Goal: Task Accomplishment & Management: Use online tool/utility

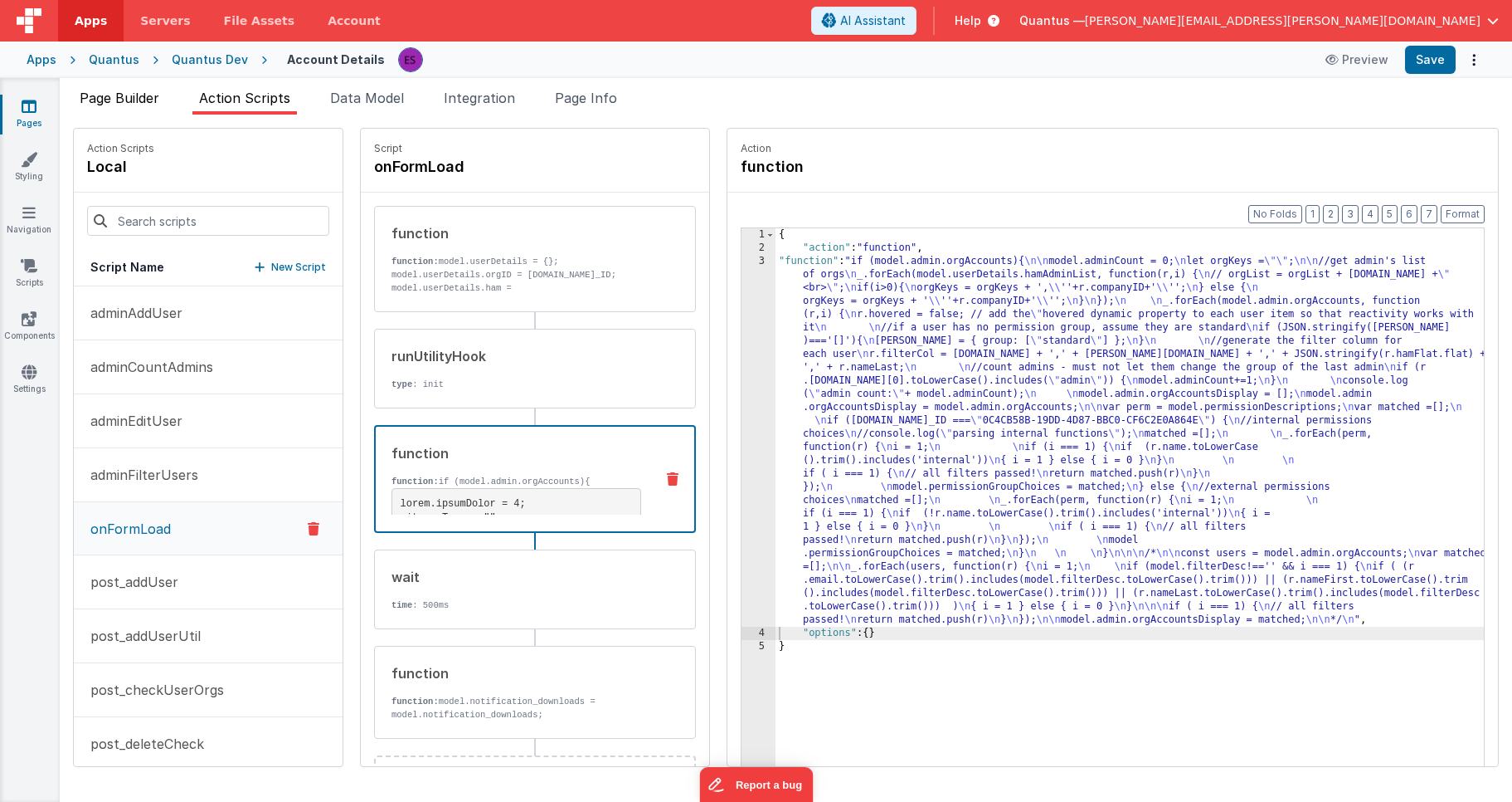
click at [151, 98] on span "Page Builder" at bounding box center [119, 98] width 80 height 17
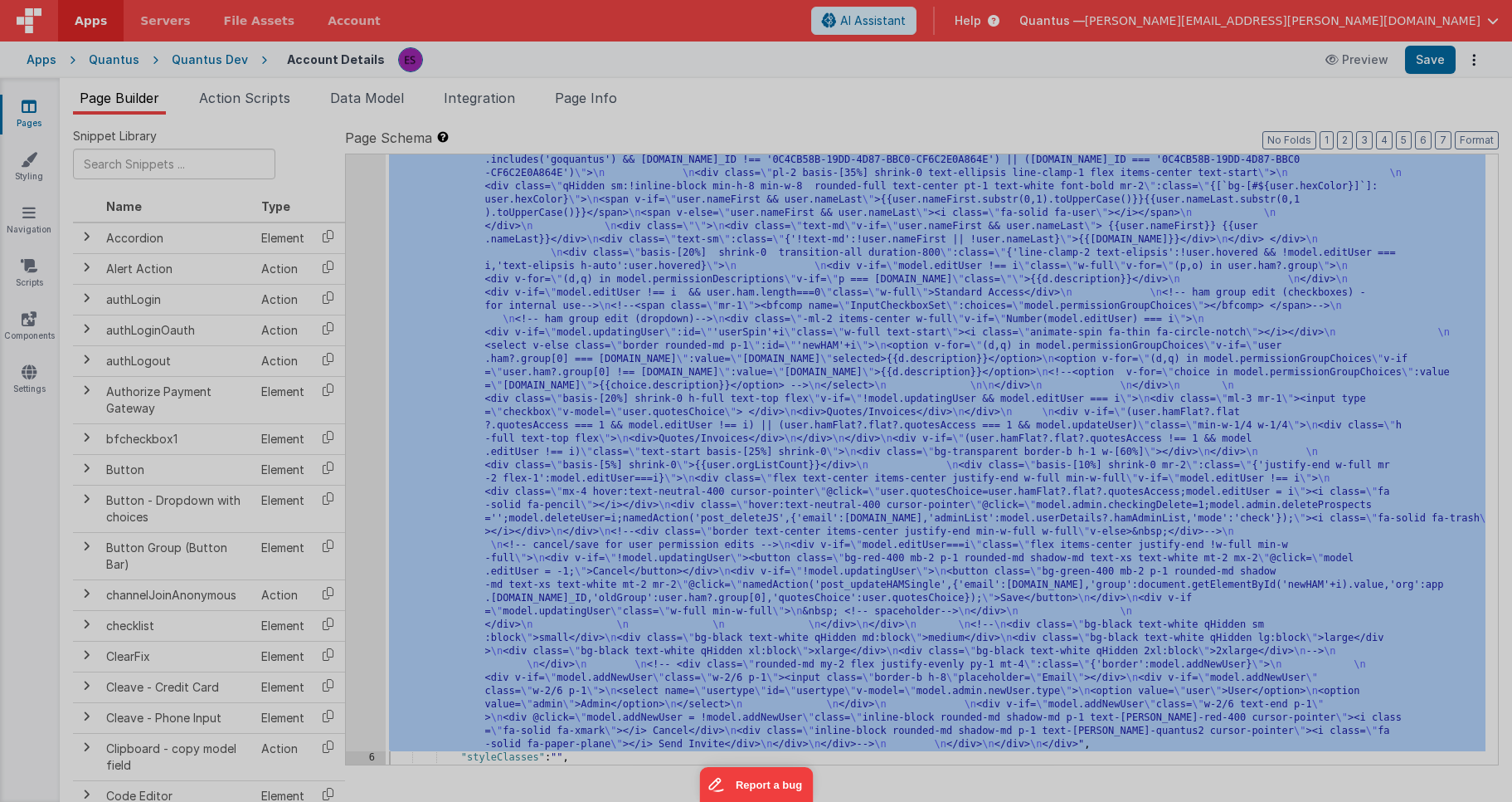
scroll to position [346, 0]
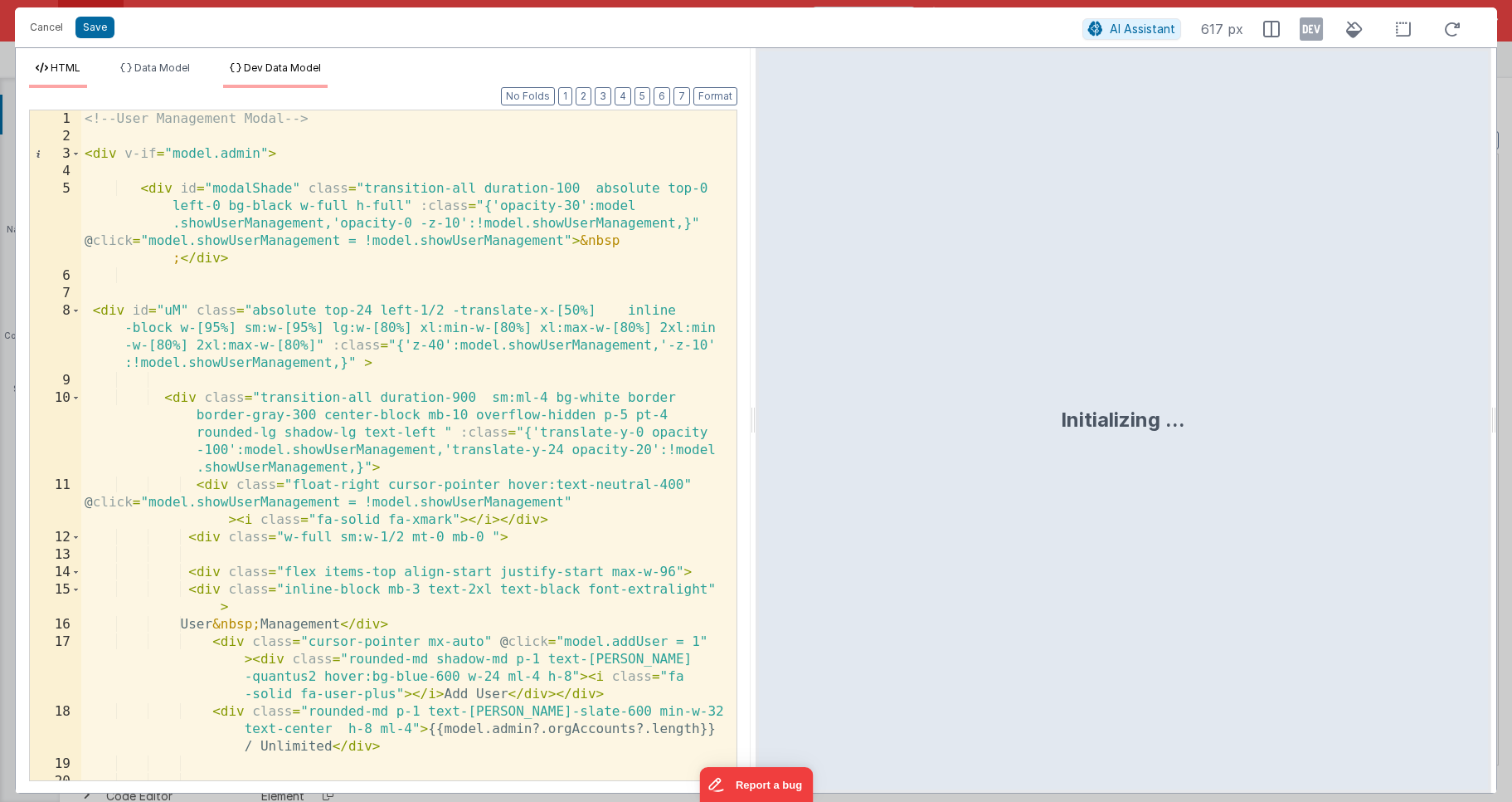
click at [253, 69] on span "Dev Data Model" at bounding box center [282, 67] width 77 height 12
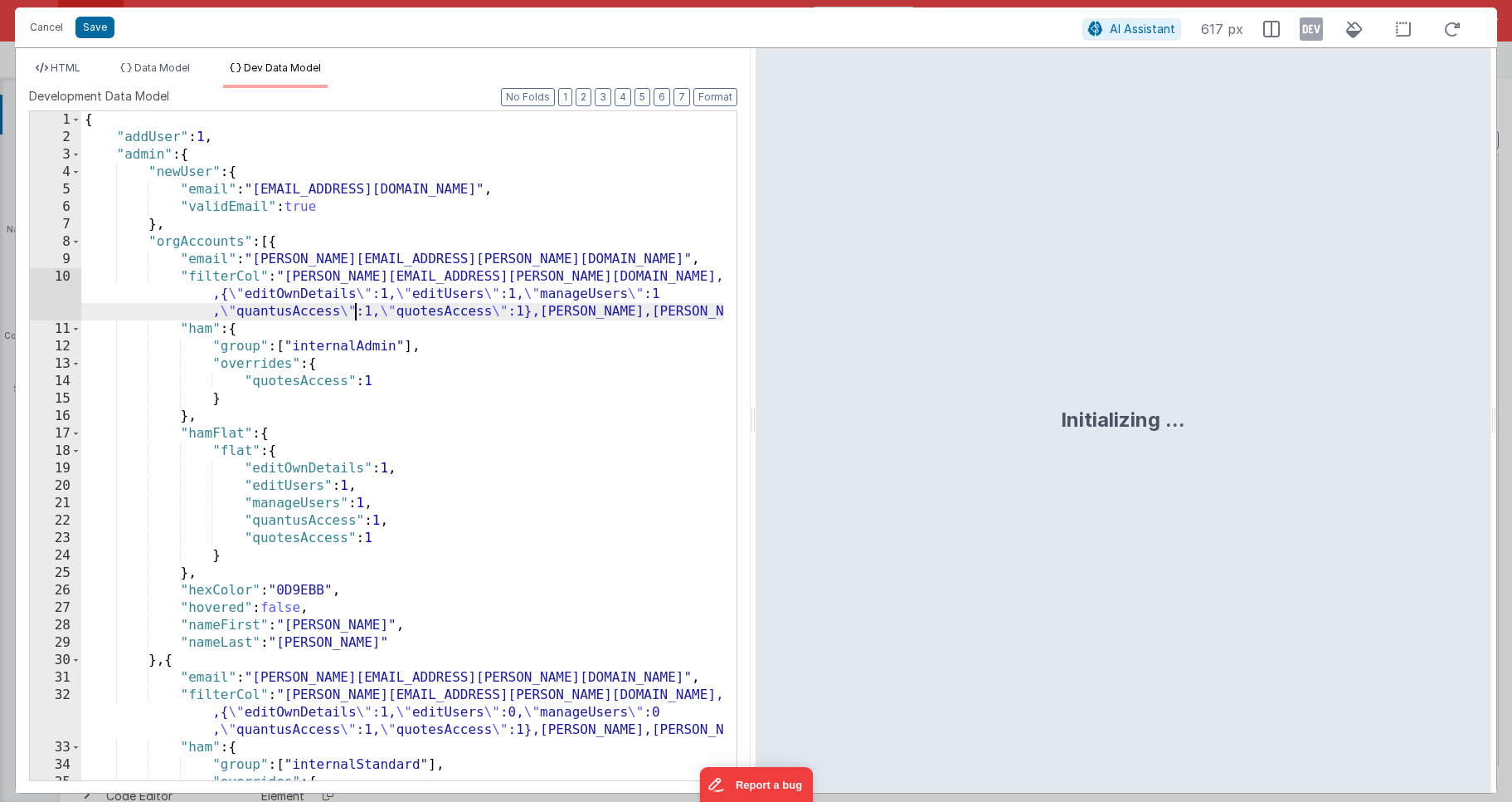
click at [352, 305] on div "{ "addUser" : 1 , "admin" : { "newUser" : { "email" : "[EMAIL_ADDRESS][DOMAIN_N…" at bounding box center [402, 462] width 643 height 704
click at [1319, 33] on icon at bounding box center [1311, 29] width 24 height 27
click at [536, 411] on div "{ "addUser" : 1 , "admin" : { "newUser" : { "email" : "[EMAIL_ADDRESS][DOMAIN_N…" at bounding box center [402, 462] width 643 height 704
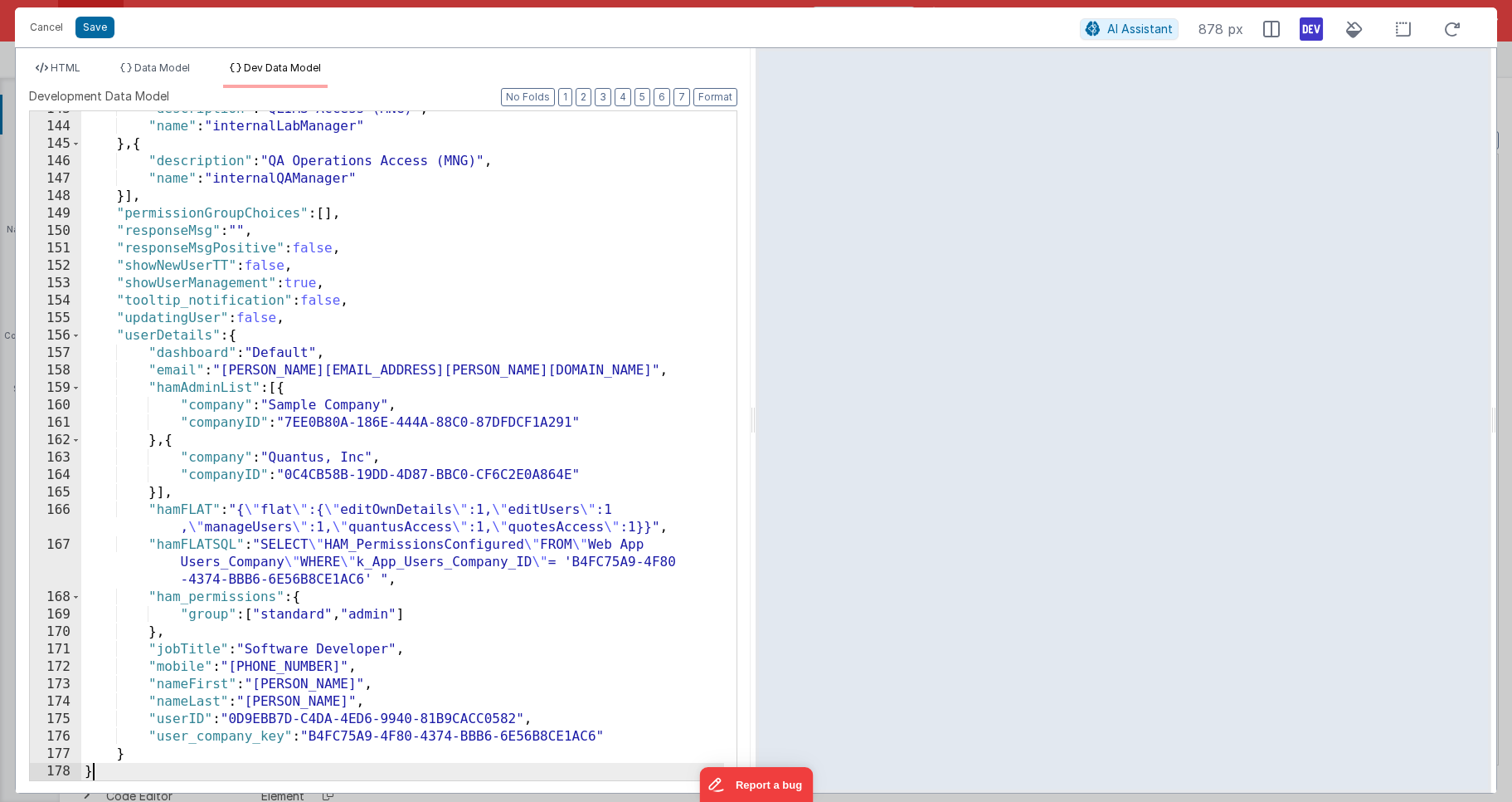
scroll to position [2486, 0]
click at [554, 350] on div ""description" : "QLIMS Access (MNG)" , "name" : "internalLabManager" } , { "des…" at bounding box center [402, 452] width 643 height 704
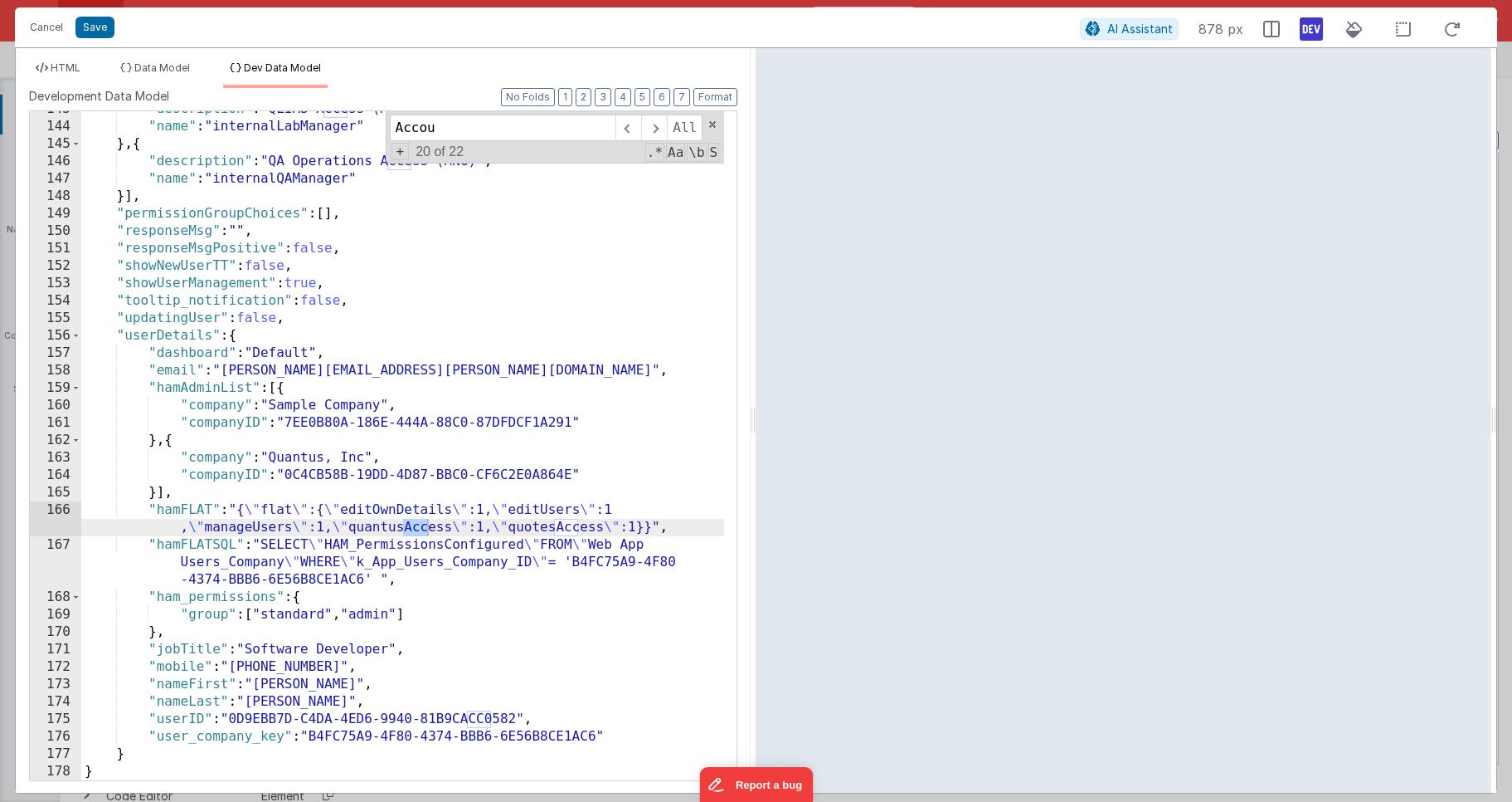
scroll to position [0, 0]
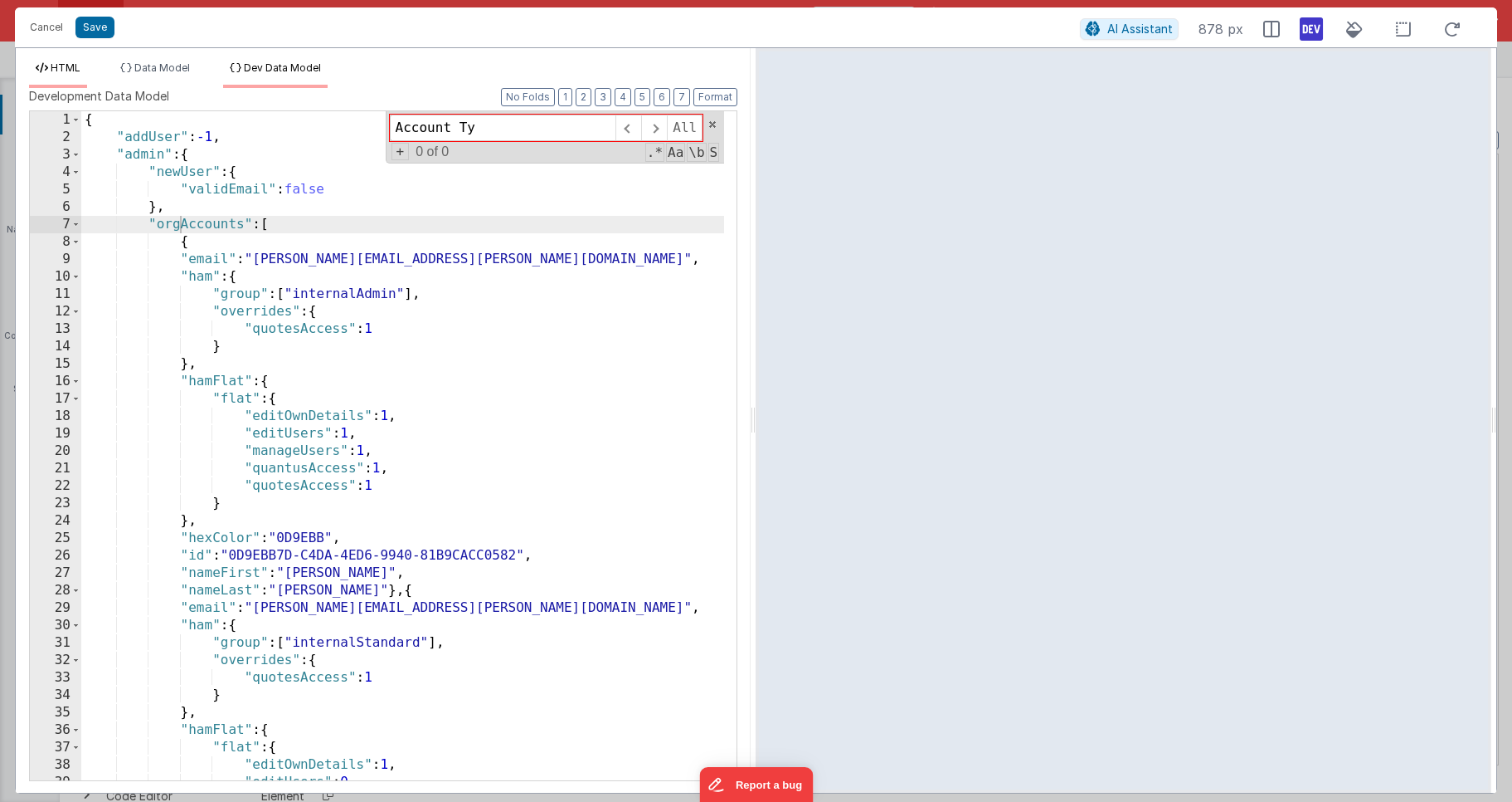
type input "Account Ty"
click at [57, 72] on span "HTML" at bounding box center [65, 67] width 30 height 12
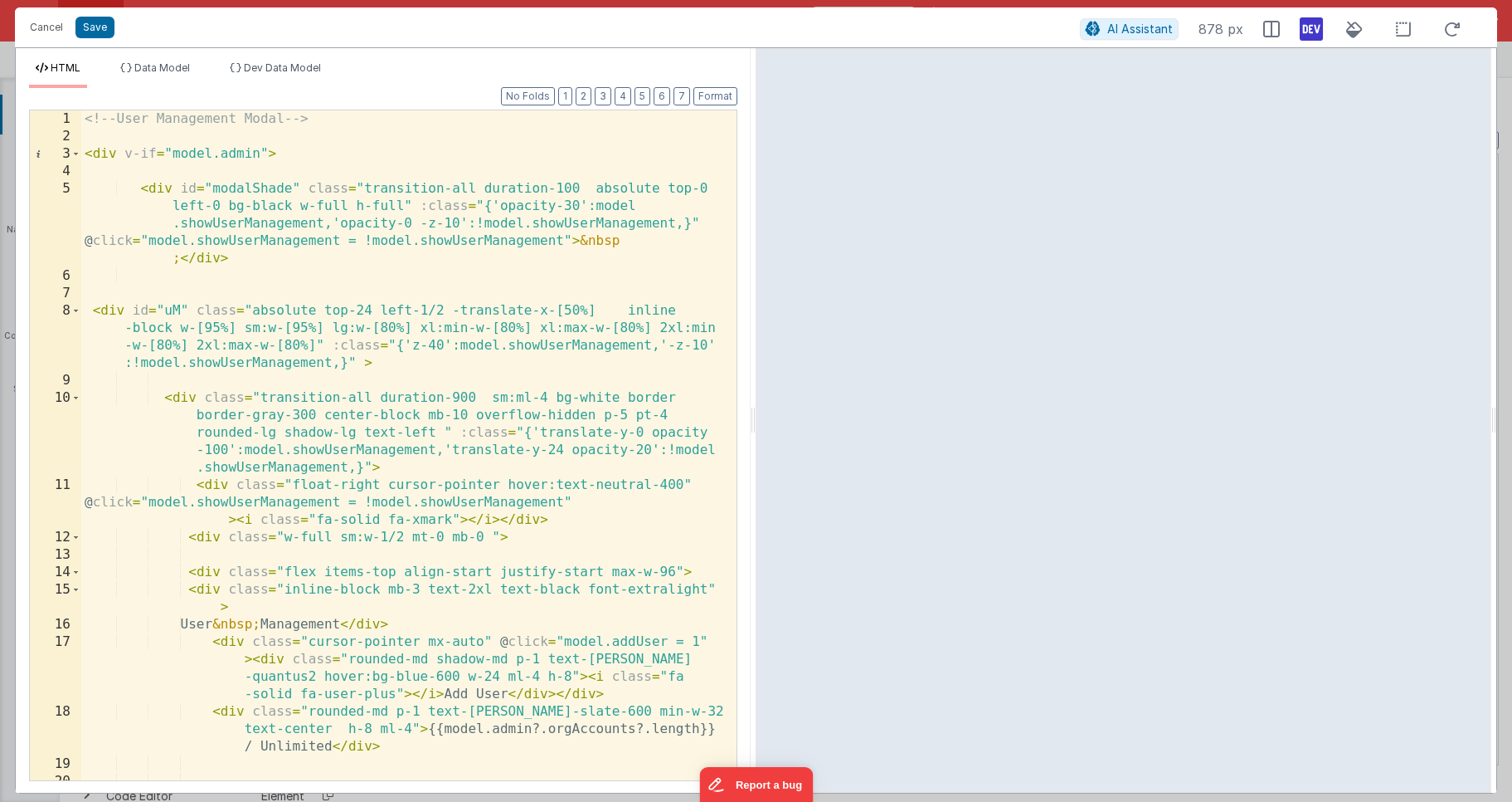
click at [375, 220] on div "<!-- User Management Modal --> < div v-if = "model.admin" > < div id = "modalSh…" at bounding box center [402, 463] width 643 height 704
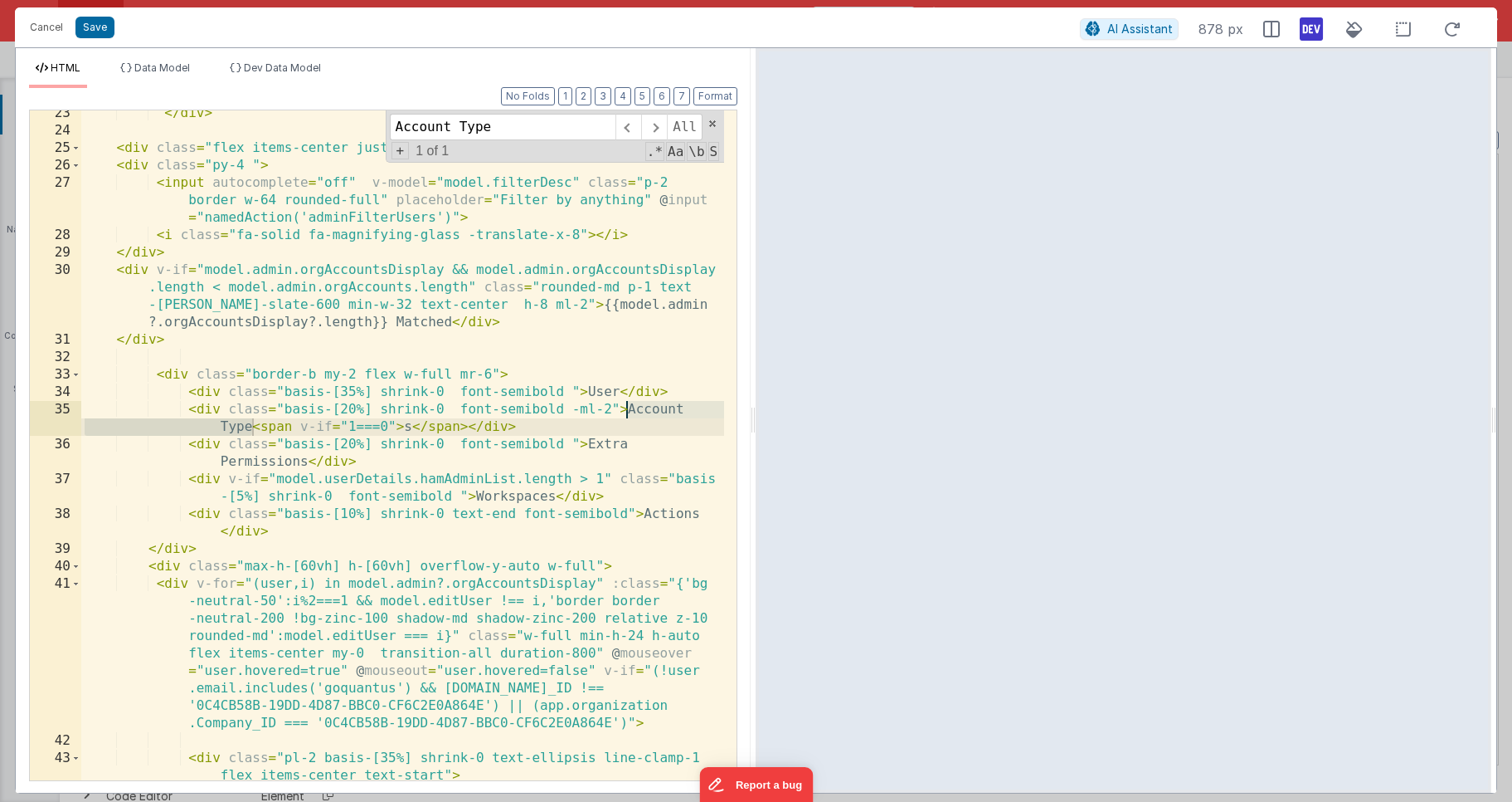
scroll to position [734, 0]
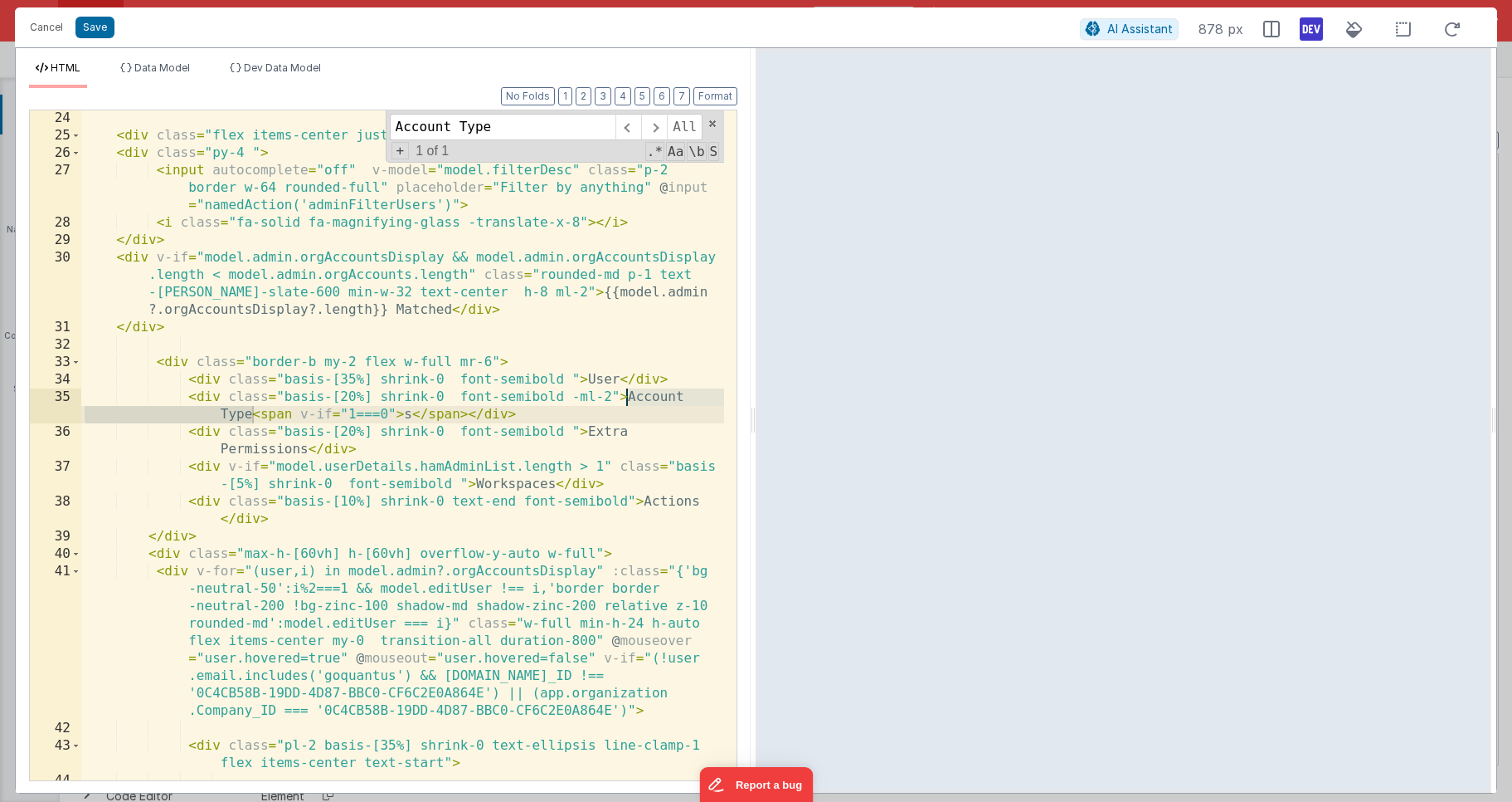
type input "Account Type"
click at [551, 569] on div "< div class = "flex items-center justify-start border-b w-full" > < div class =…" at bounding box center [402, 479] width 643 height 740
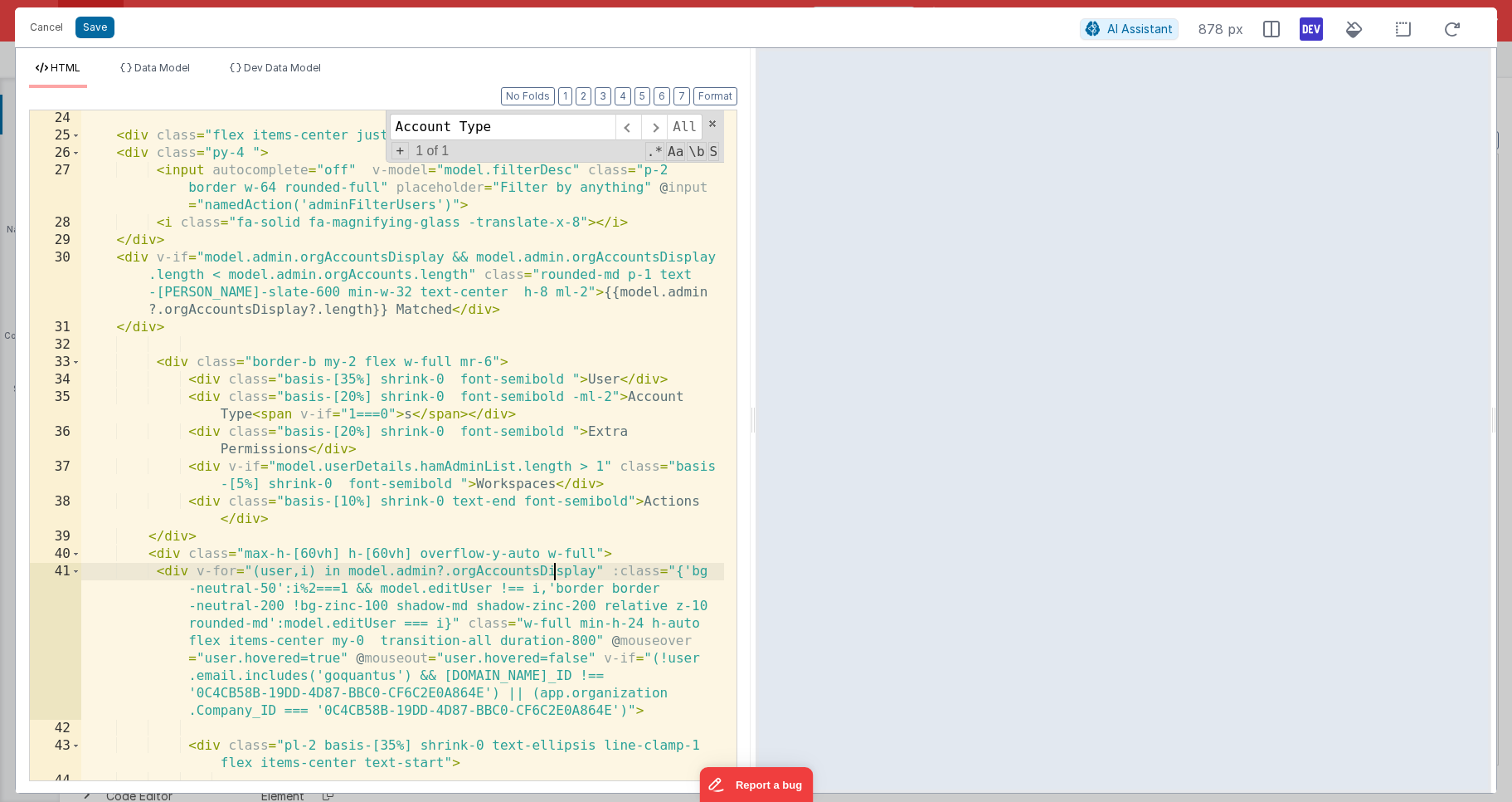
click at [551, 569] on div "< div class = "flex items-center justify-start border-b w-full" > < div class =…" at bounding box center [402, 479] width 643 height 740
click at [1310, 38] on icon at bounding box center [1311, 29] width 24 height 27
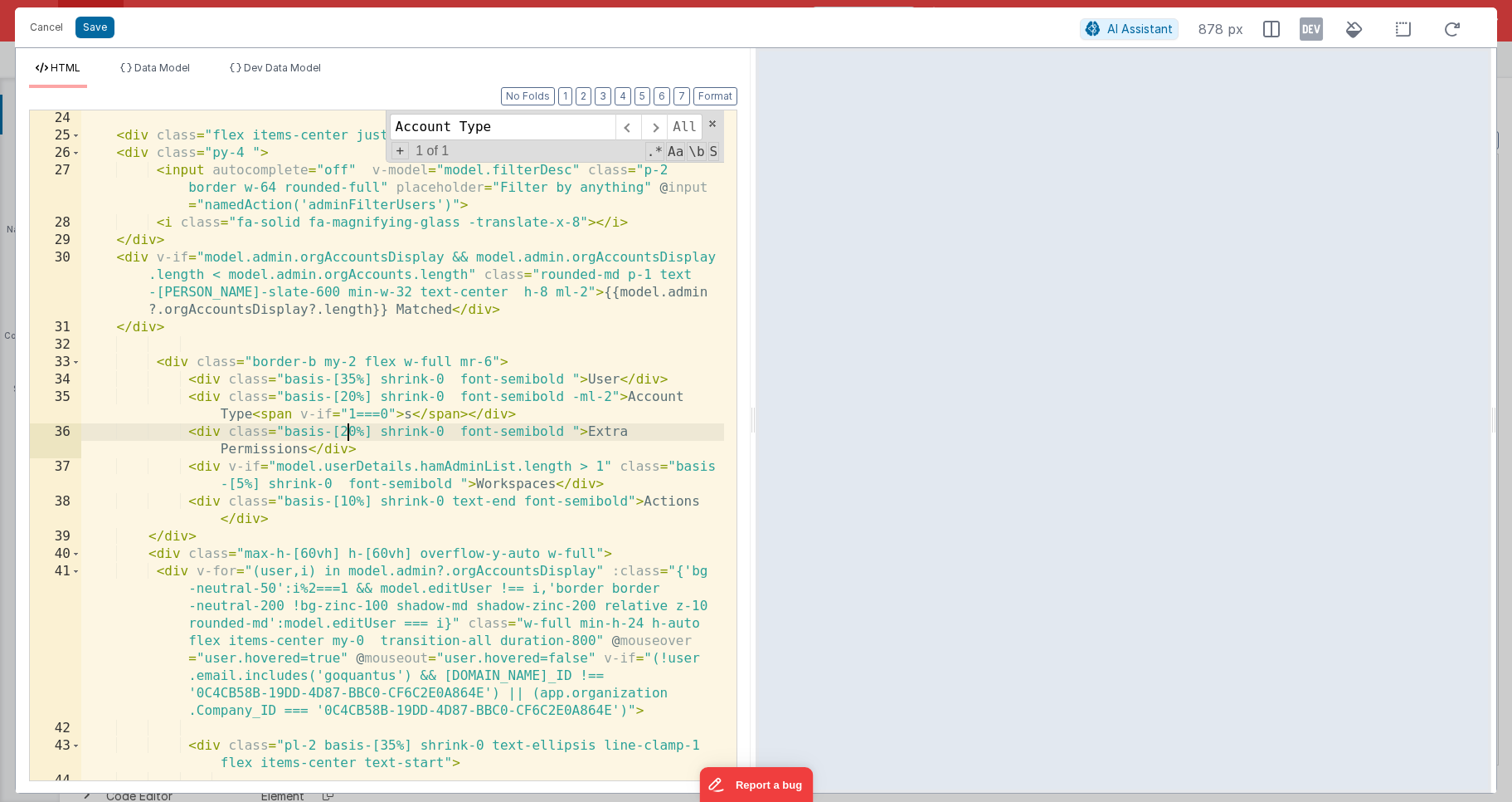
click at [347, 427] on div "< div class = "flex items-center justify-start border-b w-full" > < div class =…" at bounding box center [402, 479] width 643 height 740
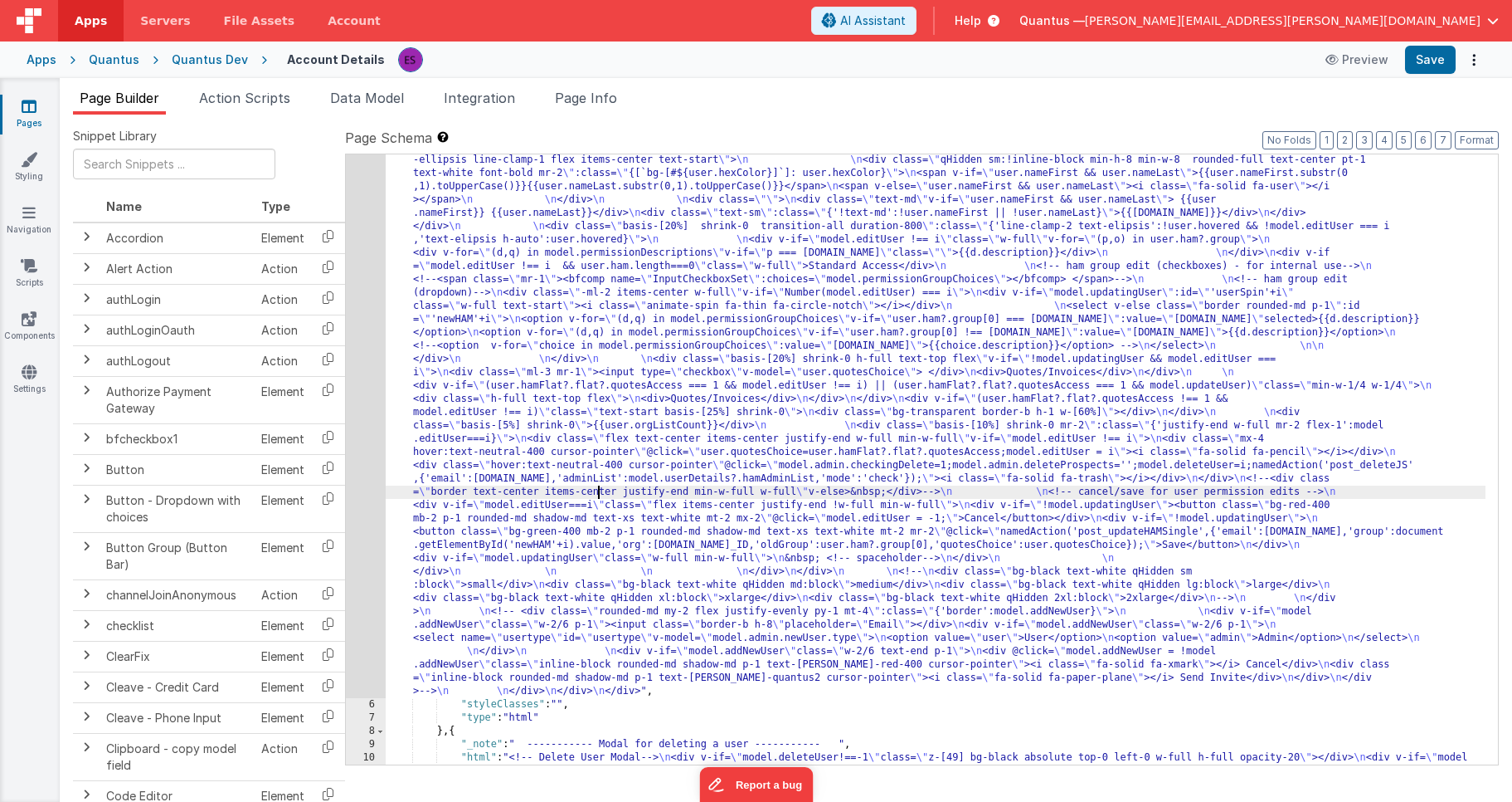
click at [596, 495] on div ""html" : "<!-- User Management Modal--> \n\n <div v-if= \" model.admin \" > \n\…" at bounding box center [935, 691] width 1100 height 1659
click at [365, 531] on div "5" at bounding box center [365, 279] width 40 height 836
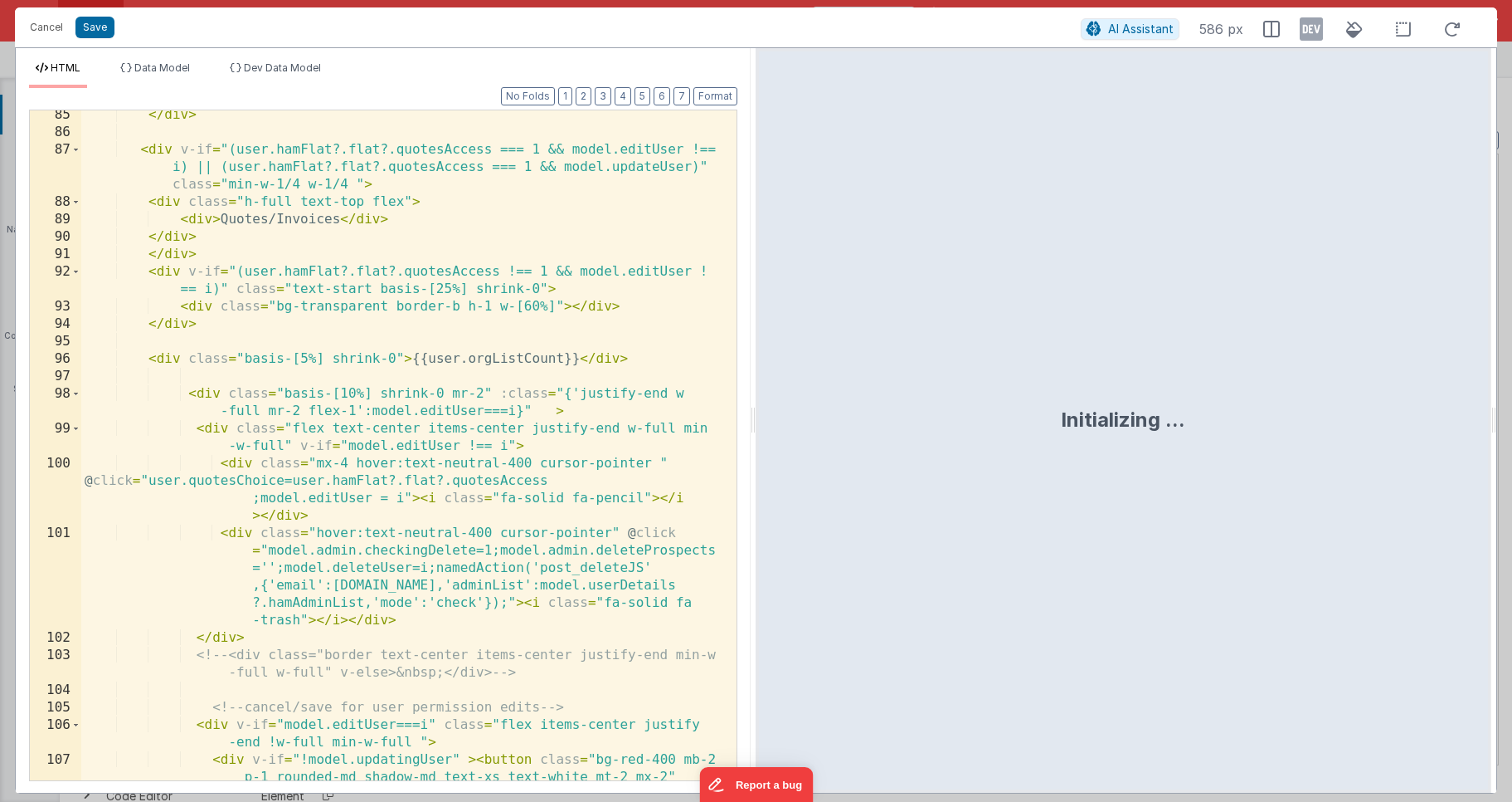
scroll to position [2525, 0]
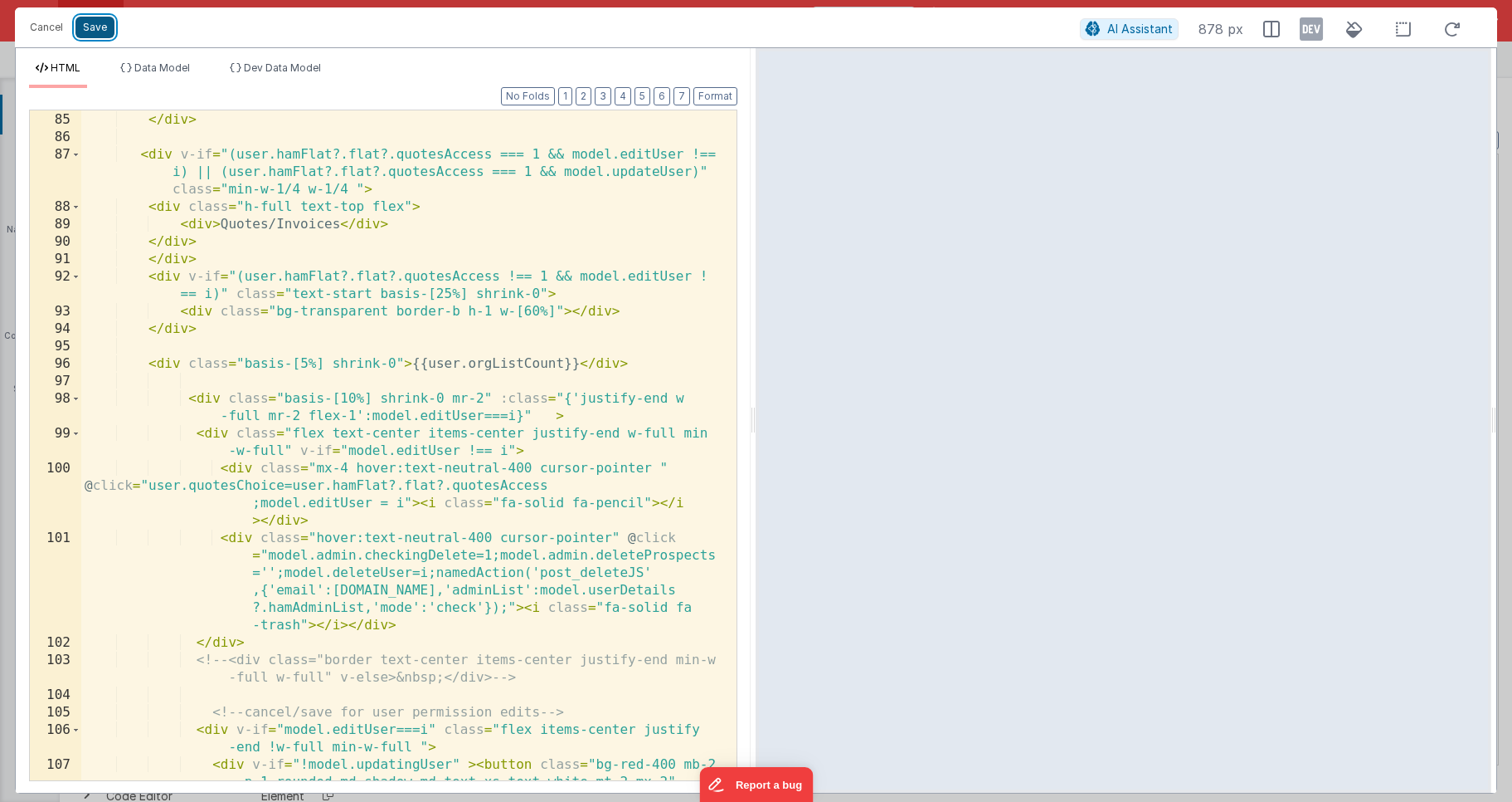
click at [104, 23] on button "Save" at bounding box center [95, 27] width 39 height 22
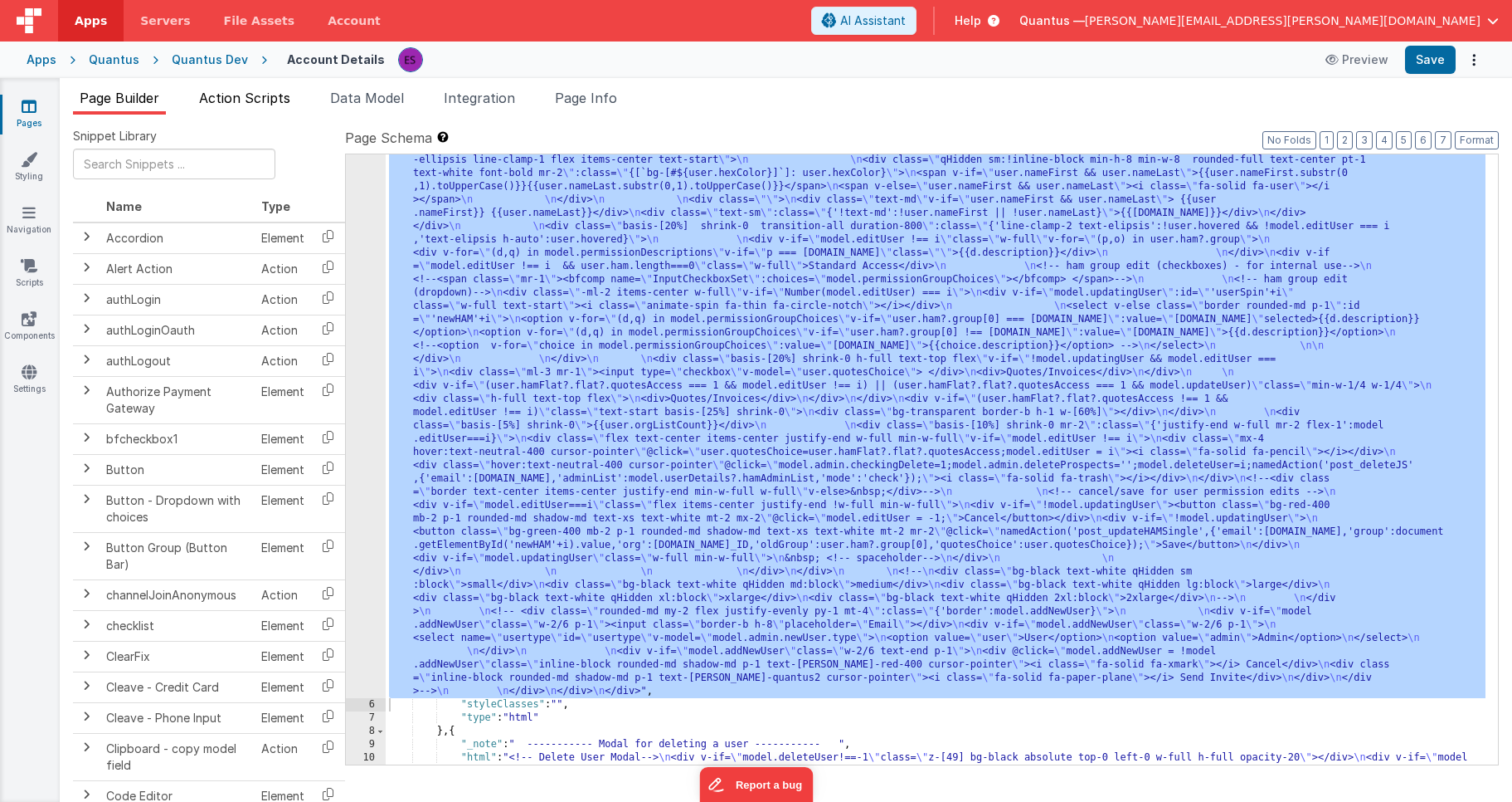
click at [207, 92] on span "Action Scripts" at bounding box center [244, 98] width 91 height 17
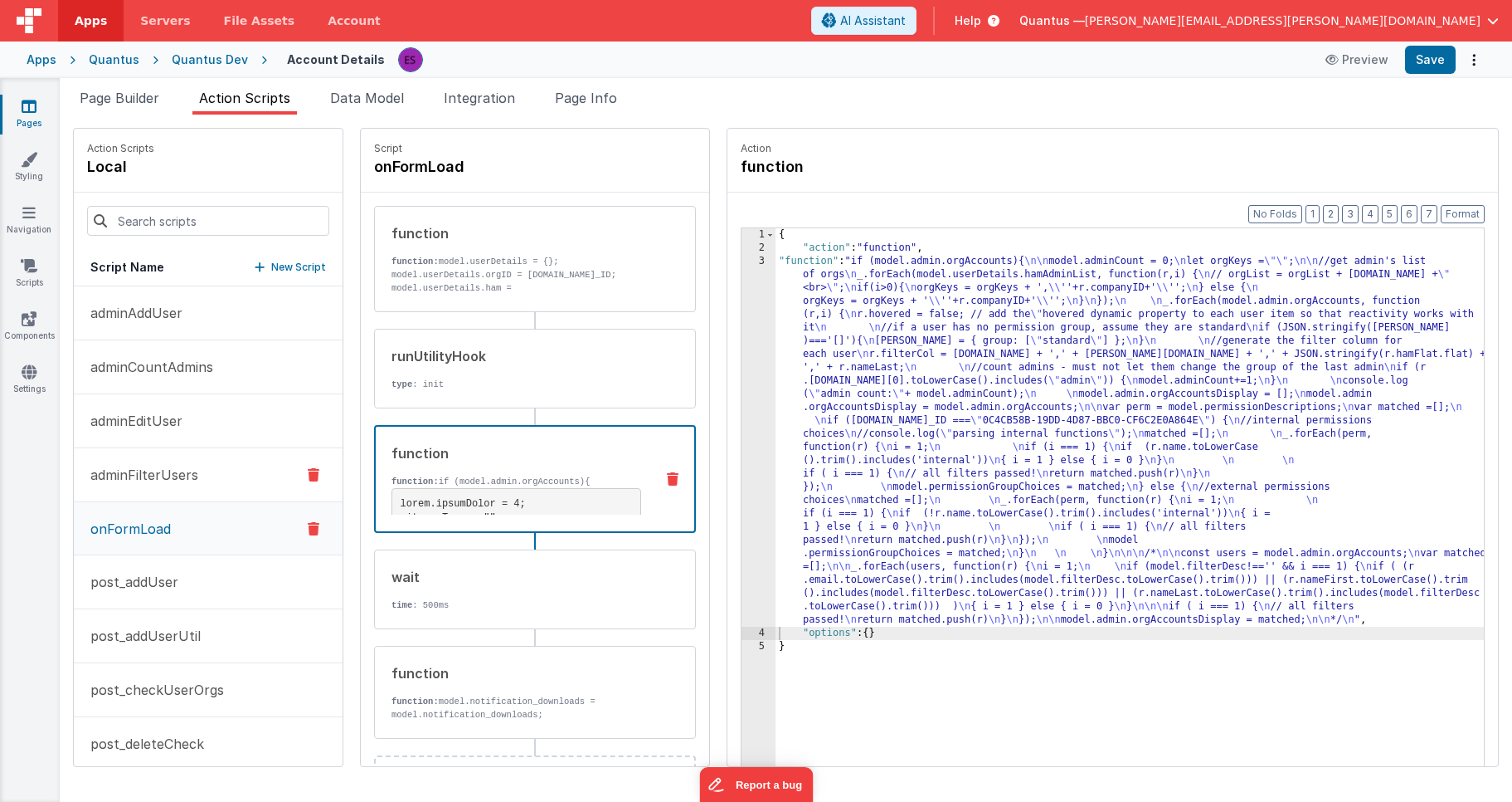
click at [169, 465] on p "adminFilterUsers" at bounding box center [139, 474] width 117 height 20
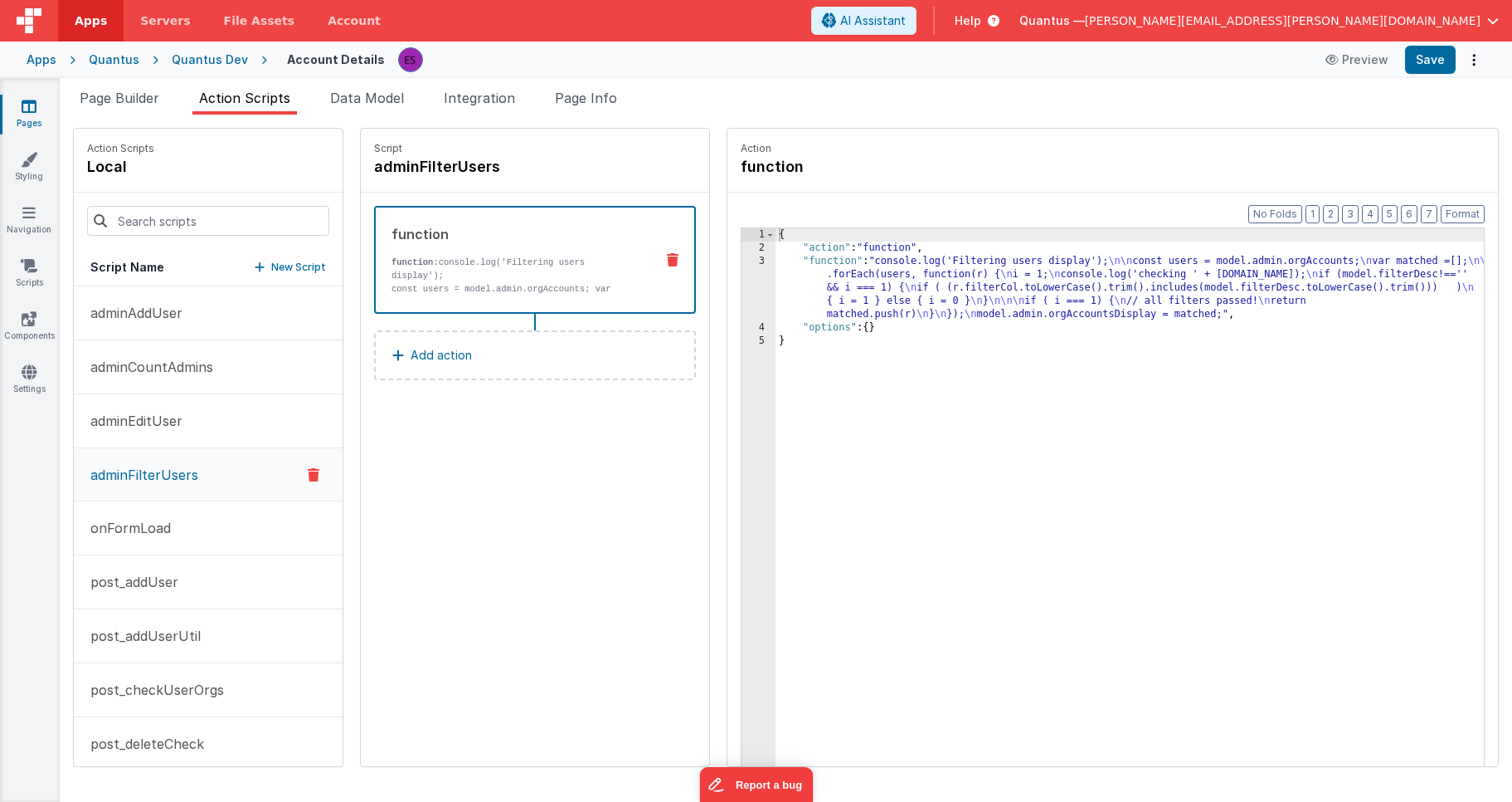
click at [820, 282] on div "{ "action" : "function" , "function" : "console.log('Filtering users display');…" at bounding box center [1151, 536] width 752 height 615
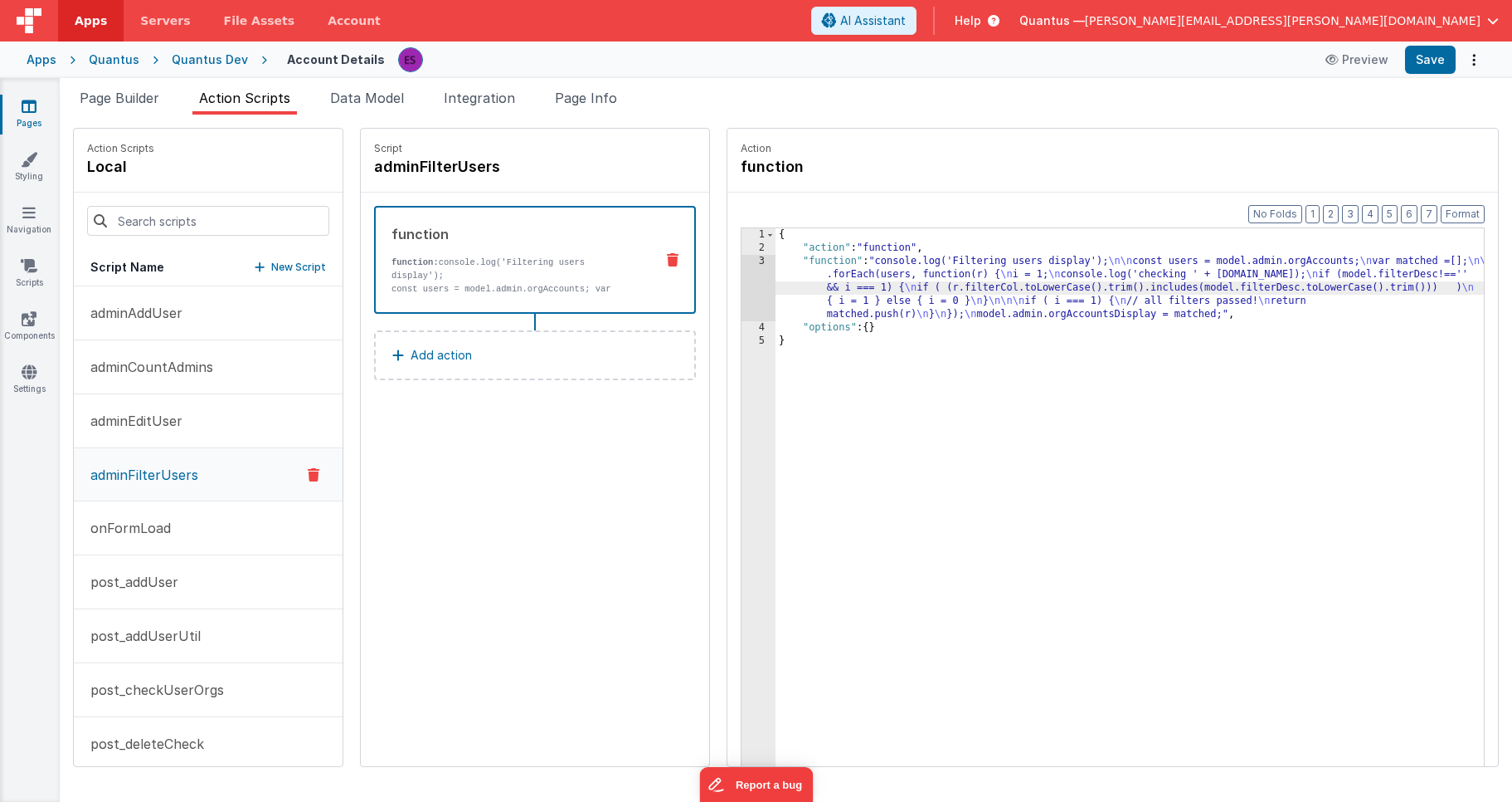
click at [741, 292] on div "3" at bounding box center [758, 288] width 34 height 66
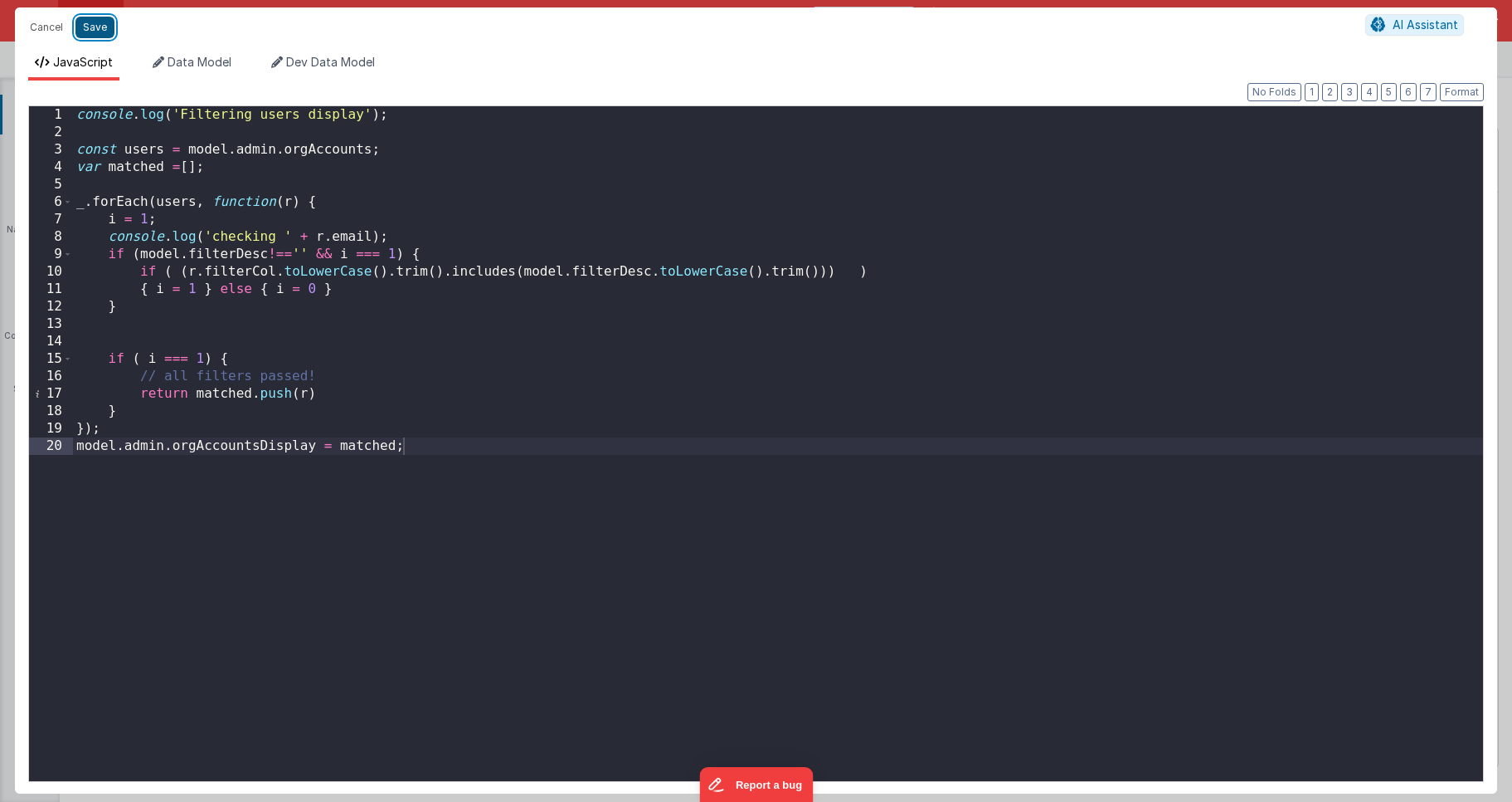
click at [101, 34] on button "Save" at bounding box center [95, 27] width 39 height 22
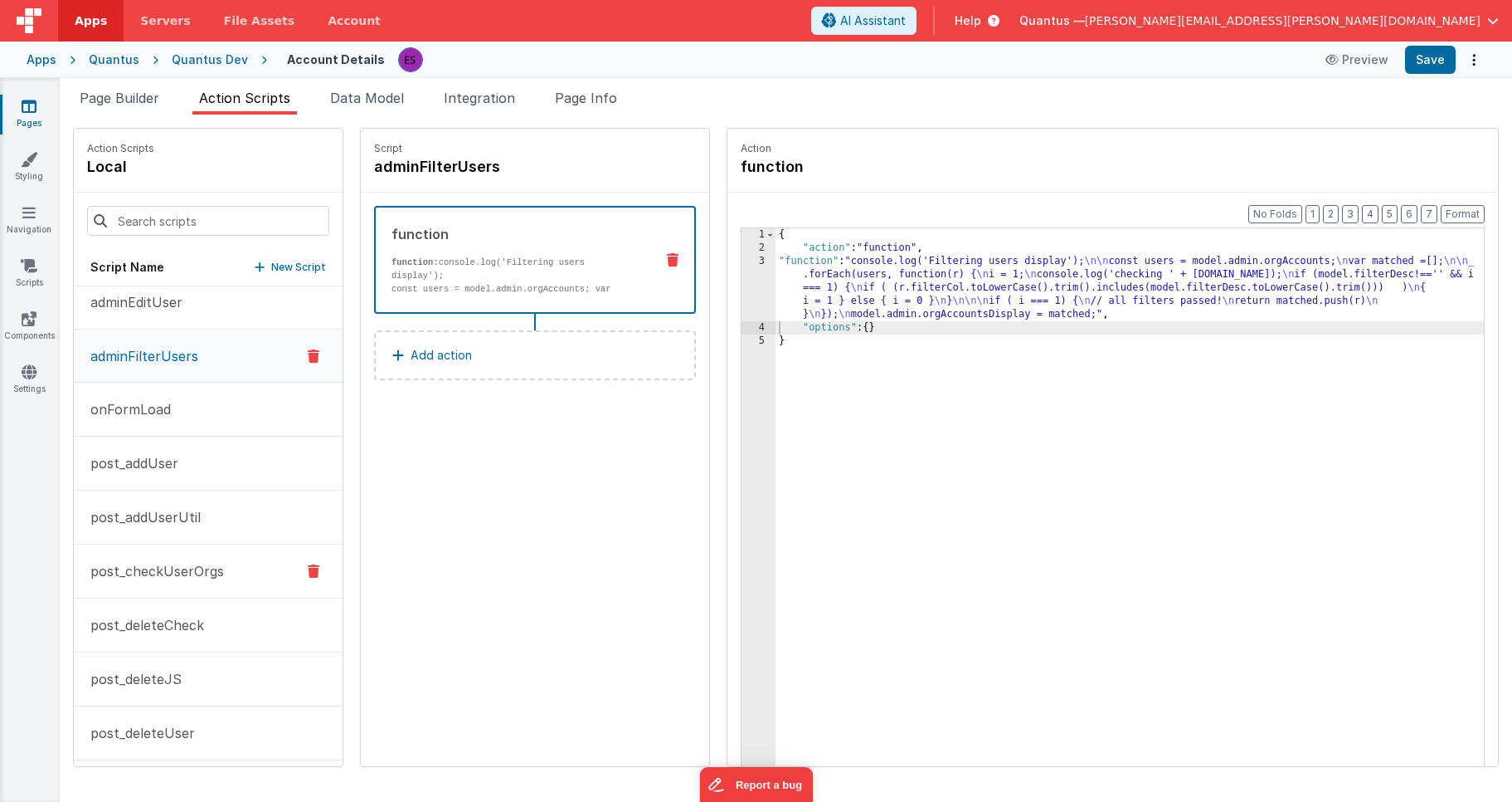
scroll to position [122, 0]
drag, startPoint x: 134, startPoint y: 406, endPoint x: 288, endPoint y: 386, distance: 155.3
click at [134, 406] on p "onFormLoad" at bounding box center [126, 405] width 91 height 20
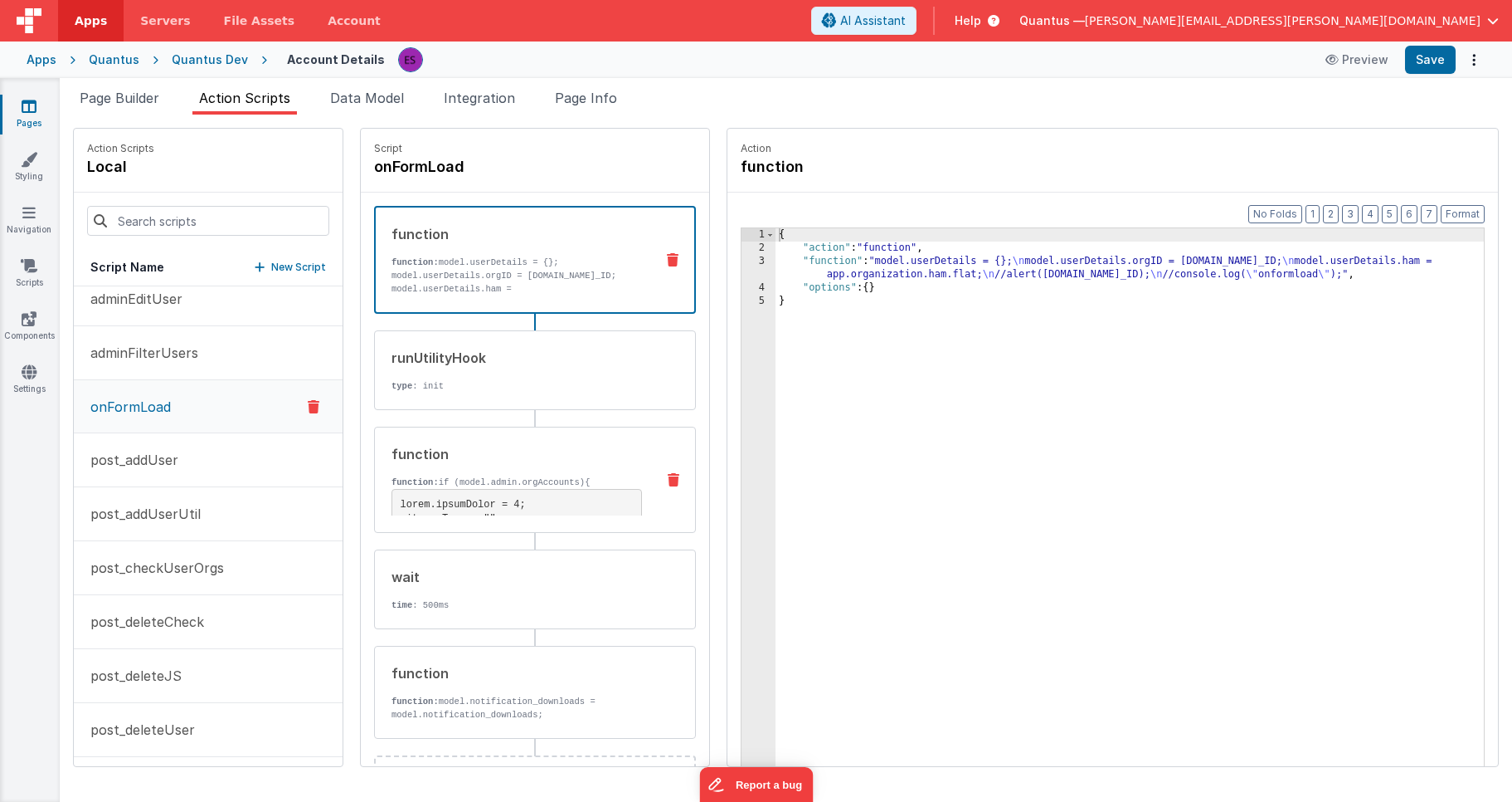
click at [413, 462] on div "function" at bounding box center [517, 454] width 251 height 20
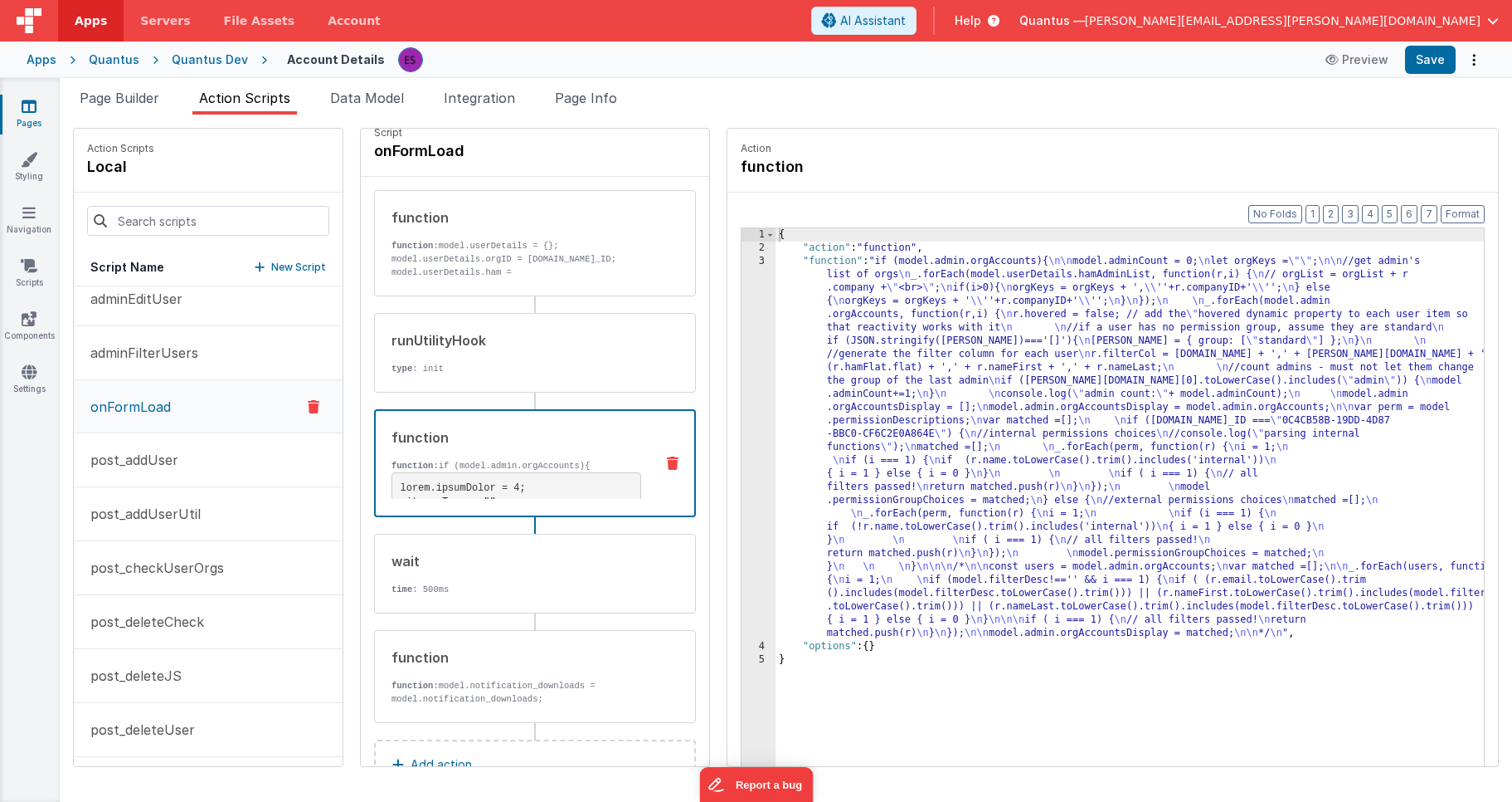
scroll to position [12, 0]
click at [495, 460] on div "function function: if (model.admin.orgAccounts){ } /* const users = model.admin…" at bounding box center [508, 466] width 265 height 71
click at [784, 416] on div "{ "action" : "function" , "function" : "if (model.admin.orgAccounts){ \n\n mode…" at bounding box center [1151, 536] width 752 height 615
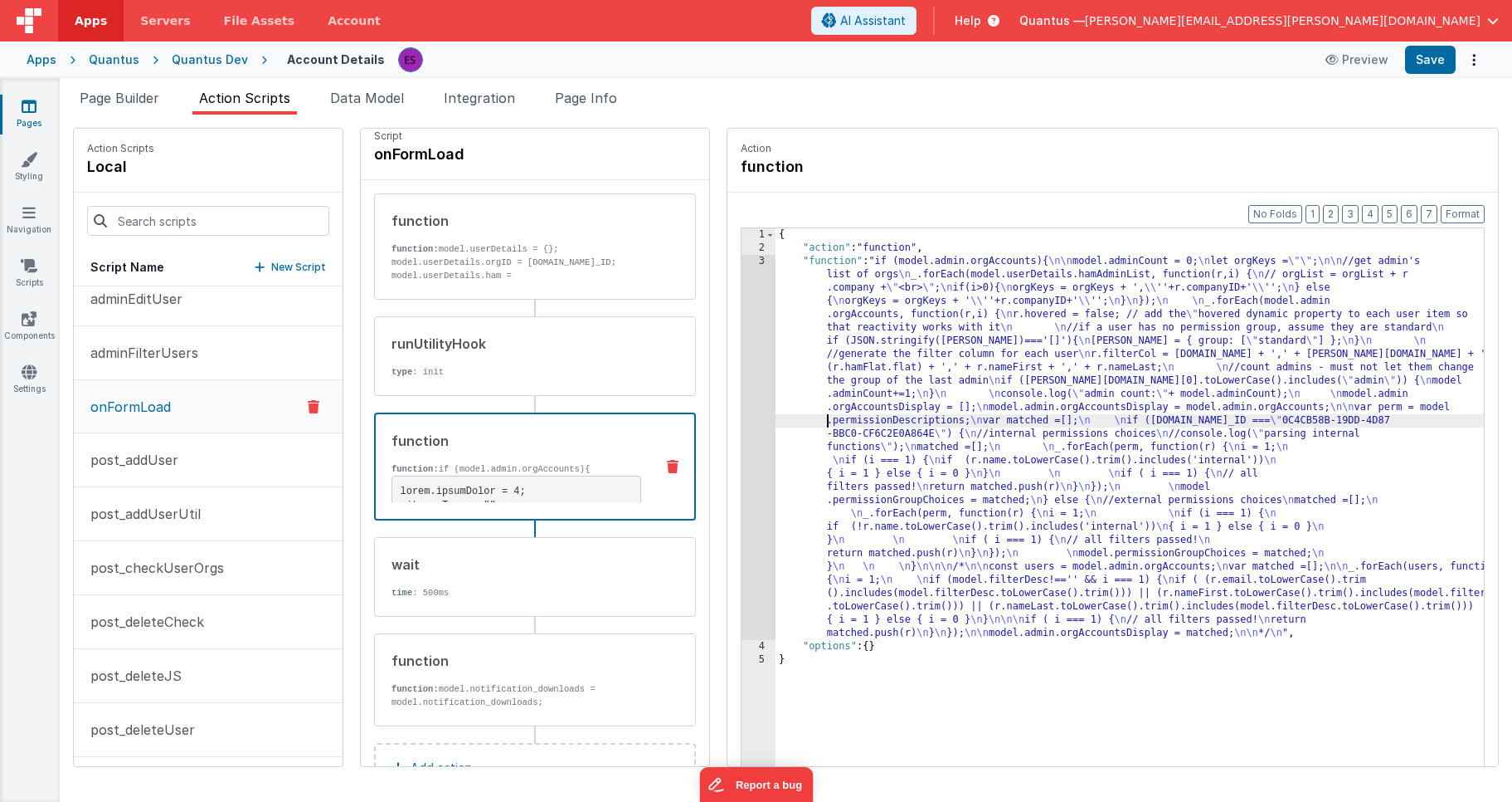
click at [741, 433] on div "3" at bounding box center [758, 447] width 34 height 385
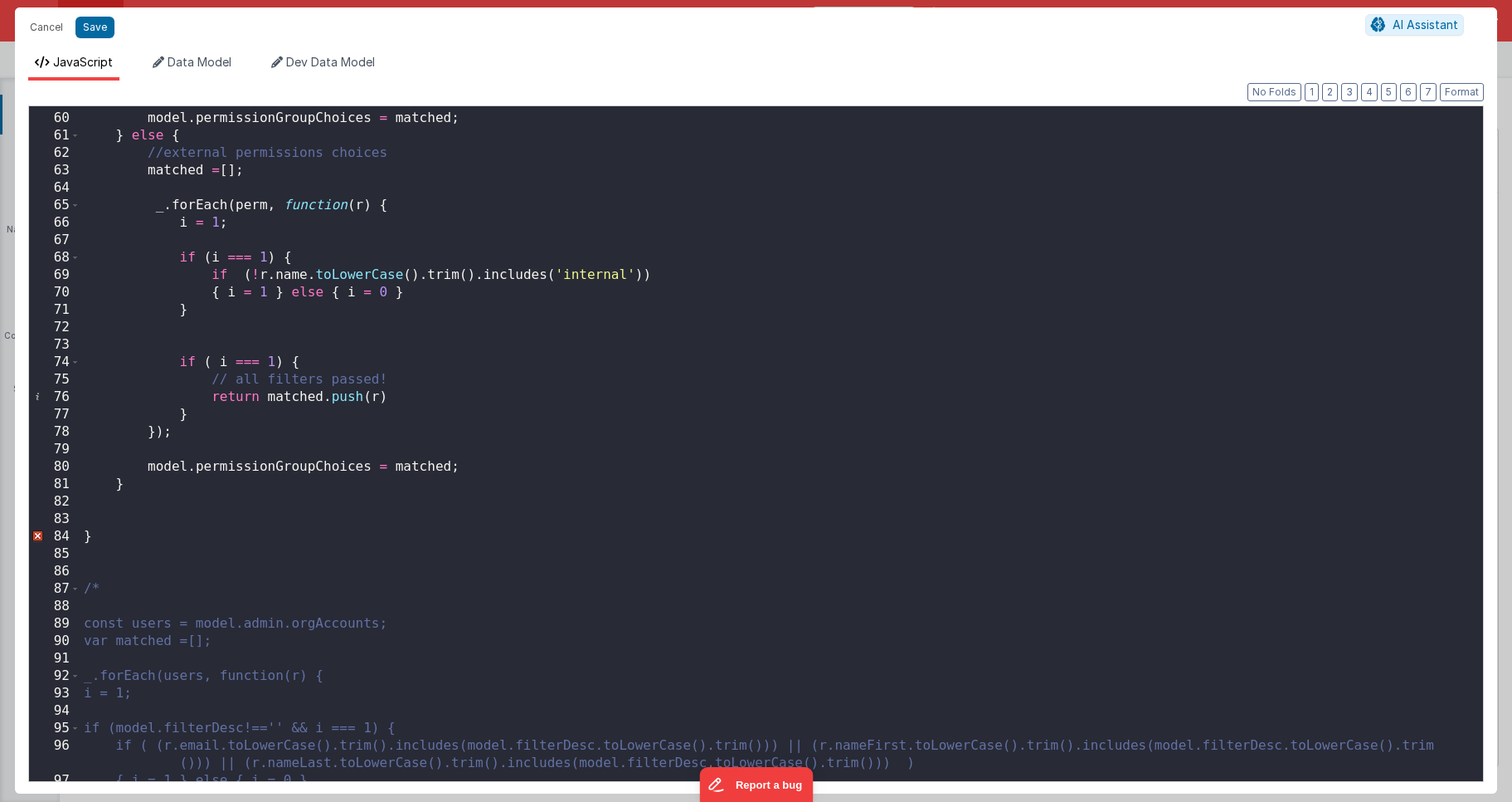
scroll to position [1259, 0]
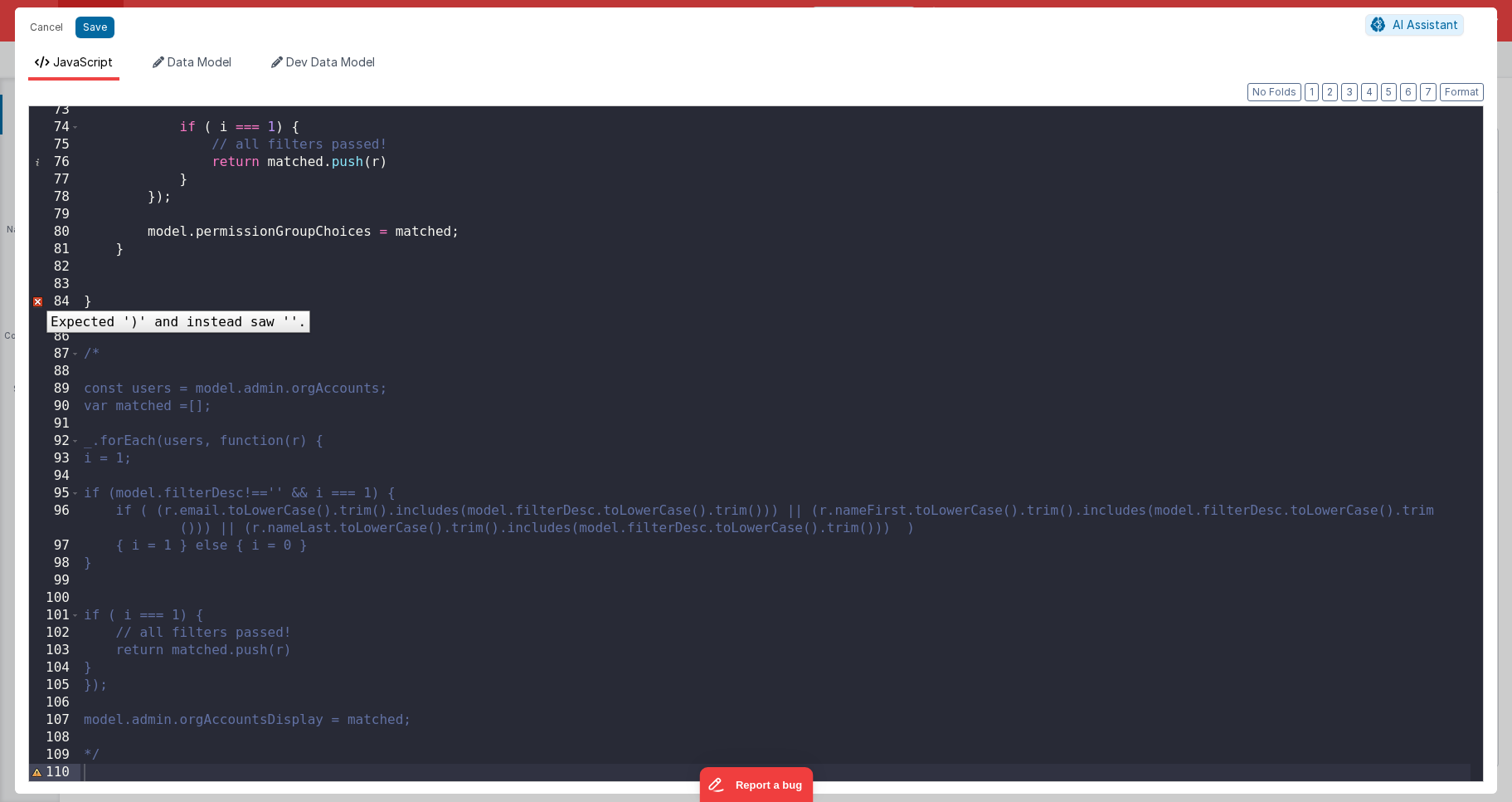
click at [34, 298] on div "84" at bounding box center [55, 301] width 51 height 17
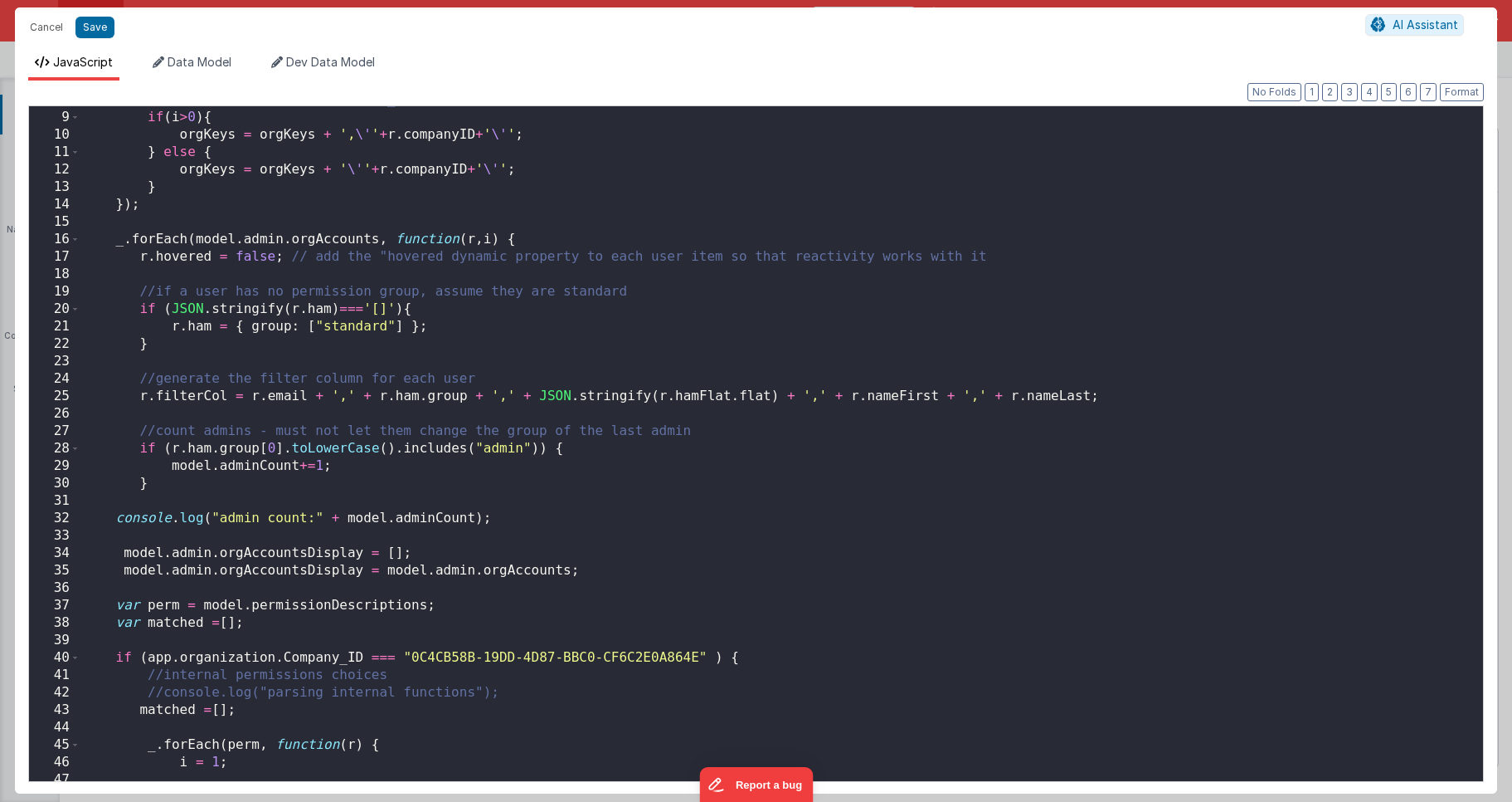
scroll to position [0, 0]
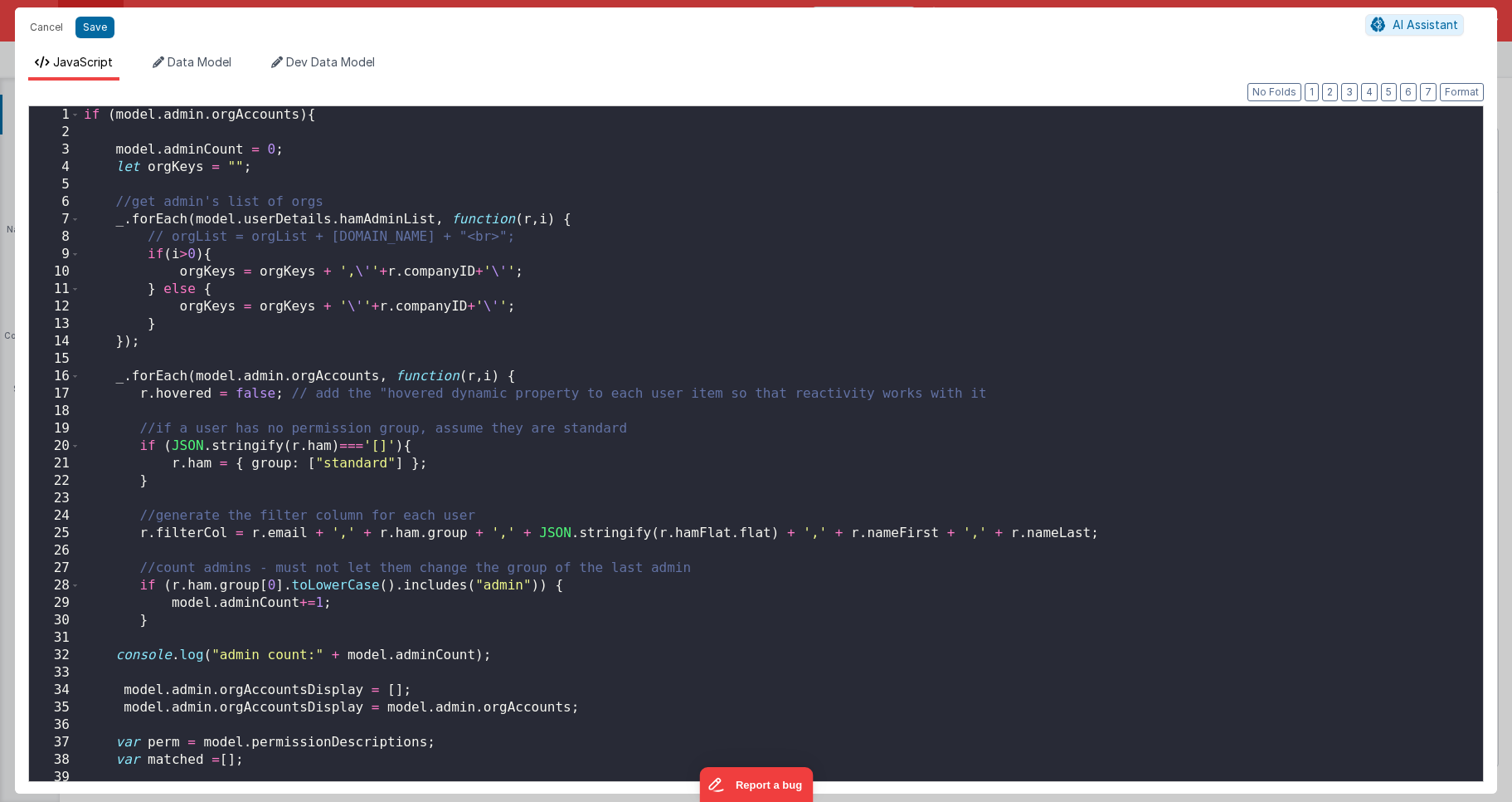
click at [98, 169] on div "if ( model . admin . orgAccounts ) { model . adminCount = 0 ; let orgKeys = "" …" at bounding box center [775, 460] width 1391 height 709
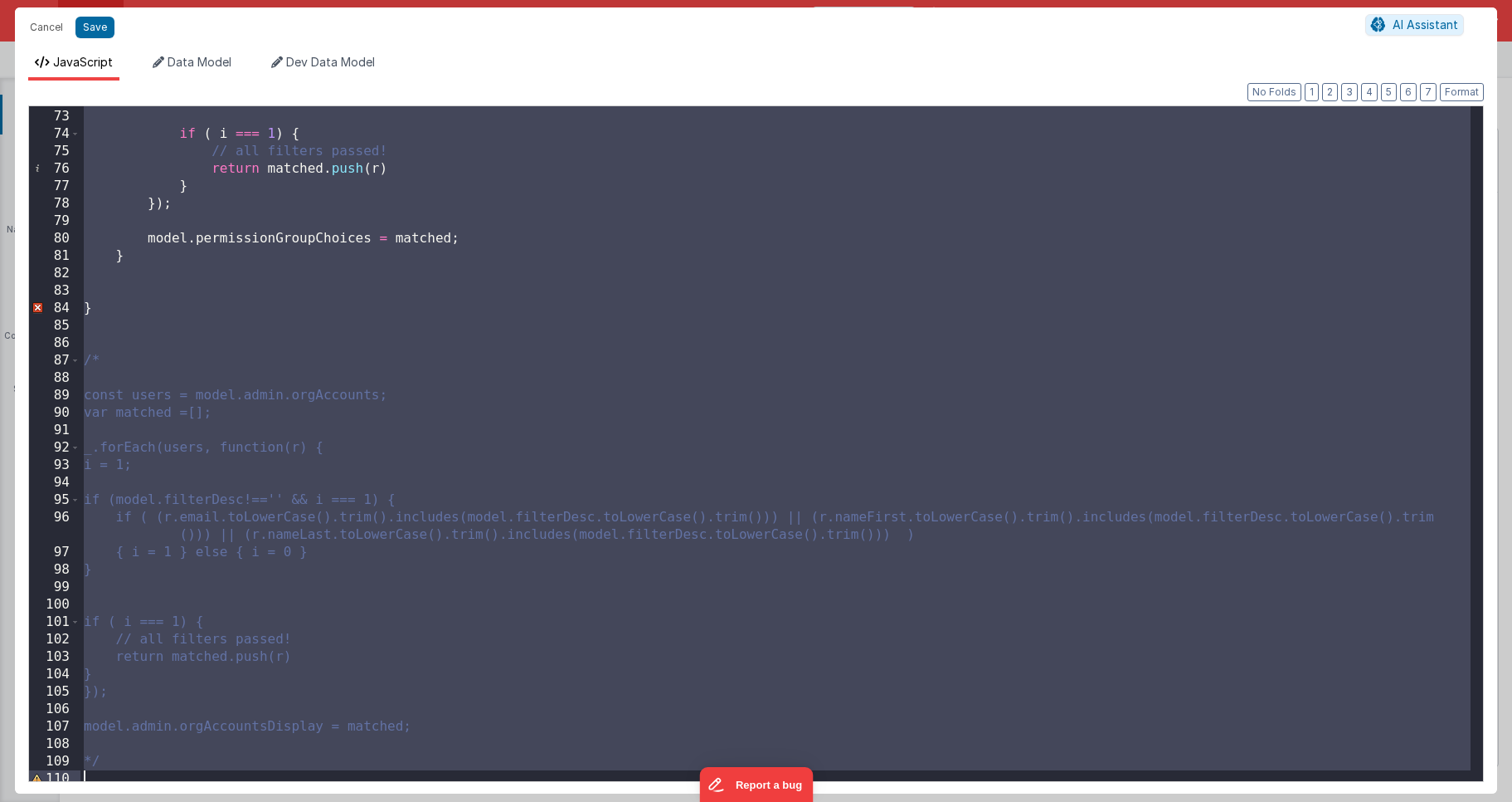
scroll to position [1241, 0]
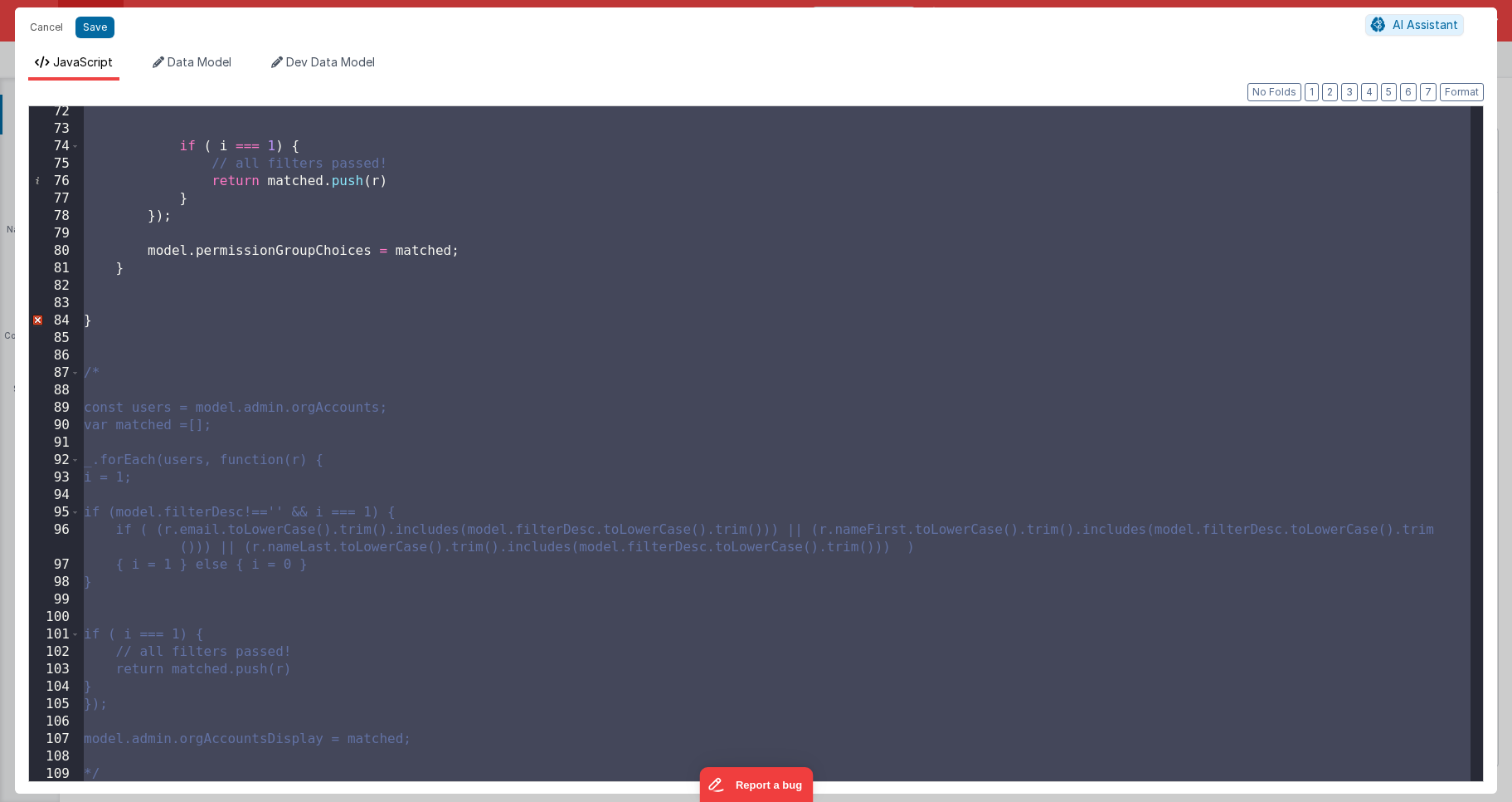
click at [205, 296] on div "if ( i === 1 ) { // all filters passed! return matched . push ( r ) } }) ; mode…" at bounding box center [775, 457] width 1391 height 709
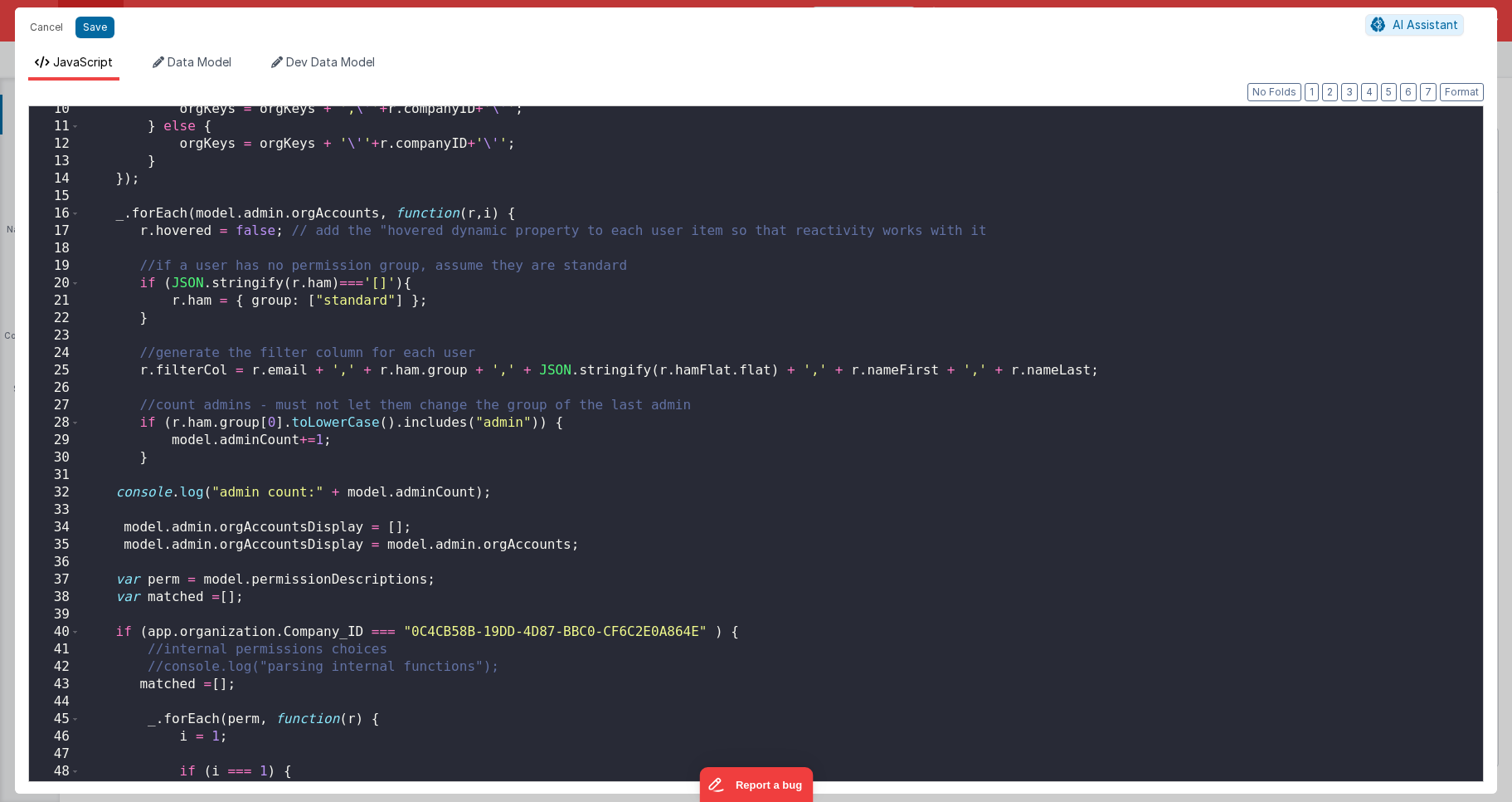
scroll to position [164, 0]
click at [538, 214] on div "orgKeys = orgKeys + ', \' ' + r . companyID + ' \' ' ; } else { orgKeys = orgKe…" at bounding box center [775, 454] width 1391 height 709
click at [72, 211] on span at bounding box center [75, 213] width 9 height 17
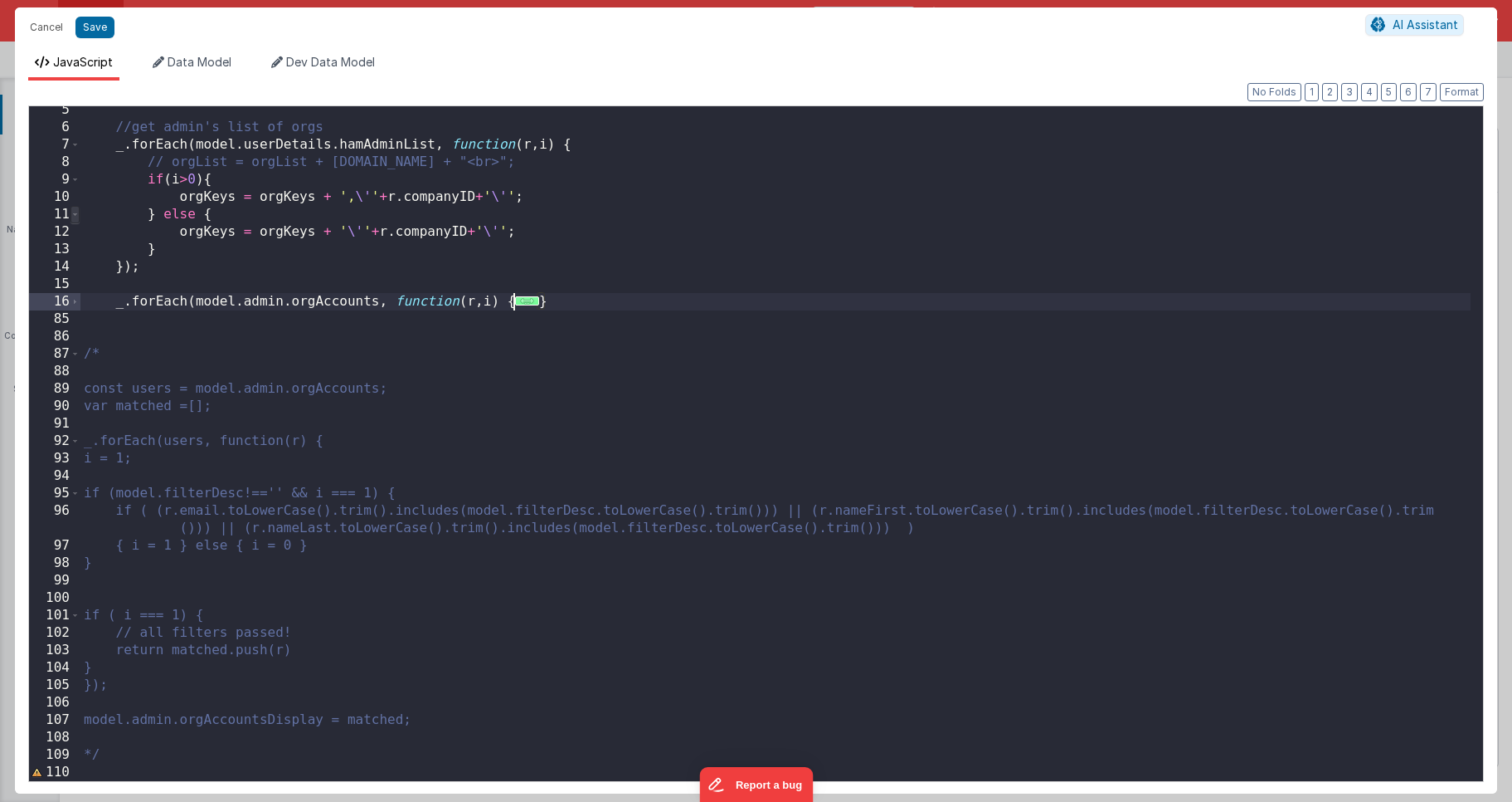
scroll to position [75, 0]
click at [596, 302] on div "//get admin's list of orgs _ . forEach ( model . userDetails . hamAdminList , f…" at bounding box center [775, 455] width 1391 height 709
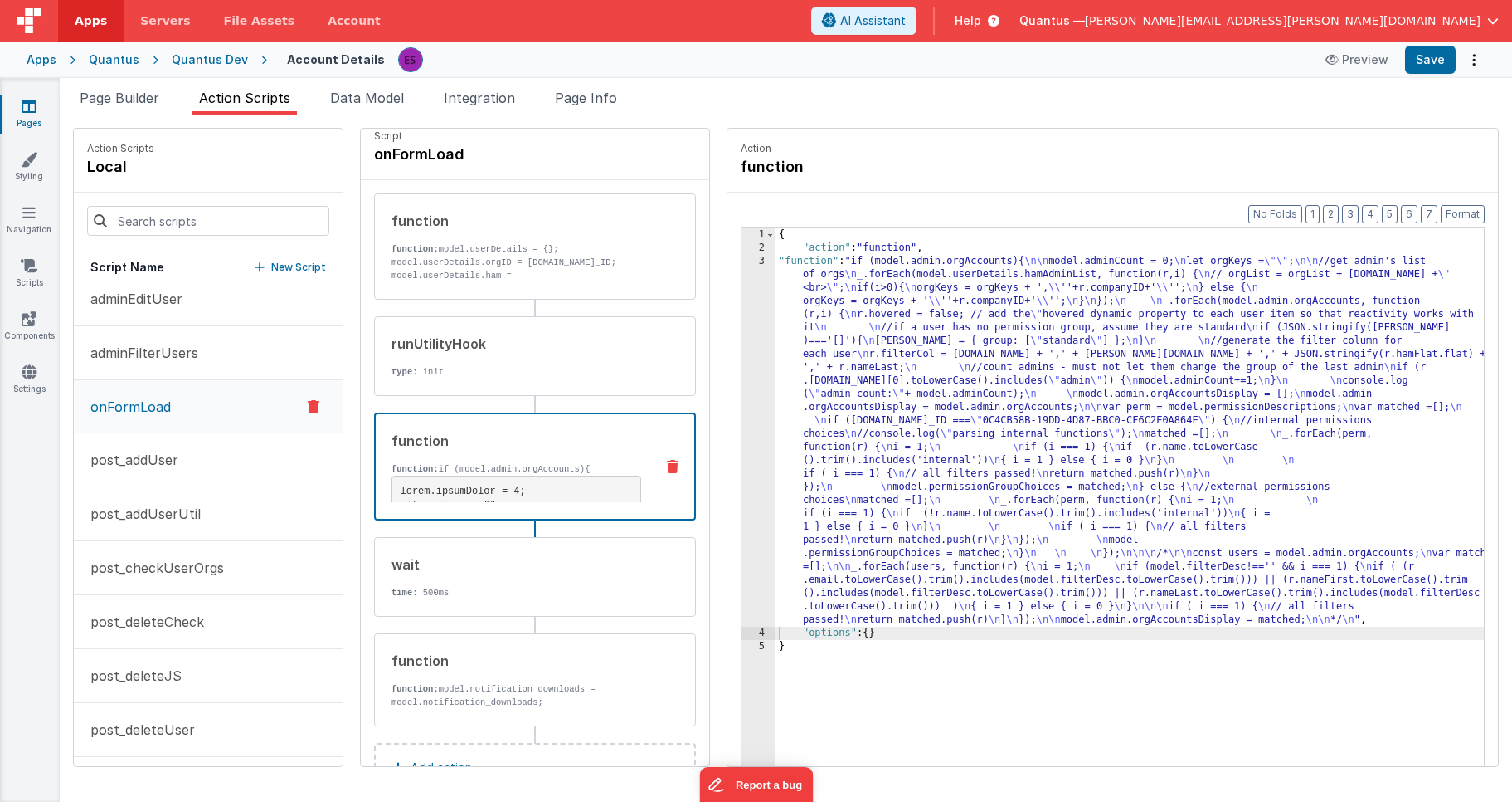
click at [916, 472] on div "{ "action" : "function" , "function" : "if (model.admin.orgAccounts){ \n\n mode…" at bounding box center [1151, 536] width 752 height 615
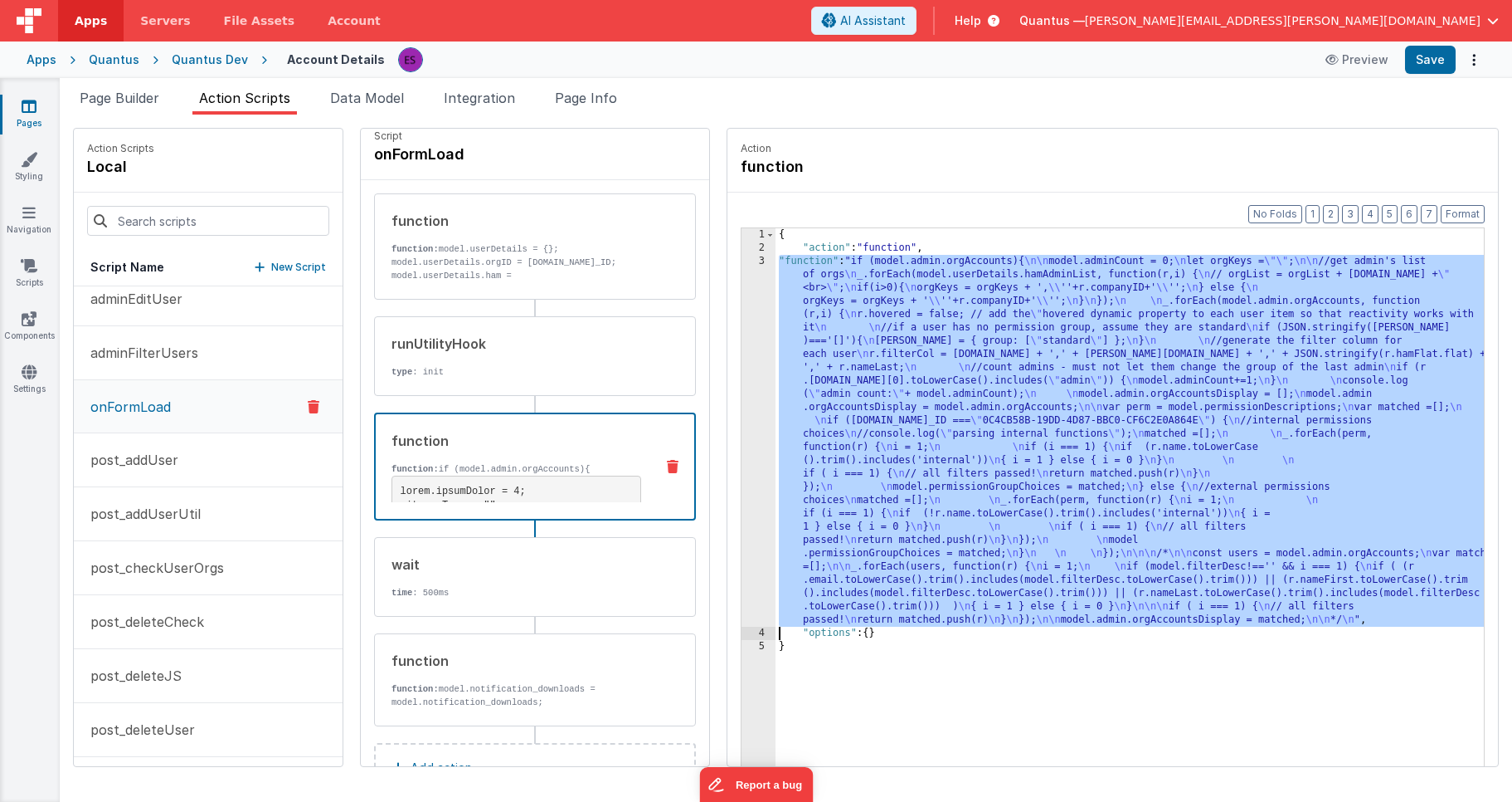
click at [741, 474] on div "3" at bounding box center [758, 440] width 34 height 372
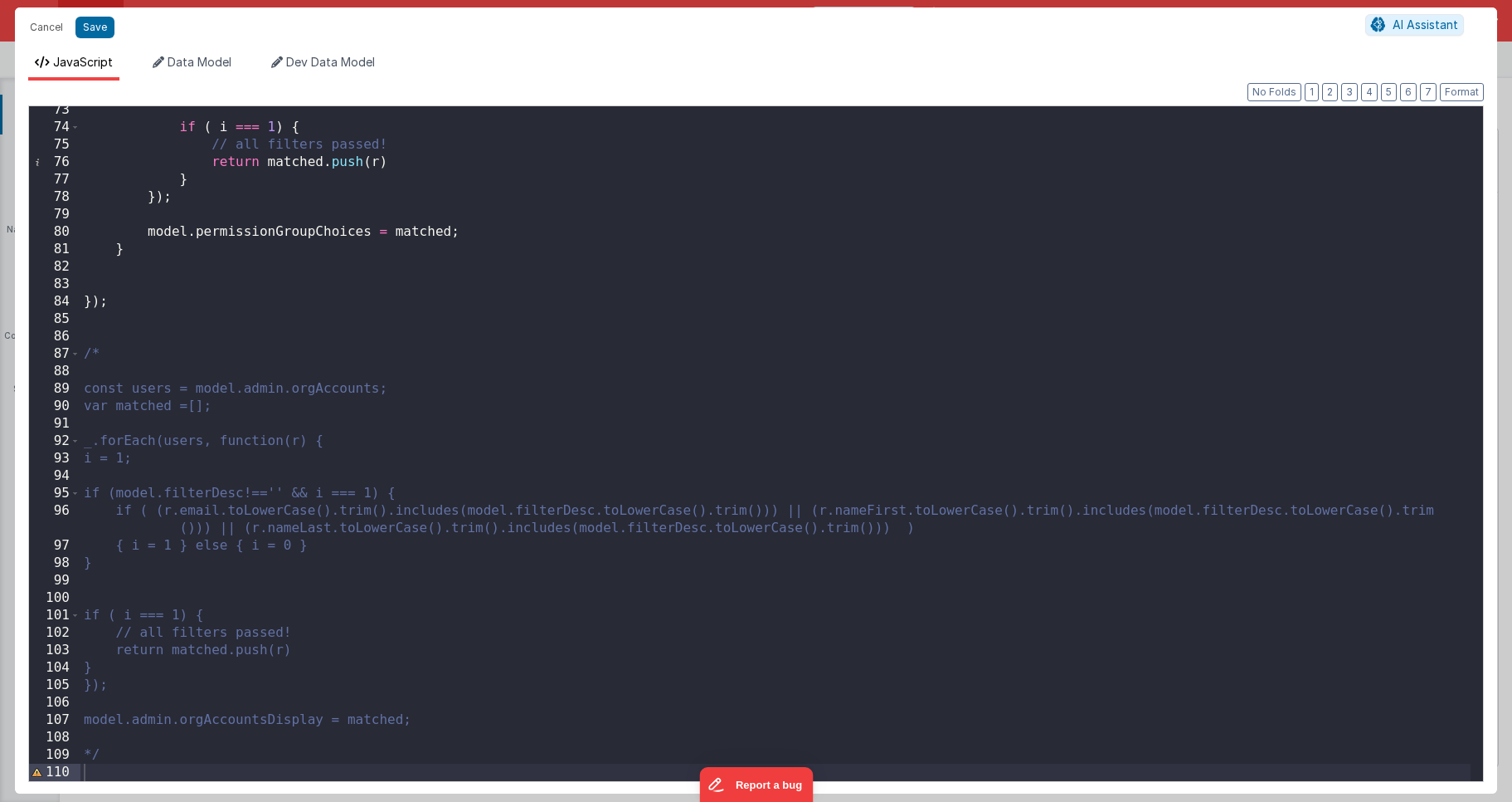
scroll to position [1259, 0]
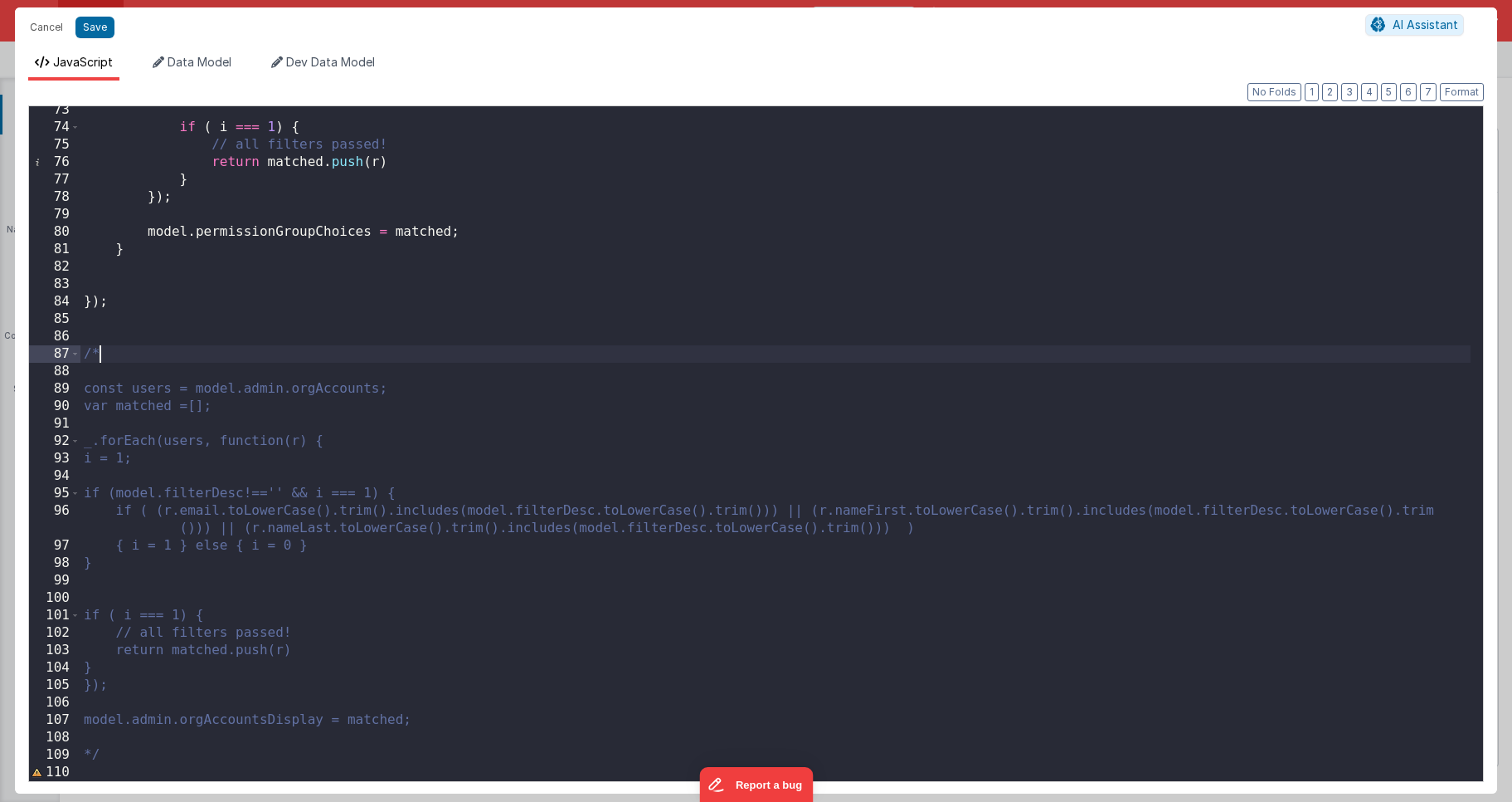
click at [224, 352] on div "if ( i === 1 ) { // all filters passed! return matched . push ( r ) } }) ; mode…" at bounding box center [775, 455] width 1391 height 709
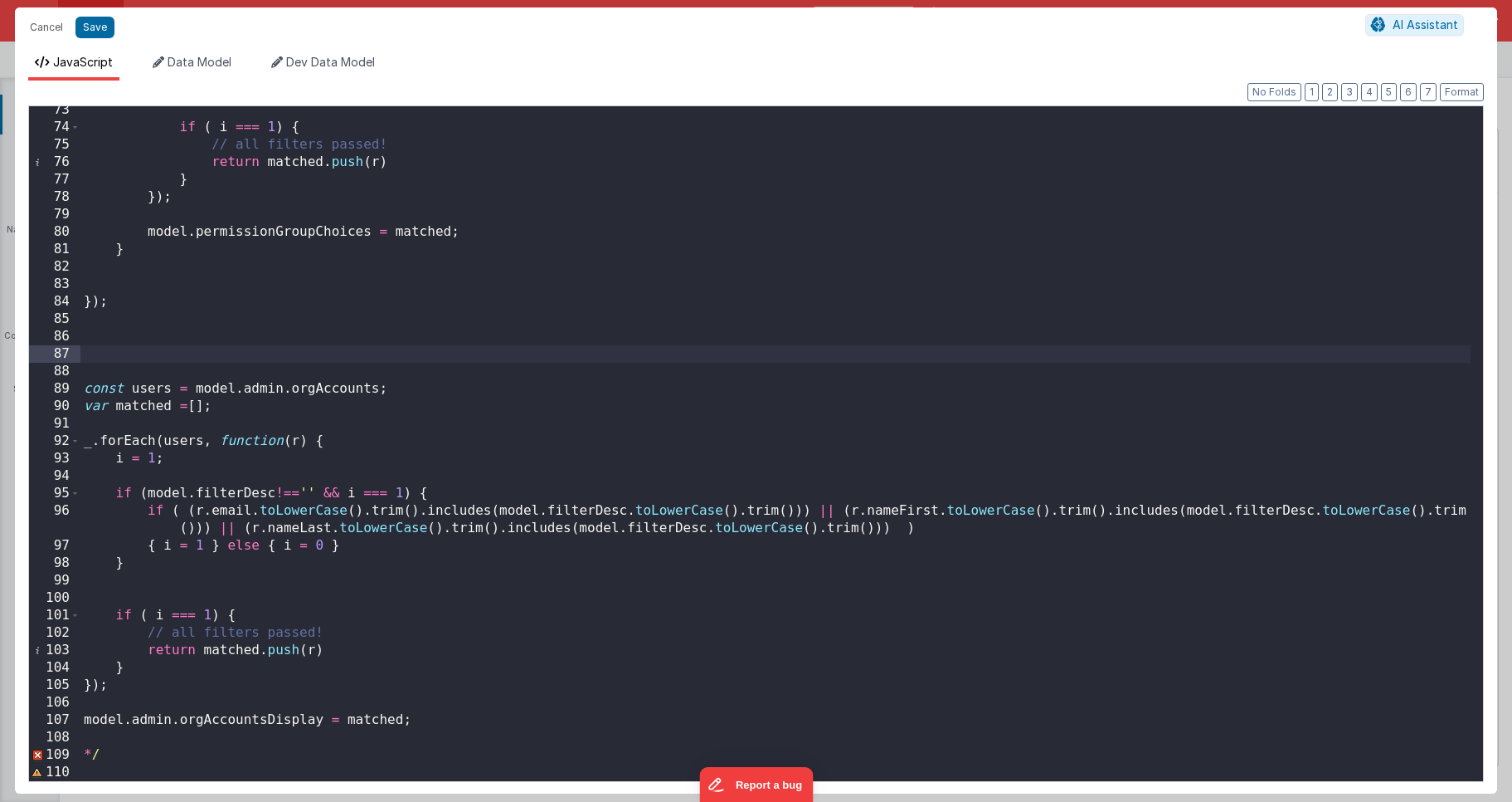
click at [145, 754] on div "if ( i === 1 ) { // all filters passed! return matched . push ( r ) } }) ; mode…" at bounding box center [775, 455] width 1391 height 709
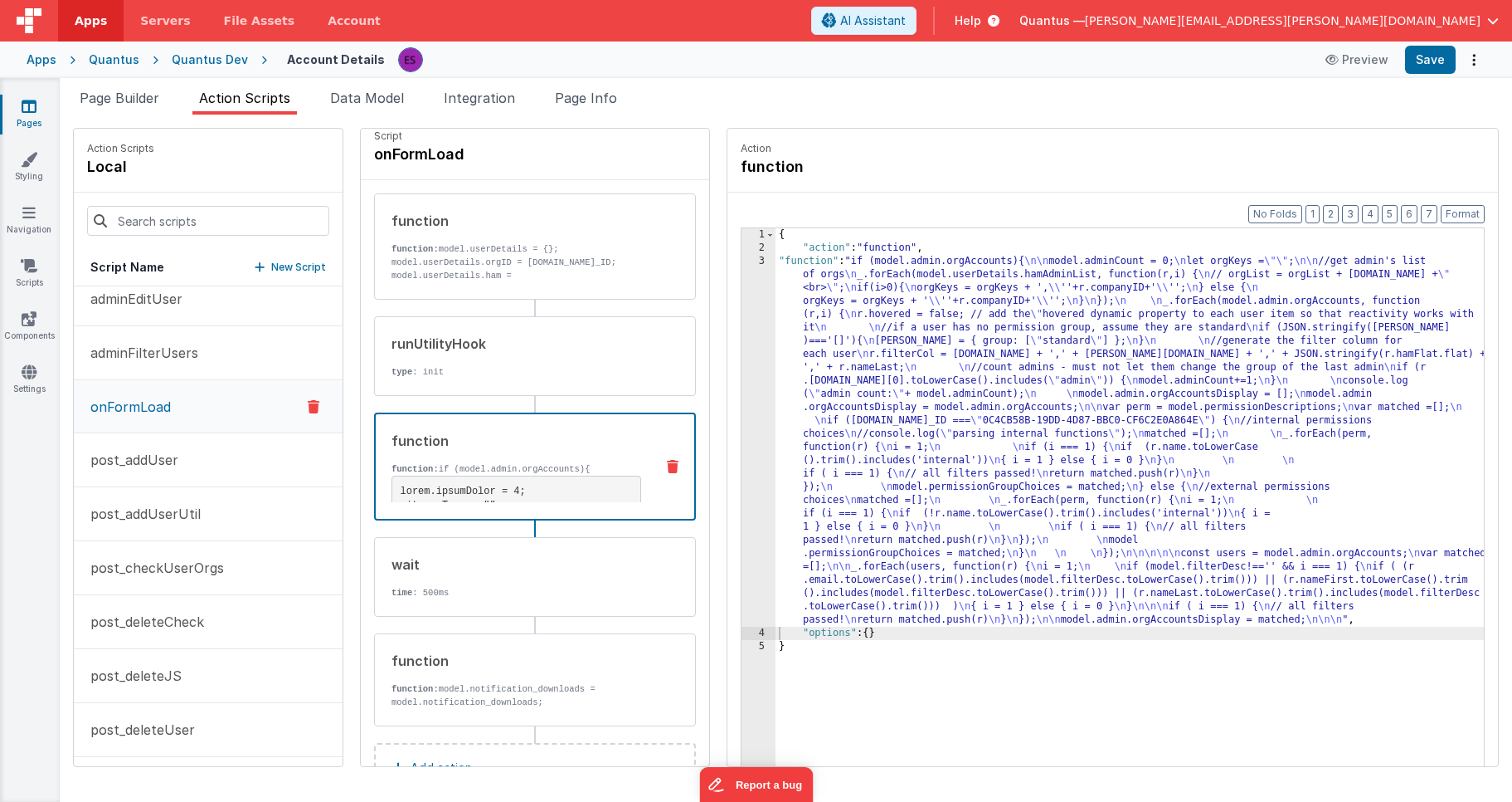
click at [775, 367] on div "{ "action" : "function" , "function" : "if (model.admin.orgAccounts){ \n\n mode…" at bounding box center [1151, 536] width 752 height 615
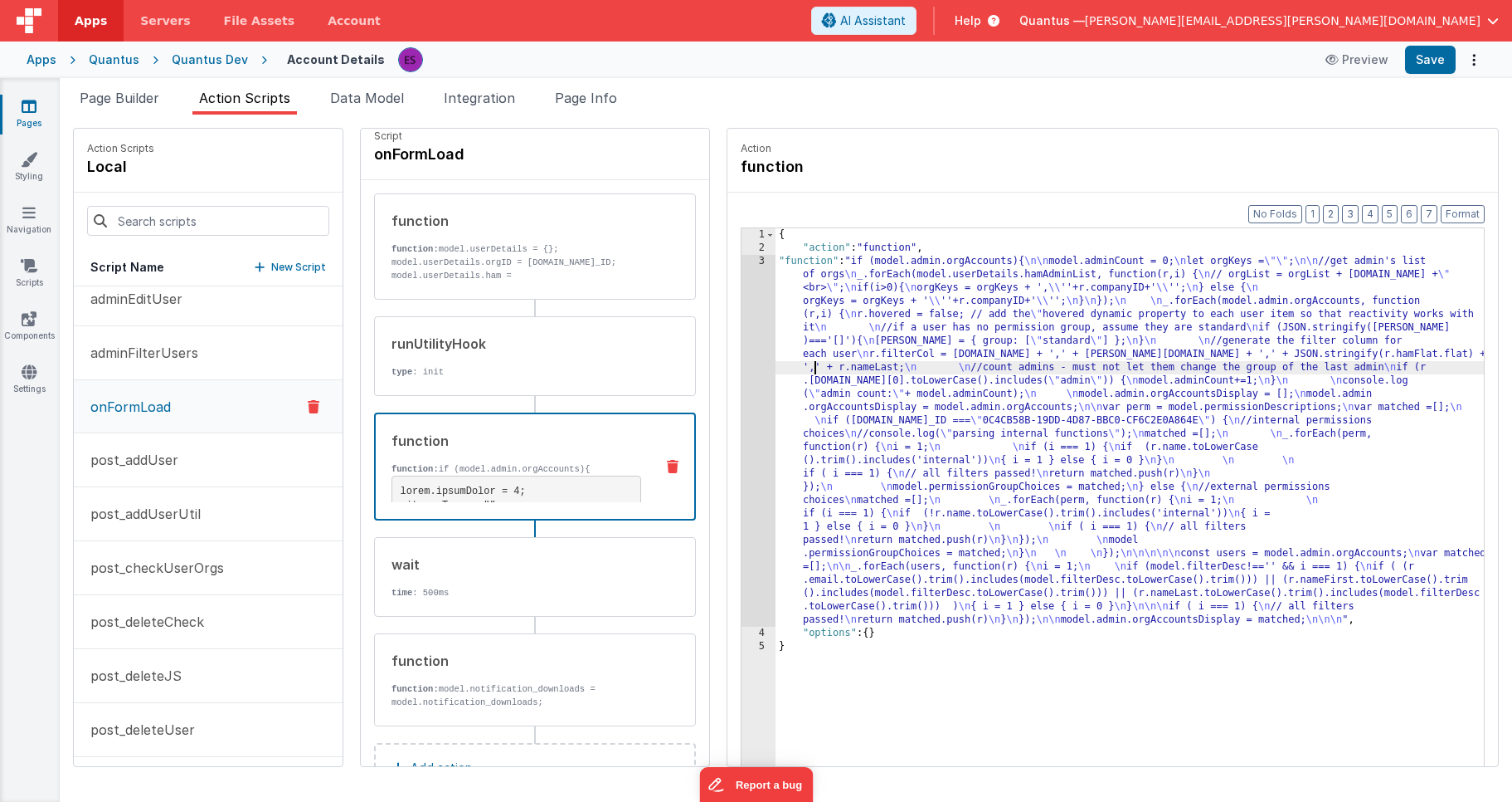
click at [741, 379] on div "3" at bounding box center [758, 440] width 34 height 372
click at [741, 383] on div "3" at bounding box center [758, 440] width 34 height 372
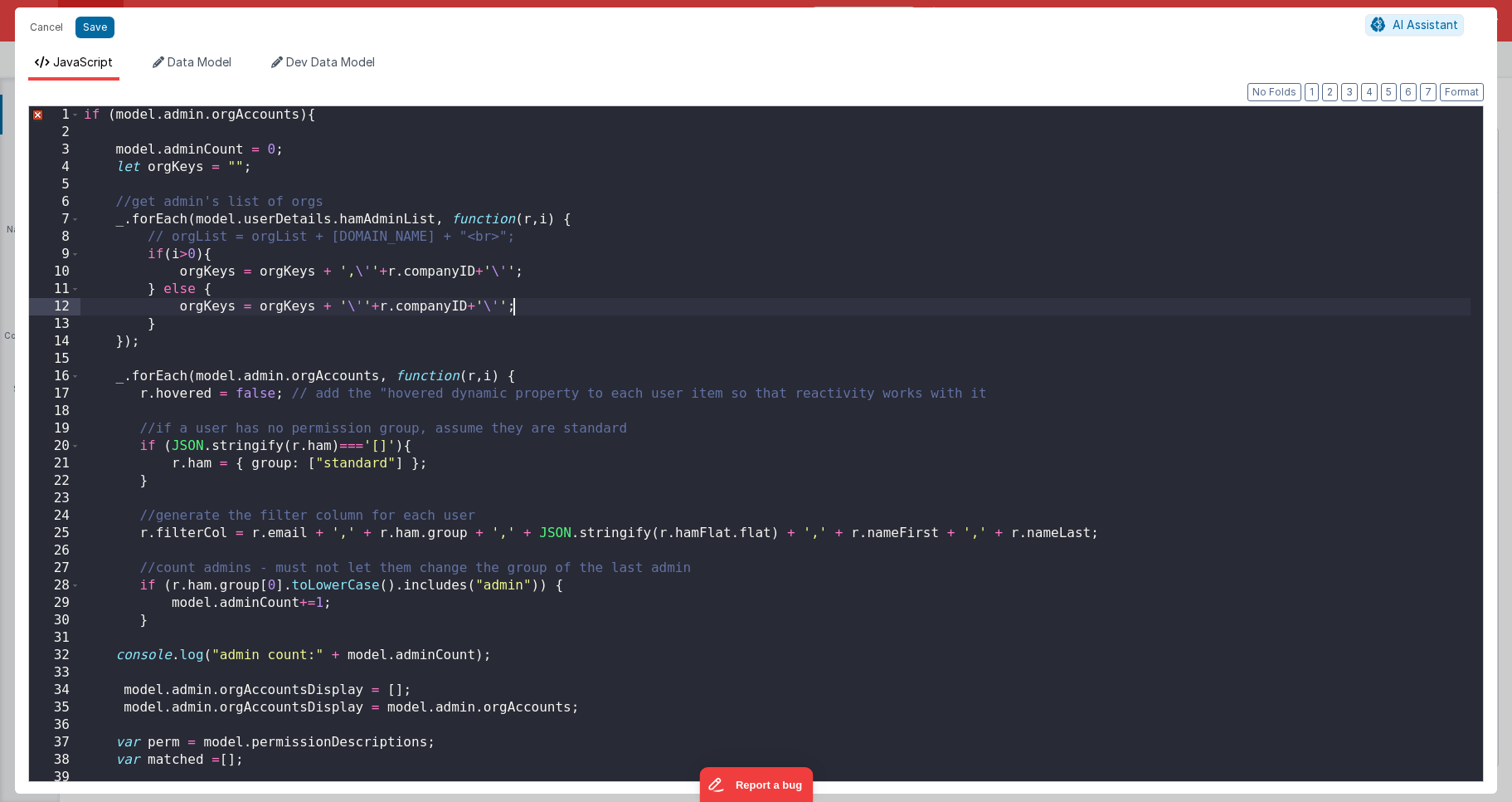
click at [742, 306] on div "if ( model . admin . orgAccounts ) { model . adminCount = 0 ; let orgKeys = "" …" at bounding box center [775, 460] width 1391 height 709
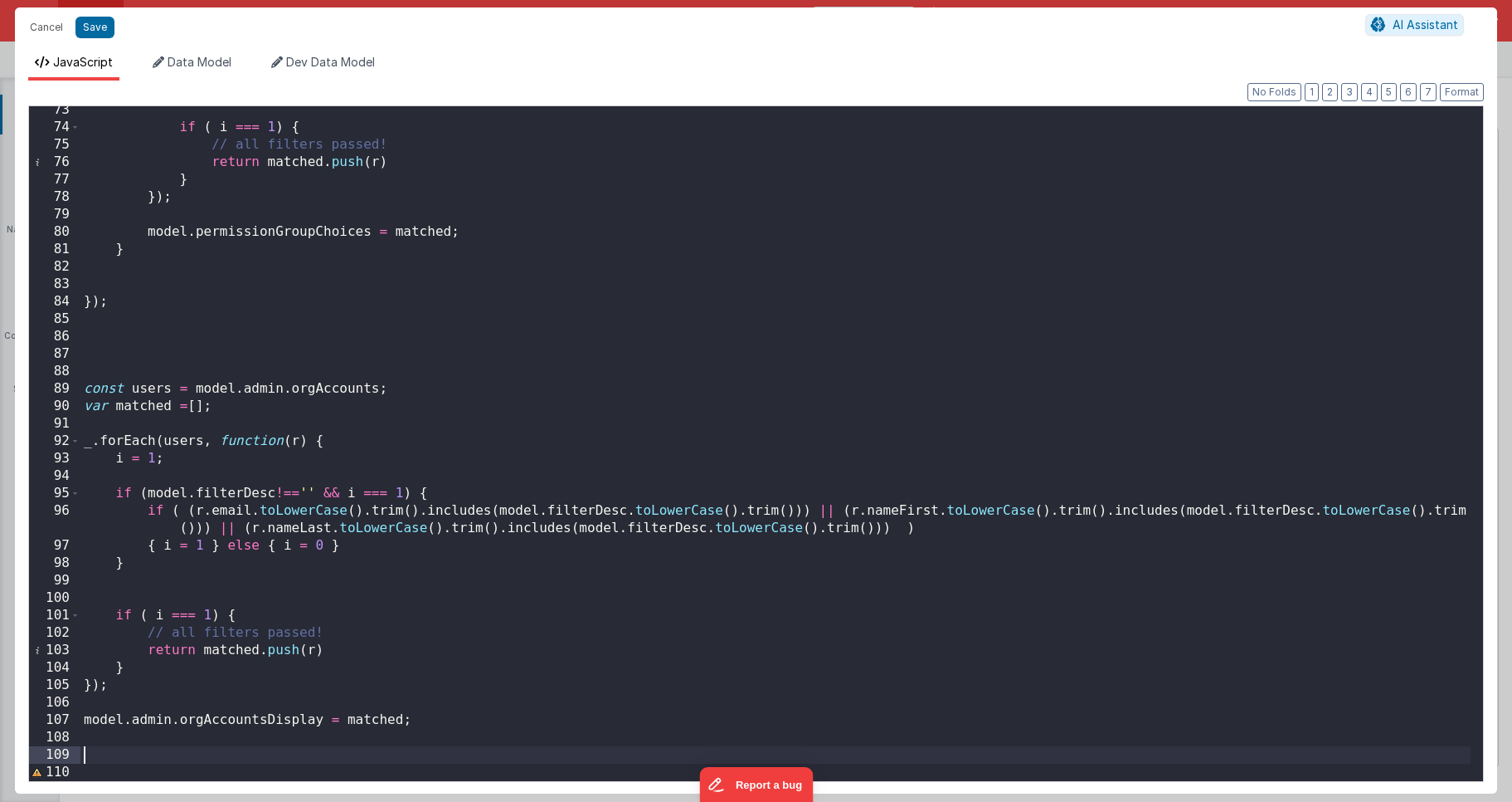
click at [156, 751] on div "if ( i === 1 ) { // all filters passed! return matched . push ( r ) } }) ; mode…" at bounding box center [775, 455] width 1391 height 709
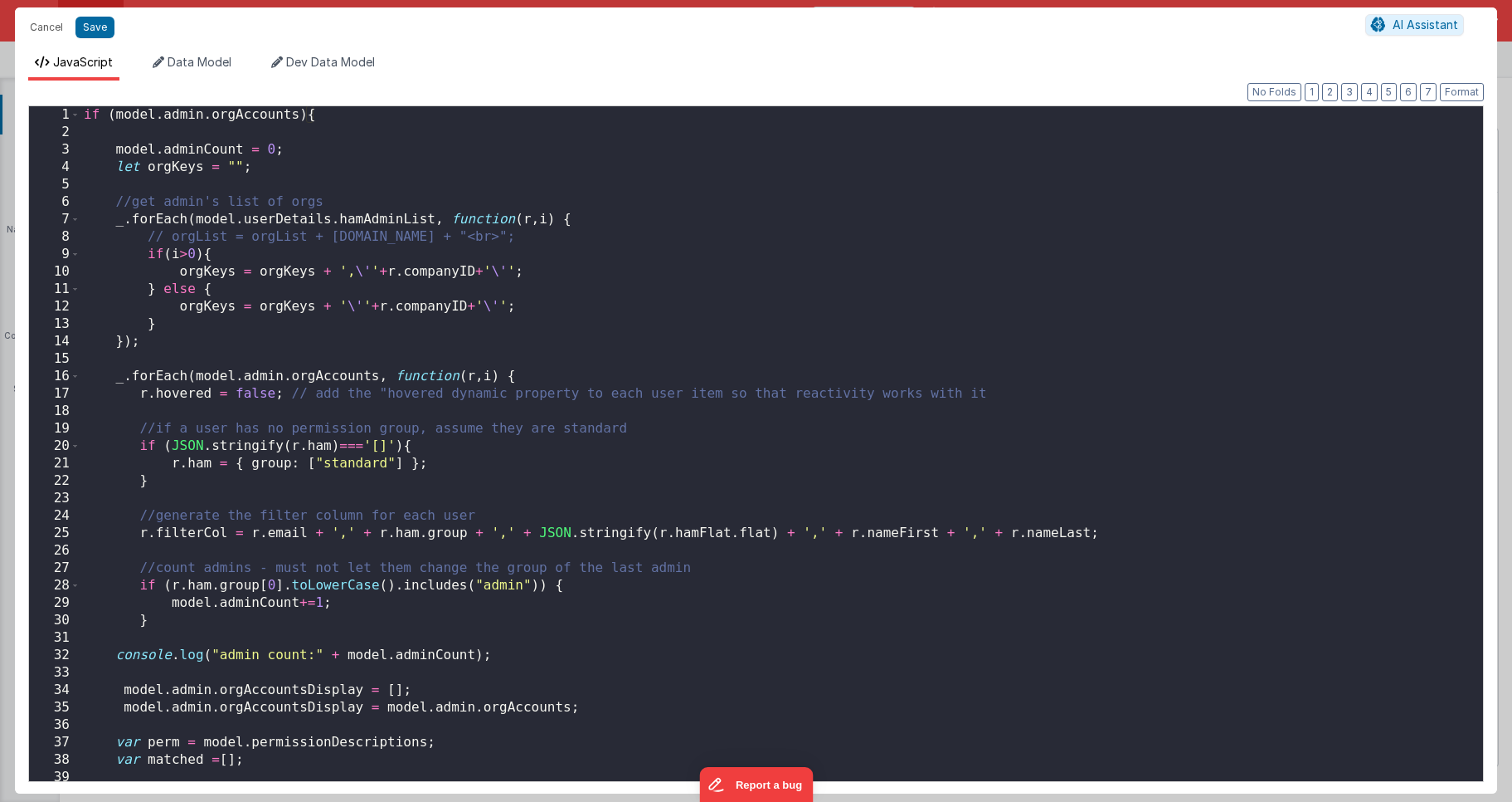
scroll to position [0, 0]
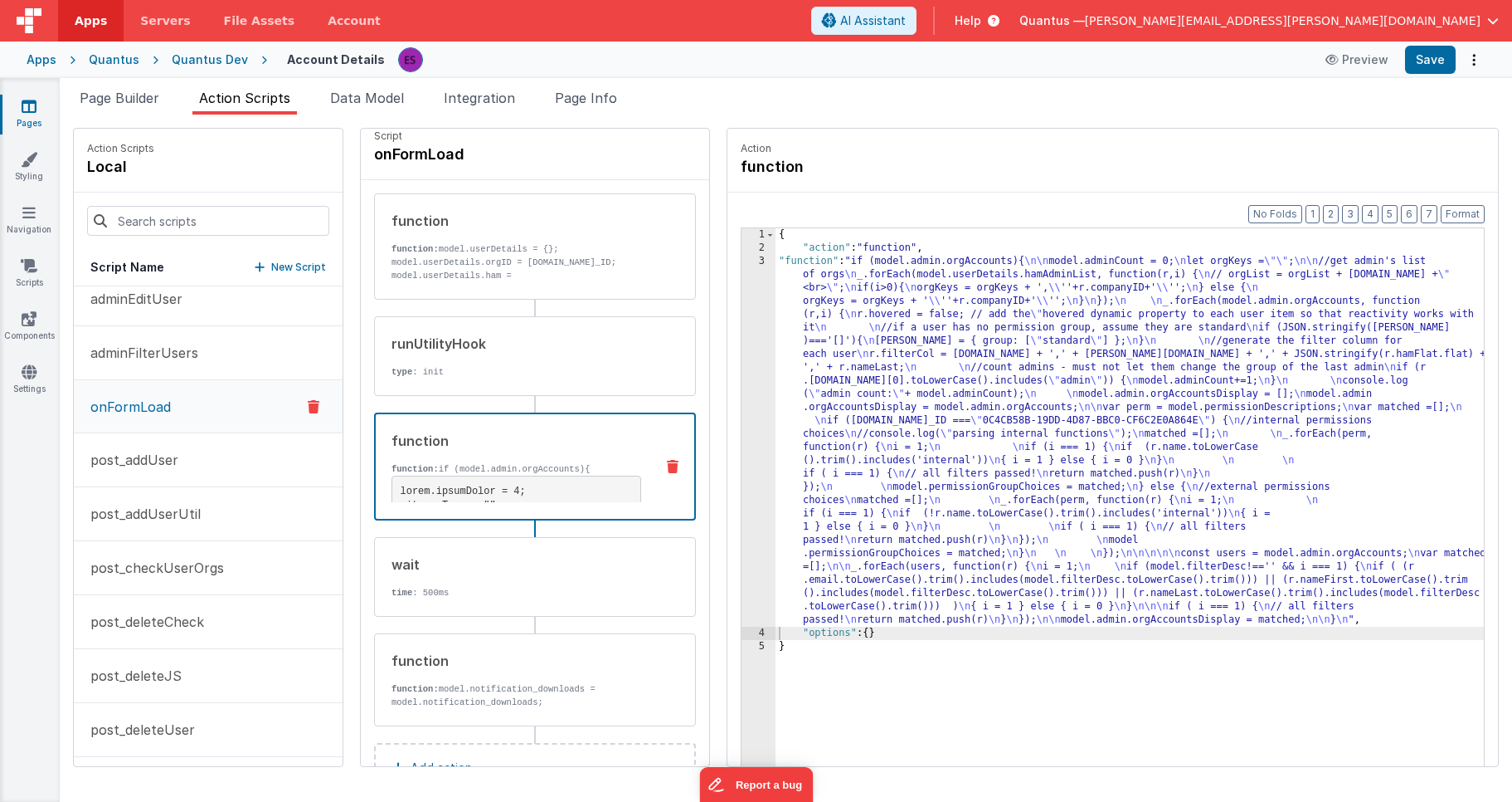
click at [104, 115] on div "Snippet Library Name Type Accordion Element Alert Action Action authLogin Actio…" at bounding box center [786, 458] width 1452 height 687
click at [133, 92] on span "Page Builder" at bounding box center [119, 98] width 80 height 17
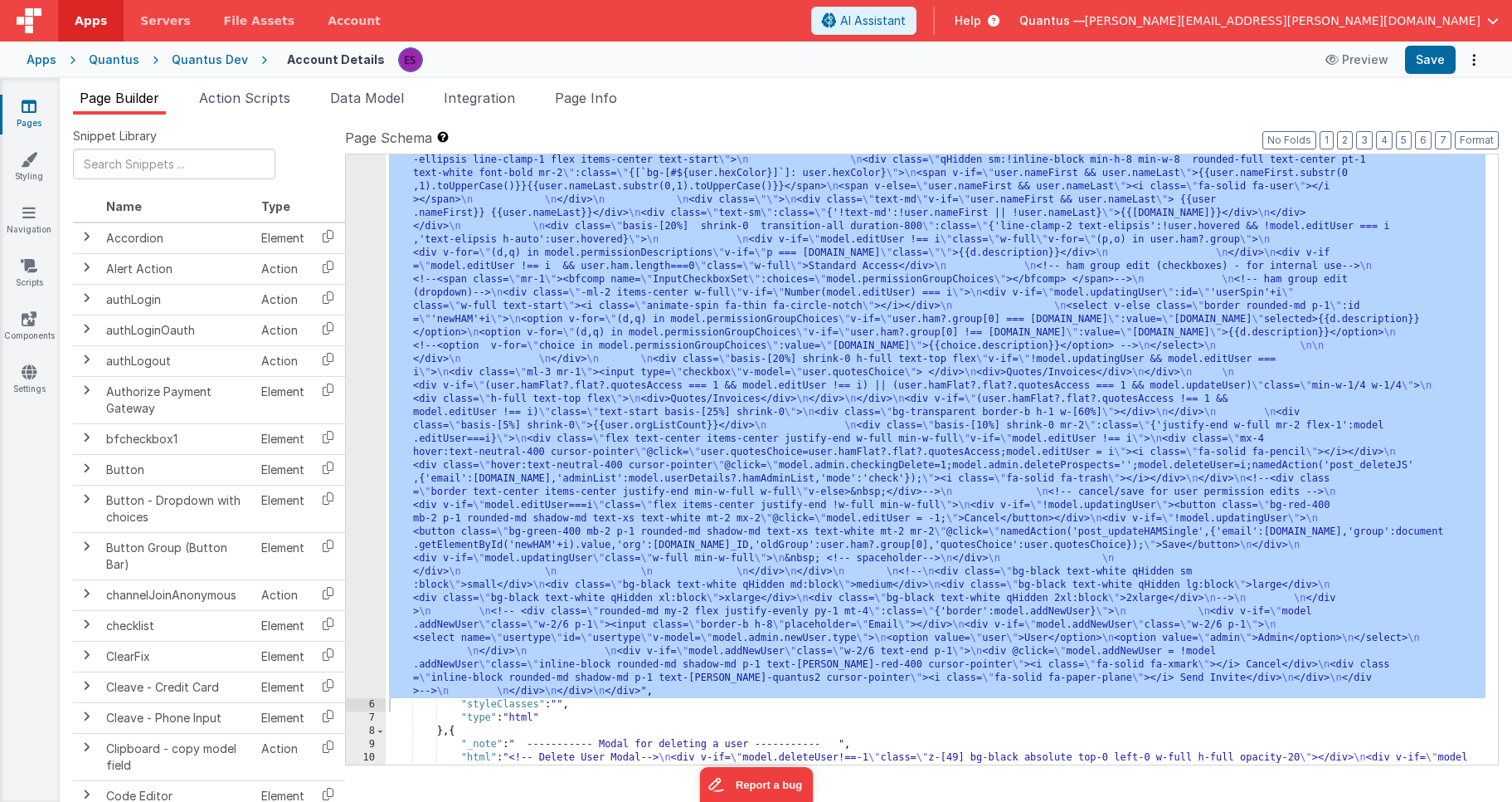
click at [446, 337] on div ""html" : "<!-- User Management Modal--> \n\n <div v-if= \" model.admin \" > \n\…" at bounding box center [935, 691] width 1100 height 1659
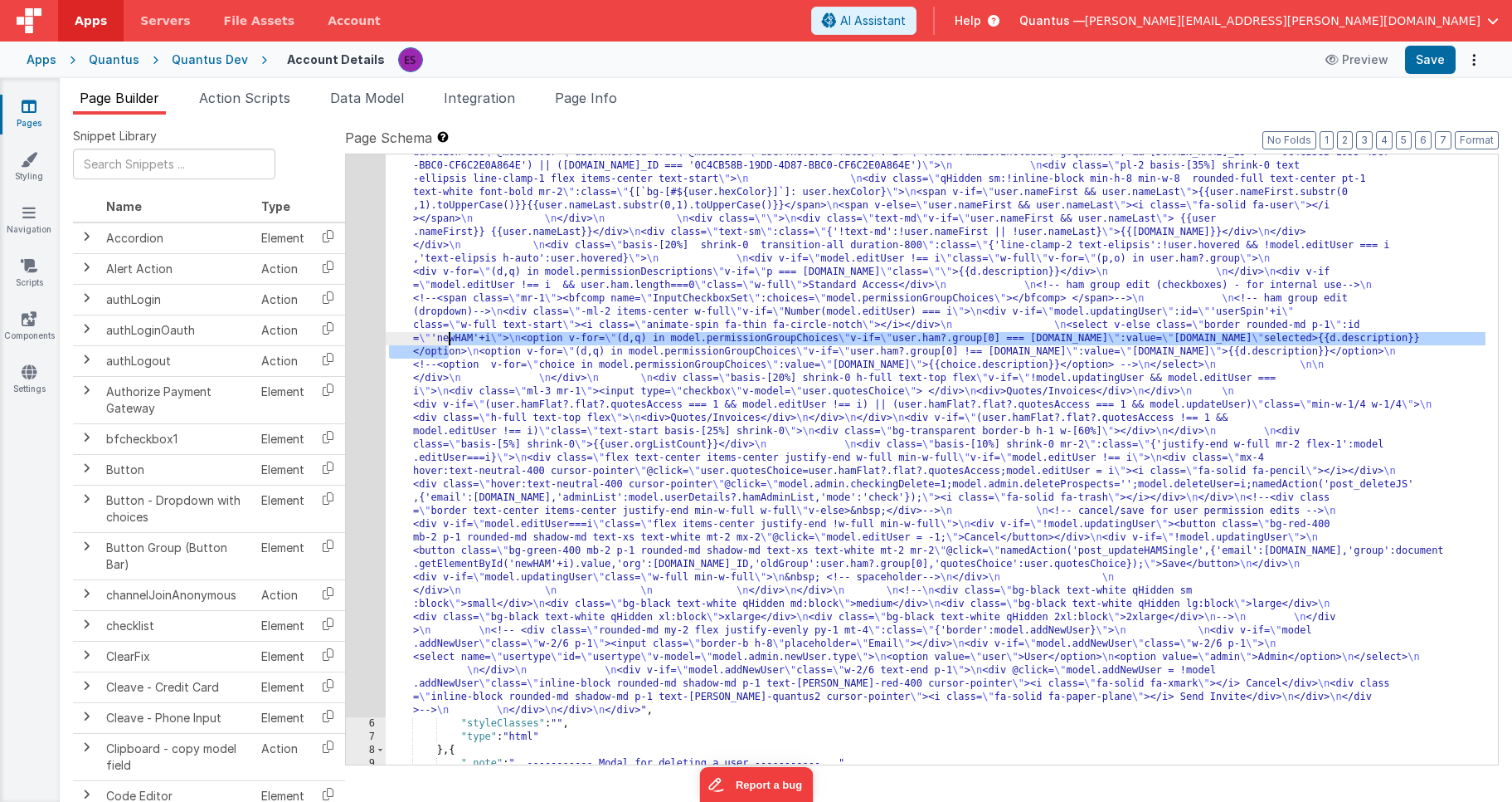
scroll to position [328, 0]
click at [350, 365] on div "5" at bounding box center [365, 298] width 40 height 836
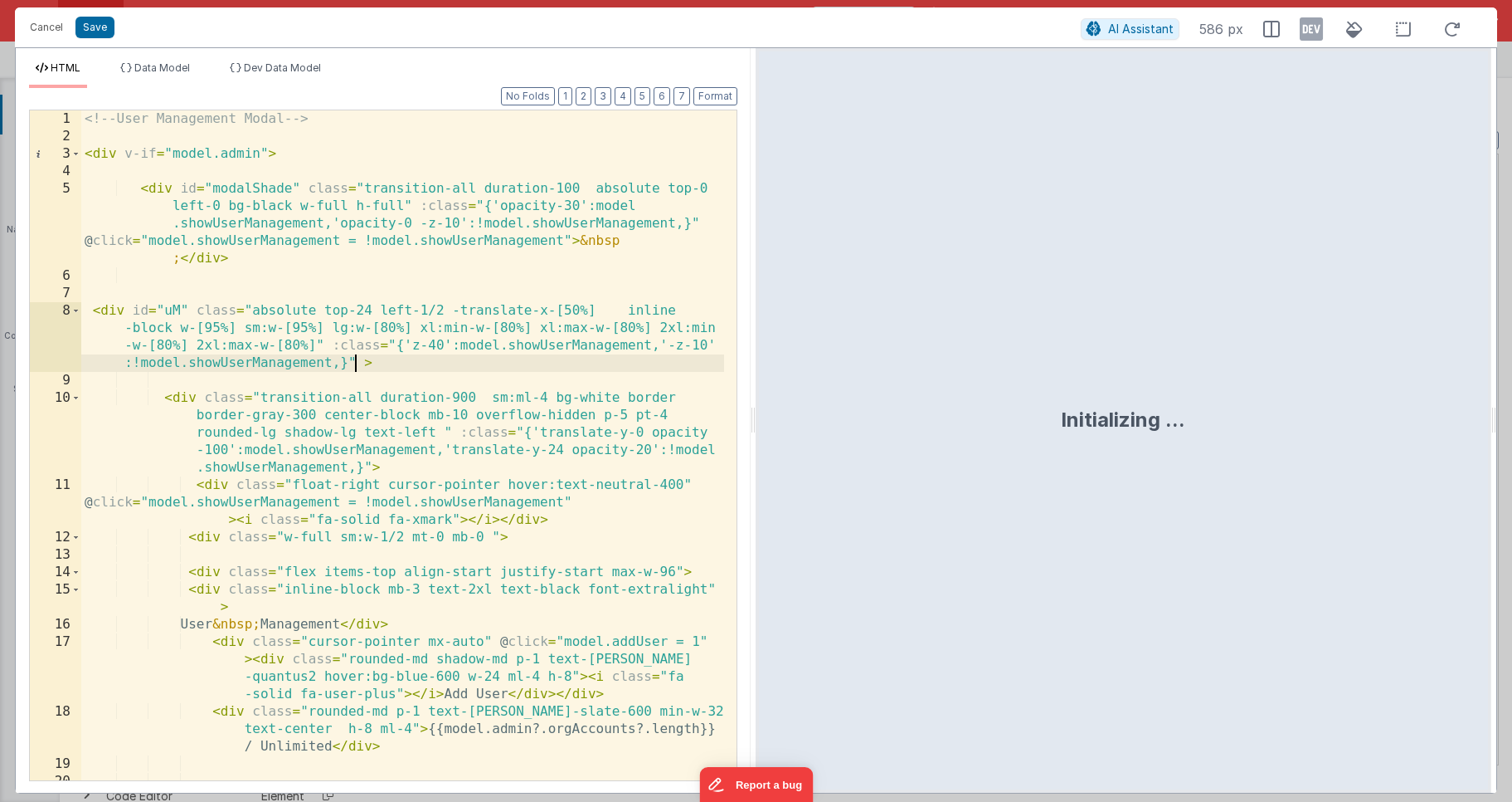
click at [354, 365] on div "<!-- User Management Modal --> < div v-if = "model.admin" > < div id = "modalSh…" at bounding box center [402, 463] width 643 height 704
click at [1307, 30] on icon at bounding box center [1311, 29] width 24 height 27
click at [245, 74] on li "Dev Data Model" at bounding box center [276, 75] width 104 height 27
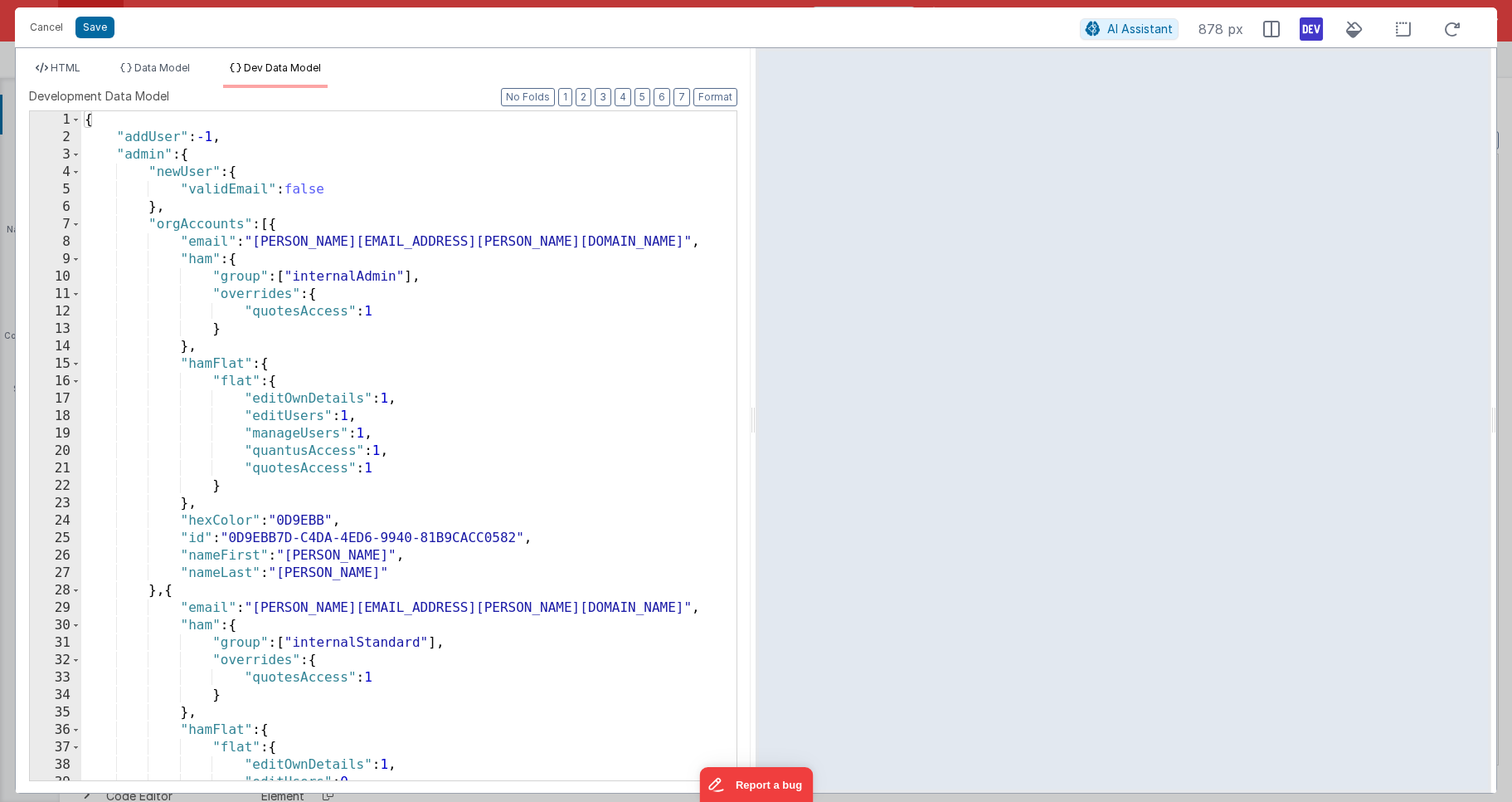
click at [252, 290] on div "{ "addUser" : -1 , "admin" : { "newUser" : { "validEmail" : false } , "orgAccou…" at bounding box center [402, 462] width 643 height 704
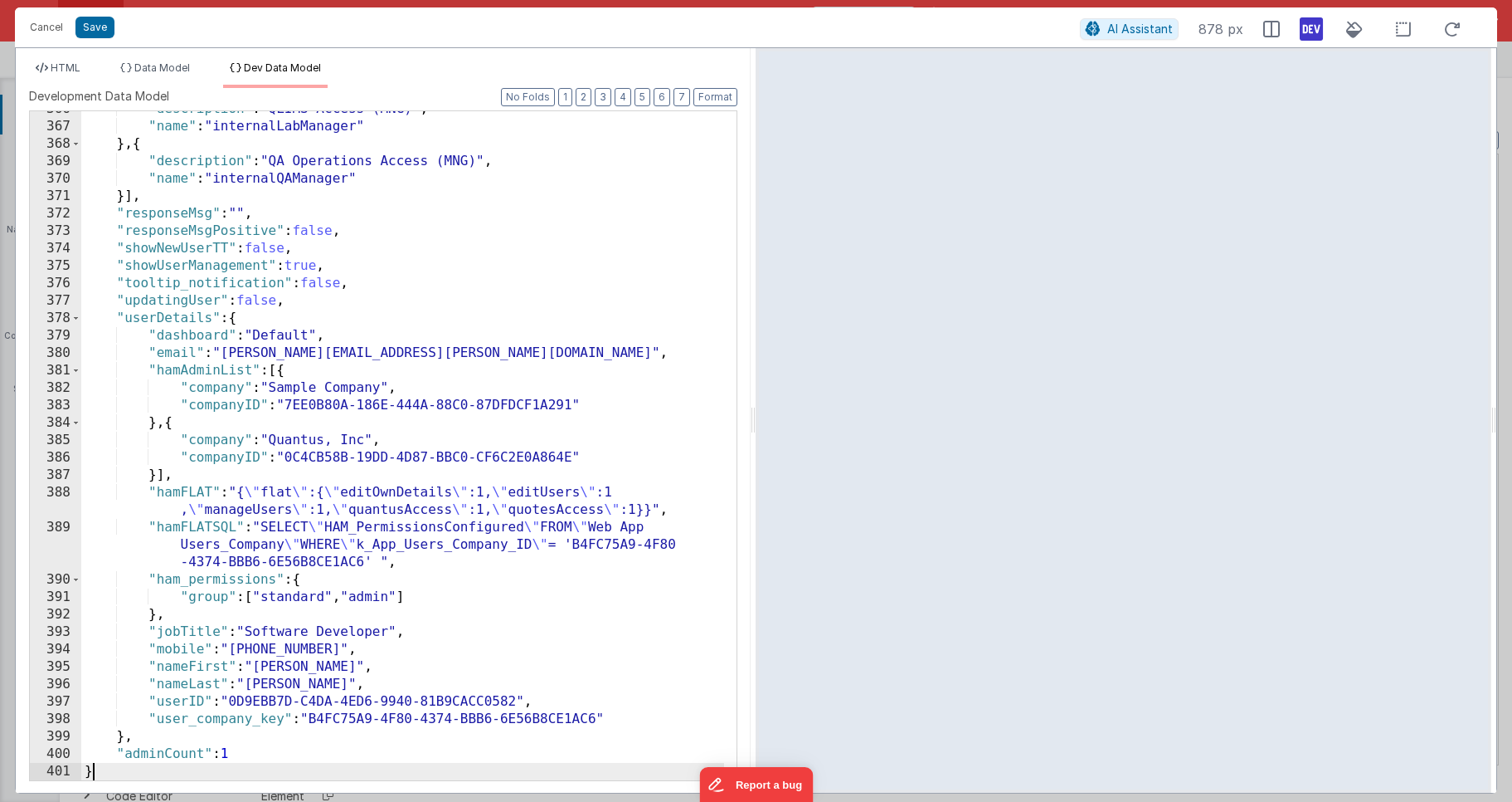
scroll to position [6719, 0]
click at [27, 71] on ul "HTML Data Model Dev Data Model" at bounding box center [383, 75] width 735 height 27
click at [51, 70] on span "HTML" at bounding box center [65, 67] width 30 height 12
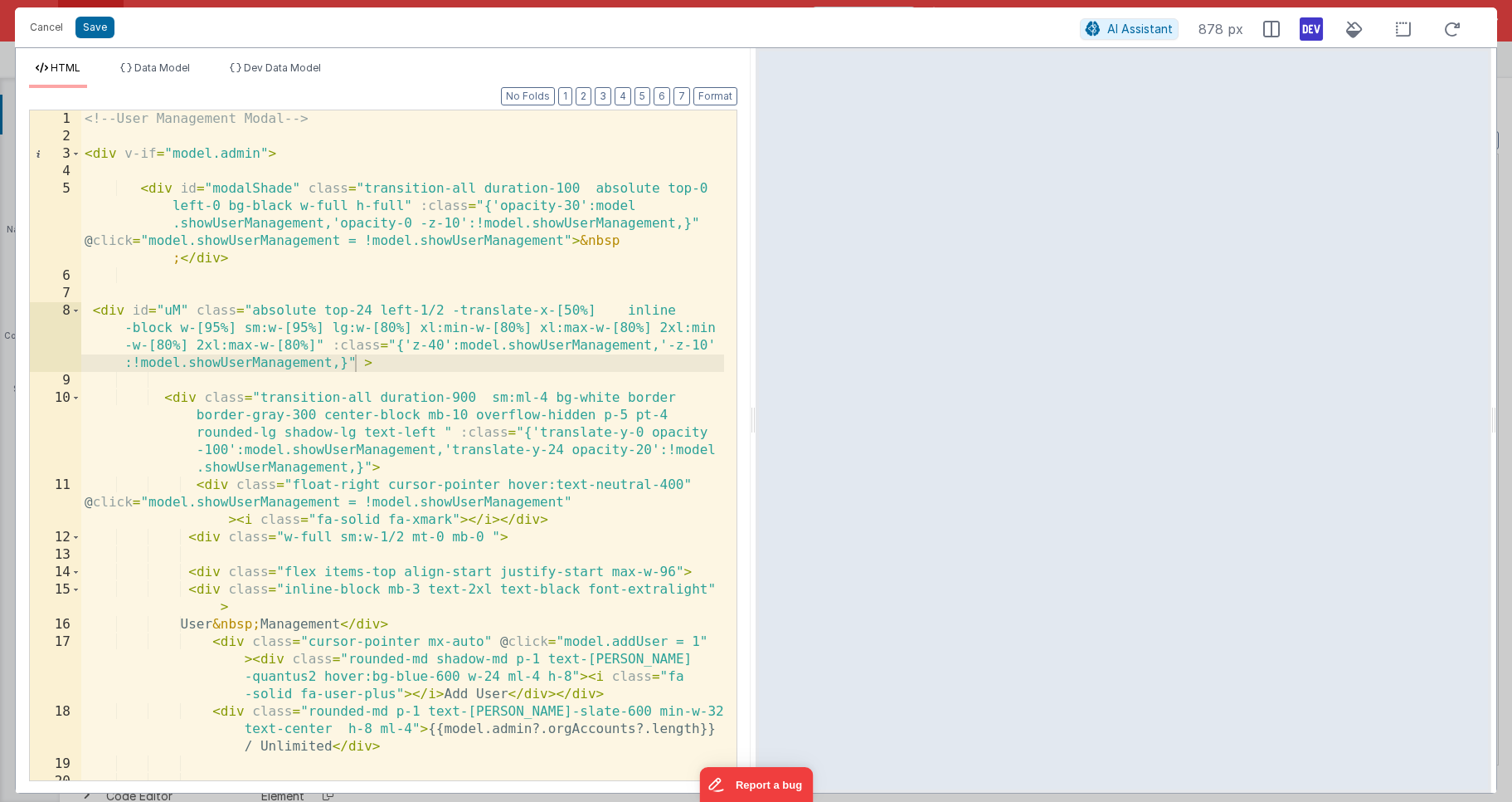
click at [440, 504] on div "<!-- User Management Modal --> < div v-if = "model.admin" > < div id = "modalSh…" at bounding box center [402, 463] width 643 height 704
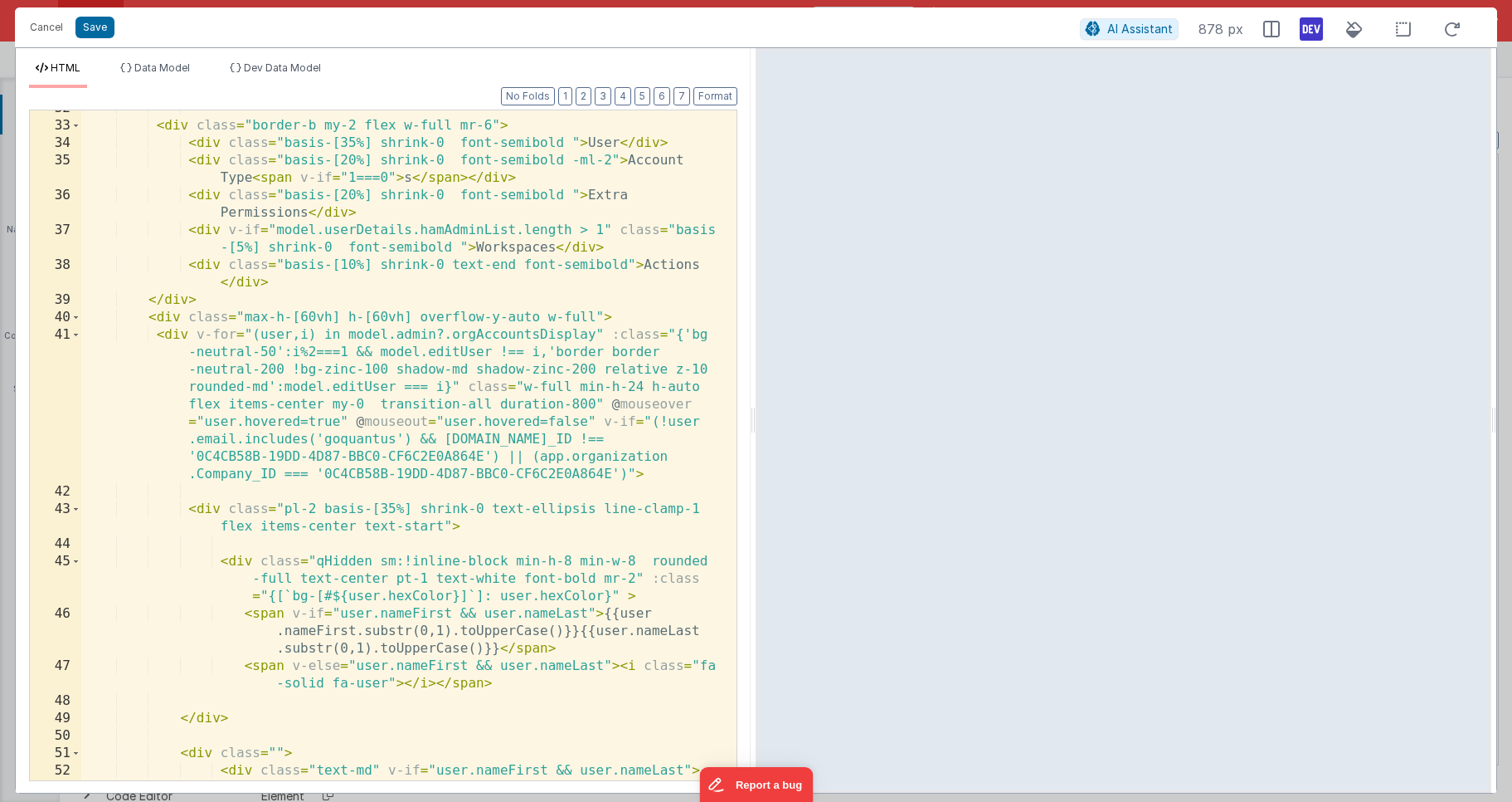
scroll to position [970, 0]
click at [442, 502] on div "< div class = "border-b my-2 flex w-full mr-6" > < div class = "basis-[35%] shr…" at bounding box center [402, 460] width 643 height 722
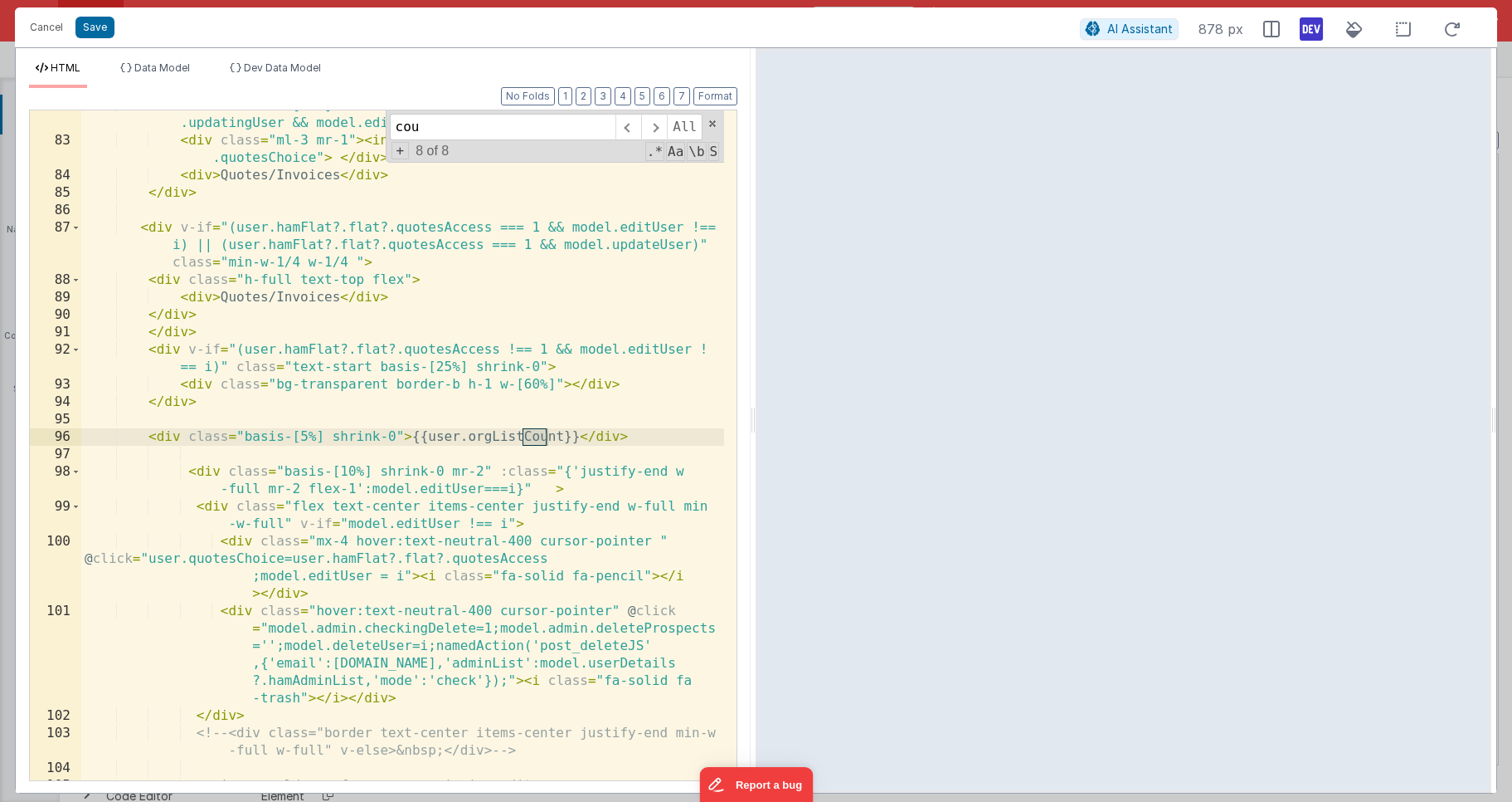
scroll to position [2453, 0]
type input "count}}"
click at [548, 454] on div "< div class = "basis-[20%] shrink-0 h-full text-top flex" v-if = "!model .updat…" at bounding box center [402, 458] width 643 height 722
drag, startPoint x: 578, startPoint y: 436, endPoint x: 546, endPoint y: 463, distance: 41.9
click at [578, 436] on div "< div class = "basis-[20%] shrink-0 h-full text-top flex" v-if = "!model .updat…" at bounding box center [402, 458] width 643 height 722
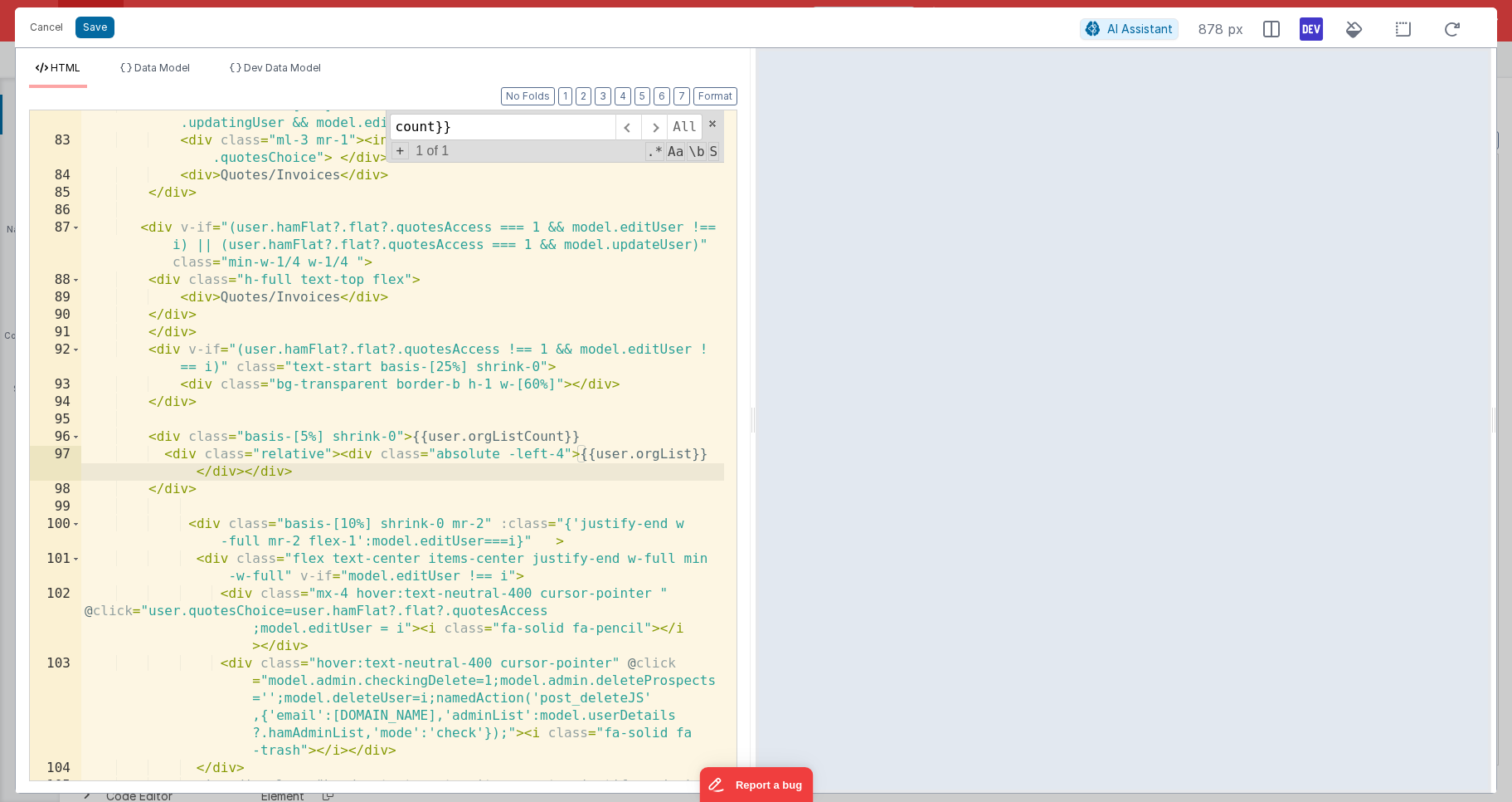
click at [565, 454] on div "< div class = "basis-[20%] shrink-0 h-full text-top flex" v-if = "!model .updat…" at bounding box center [402, 467] width 643 height 740
click at [556, 453] on div "< div class = "basis-[20%] shrink-0 h-full text-top flex" v-if = "!model .updat…" at bounding box center [402, 467] width 643 height 740
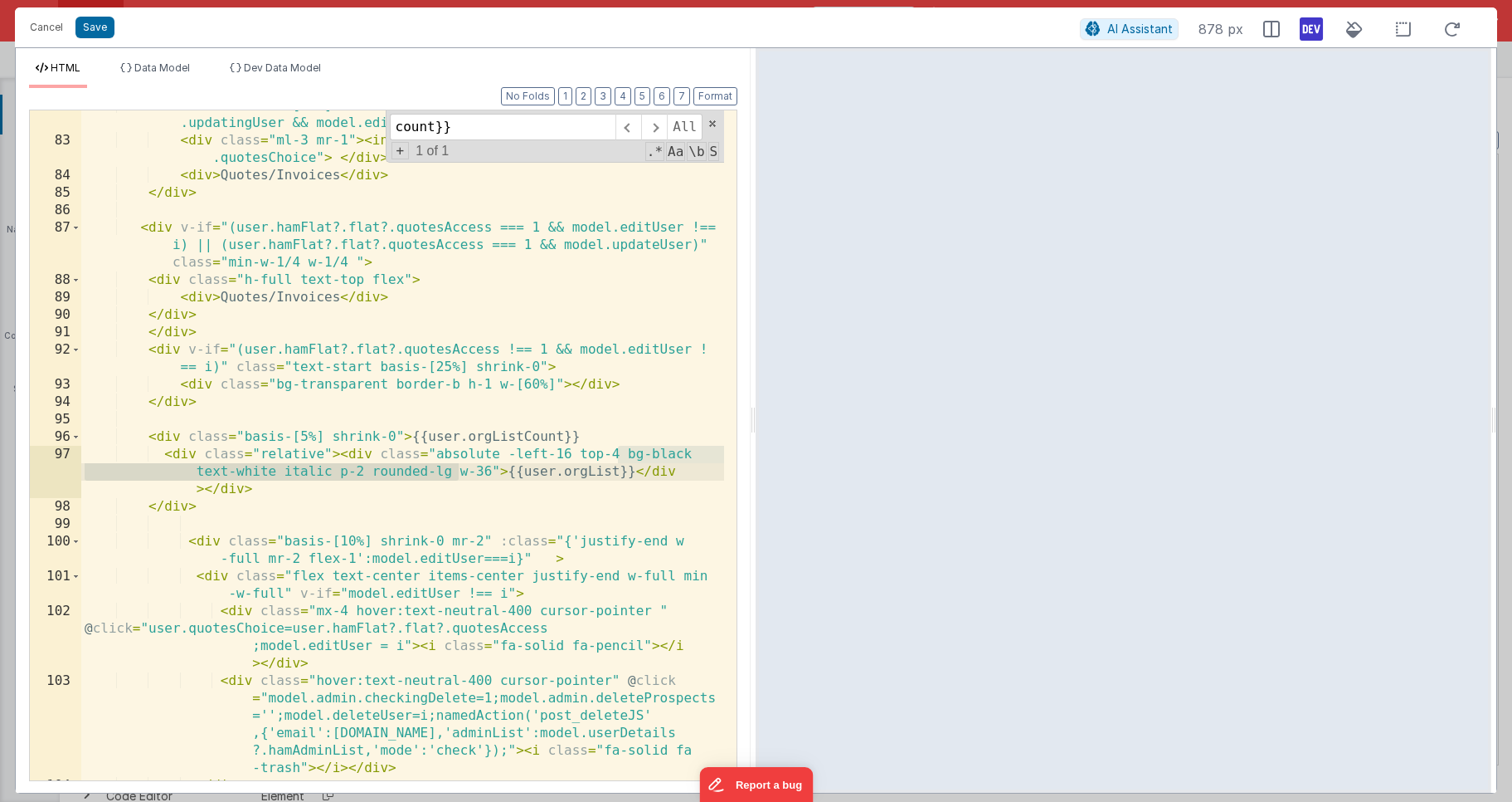
drag, startPoint x: 618, startPoint y: 453, endPoint x: 457, endPoint y: 467, distance: 161.6
click at [457, 467] on div "< div class = "basis-[20%] shrink-0 h-full text-top flex" v-if = "!model .updat…" at bounding box center [402, 458] width 643 height 722
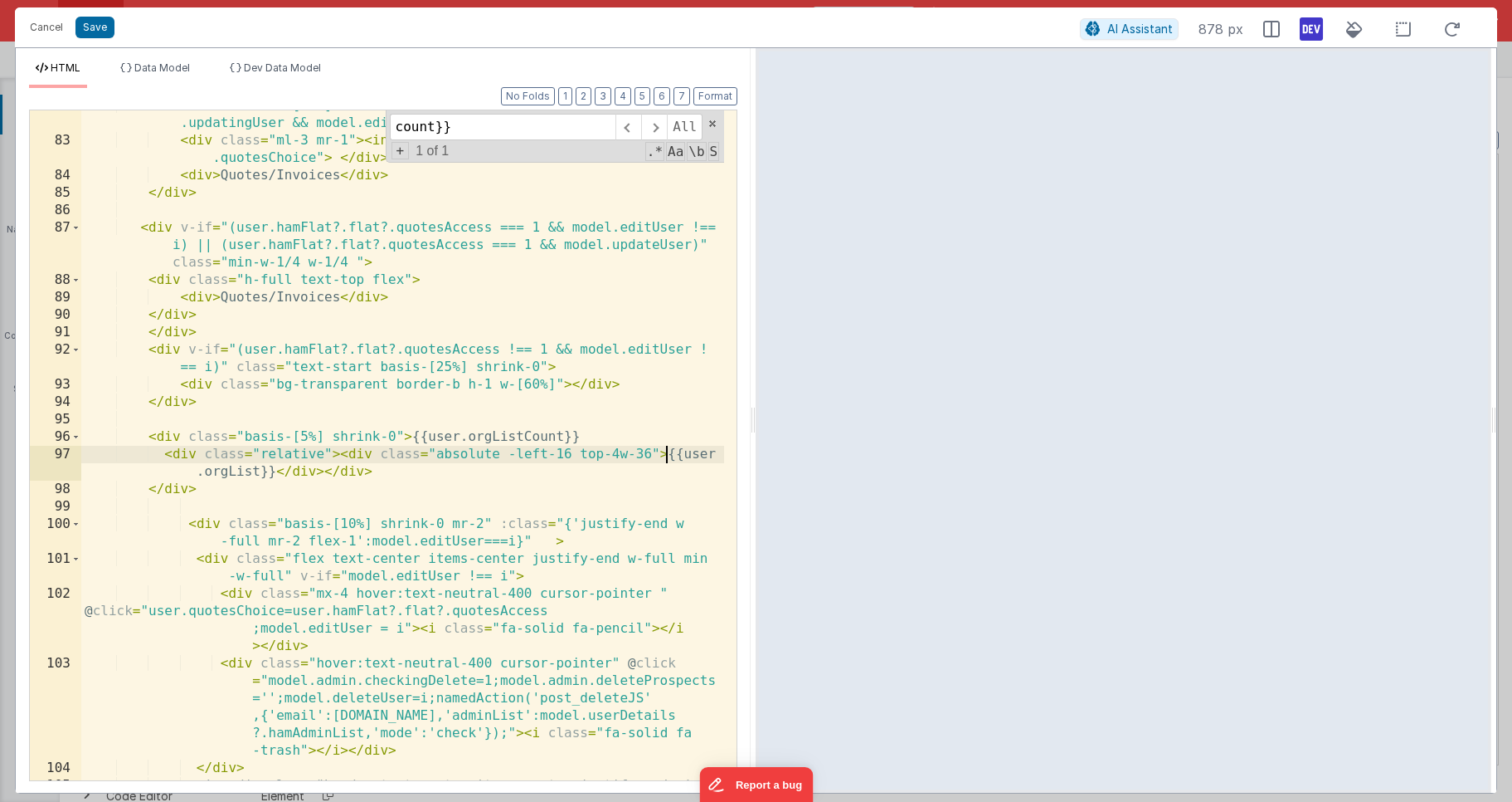
click at [667, 454] on div "< div class = "basis-[20%] shrink-0 h-full text-top flex" v-if = "!model .updat…" at bounding box center [402, 467] width 643 height 740
paste textarea
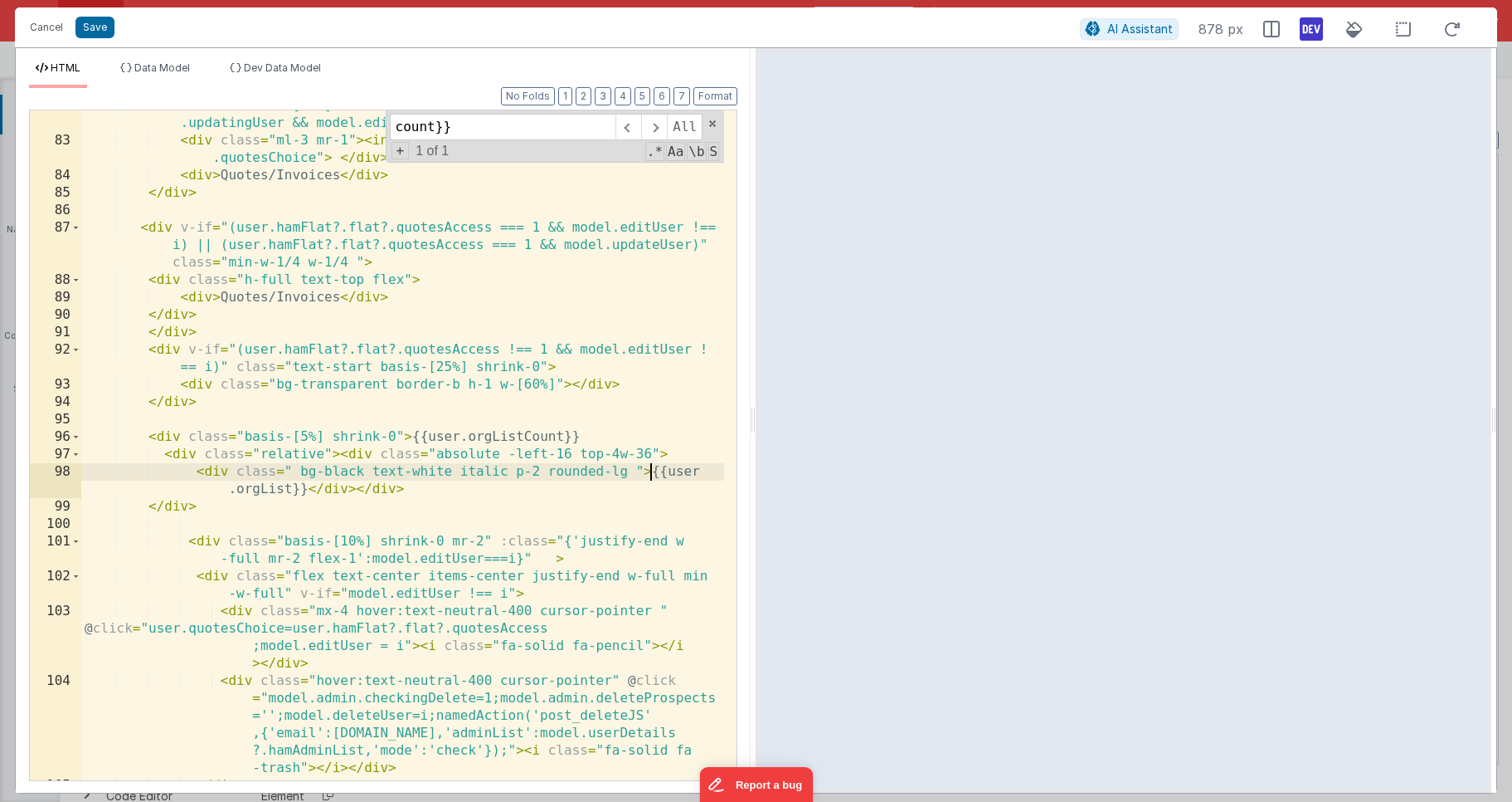
click at [618, 454] on div "< div class = "basis-[20%] shrink-0 h-full text-top flex" v-if = "!model .updat…" at bounding box center [402, 458] width 643 height 722
click at [687, 453] on div "< div class = "basis-[20%] shrink-0 h-full text-top flex" v-if = "!model .updat…" at bounding box center [402, 458] width 643 height 722
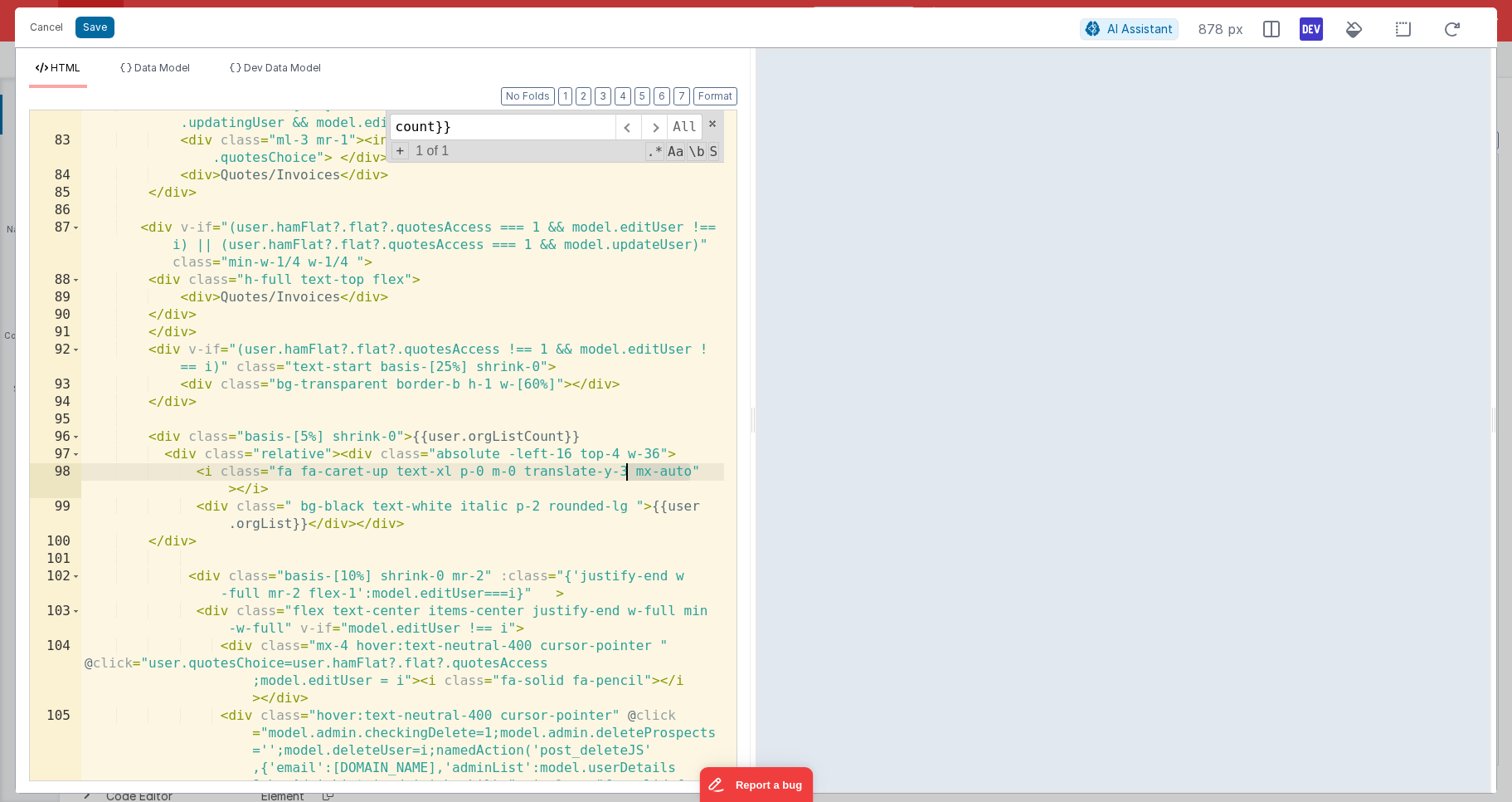
drag, startPoint x: 690, startPoint y: 471, endPoint x: 629, endPoint y: 474, distance: 61.1
click at [629, 474] on div "< div class = "basis-[20%] shrink-0 h-full text-top flex" v-if = "!model .updat…" at bounding box center [402, 502] width 643 height 809
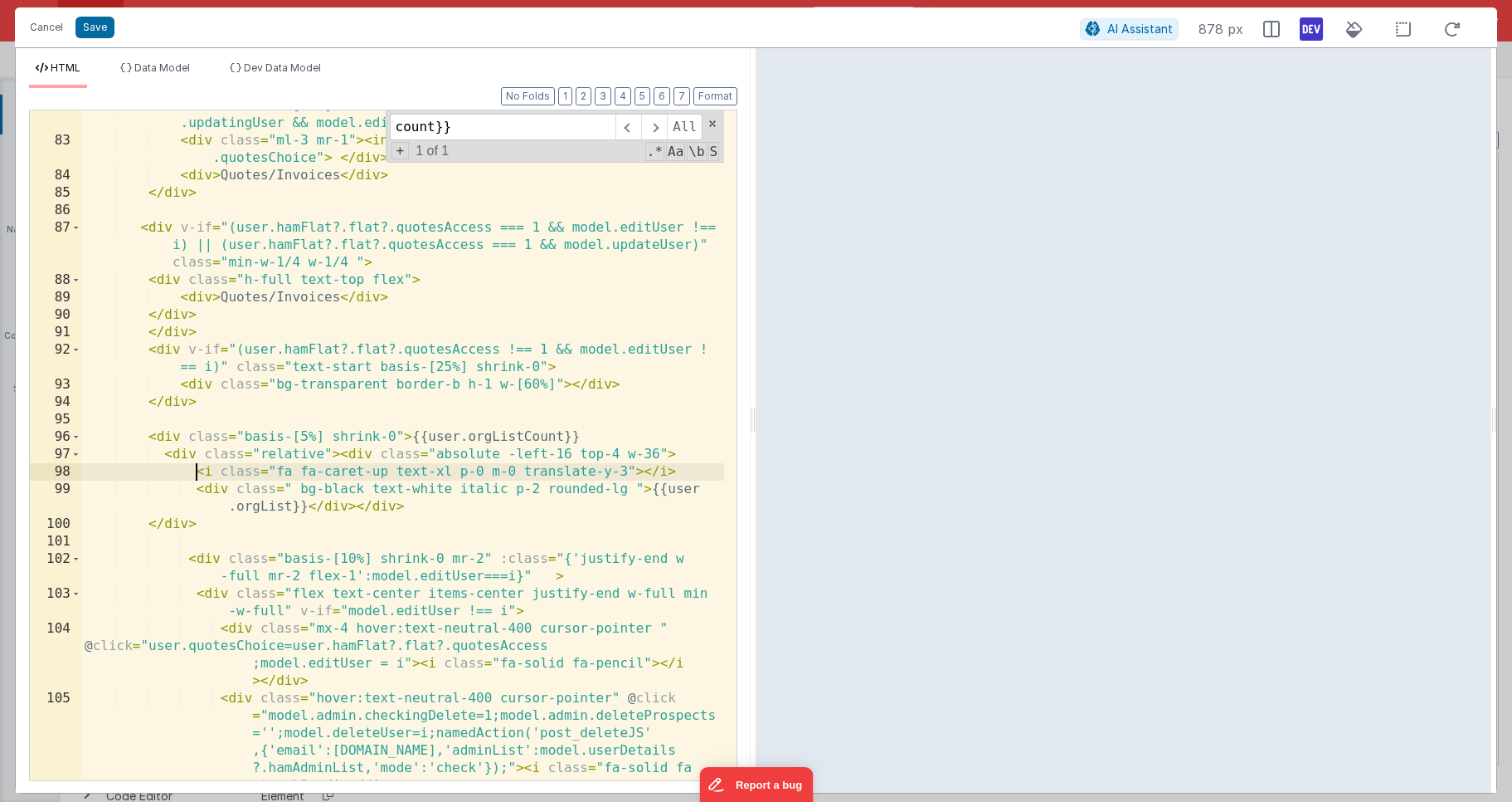
click at [195, 473] on div "< div class = "basis-[20%] shrink-0 h-full text-top flex" v-if = "!model .updat…" at bounding box center [402, 502] width 643 height 809
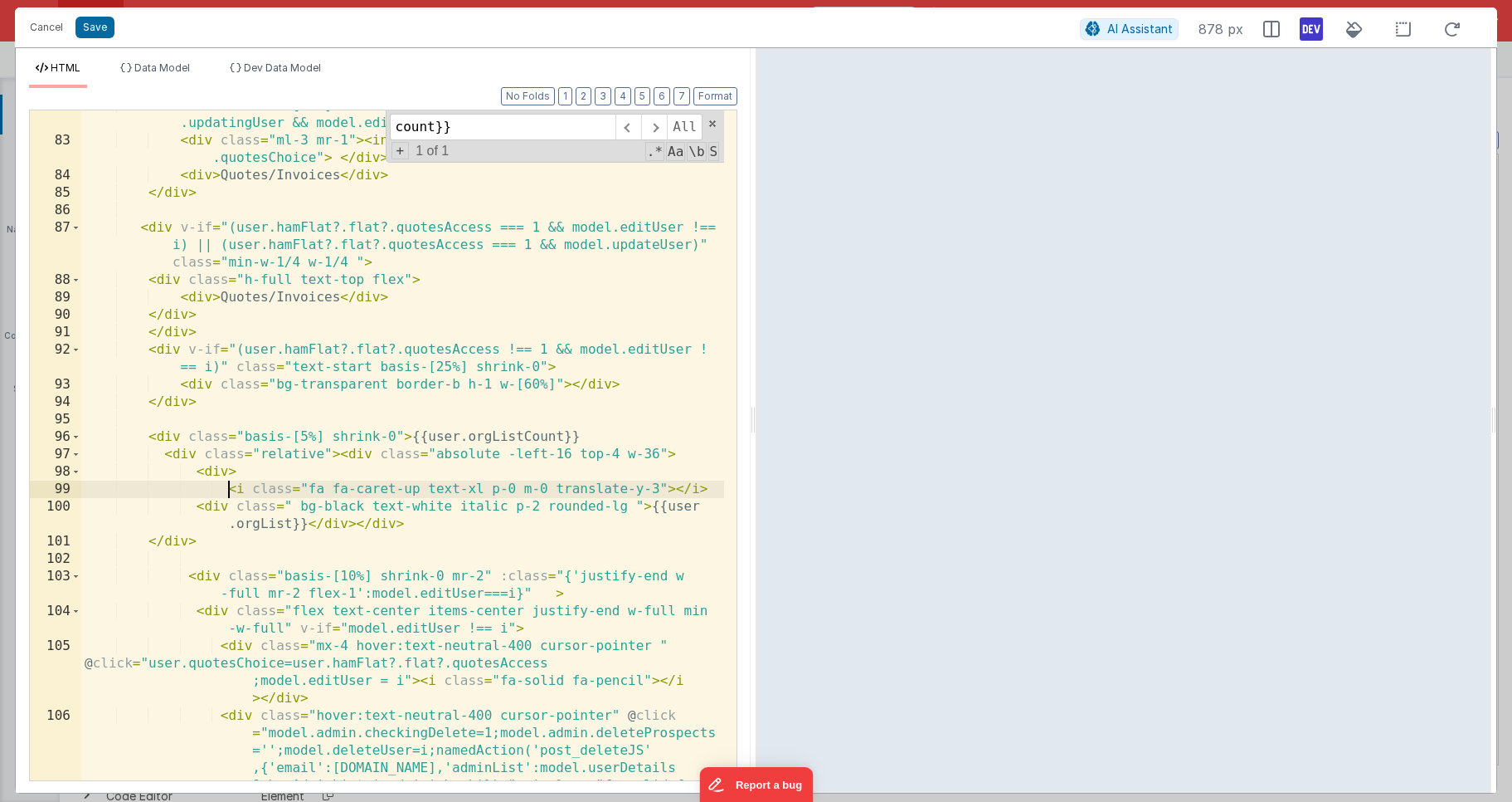
click at [711, 492] on div "< div class = "basis-[20%] shrink-0 h-full text-top flex" v-if = "!model .updat…" at bounding box center [402, 502] width 643 height 809
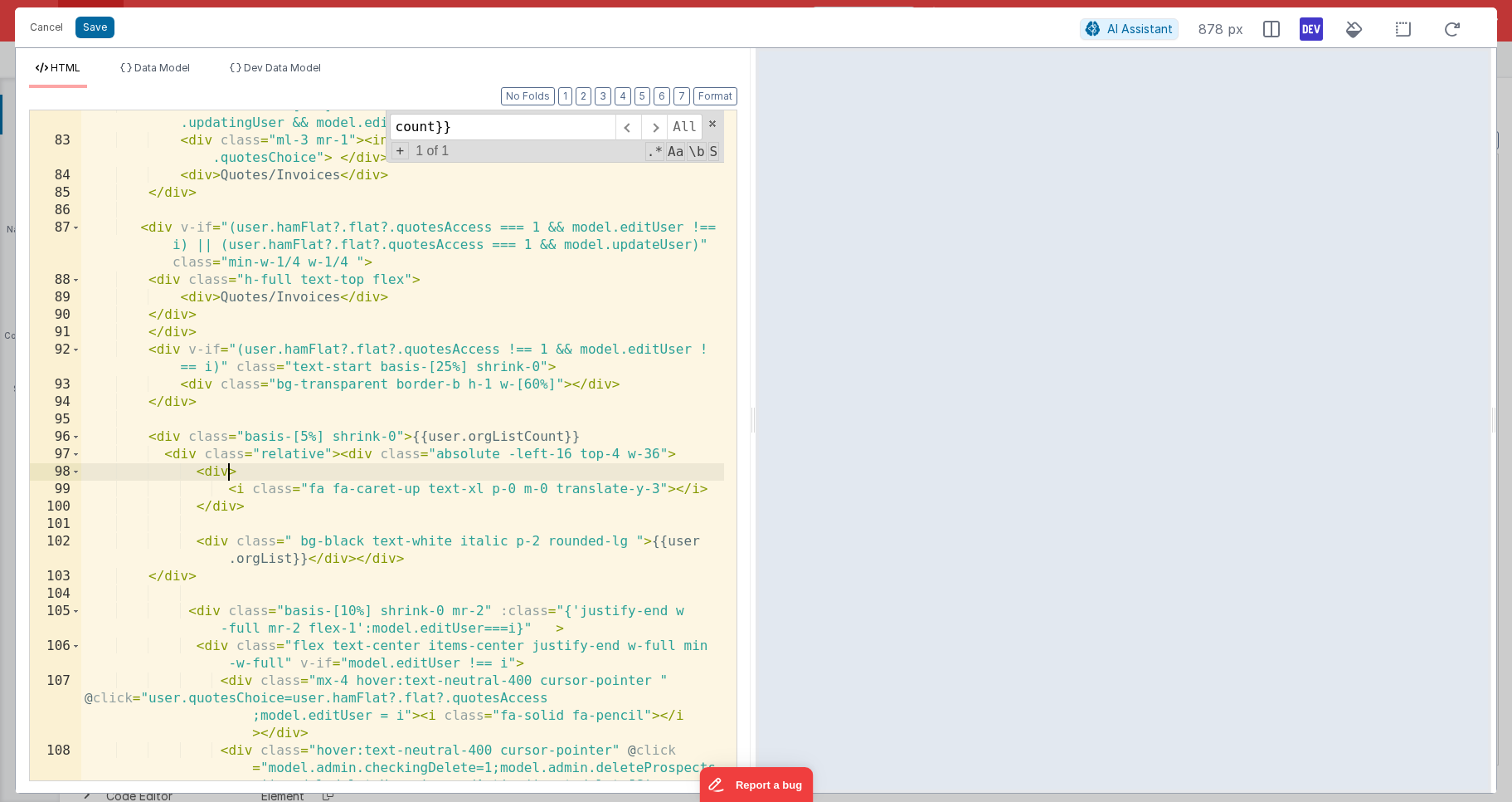
drag, startPoint x: 227, startPoint y: 470, endPoint x: 237, endPoint y: 467, distance: 10.4
click at [227, 471] on div "< div class = "basis-[20%] shrink-0 h-full text-top flex" v-if = "!model .updat…" at bounding box center [402, 502] width 643 height 809
drag, startPoint x: 657, startPoint y: 452, endPoint x: 617, endPoint y: 451, distance: 40.0
click at [617, 451] on div "< div class = "basis-[20%] shrink-0 h-full text-top flex" v-if = "!model .updat…" at bounding box center [402, 502] width 643 height 809
click at [640, 539] on div "< div class = "basis-[20%] shrink-0 h-full text-top flex" v-if = "!model .updat…" at bounding box center [402, 502] width 643 height 809
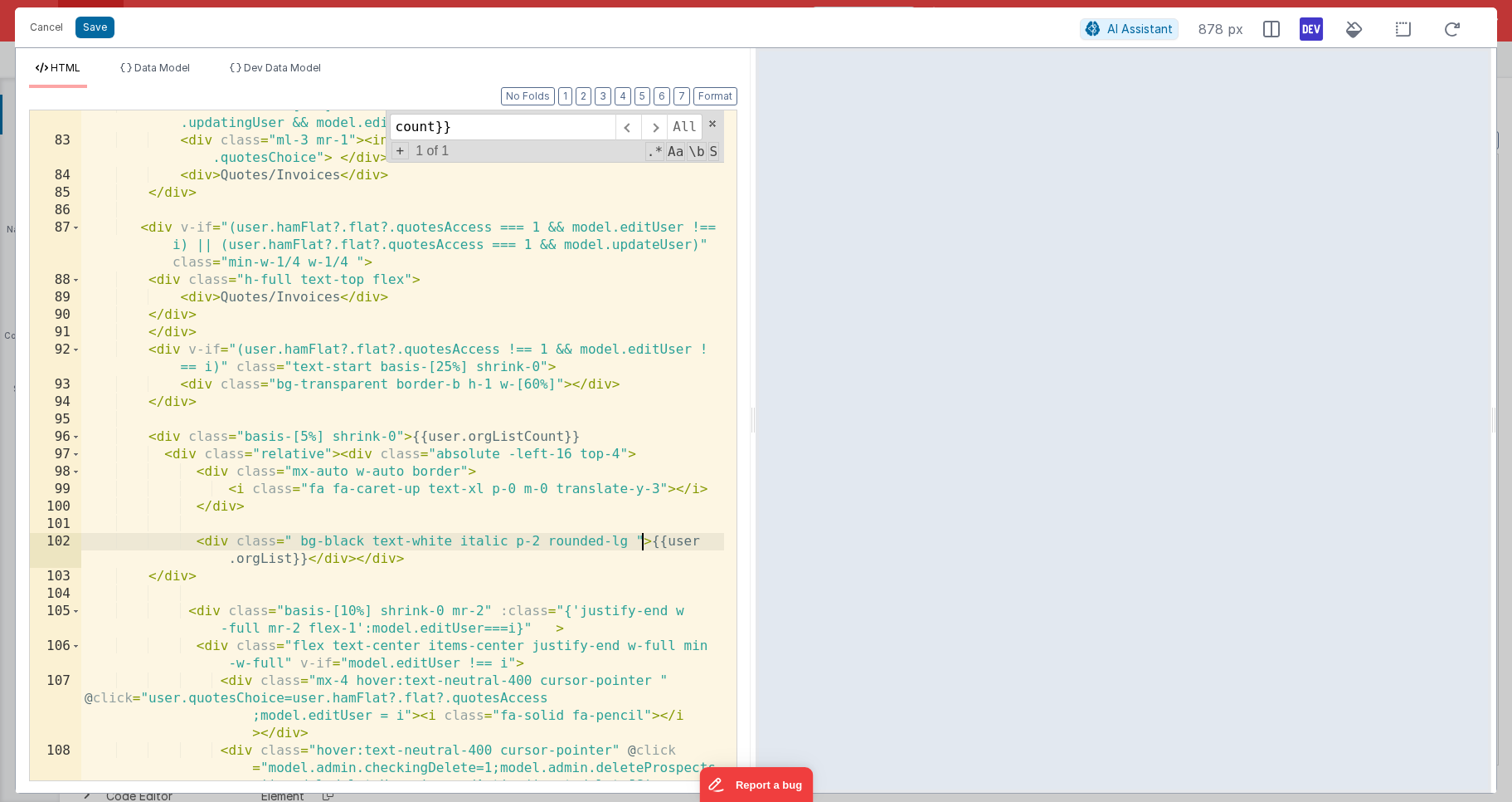
click at [632, 541] on div "< div class = "basis-[20%] shrink-0 h-full text-top flex" v-if = "!model .updat…" at bounding box center [402, 502] width 643 height 809
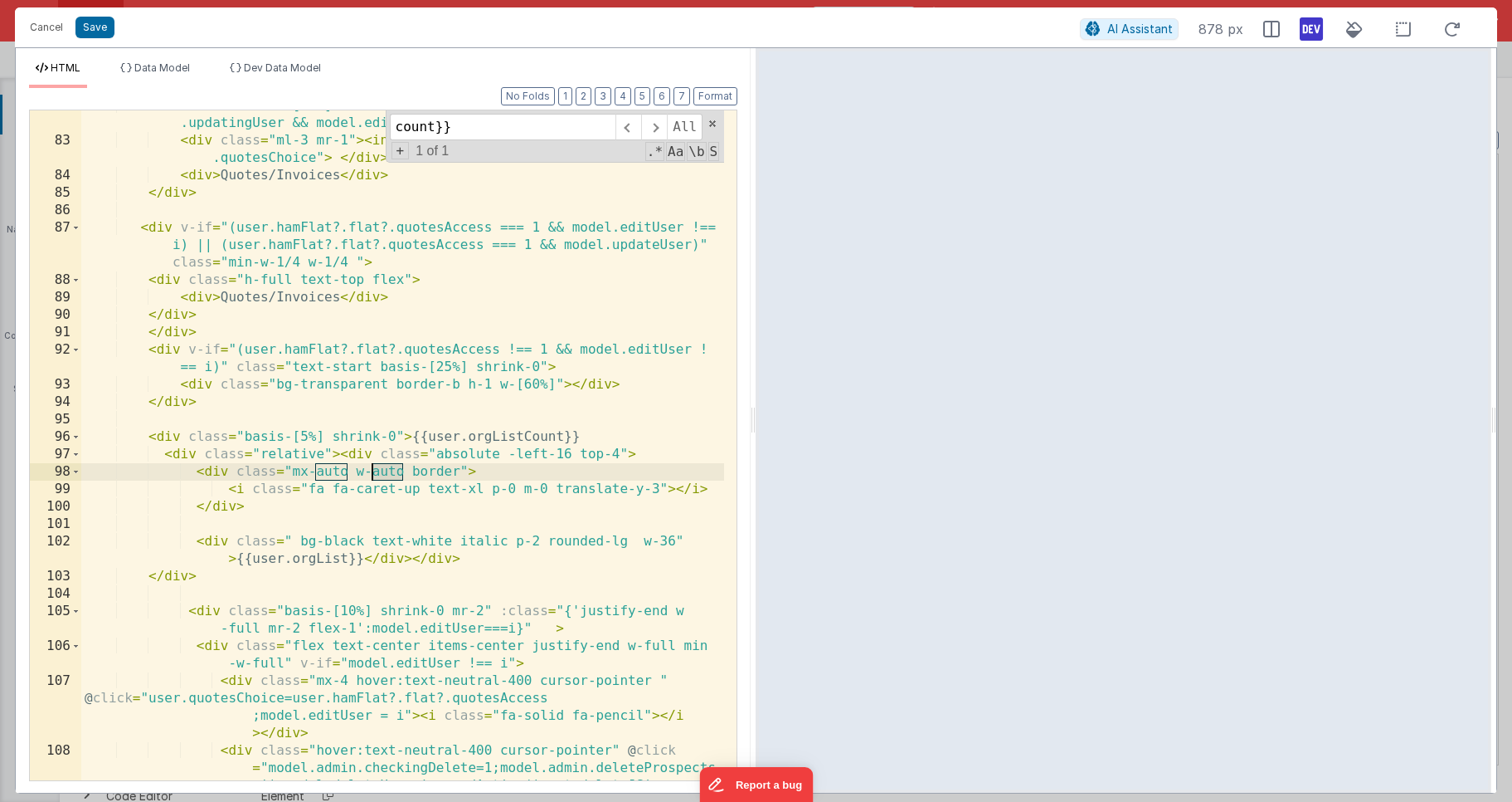
drag, startPoint x: 406, startPoint y: 471, endPoint x: 374, endPoint y: 472, distance: 32.0
click at [374, 472] on div "< div class = "basis-[20%] shrink-0 h-full text-top flex" v-if = "!model .updat…" at bounding box center [402, 502] width 643 height 809
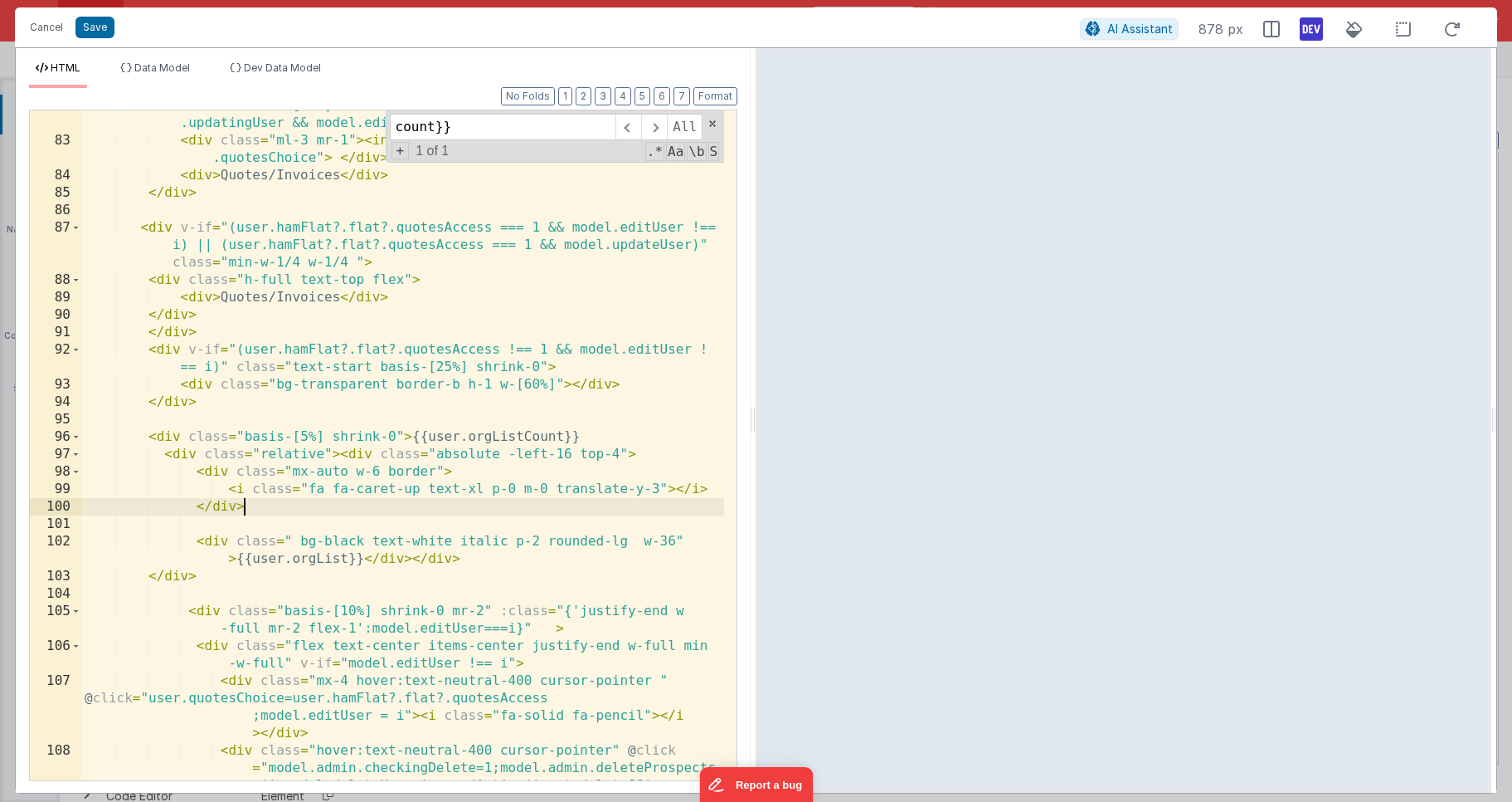
click at [421, 507] on div "< div class = "basis-[20%] shrink-0 h-full text-top flex" v-if = "!model .updat…" at bounding box center [402, 502] width 643 height 809
click at [654, 488] on div "< div class = "basis-[20%] shrink-0 h-full text-top flex" v-if = "!model .updat…" at bounding box center [402, 502] width 643 height 809
drag, startPoint x: 468, startPoint y: 485, endPoint x: 465, endPoint y: 493, distance: 8.5
click at [469, 486] on div "< div class = "basis-[20%] shrink-0 h-full text-top flex" v-if = "!model .updat…" at bounding box center [402, 502] width 643 height 809
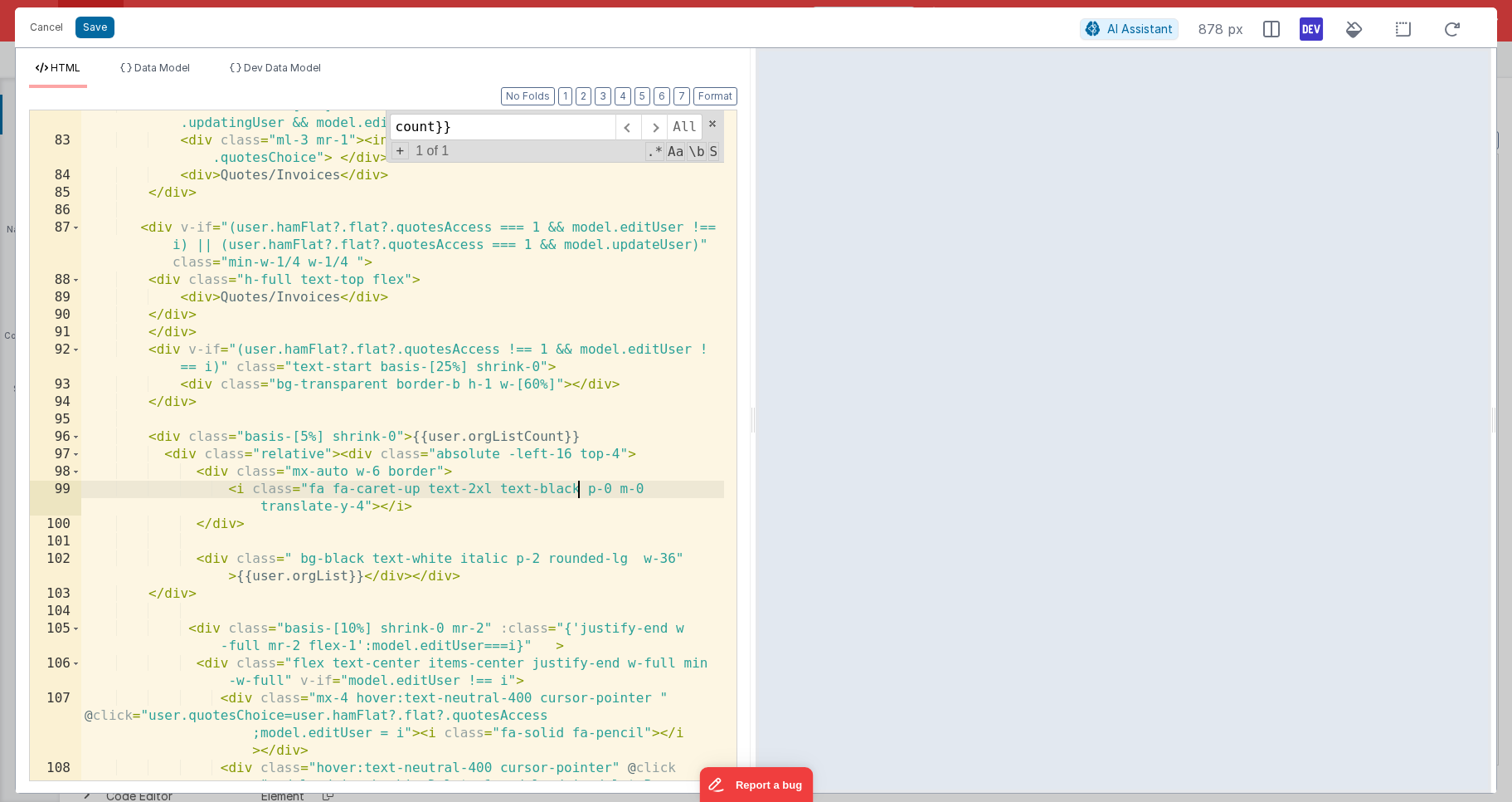
click at [406, 465] on div "< div class = "basis-[20%] shrink-0 h-full text-top flex" v-if = "!model .updat…" at bounding box center [402, 502] width 643 height 809
click at [614, 453] on div "< div class = "basis-[20%] shrink-0 h-full text-top flex" v-if = "!model .updat…" at bounding box center [402, 502] width 643 height 809
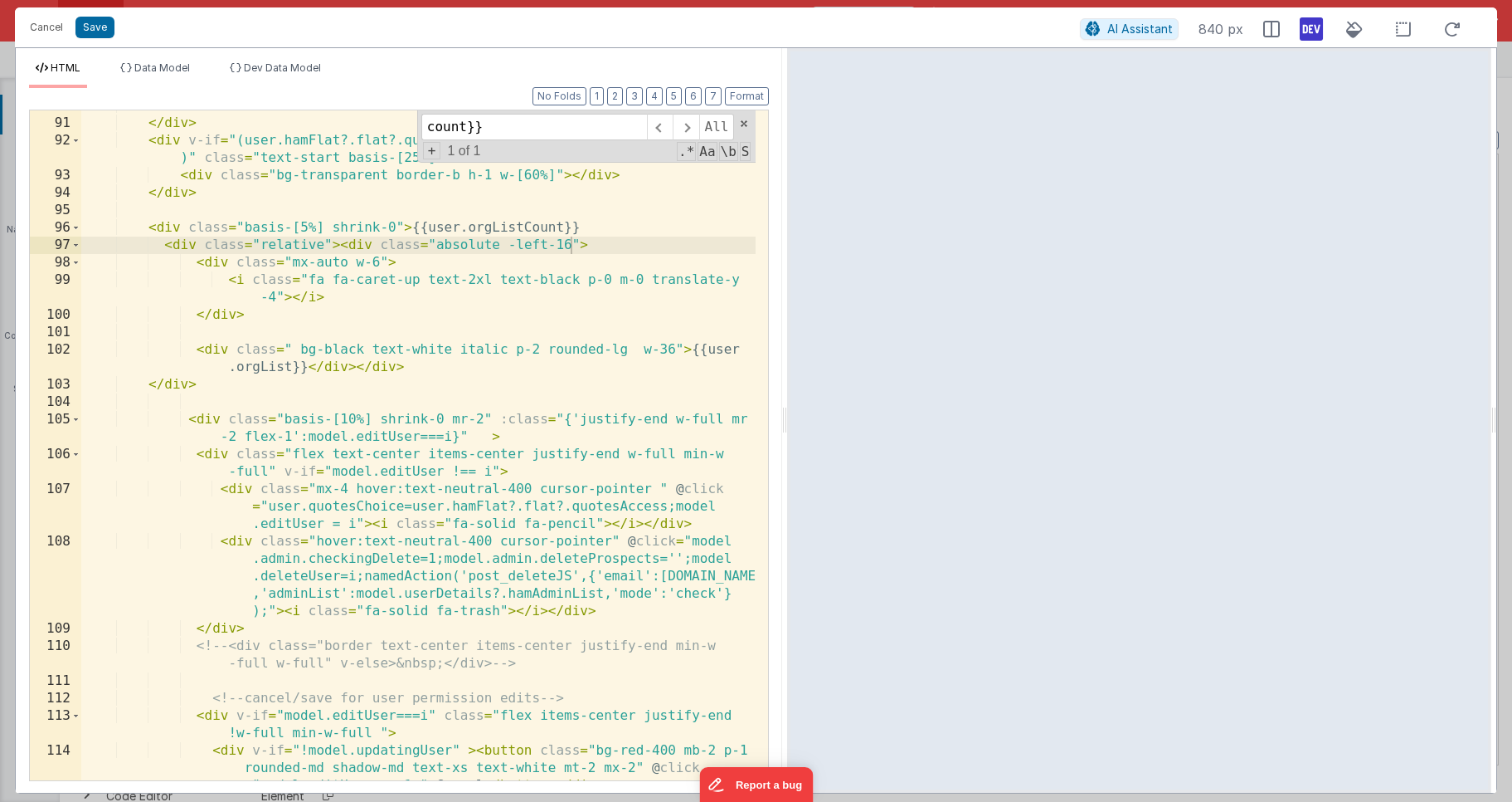
scroll to position [2611, 0]
drag, startPoint x: 754, startPoint y: 425, endPoint x: 788, endPoint y: 406, distance: 38.9
click at [788, 406] on html "Cancel Save AI Assistant 840 px HTML Data Model Dev Data Model Format 7 6 5 4 3…" at bounding box center [756, 401] width 1512 height 802
click at [569, 243] on div "</ div > </ div > < div v-if = "(user.hamFlat?.flat?.quotesAccess !== 1 && mode…" at bounding box center [418, 467] width 674 height 740
click at [187, 241] on div "</ div > </ div > < div v-if = "(user.hamFlat?.flat?.quotesAccess !== 1 && mode…" at bounding box center [418, 467] width 674 height 740
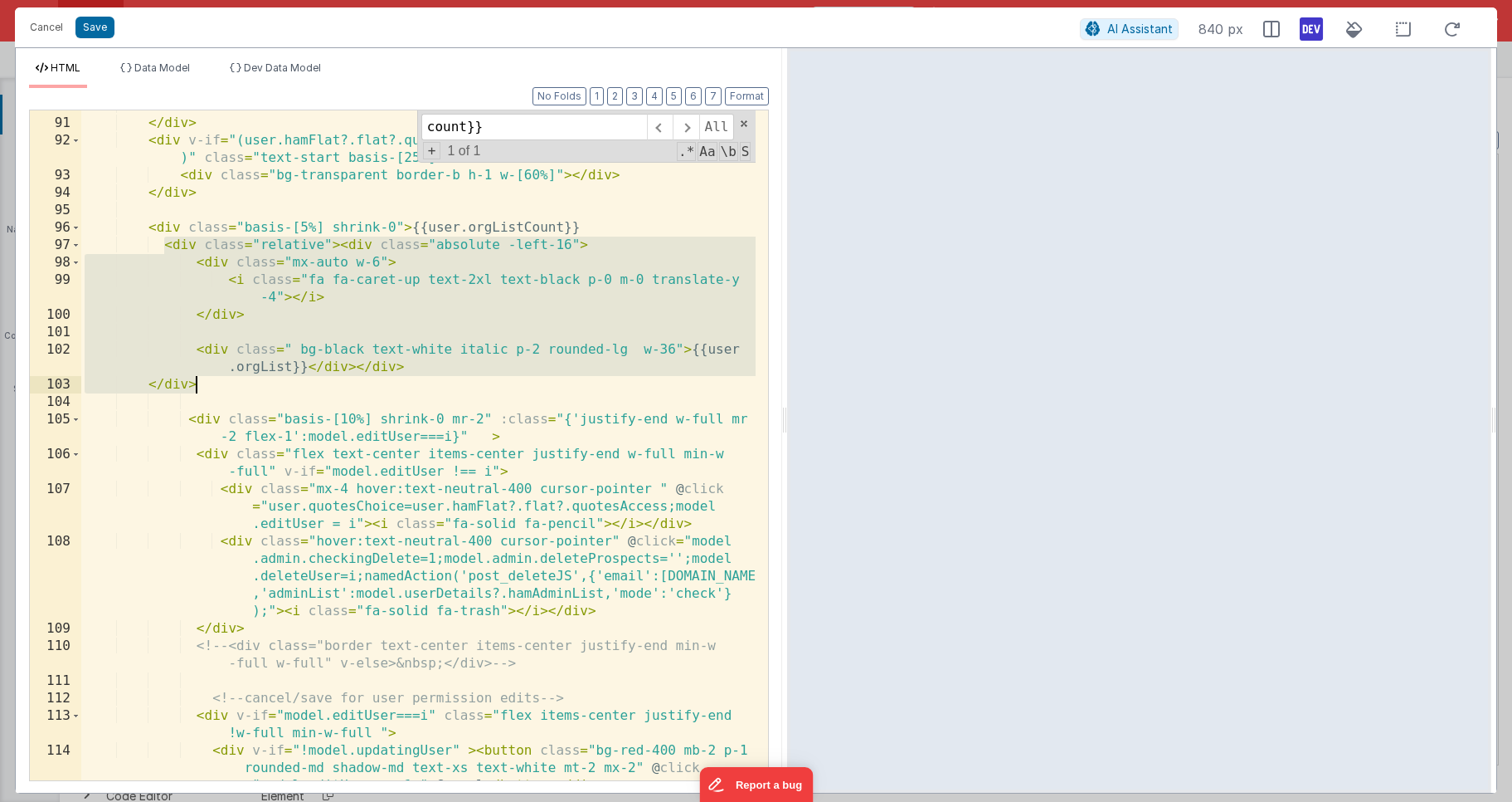
drag, startPoint x: 169, startPoint y: 258, endPoint x: 218, endPoint y: 378, distance: 129.6
click at [218, 378] on div "</ div > </ div > < div v-if = "(user.hamFlat?.flat?.quotesAccess !== 1 && mode…" at bounding box center [418, 467] width 674 height 740
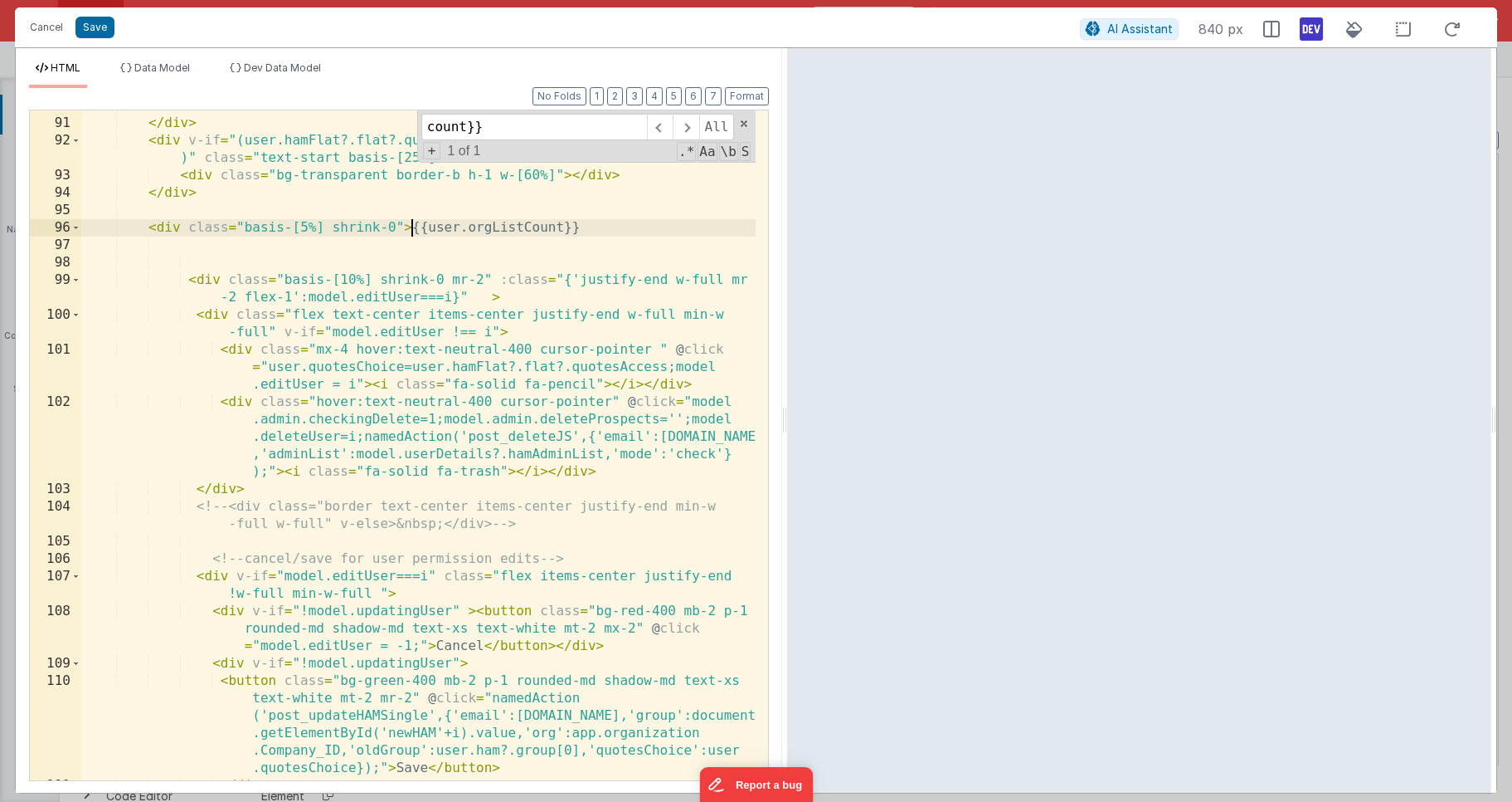
click at [413, 229] on div "</ div > </ div > < div v-if = "(user.hamFlat?.flat?.quotesAccess !== 1 && mode…" at bounding box center [418, 450] width 674 height 704
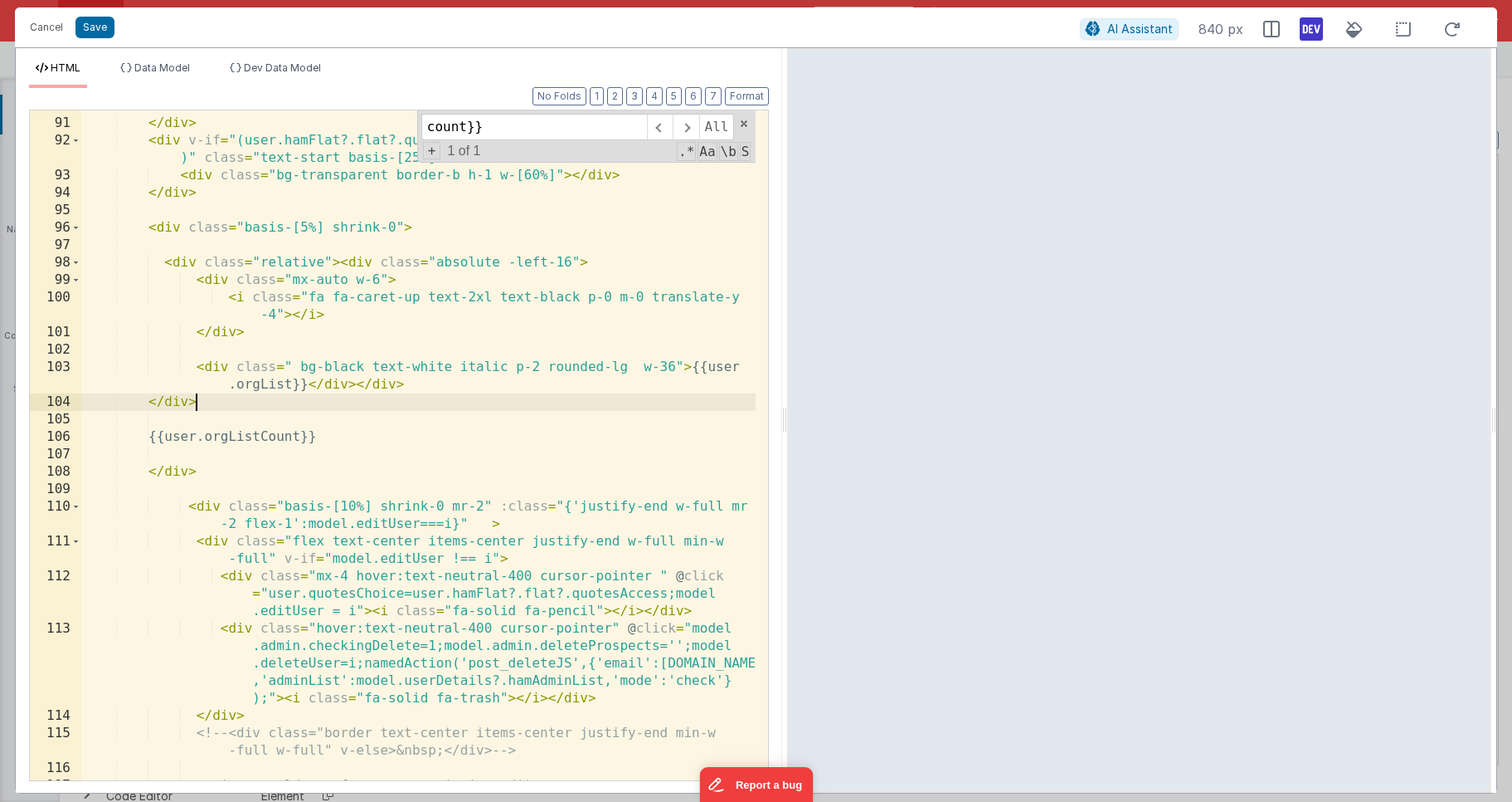
click at [179, 439] on div "</ div > </ div > < div v-if = "(user.hamFlat?.flat?.quotesAccess !== 1 && mode…" at bounding box center [418, 450] width 674 height 704
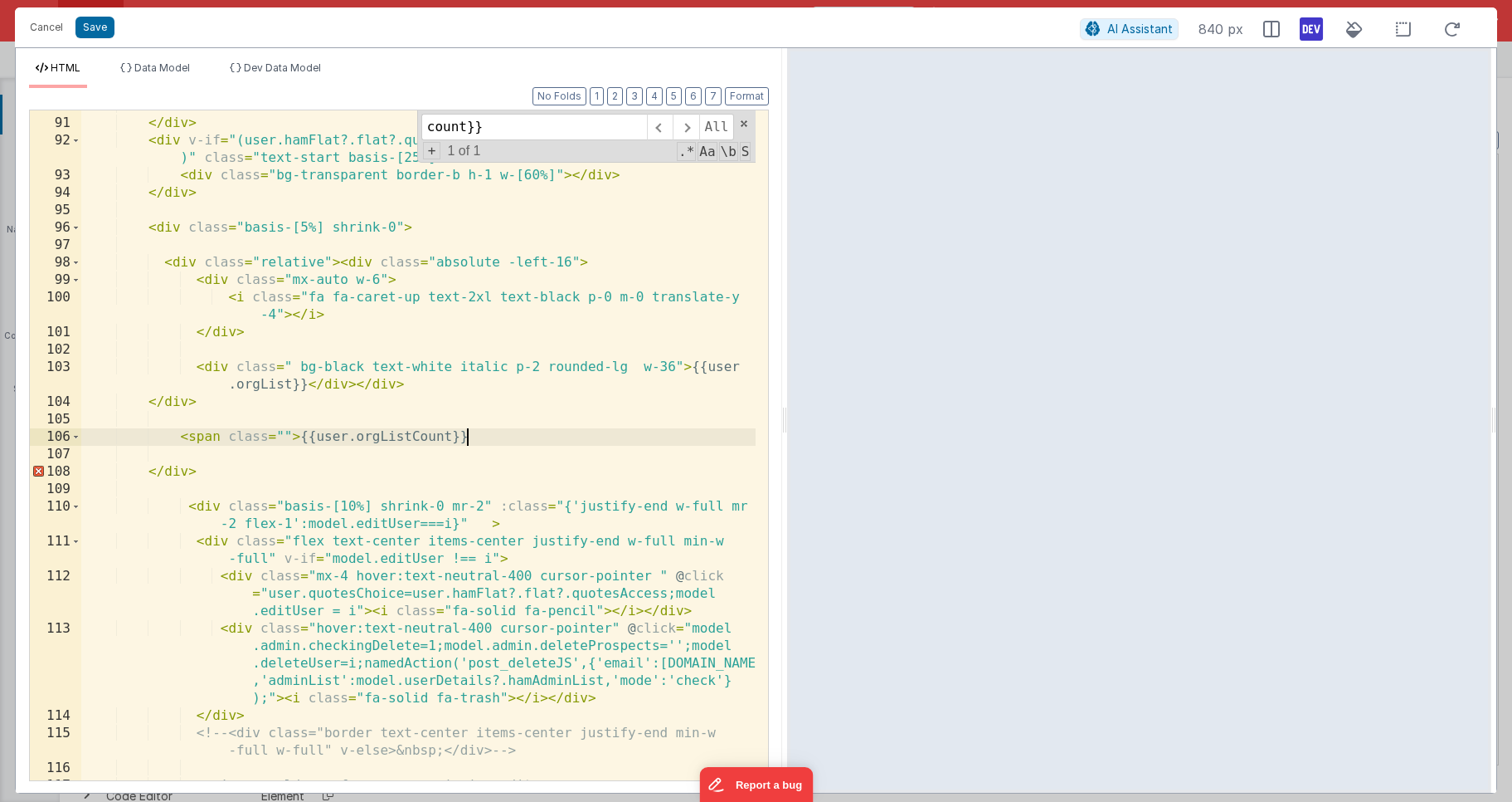
click at [492, 438] on div "</ div > </ div > < div v-if = "(user.hamFlat?.flat?.quotesAccess !== 1 && mode…" at bounding box center [418, 450] width 674 height 704
click at [284, 439] on div "</ div > </ div > < div v-if = "(user.hamFlat?.flat?.quotesAccess !== 1 && mode…" at bounding box center [418, 450] width 674 height 704
click at [372, 508] on div "</ div > </ div > < div v-if = "(user.hamFlat?.flat?.quotesAccess !== 1 && mode…" at bounding box center [418, 450] width 674 height 704
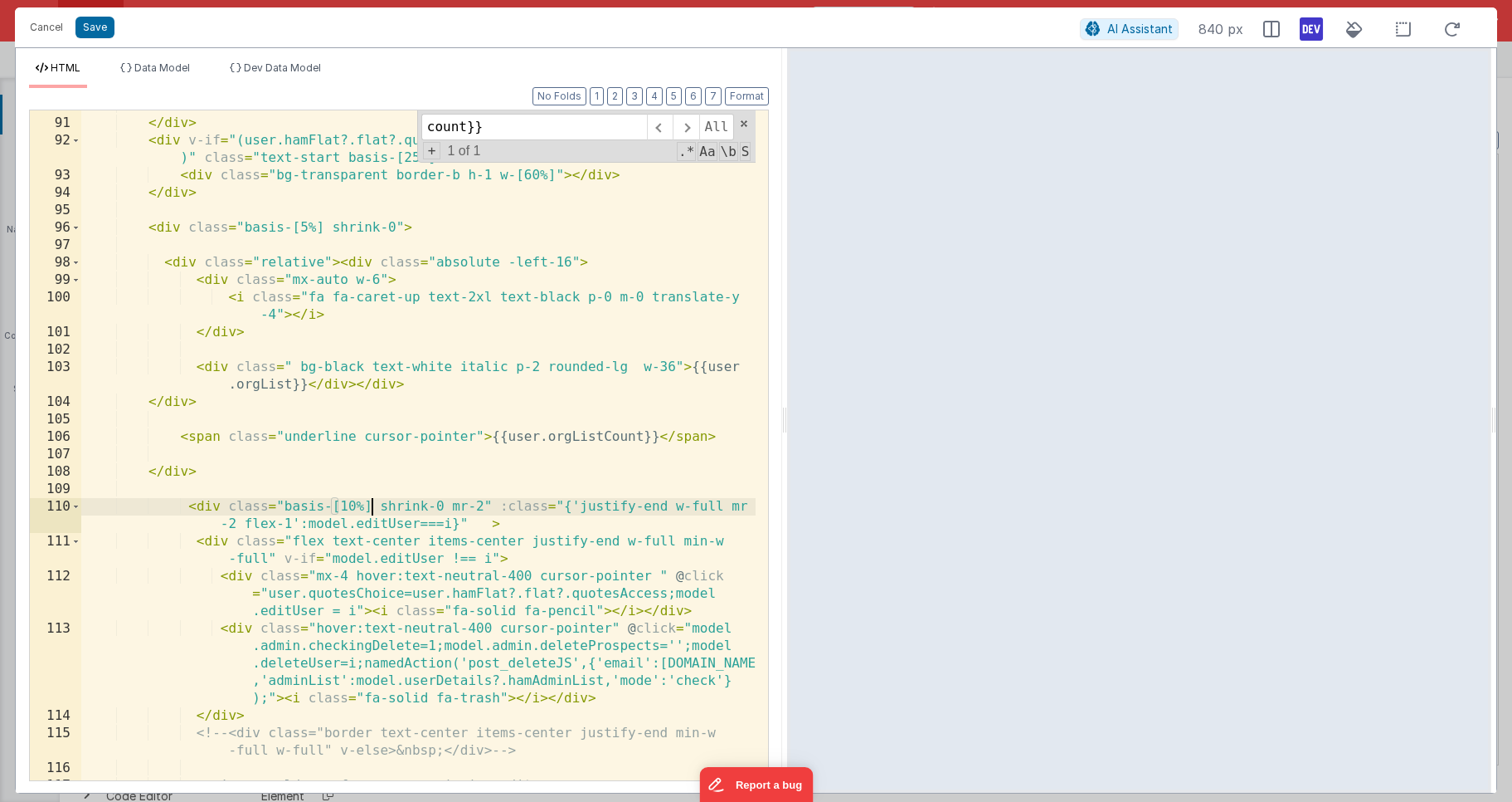
click at [205, 437] on div "</ div > </ div > < div v-if = "(user.hamFlat?.flat?.quotesAccess !== 1 && mode…" at bounding box center [418, 450] width 674 height 704
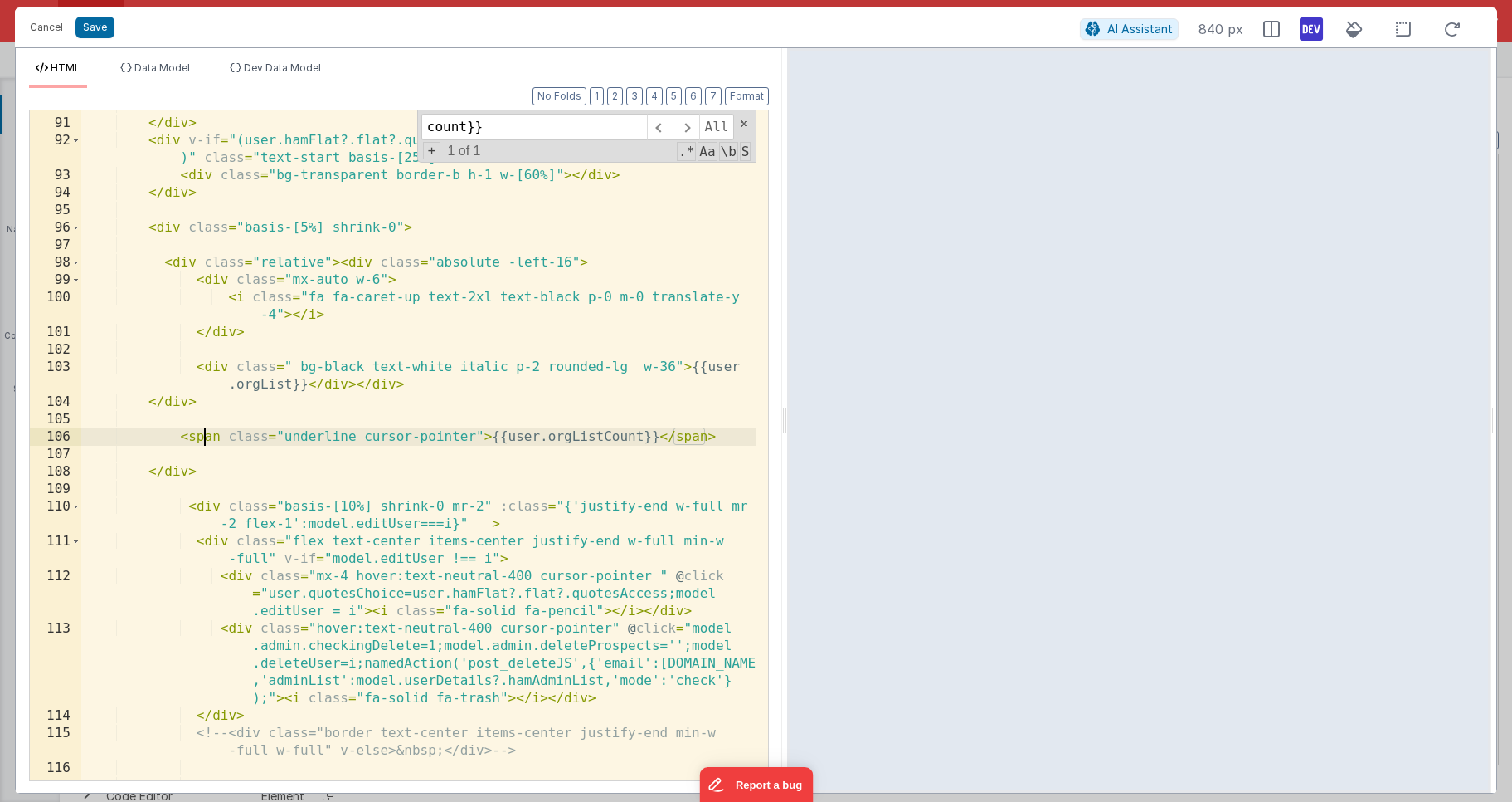
click at [205, 437] on div "</ div > </ div > < div v-if = "(user.hamFlat?.flat?.quotesAccess !== 1 && mode…" at bounding box center [418, 450] width 674 height 704
click at [678, 433] on div "</ div > </ div > < div v-if = "(user.hamFlat?.flat?.quotesAccess !== 1 && mode…" at bounding box center [418, 450] width 674 height 704
click at [389, 470] on div "</ div > </ div > < div v-if = "(user.hamFlat?.flat?.quotesAccess !== 1 && mode…" at bounding box center [418, 450] width 674 height 704
click at [213, 283] on div "</ div > </ div > < div v-if = "(user.hamFlat?.flat?.quotesAccess !== 1 && mode…" at bounding box center [418, 450] width 674 height 704
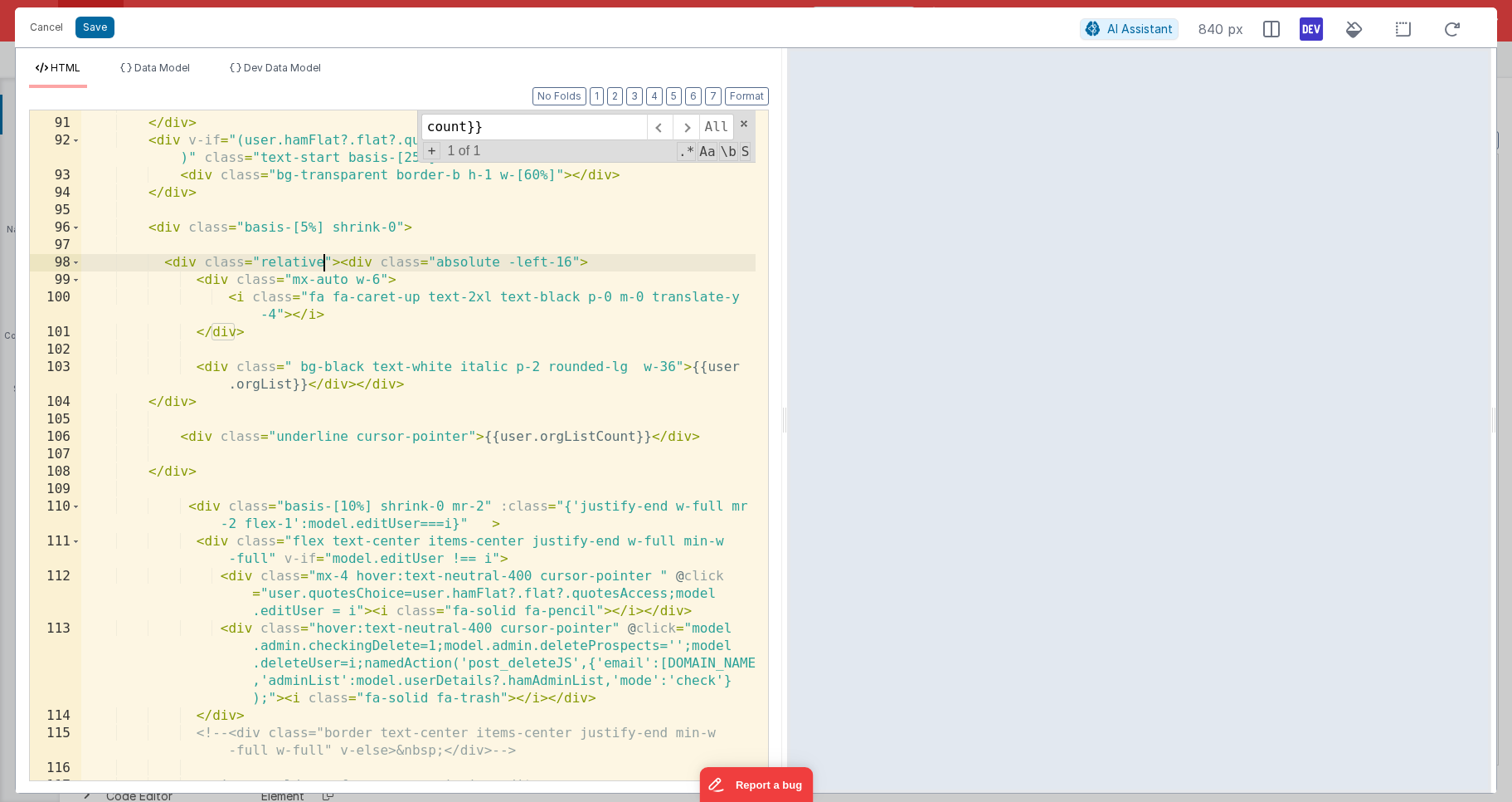
click at [323, 262] on div "</ div > </ div > < div v-if = "(user.hamFlat?.flat?.quotesAccess !== 1 && mode…" at bounding box center [418, 450] width 674 height 704
click at [203, 260] on div "</ div > </ div > < div v-if = "(user.hamFlat?.flat?.quotesAccess !== 1 && mode…" at bounding box center [418, 450] width 674 height 704
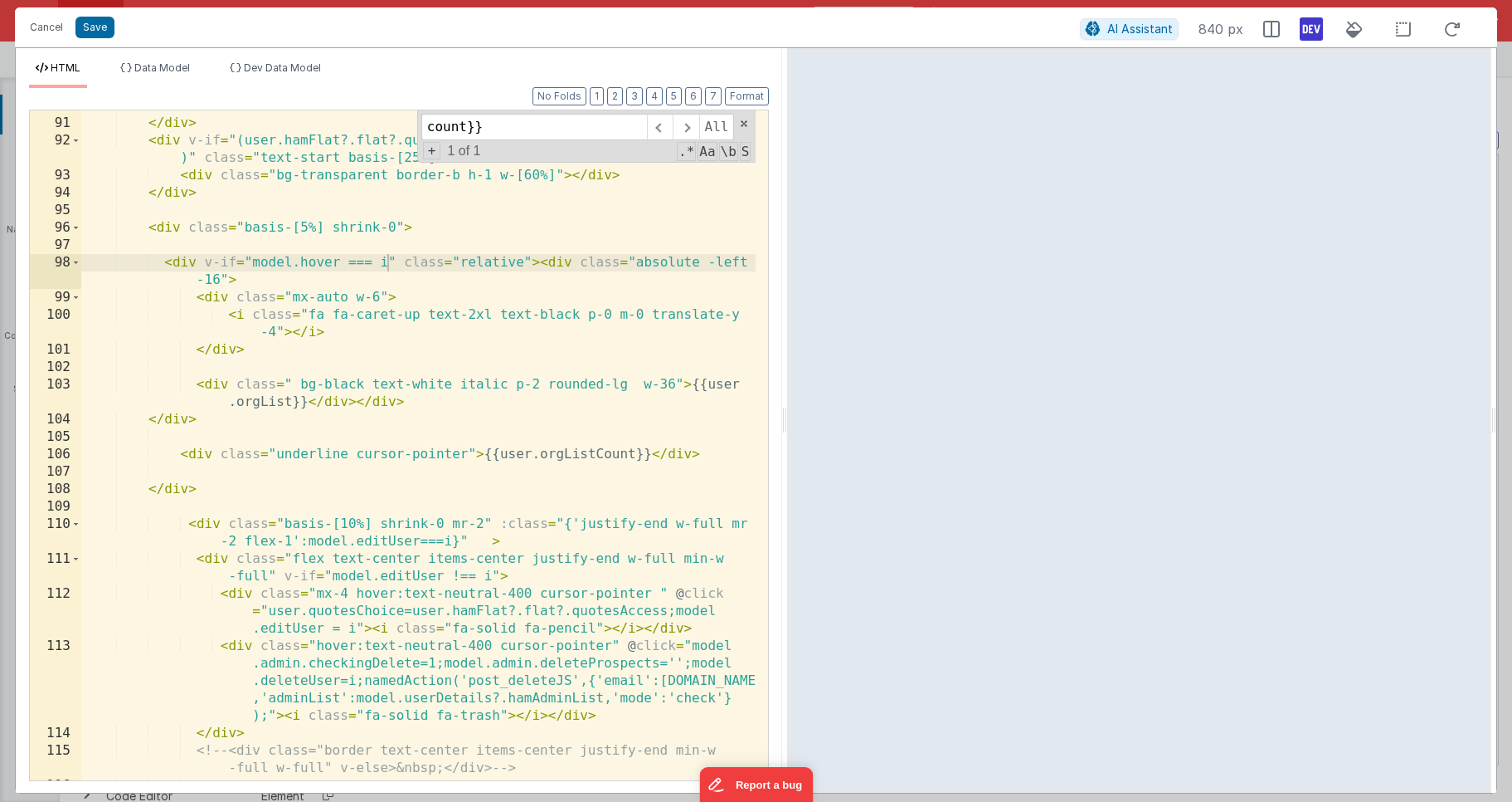
click at [339, 259] on div "</ div > </ div > < div v-if = "(user.hamFlat?.flat?.quotesAccess !== 1 && mode…" at bounding box center [418, 450] width 674 height 704
click at [474, 454] on div "</ div > </ div > < div v-if = "(user.hamFlat?.flat?.quotesAccess !== 1 && mode…" at bounding box center [418, 450] width 674 height 704
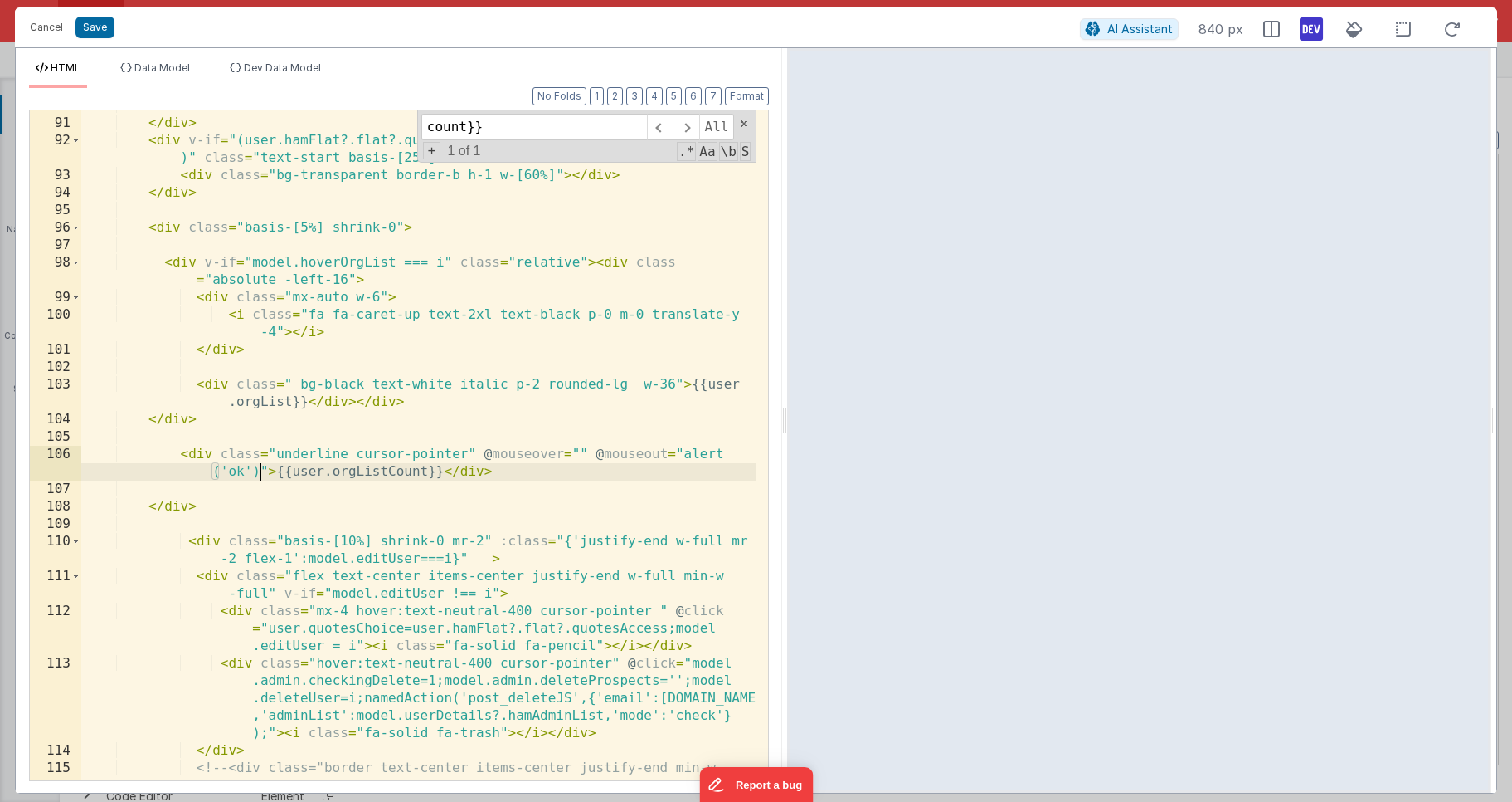
click at [495, 487] on div "</ div > </ div > < div v-if = "(user.hamFlat?.flat?.quotesAccess !== 1 && mode…" at bounding box center [418, 458] width 674 height 722
drag, startPoint x: 684, startPoint y: 453, endPoint x: 258, endPoint y: 466, distance: 426.2
click at [258, 466] on div "</ div > </ div > < div v-if = "(user.hamFlat?.flat?.quotesAccess !== 1 && mode…" at bounding box center [418, 458] width 674 height 722
click at [580, 451] on div "</ div > </ div > < div v-if = "(user.hamFlat?.flat?.quotesAccess !== 1 && mode…" at bounding box center [418, 458] width 674 height 722
click at [660, 484] on div "</ div > </ div > < div v-if = "(user.hamFlat?.flat?.quotesAccess !== 1 && mode…" at bounding box center [418, 458] width 674 height 722
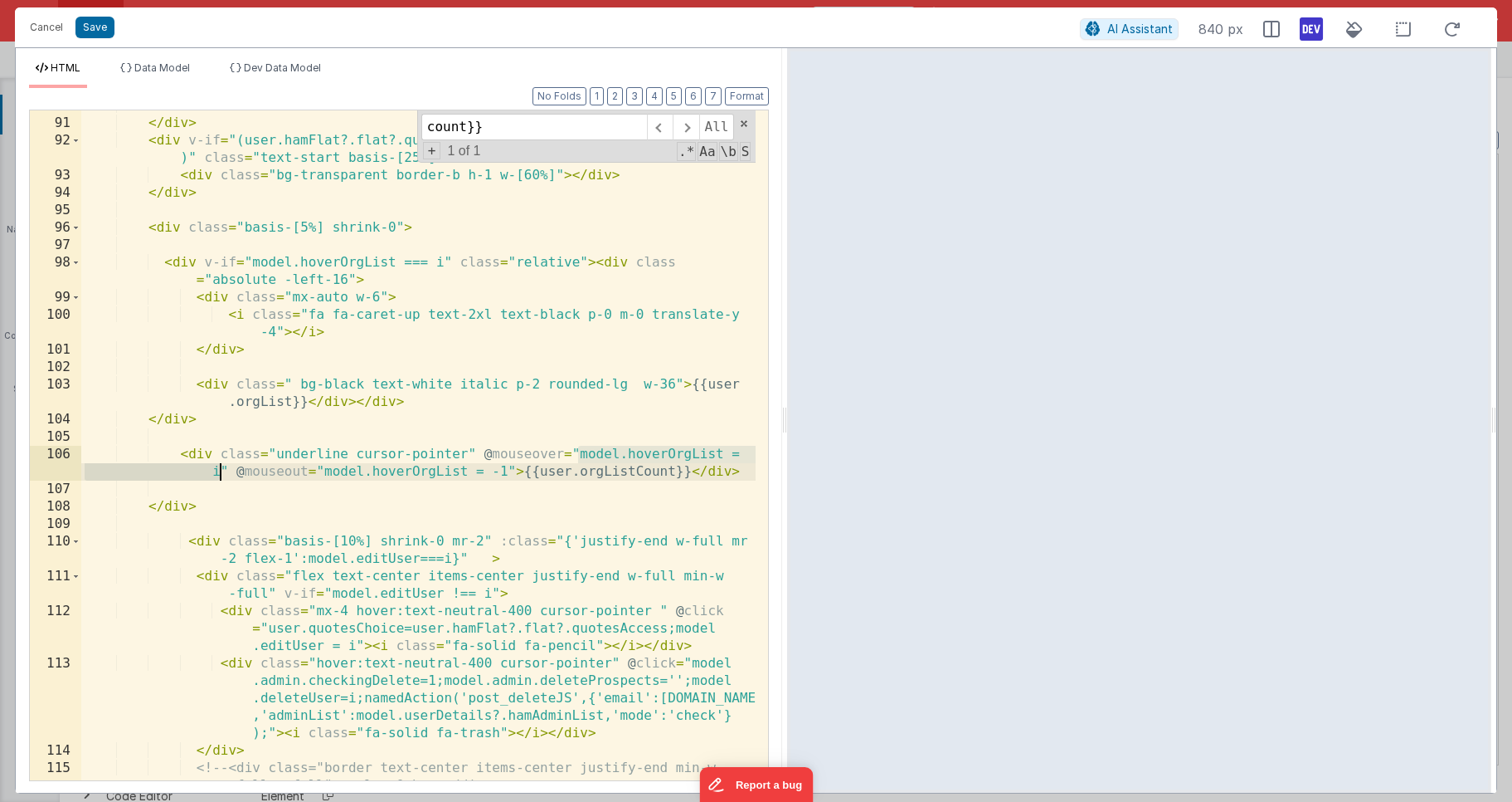
drag, startPoint x: 577, startPoint y: 450, endPoint x: 222, endPoint y: 476, distance: 356.0
click at [222, 476] on div "</ div > </ div > < div v-if = "(user.hamFlat?.flat?.quotesAccess !== 1 && mode…" at bounding box center [418, 458] width 674 height 722
click at [274, 498] on div "</ div > </ div > < div v-if = "(user.hamFlat?.flat?.quotesAccess !== 1 && mode…" at bounding box center [418, 458] width 674 height 722
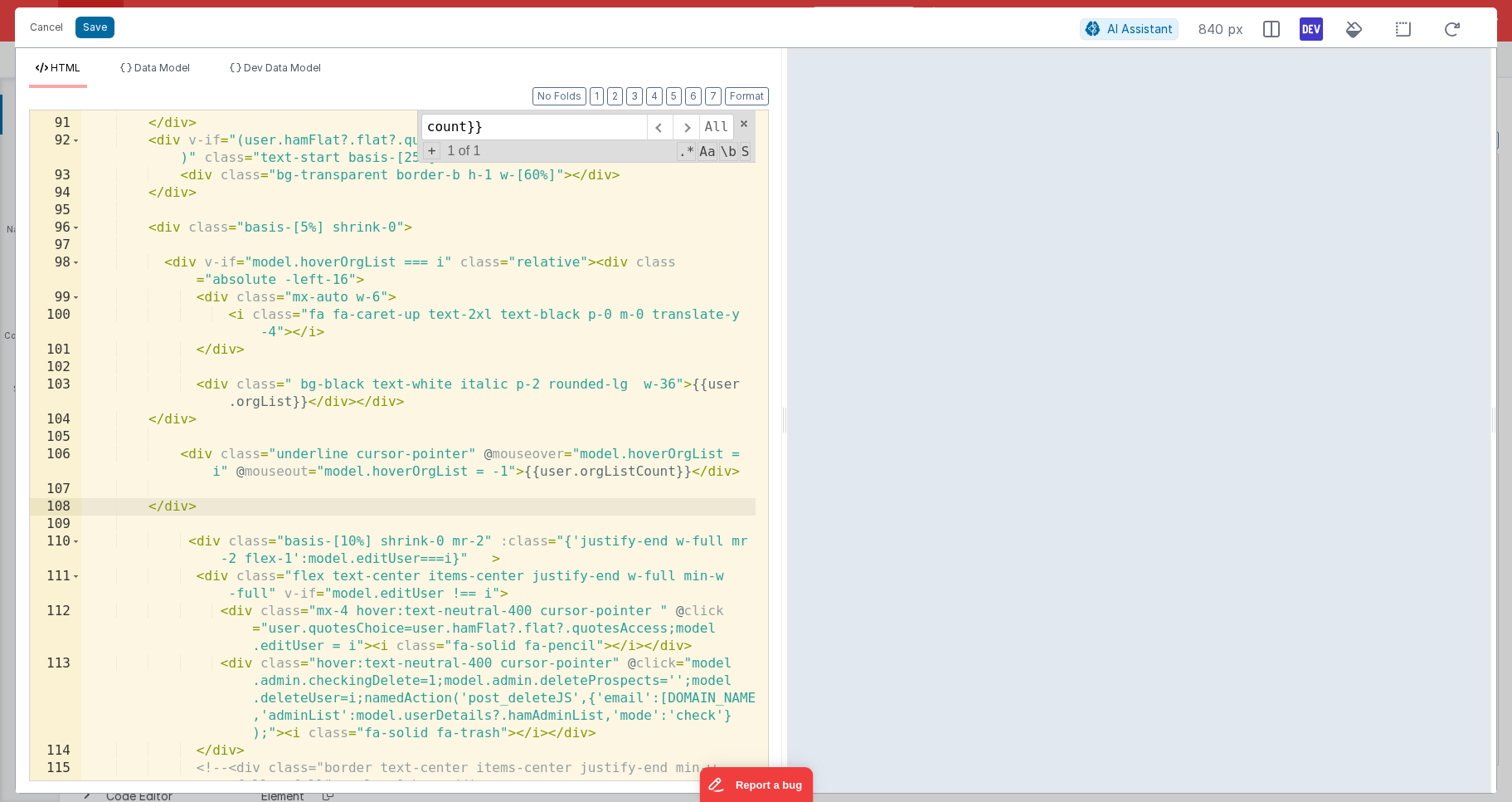
click at [672, 452] on div "</ div > </ div > < div v-if = "(user.hamFlat?.flat?.quotesAccess !== 1 && mode…" at bounding box center [418, 458] width 674 height 722
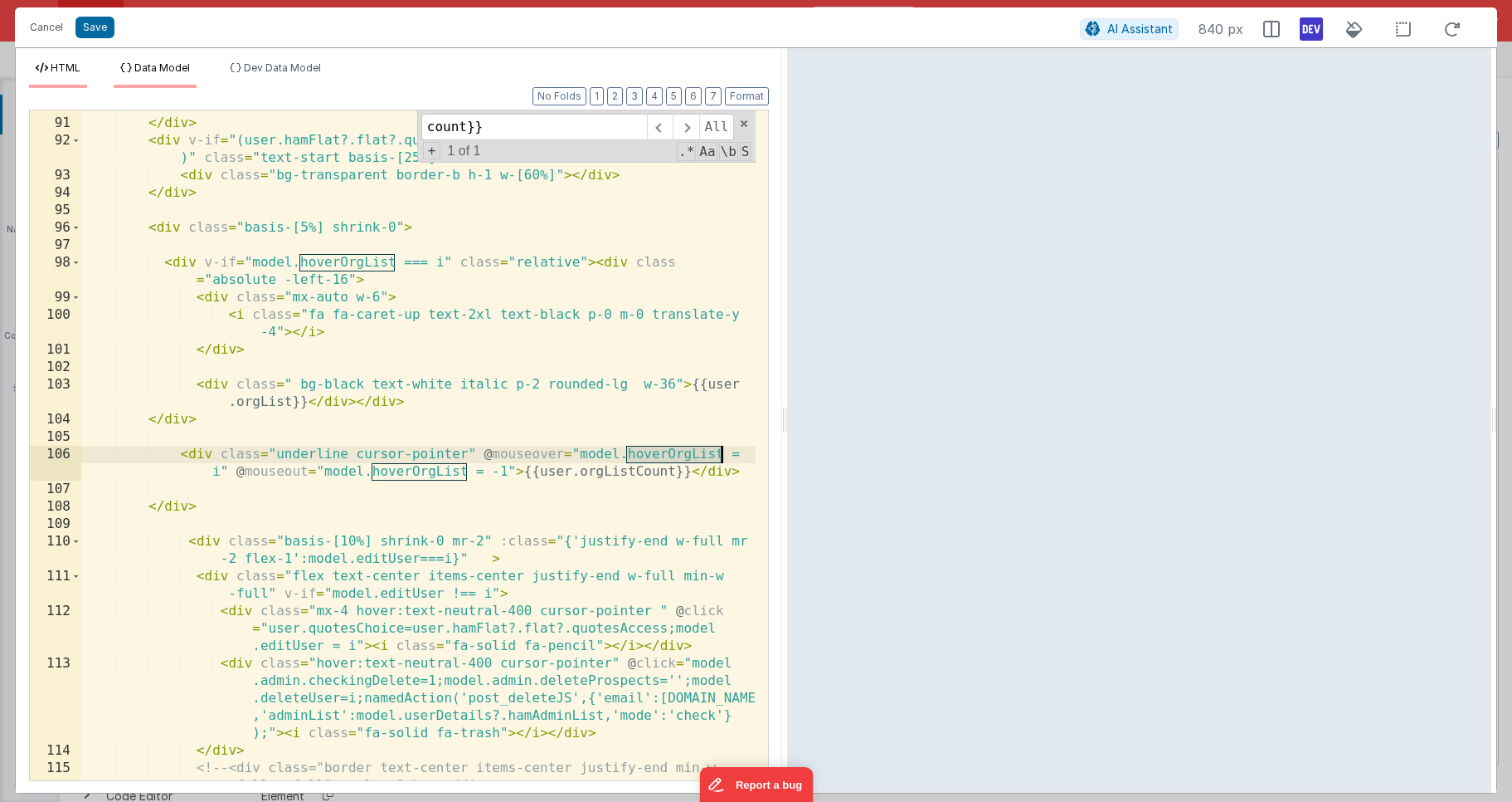
scroll to position [2612, 0]
click at [154, 75] on li "Data Model" at bounding box center [155, 75] width 83 height 27
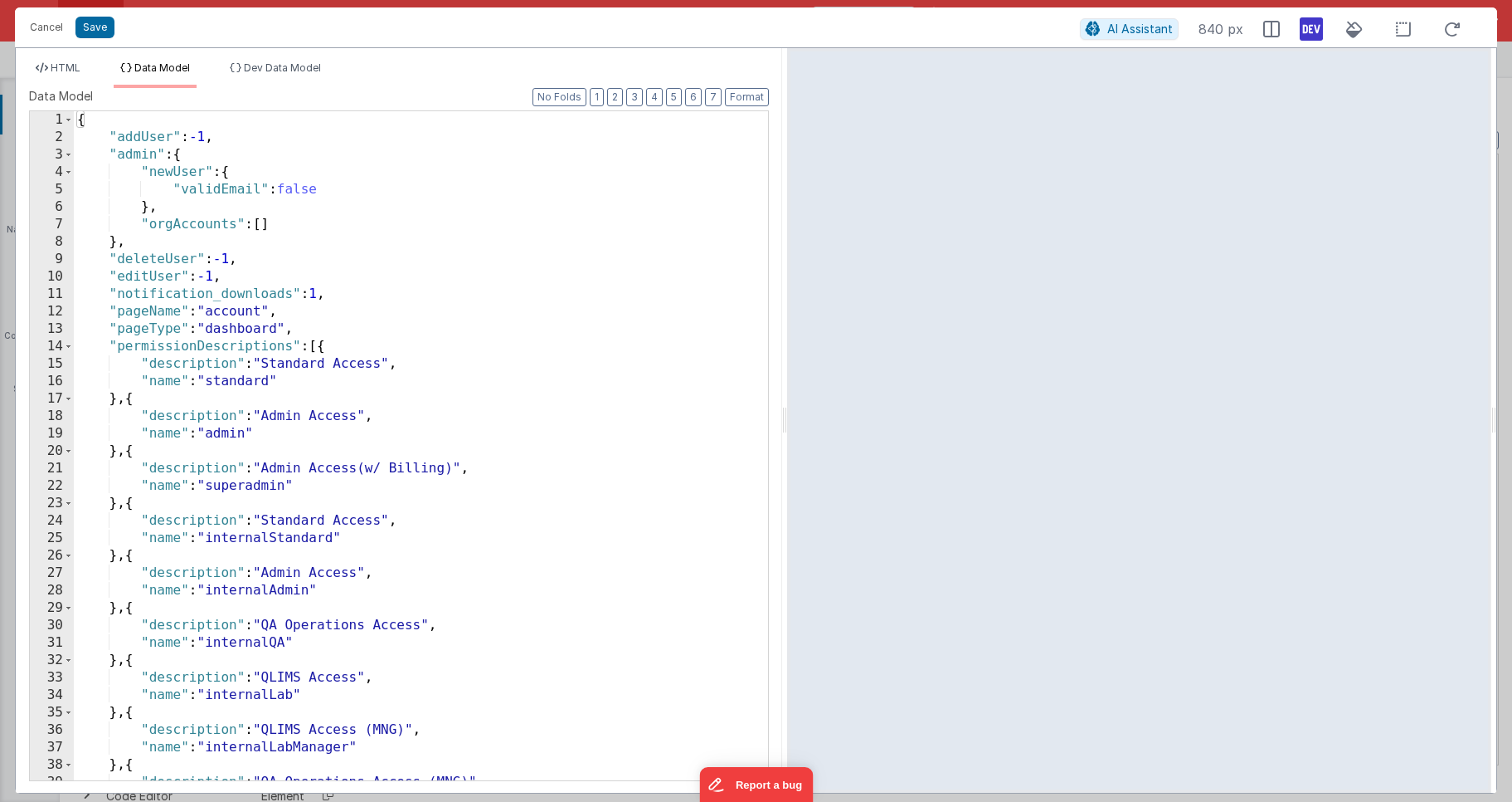
click at [252, 255] on div "{ "addUser" : -1 , "admin" : { "newUser" : { "validEmail" : false } , "orgAccou…" at bounding box center [415, 462] width 682 height 704
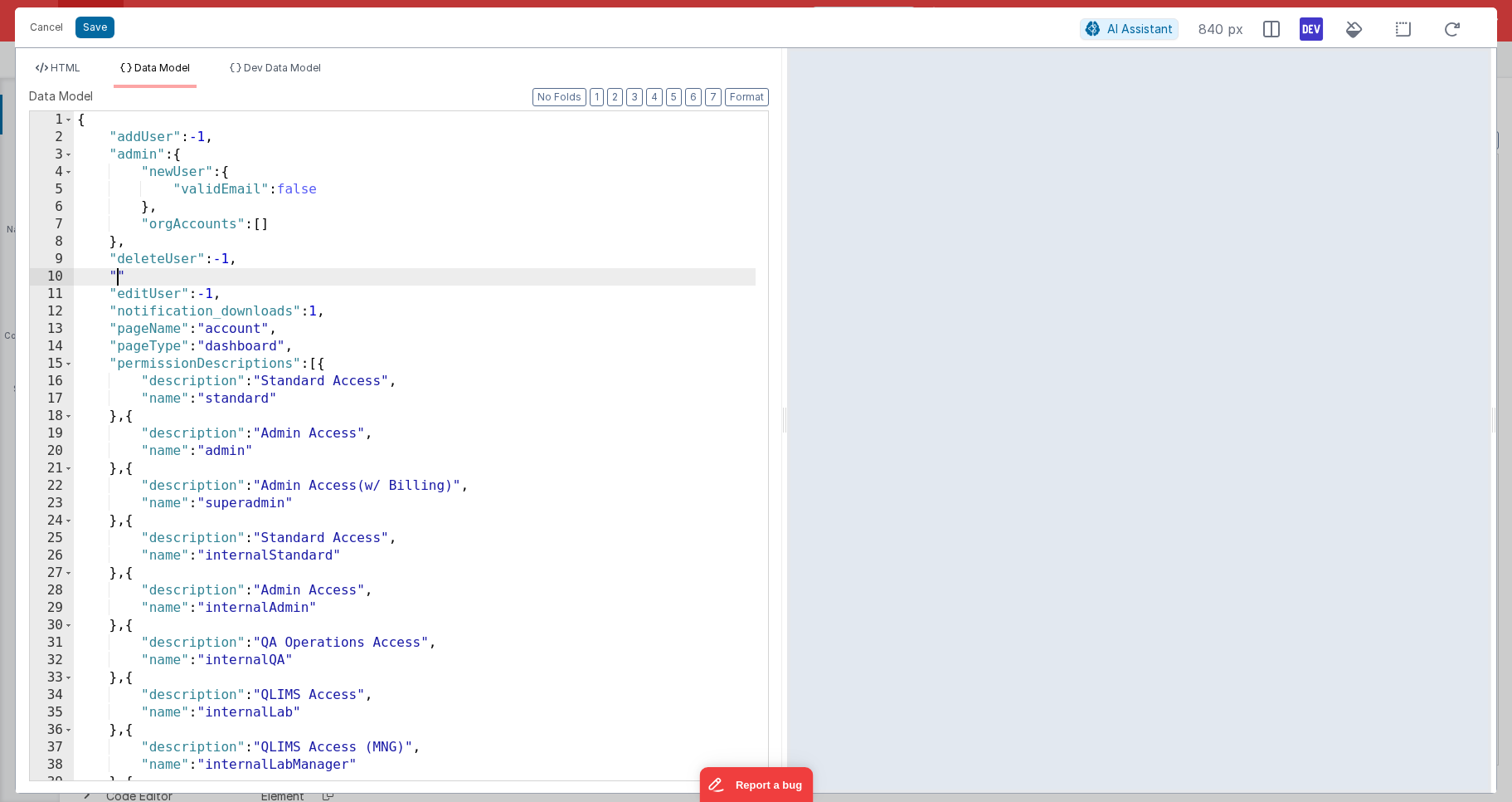
paste textarea
click at [252, 72] on span "Dev Data Model" at bounding box center [282, 67] width 77 height 12
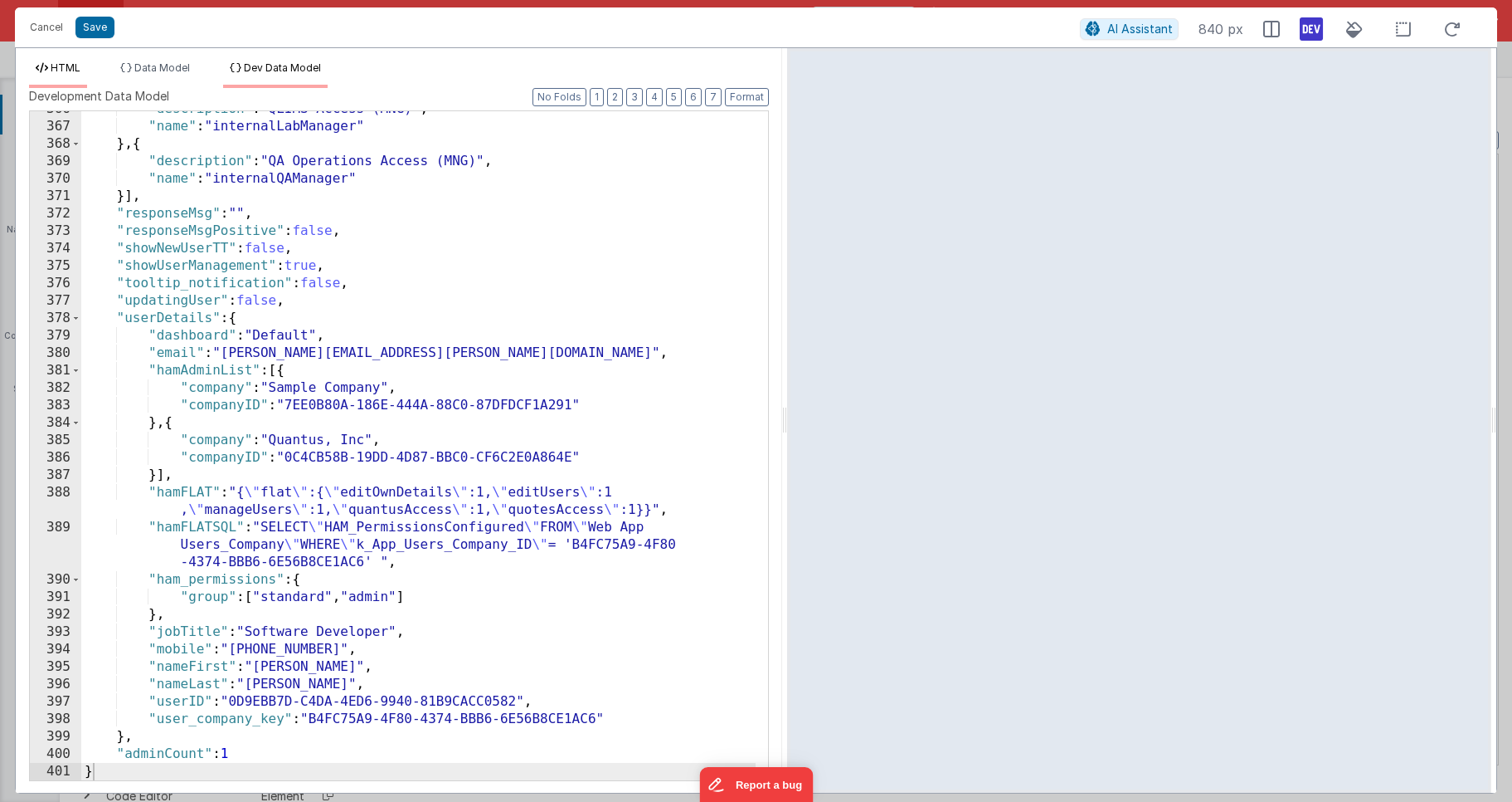
click at [63, 62] on span "HTML" at bounding box center [65, 67] width 30 height 12
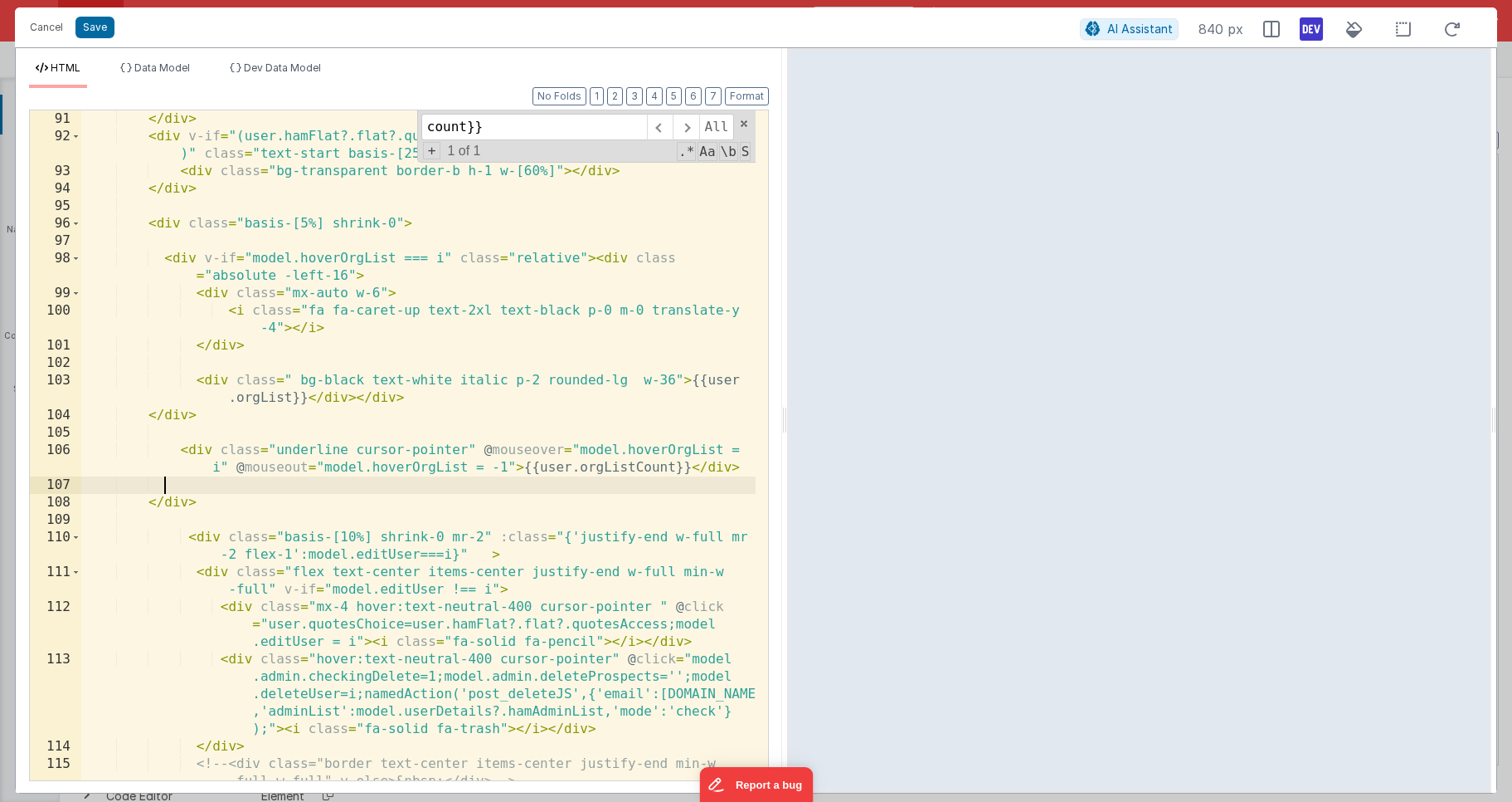
click at [236, 476] on div "</ div > < div v-if = "(user.hamFlat?.flat?.quotesAccess !== 1 && model.editUse…" at bounding box center [418, 463] width 674 height 704
click at [1313, 29] on icon at bounding box center [1311, 29] width 24 height 27
click at [542, 413] on div "</ div > < div v-if = "(user.hamFlat?.flat?.quotesAccess !== 1 && model.editUse…" at bounding box center [418, 463] width 674 height 704
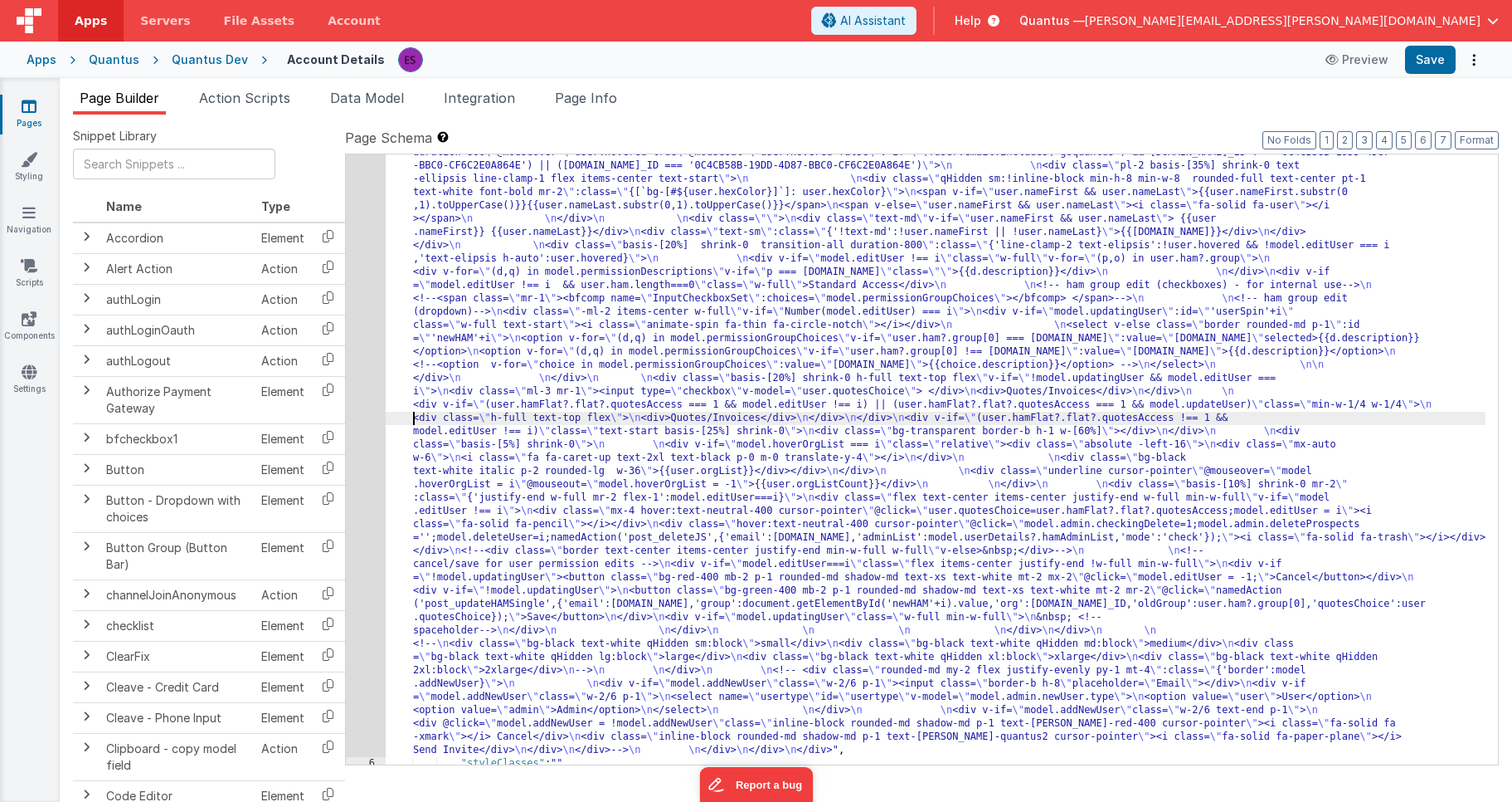
click at [393, 415] on div ""html" : "<!-- User Management Modal--> \n\n <div v-if= \" model.admin \" > \n\…" at bounding box center [935, 630] width 1100 height 1499
click at [371, 422] on div "5" at bounding box center [365, 318] width 40 height 876
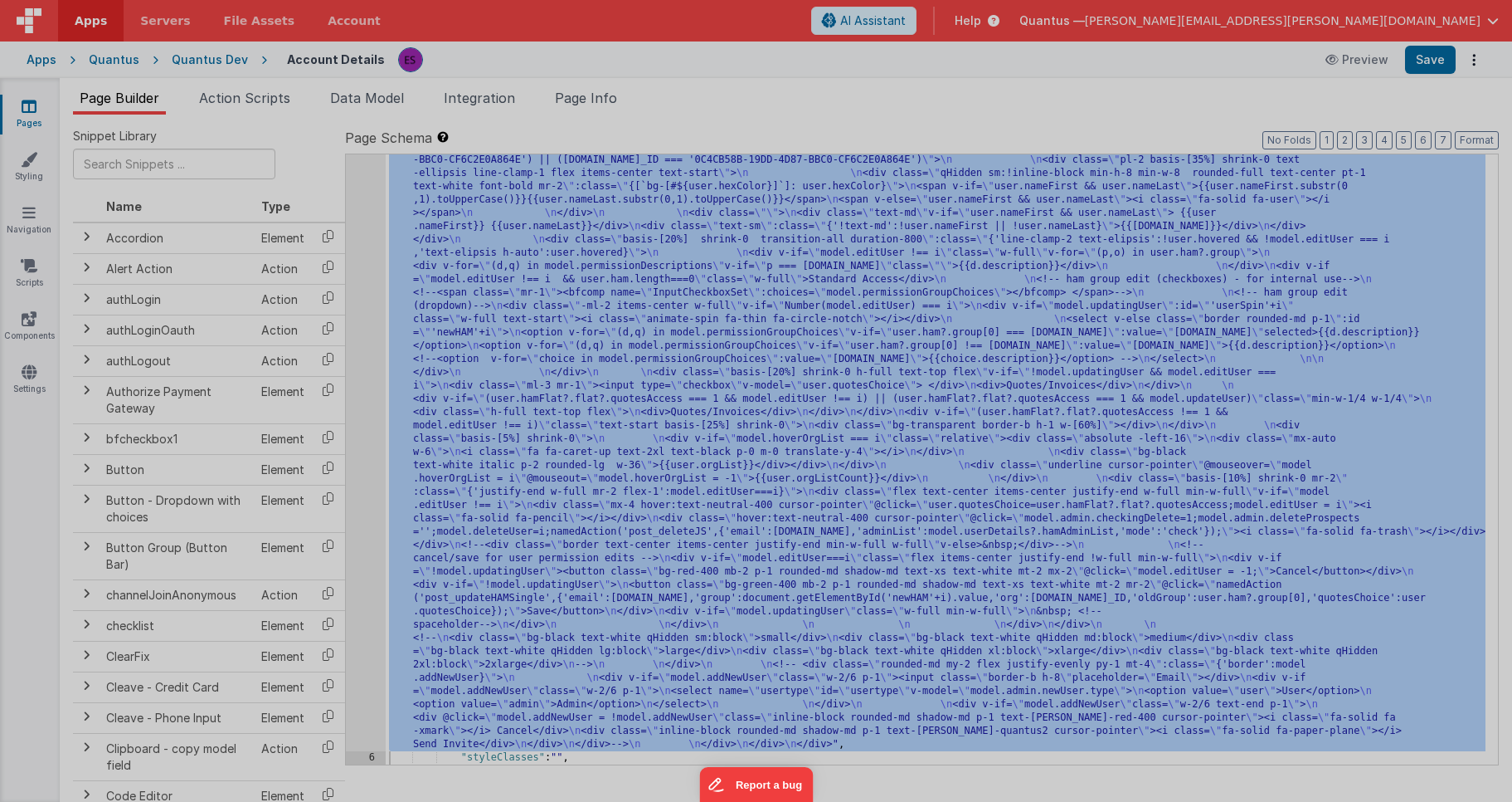
scroll to position [332, 0]
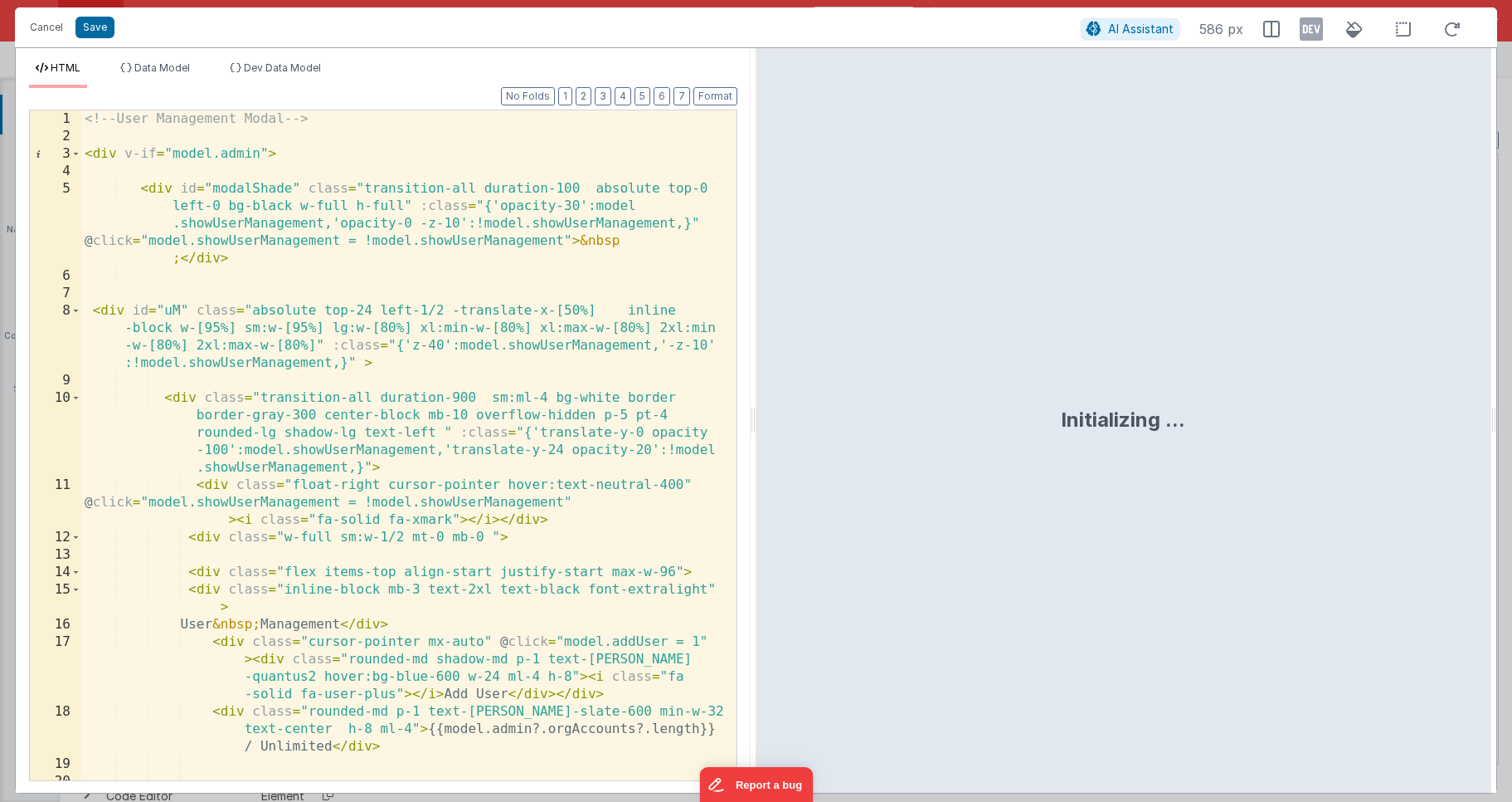
click at [371, 422] on div "<!-- User Management Modal --> < div v-if = "model.admin" > < div id = "modalSh…" at bounding box center [402, 463] width 643 height 704
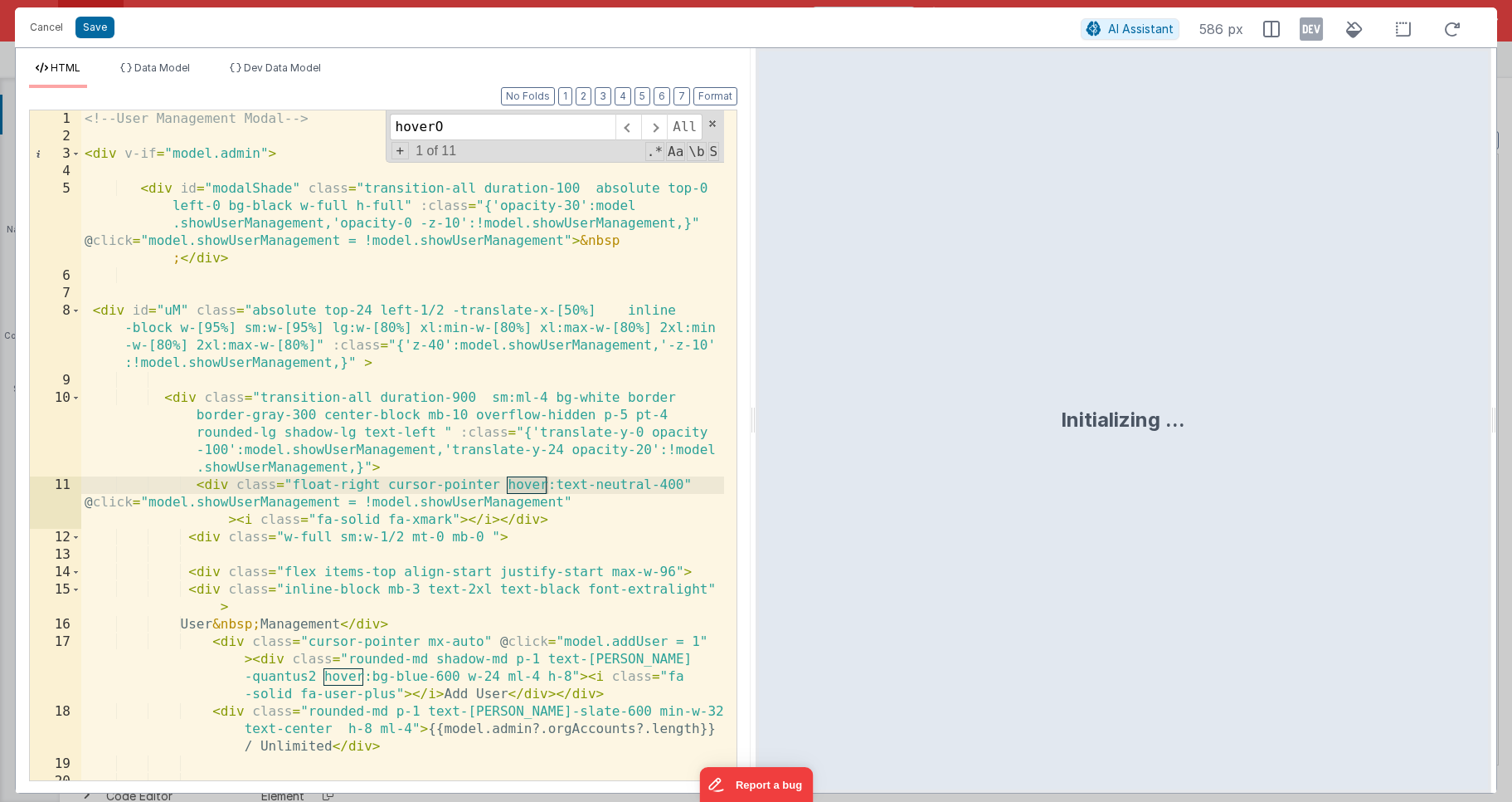
scroll to position [2488, 0]
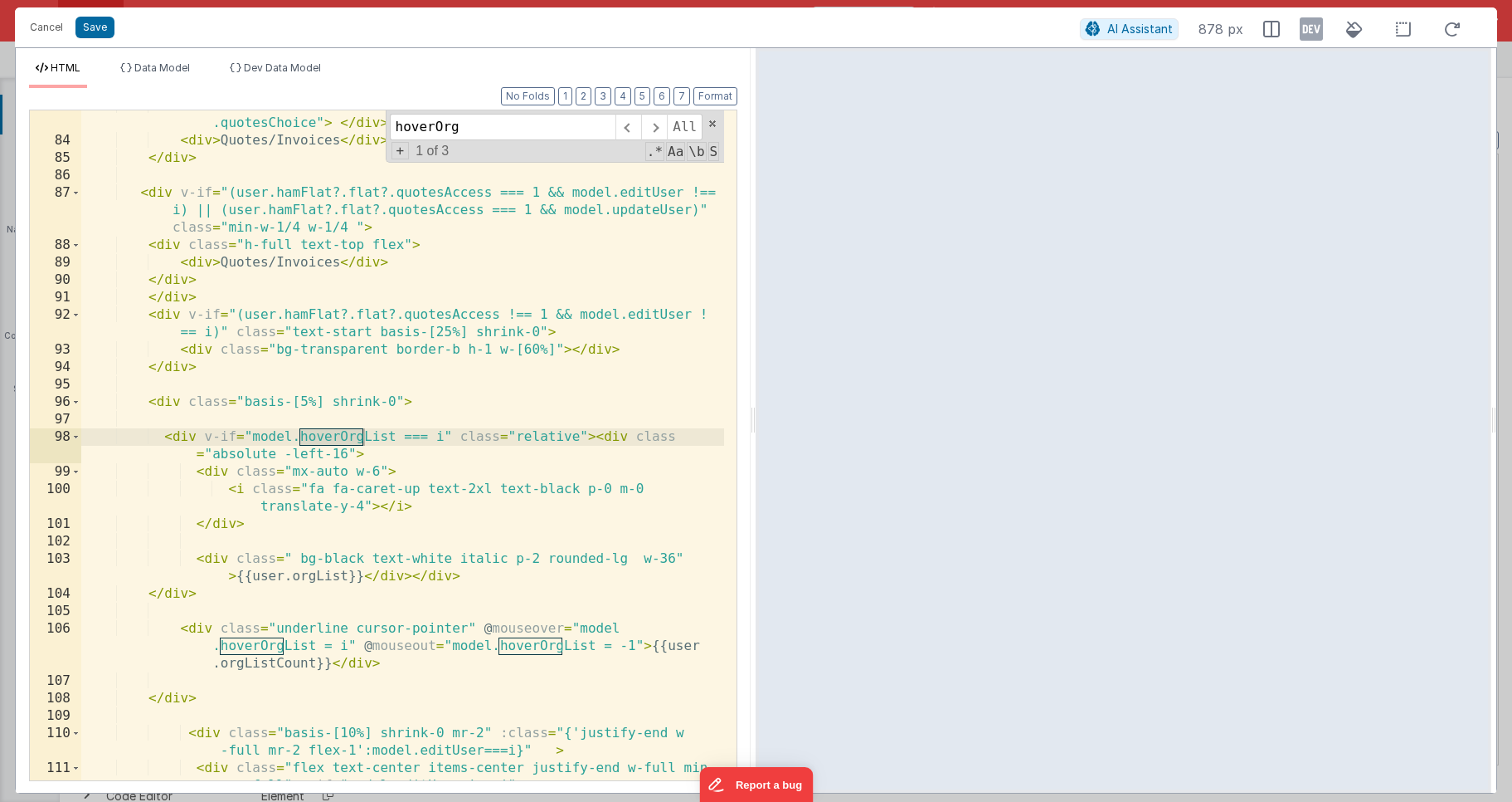
type input "hoverOrg"
click at [467, 629] on div "< div class = "ml-3 mr-1" > < input type = "checkbox" v-model = "user .quotesCh…" at bounding box center [402, 467] width 643 height 740
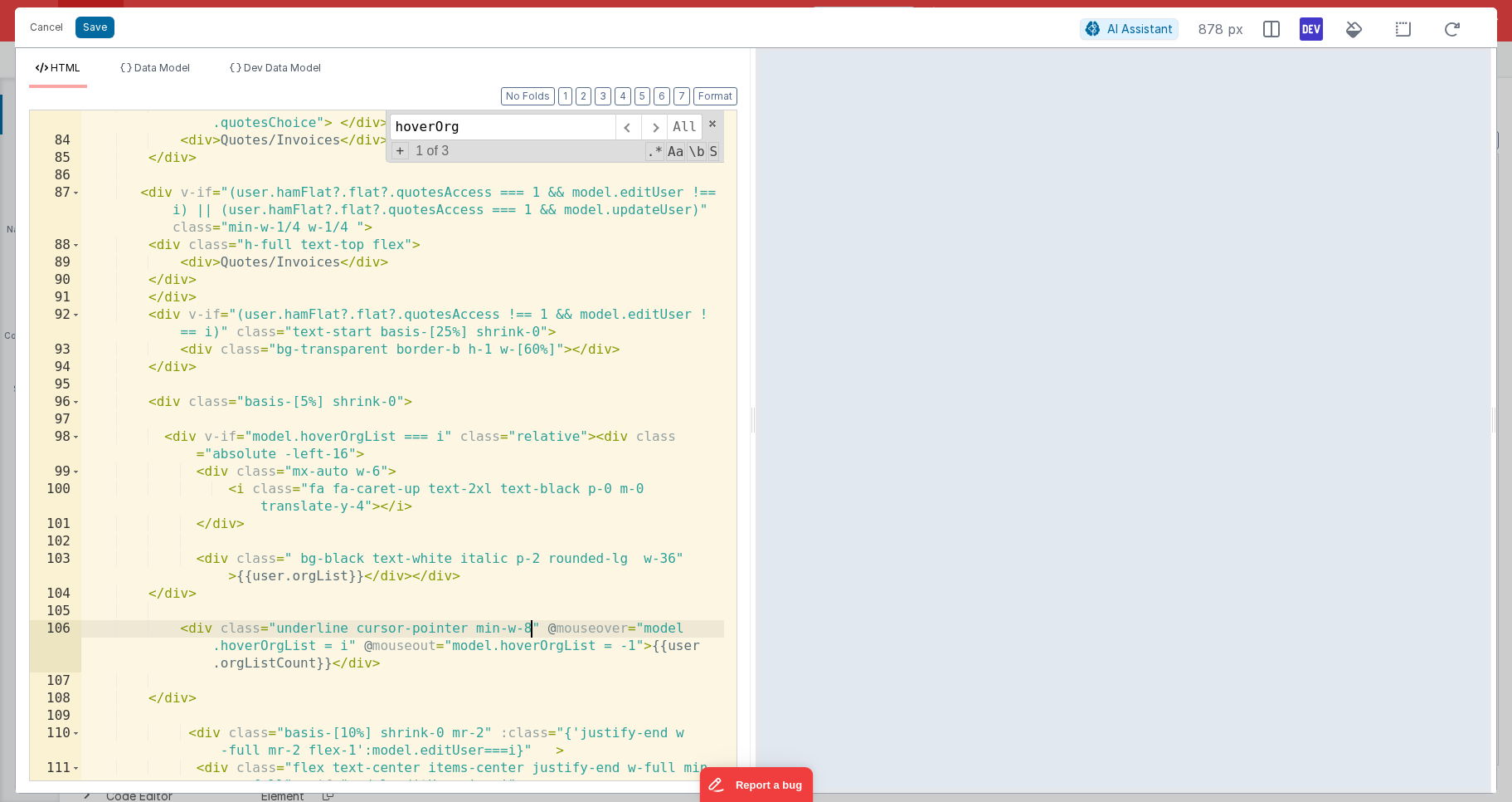
click at [1314, 36] on icon at bounding box center [1311, 29] width 24 height 27
click at [471, 648] on div "< div class = "ml-3 mr-1" > < input type = "checkbox" v-model = "user .quotesCh…" at bounding box center [402, 467] width 643 height 740
click at [532, 629] on div "< div class = "ml-3 mr-1" > < input type = "checkbox" v-model = "user .quotesCh…" at bounding box center [402, 467] width 643 height 740
click at [587, 633] on div "< div class = "ml-3 mr-1" > < input type = "checkbox" v-model = "user .quotesCh…" at bounding box center [402, 467] width 643 height 740
click at [590, 627] on div "< div class = "ml-3 mr-1" > < input type = "checkbox" v-model = "user .quotesCh…" at bounding box center [402, 467] width 643 height 740
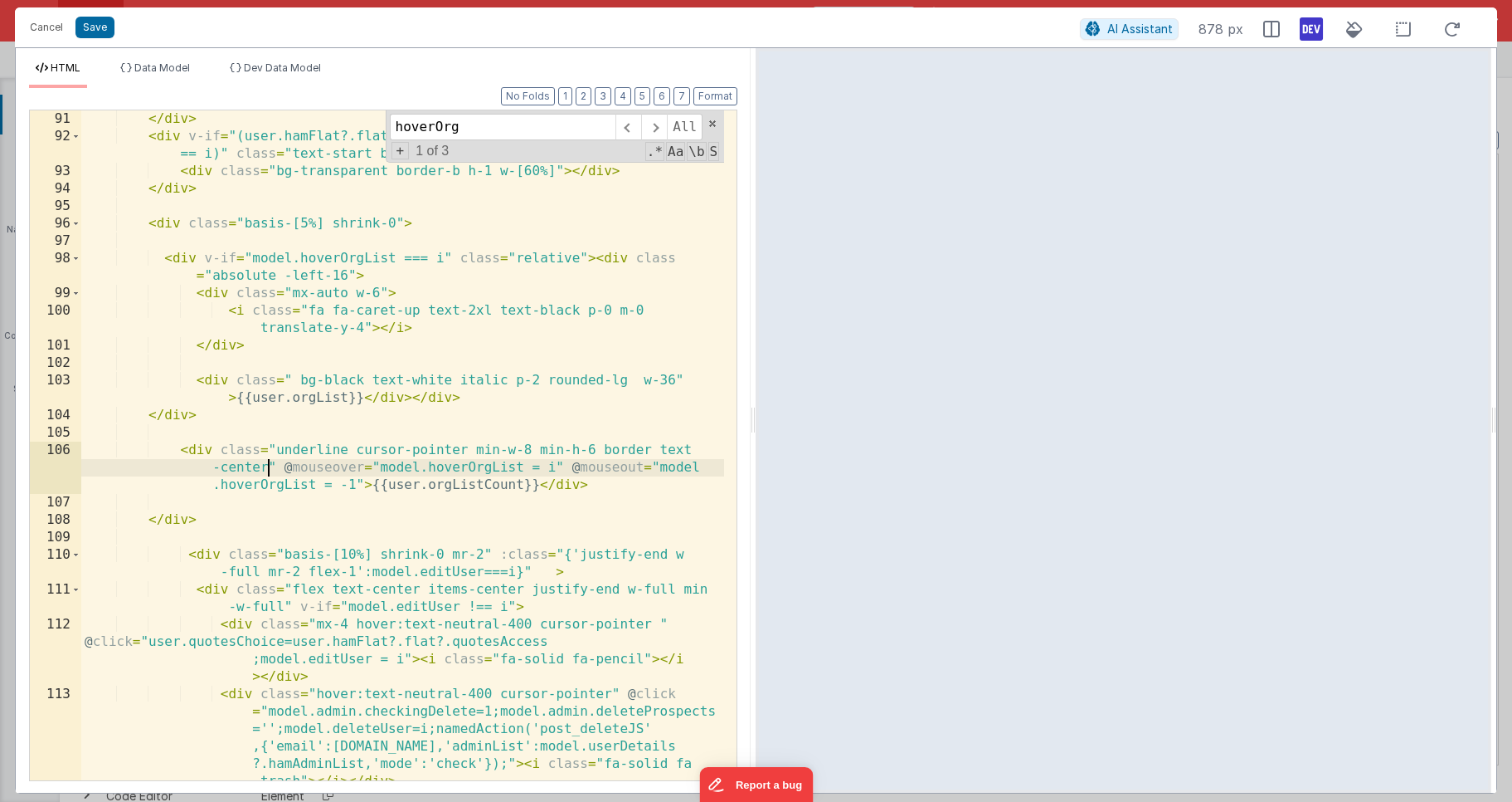
scroll to position [2666, 0]
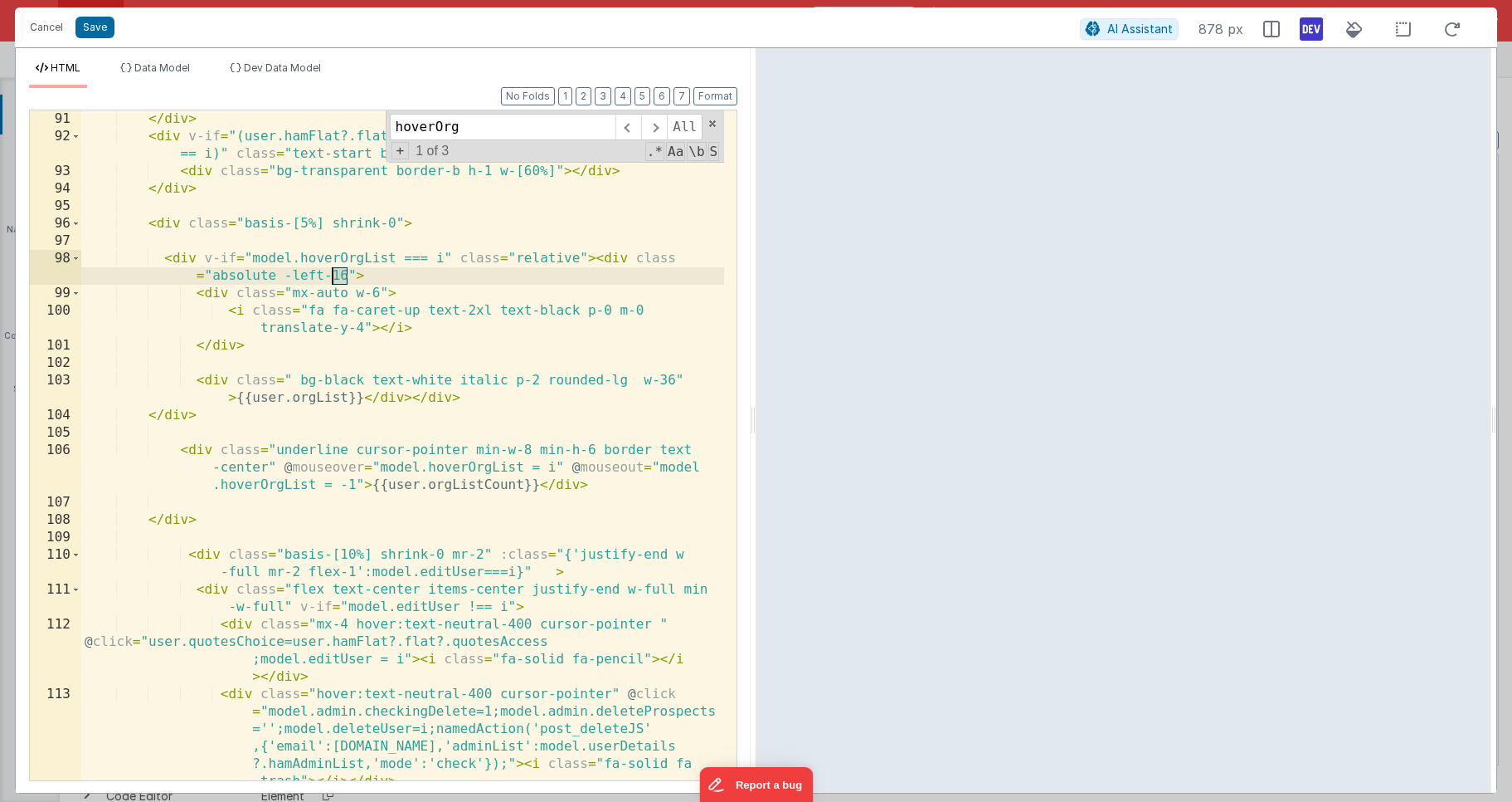
drag, startPoint x: 346, startPoint y: 276, endPoint x: 332, endPoint y: 277, distance: 14.0
click at [332, 277] on div "</ div > < div v-if = "(user.hamFlat?.flat?.quotesAccess !== 1 && model.editUse…" at bounding box center [402, 463] width 643 height 704
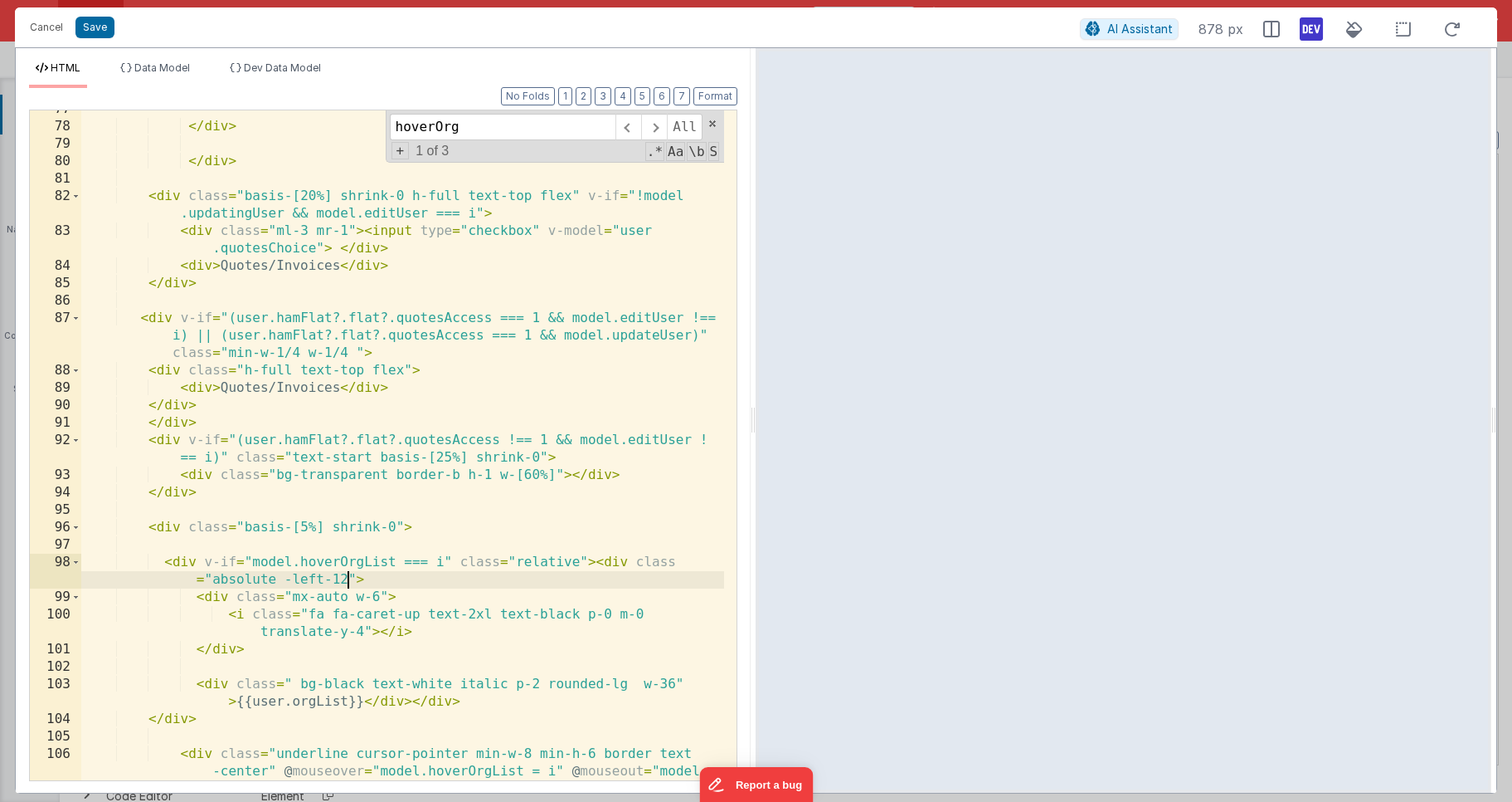
scroll to position [2363, 0]
click at [400, 525] on div "</ div > </ div > < div class = "basis-[20%] shrink-0 h-full text-top flex" v-i…" at bounding box center [402, 470] width 643 height 740
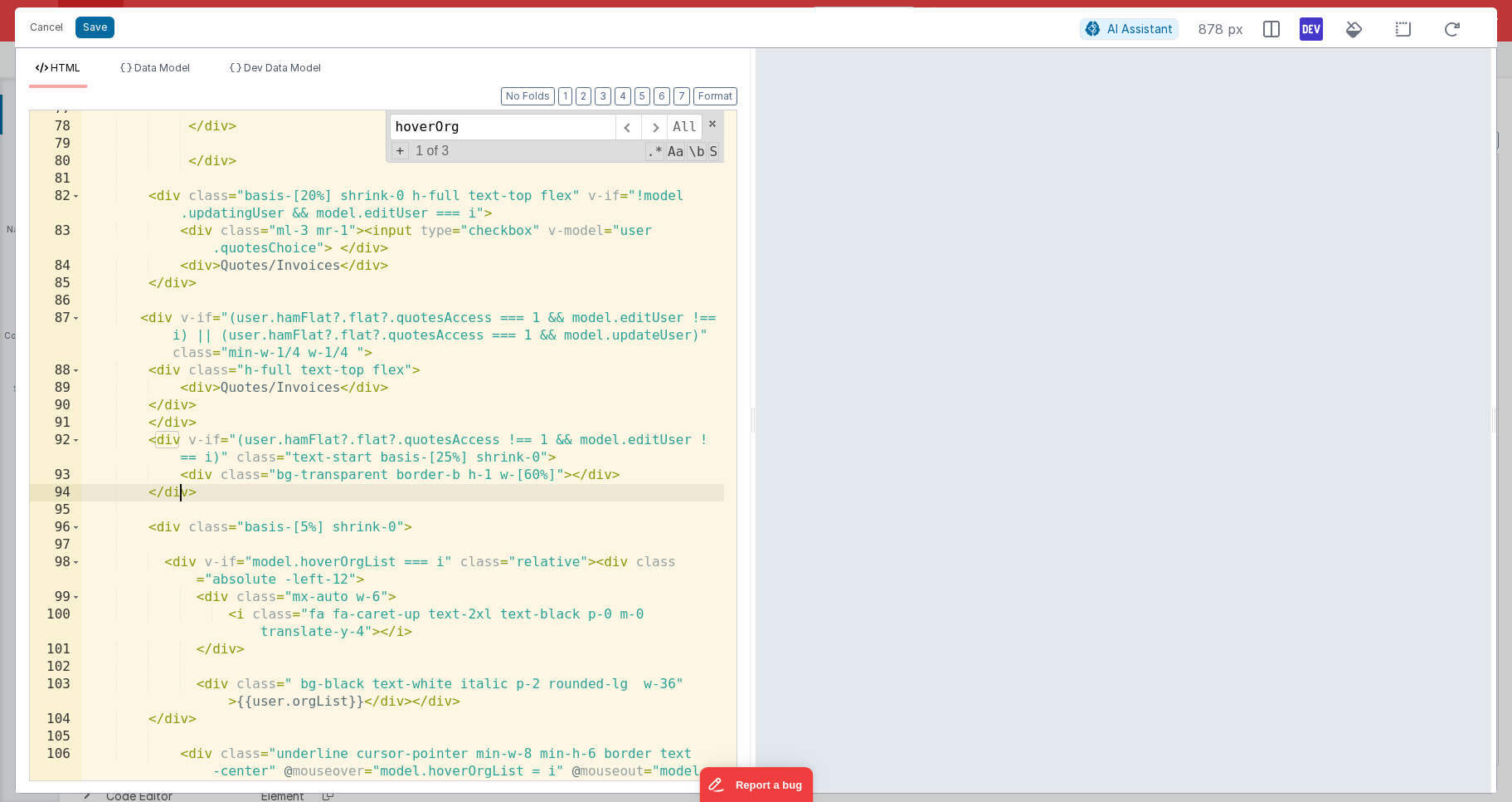
click at [178, 495] on div "</ div > </ div > < div class = "basis-[20%] shrink-0 h-full text-top flex" v-i…" at bounding box center [402, 470] width 643 height 740
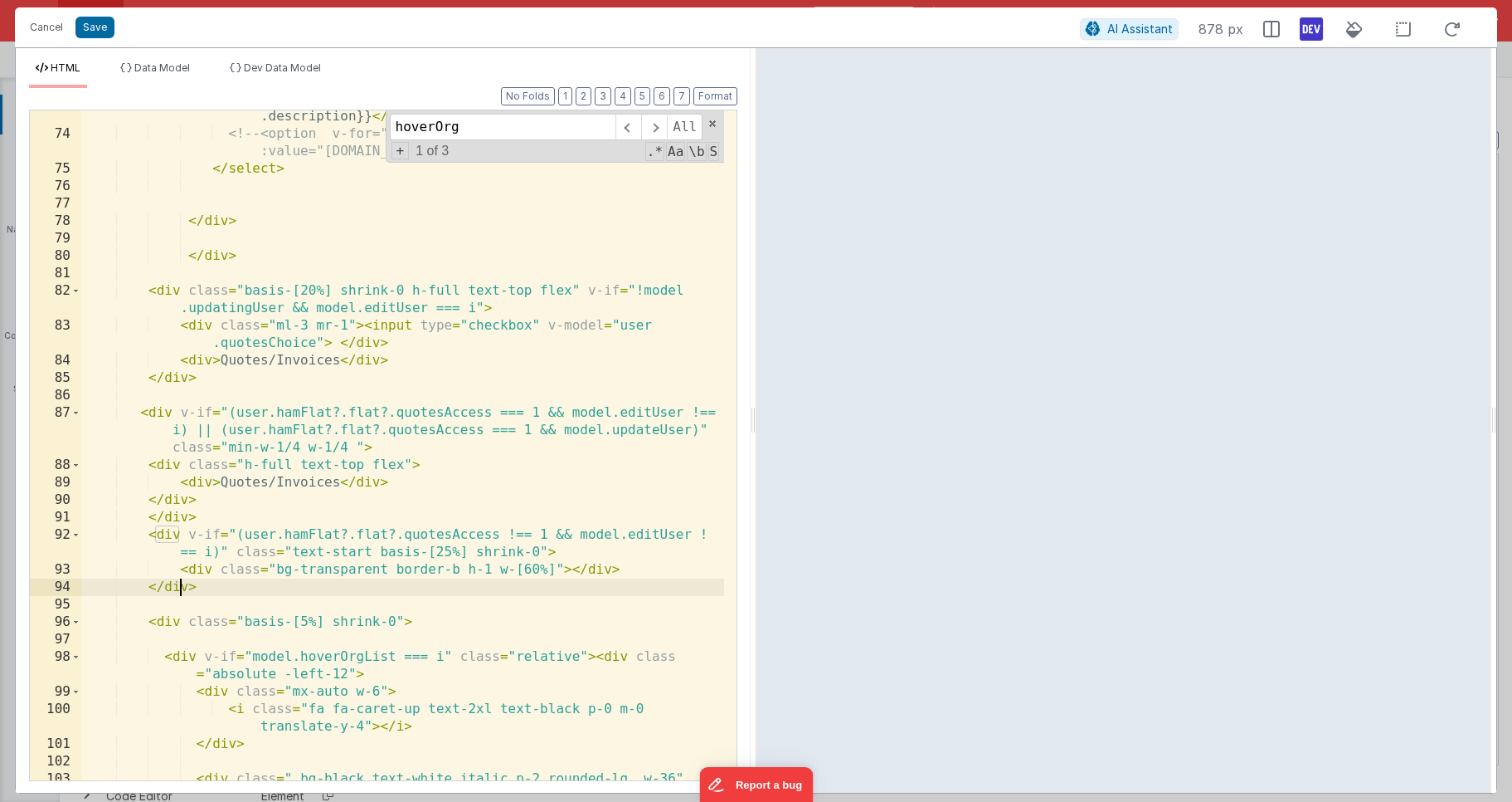
scroll to position [2242, 0]
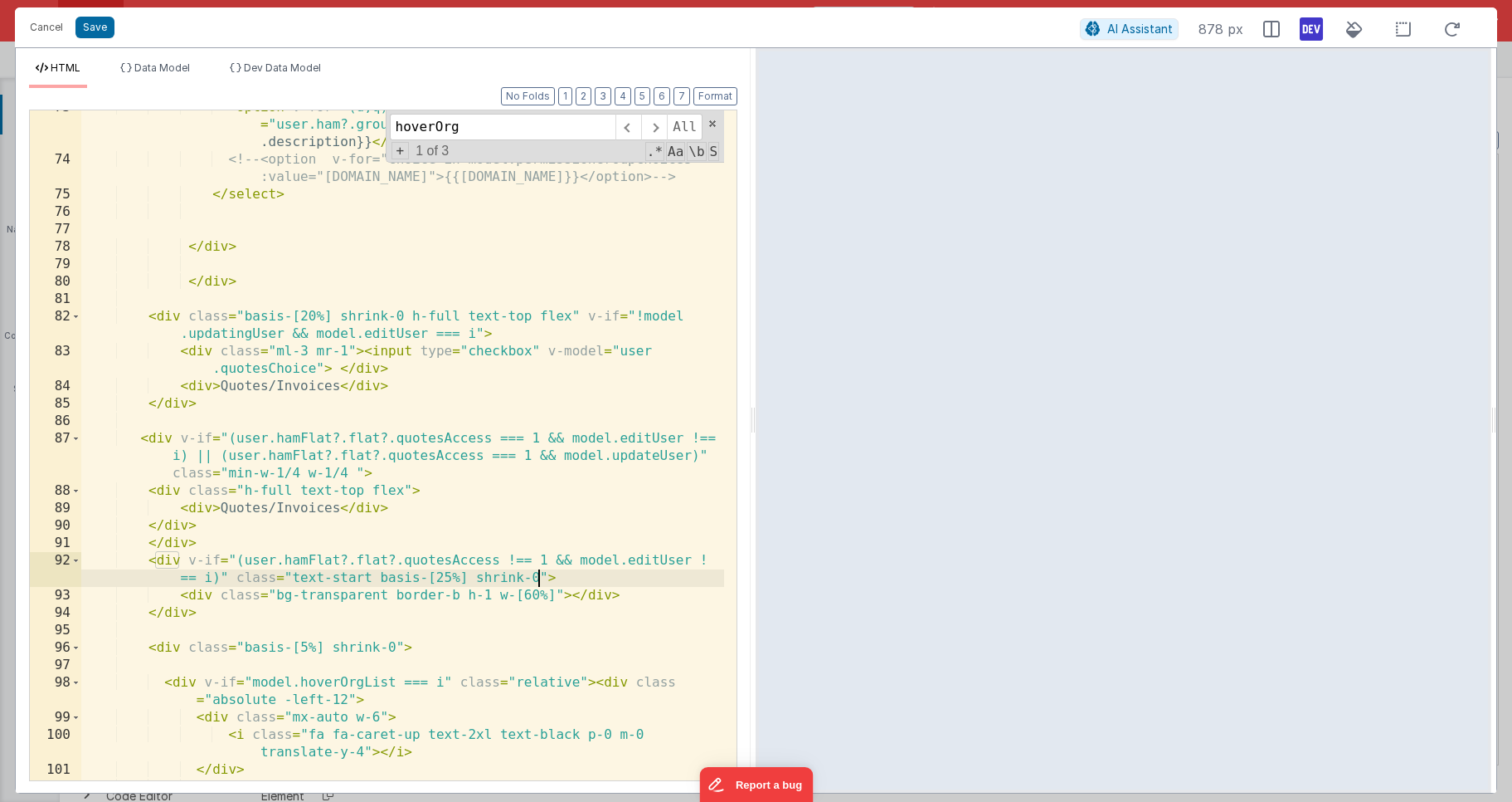
drag, startPoint x: 540, startPoint y: 577, endPoint x: 567, endPoint y: 538, distance: 47.4
click at [540, 577] on div "< option v-for = "(d,q) in model.permissionGroupChoices" v-if = "user.ham?.grou…" at bounding box center [402, 468] width 643 height 740
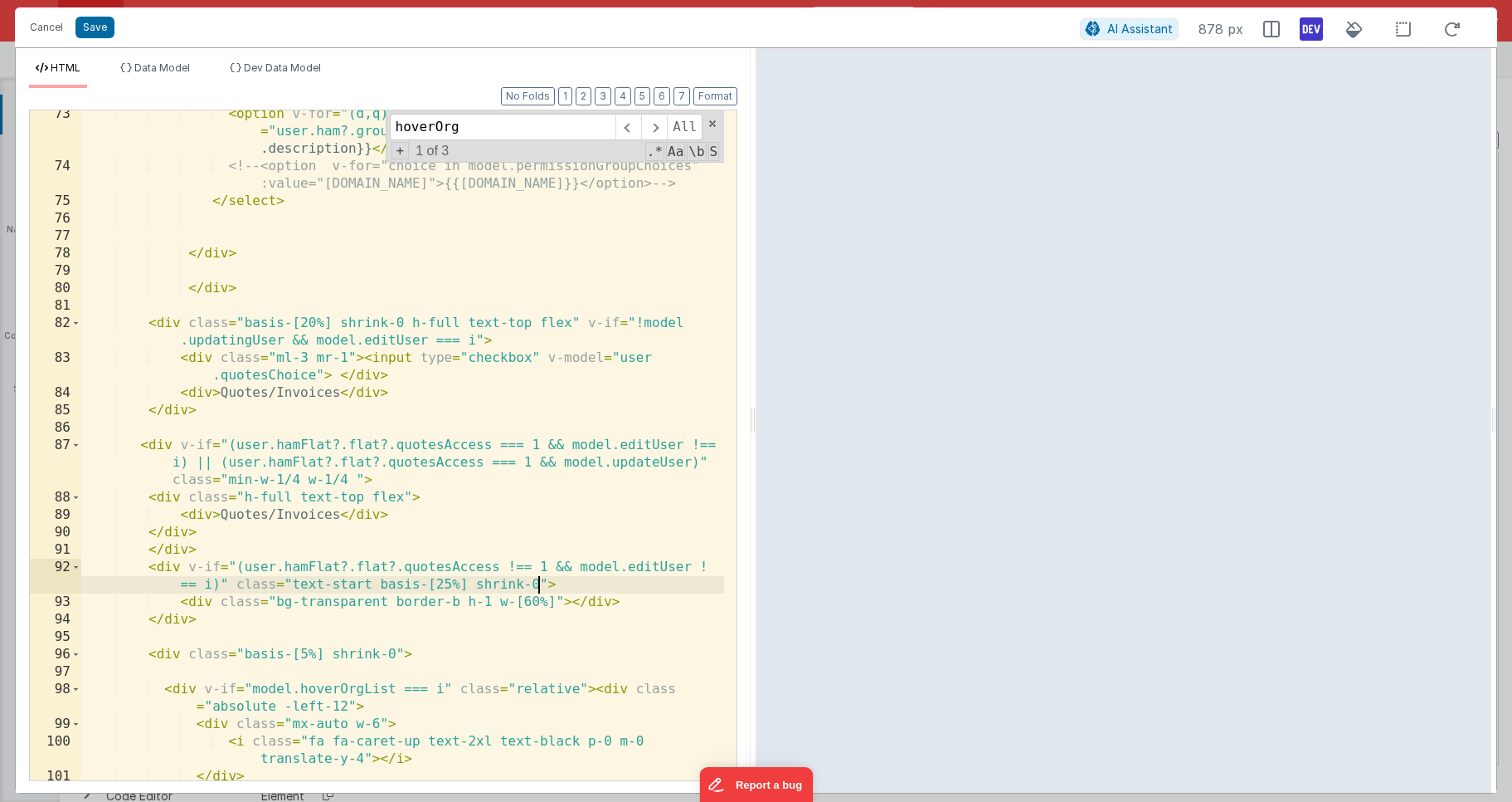
scroll to position [2232, 0]
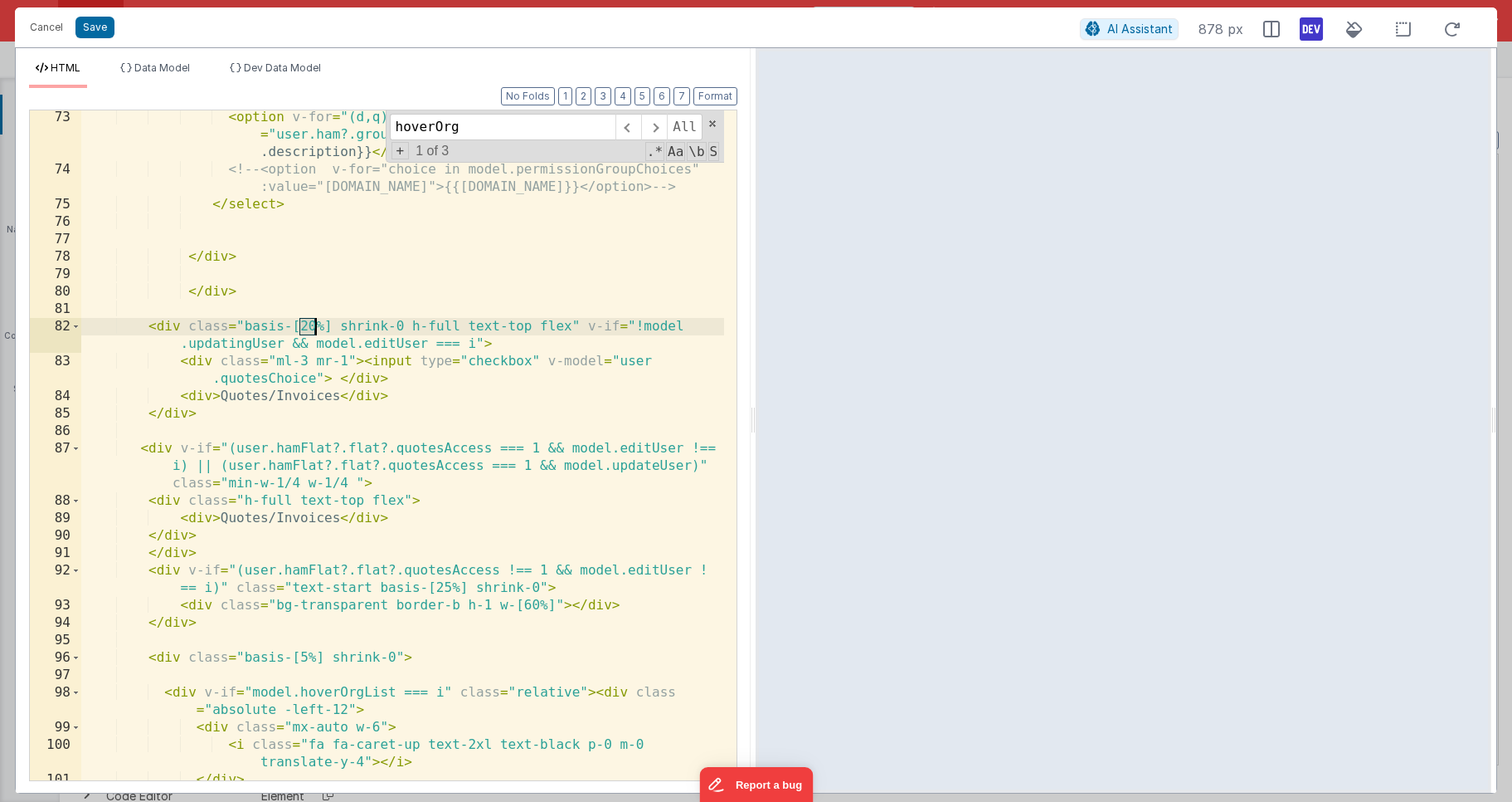
drag, startPoint x: 302, startPoint y: 323, endPoint x: 313, endPoint y: 323, distance: 11.0
click at [313, 323] on div "< option v-for = "(d,q) in model.permissionGroupChoices" v-if = "user.ham?.grou…" at bounding box center [402, 478] width 643 height 740
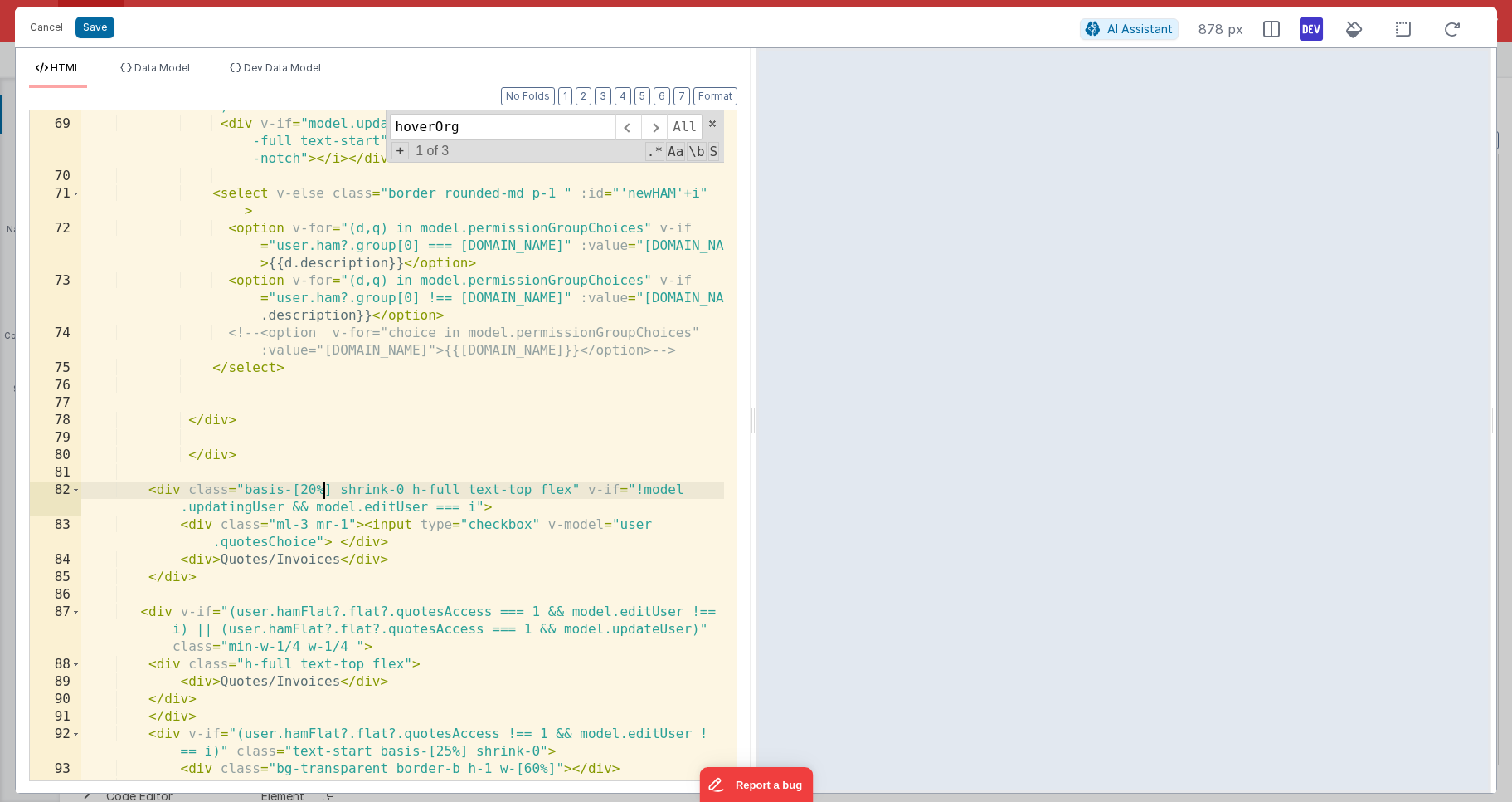
scroll to position [2042, 0]
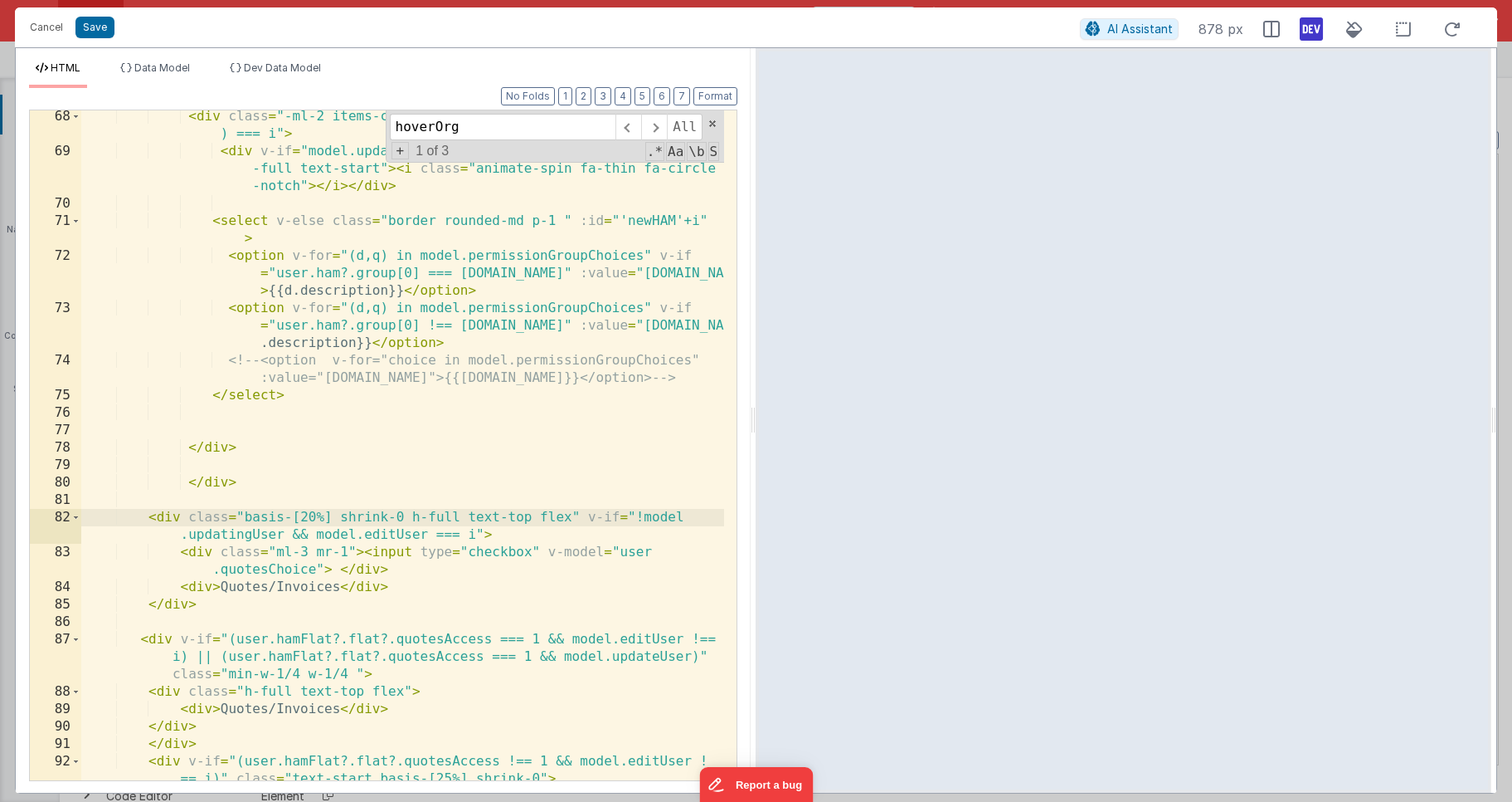
click at [222, 481] on div "< div class = "-ml-2 items-center w-full" v-if = "Number(model.editUser ) === i…" at bounding box center [402, 469] width 643 height 722
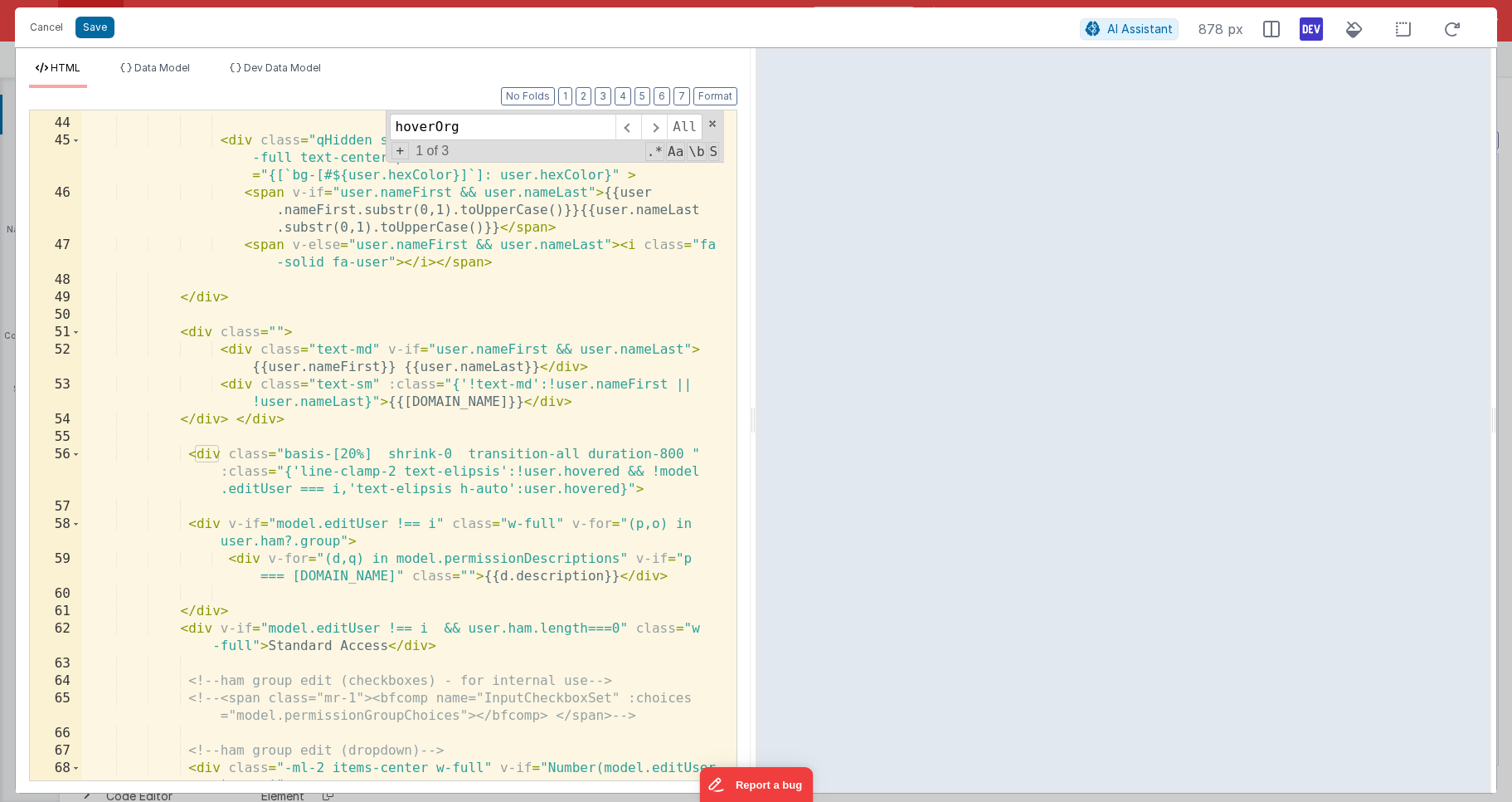
scroll to position [1390, 0]
drag, startPoint x: 340, startPoint y: 457, endPoint x: 352, endPoint y: 457, distance: 12.0
click at [352, 457] on div "< div class = "pl-2 basis-[35%] shrink-0 text-ellipsis line-clamp-1 flex items-…" at bounding box center [402, 449] width 643 height 740
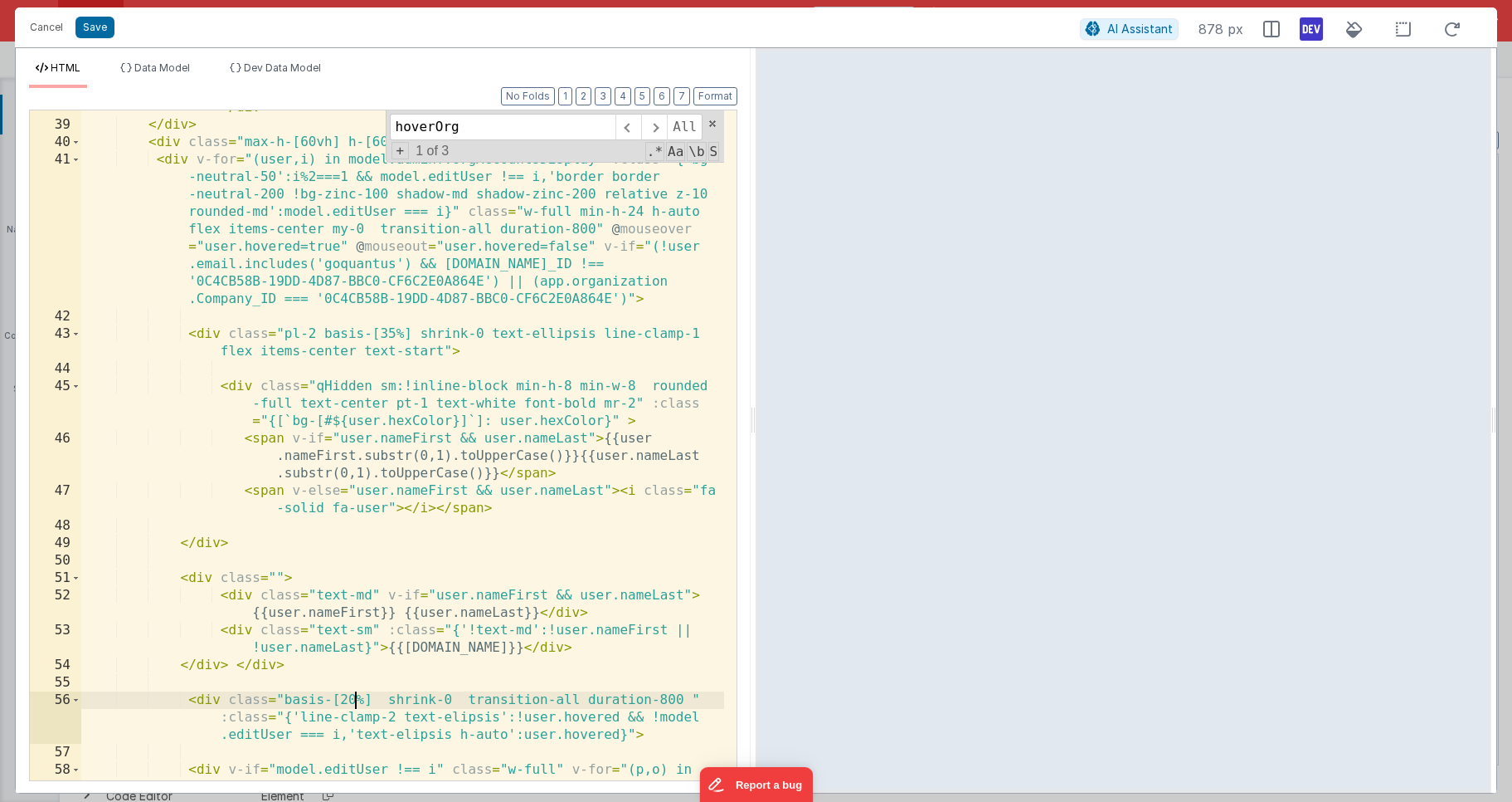
scroll to position [1145, 0]
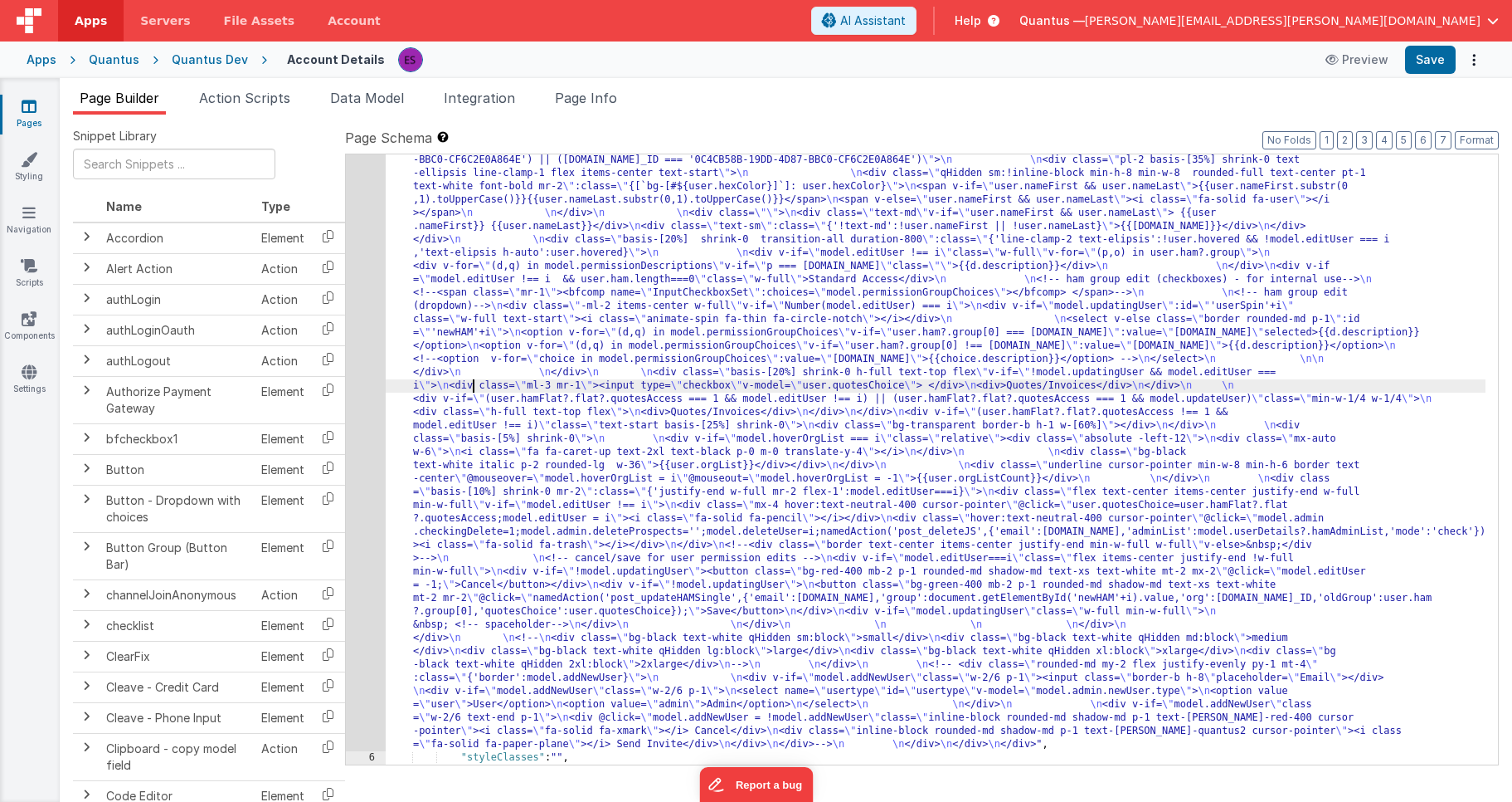
click at [472, 386] on div ""html" : "<!-- User Management Modal--> \n\n <div v-if= \" model.admin \" > \n\…" at bounding box center [935, 624] width 1100 height 1499
click at [368, 418] on div "5" at bounding box center [365, 312] width 40 height 876
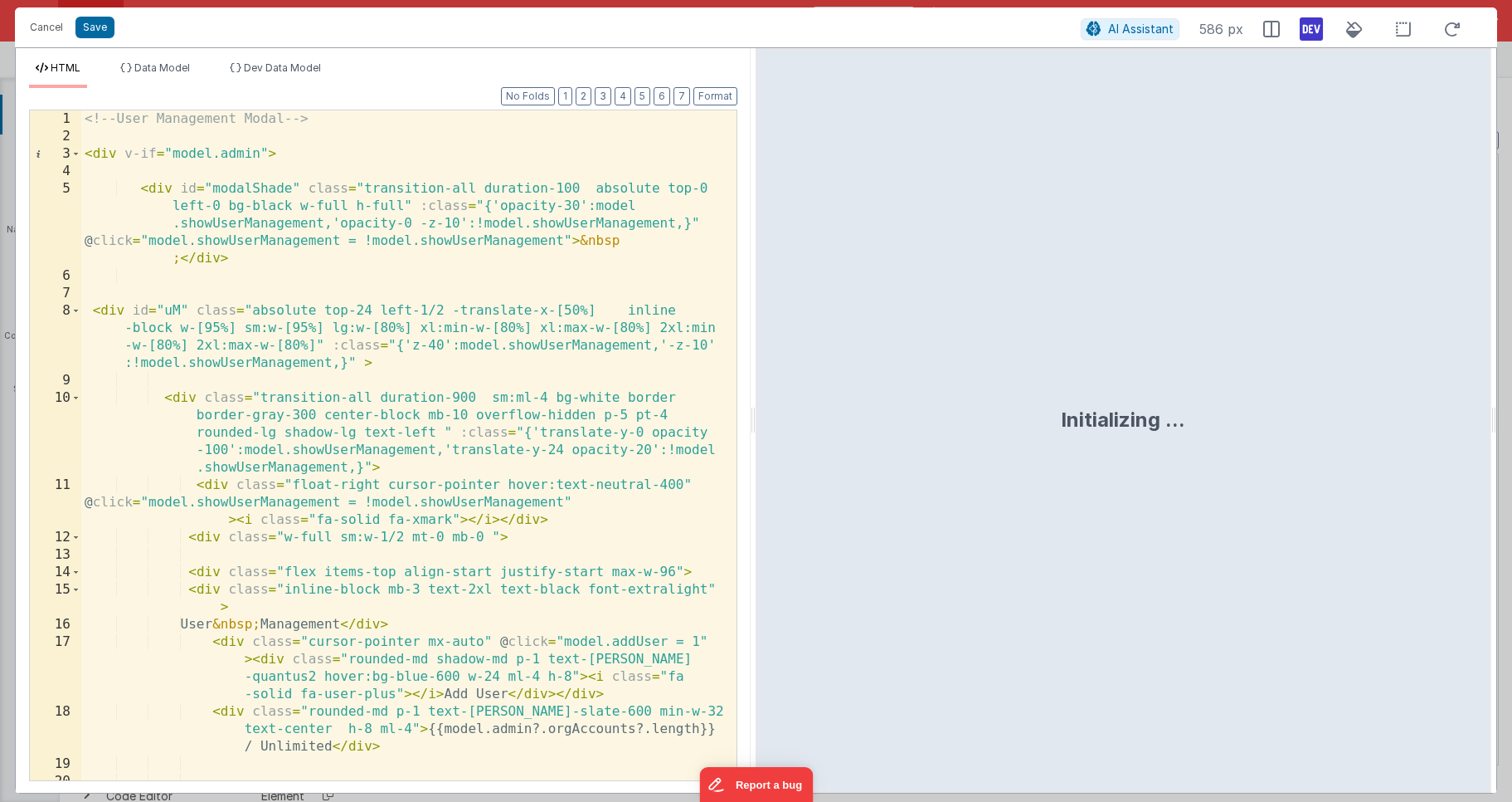
click at [368, 418] on div "<!-- User Management Modal --> < div v-if = "model.admin" > < div id = "modalSh…" at bounding box center [402, 463] width 643 height 704
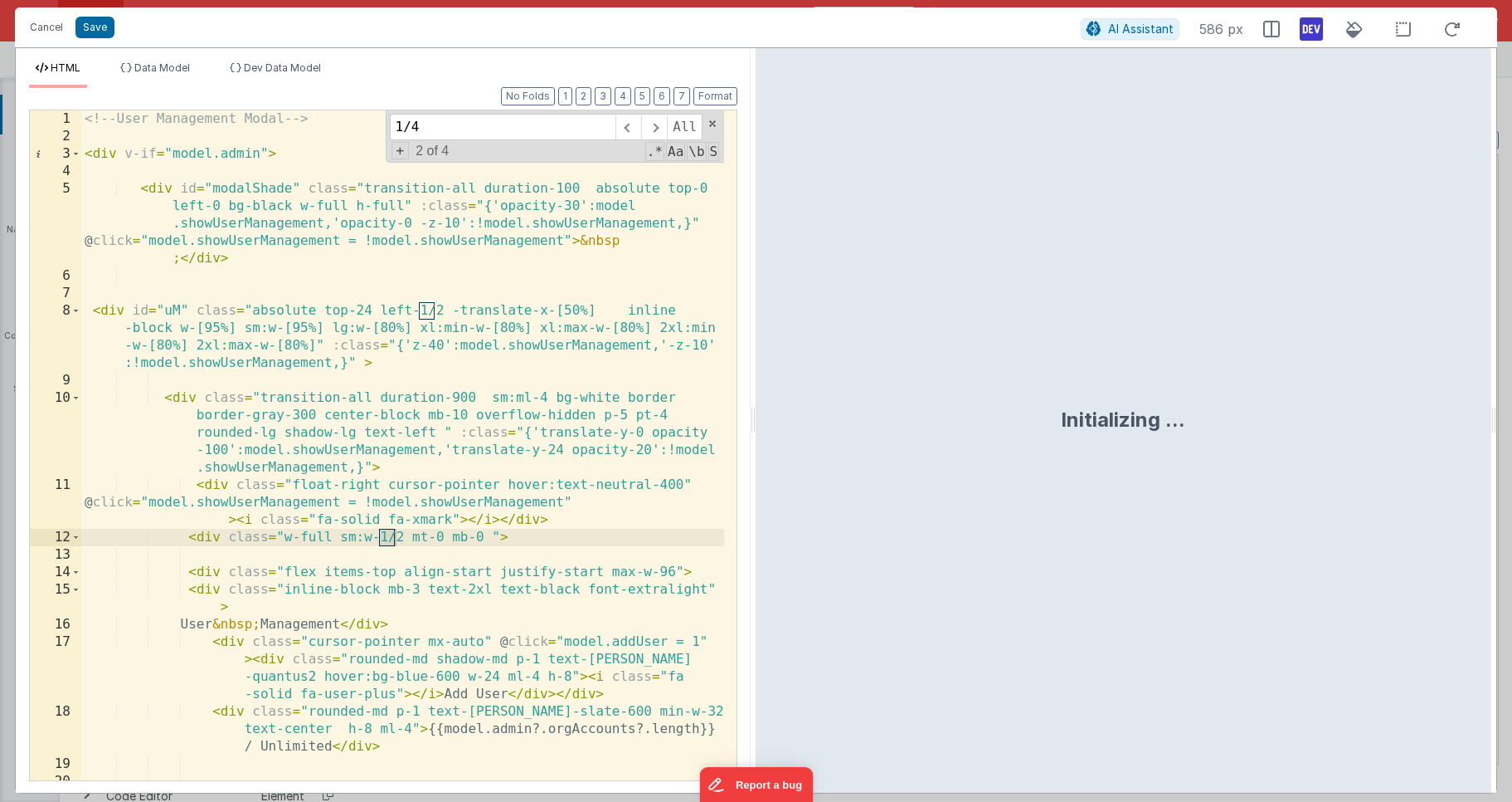
scroll to position [2279, 0]
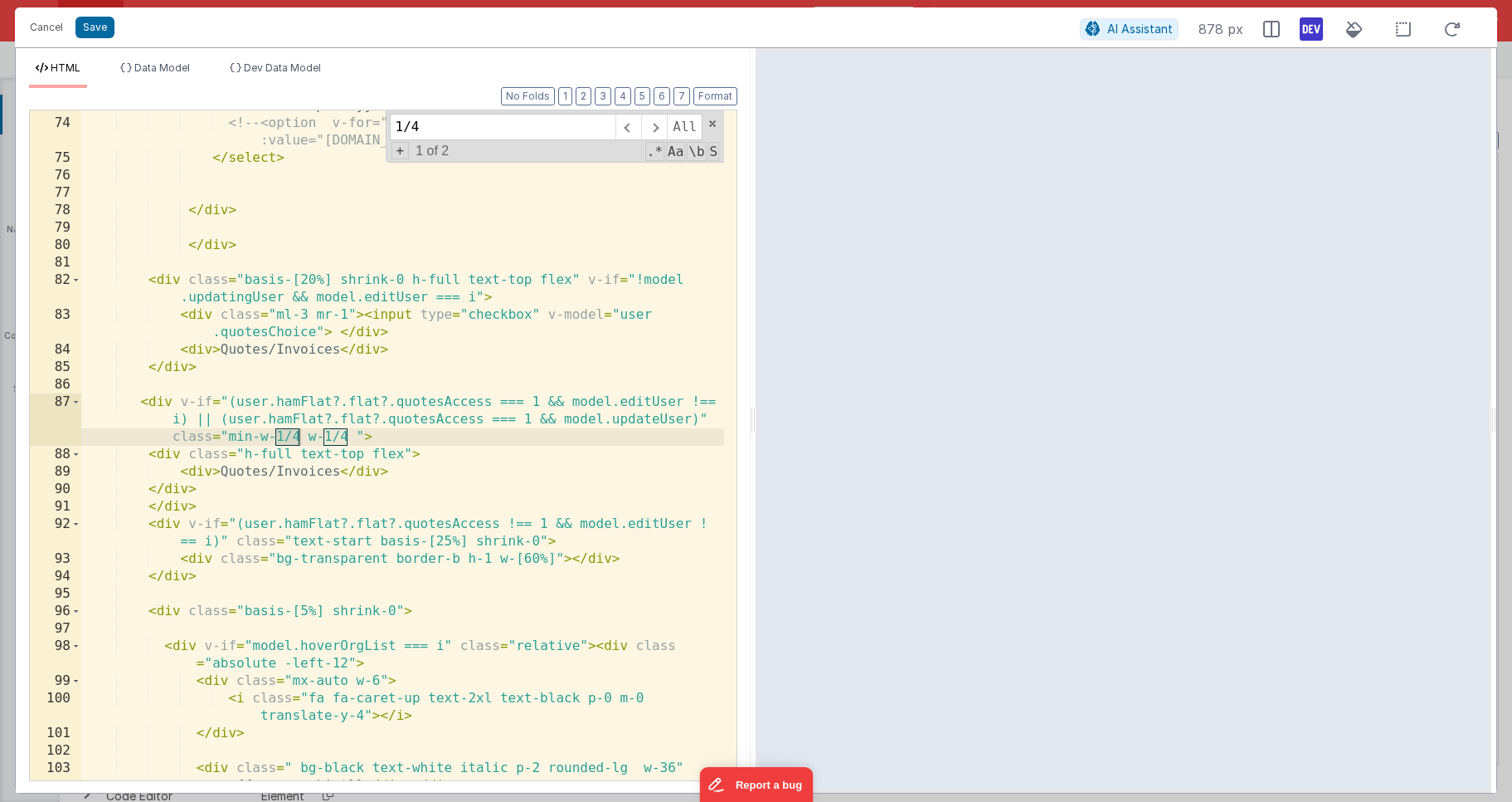
type input "1/4"
click at [254, 435] on div "< option v-for = "(d,q) in model.permissionGroupChoices" v-if = "user.ham?.grou…" at bounding box center [402, 440] width 643 height 757
drag, startPoint x: 228, startPoint y: 436, endPoint x: 349, endPoint y: 433, distance: 121.0
click at [349, 433] on div "< option v-for = "(d,q) in model.permissionGroupChoices" v-if = "user.ham?.grou…" at bounding box center [402, 440] width 643 height 757
click at [318, 435] on div "< option v-for = "(d,q) in model.permissionGroupChoices" v-if = "user.ham?.grou…" at bounding box center [402, 440] width 643 height 757
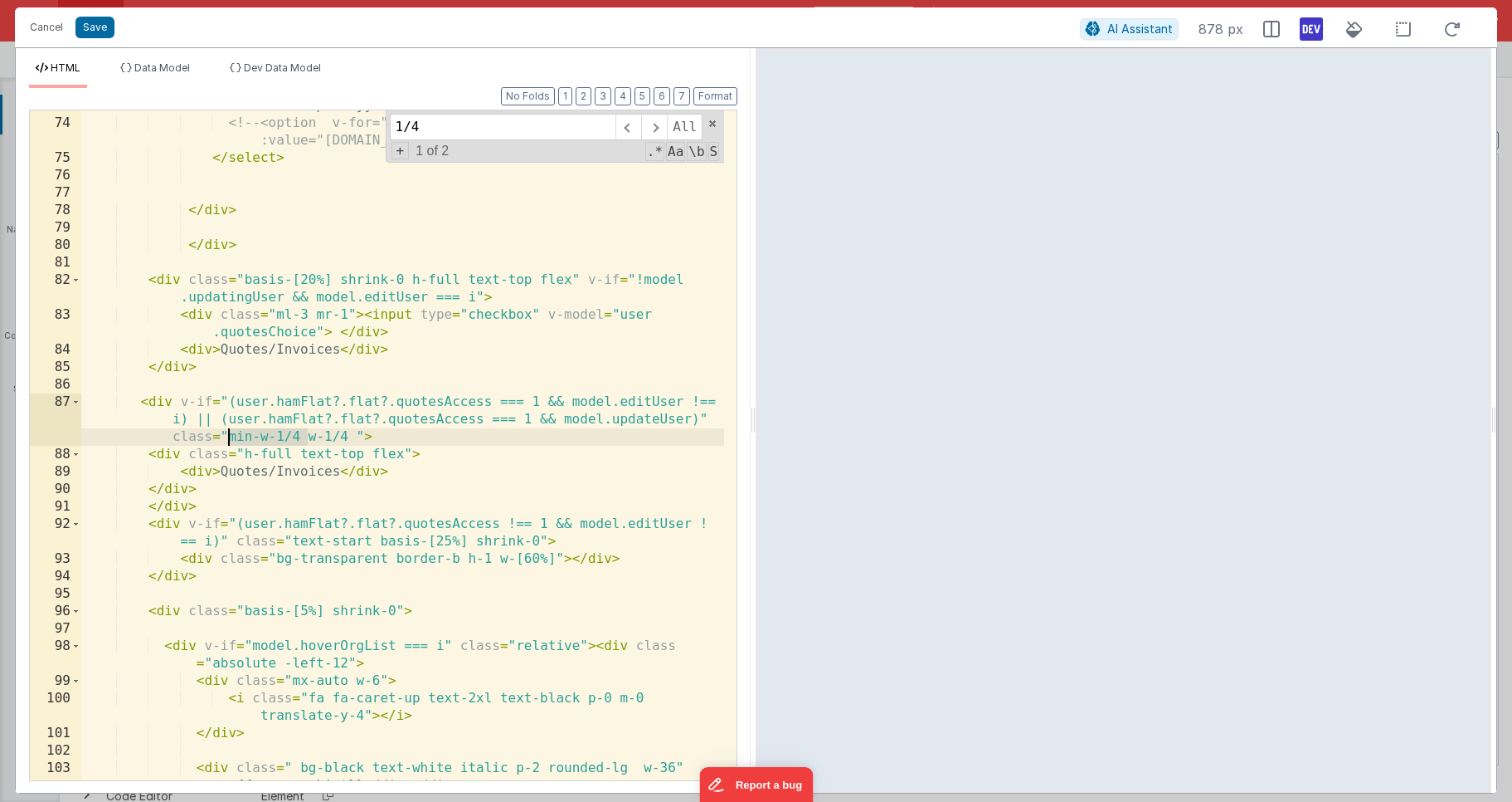
drag, startPoint x: 306, startPoint y: 437, endPoint x: 230, endPoint y: 439, distance: 76.0
click at [231, 439] on div "< option v-for = "(d,q) in model.permissionGroupChoices" v-if = "user.ham?.grou…" at bounding box center [402, 440] width 643 height 757
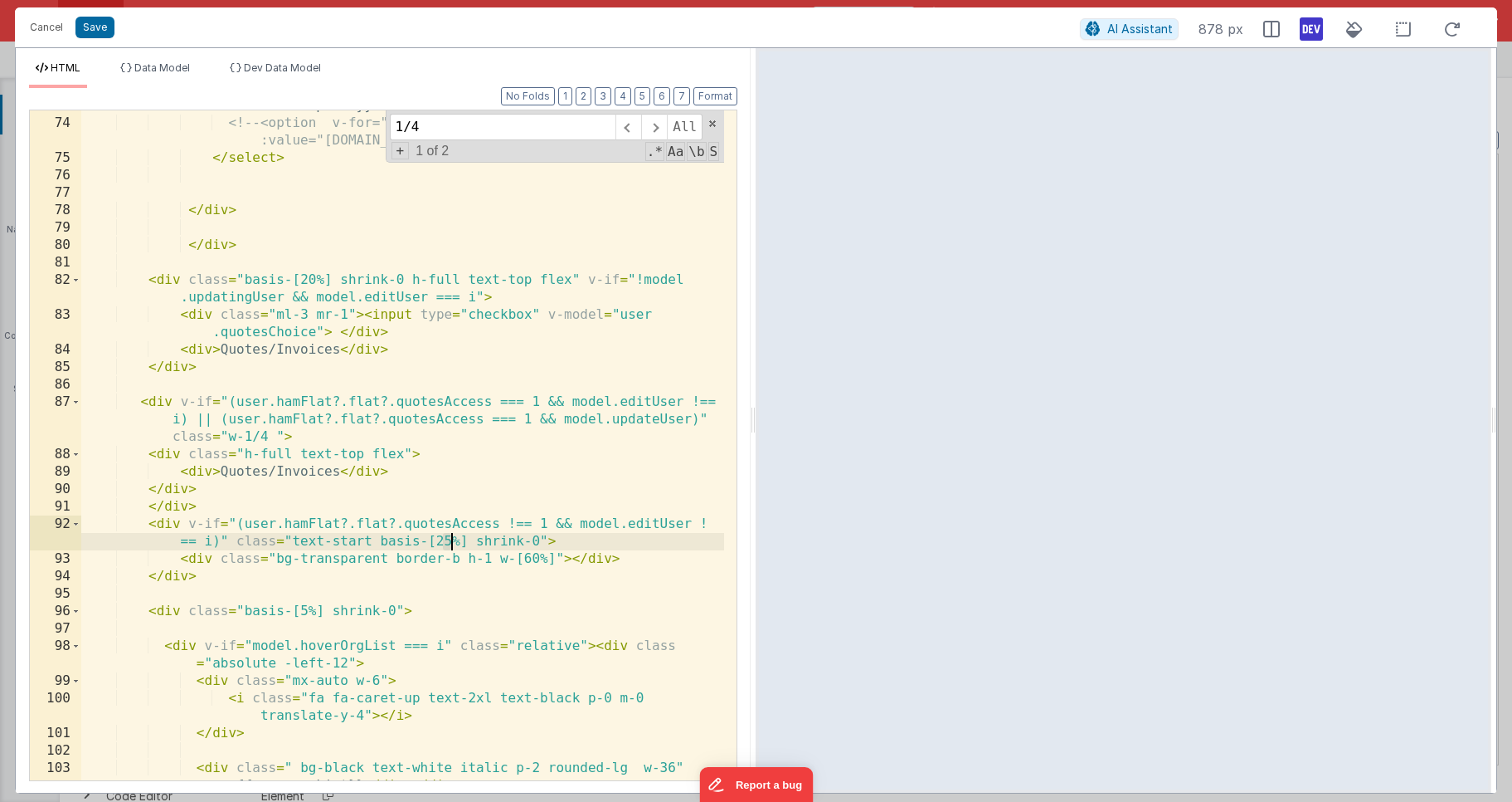
click at [448, 542] on div "< option v-for = "(d,q) in model.permissionGroupChoices" v-if = "user.ham?.grou…" at bounding box center [402, 440] width 643 height 757
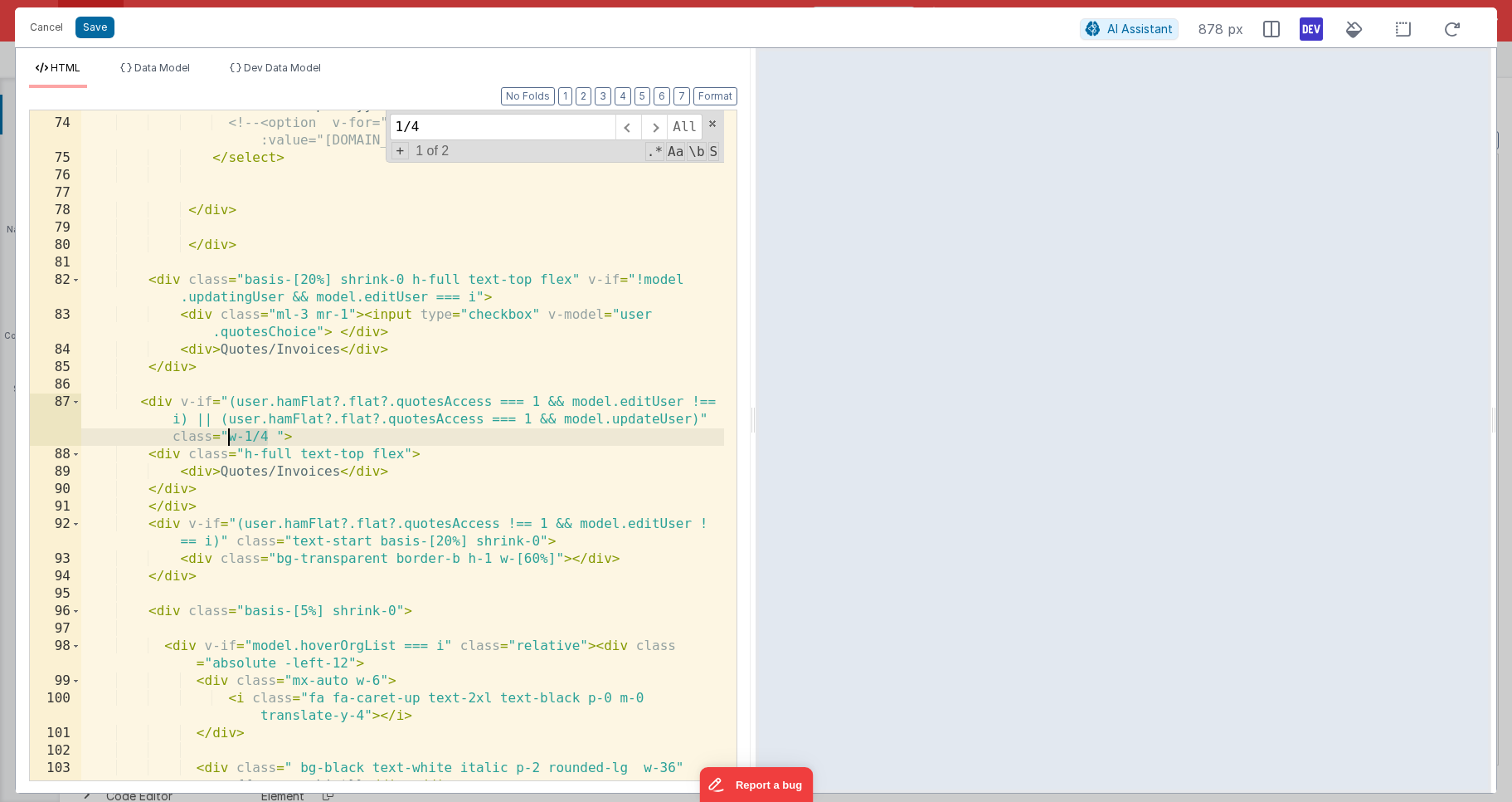
drag, startPoint x: 267, startPoint y: 437, endPoint x: 231, endPoint y: 438, distance: 36.0
click at [231, 438] on div "< option v-for = "(d,q) in model.permissionGroupChoices" v-if = "user.ham?.grou…" at bounding box center [402, 440] width 643 height 757
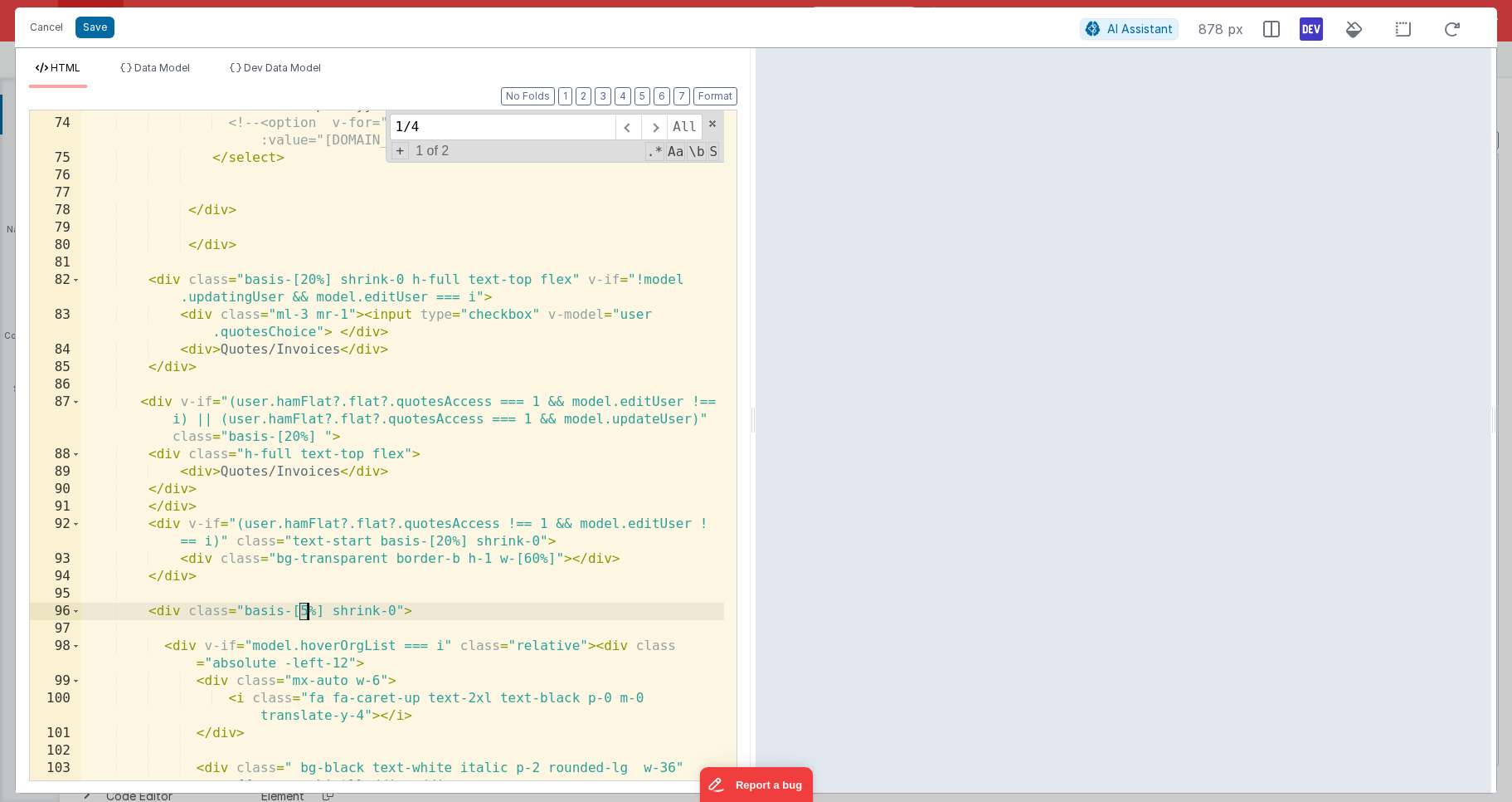
click at [305, 613] on div "< option v-for = "(d,q) in model.permissionGroupChoices" v-if = "user.ham?.grou…" at bounding box center [402, 440] width 643 height 757
click at [749, 419] on html "Cancel Save AI Assistant 886 px HTML Data Model Dev Data Model Format 7 6 5 4 3…" at bounding box center [756, 401] width 1512 height 802
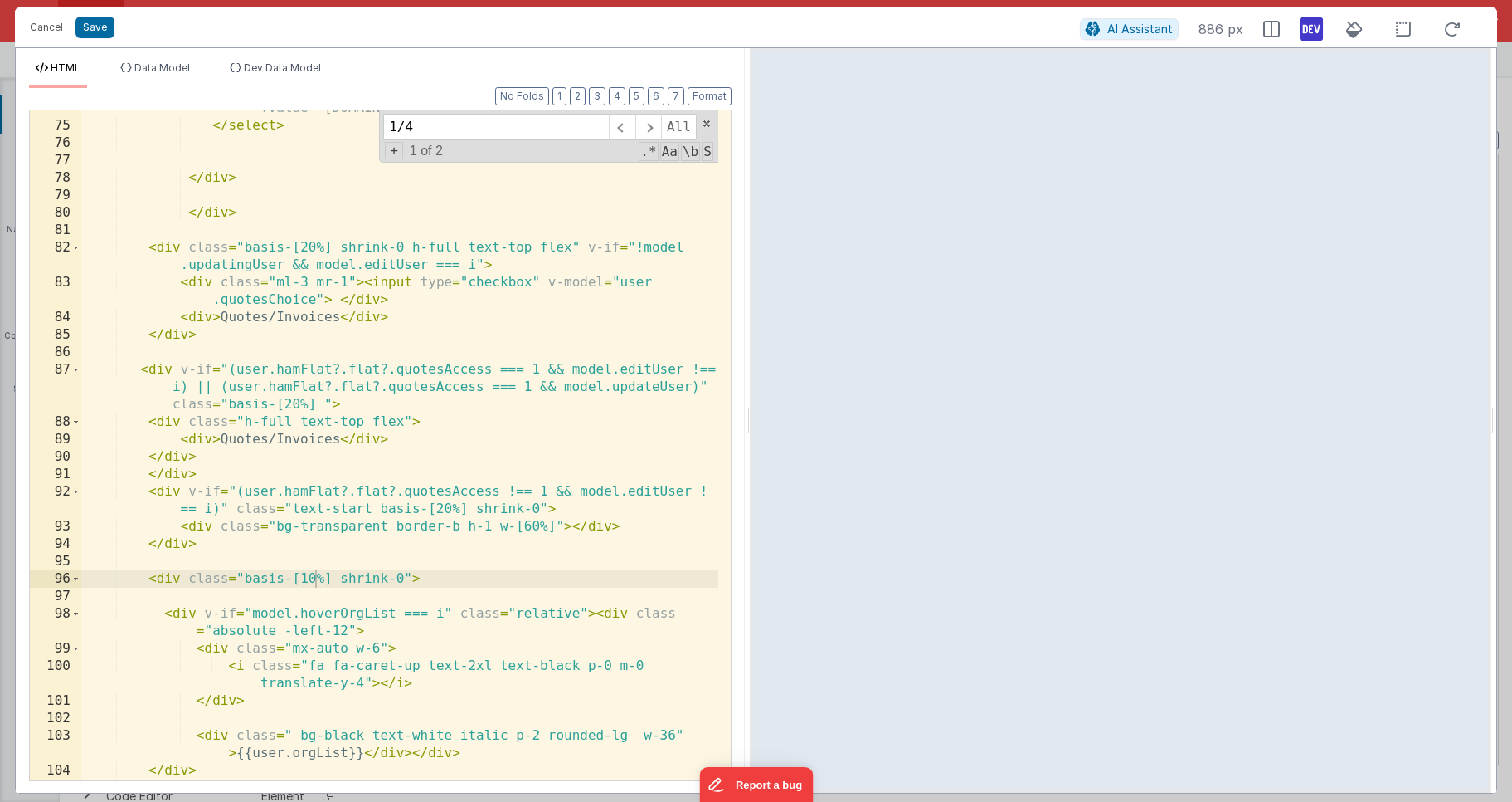
scroll to position [2314, 0]
click at [307, 598] on div "<!-- <option v-for="choice in model.permissionGroupChoices" :value="[DOMAIN_NAM…" at bounding box center [400, 440] width 637 height 722
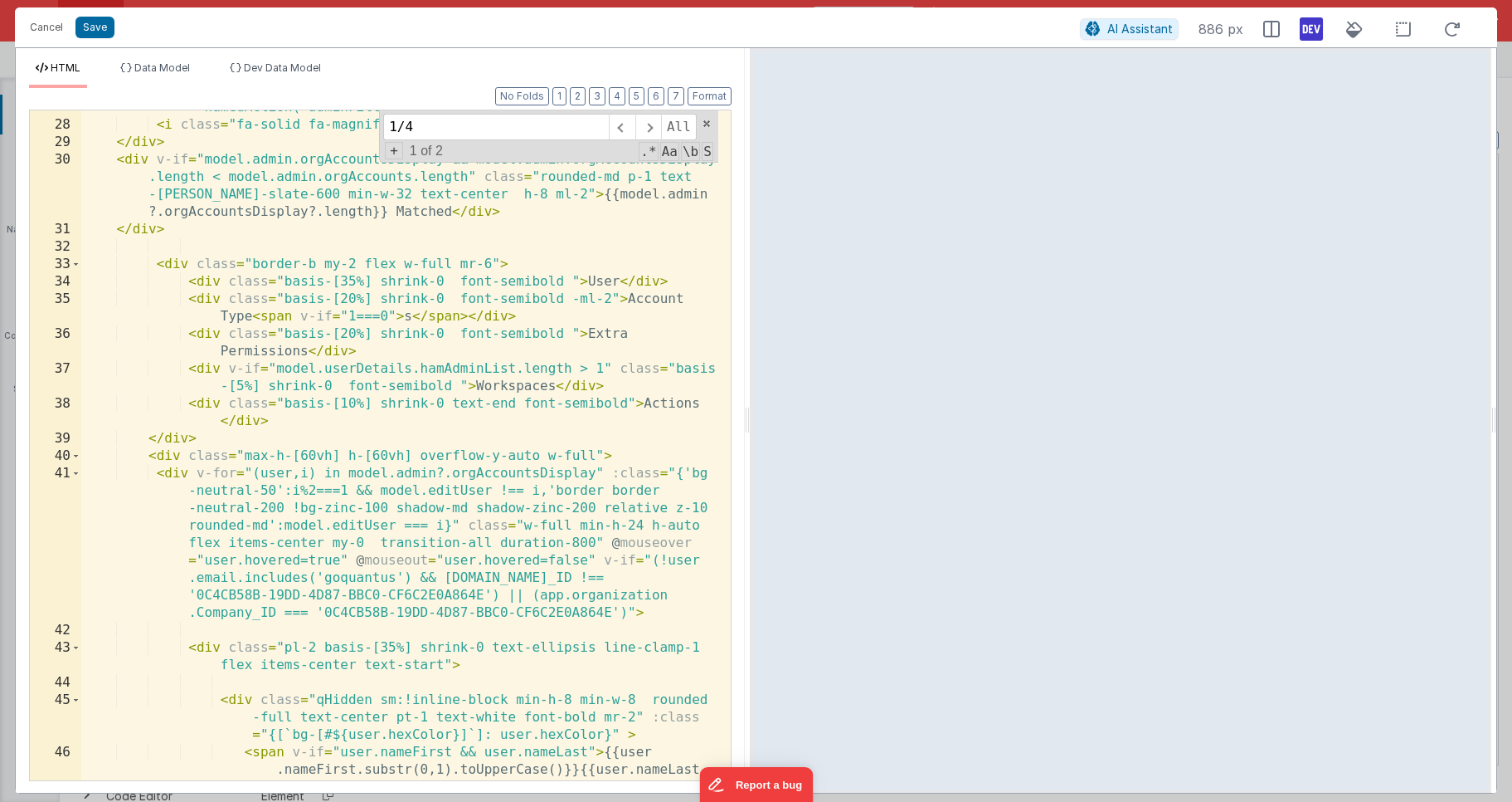
scroll to position [831, 0]
click at [238, 386] on div "< input autocomplete = "off" v-model = "model.filterDesc" class = "p-2 border w…" at bounding box center [400, 451] width 637 height 775
click at [348, 332] on div "< input autocomplete = "off" v-model = "model.filterDesc" class = "p-2 border w…" at bounding box center [400, 451] width 637 height 775
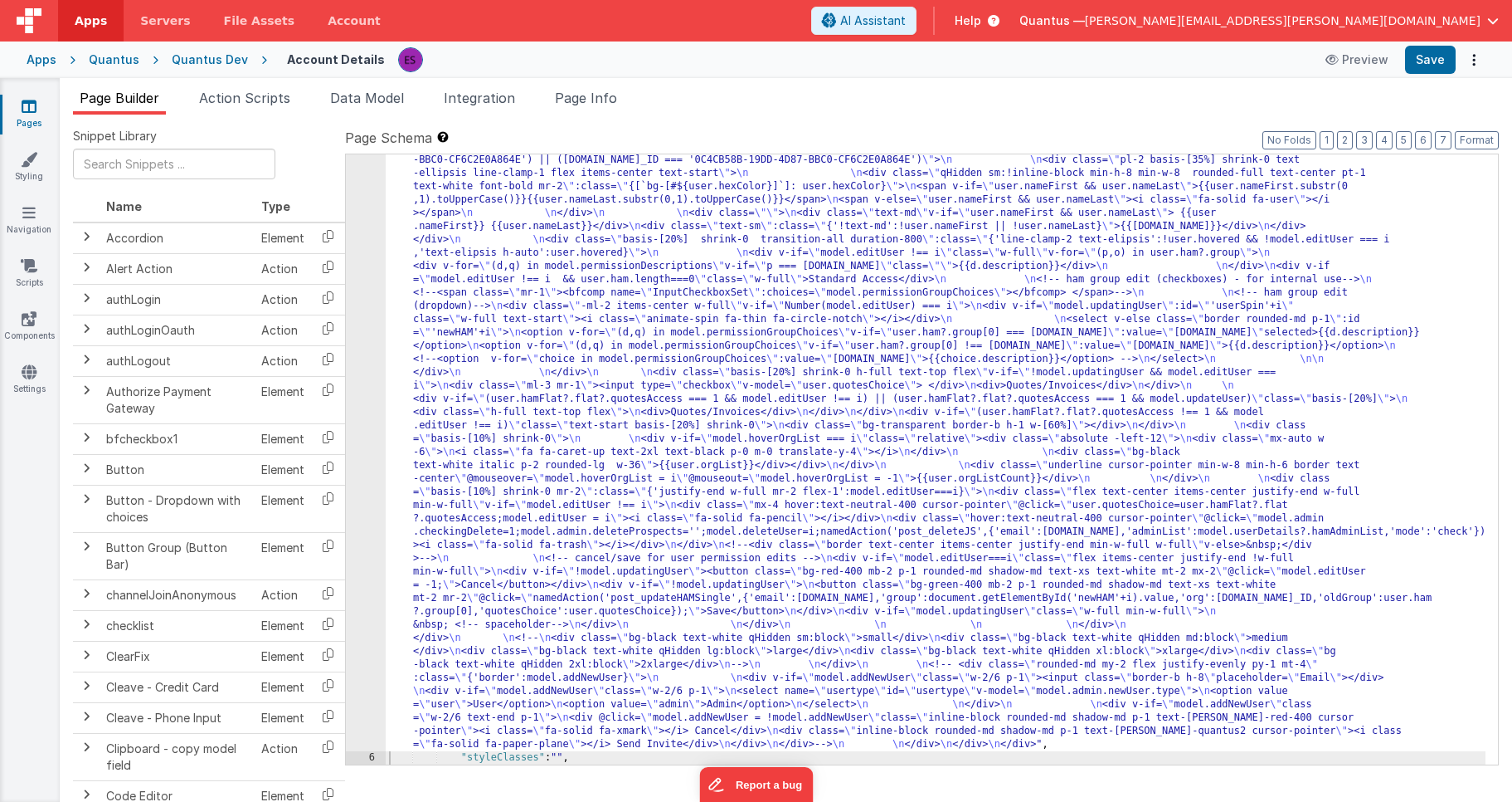
click at [447, 364] on div ""html" : "<!-- User Management Modal--> \n\n <div v-if= \" model.admin \" > \n\…" at bounding box center [935, 624] width 1100 height 1499
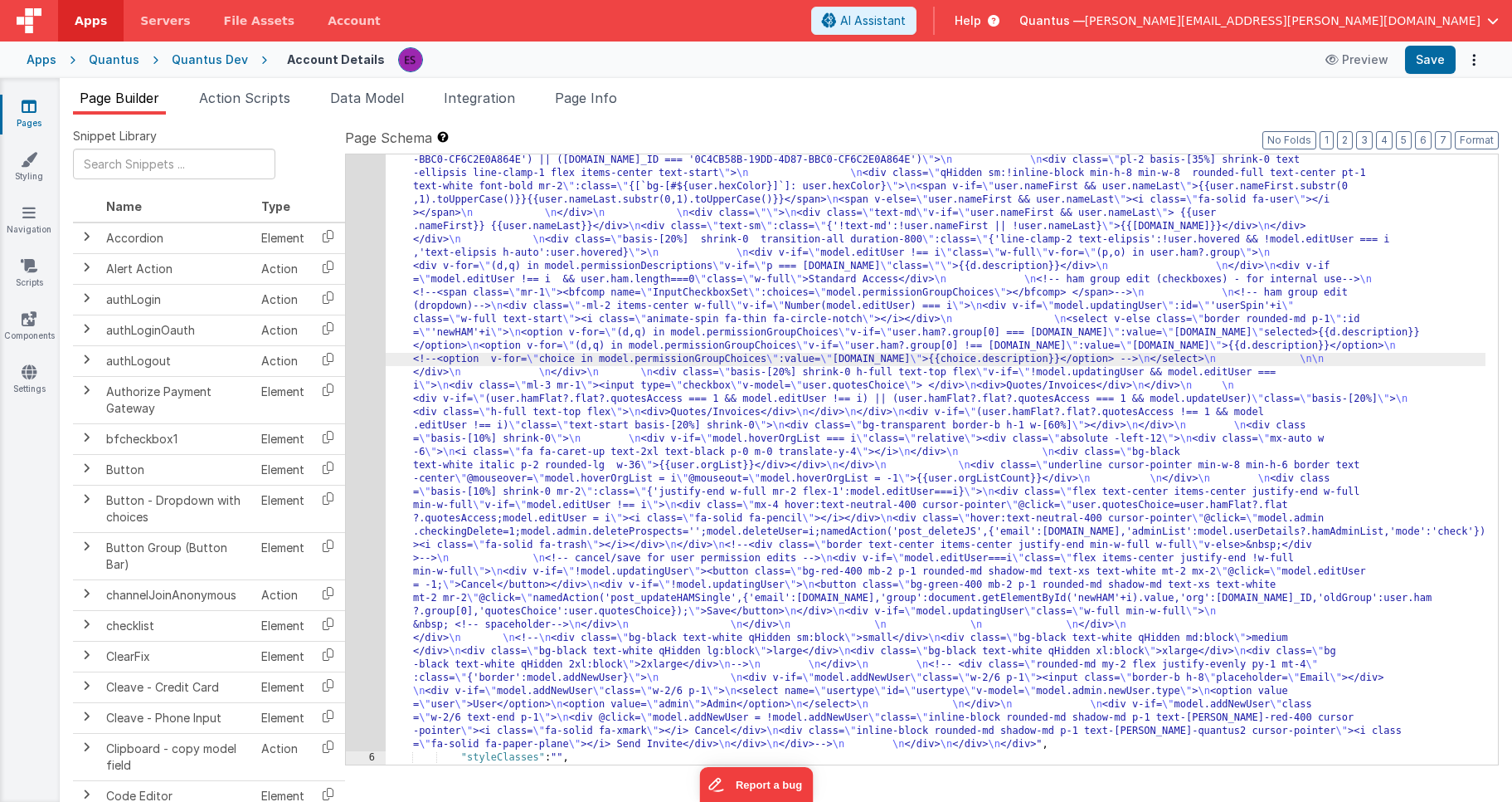
click at [366, 383] on div "5" at bounding box center [365, 312] width 40 height 876
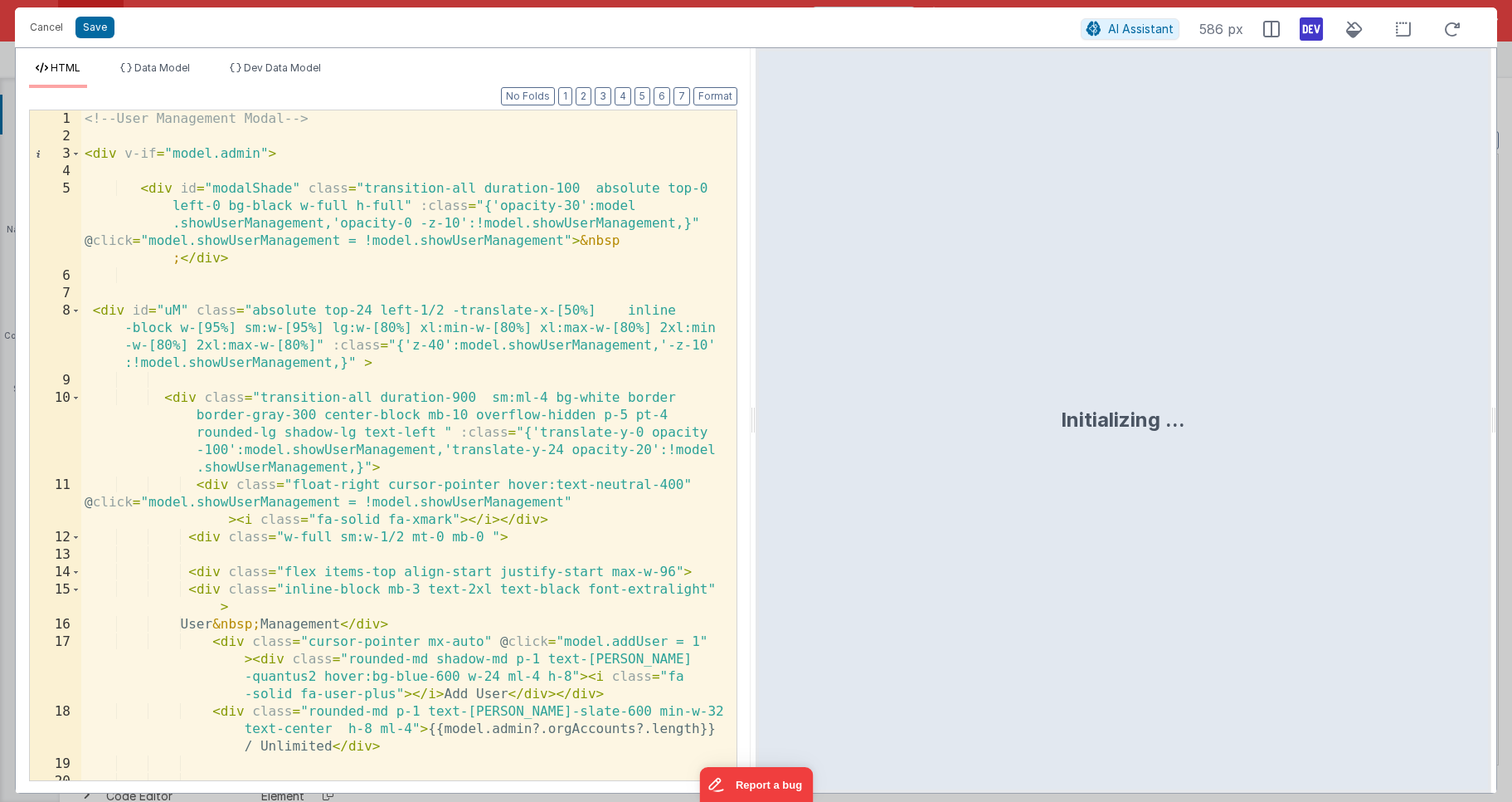
click at [366, 383] on div "<!-- User Management Modal --> < div v-if = "model.admin" > < div id = "modalSh…" at bounding box center [402, 463] width 643 height 704
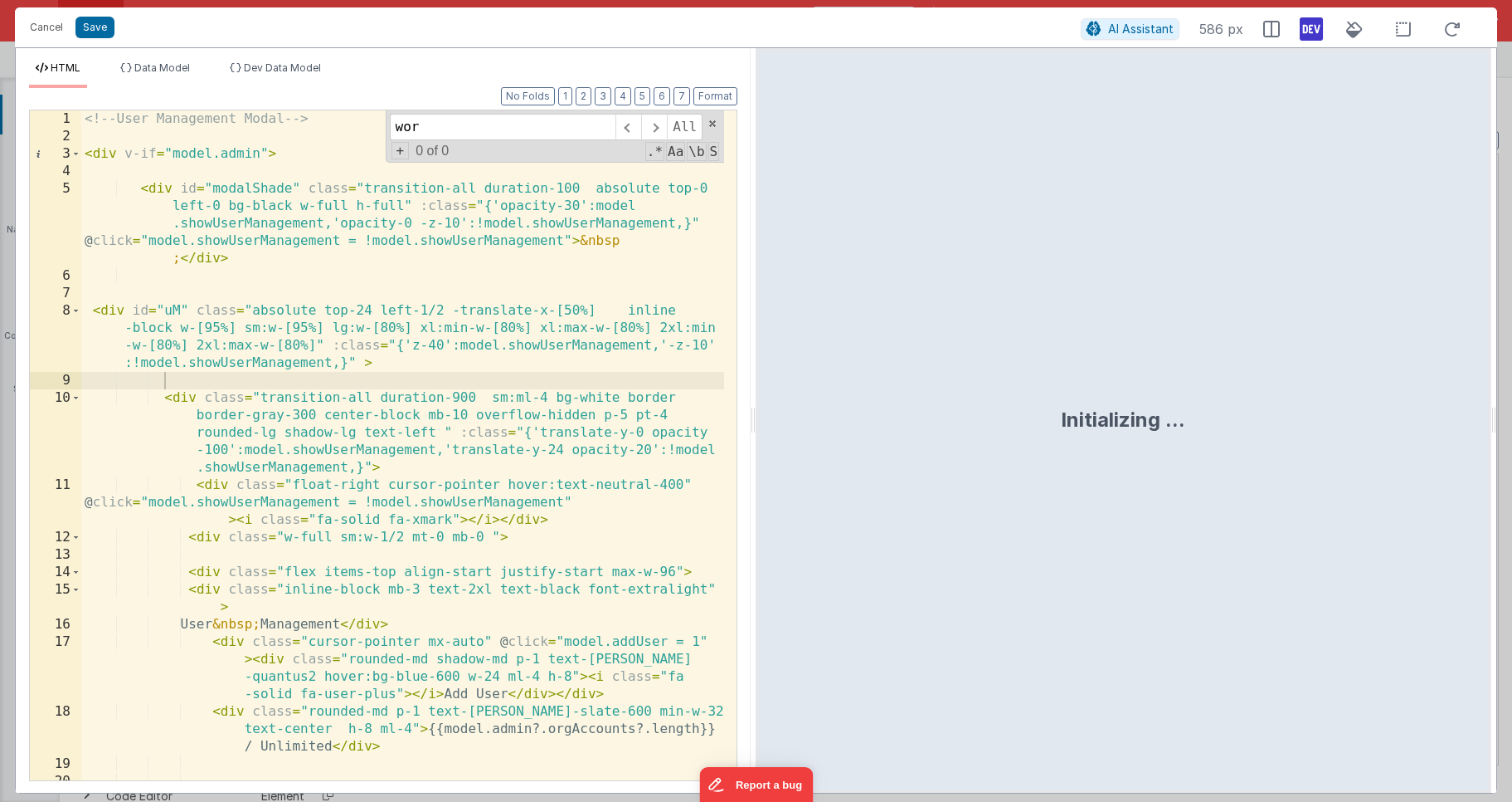
scroll to position [781, 0]
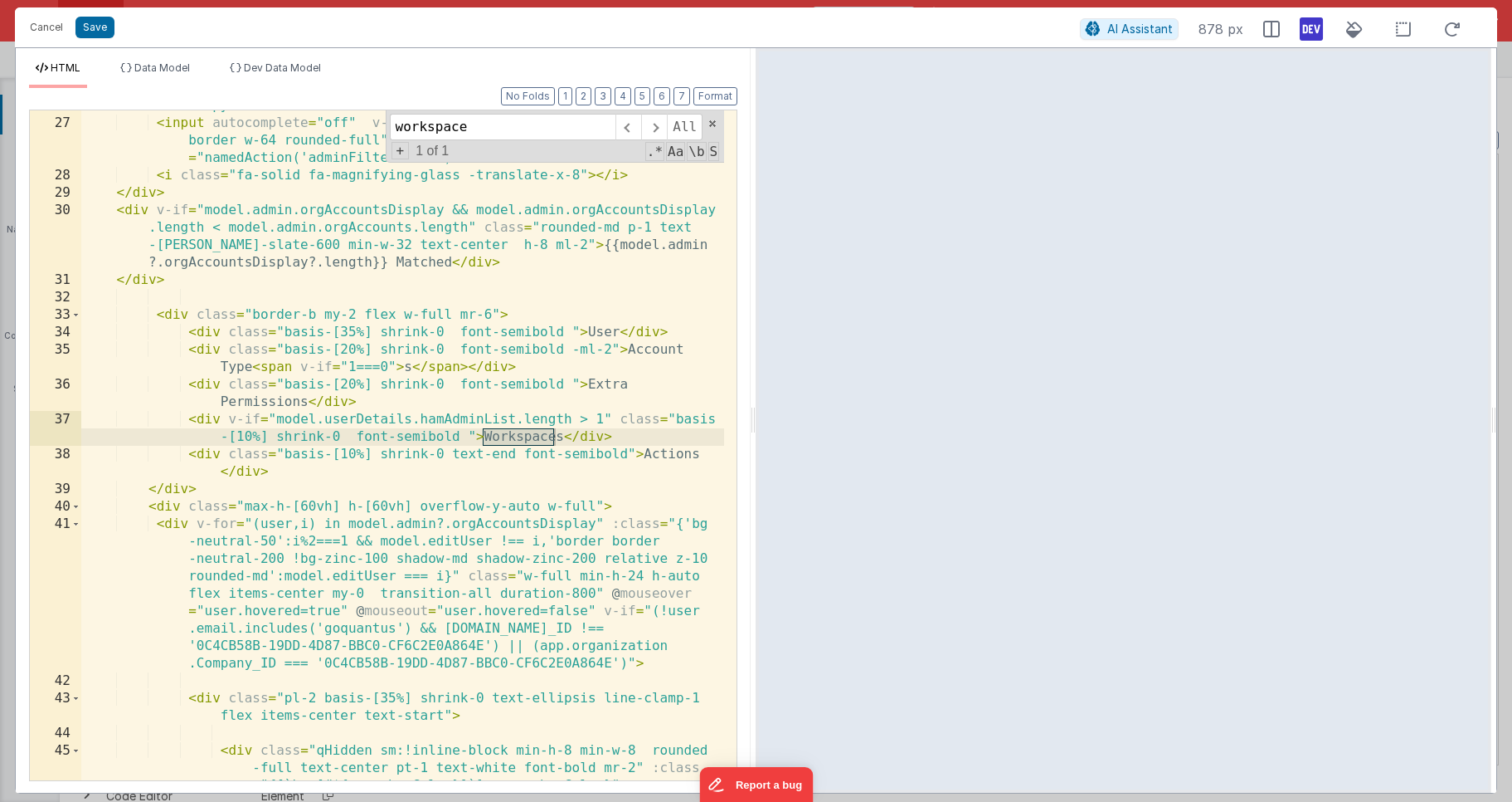
type input "workspace"
click at [464, 434] on div "< div class = "py-4 " > < input autocomplete = "off" v-model = "model.filterDes…" at bounding box center [402, 467] width 643 height 740
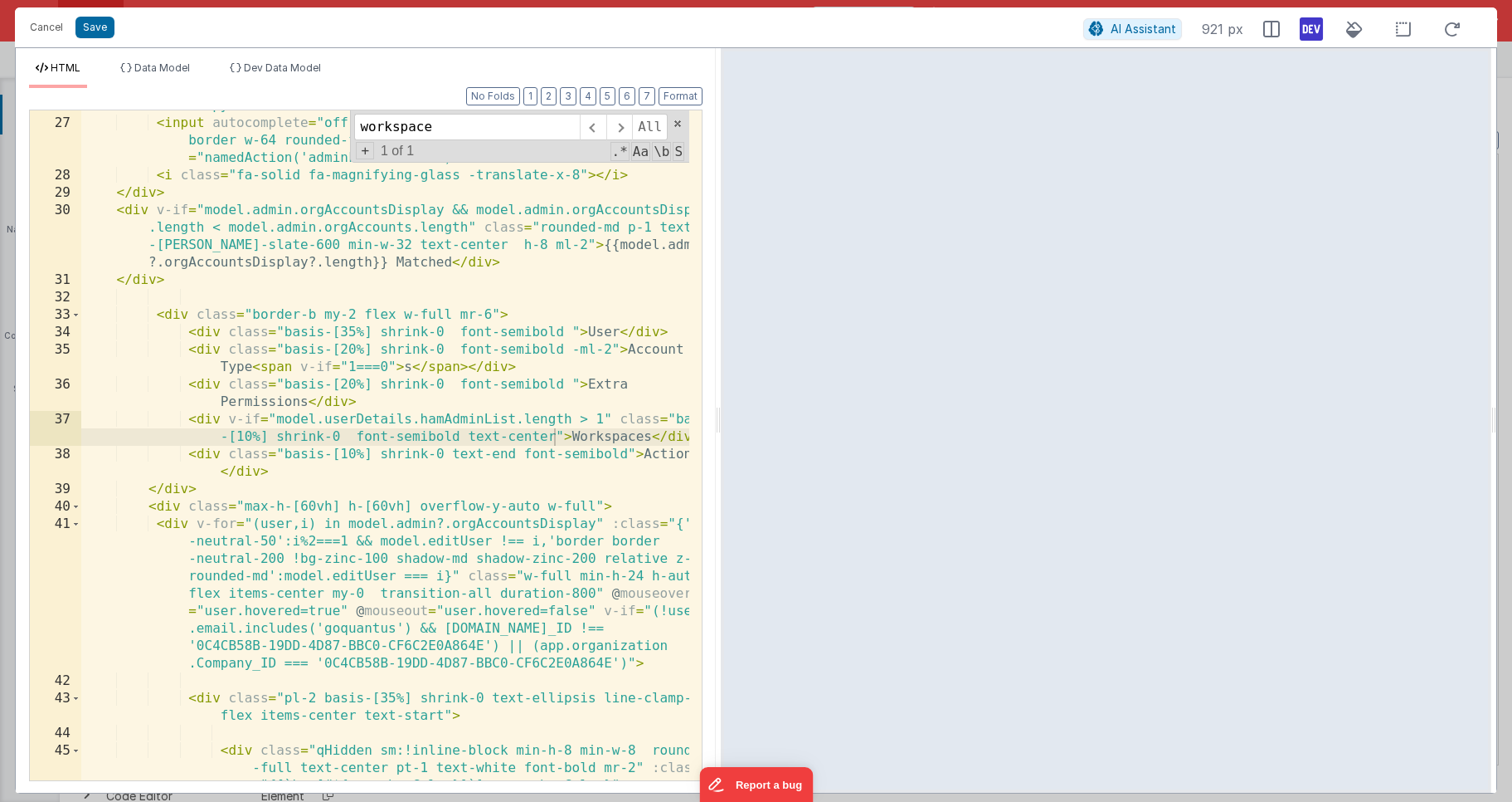
drag, startPoint x: 752, startPoint y: 424, endPoint x: 720, endPoint y: 407, distance: 36.2
click at [720, 407] on html "Cancel Save AI Assistant 921 px HTML Data Model Dev Data Model Format 7 6 5 4 3…" at bounding box center [756, 401] width 1512 height 802
click at [541, 458] on div "< div class = "py-4 " > < input autocomplete = "off" v-model = "model.filterDes…" at bounding box center [402, 467] width 643 height 740
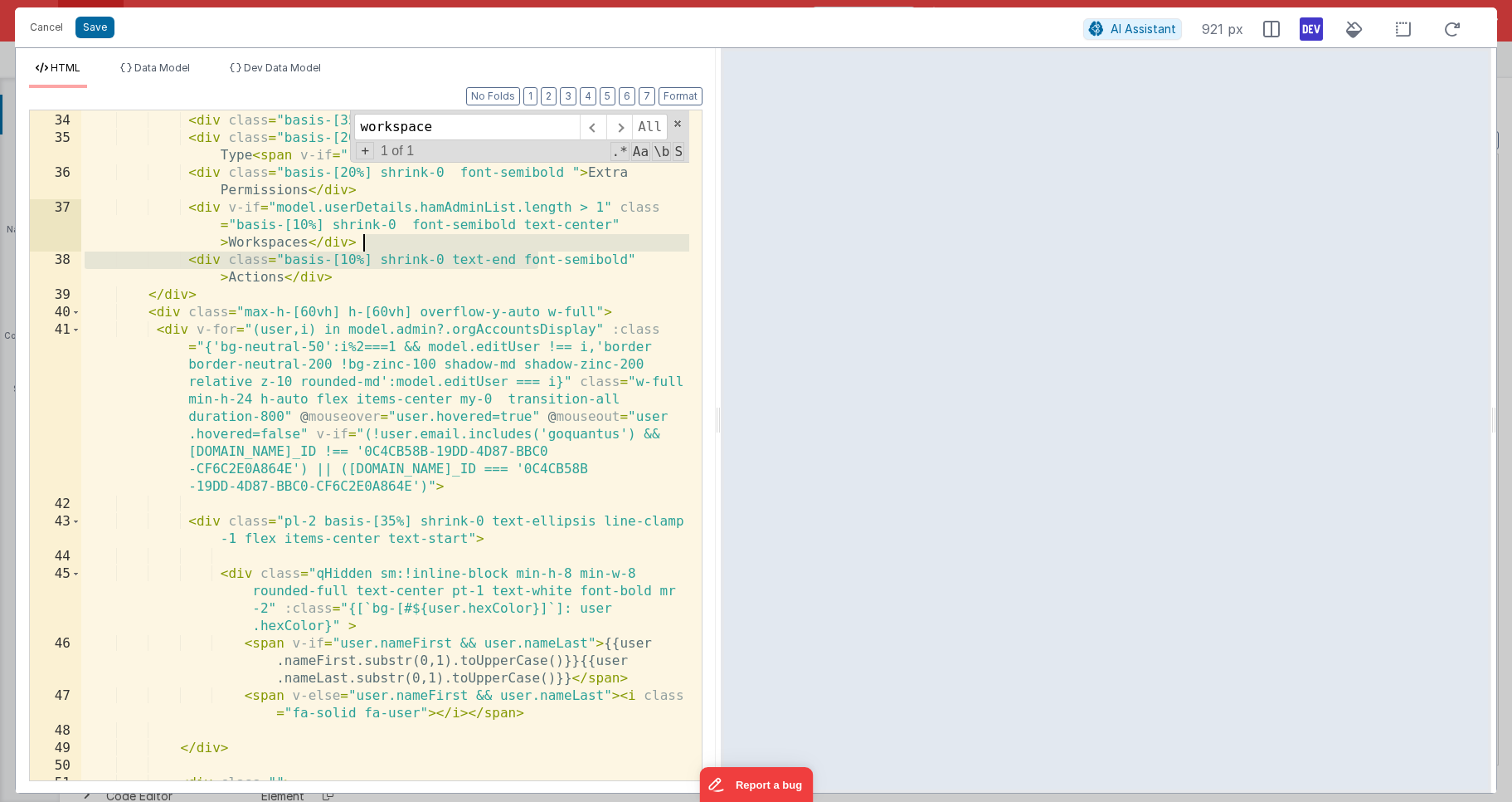
scroll to position [1037, 0]
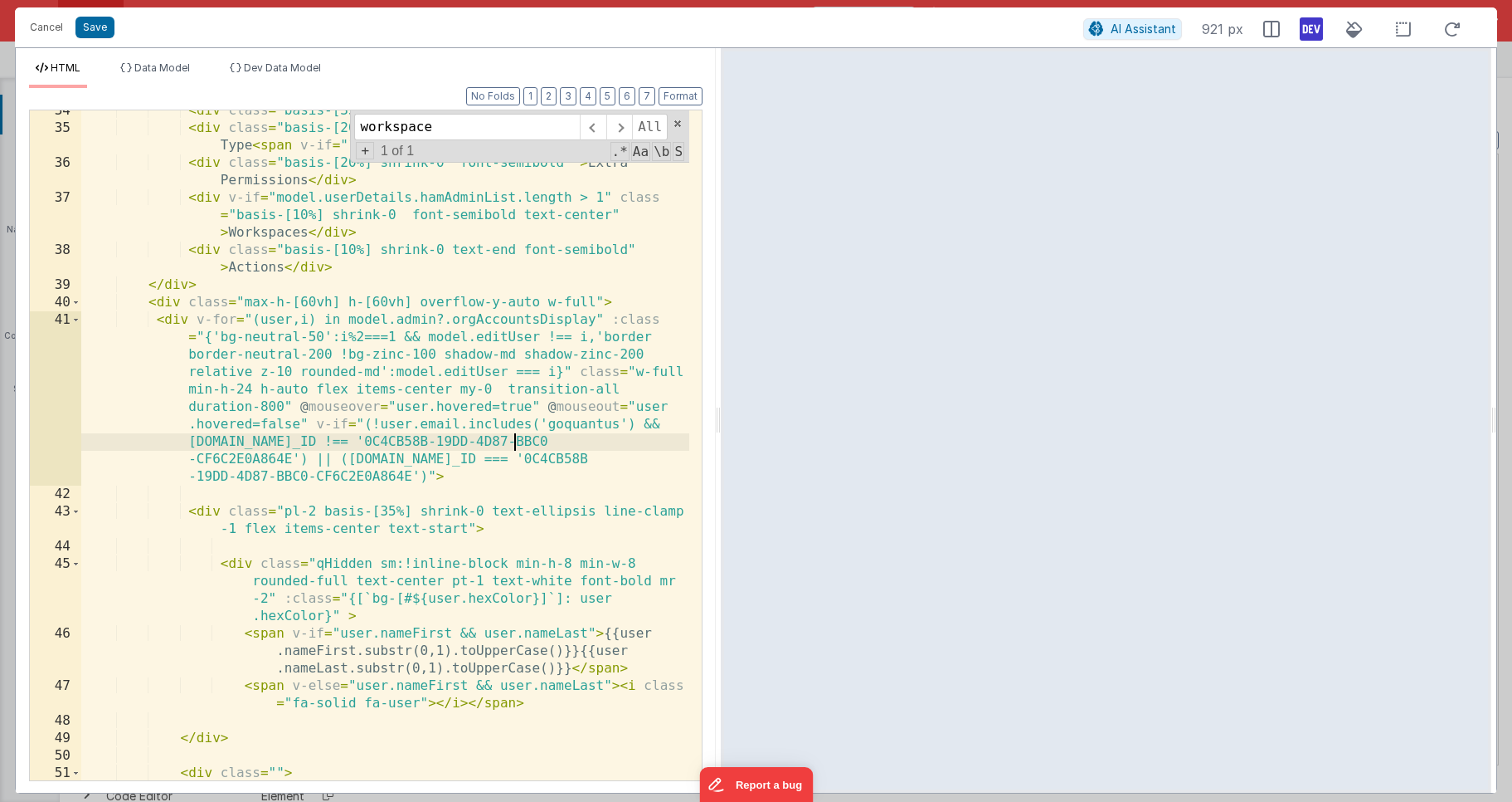
click at [512, 449] on div "< div class = "basis-[35%] shrink-0 font-semibold " > User </ div > < div class…" at bounding box center [385, 463] width 608 height 722
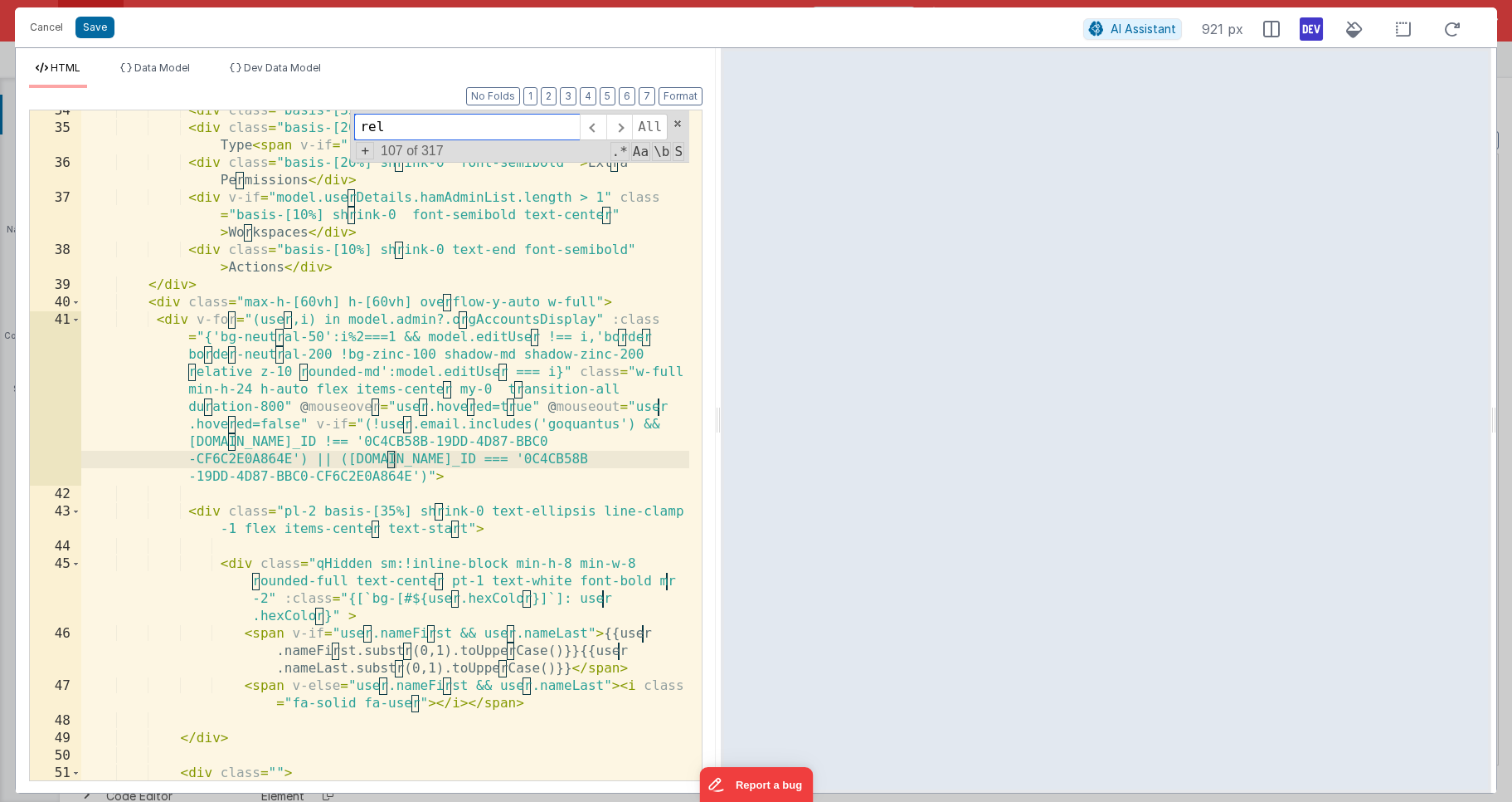
scroll to position [2628, 0]
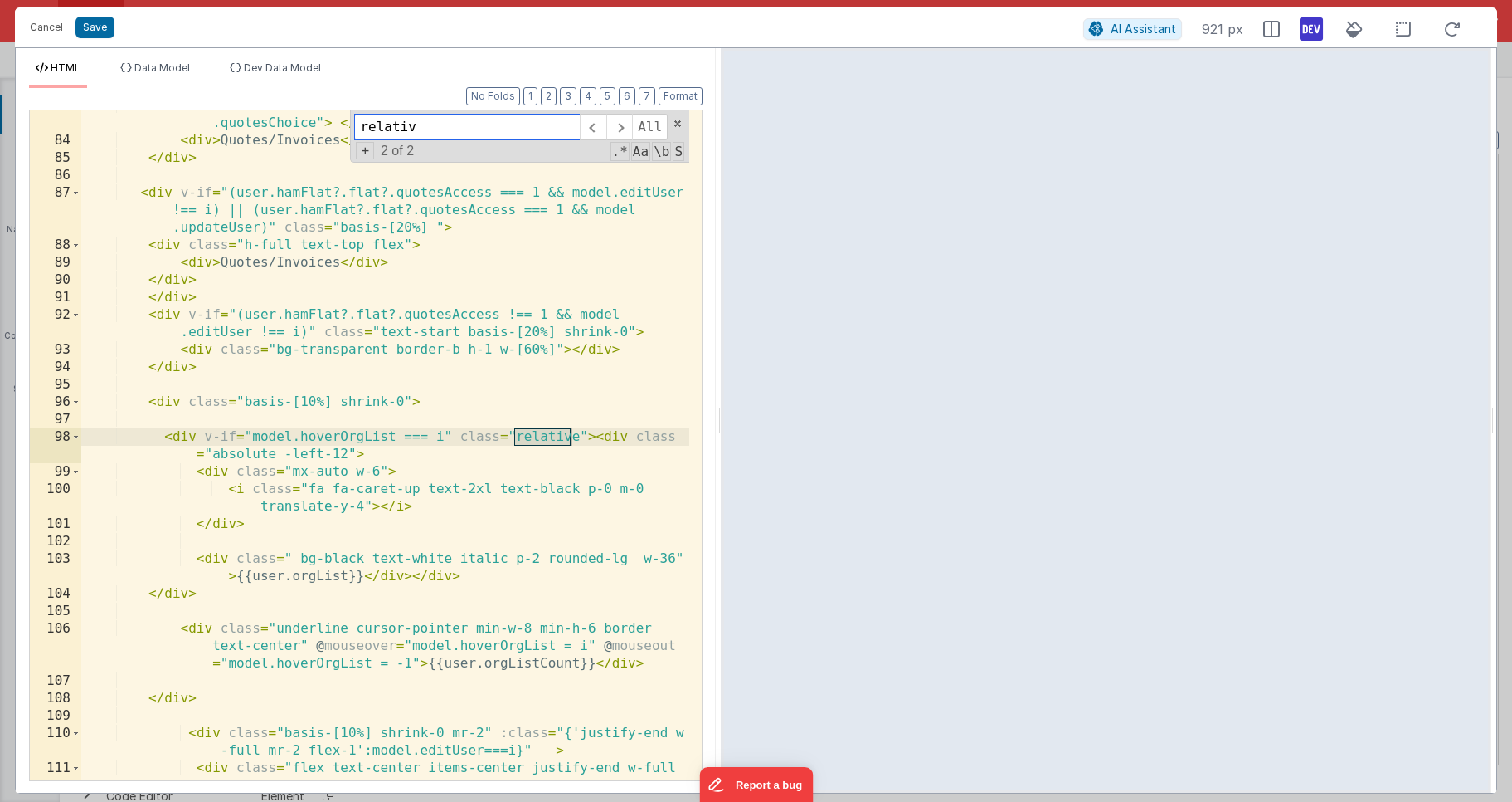
type input "relativ"
drag, startPoint x: 349, startPoint y: 453, endPoint x: 285, endPoint y: 457, distance: 64.1
click at [285, 457] on div "< div class = "ml-3 mr-1" > < input type = "checkbox" v-model = "user .quotesCh…" at bounding box center [385, 467] width 608 height 740
click at [316, 468] on div "< div class = "ml-3 mr-1" > < input type = "checkbox" v-model = "user .quotesCh…" at bounding box center [385, 467] width 608 height 740
click at [353, 454] on div "< div class = "ml-3 mr-1" > < input type = "checkbox" v-model = "user .quotesCh…" at bounding box center [385, 467] width 608 height 740
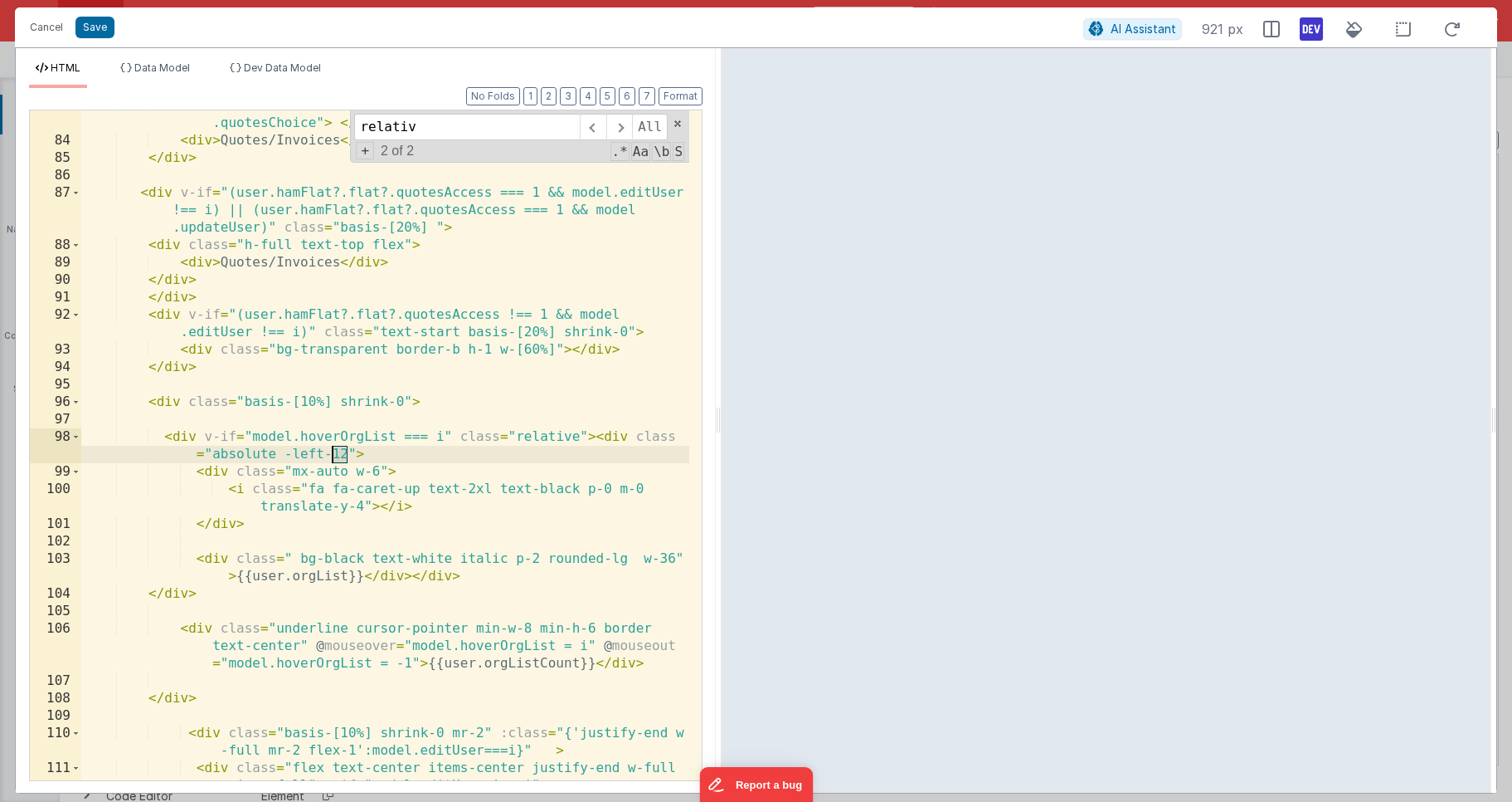
drag, startPoint x: 347, startPoint y: 451, endPoint x: 335, endPoint y: 453, distance: 12.2
click at [335, 453] on div "< div class = "ml-3 mr-1" > < input type = "checkbox" v-model = "user .quotesCh…" at bounding box center [385, 467] width 608 height 740
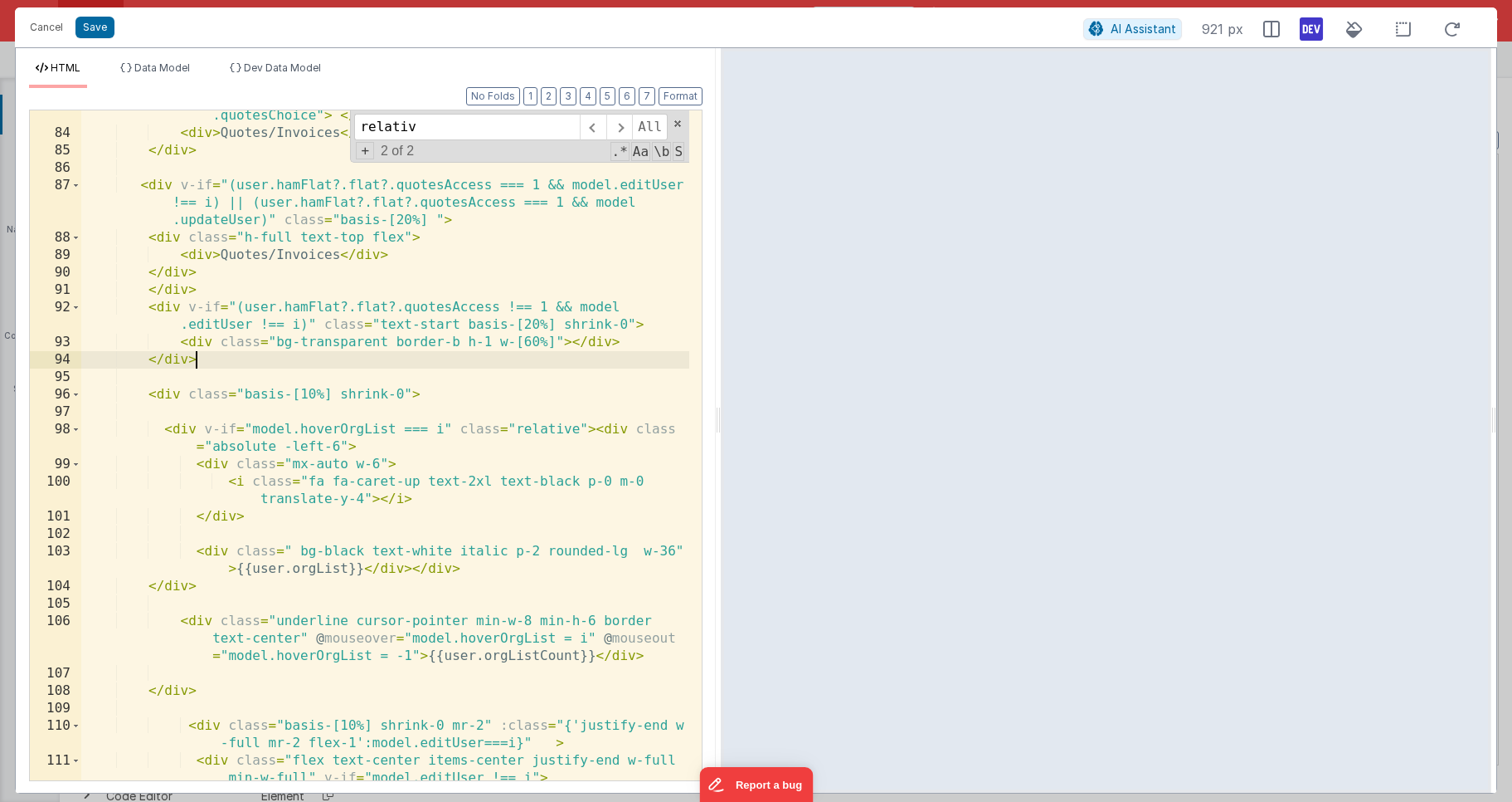
click at [389, 362] on div "< div class = "ml-3 mr-1" > < input type = "checkbox" v-model = "user .quotesCh…" at bounding box center [385, 477] width 608 height 775
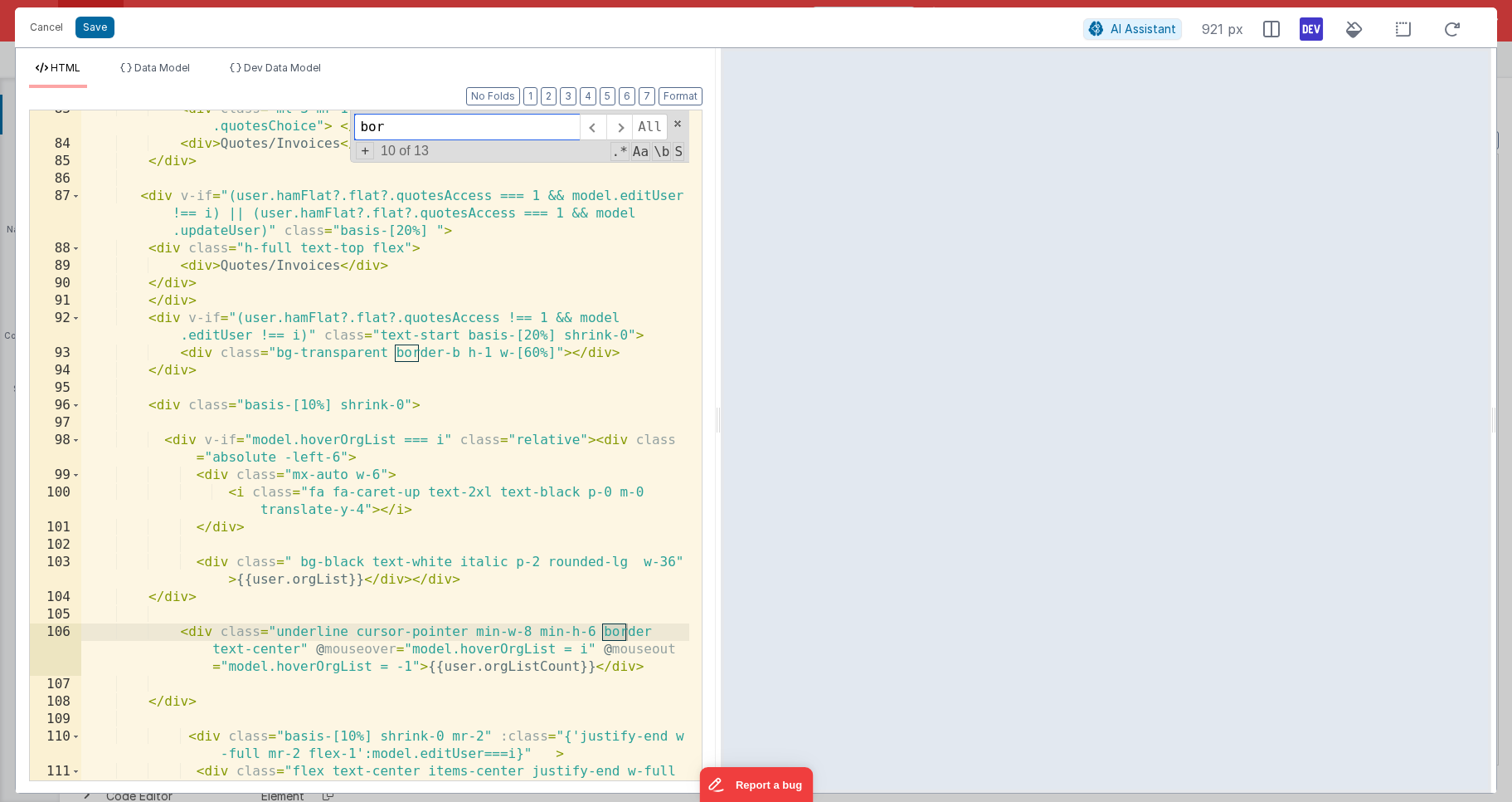
type input "bor"
click at [575, 668] on div "< div class = "ml-3 mr-1" > < input type = "checkbox" v-model = "user .quotesCh…" at bounding box center [385, 470] width 608 height 740
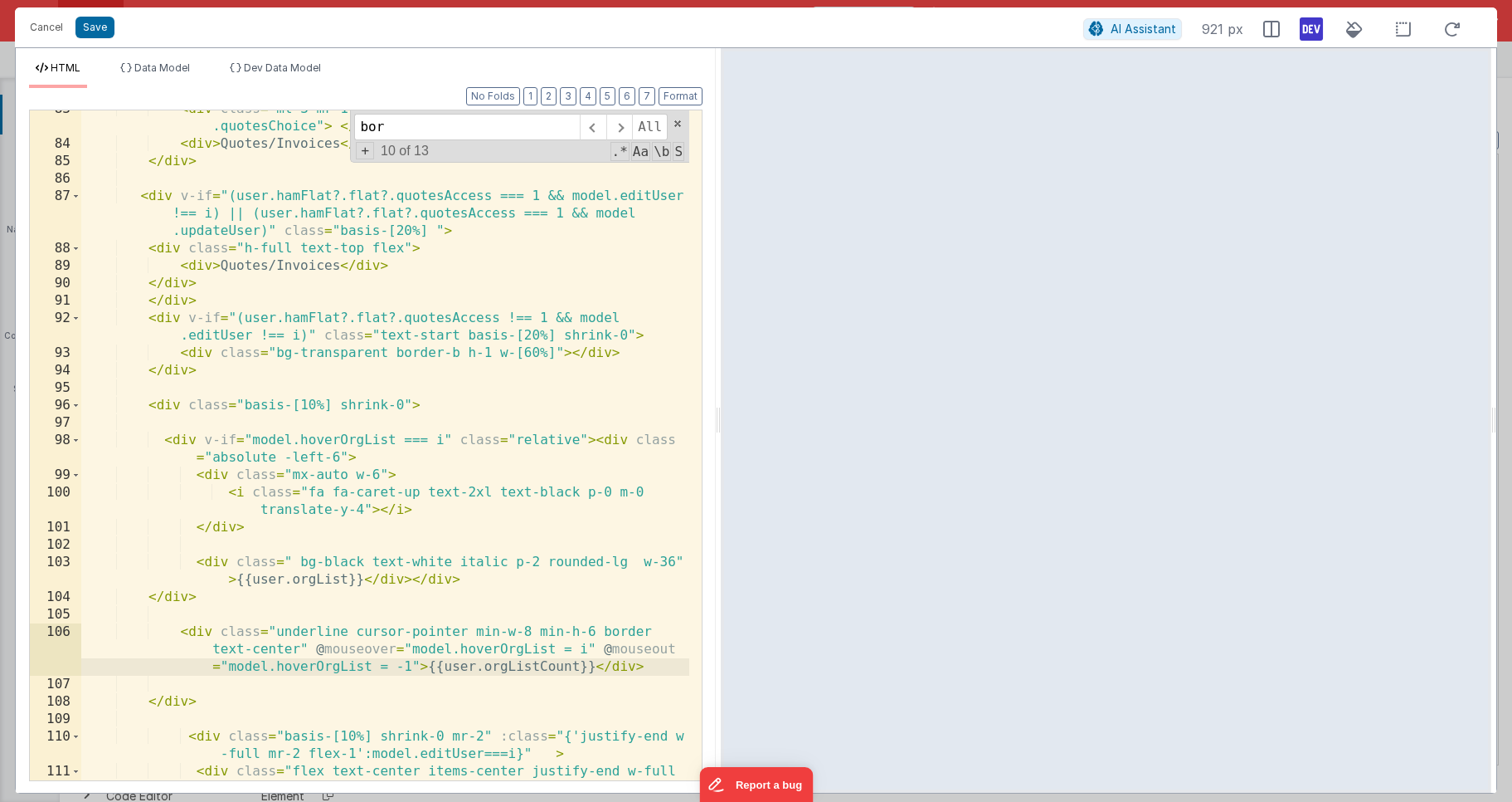
click at [614, 633] on div "< div class = "ml-3 mr-1" > < input type = "checkbox" v-model = "user .quotesCh…" at bounding box center [385, 470] width 608 height 740
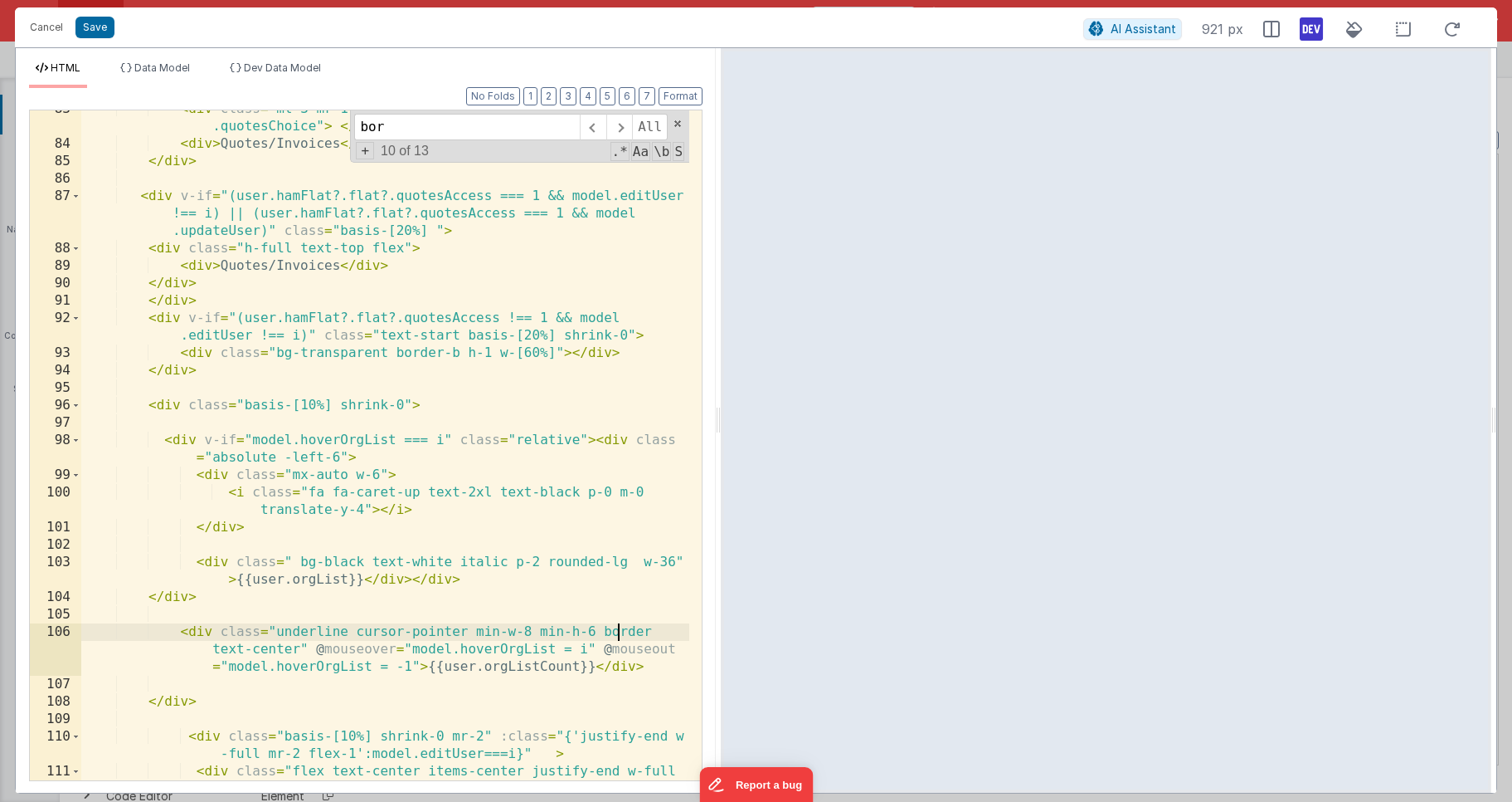
click at [616, 633] on div "< div class = "ml-3 mr-1" > < input type = "checkbox" v-model = "user .quotesCh…" at bounding box center [385, 470] width 608 height 740
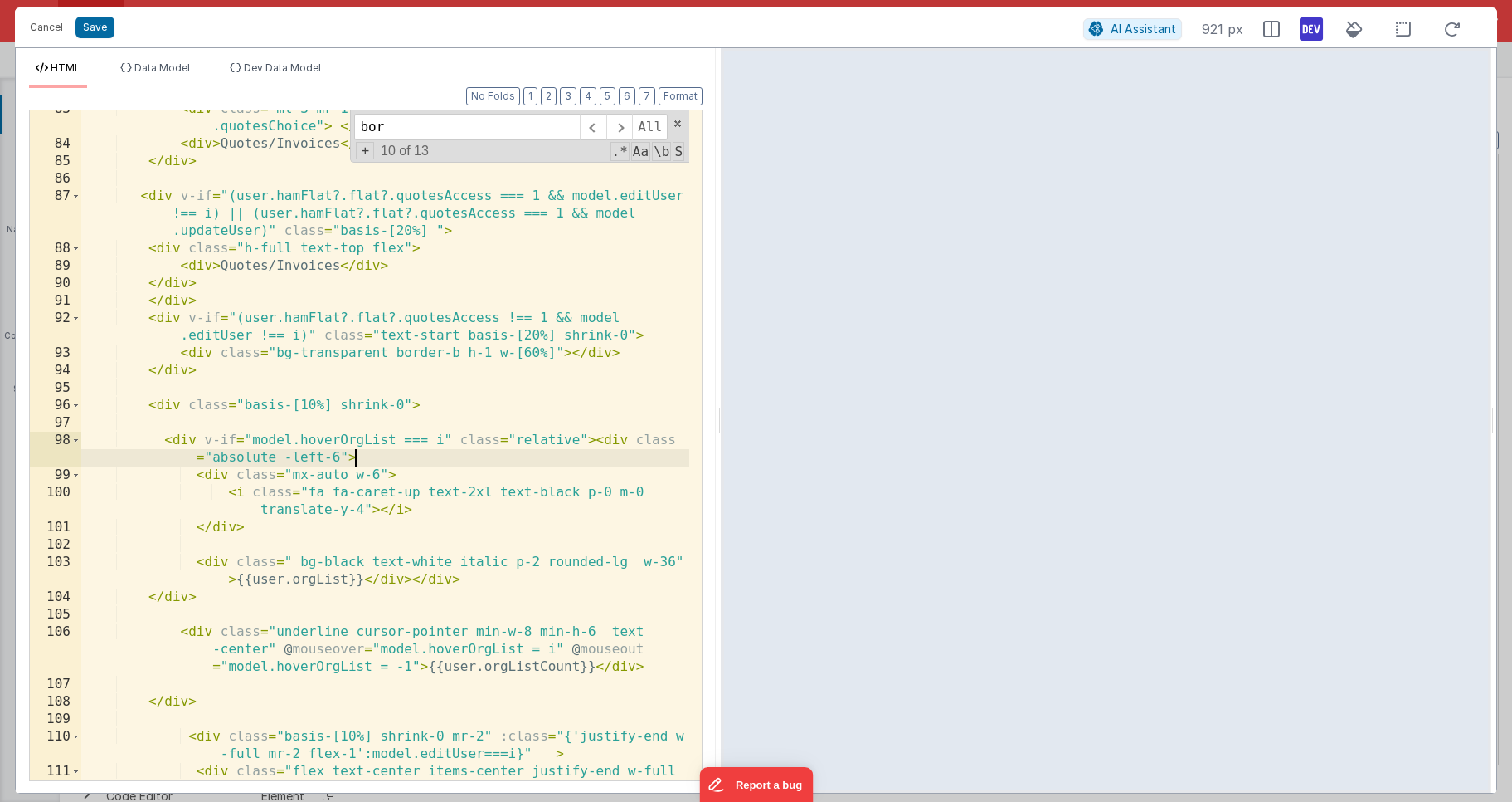
click at [413, 450] on div "< div class = "ml-3 mr-1" > < input type = "checkbox" v-model = "user .quotesCh…" at bounding box center [385, 470] width 608 height 740
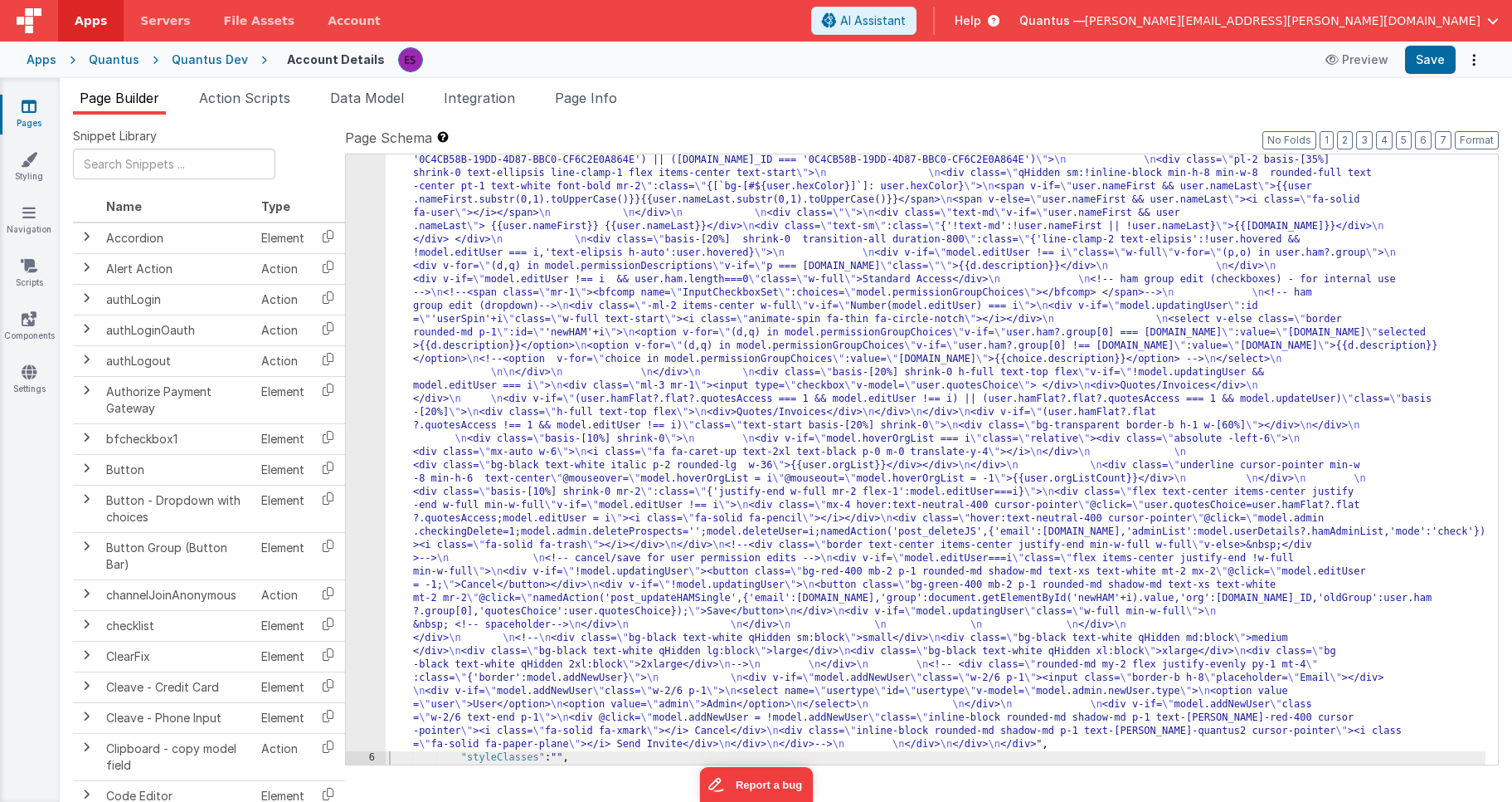
click at [453, 413] on div ""html" : "<!-- User Management Modal--> \n\n <div v-if= \" model.admin \" > \n\…" at bounding box center [935, 624] width 1100 height 1499
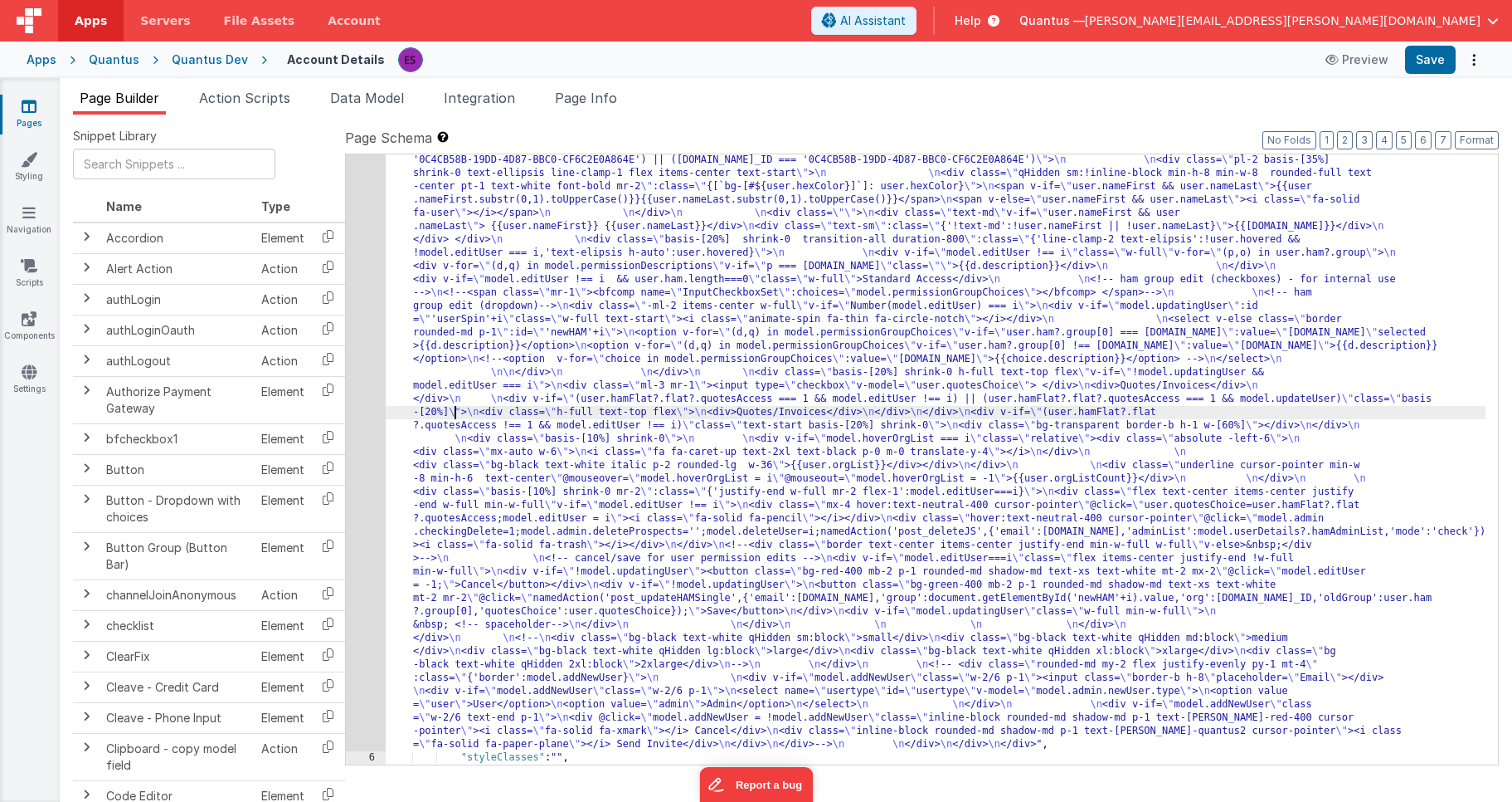
click at [372, 428] on div "5" at bounding box center [365, 312] width 40 height 876
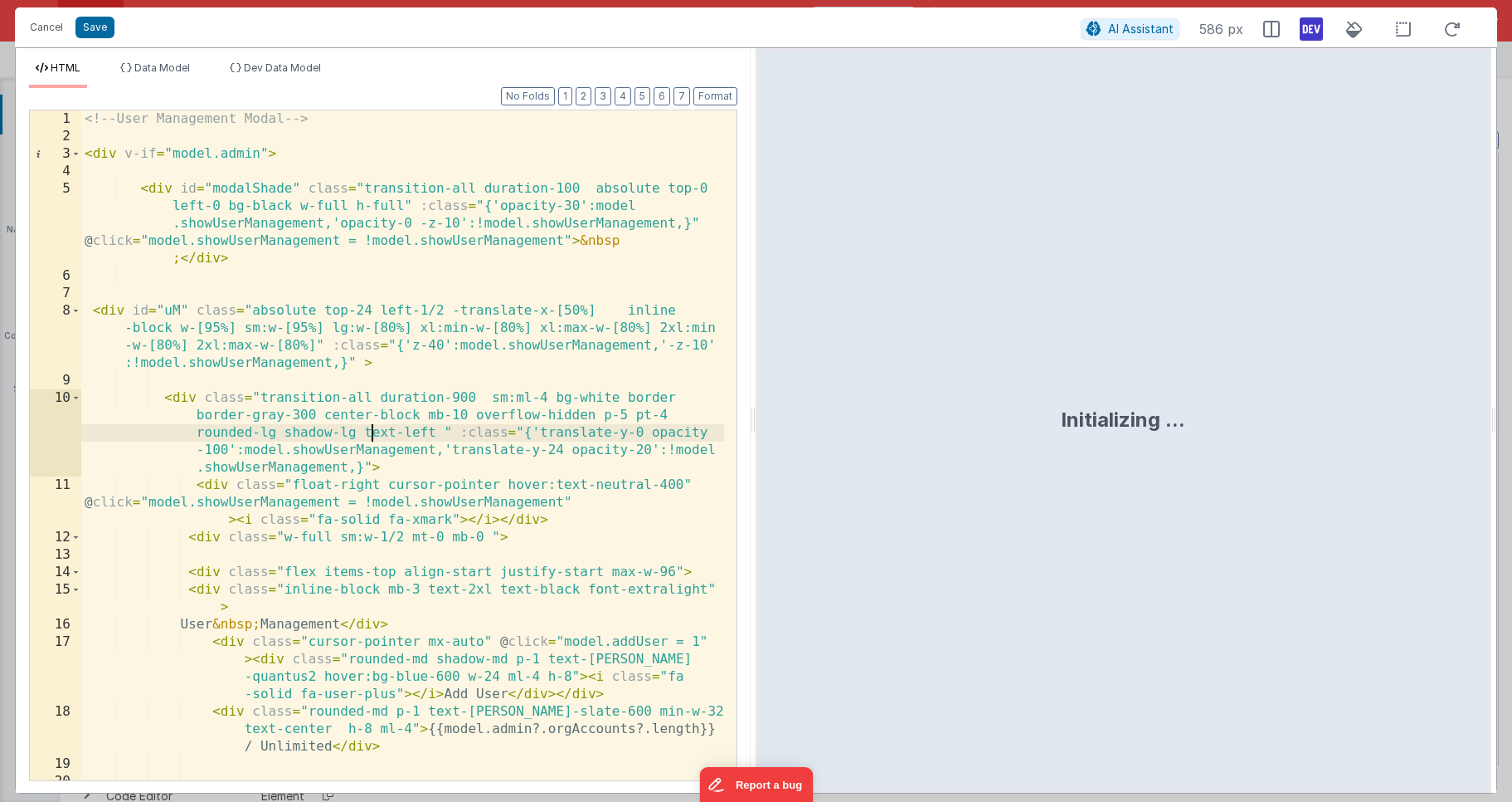
click at [372, 428] on div "<!-- User Management Modal --> < div v-if = "model.admin" > < div id = "modalSh…" at bounding box center [402, 463] width 643 height 704
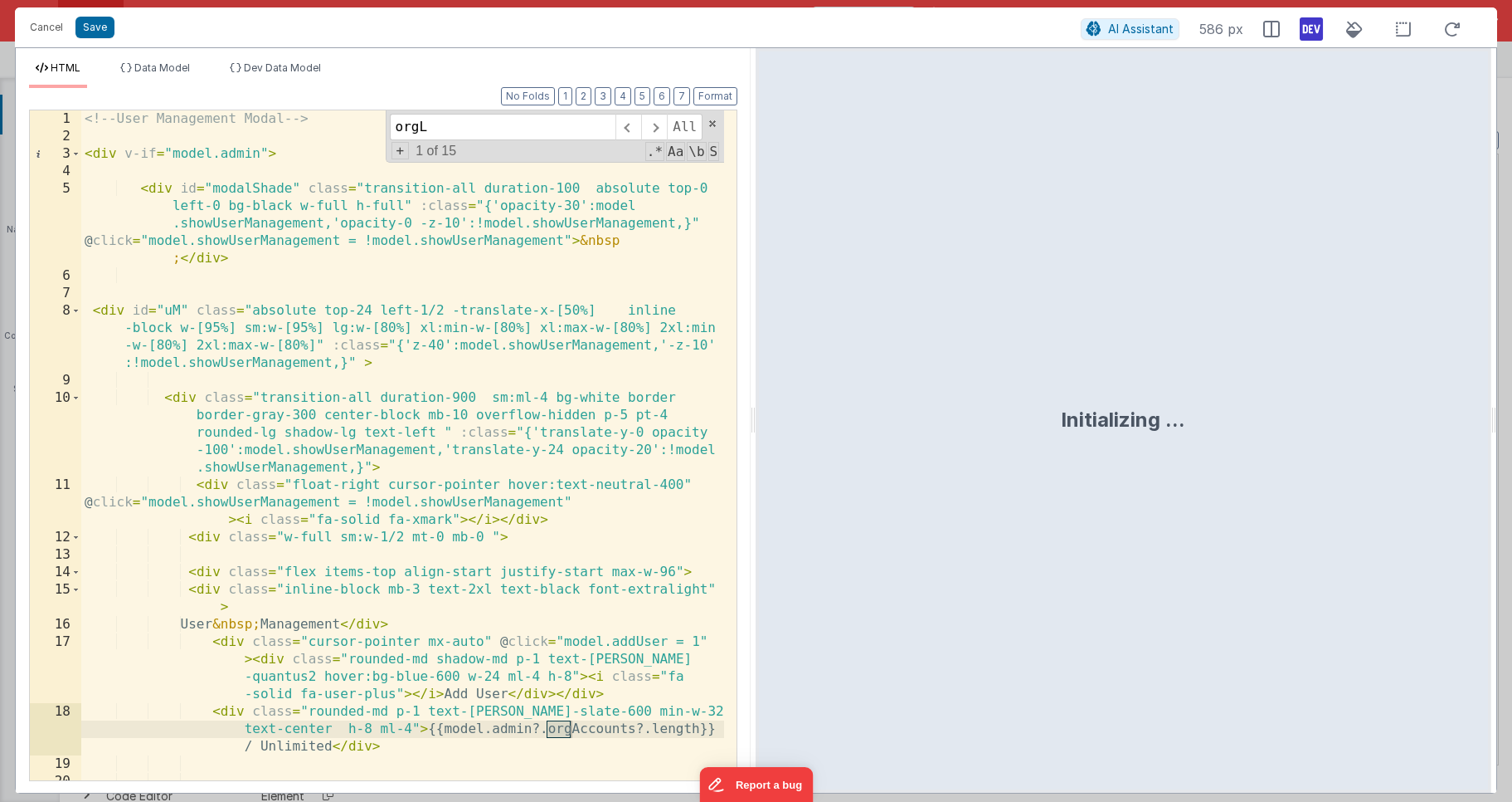
scroll to position [2488, 0]
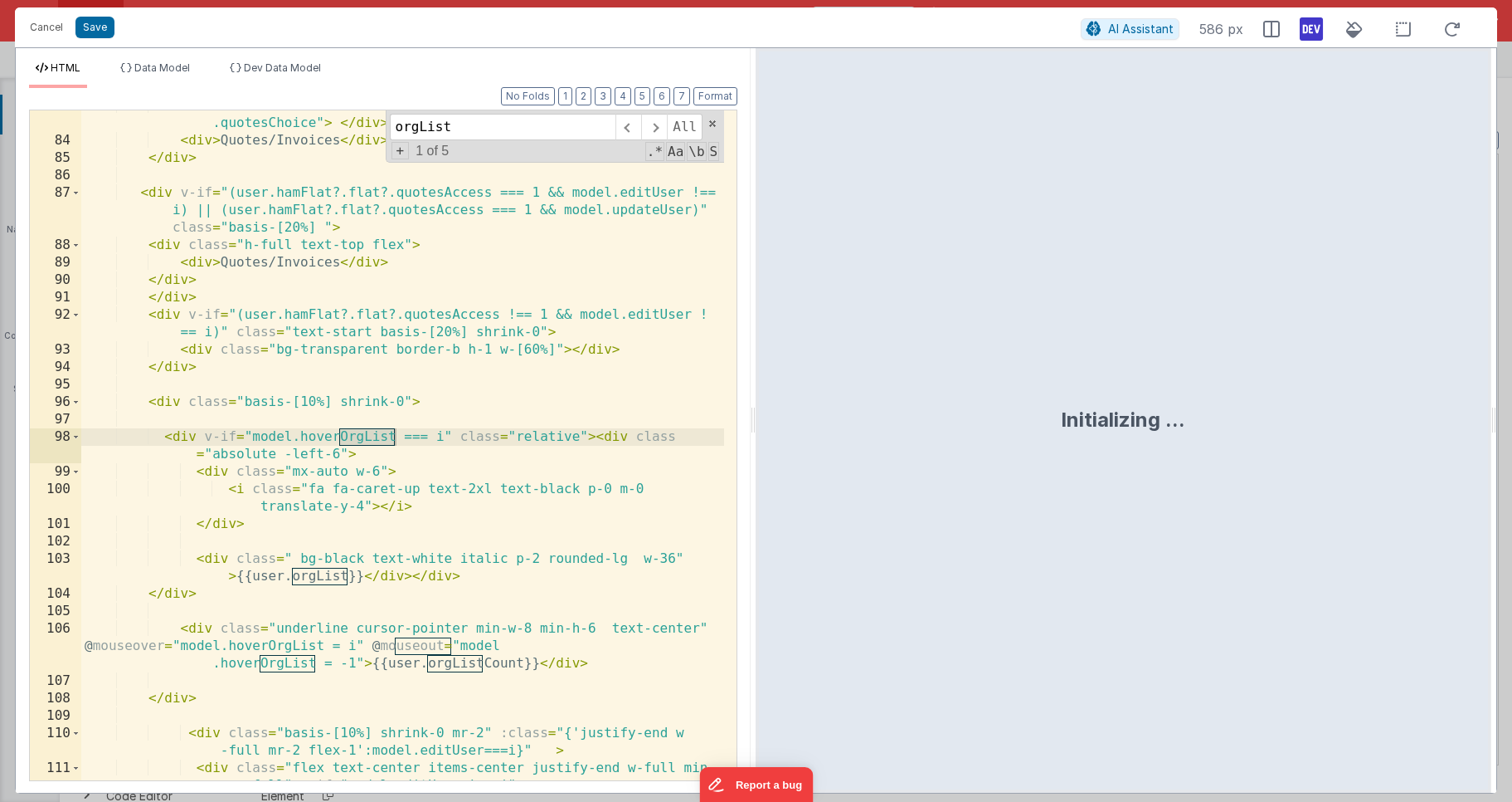
type input "orgList"
click at [230, 467] on div "< div class = "ml-3 mr-1" > < input type = "checkbox" v-model = "user .quotesCh…" at bounding box center [402, 467] width 643 height 740
click at [173, 437] on div "< div class = "ml-3 mr-1" > < input type = "checkbox" v-model = "user .quotesCh…" at bounding box center [402, 467] width 643 height 740
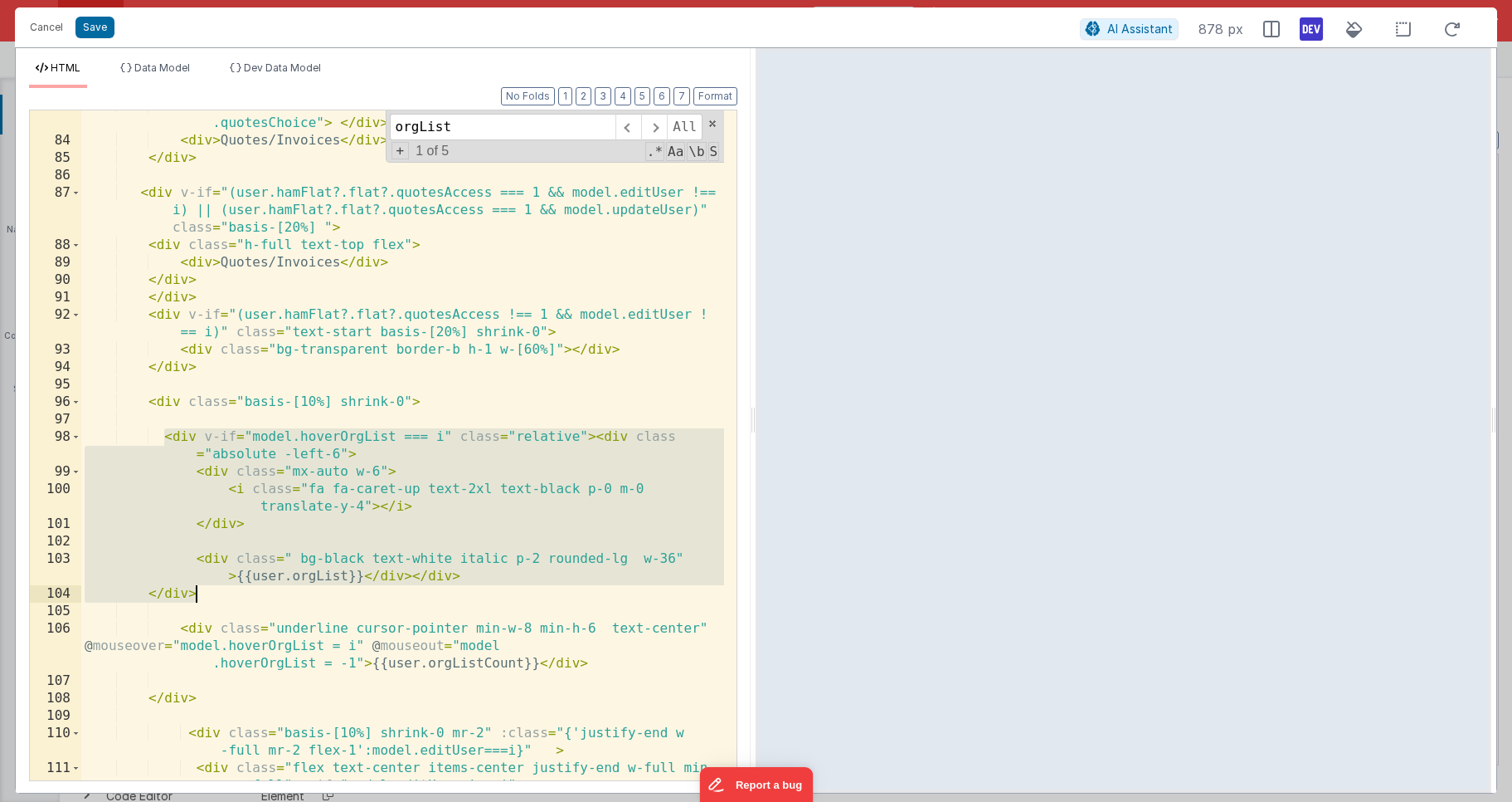
drag, startPoint x: 161, startPoint y: 441, endPoint x: 217, endPoint y: 593, distance: 162.0
click at [217, 593] on div "< div class = "ml-3 mr-1" > < input type = "checkbox" v-model = "user .quotesCh…" at bounding box center [402, 467] width 643 height 740
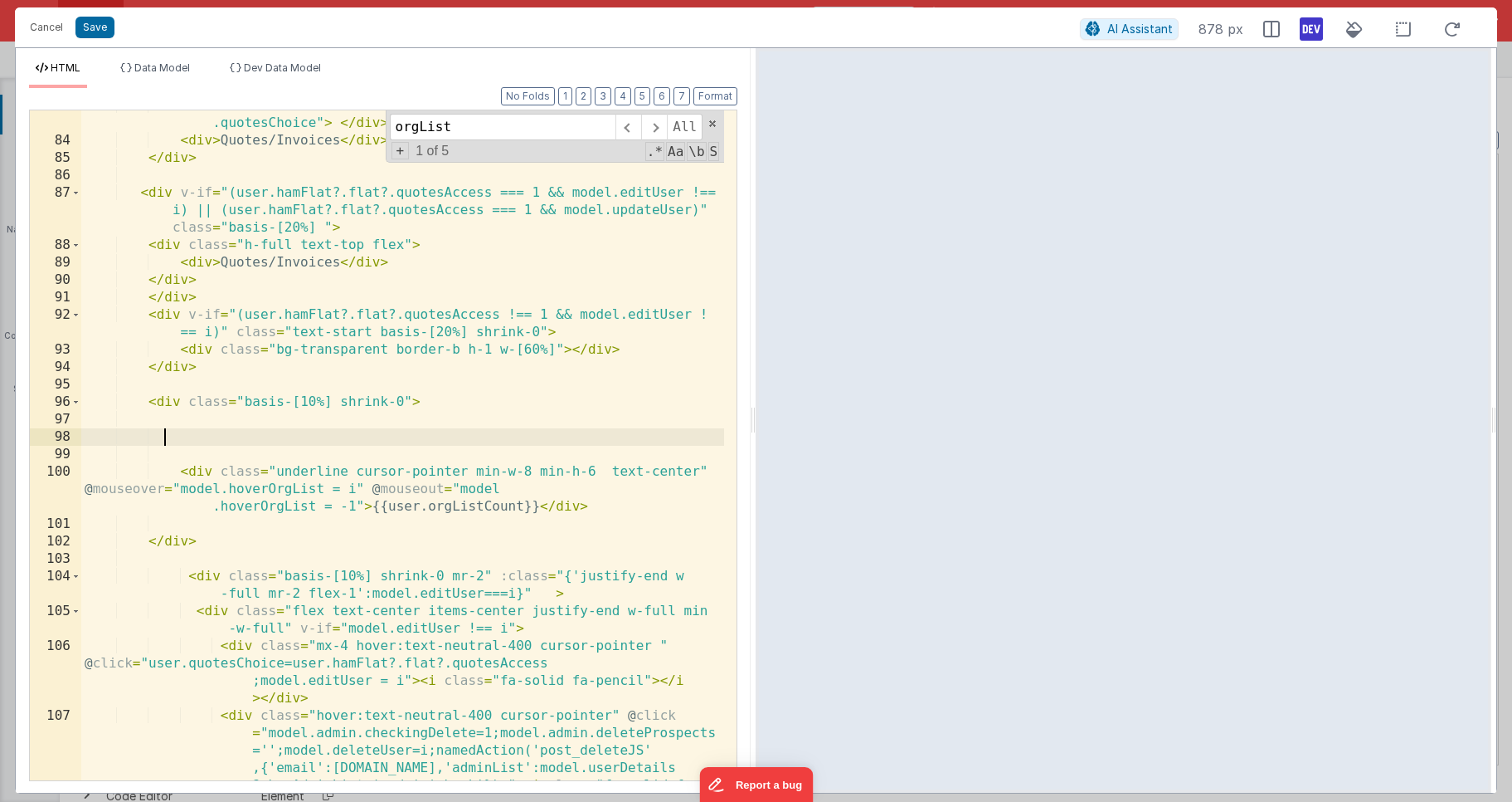
click at [508, 524] on div "< div class = "ml-3 mr-1" > < input type = "checkbox" v-model = "user .quotesCh…" at bounding box center [402, 502] width 643 height 809
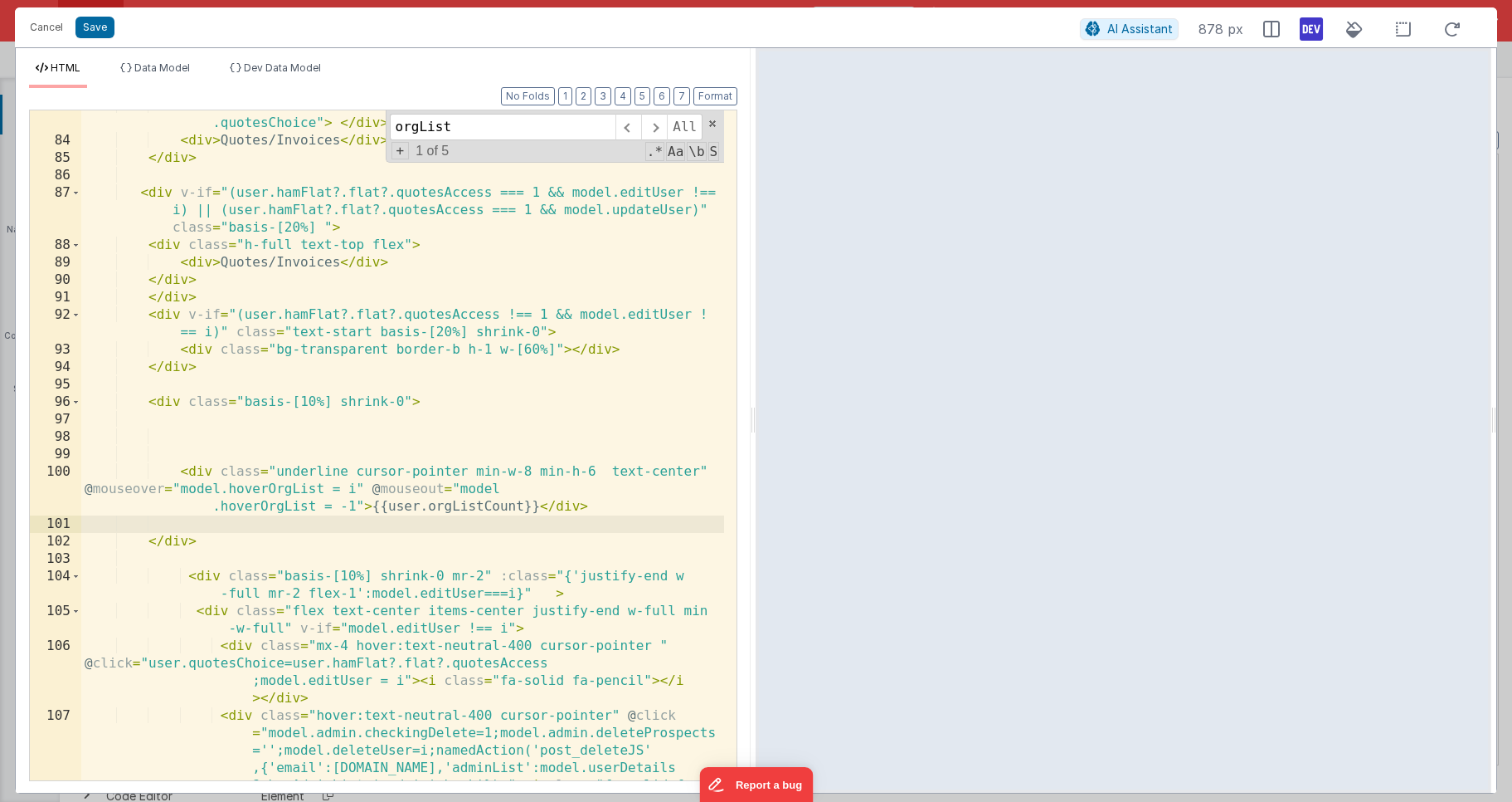
click at [540, 506] on div "< div class = "ml-3 mr-1" > < input type = "checkbox" v-model = "user .quotesCh…" at bounding box center [402, 502] width 643 height 809
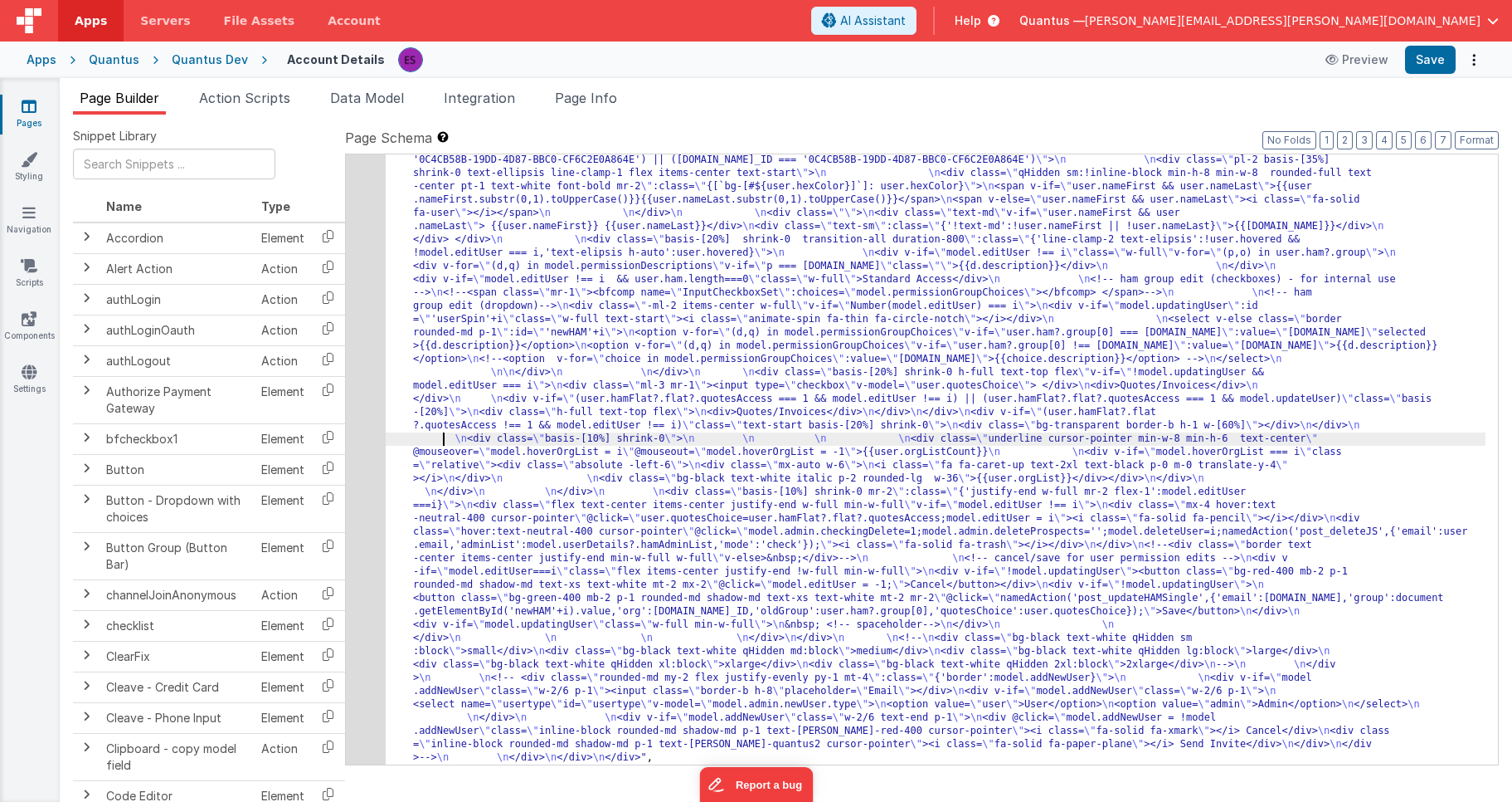
click at [441, 435] on div ""html" : "<!-- User Management Modal--> \n\n <div v-if= \" model.admin \" > \n\…" at bounding box center [935, 631] width 1100 height 1512
click at [346, 461] on div "5" at bounding box center [365, 319] width 40 height 889
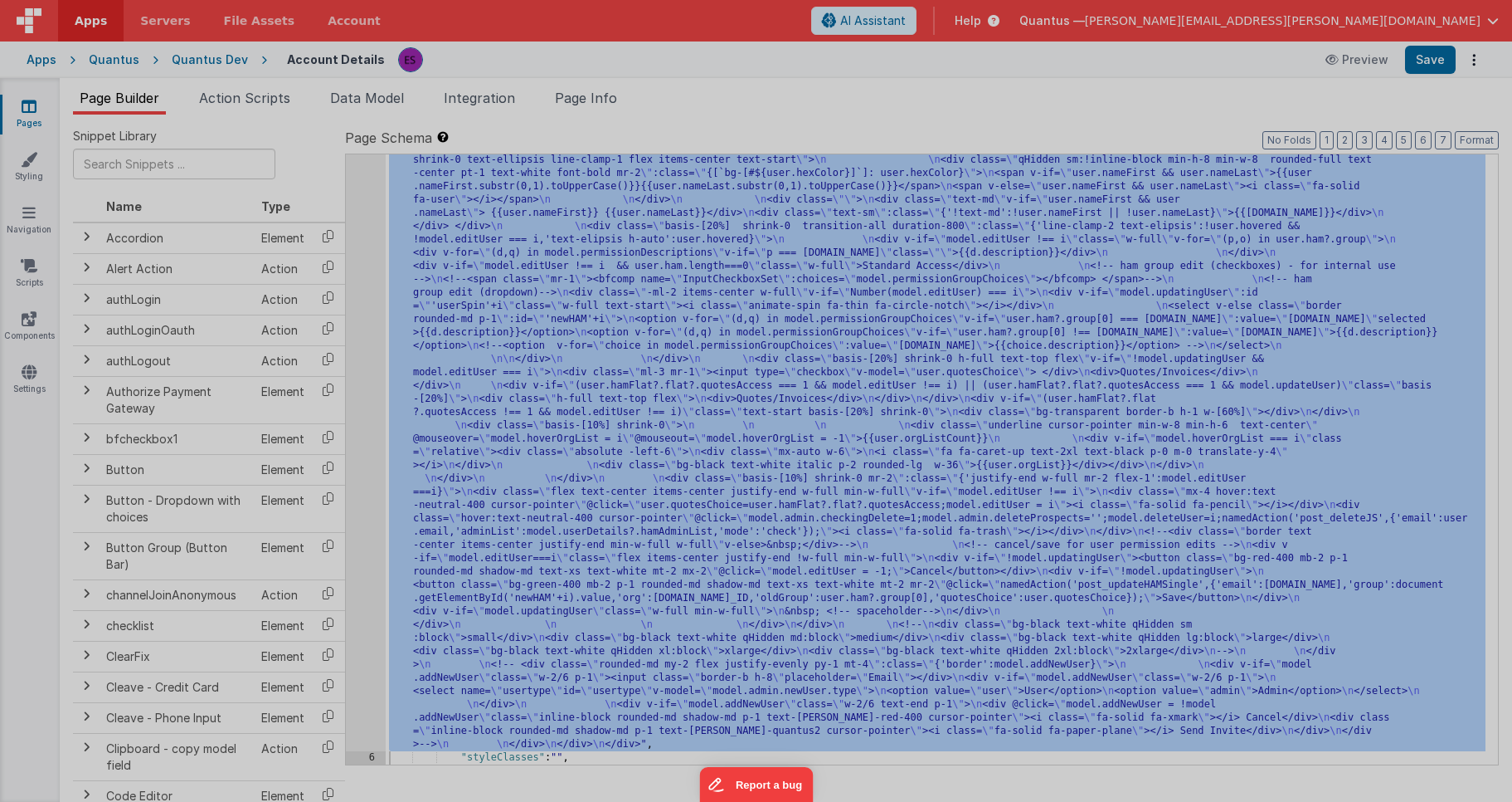
scroll to position [346, 0]
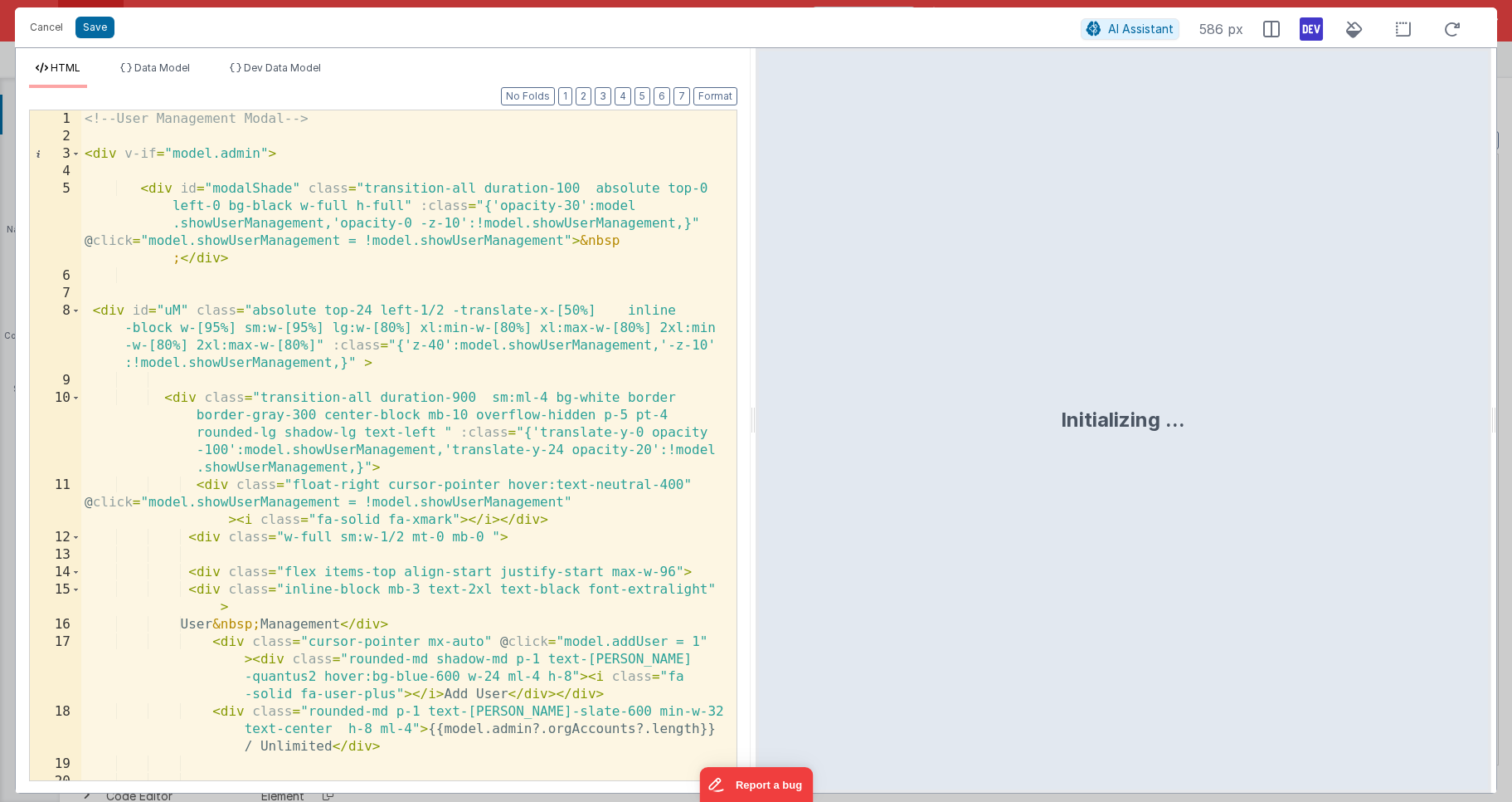
click at [346, 462] on div "<!-- User Management Modal --> < div v-if = "model.admin" > < div id = "modalSh…" at bounding box center [402, 463] width 643 height 704
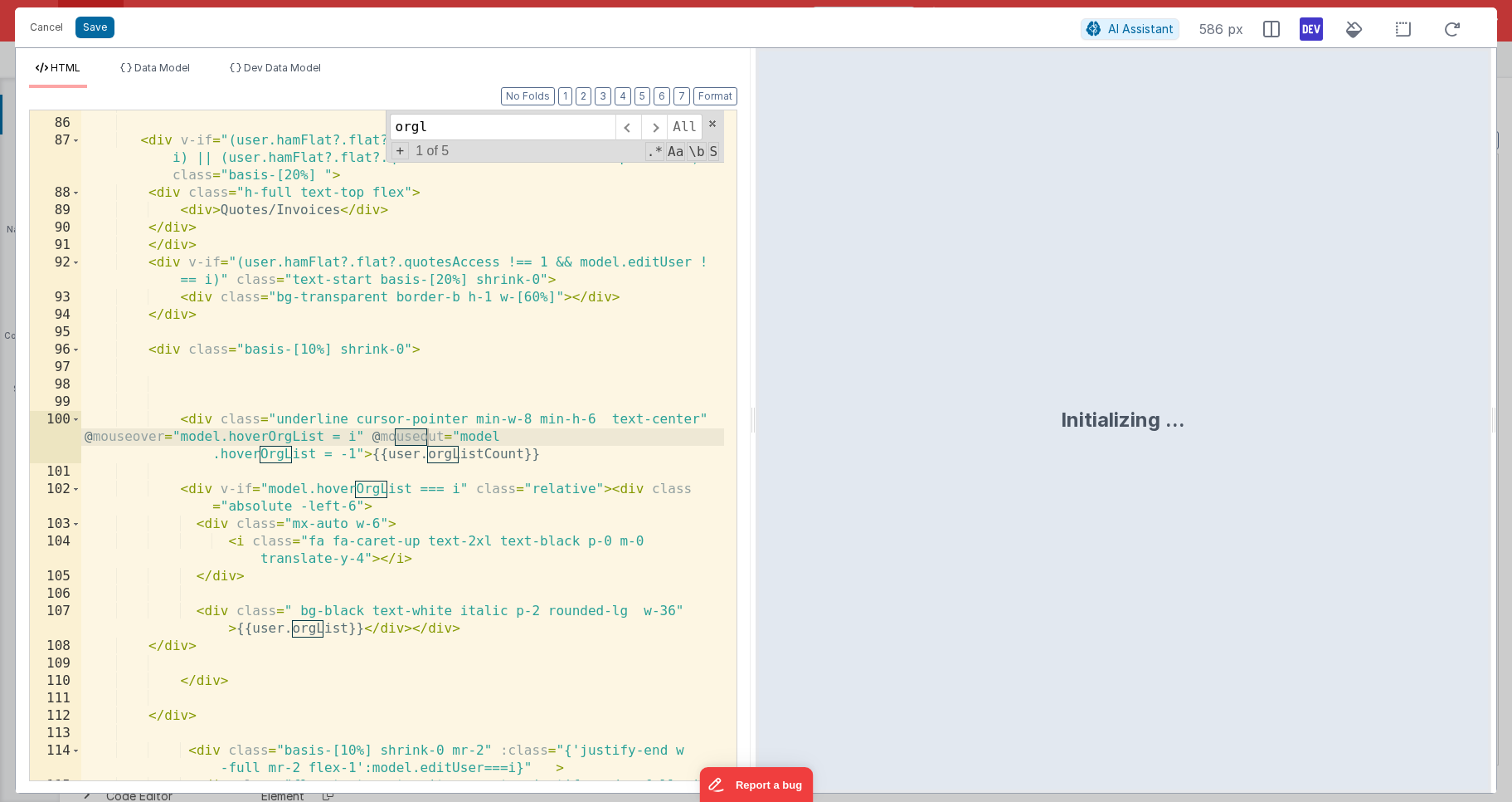
scroll to position [2540, 0]
type input "orglist"
click at [193, 493] on div "</ div > < div v-if = "(user.hamFlat?.flat?.quotesAccess === 1 && model.editUse…" at bounding box center [402, 458] width 643 height 722
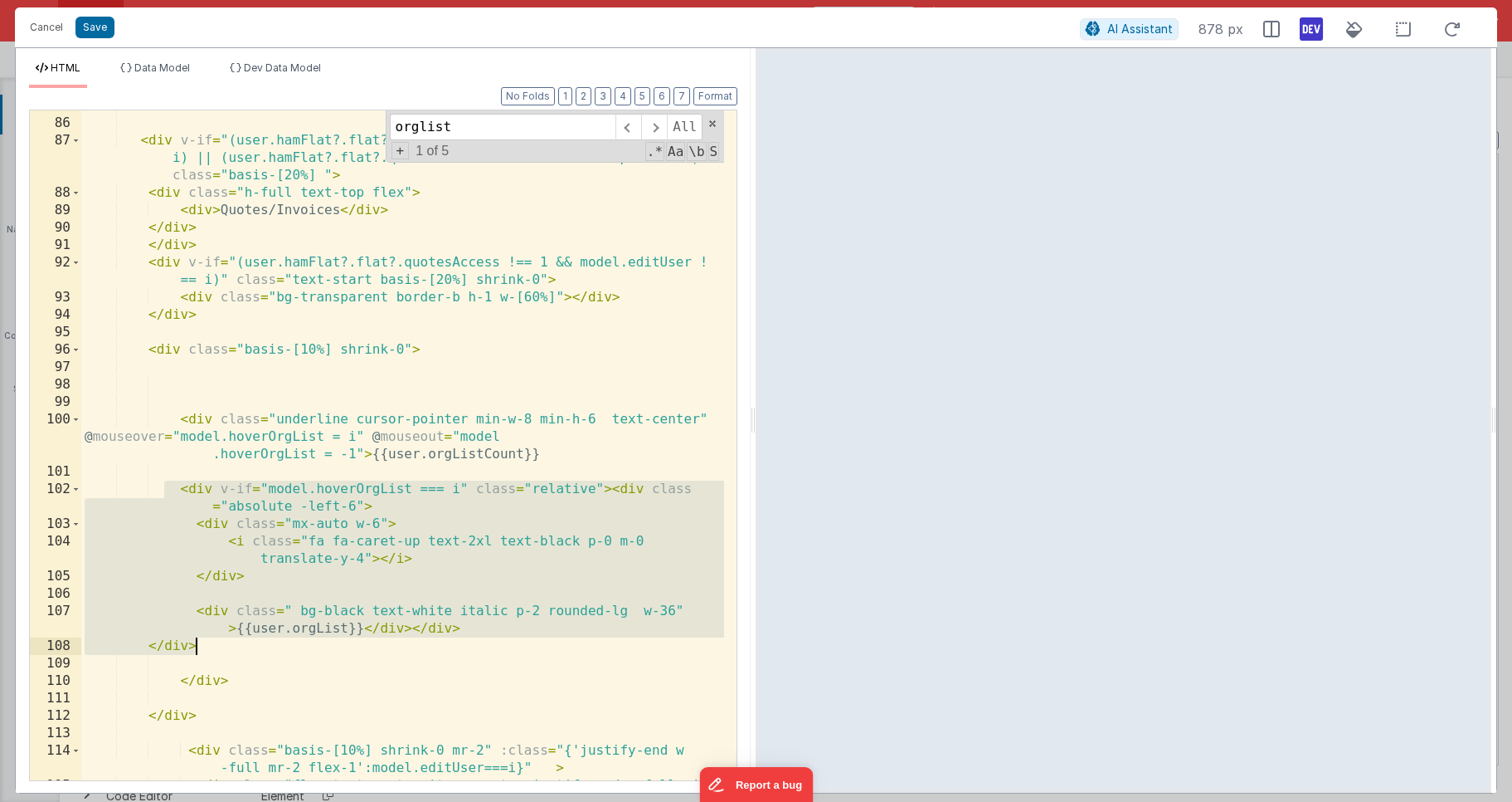
drag, startPoint x: 167, startPoint y: 492, endPoint x: 233, endPoint y: 653, distance: 174.0
click at [233, 653] on div "</ div > < div v-if = "(user.hamFlat?.flat?.quotesAccess === 1 && model.editUse…" at bounding box center [402, 458] width 643 height 722
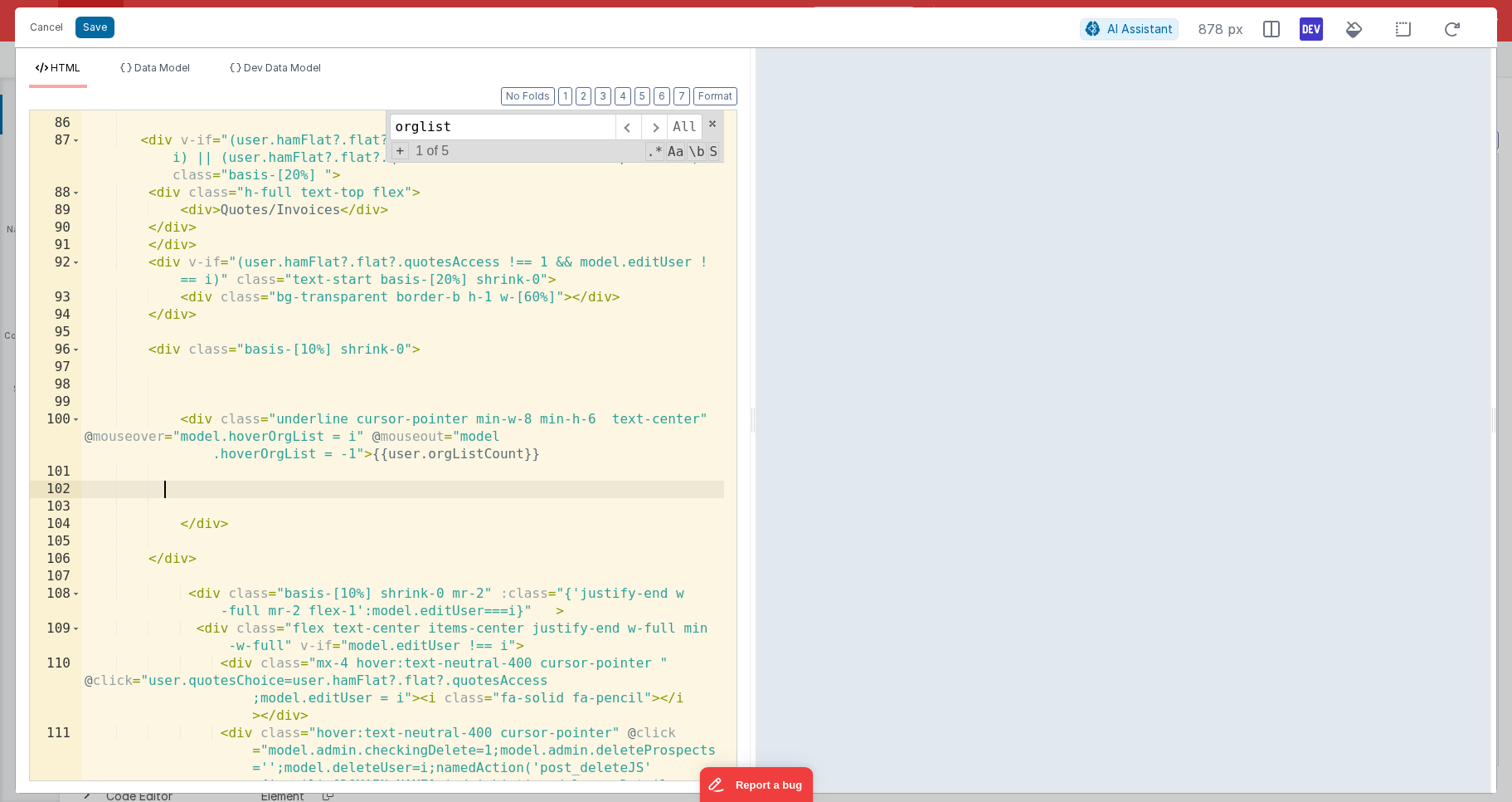
click at [371, 450] on div "</ div > < div v-if = "(user.hamFlat?.flat?.quotesAccess === 1 && model.editUse…" at bounding box center [402, 493] width 643 height 792
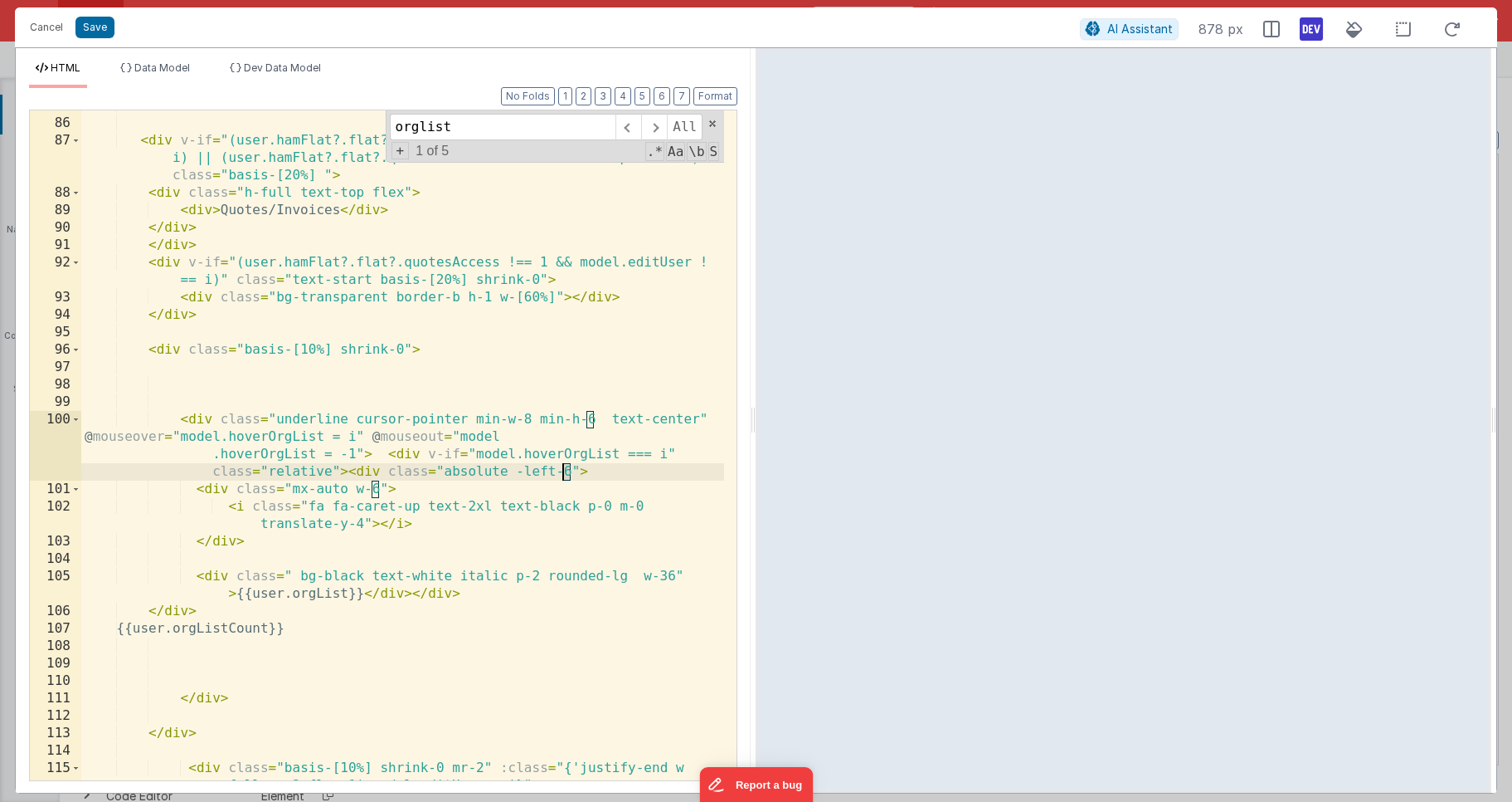
drag, startPoint x: 573, startPoint y: 472, endPoint x: 564, endPoint y: 472, distance: 9.0
click at [564, 472] on div "</ div > < div v-if = "(user.hamFlat?.flat?.quotesAccess === 1 && model.editUse…" at bounding box center [402, 458] width 643 height 722
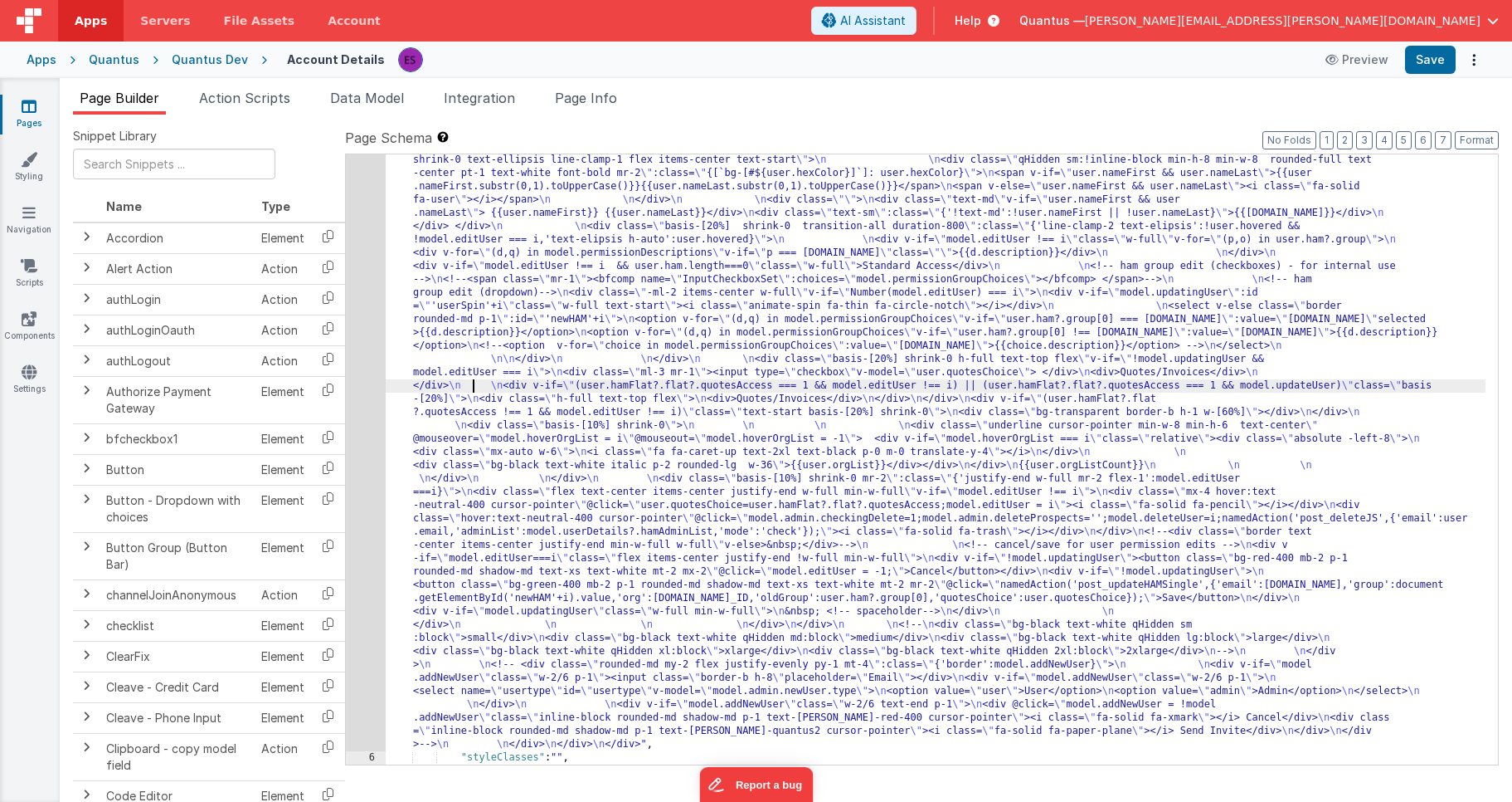
click at [474, 385] on div ""html" : "<!-- User Management Modal--> \n\n <div v-if= \" model.admin \" > \n\…" at bounding box center [935, 617] width 1100 height 1512
click at [365, 432] on div "5" at bounding box center [365, 306] width 40 height 889
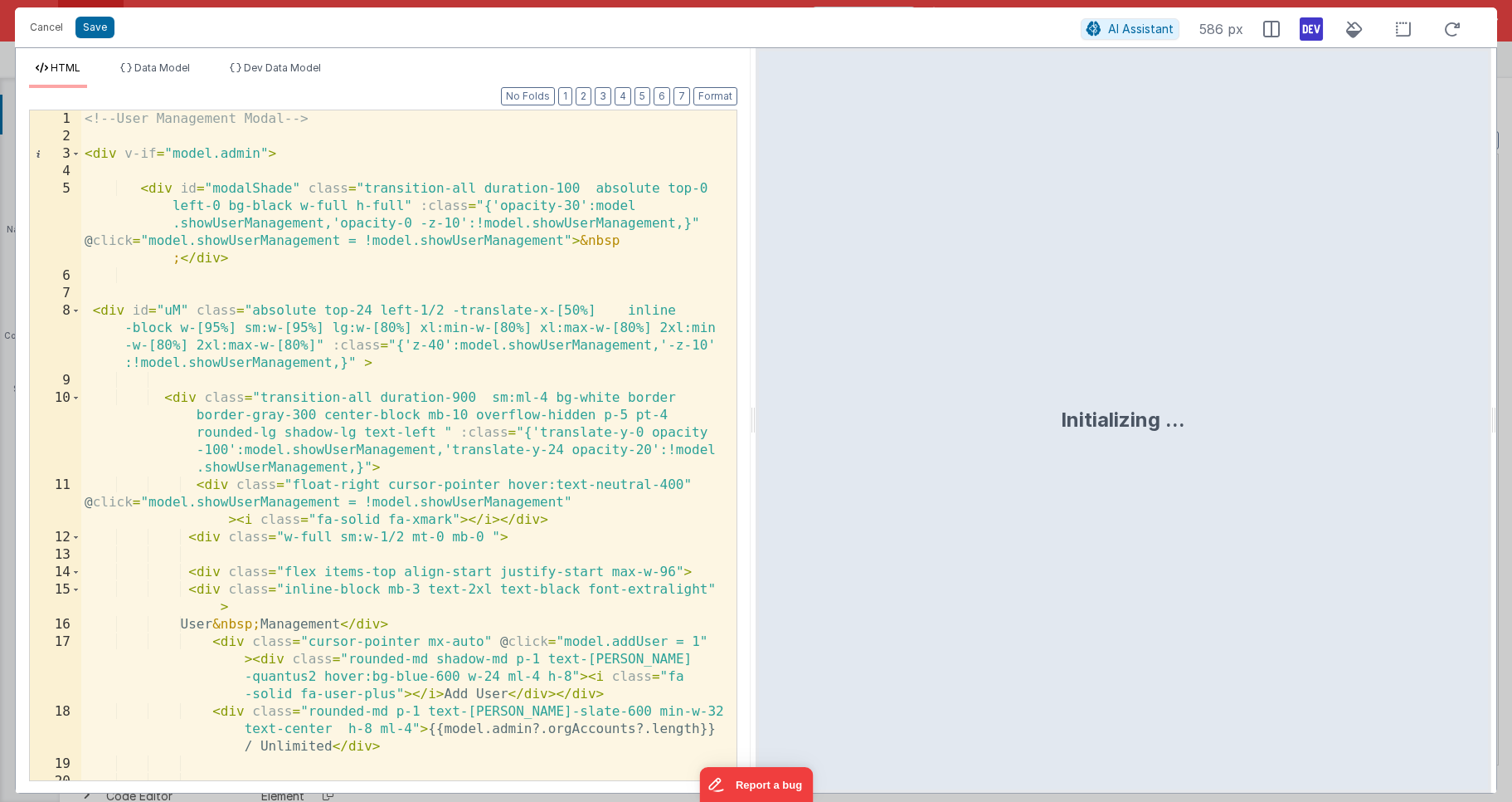
click at [327, 519] on div "<!-- User Management Modal --> < div v-if = "model.admin" > < div id = "modalSh…" at bounding box center [402, 463] width 643 height 704
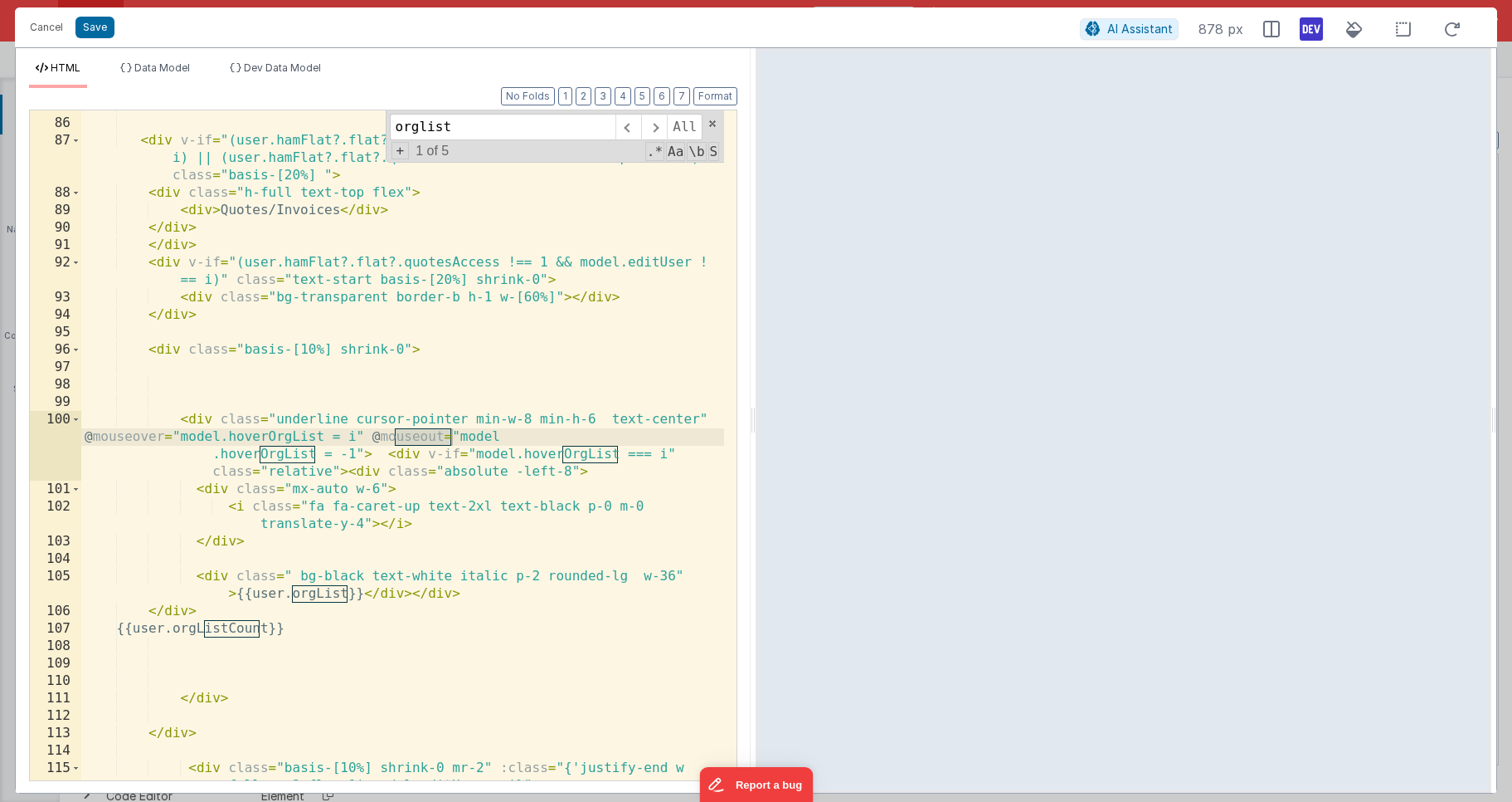
type input "orglist"
click at [224, 540] on div "</ div > < div v-if = "(user.hamFlat?.flat?.quotesAccess === 1 && model.editUse…" at bounding box center [402, 458] width 643 height 722
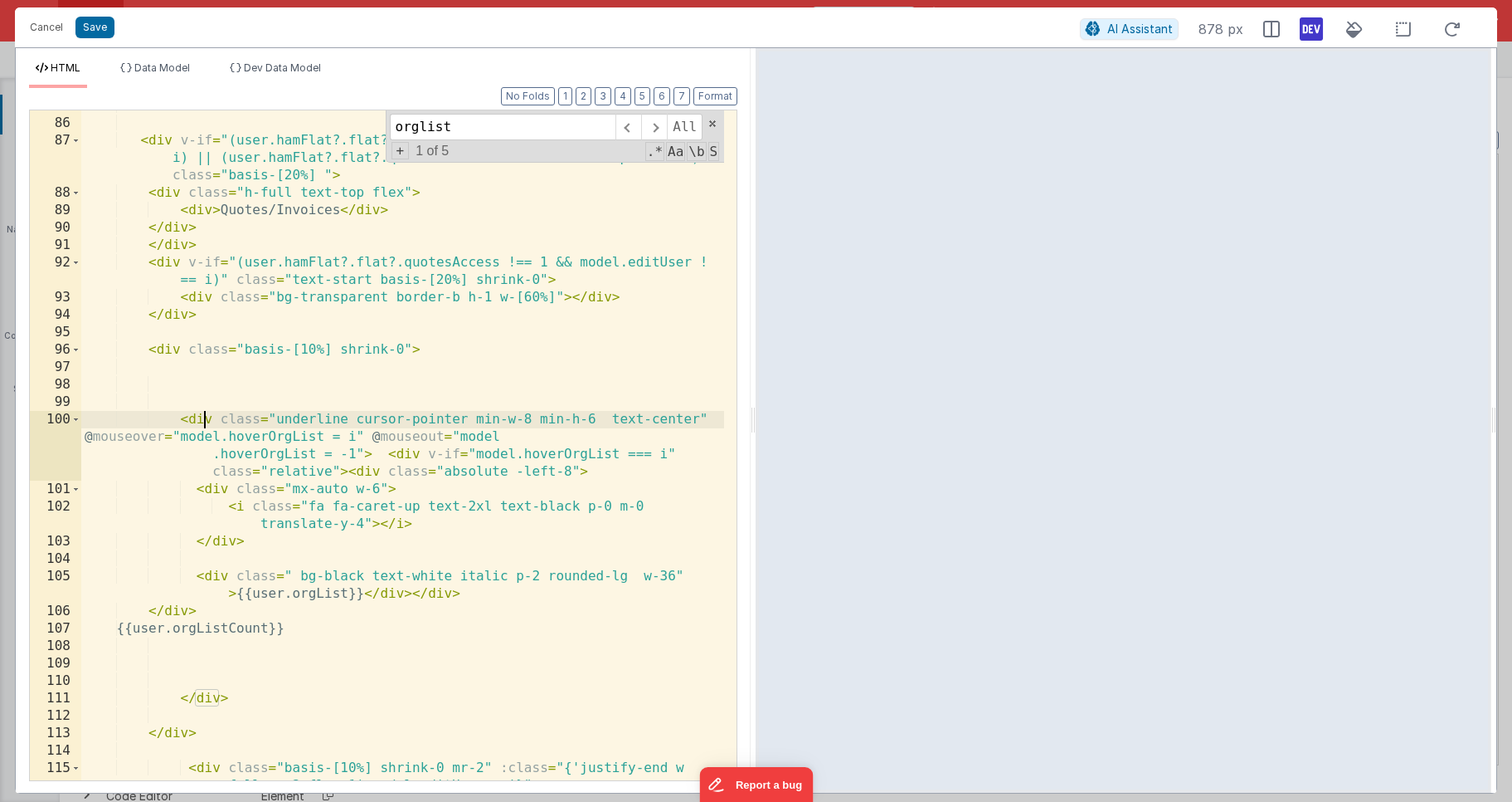
click at [201, 423] on div "</ div > < div v-if = "(user.hamFlat?.flat?.quotesAccess === 1 && model.editUse…" at bounding box center [402, 458] width 643 height 722
click at [178, 609] on div "</ div > < div v-if = "(user.hamFlat?.flat?.quotesAccess === 1 && model.editUse…" at bounding box center [402, 458] width 643 height 722
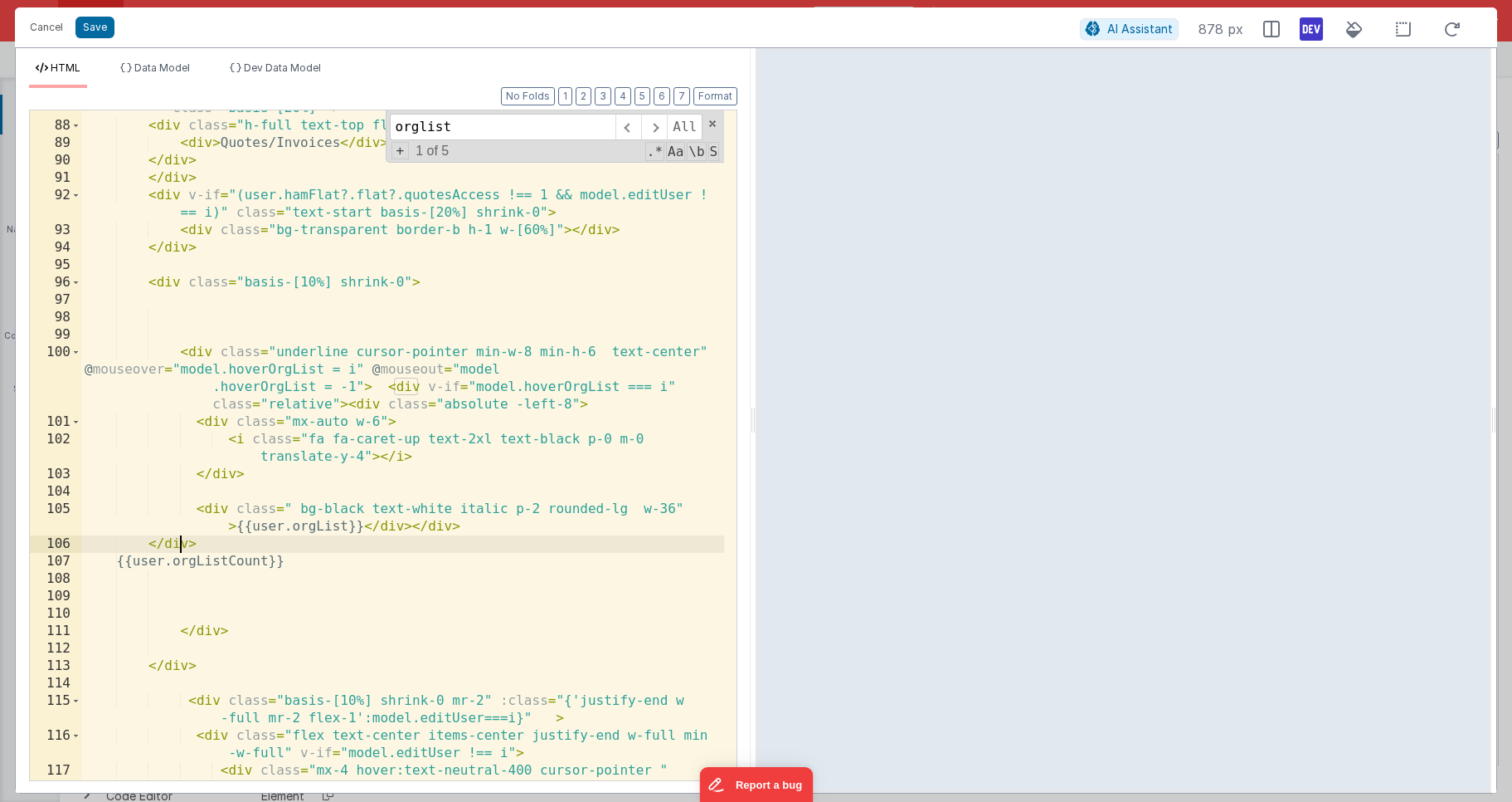
scroll to position [2607, 0]
click at [387, 388] on div "< div v-if = "(user.hamFlat?.flat?.quotesAccess === 1 && model.editUser !== i) …" at bounding box center [402, 460] width 643 height 792
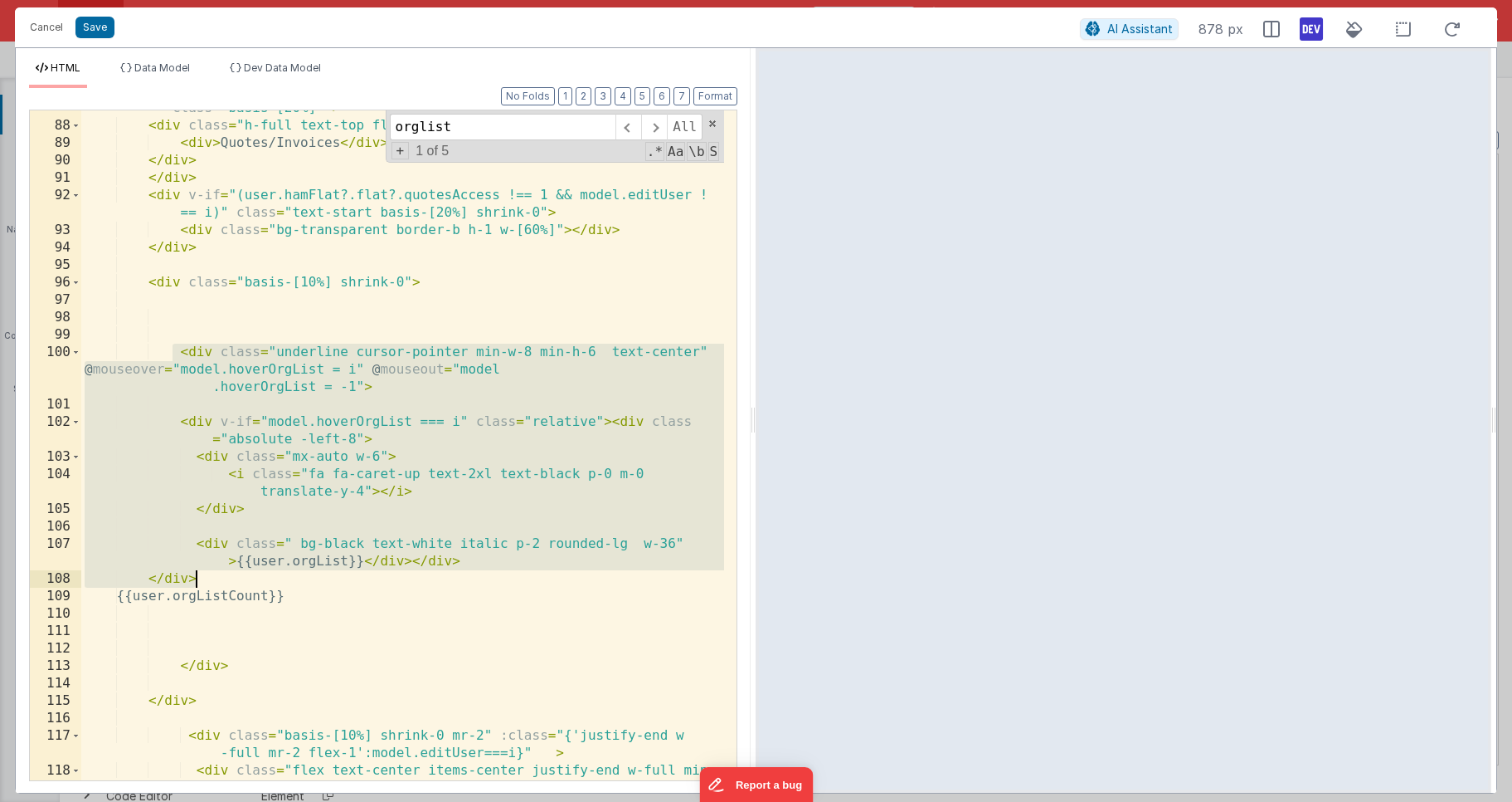
drag, startPoint x: 174, startPoint y: 352, endPoint x: 214, endPoint y: 573, distance: 224.6
click at [213, 573] on div "< div v-if = "(user.hamFlat?.flat?.quotesAccess === 1 && model.editUser !== i) …" at bounding box center [402, 442] width 643 height 757
click at [197, 397] on div "< div v-if = "(user.hamFlat?.flat?.quotesAccess === 1 && model.editUser !== i) …" at bounding box center [402, 442] width 643 height 757
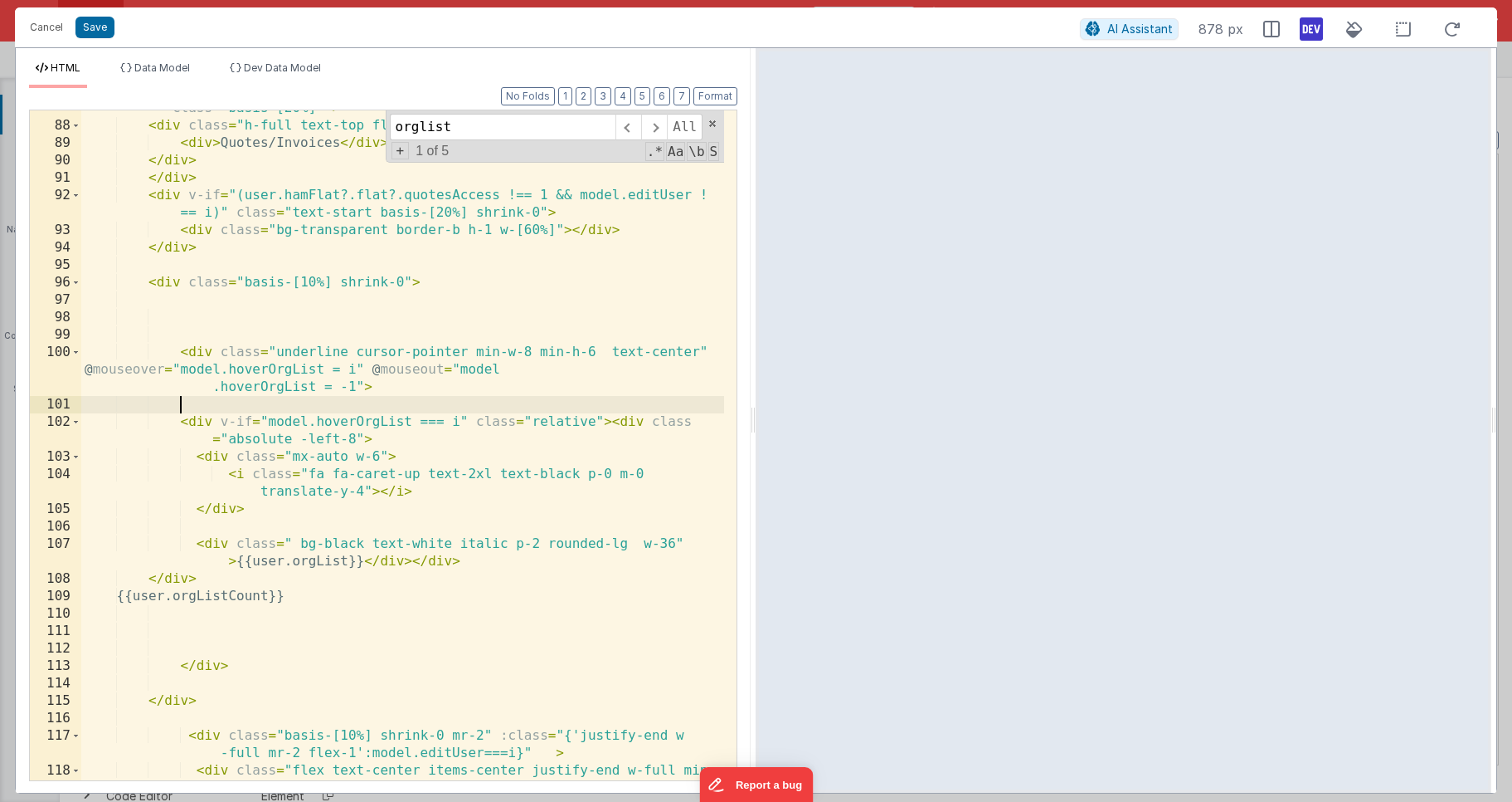
click at [193, 421] on div "< div v-if = "(user.hamFlat?.flat?.quotesAccess === 1 && model.editUser !== i) …" at bounding box center [402, 442] width 643 height 757
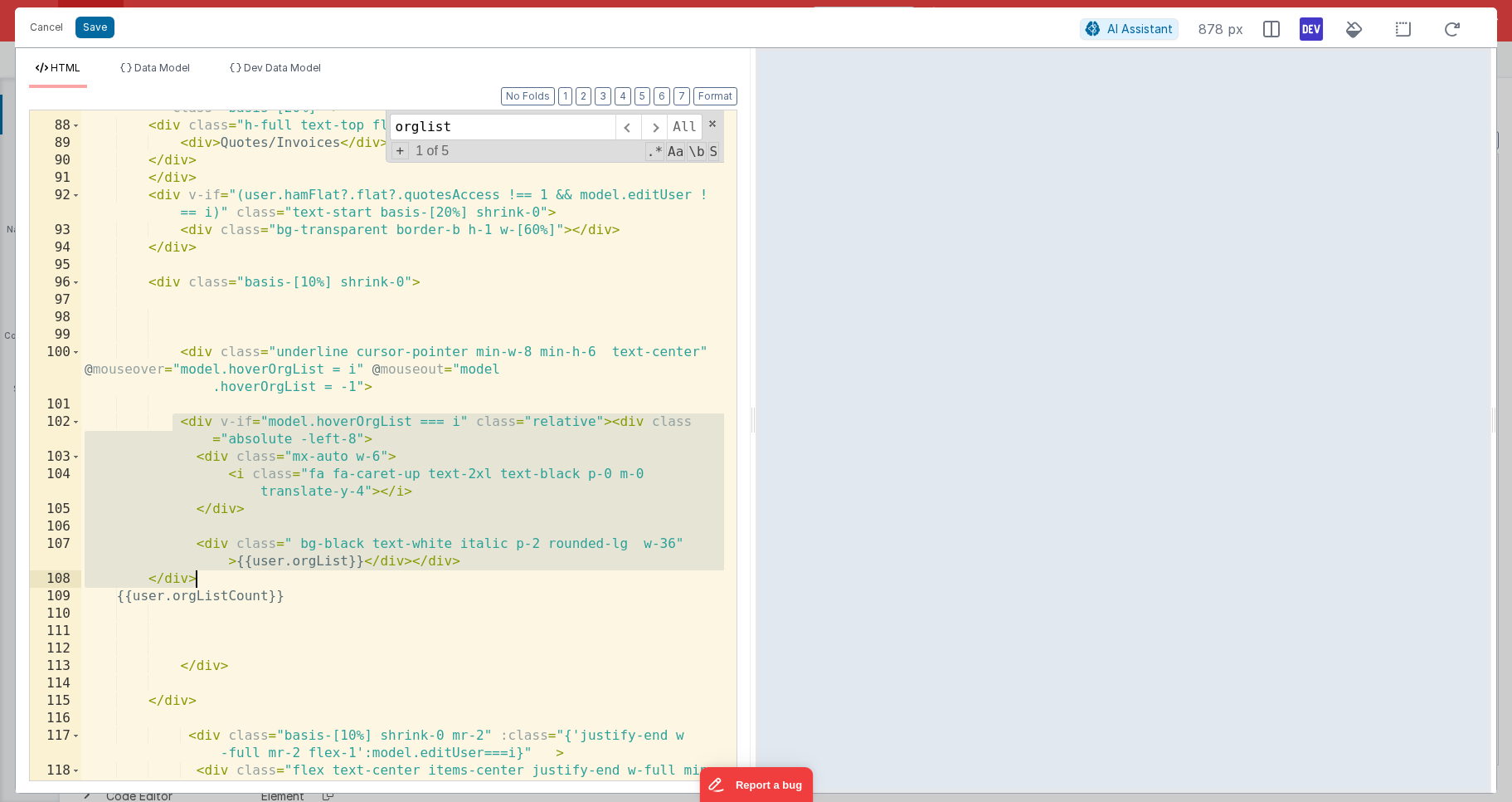
drag, startPoint x: 173, startPoint y: 426, endPoint x: 241, endPoint y: 574, distance: 162.9
click at [226, 579] on div "< div v-if = "(user.hamFlat?.flat?.quotesAccess === 1 && model.editUser !== i) …" at bounding box center [402, 442] width 643 height 757
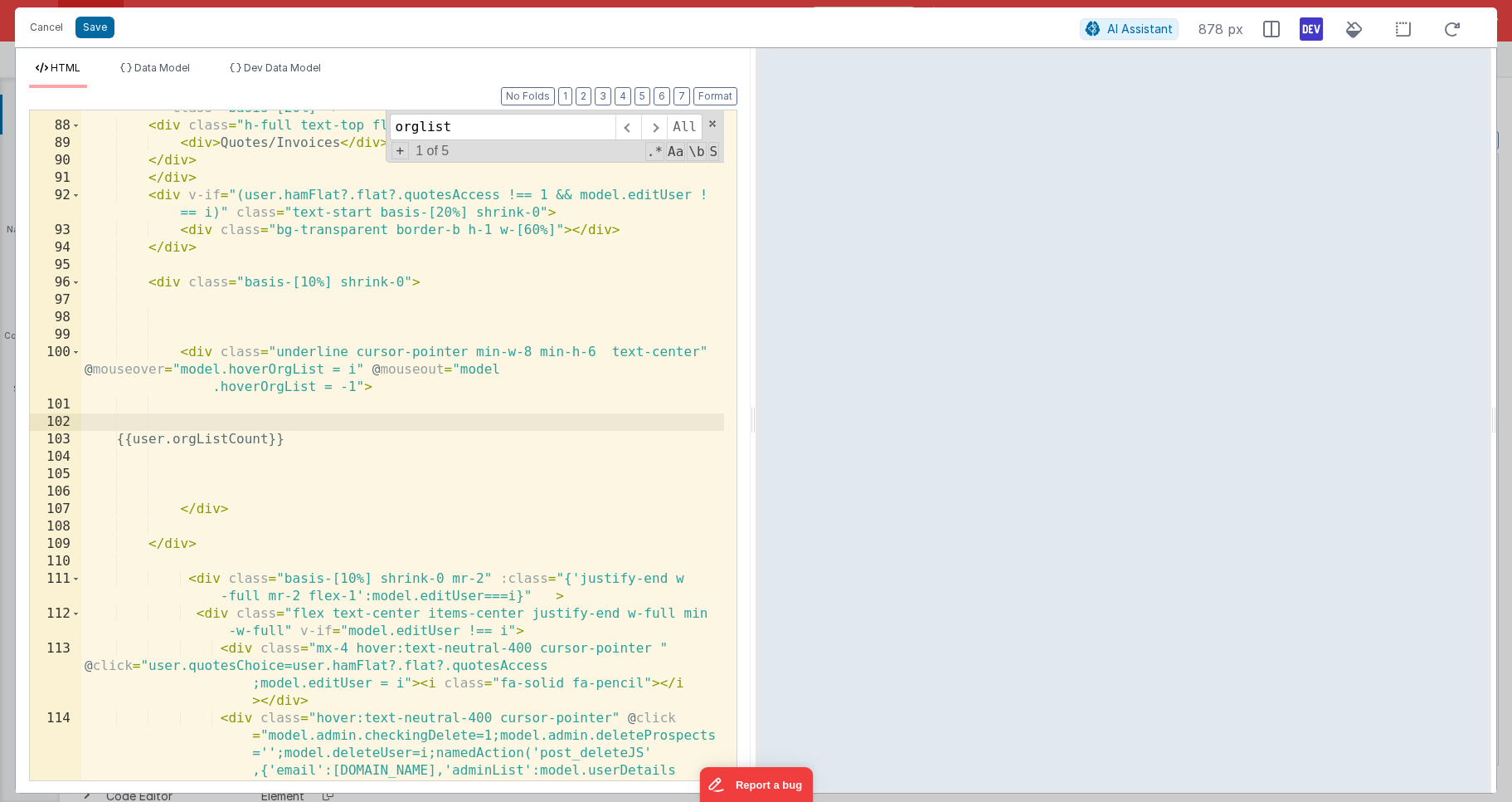
click at [341, 437] on div "< div v-if = "(user.hamFlat?.flat?.quotesAccess === 1 && model.editUser !== i) …" at bounding box center [402, 477] width 643 height 827
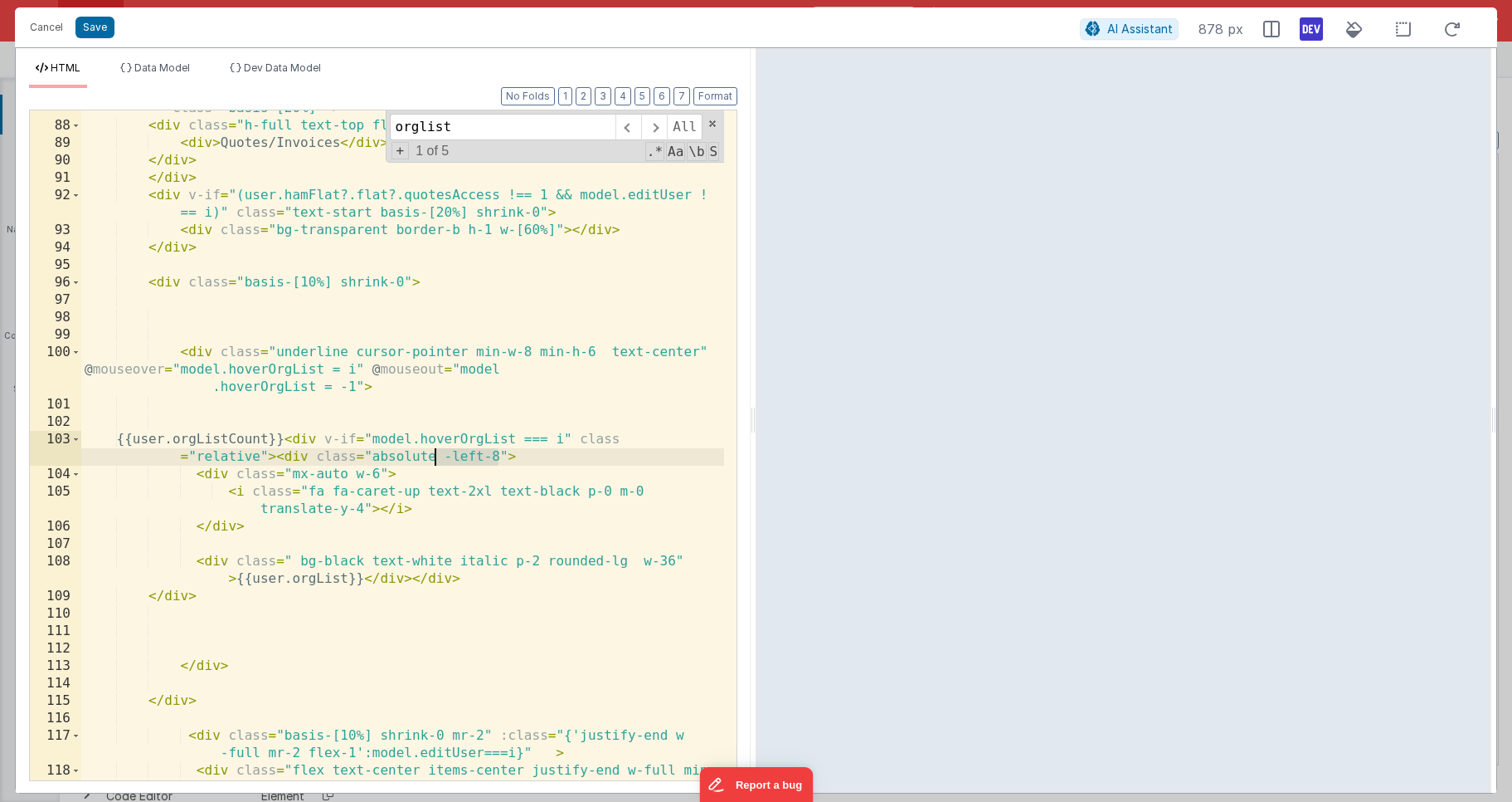
drag, startPoint x: 501, startPoint y: 453, endPoint x: 439, endPoint y: 456, distance: 62.1
click at [439, 456] on div "< div v-if = "(user.hamFlat?.flat?.quotesAccess === 1 && model.editUser !== i) …" at bounding box center [402, 442] width 643 height 757
click at [198, 454] on div "< div v-if = "(user.hamFlat?.flat?.quotesAccess === 1 && model.editUser !== i) …" at bounding box center [402, 442] width 643 height 757
click at [427, 457] on div "< div v-if = "(user.hamFlat?.flat?.quotesAccess === 1 && model.editUser !== i) …" at bounding box center [402, 442] width 643 height 757
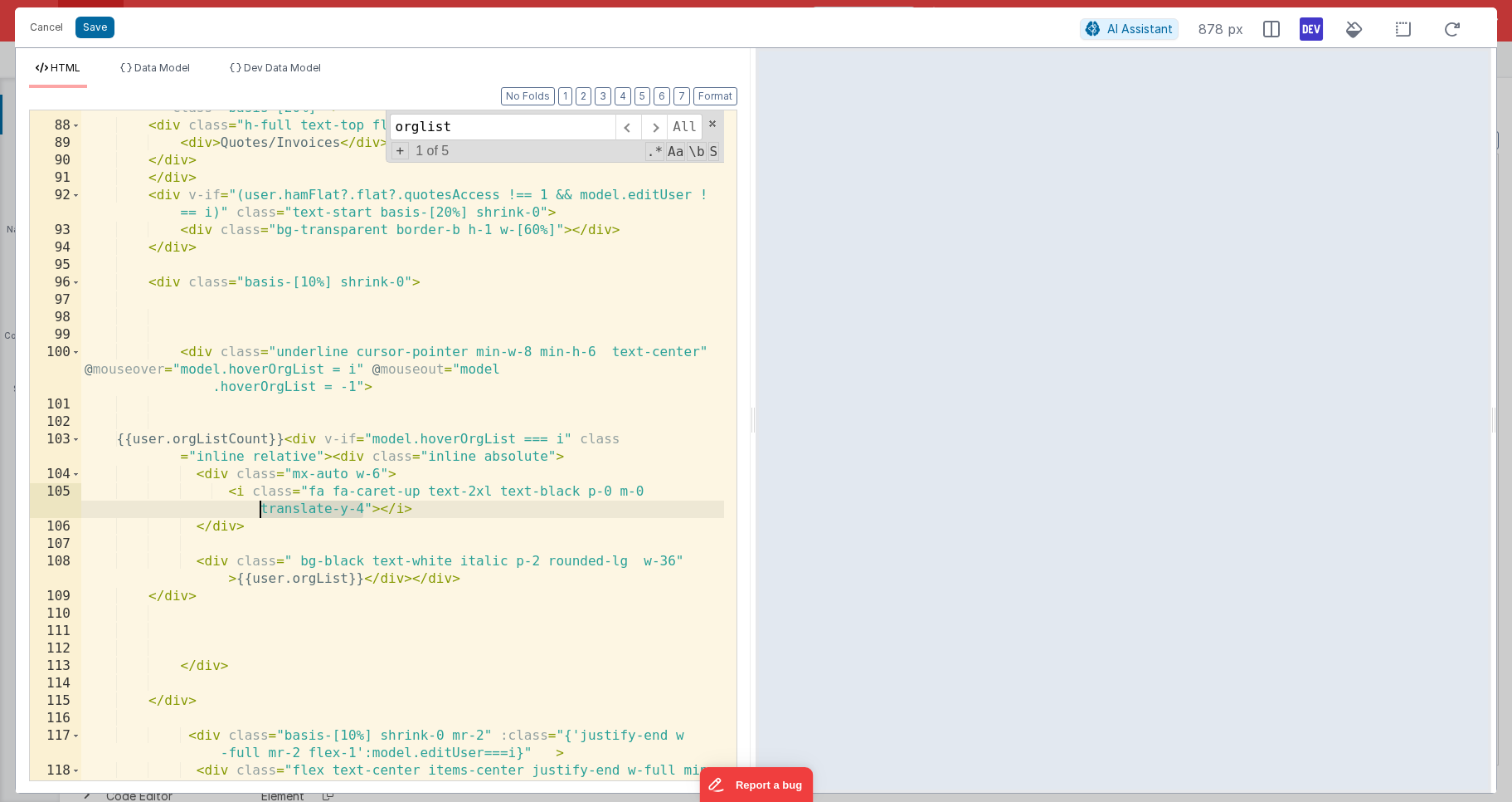
drag, startPoint x: 359, startPoint y: 507, endPoint x: 252, endPoint y: 511, distance: 107.1
click at [261, 504] on div "< div v-if = "(user.hamFlat?.flat?.quotesAccess === 1 && model.editUser !== i) …" at bounding box center [402, 442] width 643 height 757
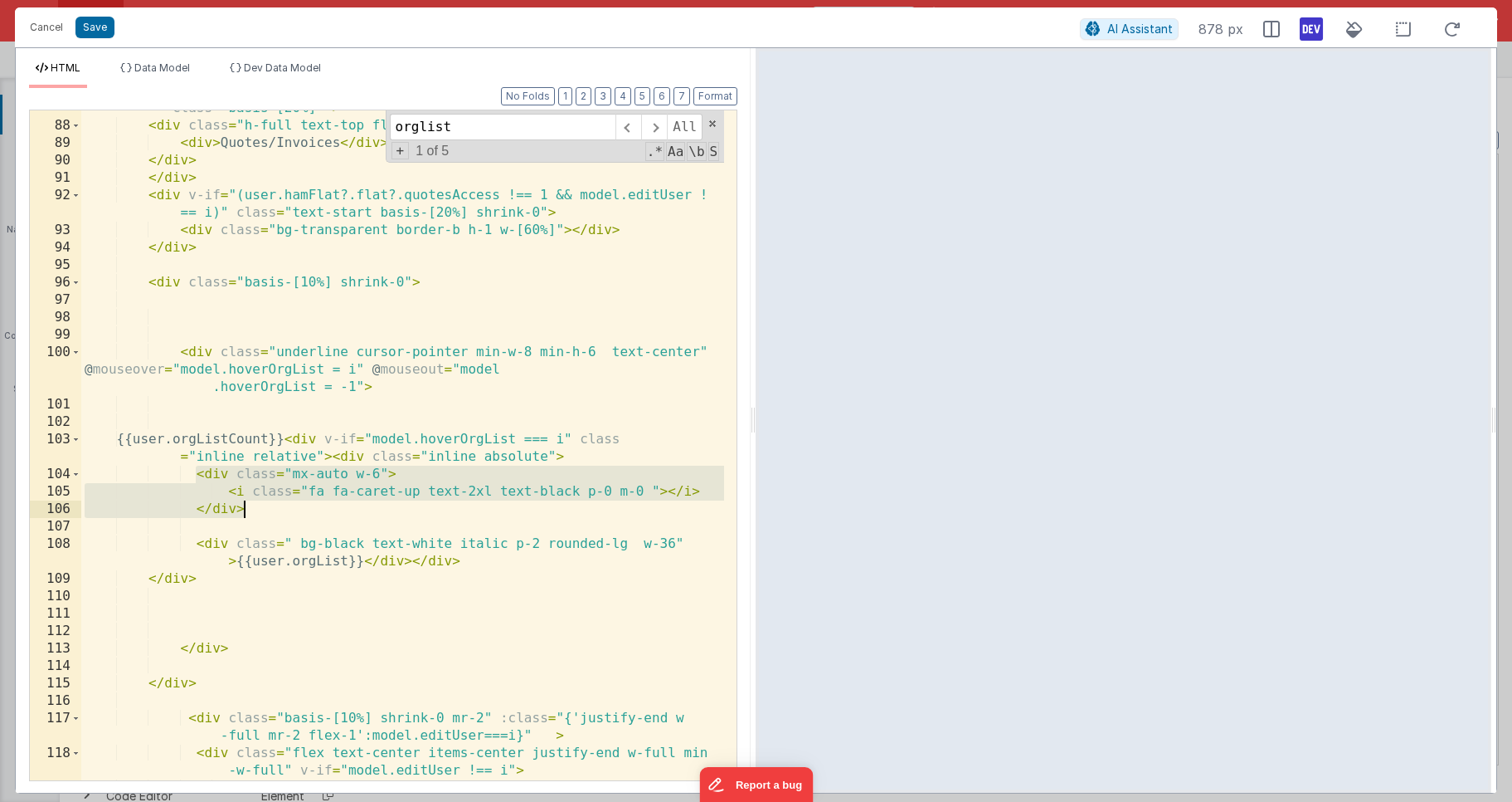
drag, startPoint x: 197, startPoint y: 473, endPoint x: 264, endPoint y: 515, distance: 79.1
click at [264, 515] on div "< div v-if = "(user.hamFlat?.flat?.quotesAccess === 1 && model.editUser !== i) …" at bounding box center [402, 460] width 643 height 792
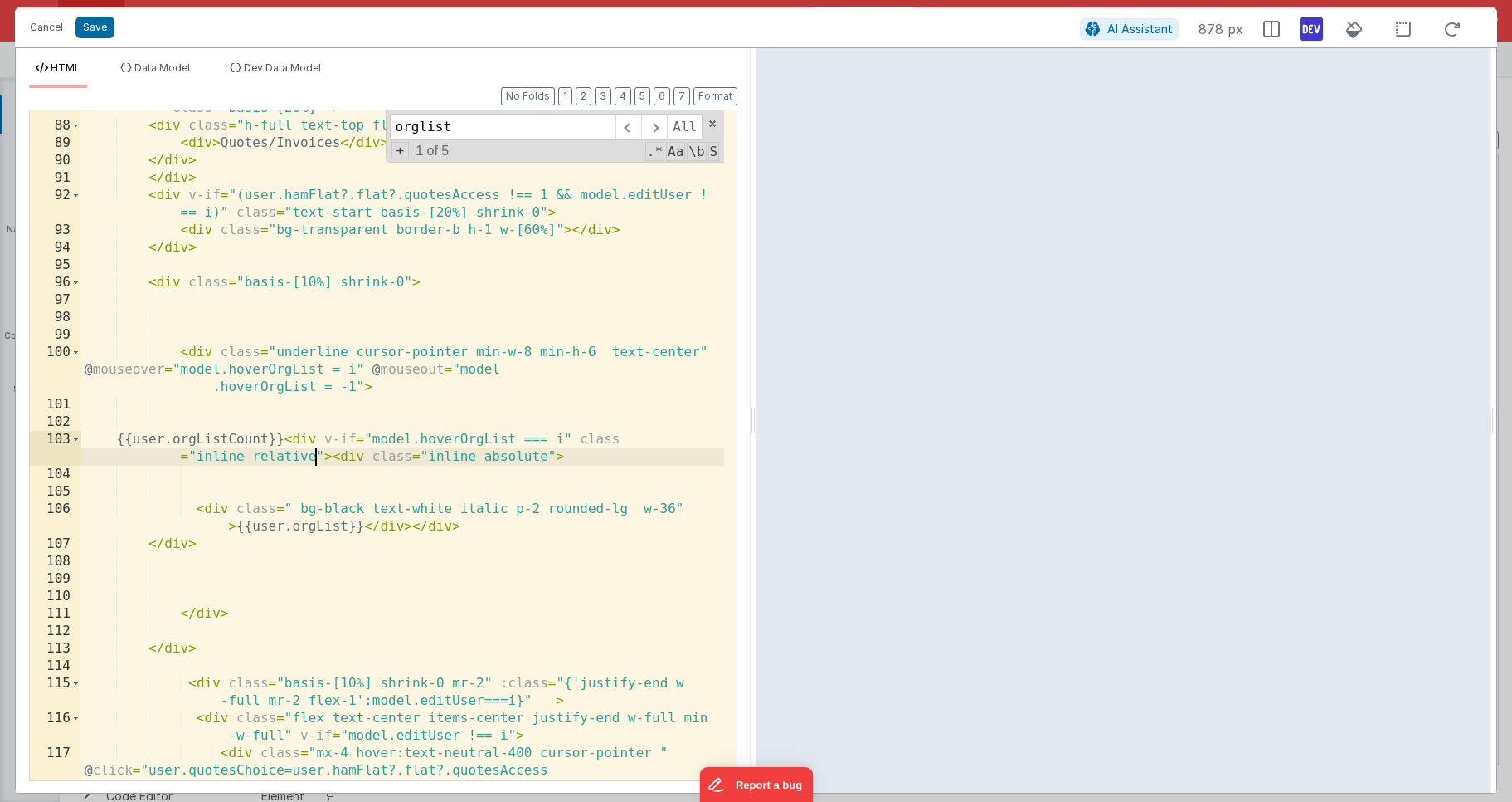
click at [313, 455] on div "< div v-if = "(user.hamFlat?.flat?.quotesAccess === 1 && model.editUser !== i) …" at bounding box center [402, 460] width 643 height 792
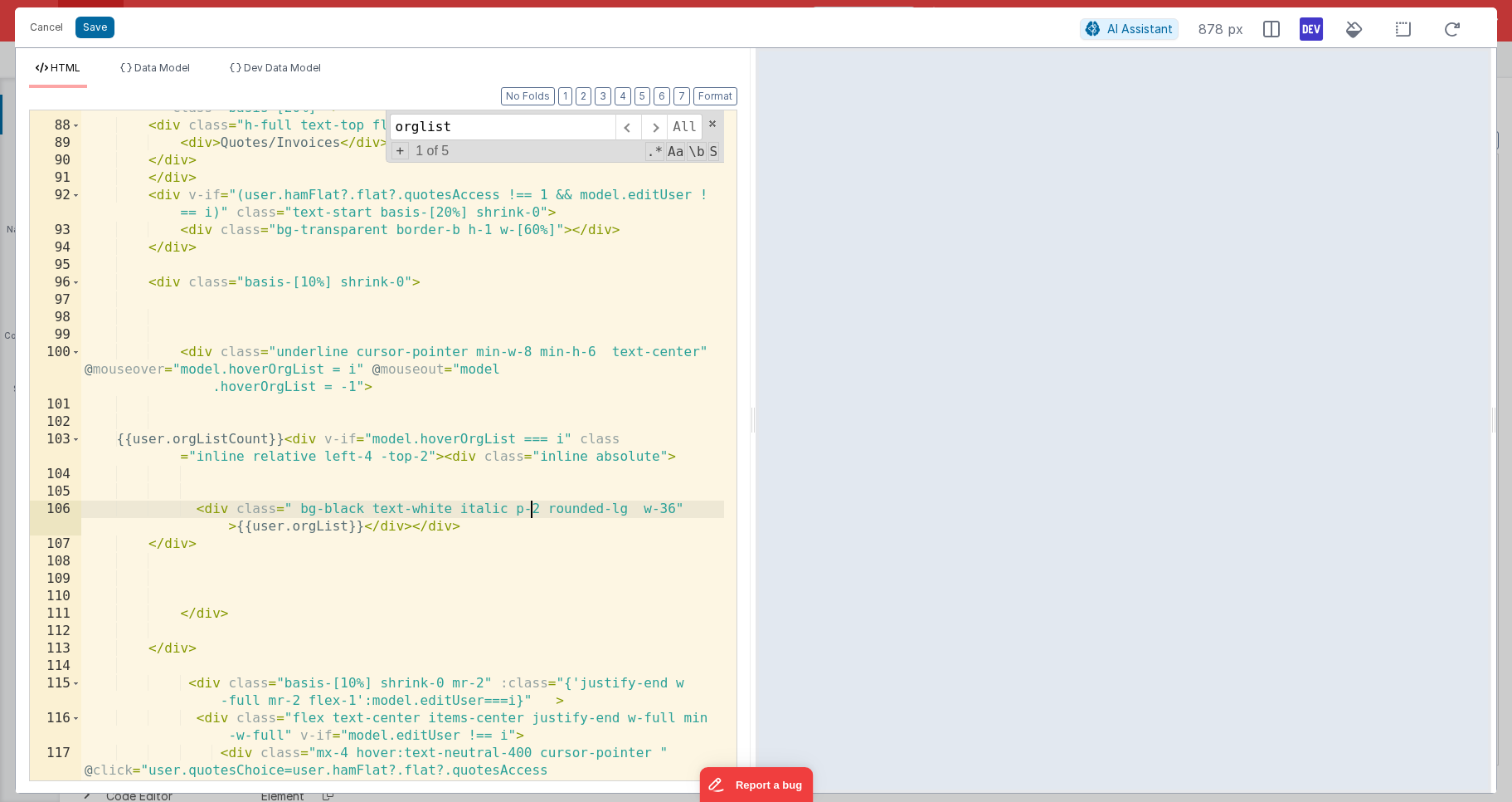
click at [534, 508] on div "< div v-if = "(user.hamFlat?.flat?.quotesAccess === 1 && model.editUser !== i) …" at bounding box center [402, 460] width 643 height 792
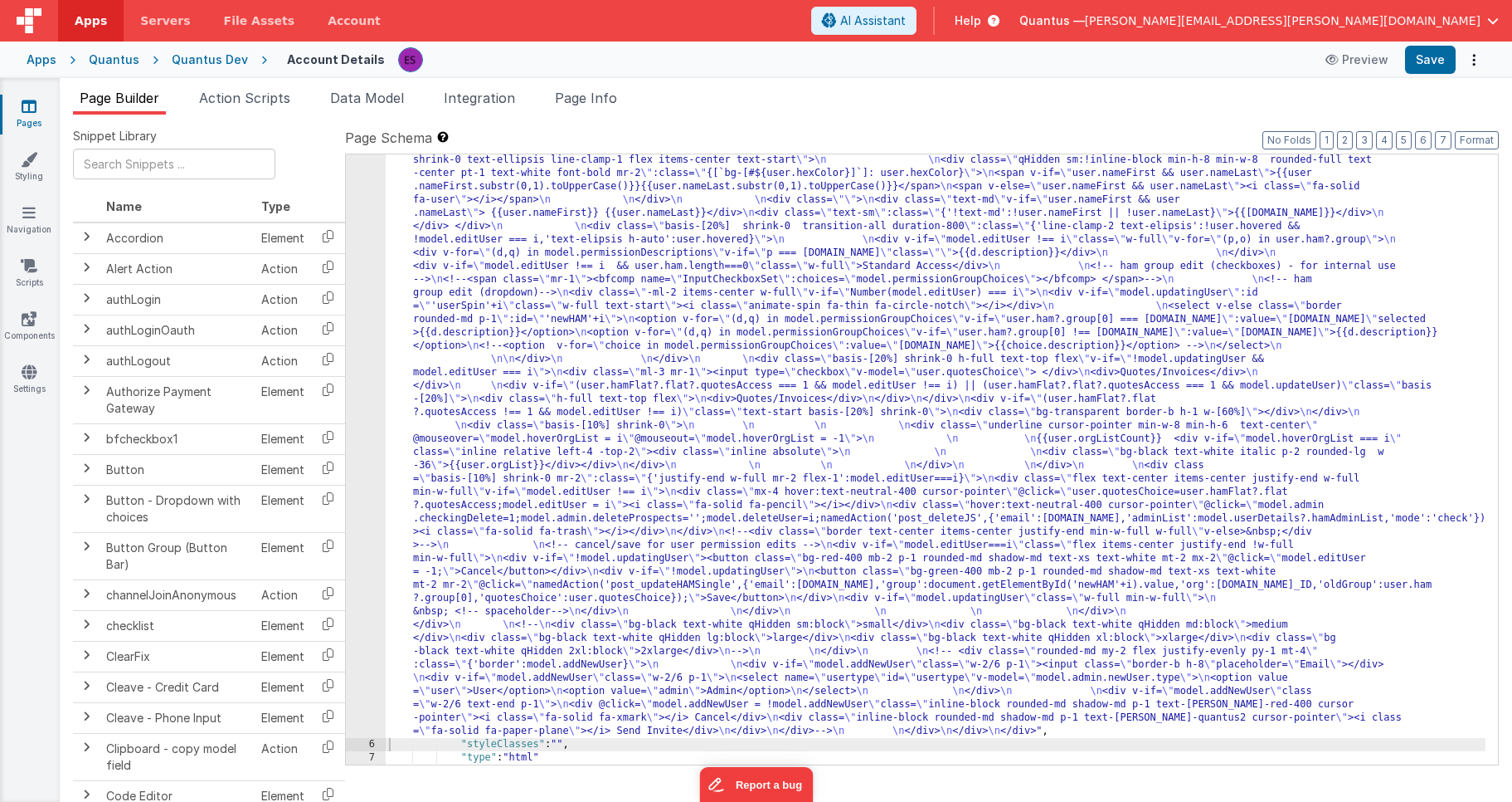
click at [448, 308] on div ""html" : "<!-- User Management Modal--> \n\n <div v-if= \" model.admin \" > \n\…" at bounding box center [935, 611] width 1100 height 1499
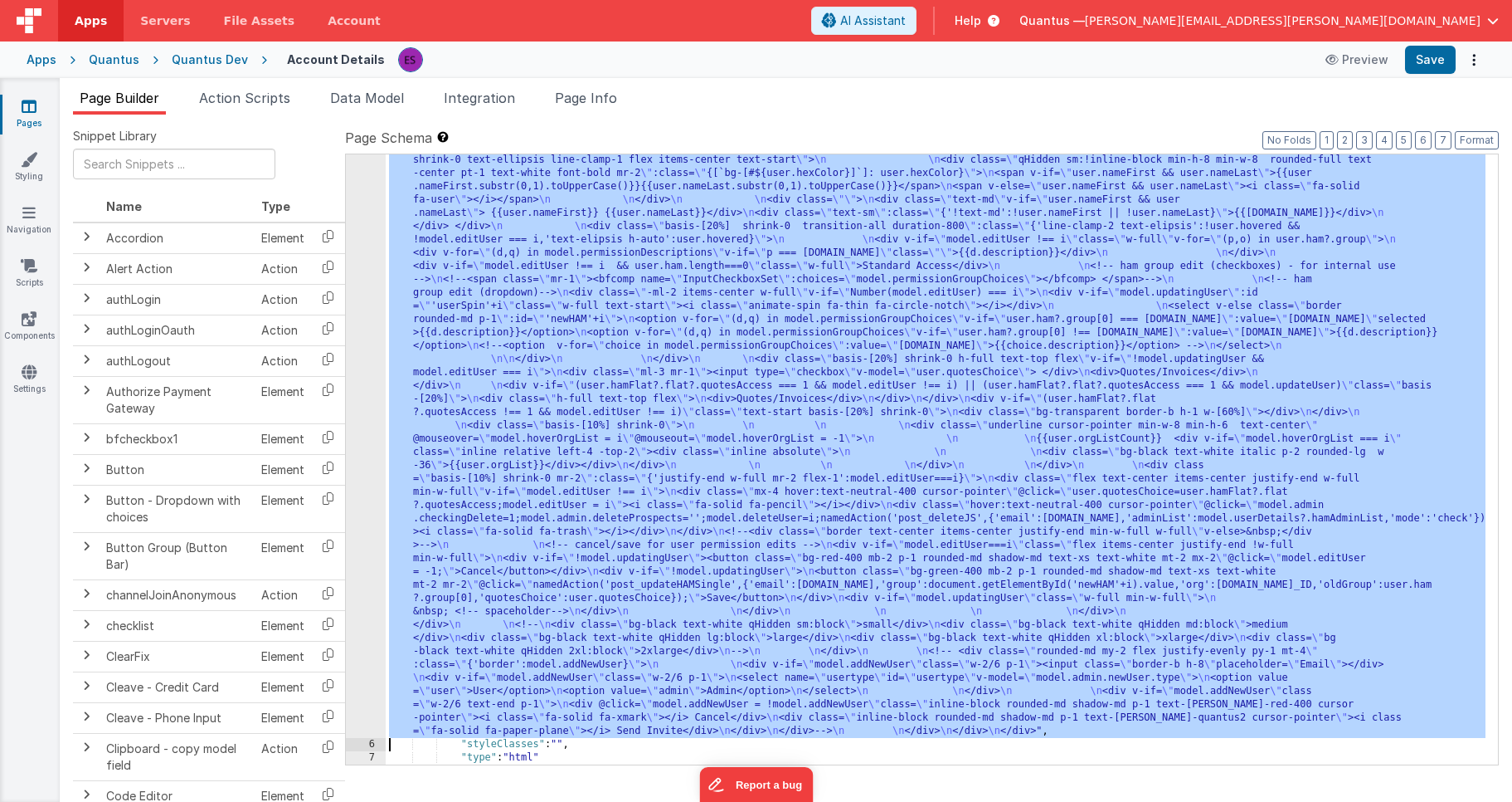
click at [370, 339] on div "5" at bounding box center [365, 299] width 40 height 876
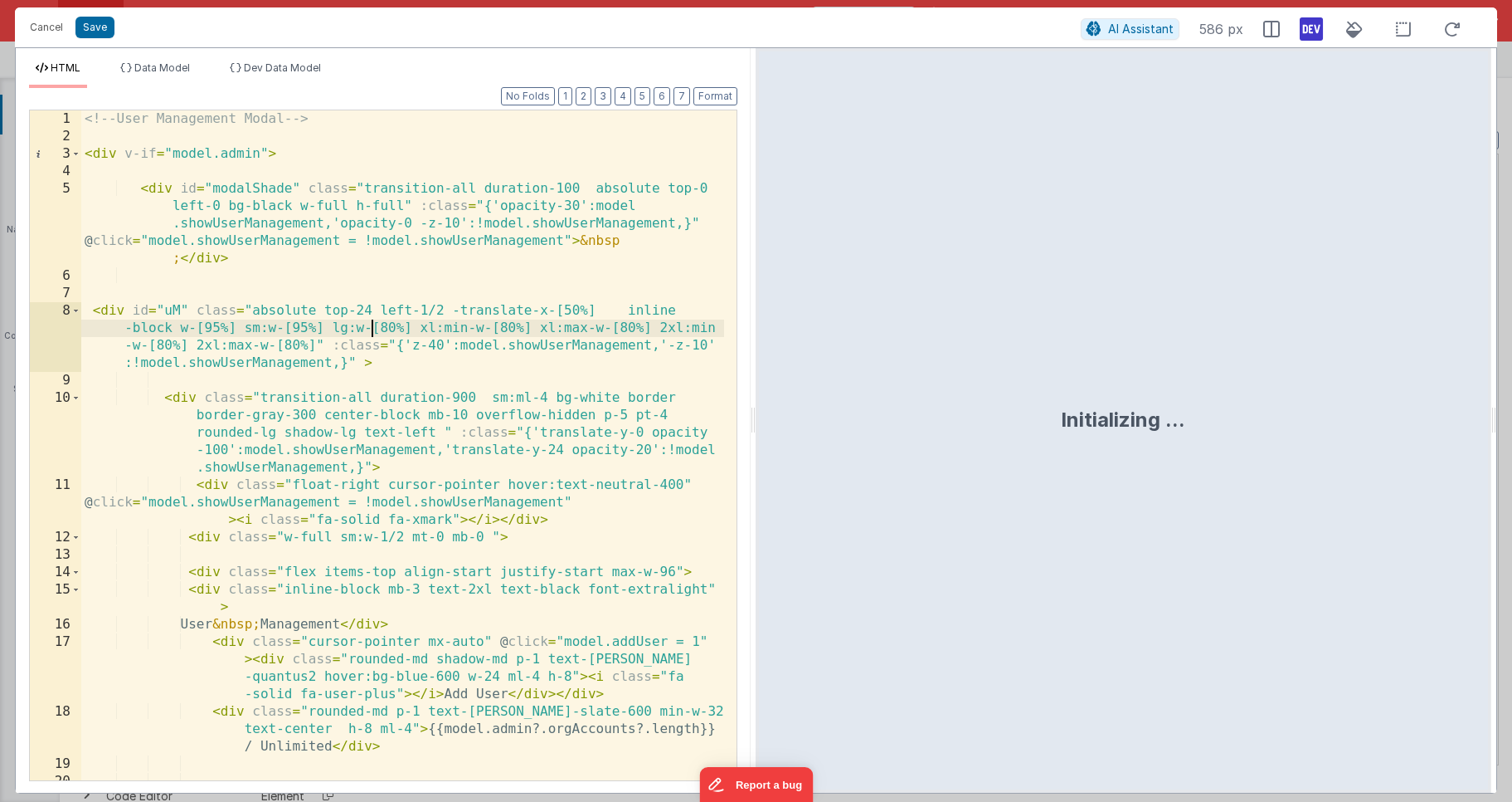
click at [372, 334] on div "<!-- User Management Modal --> < div v-if = "model.admin" > < div id = "modalSh…" at bounding box center [402, 463] width 643 height 704
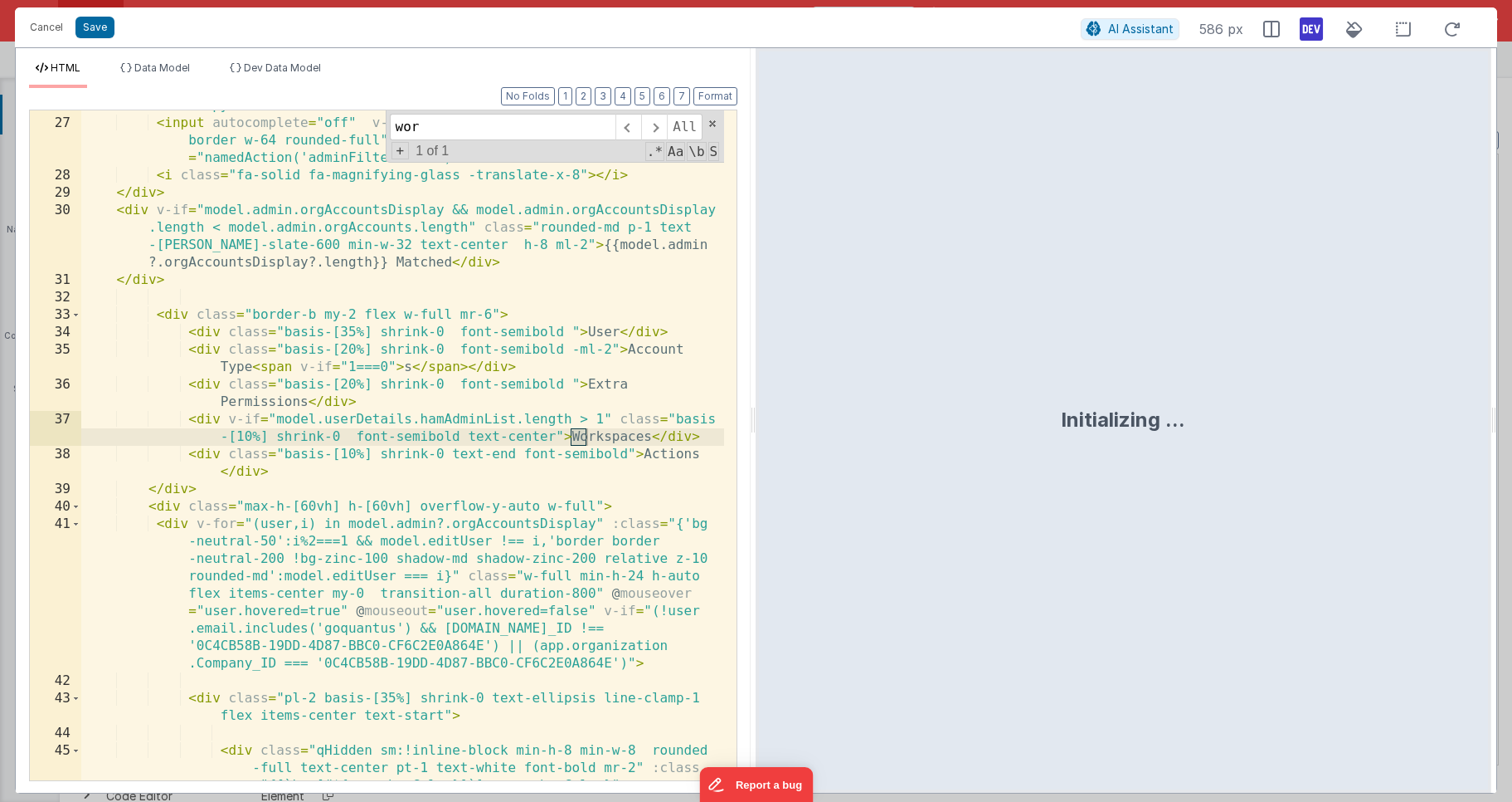
scroll to position [781, 0]
type input "workspaces"
click at [653, 439] on div "< div class = "py-4 " > < input autocomplete = "off" v-model = "model.filterDes…" at bounding box center [402, 467] width 643 height 740
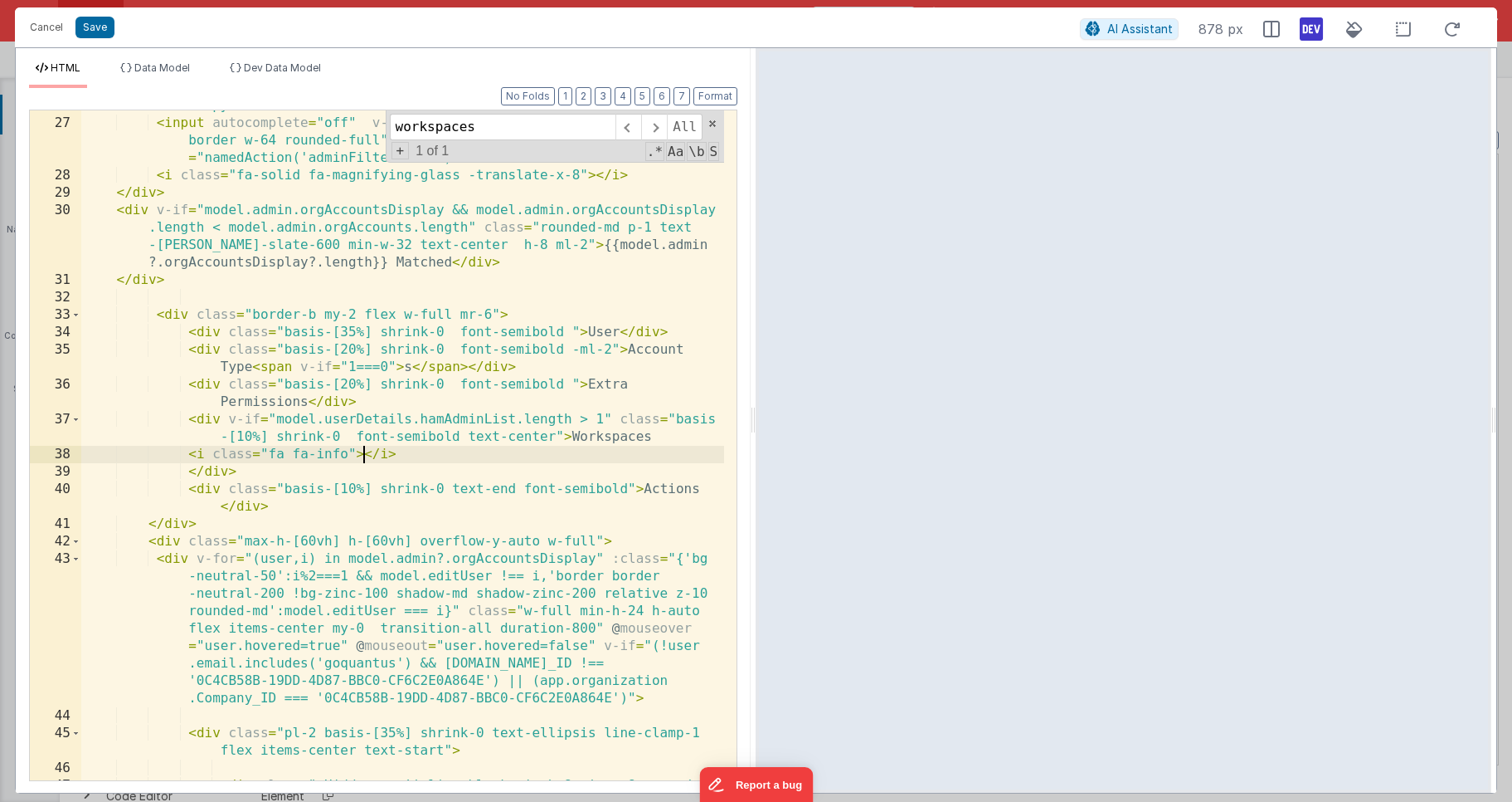
click at [314, 453] on div "< div class = "py-4 " > < input autocomplete = "off" v-model = "model.filterDes…" at bounding box center [402, 467] width 643 height 740
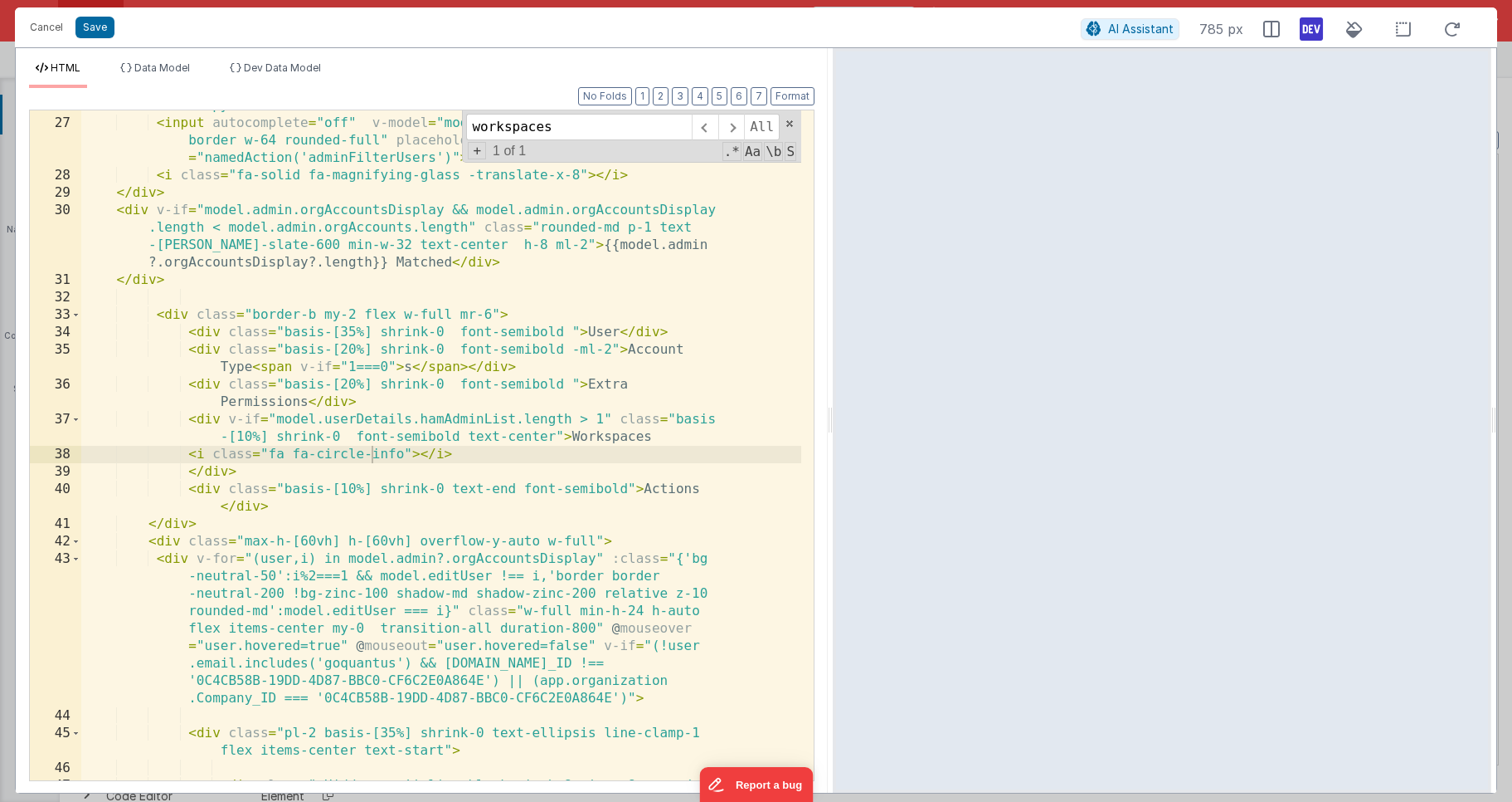
drag, startPoint x: 754, startPoint y: 419, endPoint x: 833, endPoint y: 383, distance: 86.8
click at [833, 383] on html "Cancel Save AI Assistant 785 px HTML Data Model Dev Data Model Format 7 6 5 4 3…" at bounding box center [756, 401] width 1512 height 802
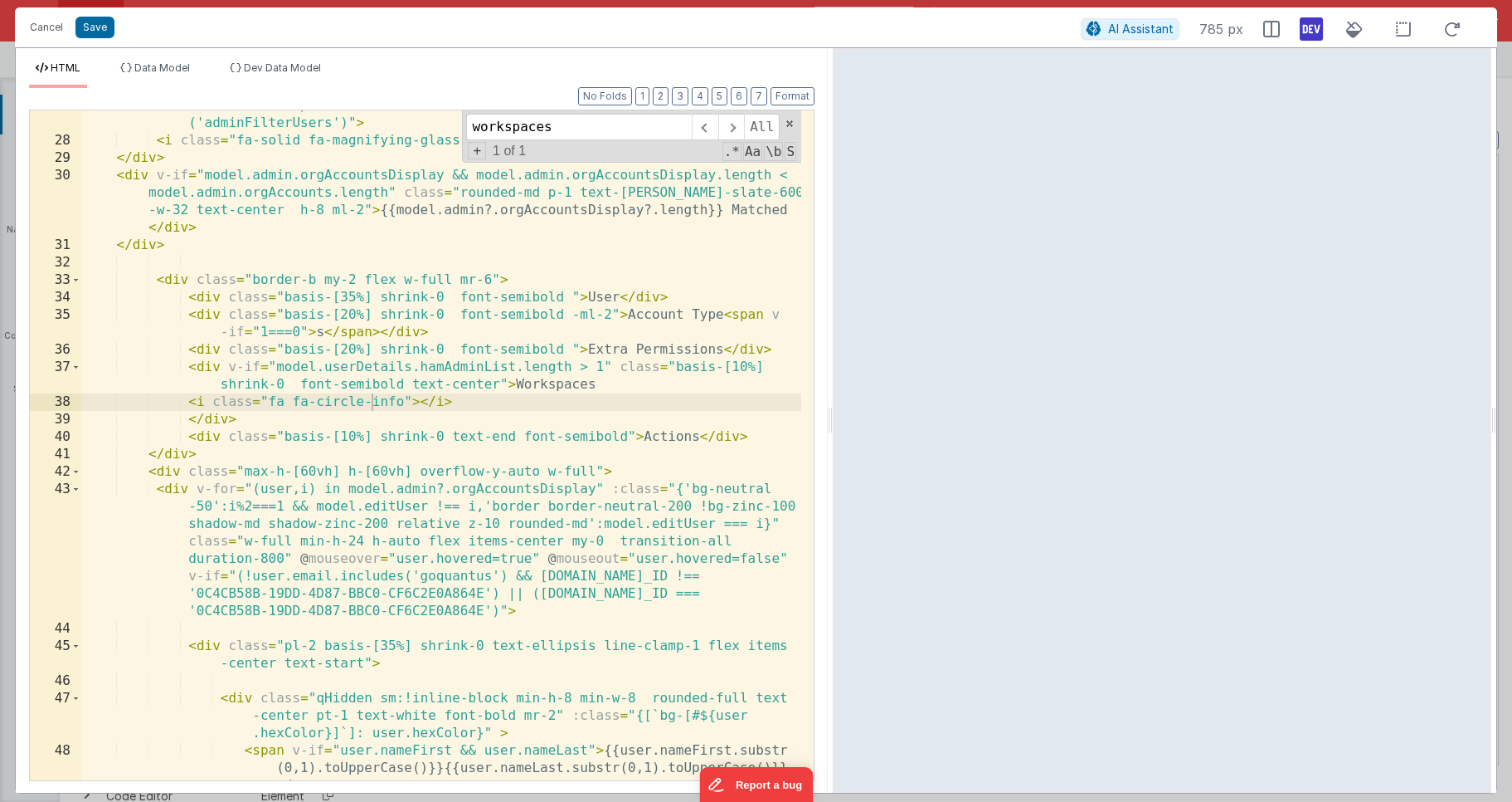
click at [501, 382] on div "< input autocomplete = "off" v-model = "model.filterDesc" class = "p-2 border w…" at bounding box center [441, 467] width 720 height 775
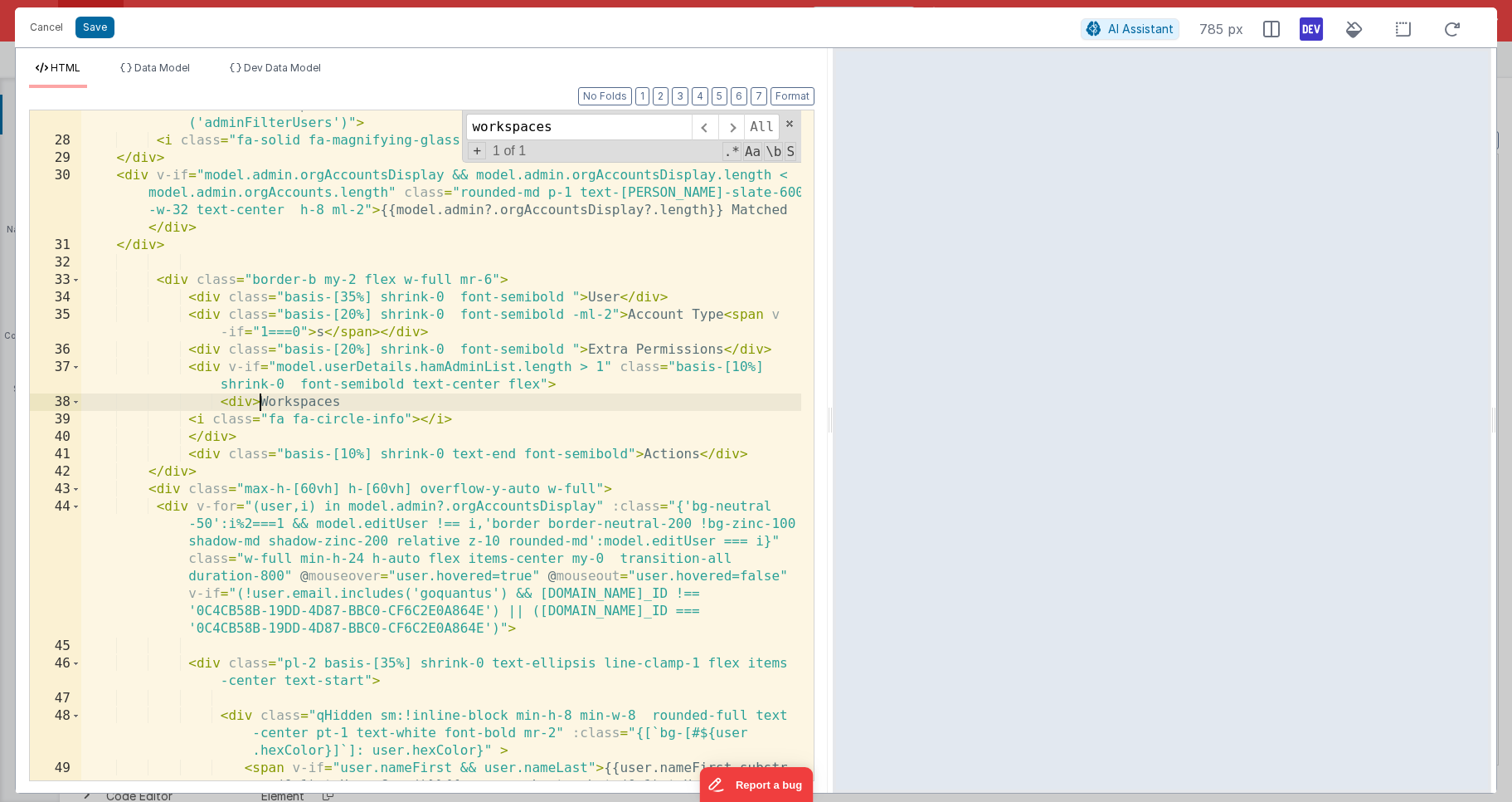
scroll to position [722, 0]
click at [450, 396] on div "< input autocomplete = "off" v-model = "model.filterDesc" class = "p-2 border w…" at bounding box center [441, 467] width 720 height 775
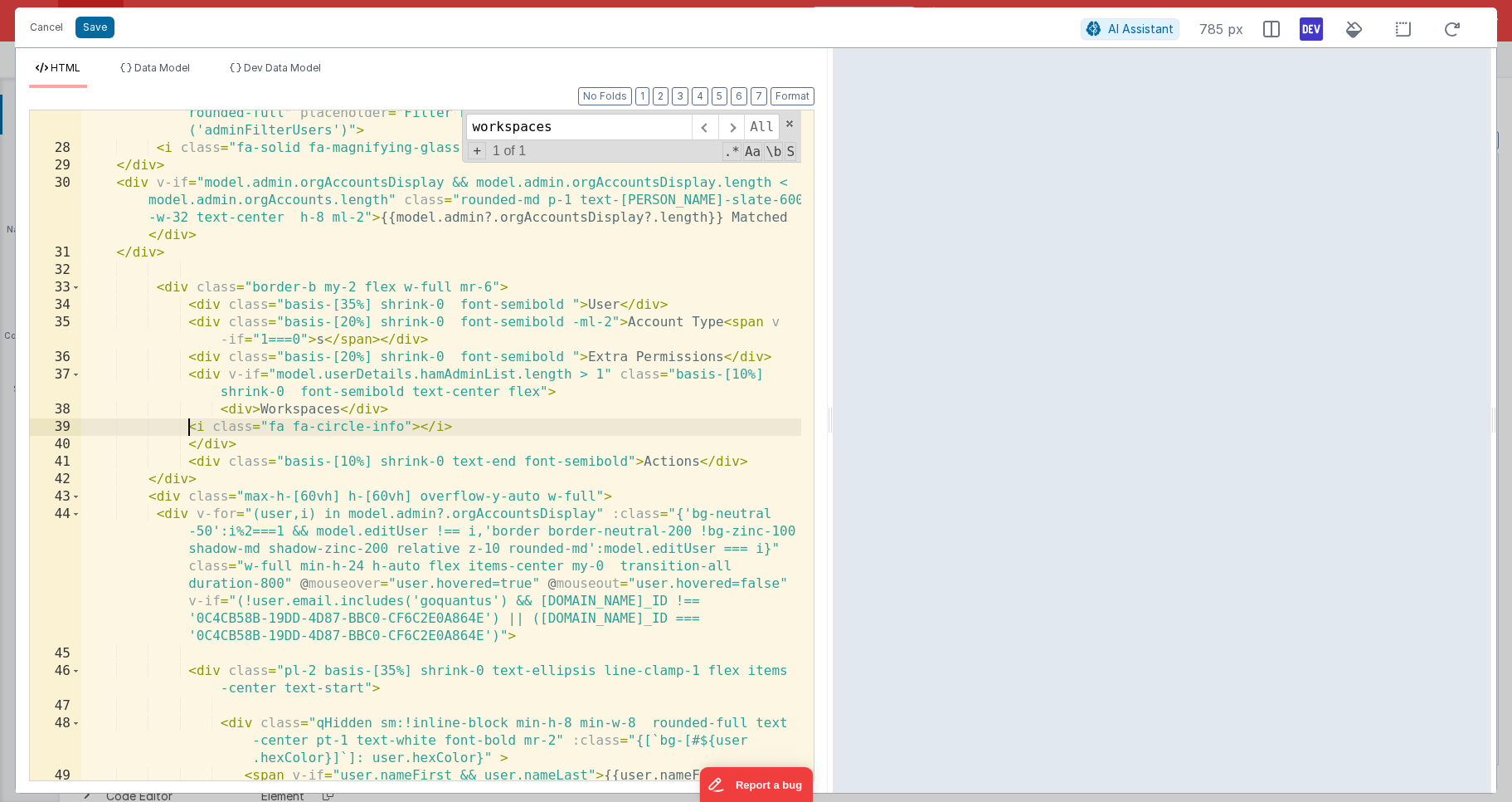
click at [186, 429] on div "< input autocomplete = "off" v-model = "model.filterDesc" class = "p-2 border w…" at bounding box center [441, 474] width 720 height 775
click at [537, 433] on div "< input autocomplete = "off" v-model = "model.filterDesc" class = "p-2 border w…" at bounding box center [441, 474] width 720 height 775
click at [250, 426] on div "< input autocomplete = "off" v-model = "model.filterDesc" class = "p-2 border w…" at bounding box center [441, 474] width 720 height 775
click at [627, 419] on div "< input autocomplete = "off" v-model = "model.filterDesc" class = "p-2 border w…" at bounding box center [441, 474] width 720 height 775
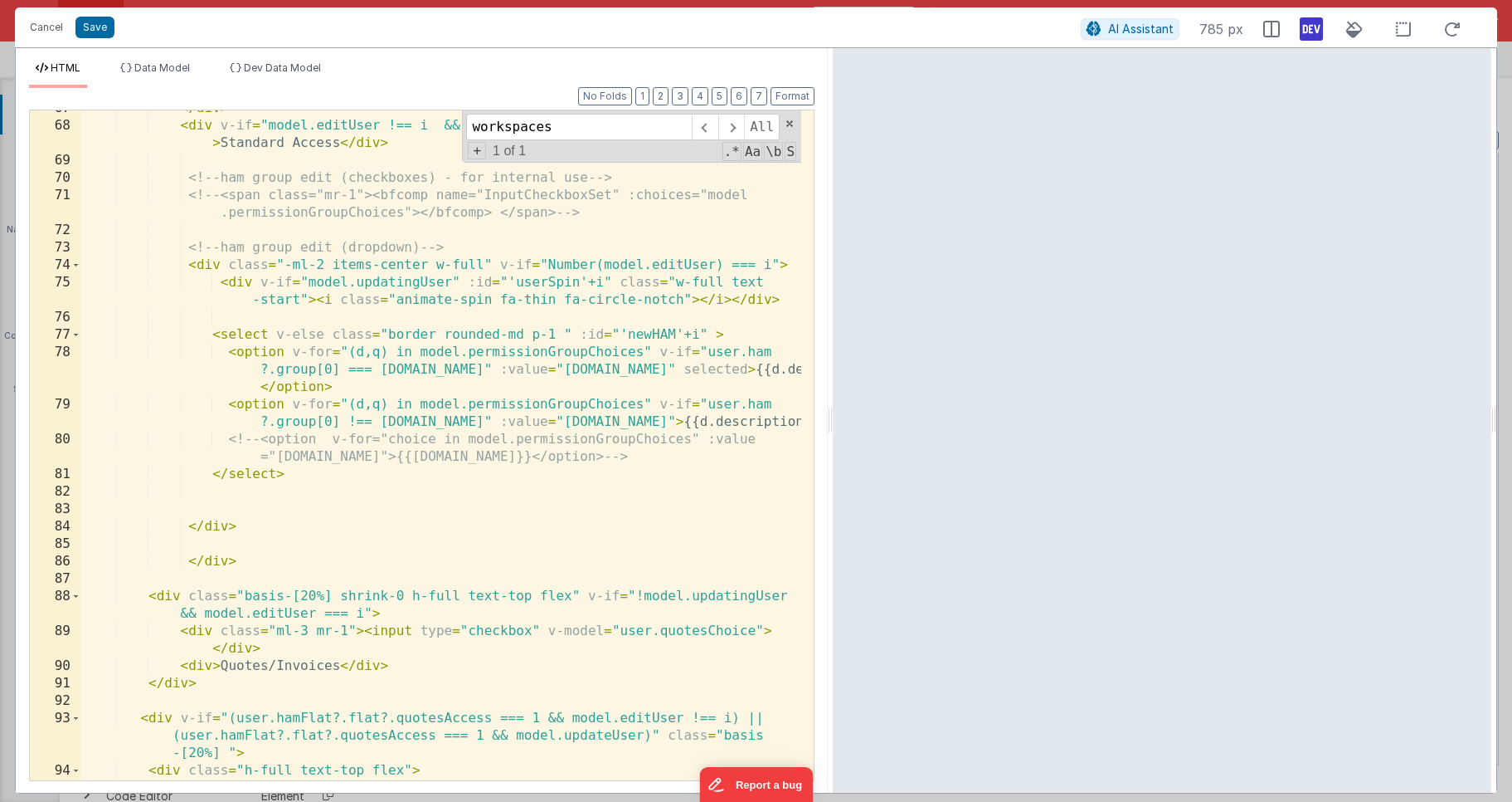
scroll to position [1873, 0]
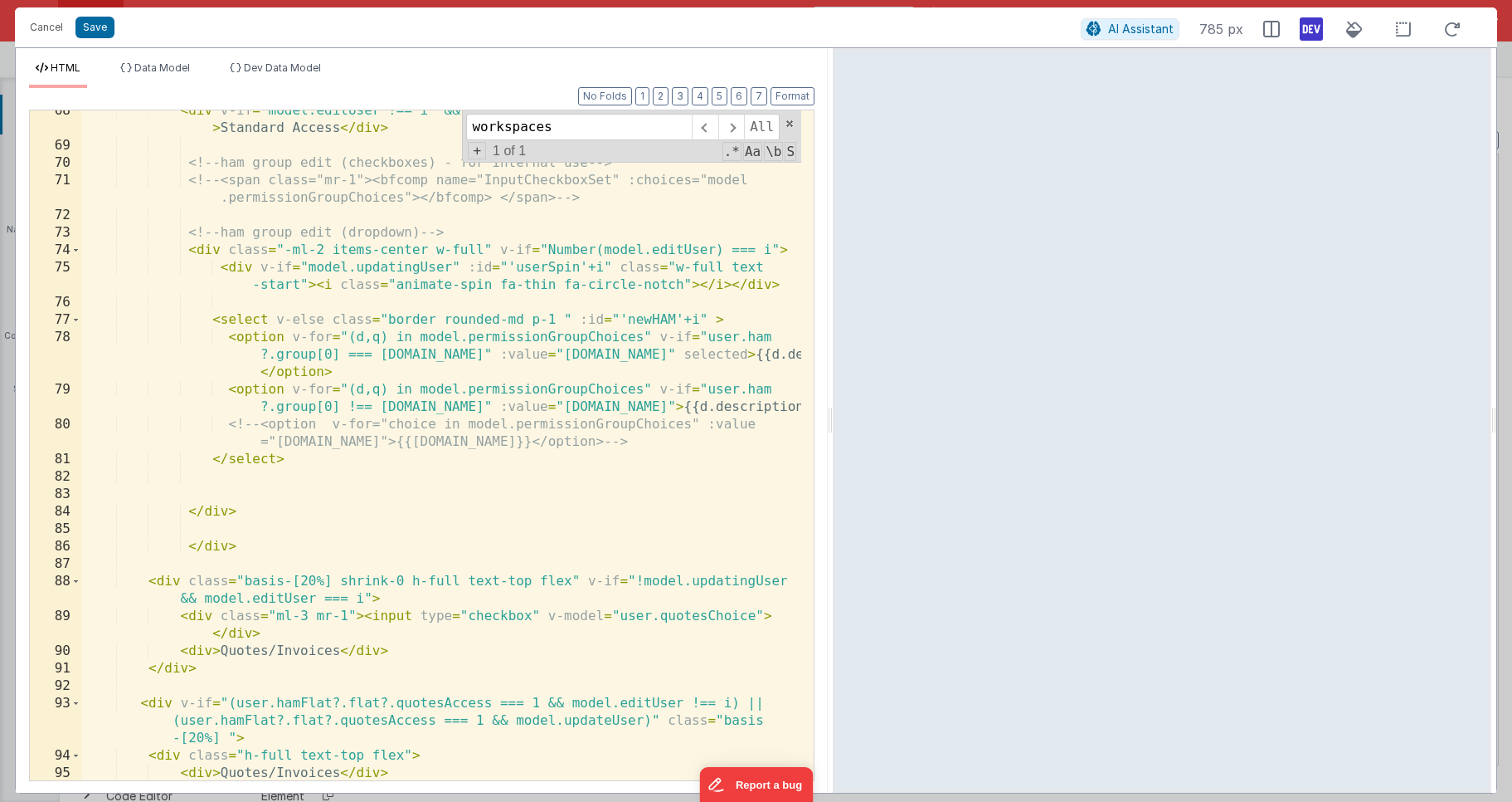
click at [461, 546] on div "< div v-if = "model.editUser !== i && user.ham.length===0" class = "w-full" > S…" at bounding box center [441, 463] width 720 height 722
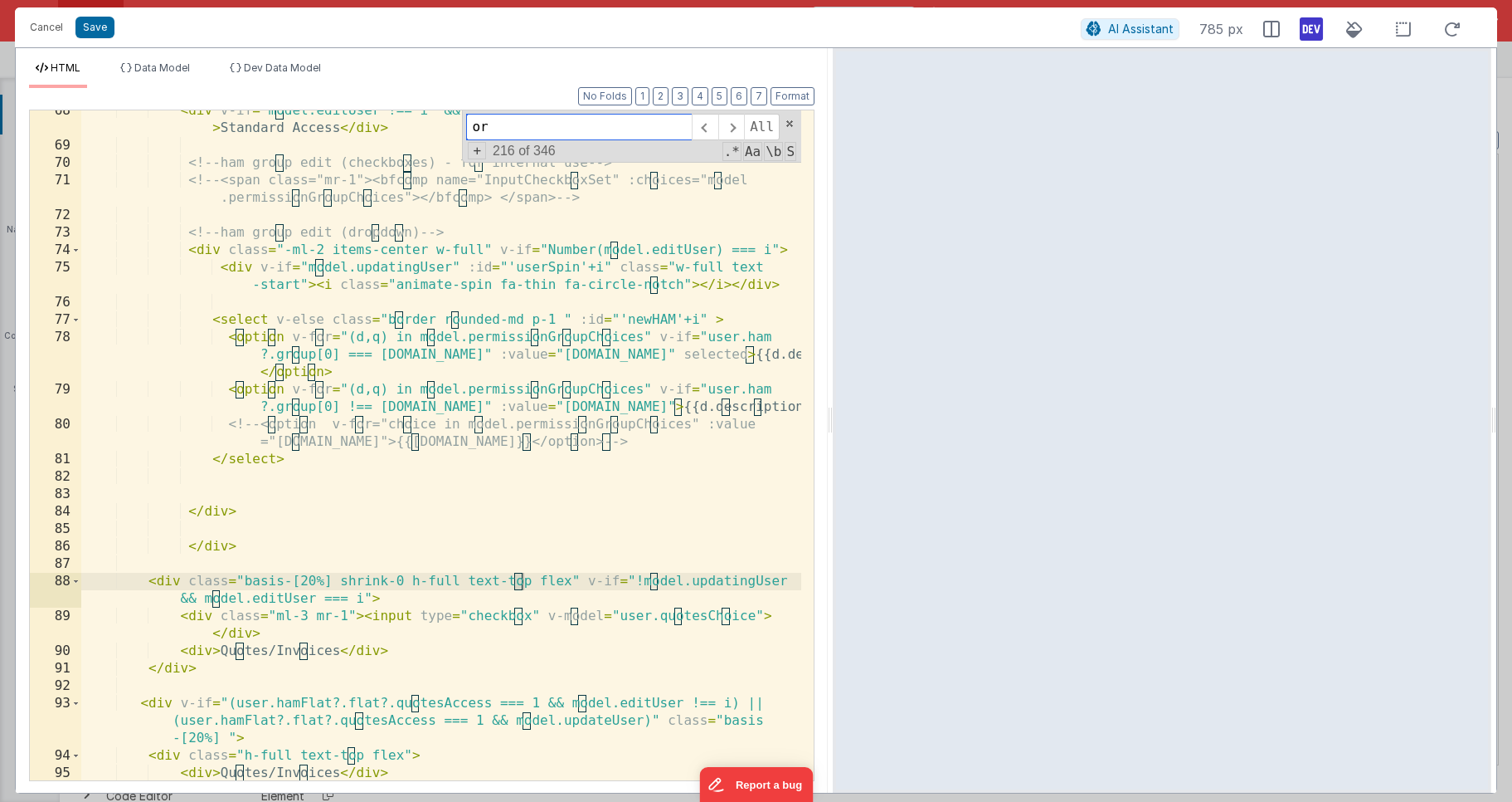
scroll to position [2297, 0]
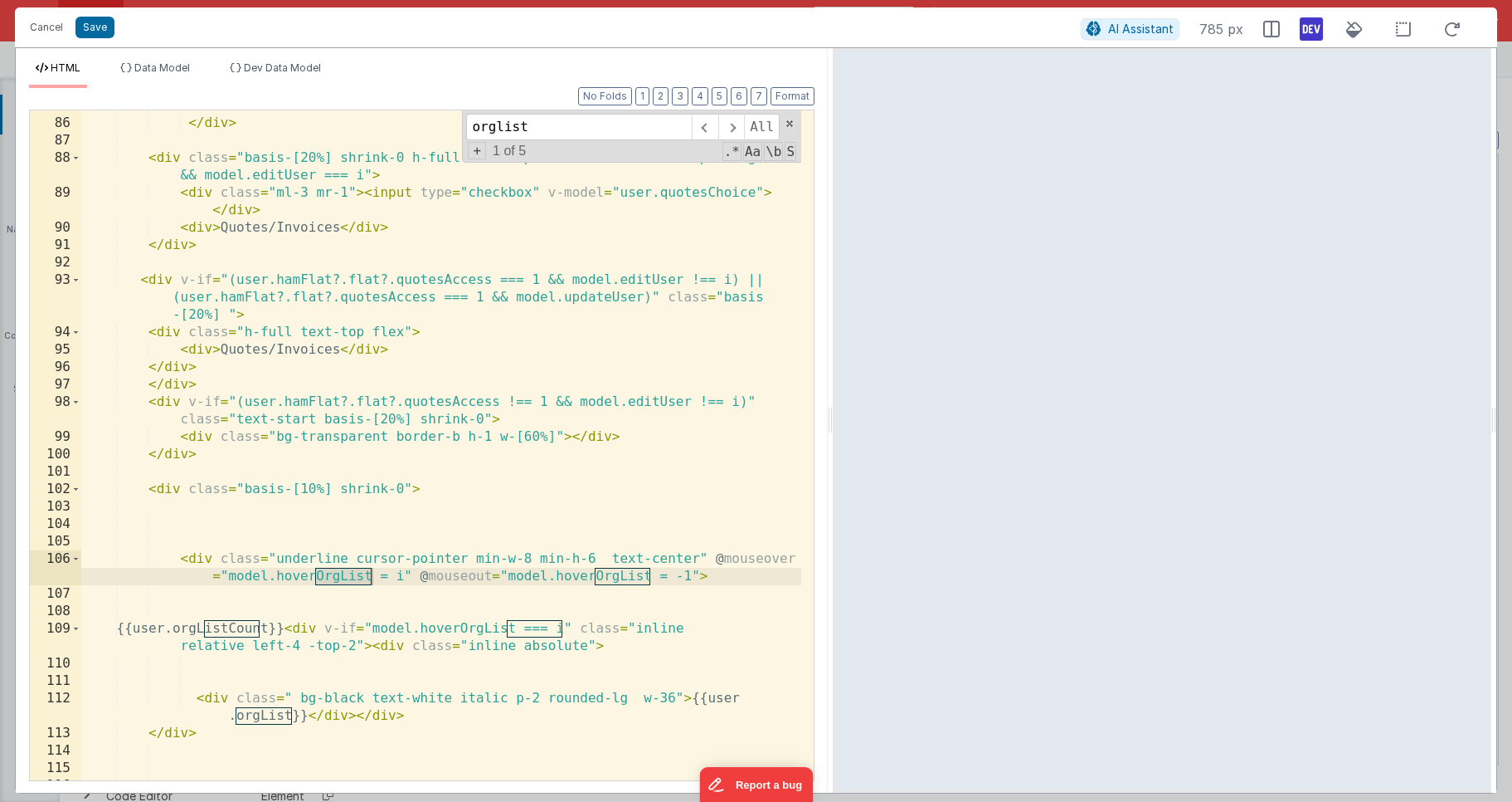
click at [194, 560] on div "</ div > < div class = "basis-[20%] shrink-0 h-full text-top flex" v-if = "!mod…" at bounding box center [441, 450] width 720 height 704
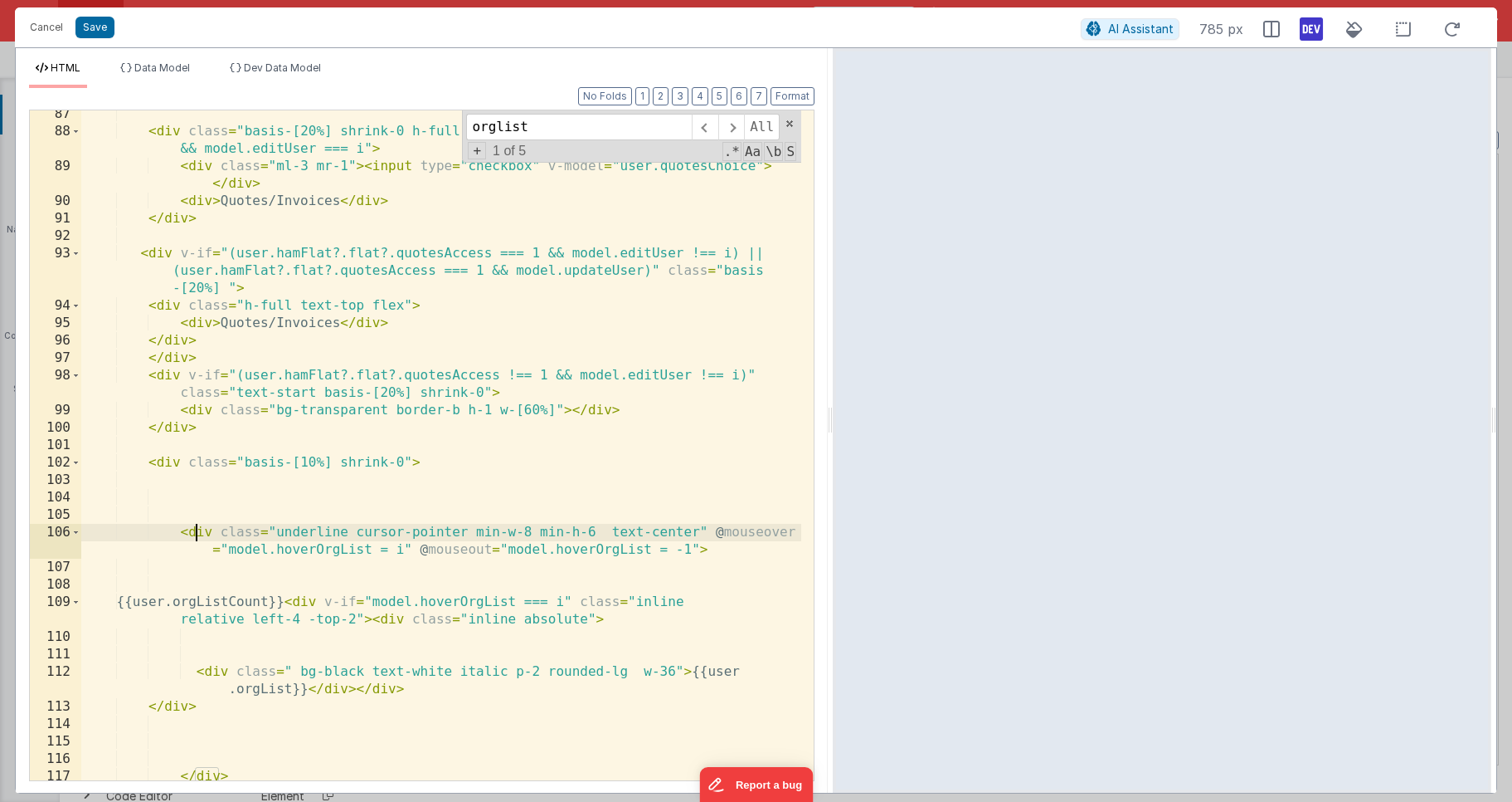
scroll to position [2346, 0]
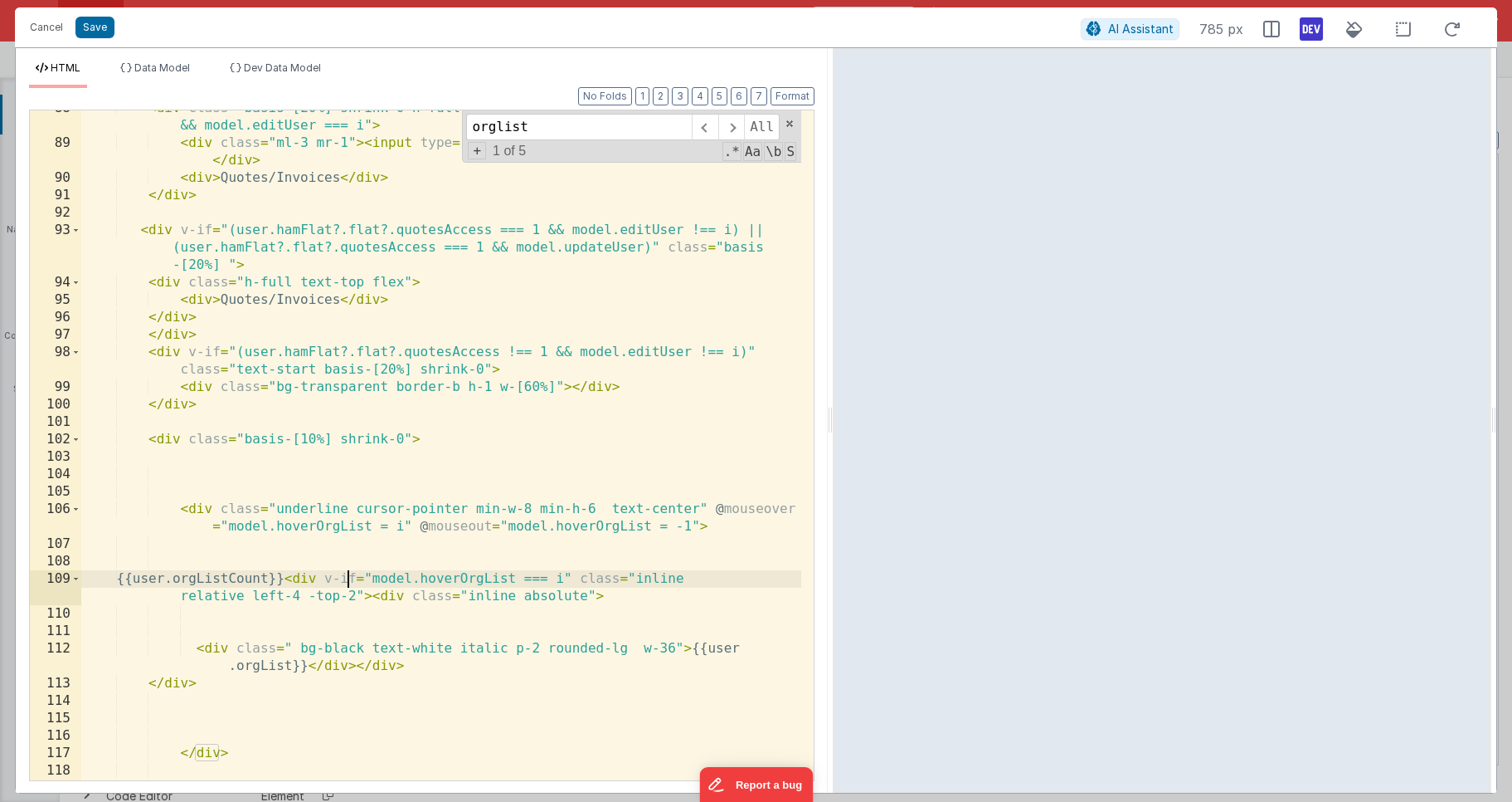
click at [345, 578] on div "< div class = "basis-[20%] shrink-0 h-full text-top flex" v-if = "!model.updati…" at bounding box center [441, 460] width 720 height 722
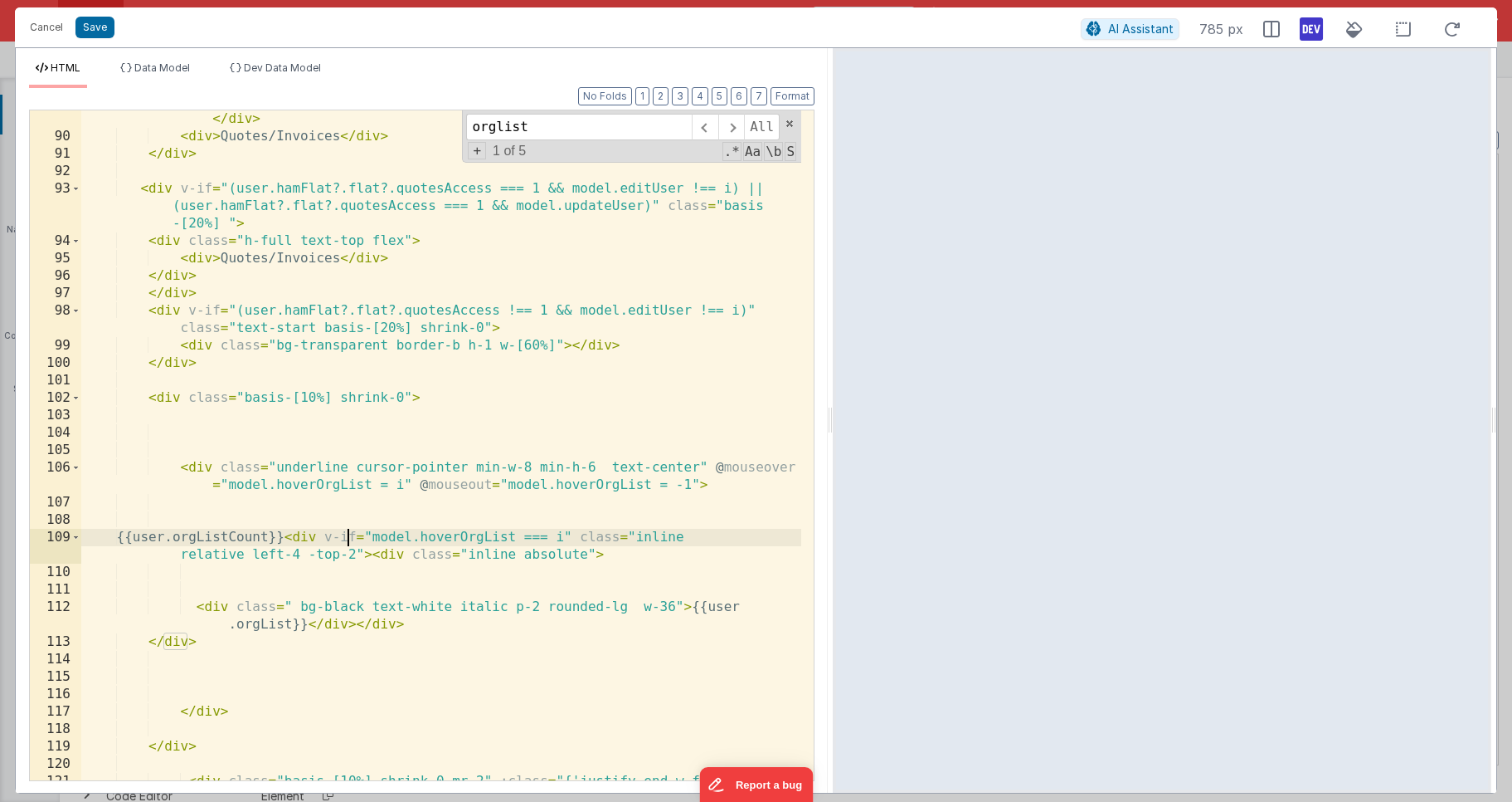
scroll to position [2387, 0]
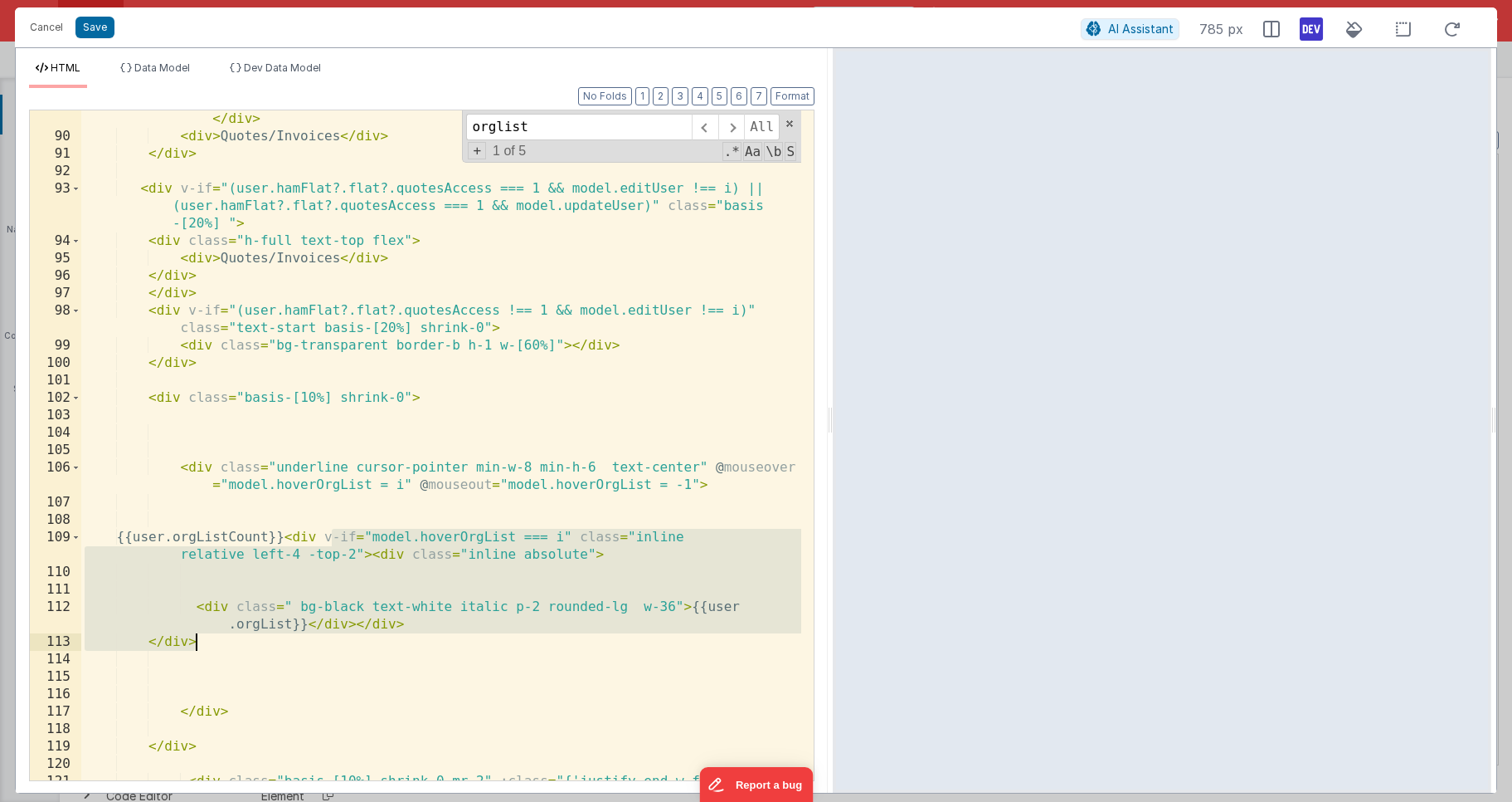
drag, startPoint x: 329, startPoint y: 536, endPoint x: 313, endPoint y: 638, distance: 103.2
click at [313, 638] on div "< div class = "ml-3 mr-1" > < input type = "checkbox" v-model = "user.quotesCho…" at bounding box center [441, 462] width 720 height 740
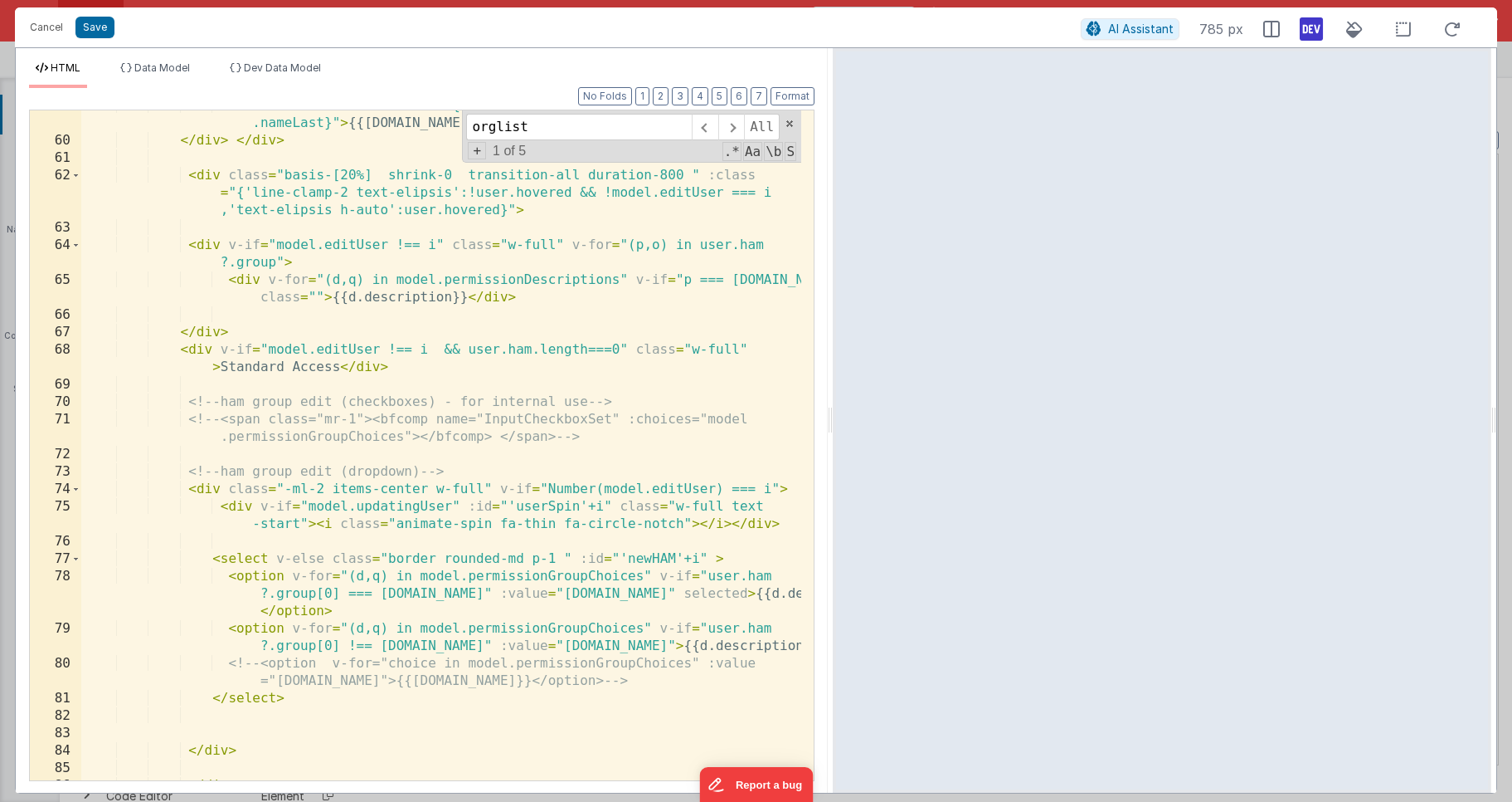
scroll to position [1626, 0]
click at [332, 546] on div "< div class = "text-sm" :class = "{'!text-md':!user.nameFirst || !user .nameLas…" at bounding box center [441, 458] width 720 height 722
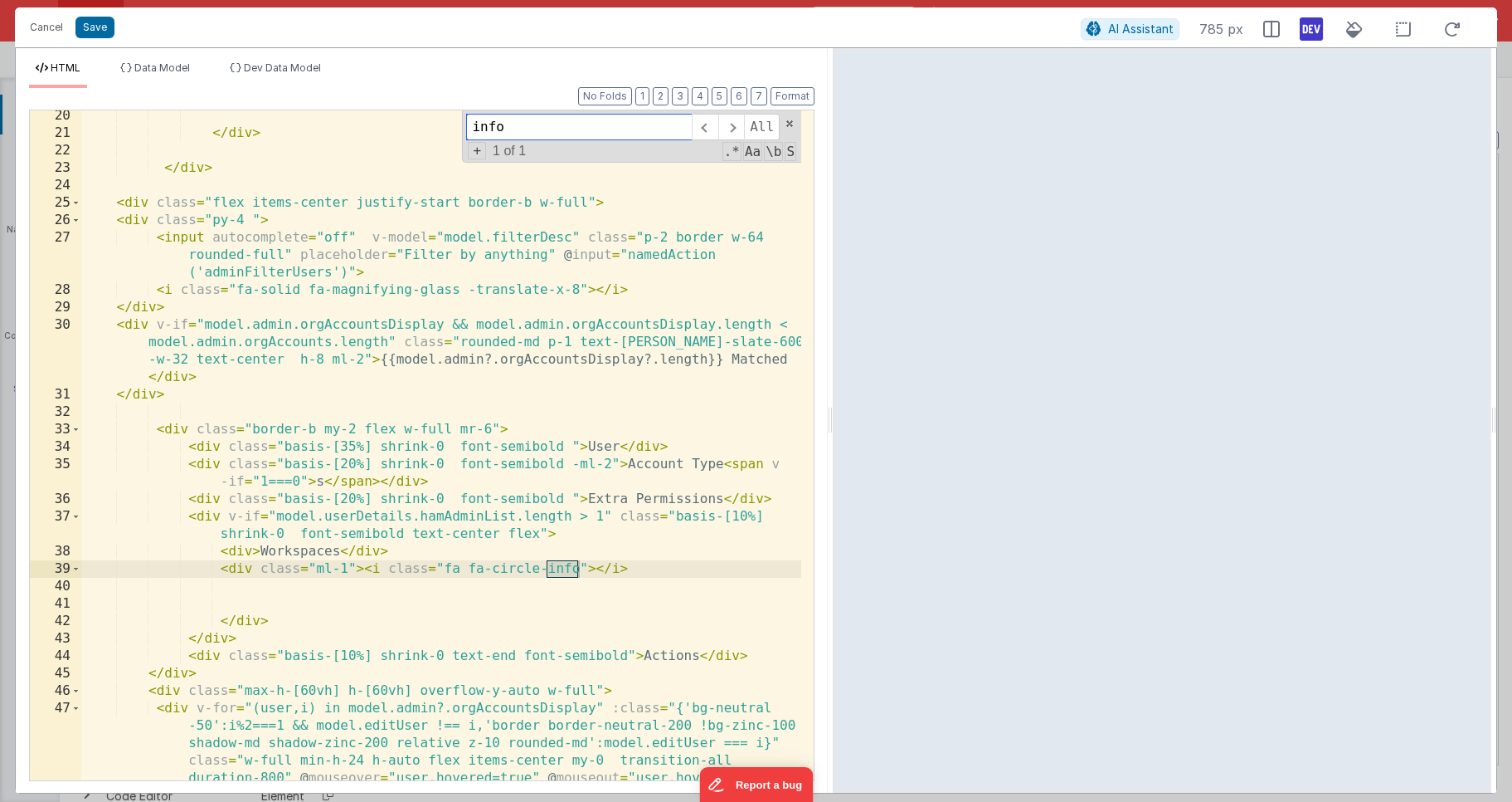
scroll to position [582, 0]
type input "info"
click at [471, 610] on div "</ div > </ div > < div class = "flex items-center justify-start border-b w-ful…" at bounding box center [441, 516] width 720 height 827
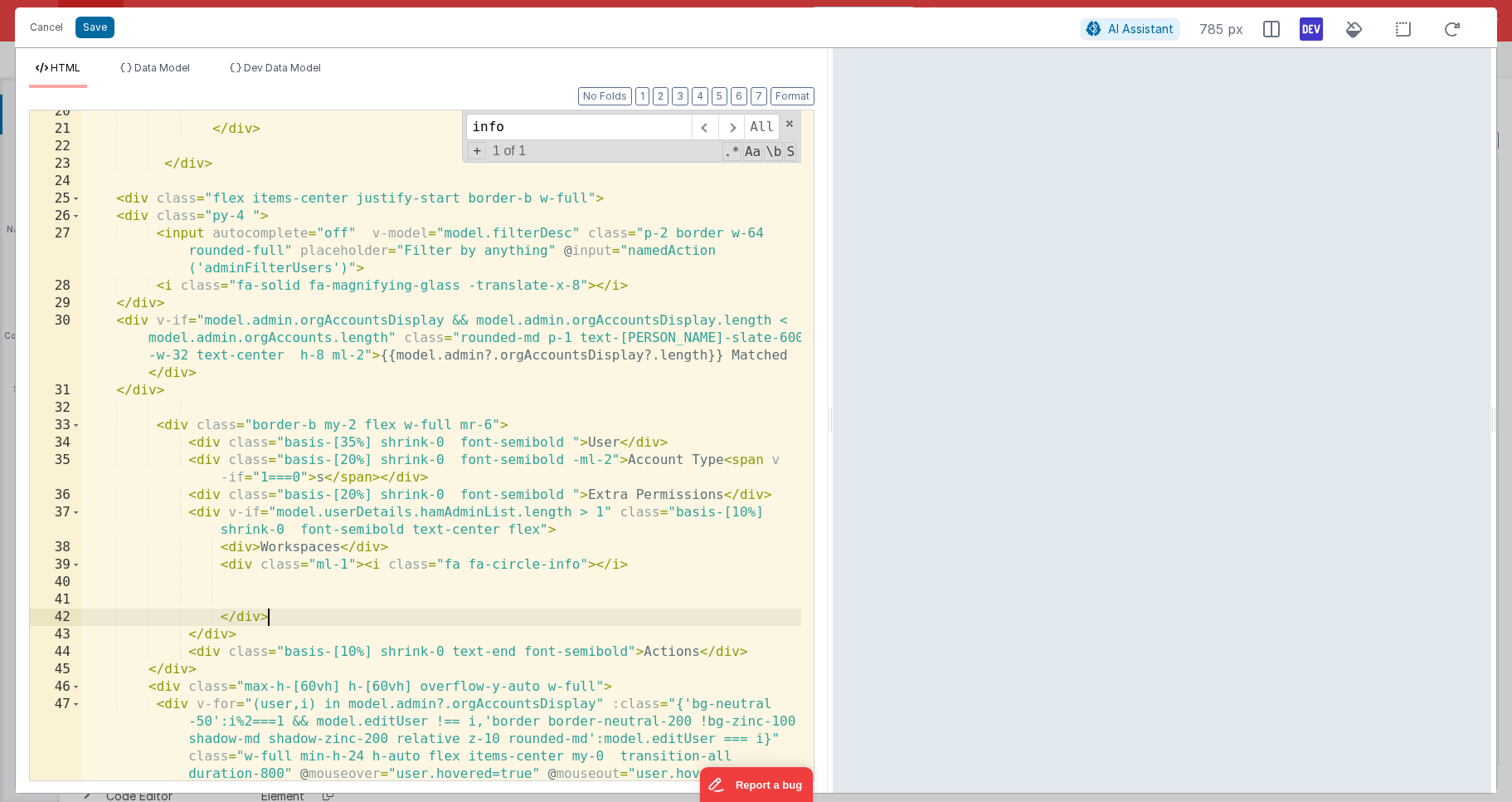
click at [364, 567] on div "</ div > </ div > < div class = "flex items-center justify-start border-b w-ful…" at bounding box center [441, 516] width 720 height 827
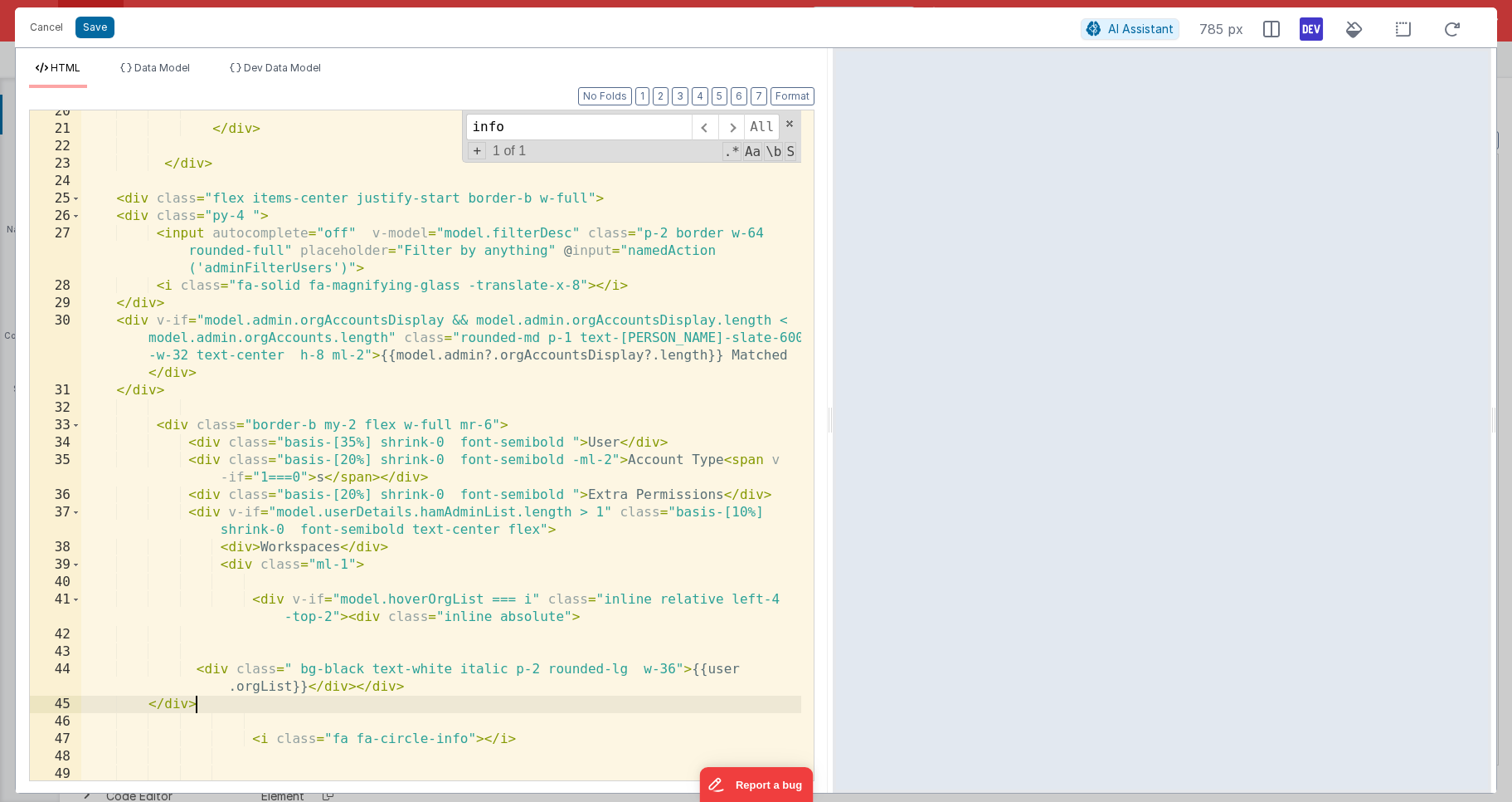
click at [145, 709] on div "</ div > </ div > < div class = "flex items-center justify-start border-b w-ful…" at bounding box center [441, 455] width 720 height 704
click at [199, 669] on div "</ div > </ div > < div class = "flex items-center justify-start border-b w-ful…" at bounding box center [441, 455] width 720 height 704
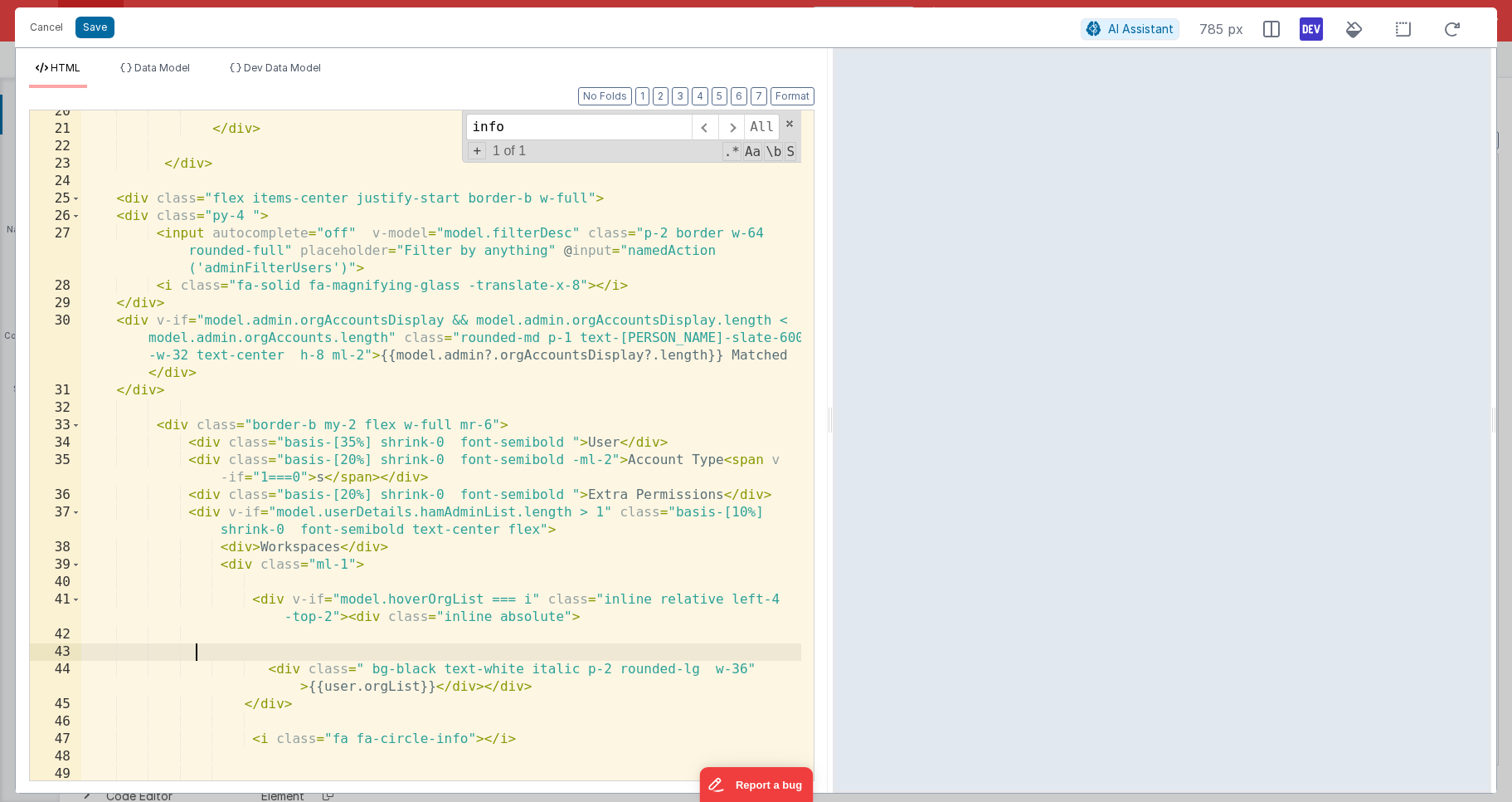
click at [259, 645] on div "</ div > </ div > < div class = "flex items-center justify-start border-b w-ful…" at bounding box center [441, 455] width 720 height 704
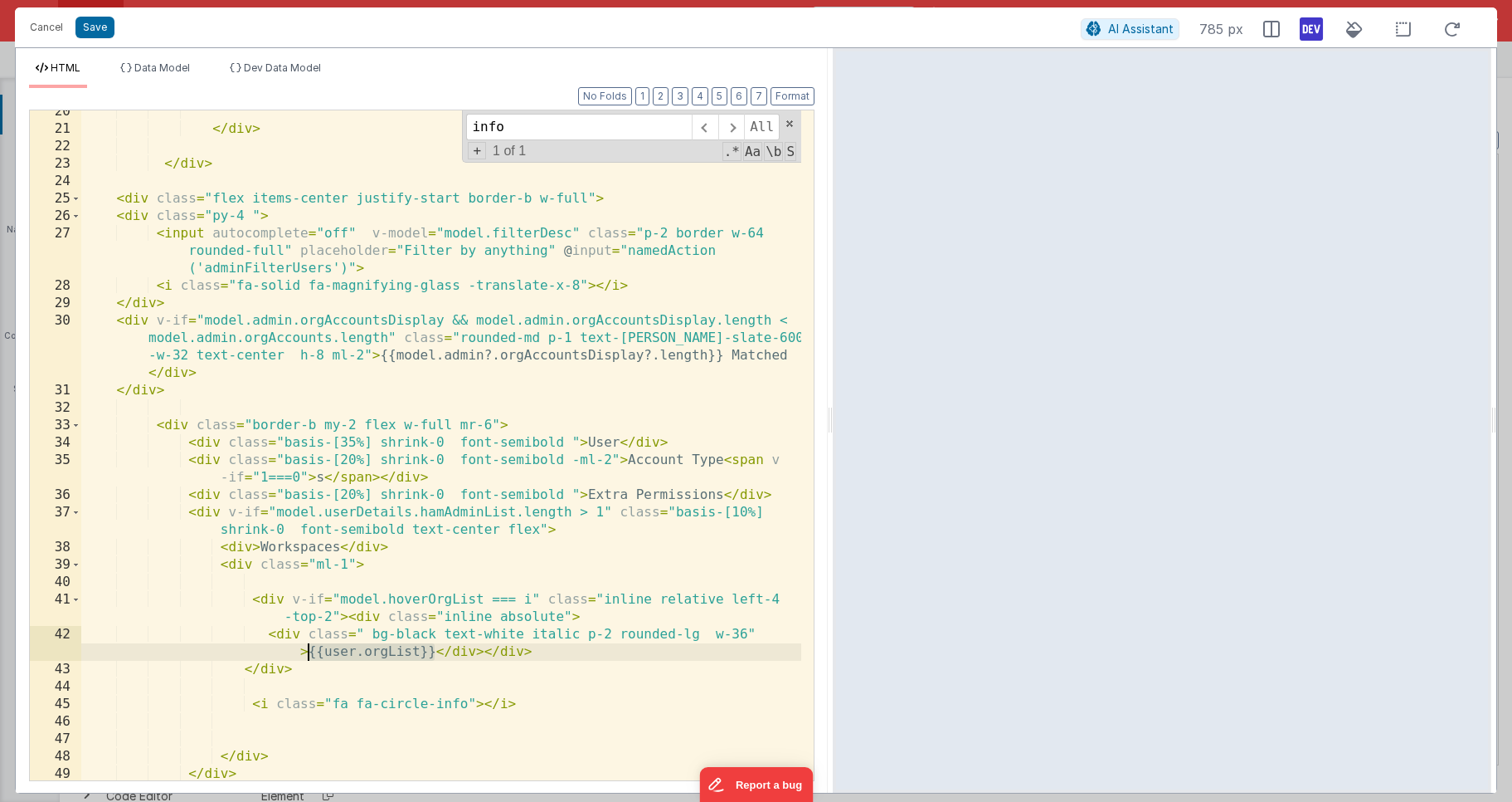
drag, startPoint x: 436, startPoint y: 651, endPoint x: 311, endPoint y: 651, distance: 125.0
click at [311, 651] on div "</ div > </ div > < div class = "flex items-center justify-start border-b w-ful…" at bounding box center [441, 455] width 720 height 704
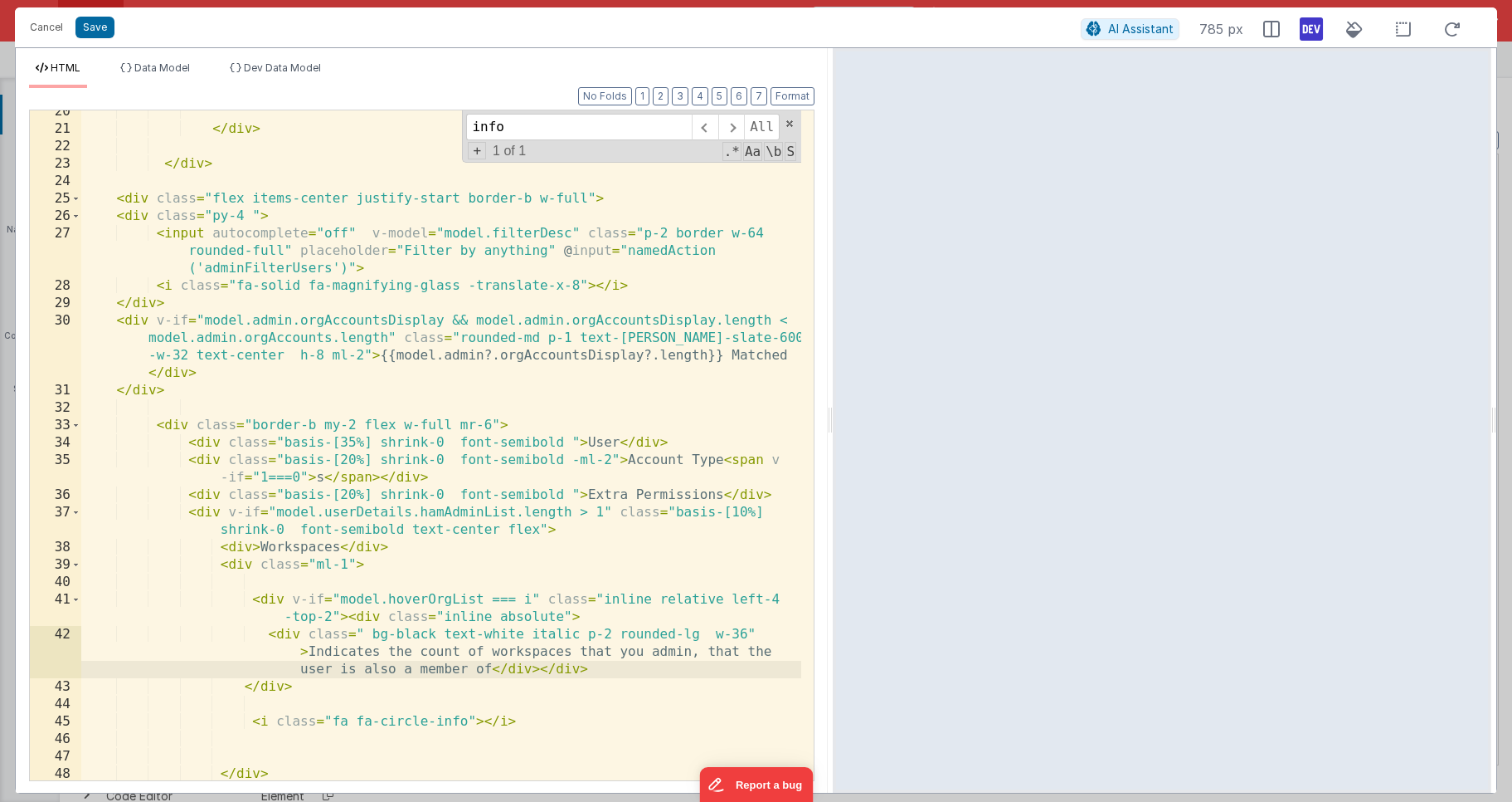
click at [690, 651] on div "</ div > </ div > < div class = "flex items-center justify-start border-b w-ful…" at bounding box center [441, 455] width 720 height 704
drag, startPoint x: 308, startPoint y: 653, endPoint x: 424, endPoint y: 666, distance: 116.7
click at [424, 666] on div "</ div > </ div > < div class = "flex items-center justify-start border-b w-ful…" at bounding box center [441, 455] width 720 height 704
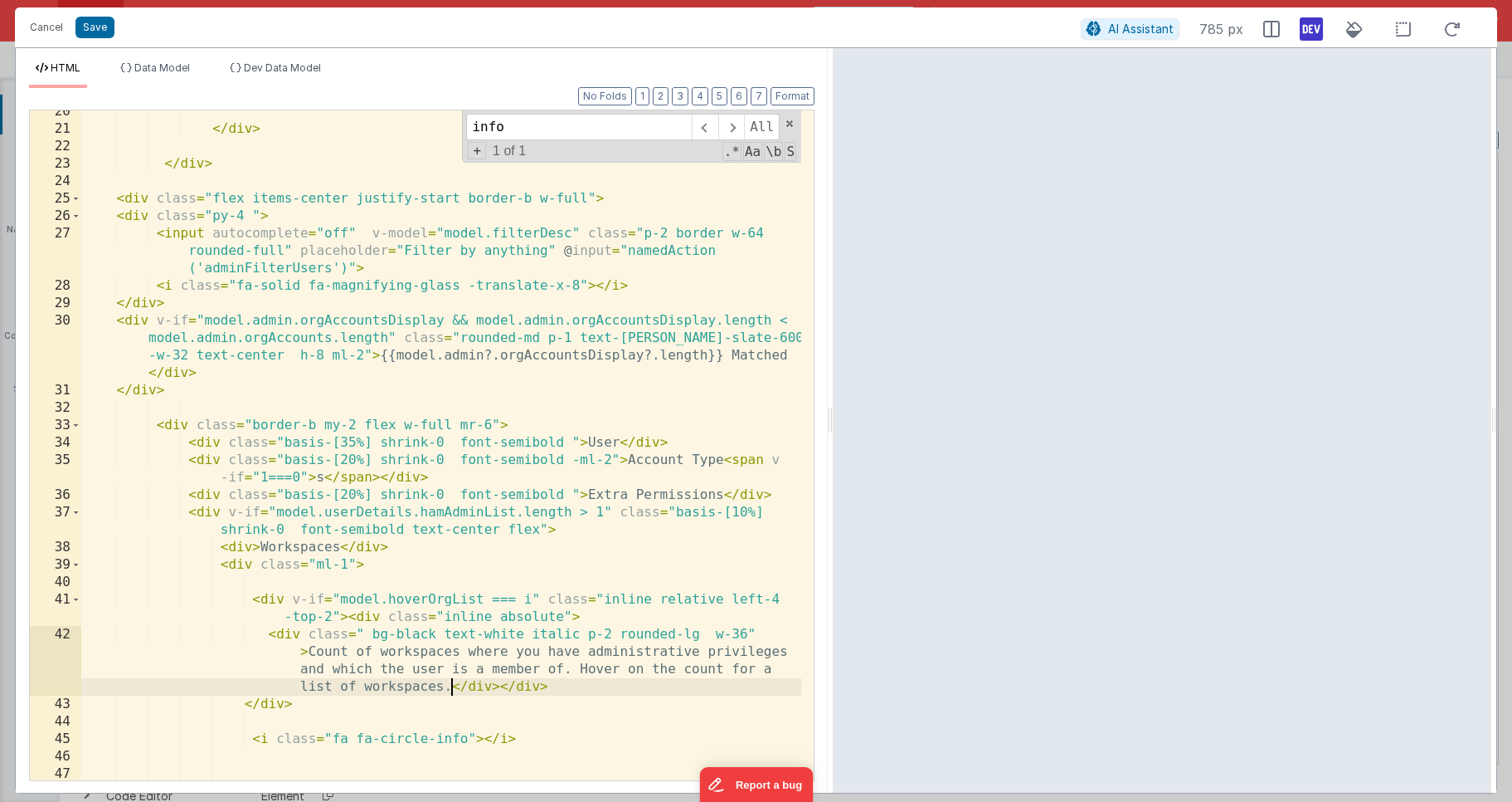
click at [481, 607] on div "</ div > </ div > < div class = "flex items-center justify-start border-b w-ful…" at bounding box center [441, 455] width 720 height 704
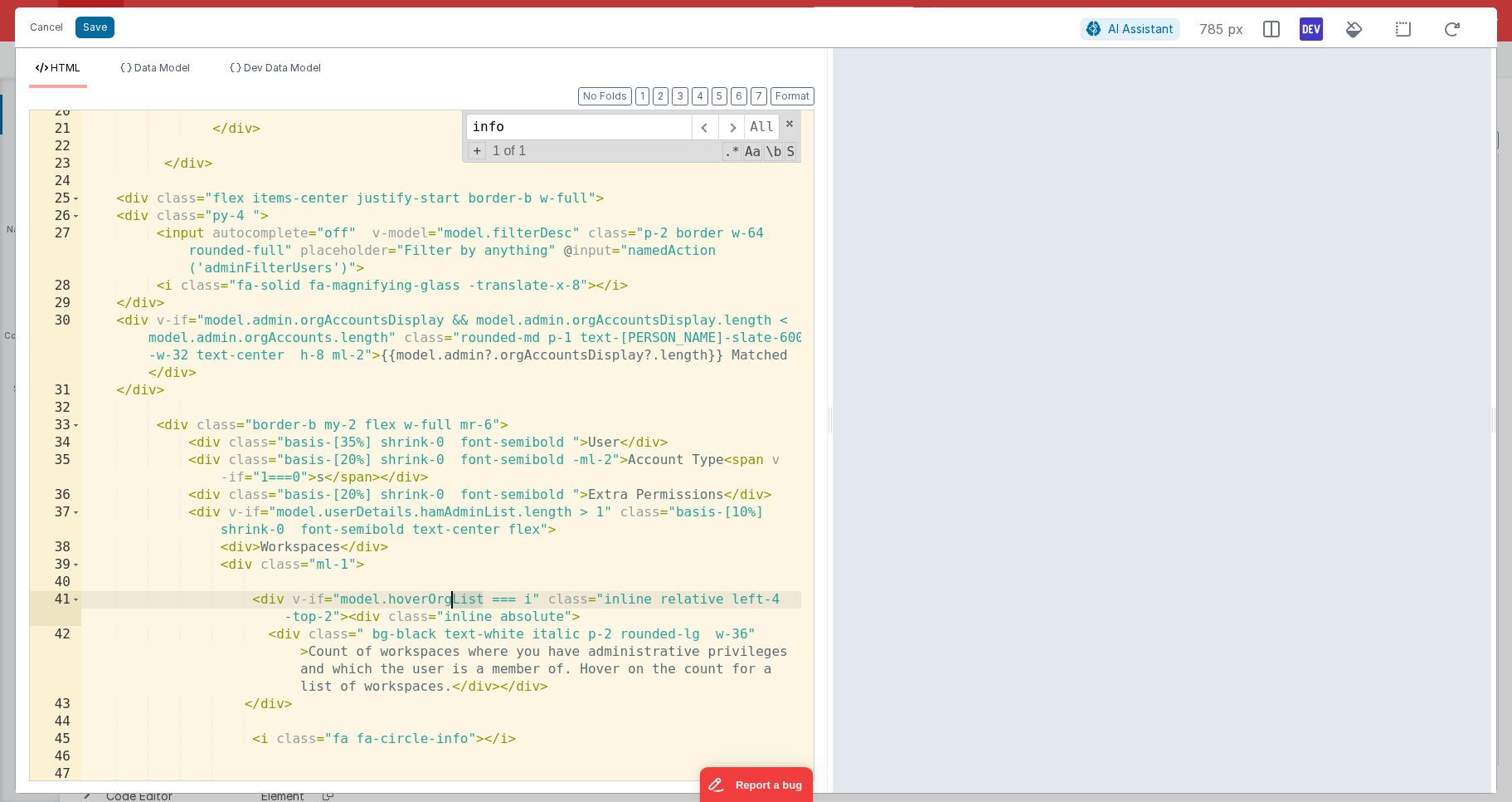
drag, startPoint x: 484, startPoint y: 597, endPoint x: 450, endPoint y: 598, distance: 34.0
click at [450, 598] on div "</ div > </ div > < div class = "flex items-center justify-start border-b w-ful…" at bounding box center [441, 455] width 720 height 704
click at [531, 596] on div "</ div > </ div > < div class = "flex items-center justify-start border-b w-ful…" at bounding box center [441, 455] width 720 height 704
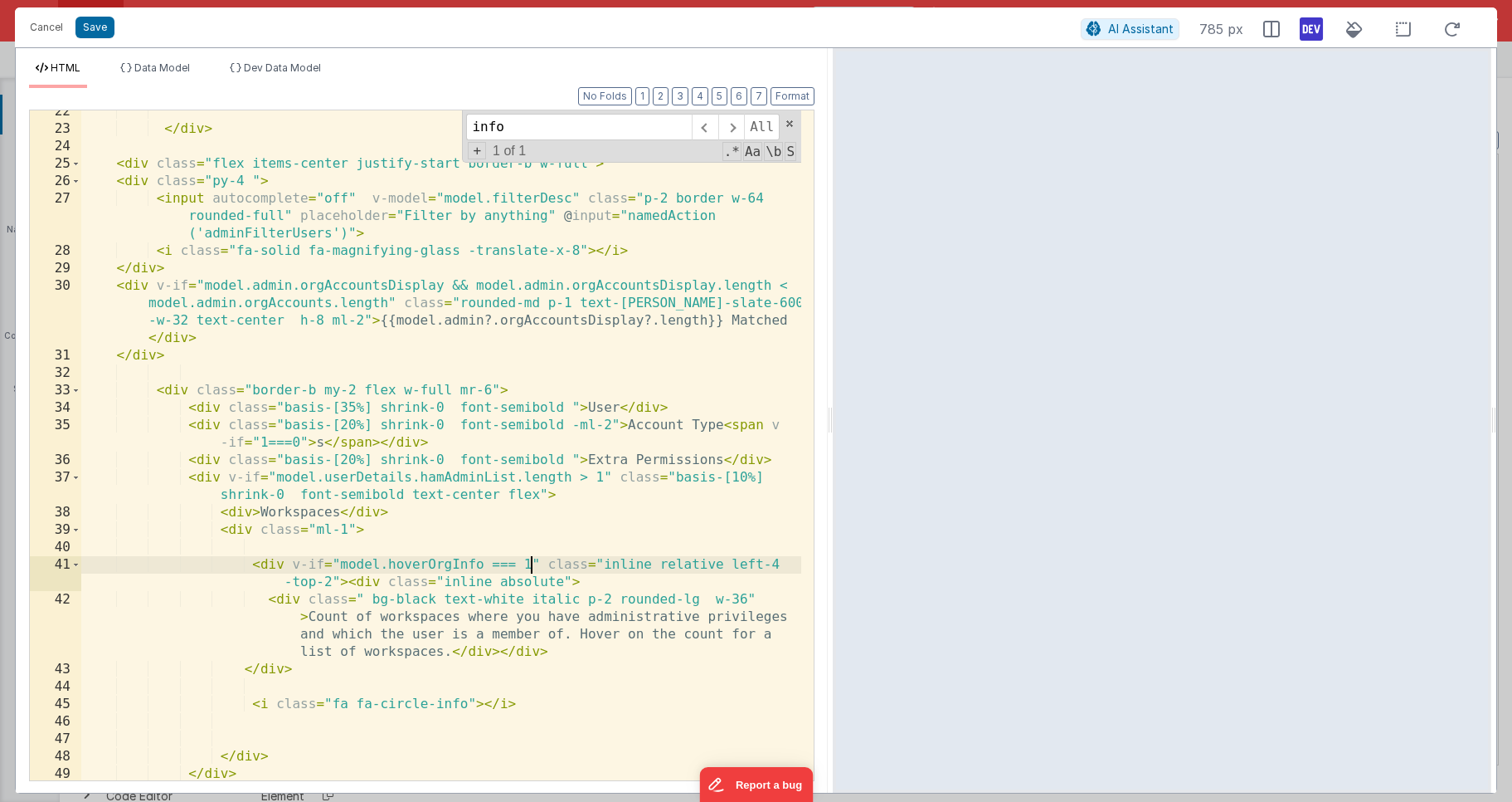
scroll to position [620, 0]
click at [468, 698] on div "</ div > < div class = "flex items-center justify-start border-b w-full" > < di…" at bounding box center [441, 453] width 720 height 704
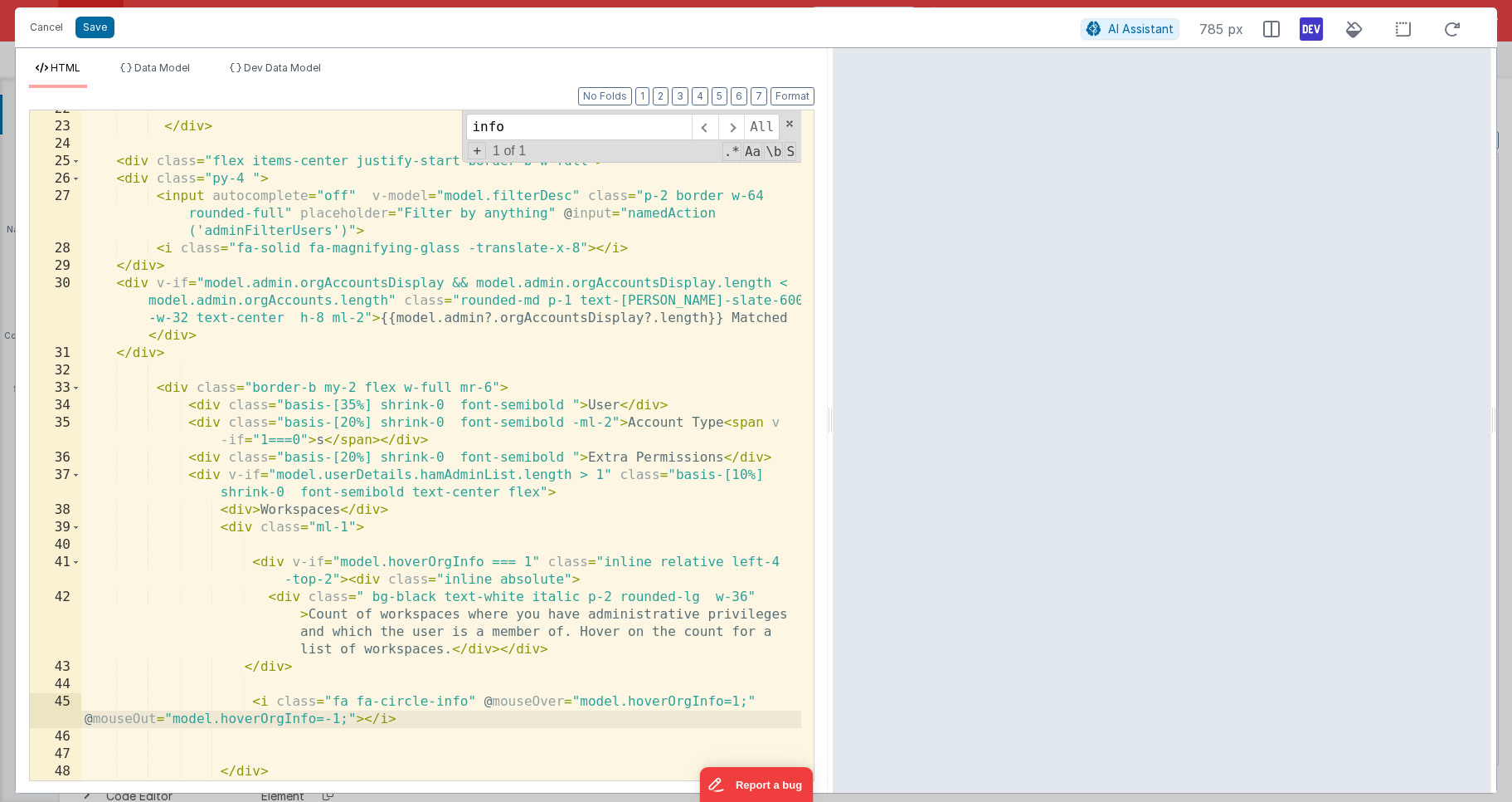
click at [649, 701] on div "</ div > < div class = "flex items-center justify-start border-b w-full" > < di…" at bounding box center [441, 453] width 720 height 704
click at [149, 69] on span "Data Model" at bounding box center [162, 67] width 56 height 12
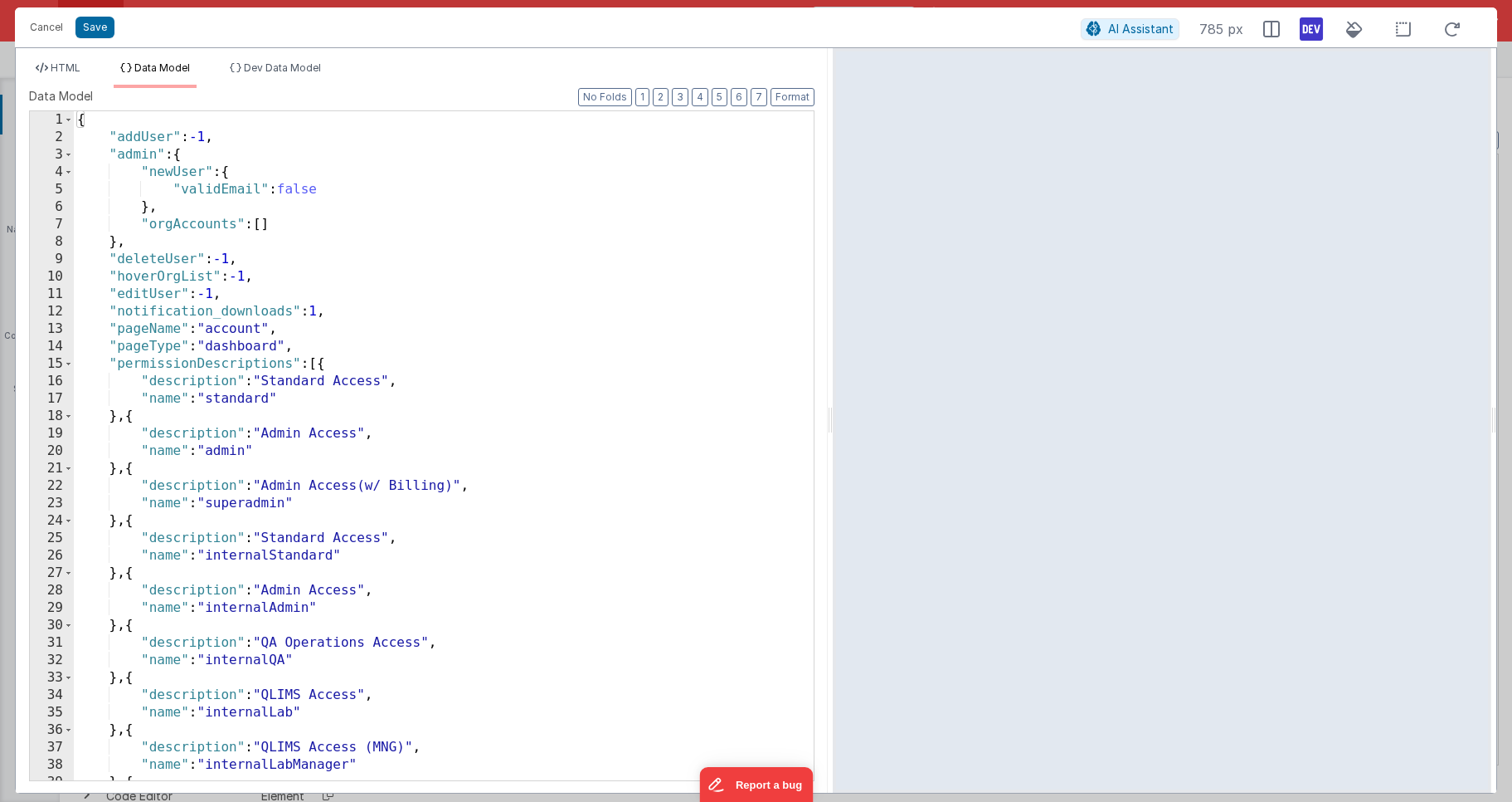
click at [274, 276] on div "{ "addUser" : -1 , "admin" : { "newUser" : { "validEmail" : false } , "orgAccou…" at bounding box center [437, 462] width 728 height 704
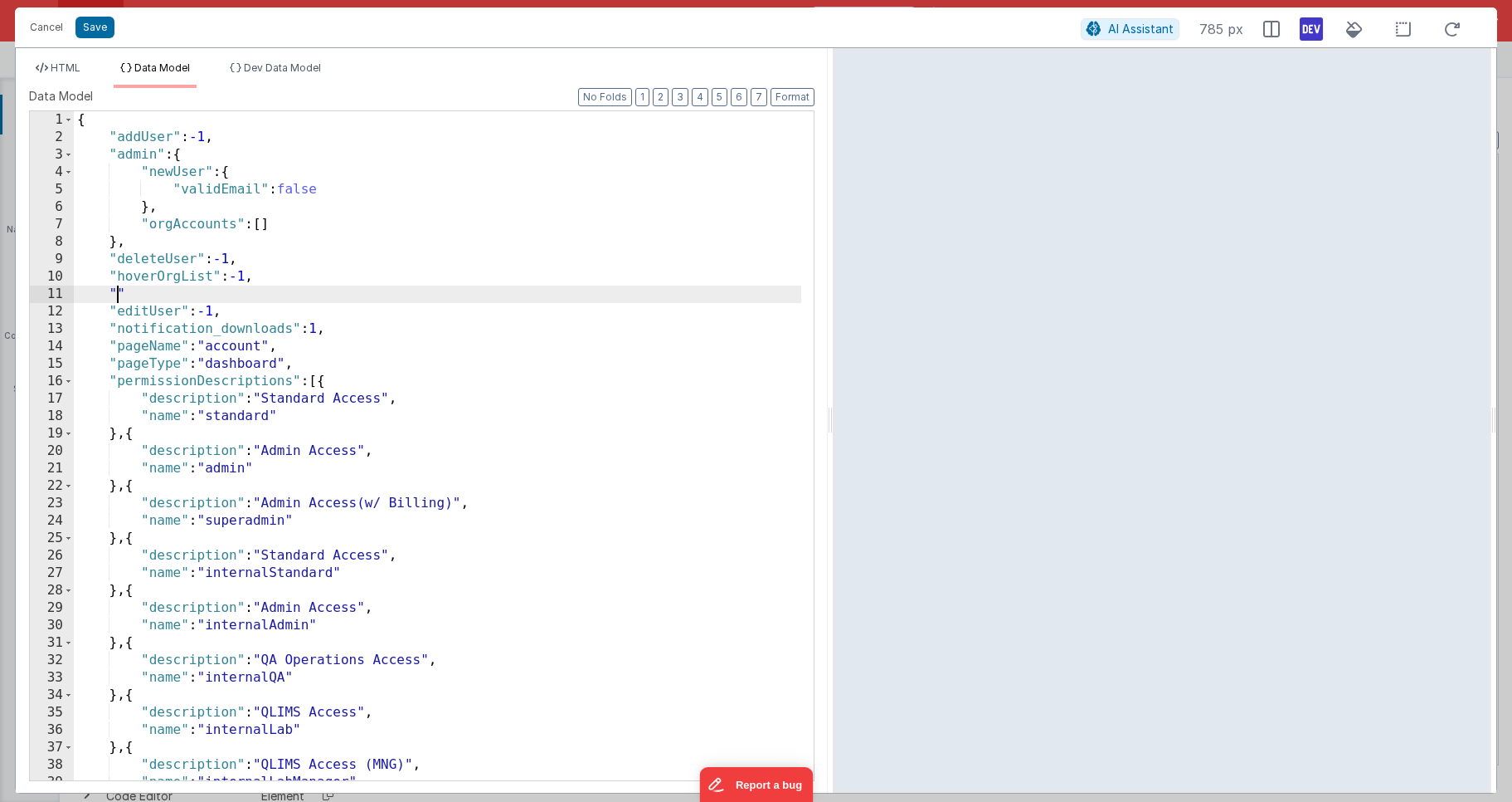
paste textarea
drag, startPoint x: 51, startPoint y: 70, endPoint x: 72, endPoint y: 92, distance: 30.4
click at [51, 71] on span "HTML" at bounding box center [65, 67] width 30 height 12
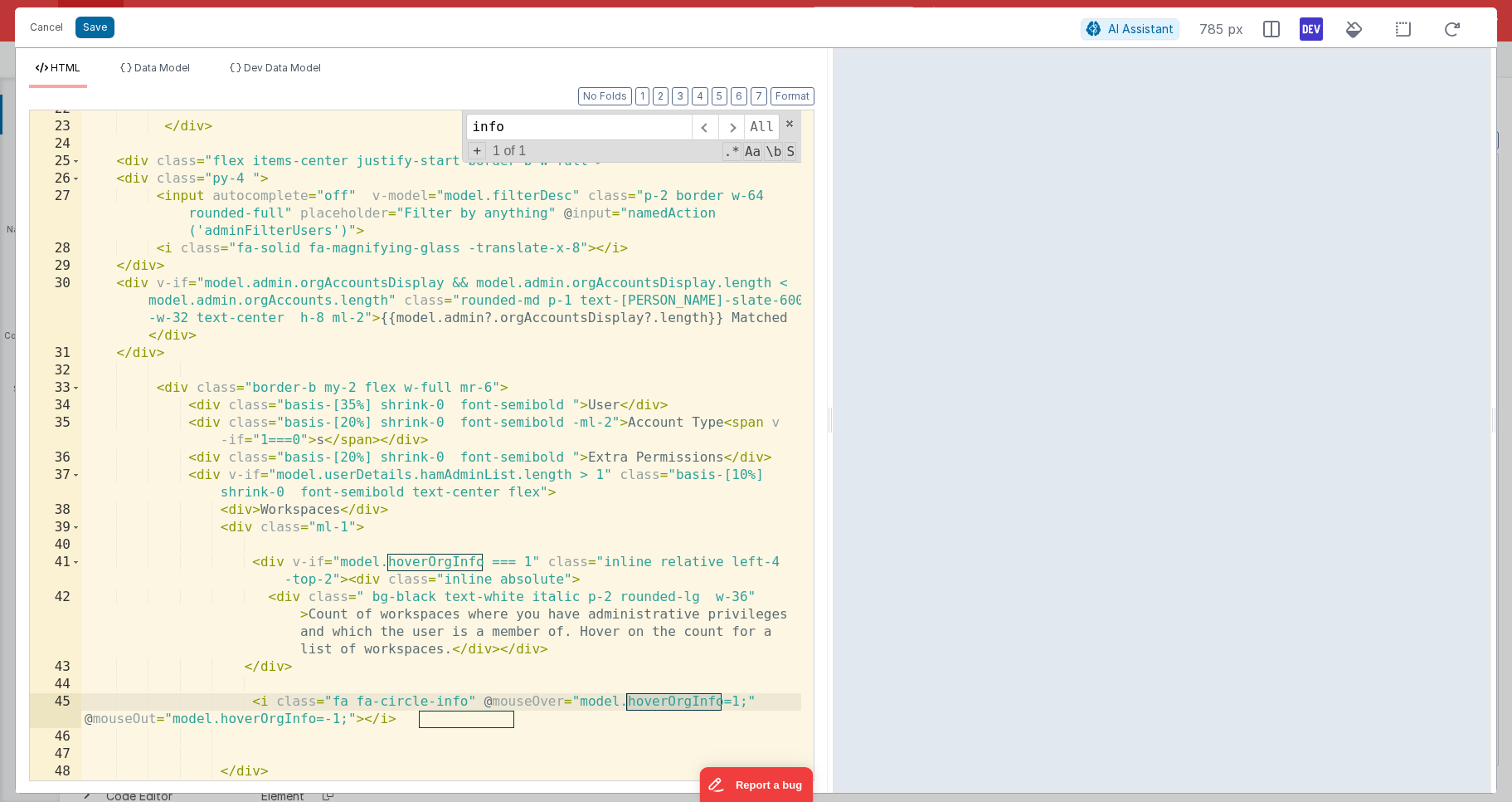
click at [330, 573] on div "</ div > < div class = "flex items-center justify-start border-b w-full" > < di…" at bounding box center [441, 453] width 720 height 704
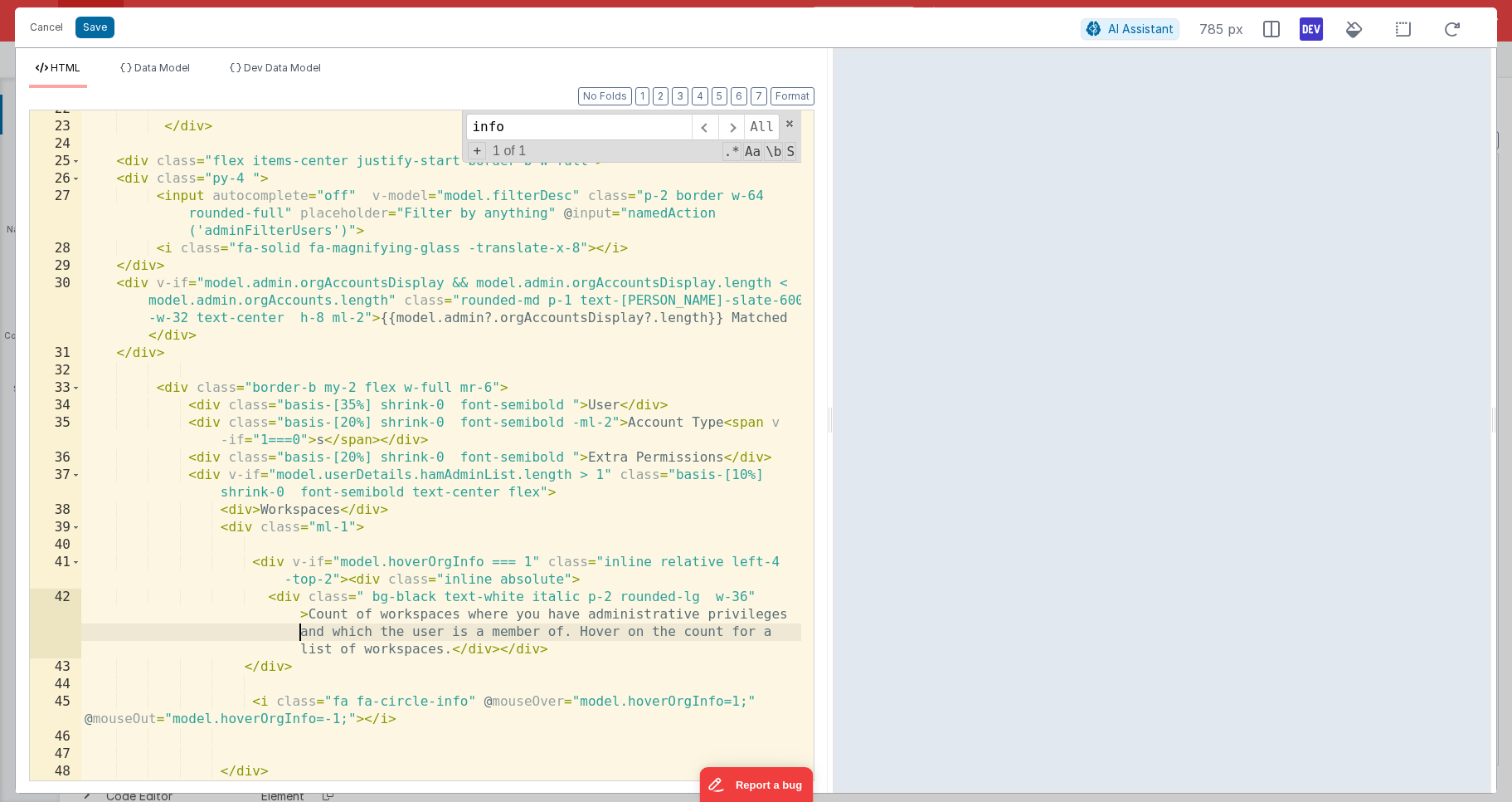
click at [228, 637] on div "</ div > < div class = "flex items-center justify-start border-b w-full" > < di…" at bounding box center [441, 453] width 720 height 704
drag, startPoint x: 514, startPoint y: 482, endPoint x: 398, endPoint y: 201, distance: 304.0
click at [513, 481] on div "</ div > < div class = "flex items-center justify-start border-b w-full" > < di…" at bounding box center [441, 453] width 720 height 704
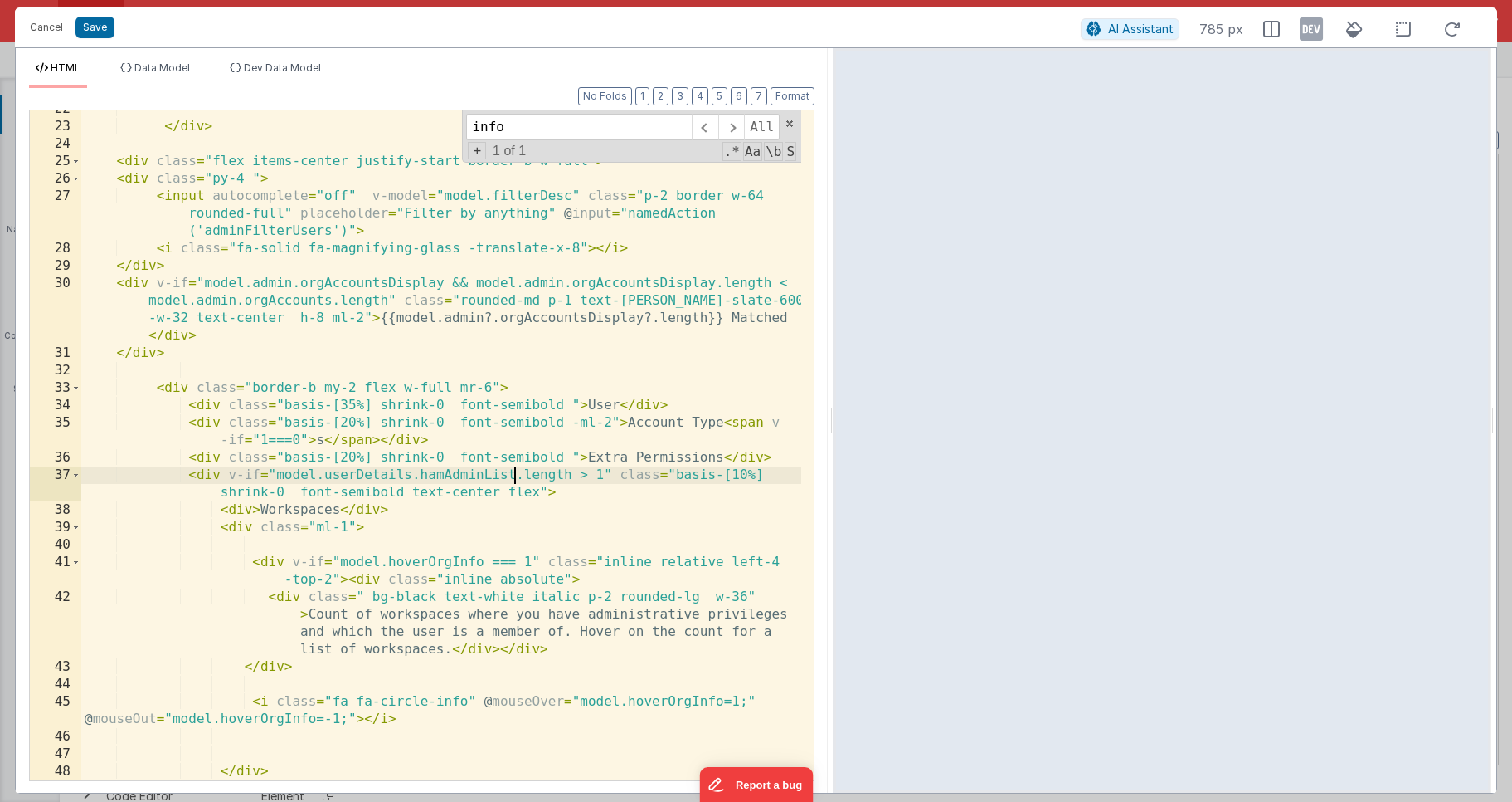
click at [1311, 34] on icon at bounding box center [1311, 29] width 24 height 27
click at [446, 482] on div "</ div > < div class = "flex items-center justify-start border-b w-full" > < di…" at bounding box center [441, 453] width 720 height 704
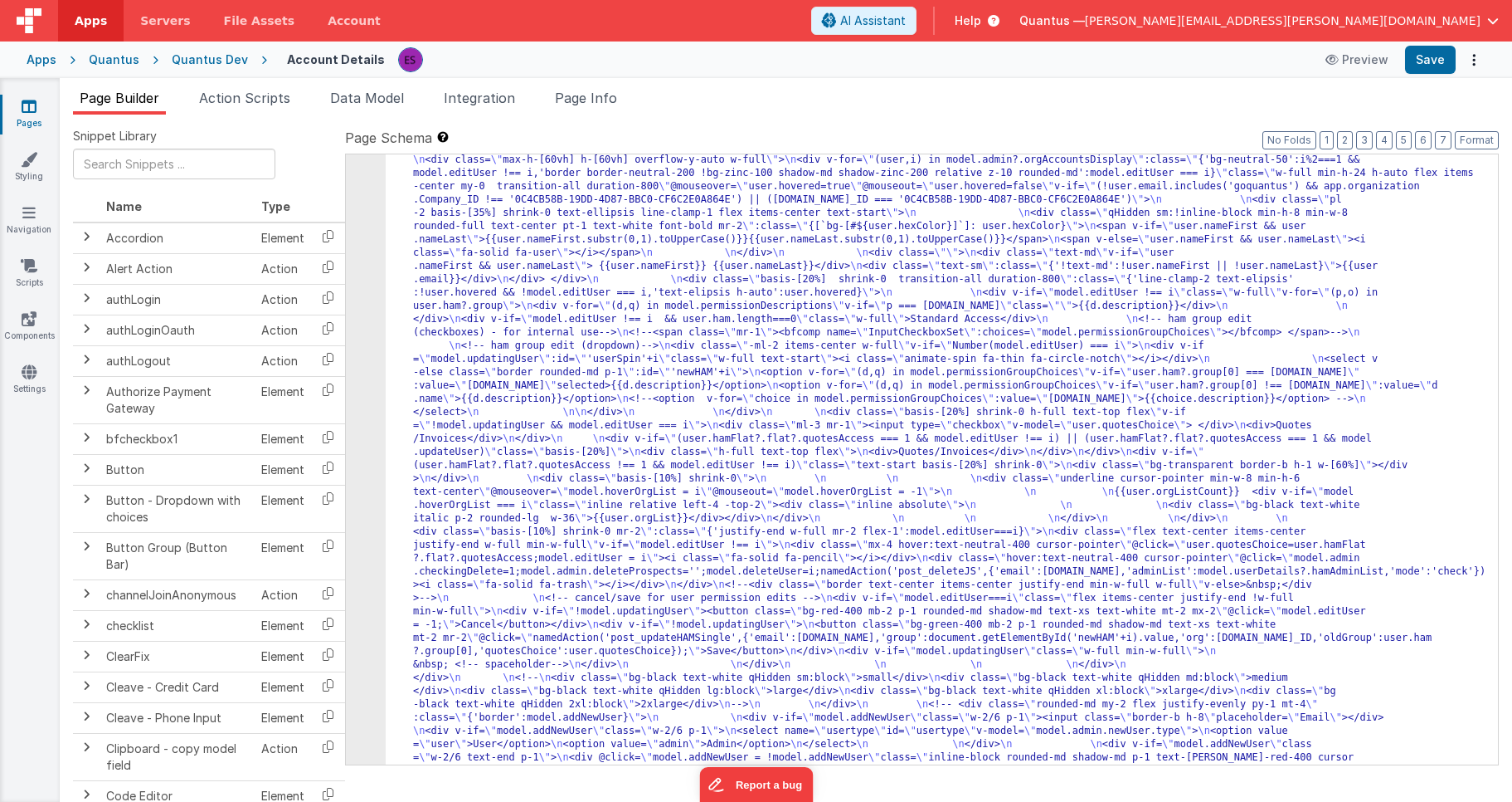
drag, startPoint x: 466, startPoint y: 419, endPoint x: 416, endPoint y: 426, distance: 50.5
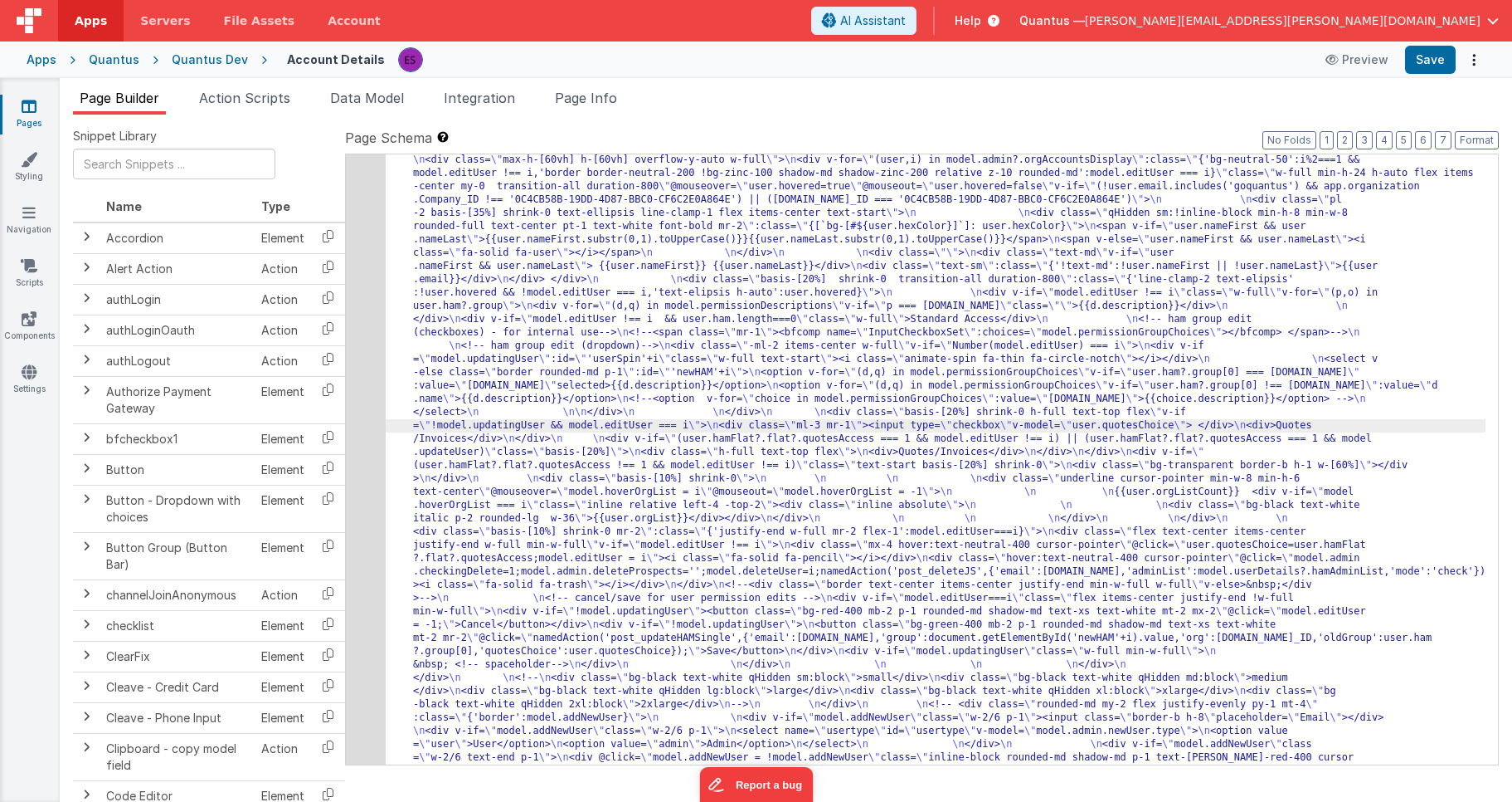
click at [370, 472] on div "5" at bounding box center [365, 326] width 40 height 929
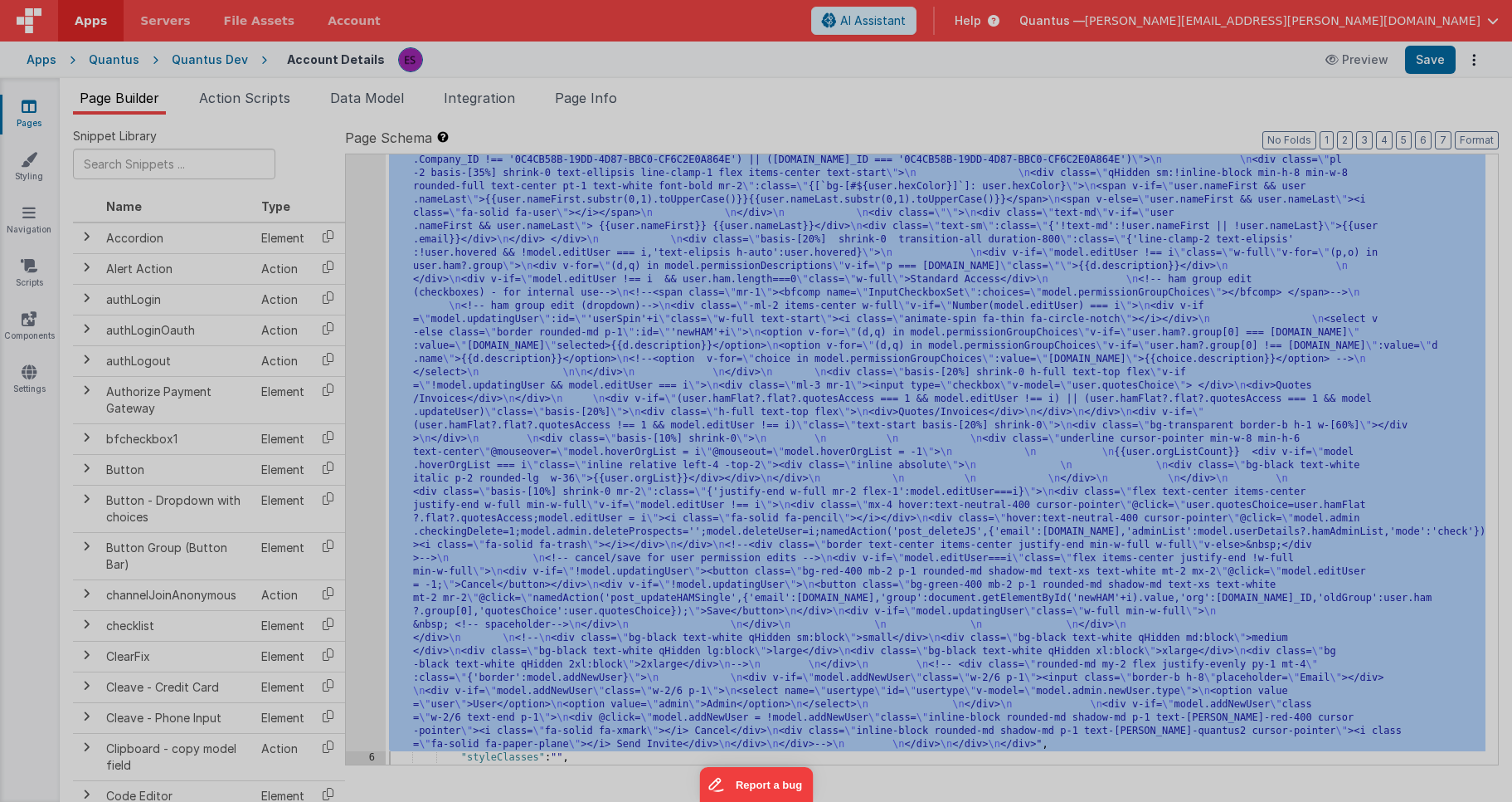
scroll to position [385, 0]
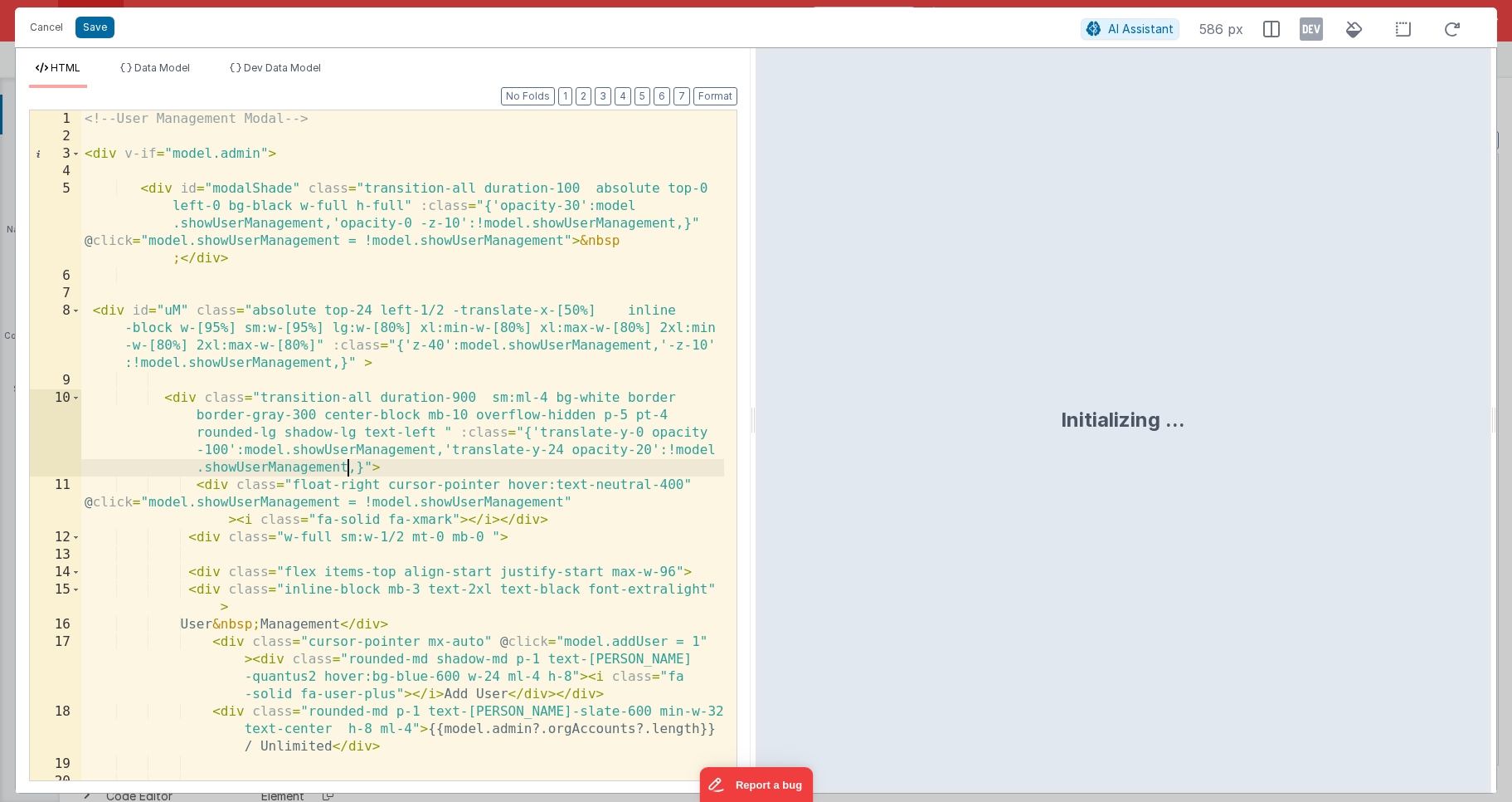
click at [346, 464] on div "<!-- User Management Modal --> < div v-if = "model.admin" > < div id = "modalSh…" at bounding box center [402, 463] width 643 height 704
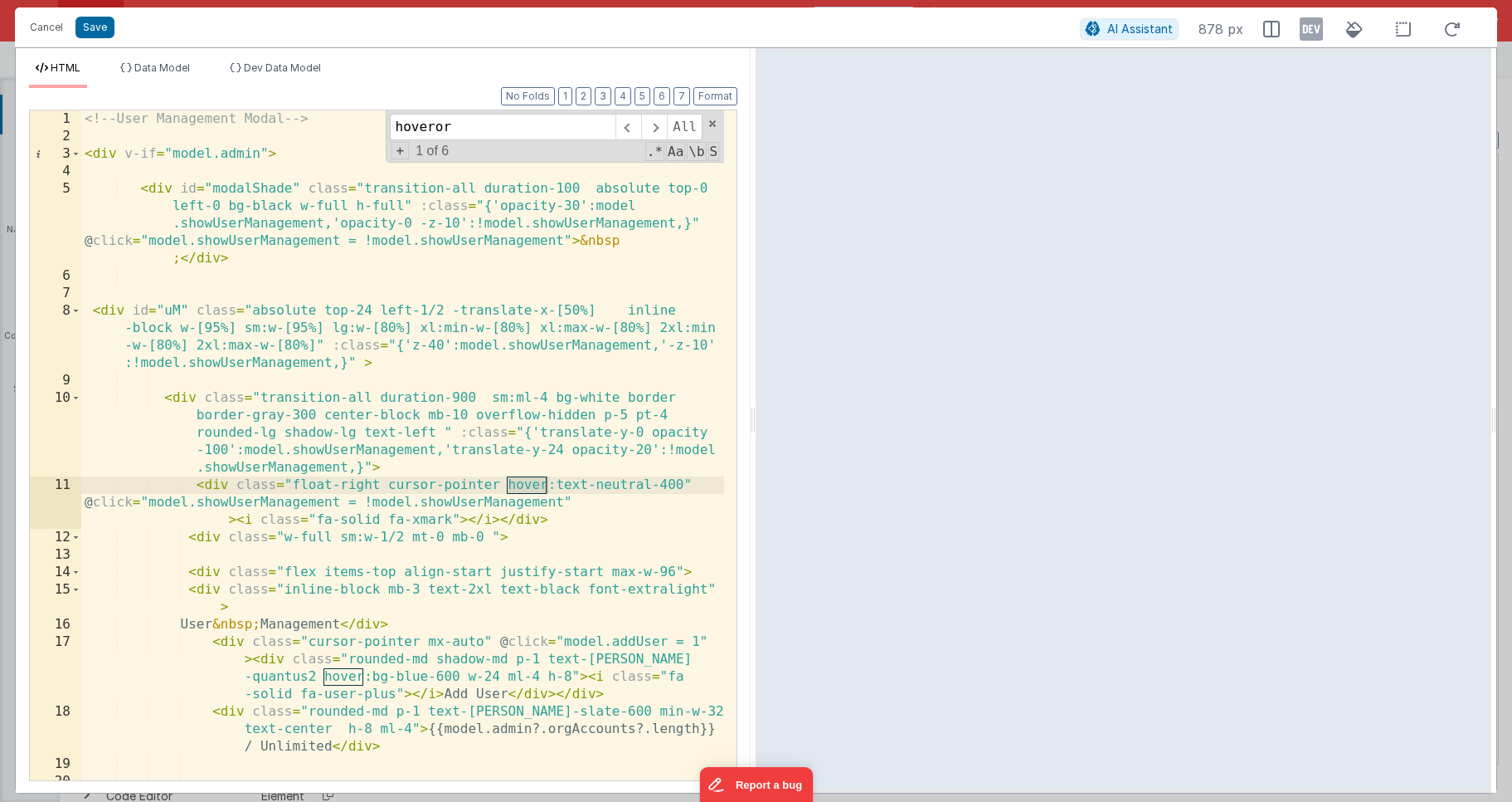
scroll to position [850, 0]
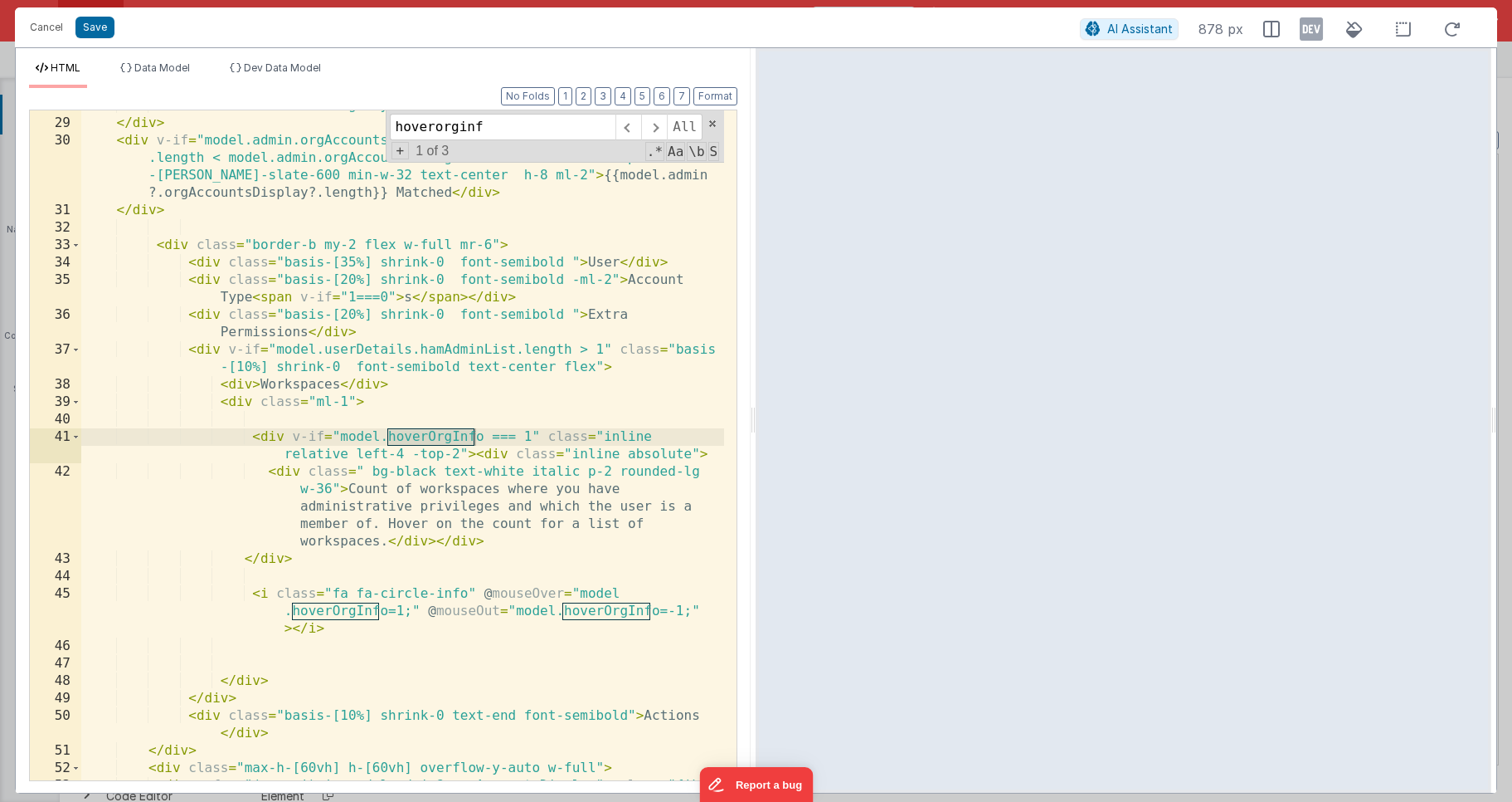
type input "hoverorginf"
drag, startPoint x: 290, startPoint y: 434, endPoint x: 549, endPoint y: 437, distance: 259.0
click at [549, 437] on div "< i class = "fa-solid fa-magnifying-glass -translate-x-8" > </ i > </ div > < d…" at bounding box center [402, 519] width 643 height 844
click at [1315, 16] on icon at bounding box center [1311, 29] width 24 height 27
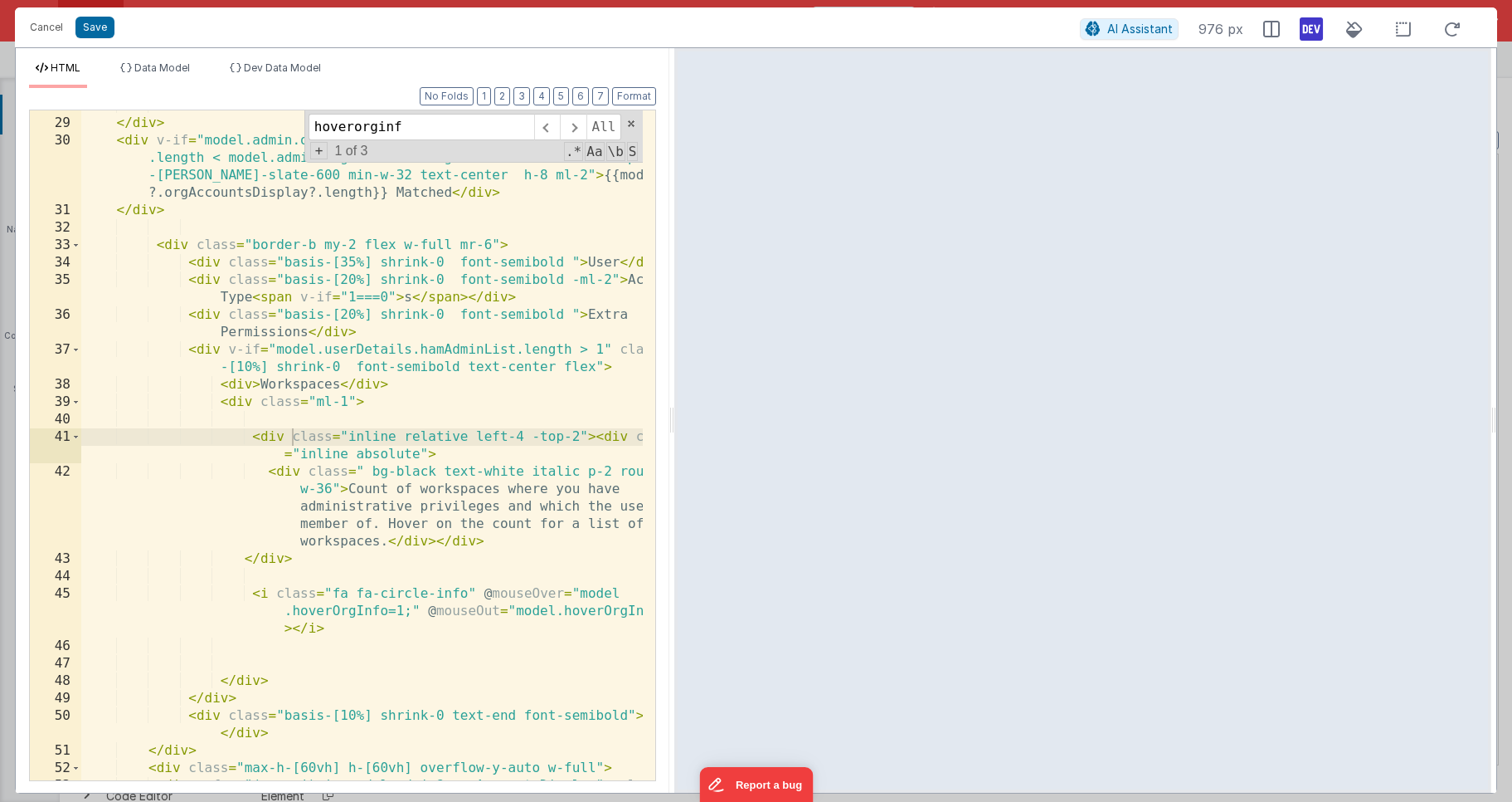
drag, startPoint x: 753, startPoint y: 419, endPoint x: 674, endPoint y: 406, distance: 80.1
click at [674, 406] on html "Cancel Save AI Assistant 976 px HTML Data Model Dev Data Model Format 7 6 5 4 3…" at bounding box center [756, 401] width 1512 height 802
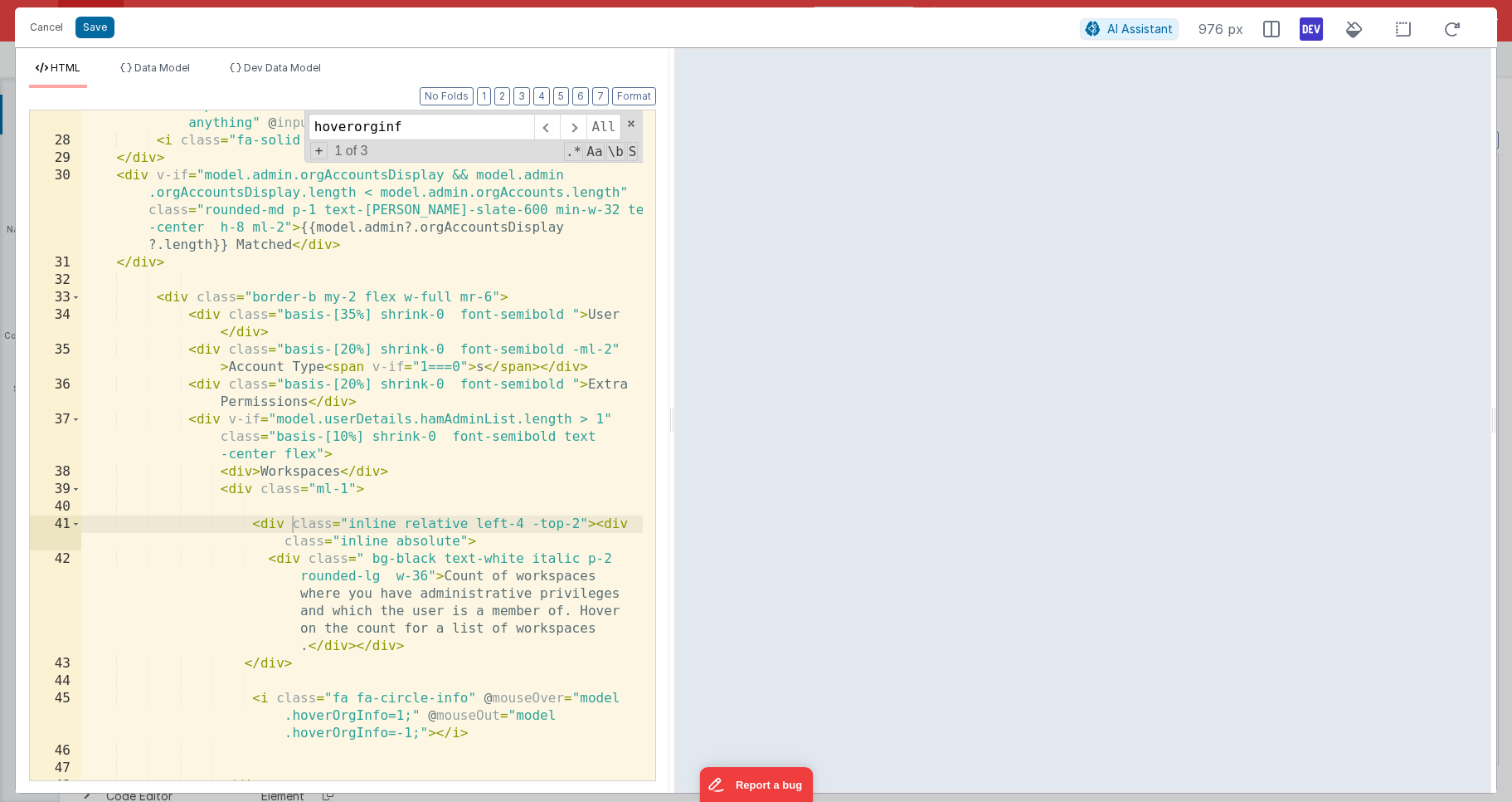
click at [424, 580] on div "< input autocomplete = "off" v-model = "model.filterDesc" class = "p-2 border w…" at bounding box center [362, 449] width 561 height 740
click at [372, 543] on div "< input autocomplete = "off" v-model = "model.filterDesc" class = "p-2 border w…" at bounding box center [362, 449] width 561 height 740
click at [521, 521] on div "< input autocomplete = "off" v-model = "model.filterDesc" class = "p-2 border w…" at bounding box center [362, 449] width 561 height 740
click at [466, 619] on div "< input autocomplete = "off" v-model = "model.filterDesc" class = "p-2 border w…" at bounding box center [362, 449] width 561 height 740
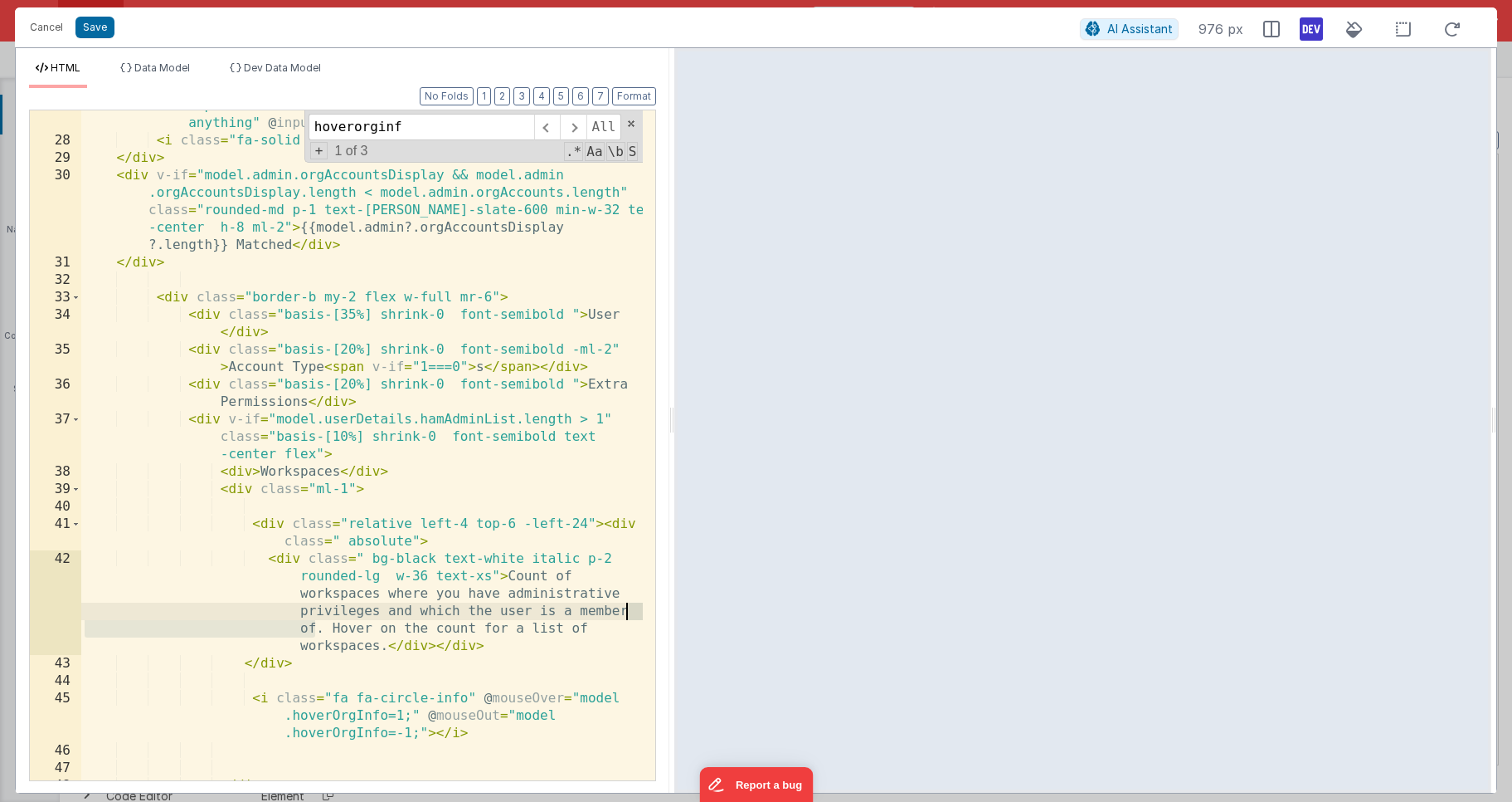
drag, startPoint x: 316, startPoint y: 629, endPoint x: 627, endPoint y: 613, distance: 311.4
click at [627, 613] on div "< input autocomplete = "off" v-model = "model.filterDesc" class = "p-2 border w…" at bounding box center [362, 449] width 561 height 740
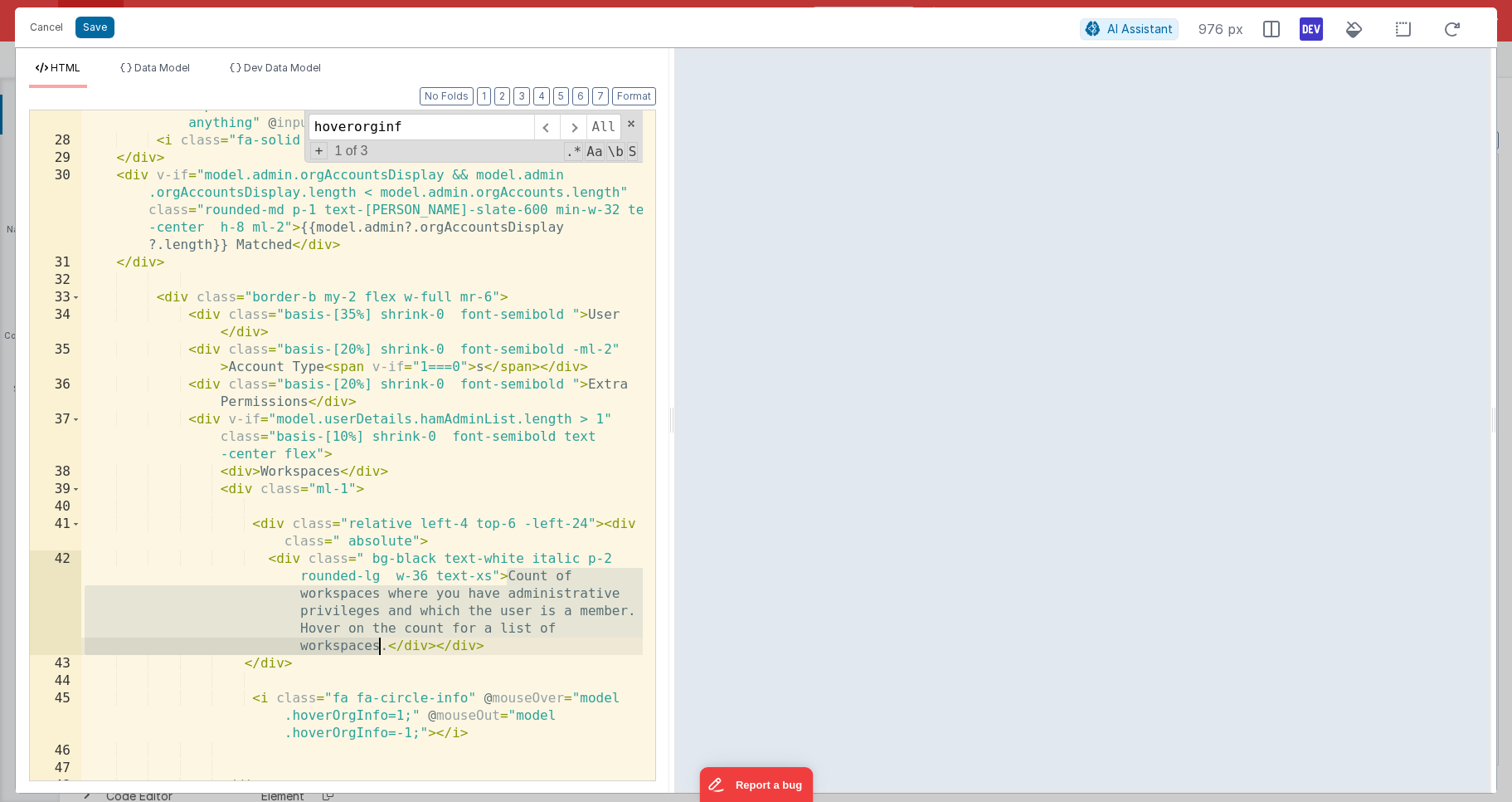
drag, startPoint x: 507, startPoint y: 575, endPoint x: 383, endPoint y: 642, distance: 140.9
click at [383, 642] on div "< input autocomplete = "off" v-model = "model.filterDesc" class = "p-2 border w…" at bounding box center [362, 449] width 561 height 740
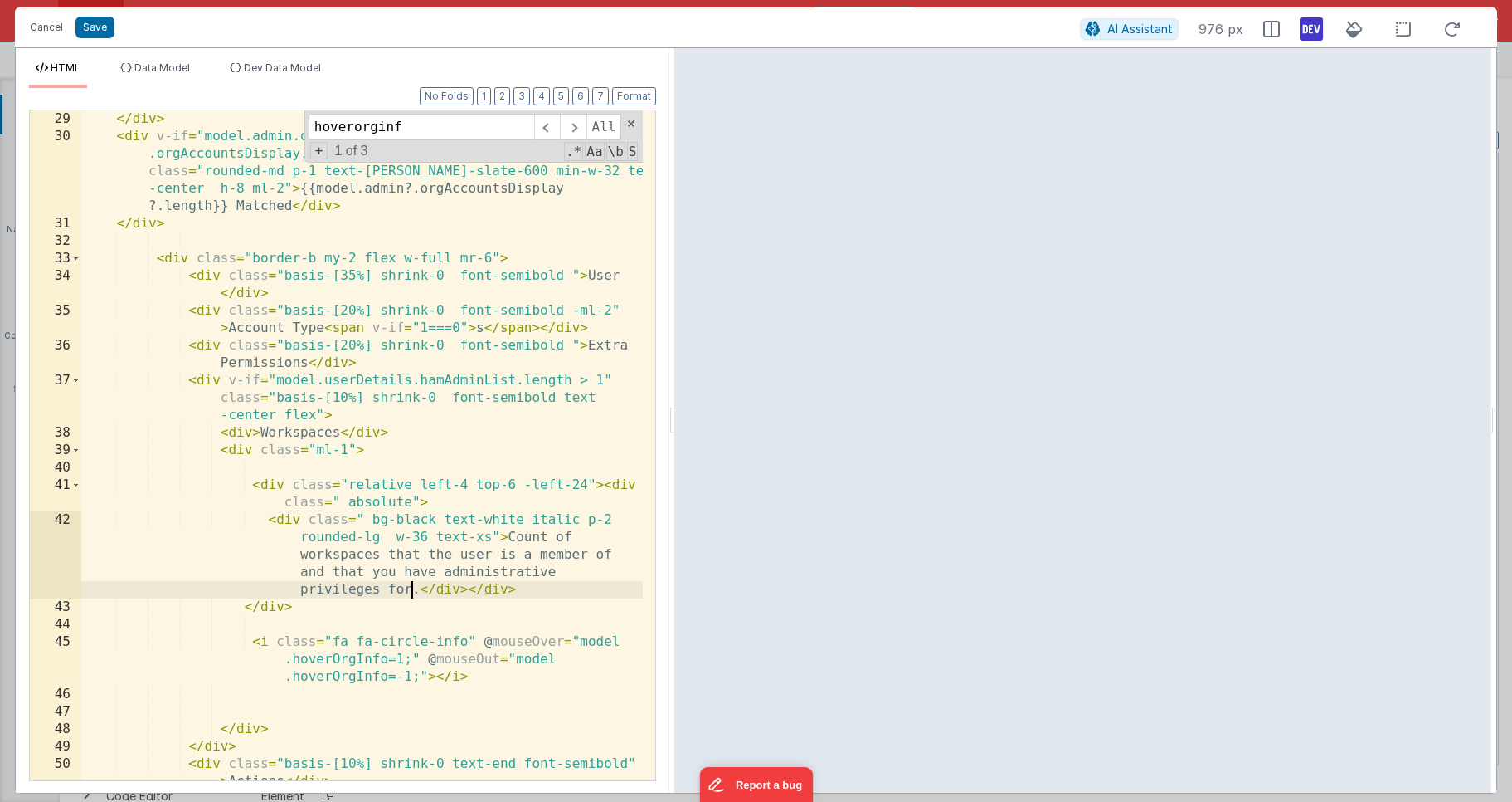
scroll to position [941, 0]
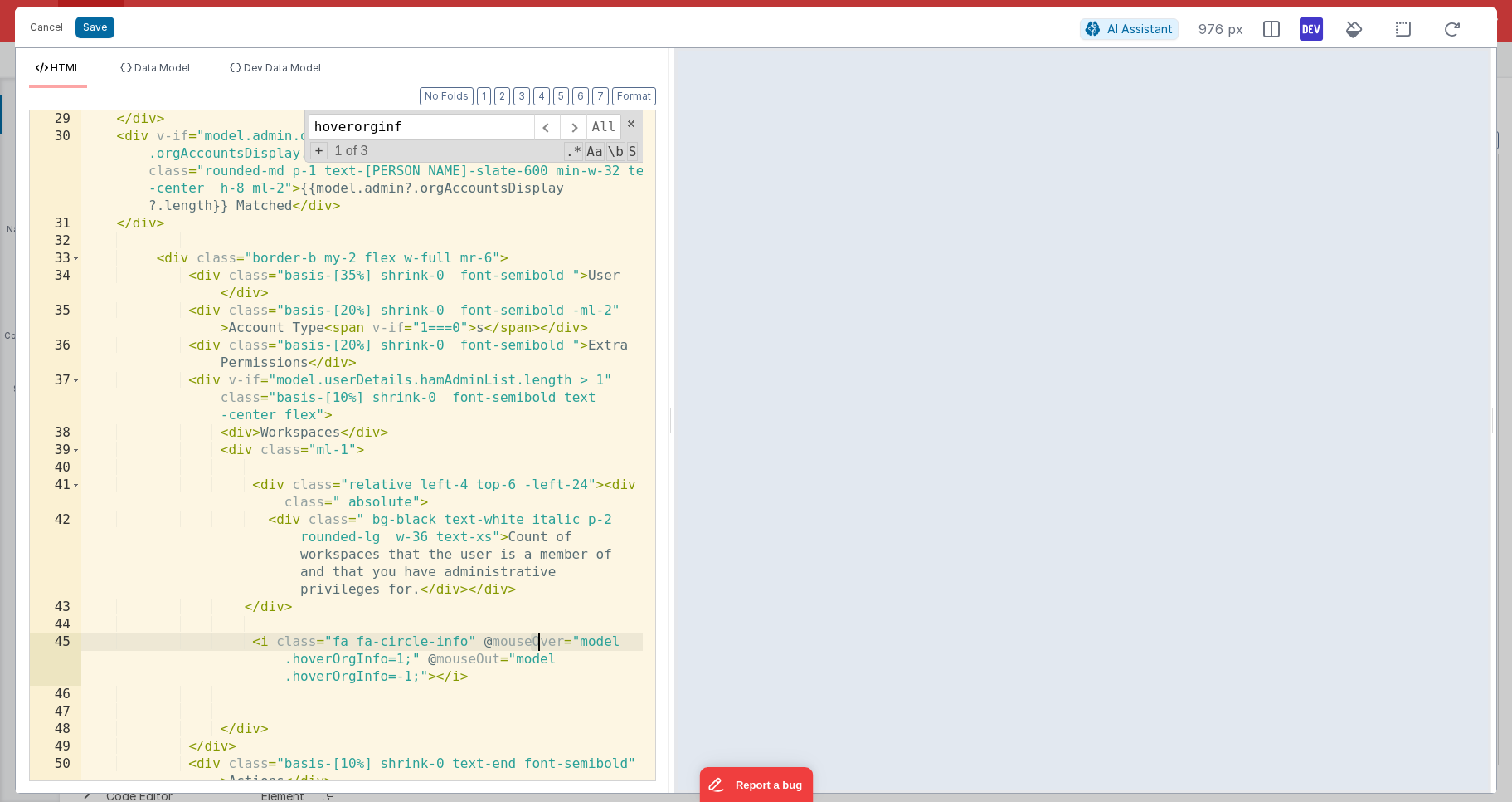
click at [539, 641] on div "</ div > < div v-if = "model.admin.orgAccountsDisplay && model.admin .orgAccoun…" at bounding box center [362, 463] width 561 height 704
click at [477, 661] on div "</ div > < div v-if = "model.admin.orgAccountsDisplay && model.admin .orgAccoun…" at bounding box center [362, 463] width 561 height 704
click at [309, 521] on div "</ div > < div v-if = "model.admin.orgAccountsDisplay && model.admin .orgAccoun…" at bounding box center [362, 463] width 561 height 704
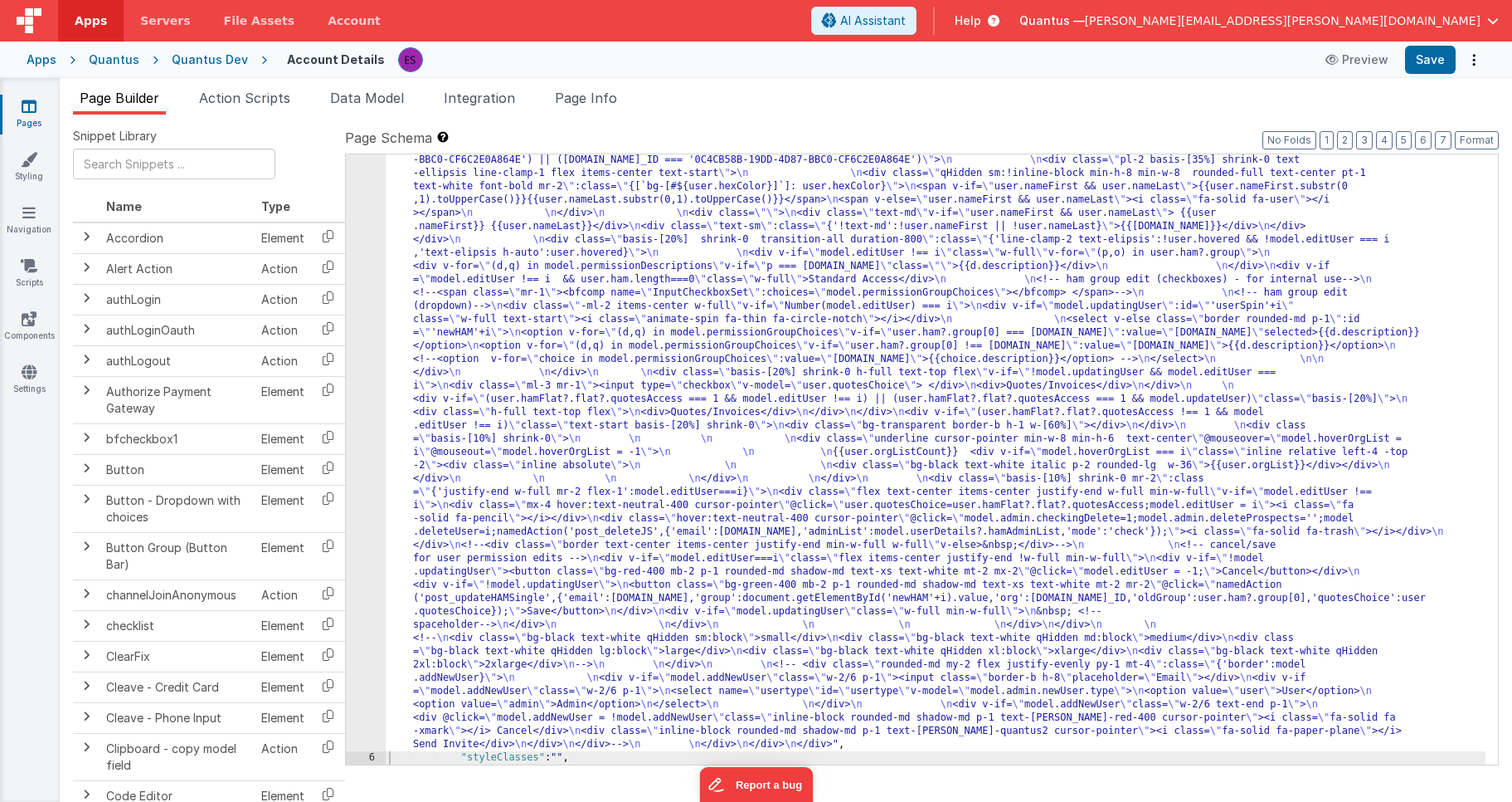
click at [439, 318] on div ""html" : "<!-- User Management Modal--> \n\n <div v-if= \" model.admin \" > \n\…" at bounding box center [935, 598] width 1100 height 1553
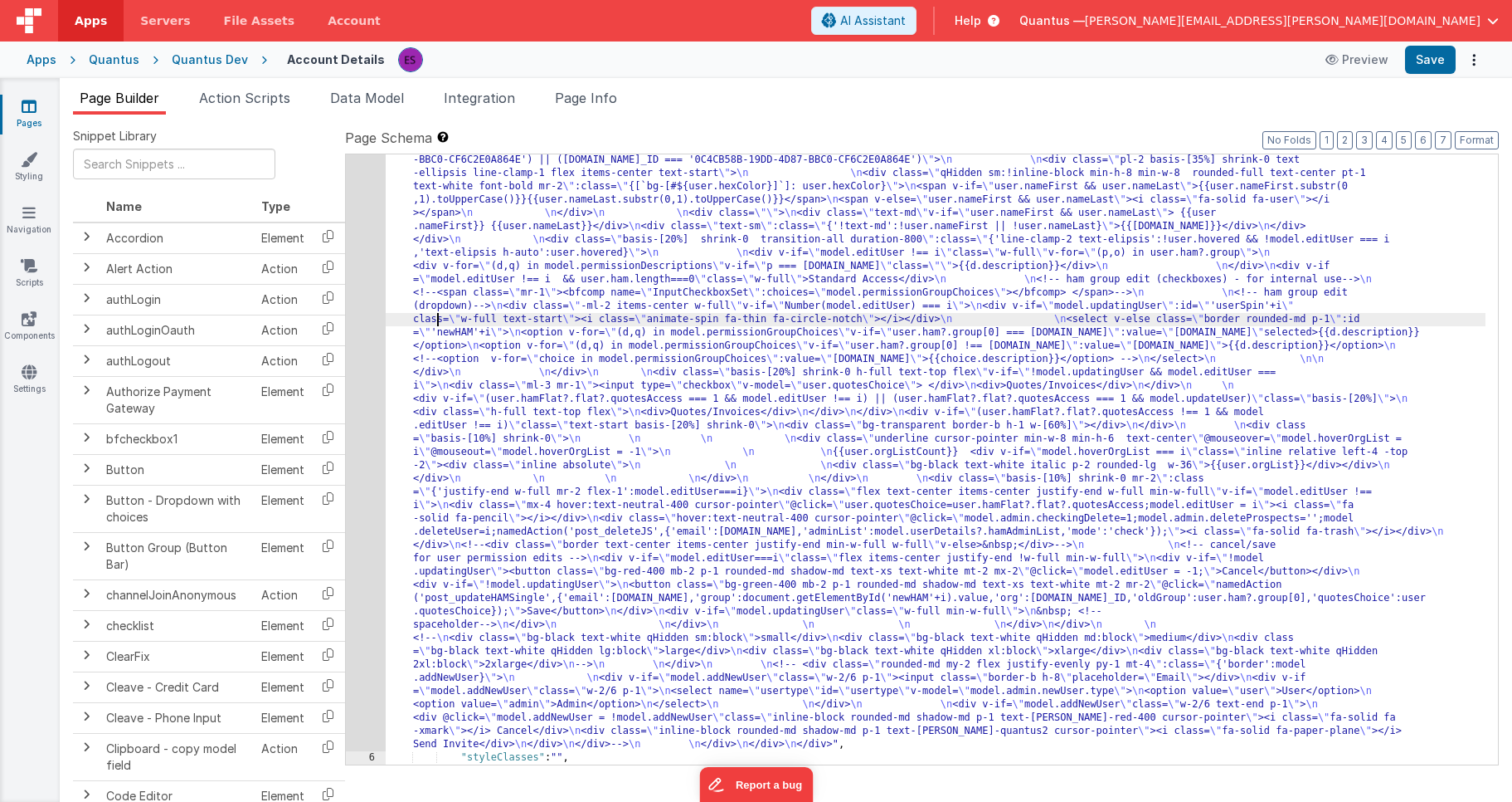
click at [357, 344] on div "5" at bounding box center [365, 286] width 40 height 929
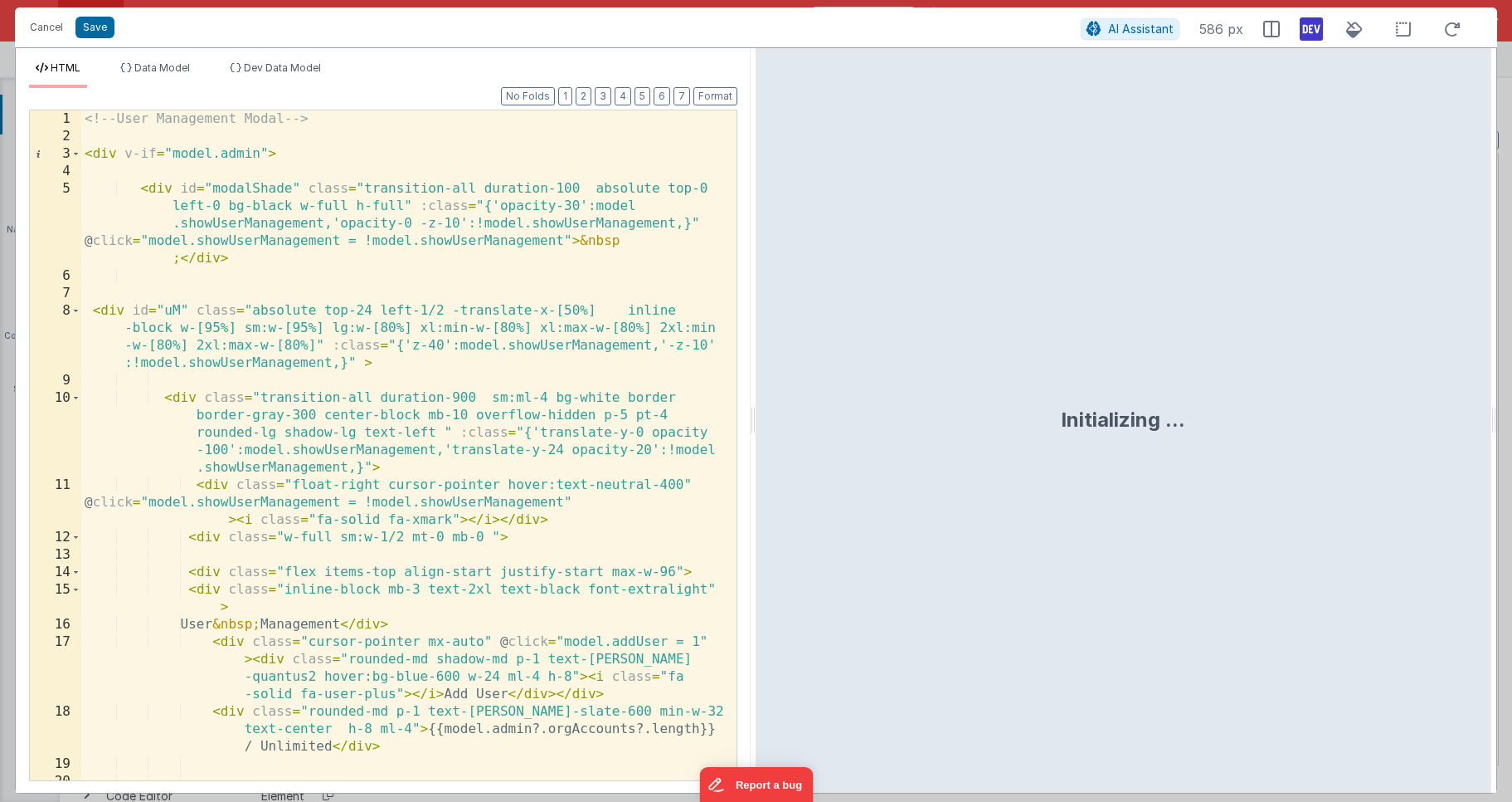
click at [467, 397] on div "<!-- User Management Modal --> < div v-if = "model.admin" > < div id = "modalSh…" at bounding box center [402, 463] width 643 height 704
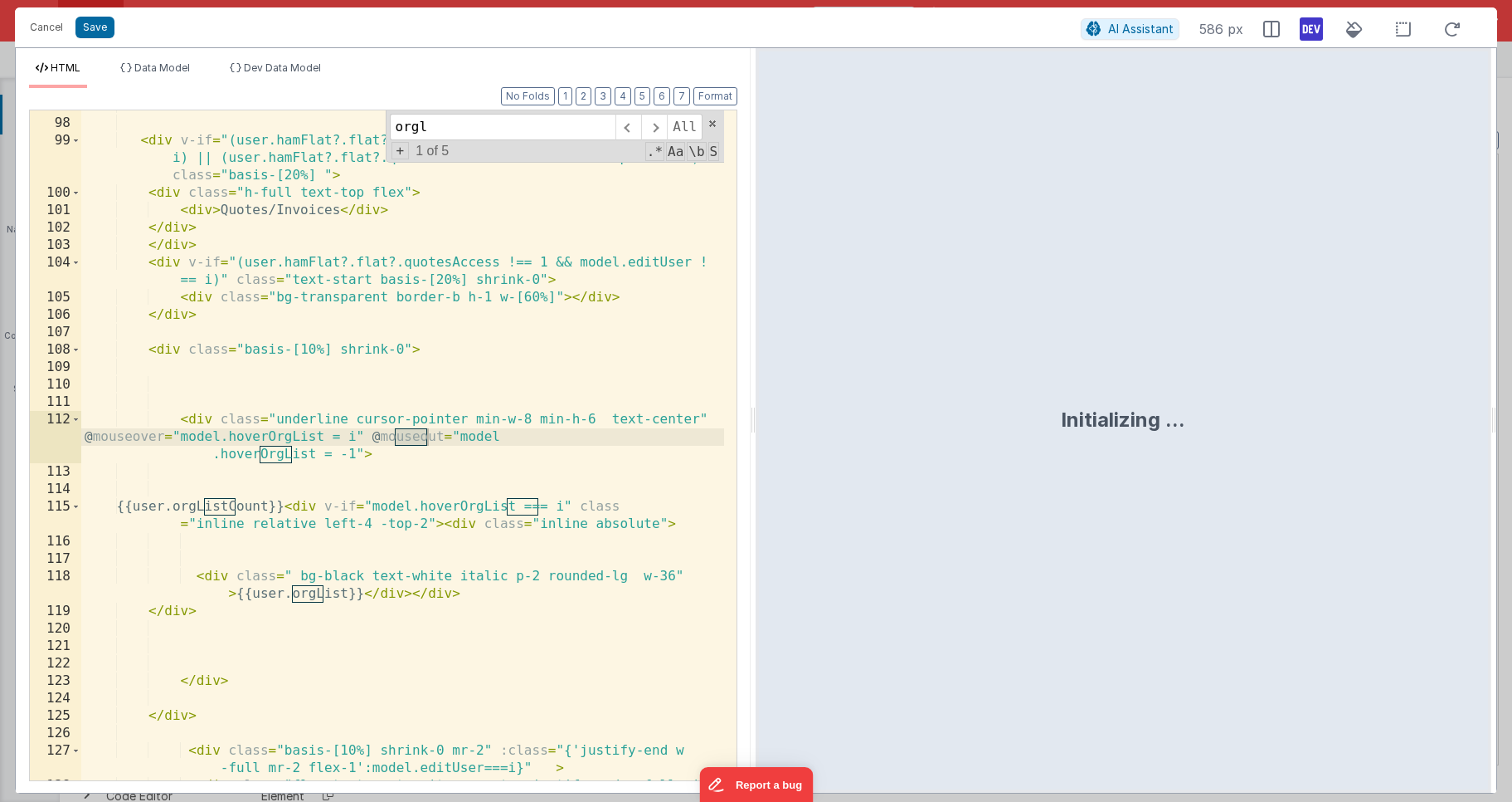
scroll to position [2854, 0]
type input "orglis"
click at [297, 574] on div "</ div > < div v-if = "(user.hamFlat?.flat?.quotesAccess === 1 && model.editUse…" at bounding box center [402, 458] width 643 height 722
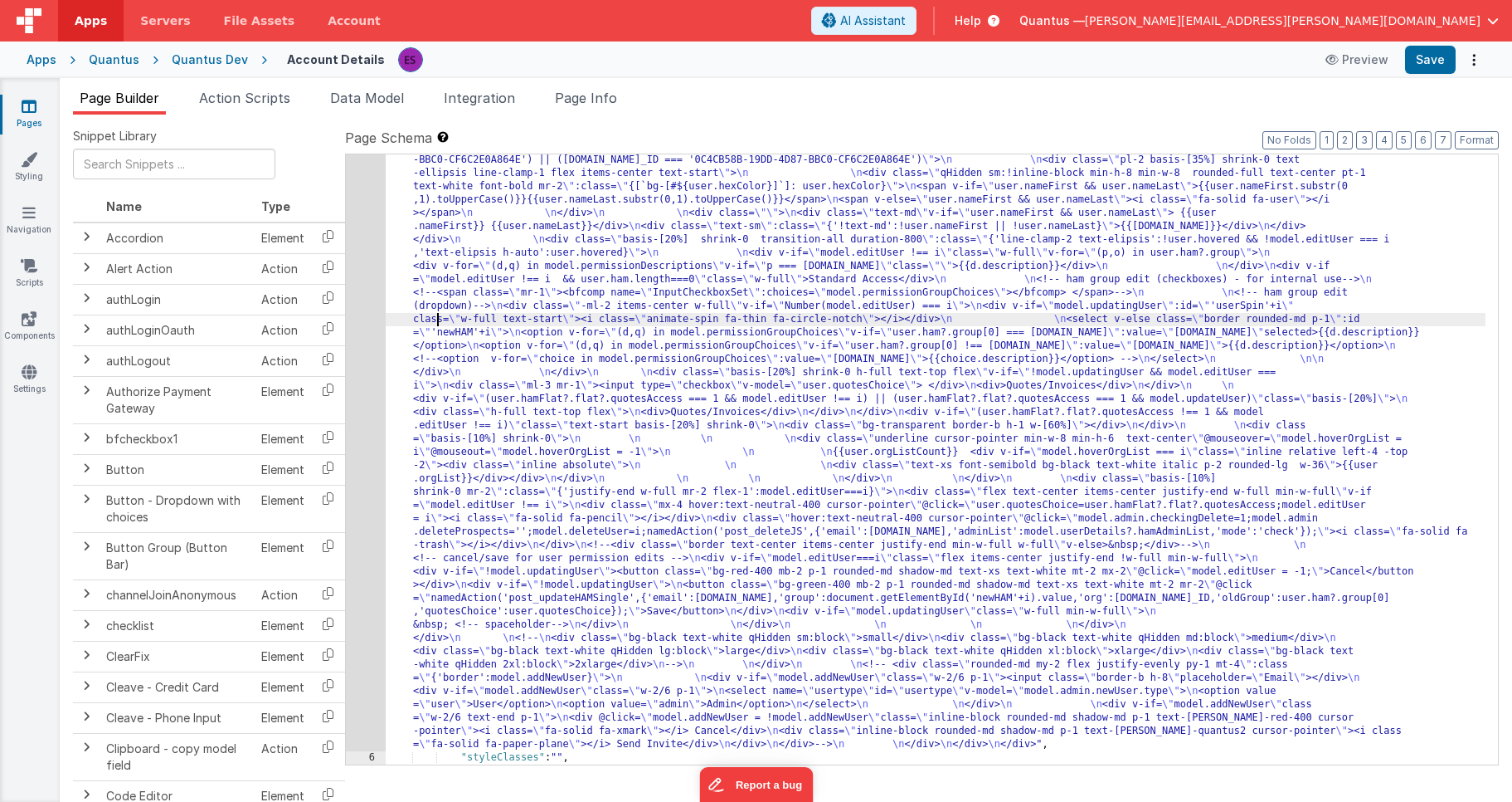
click at [439, 318] on div ""html" : "<!-- User Management Modal--> \n\n <div v-if= \" model.admin \" > \n\…" at bounding box center [935, 598] width 1100 height 1553
click at [346, 99] on span "Data Model" at bounding box center [367, 98] width 74 height 17
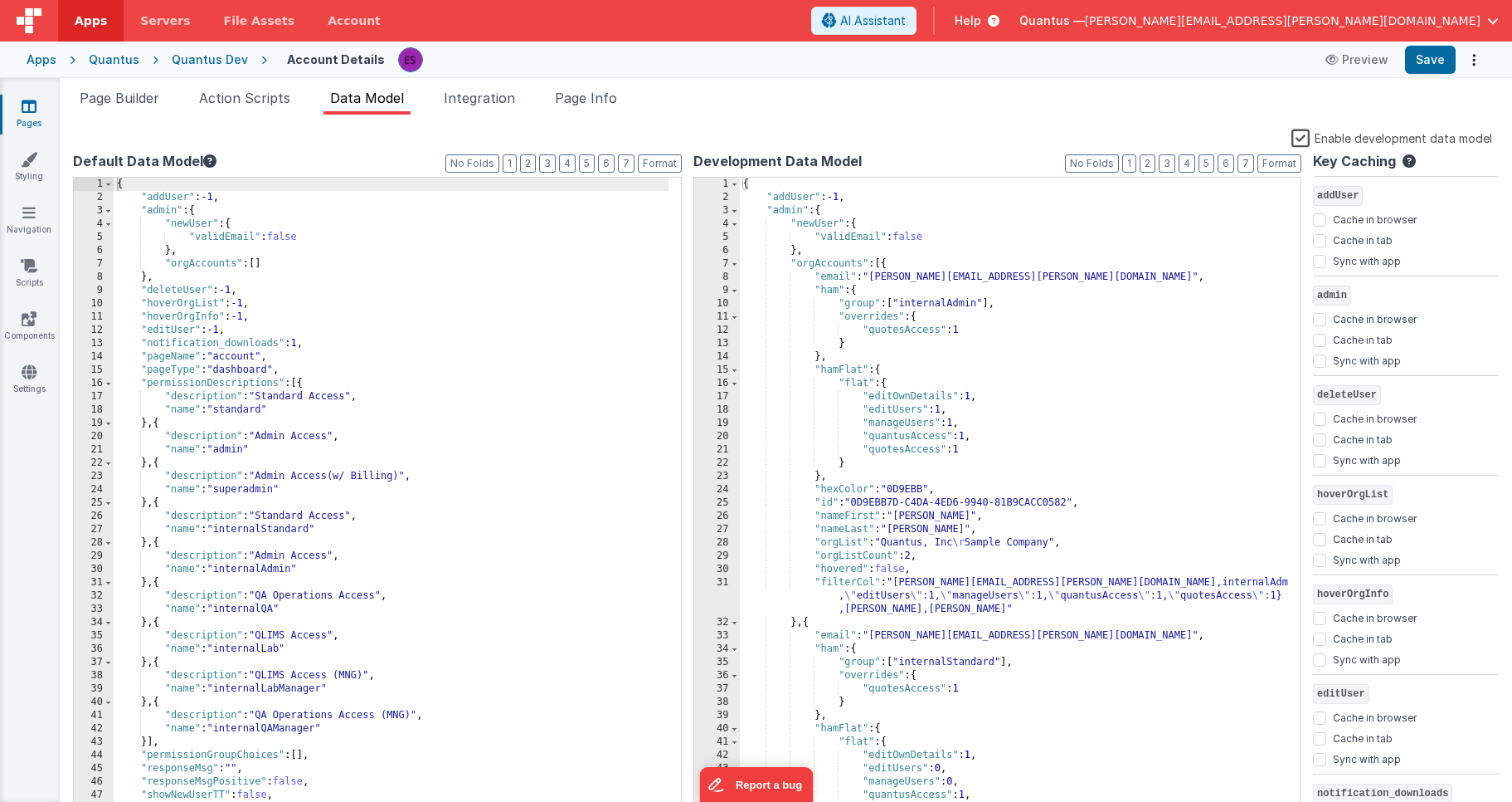
click at [1309, 137] on label "Enable development data model" at bounding box center [1392, 137] width 201 height 19
click at [0, 0] on input "Enable development data model" at bounding box center [0, 0] width 0 height 0
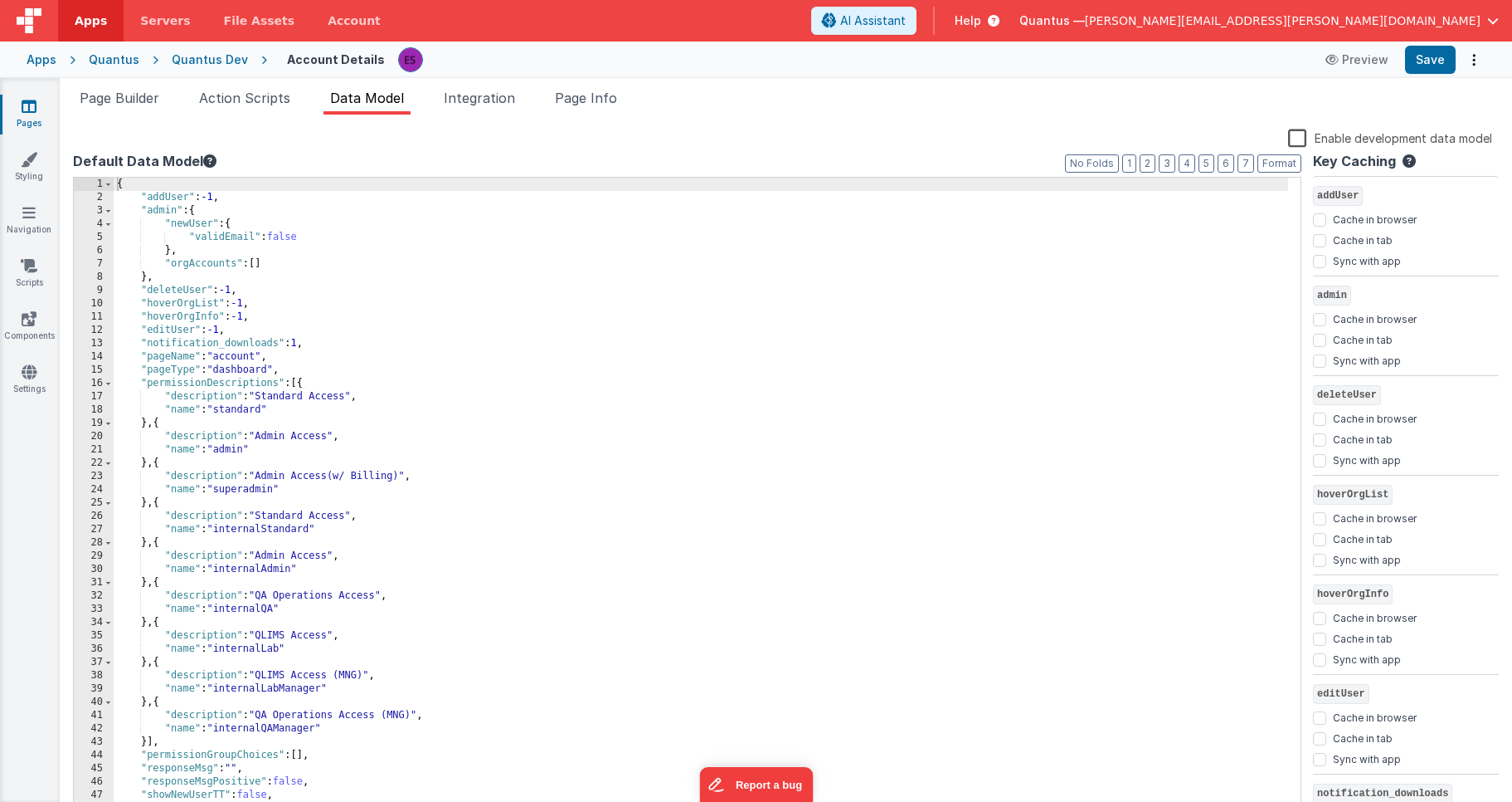
drag, startPoint x: 108, startPoint y: 104, endPoint x: 119, endPoint y: 127, distance: 25.5
click at [108, 105] on span "Page Builder" at bounding box center [119, 98] width 80 height 17
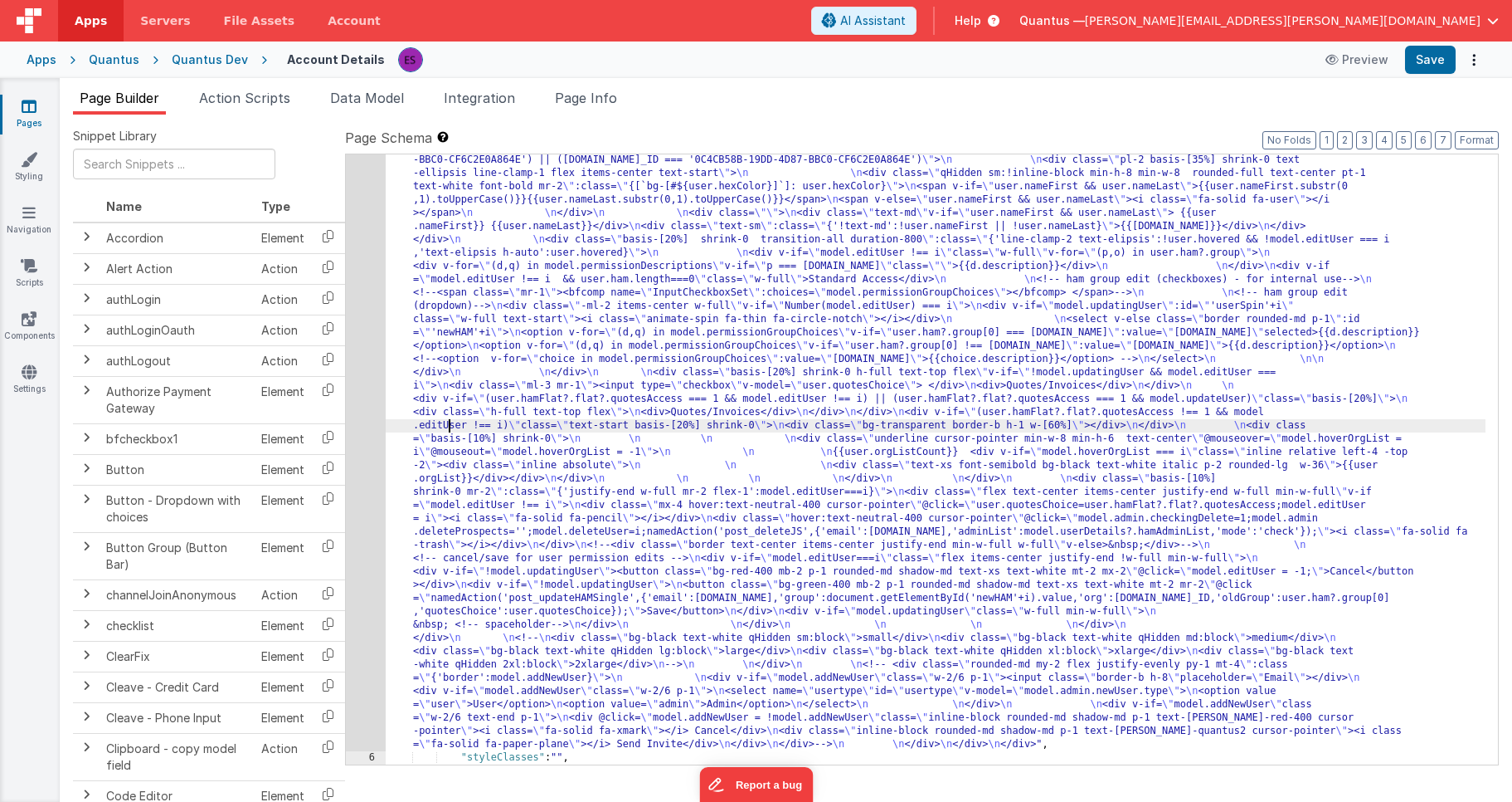
click at [447, 423] on div ""html" : "<!-- User Management Modal--> \n\n <div v-if= \" model.admin \" > \n\…" at bounding box center [935, 598] width 1100 height 1553
click at [372, 419] on div "5" at bounding box center [365, 286] width 40 height 929
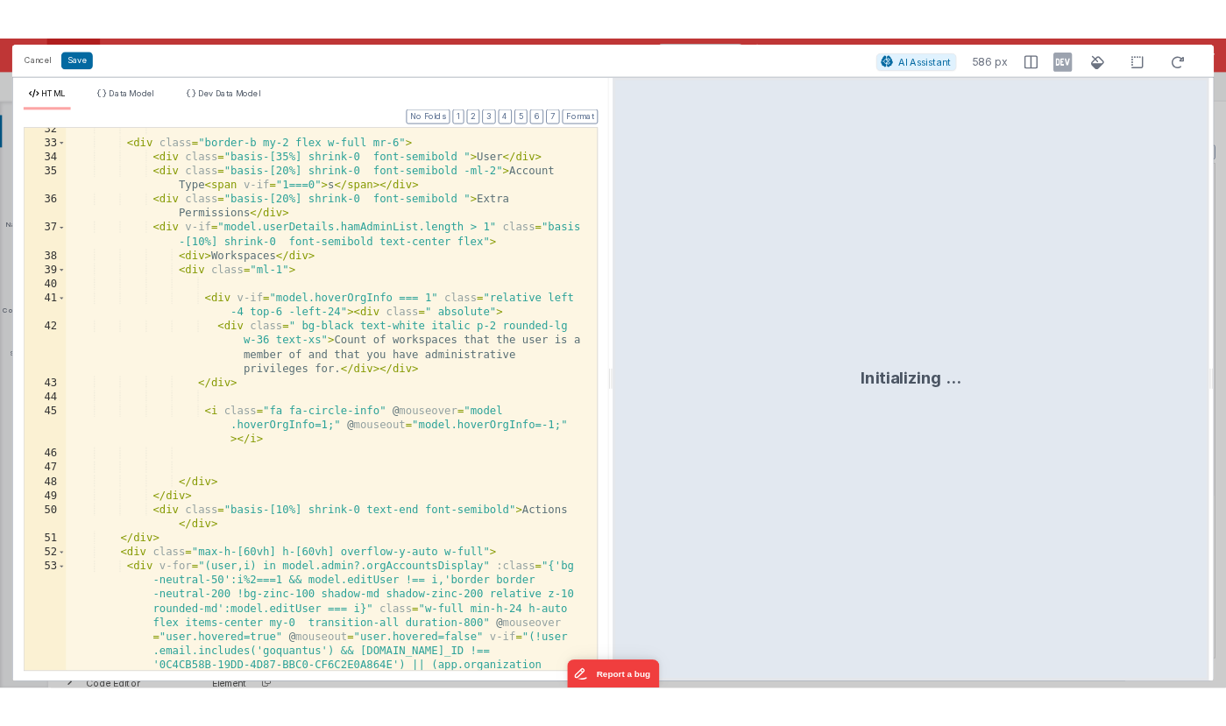
scroll to position [1151, 0]
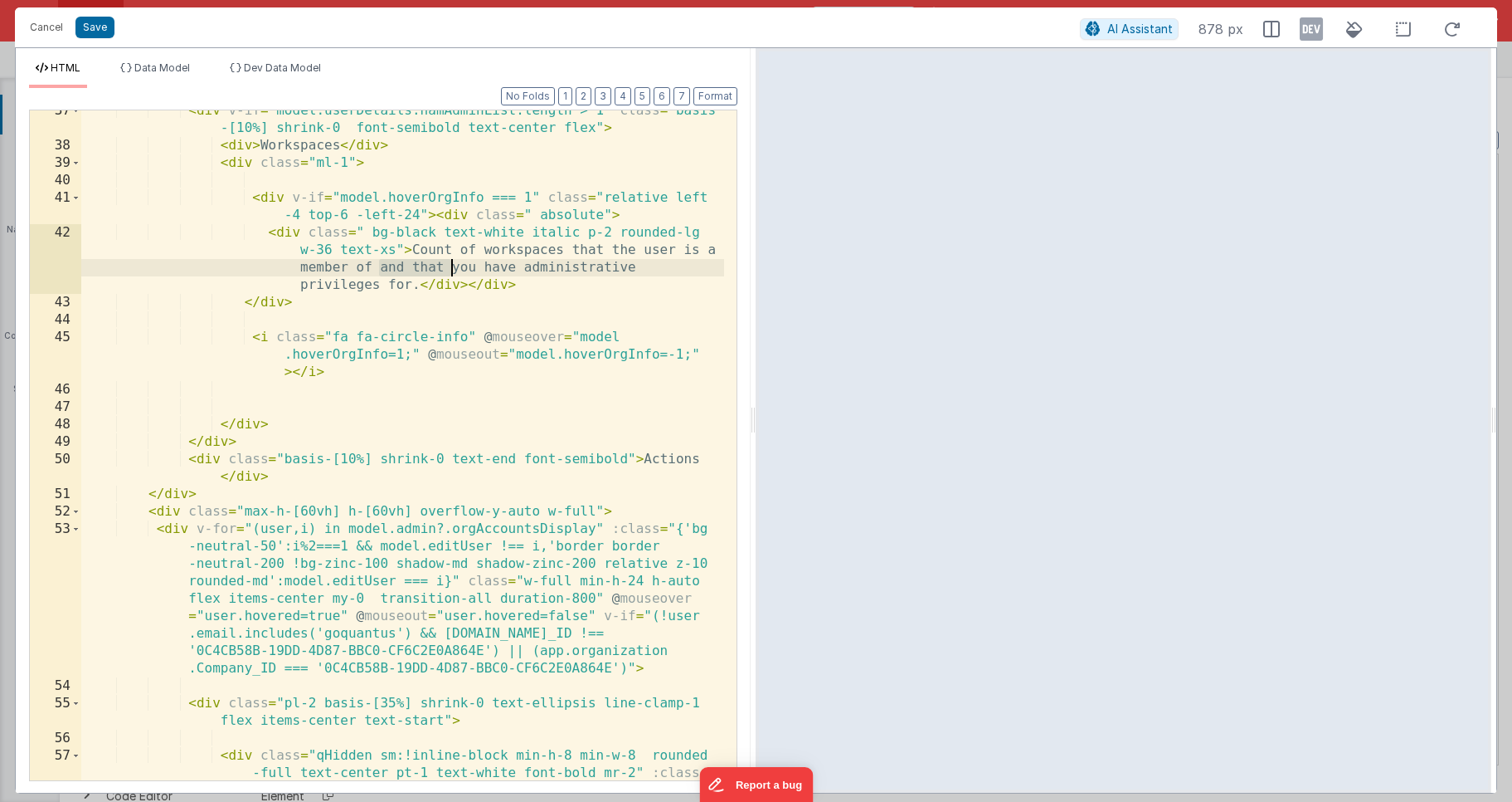
drag, startPoint x: 382, startPoint y: 265, endPoint x: 454, endPoint y: 269, distance: 72.1
click at [454, 269] on div "< div v-if = "model.userDetails.hamAdminList.length > 1" class = "basis -[10%] …" at bounding box center [402, 480] width 643 height 757
click at [311, 281] on div "< div v-if = "model.userDetails.hamAdminList.length > 1" class = "basis -[10%] …" at bounding box center [402, 480] width 643 height 757
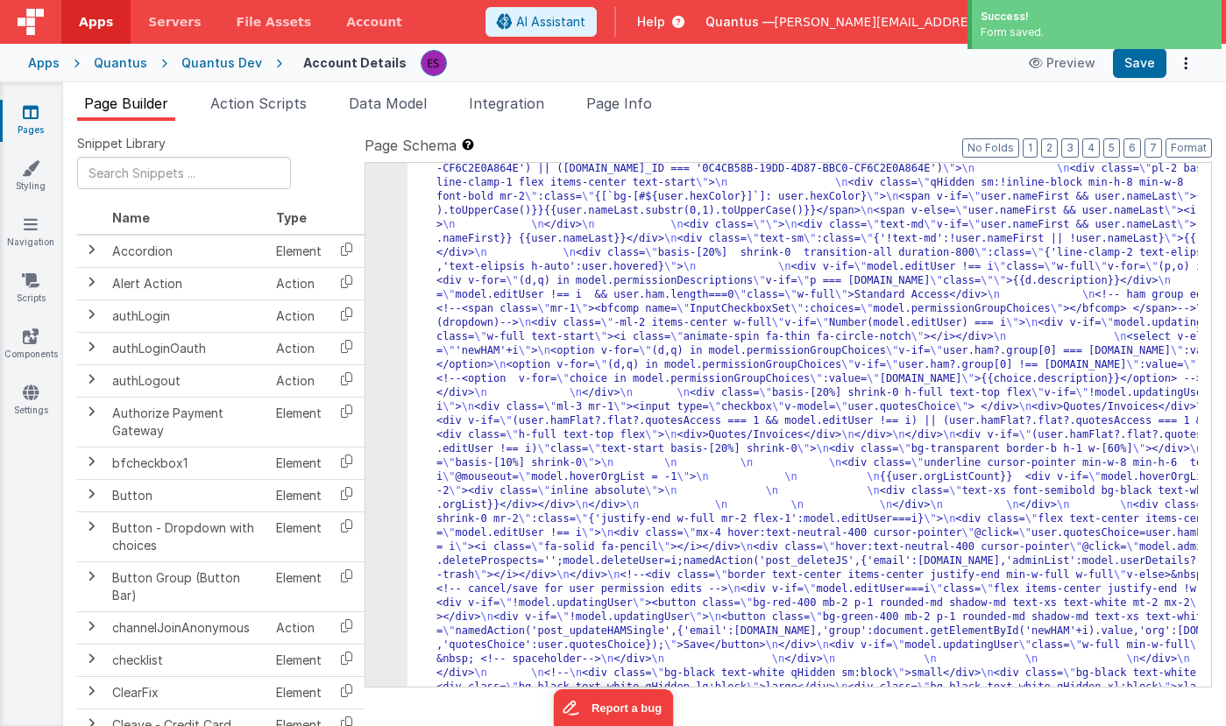
scroll to position [407, 0]
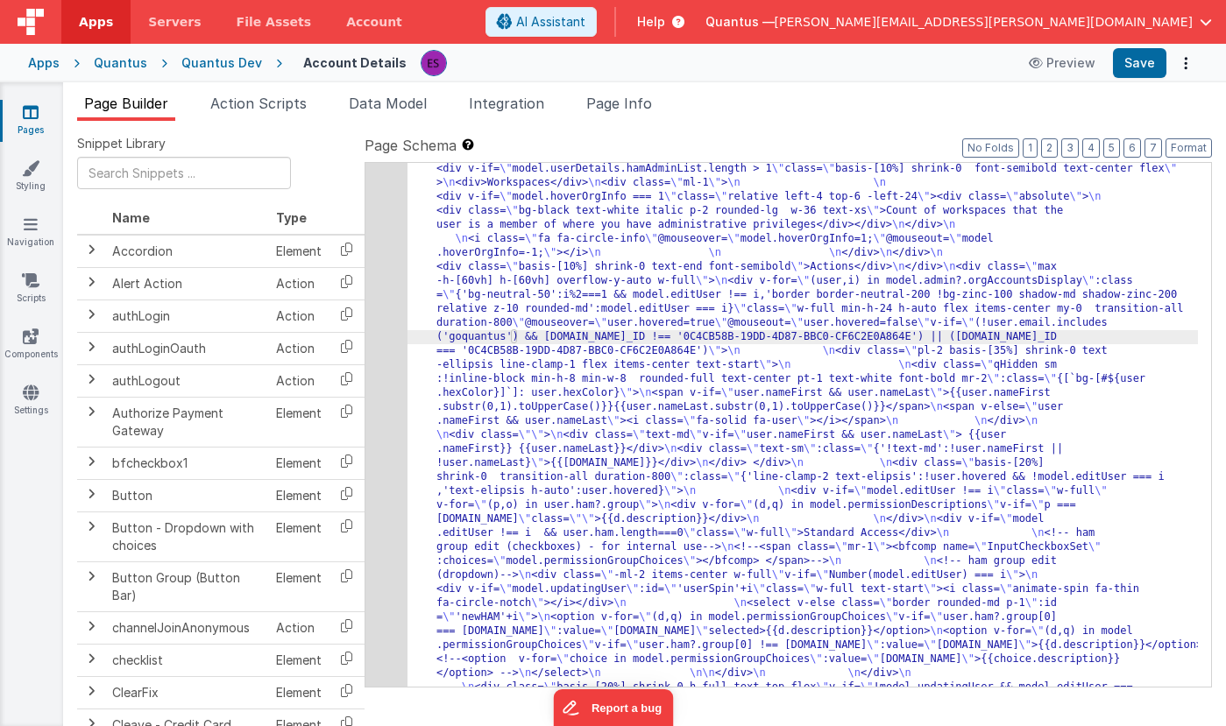
click at [391, 358] on div "5" at bounding box center [386, 548] width 42 height 1472
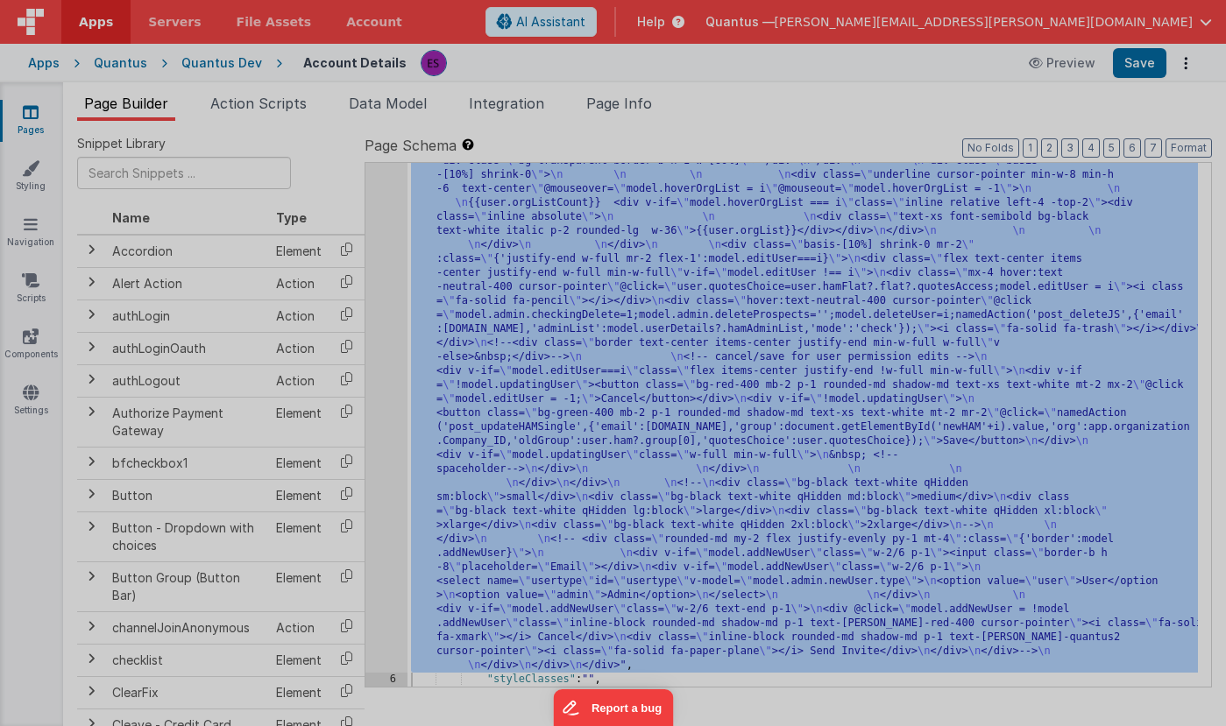
scroll to position [1018, 0]
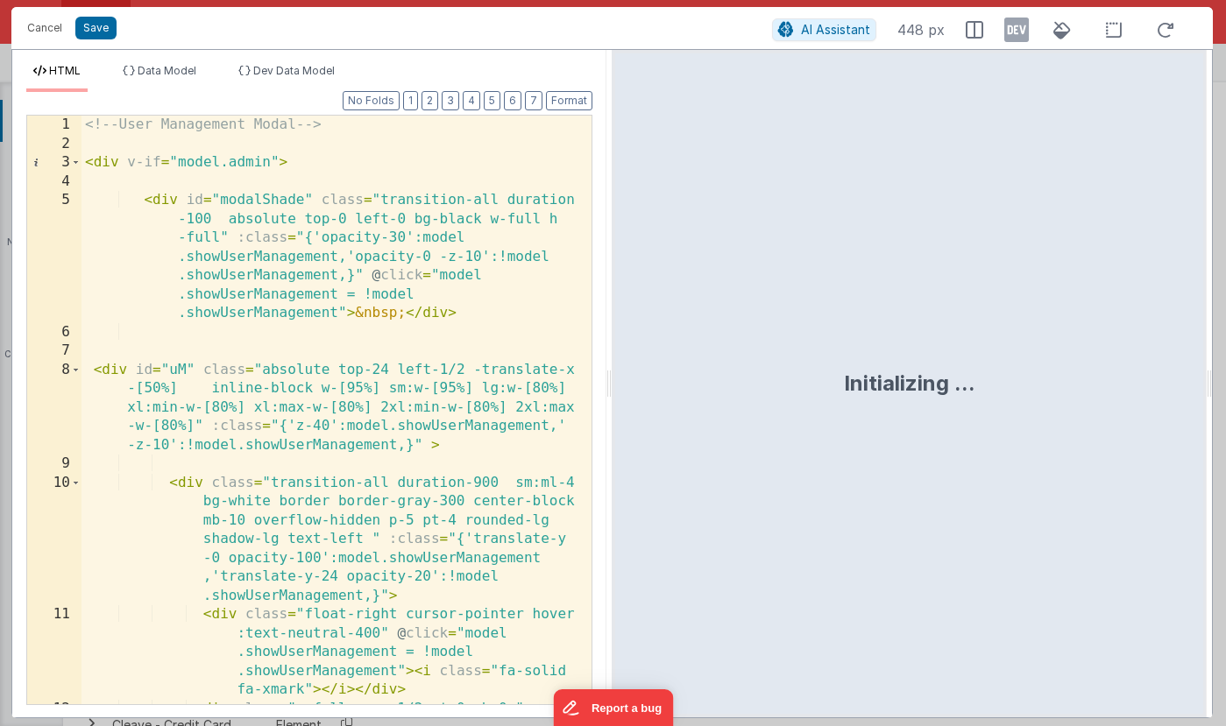
click at [401, 397] on div "<!-- User Management Modal --> < div v-if = "model.admin" > < div id = "modalSh…" at bounding box center [329, 429] width 497 height 627
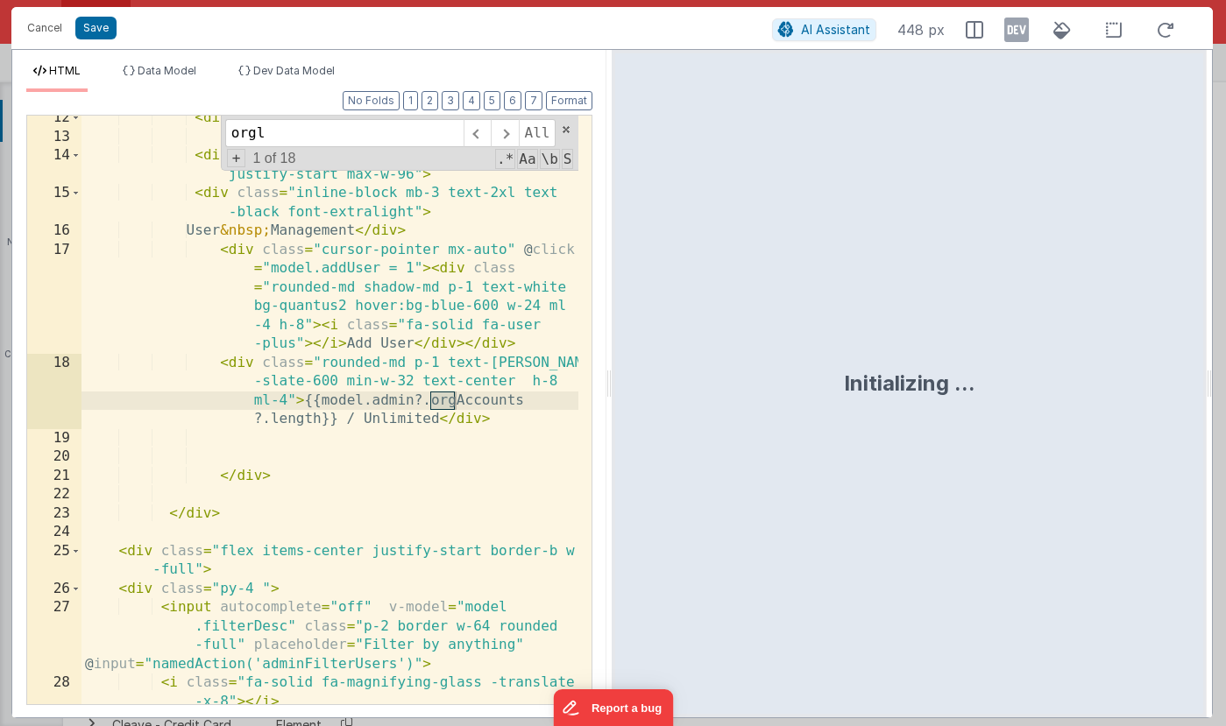
scroll to position [4208, 0]
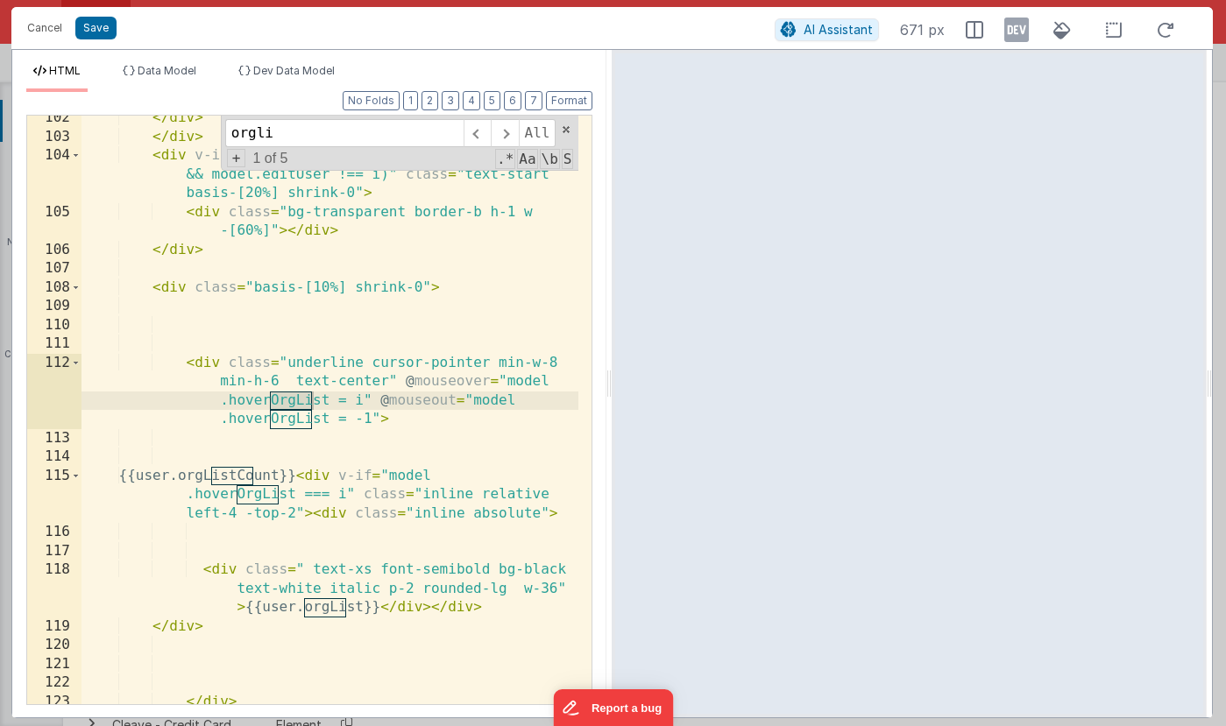
type input "orgli"
click at [361, 607] on div "</ div > </ div > < div v-if = "(user.hamFlat?.flat?.quotesAccess !== 1 && mode…" at bounding box center [329, 422] width 497 height 627
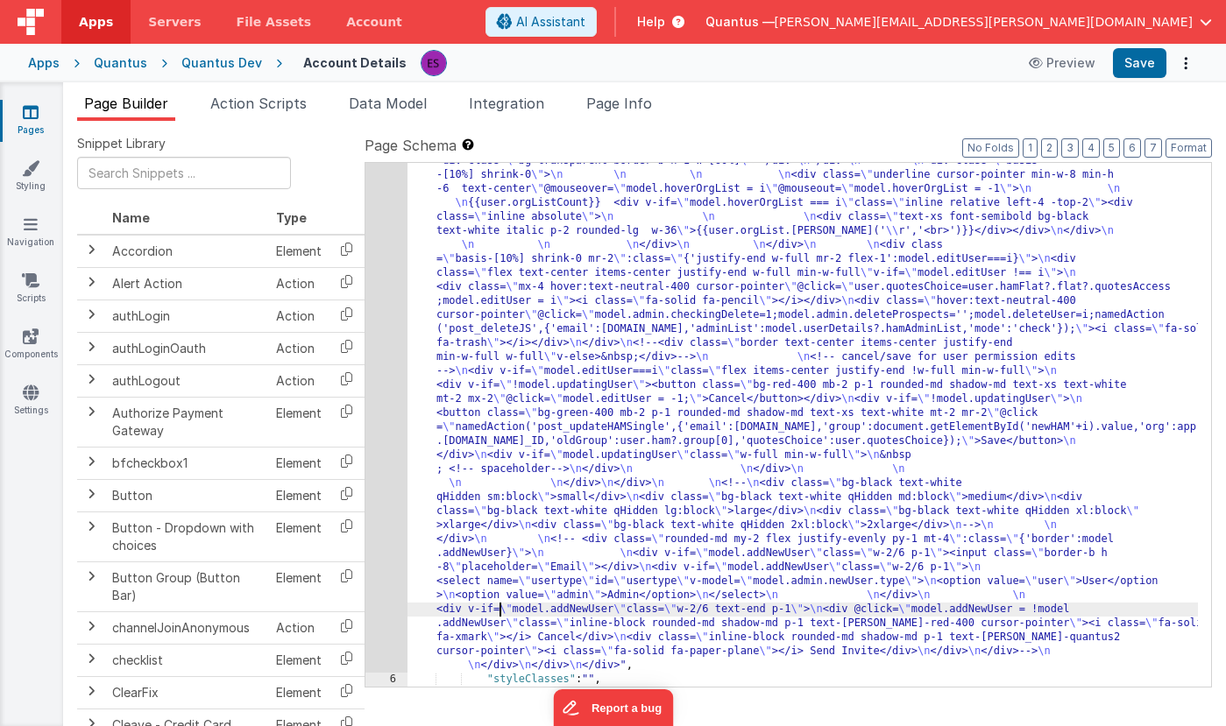
click at [501, 613] on div ""html" : "<!-- User Management Modal--> \n\n <div v-if= \" model.admin \" > \n\…" at bounding box center [802, 206] width 790 height 2010
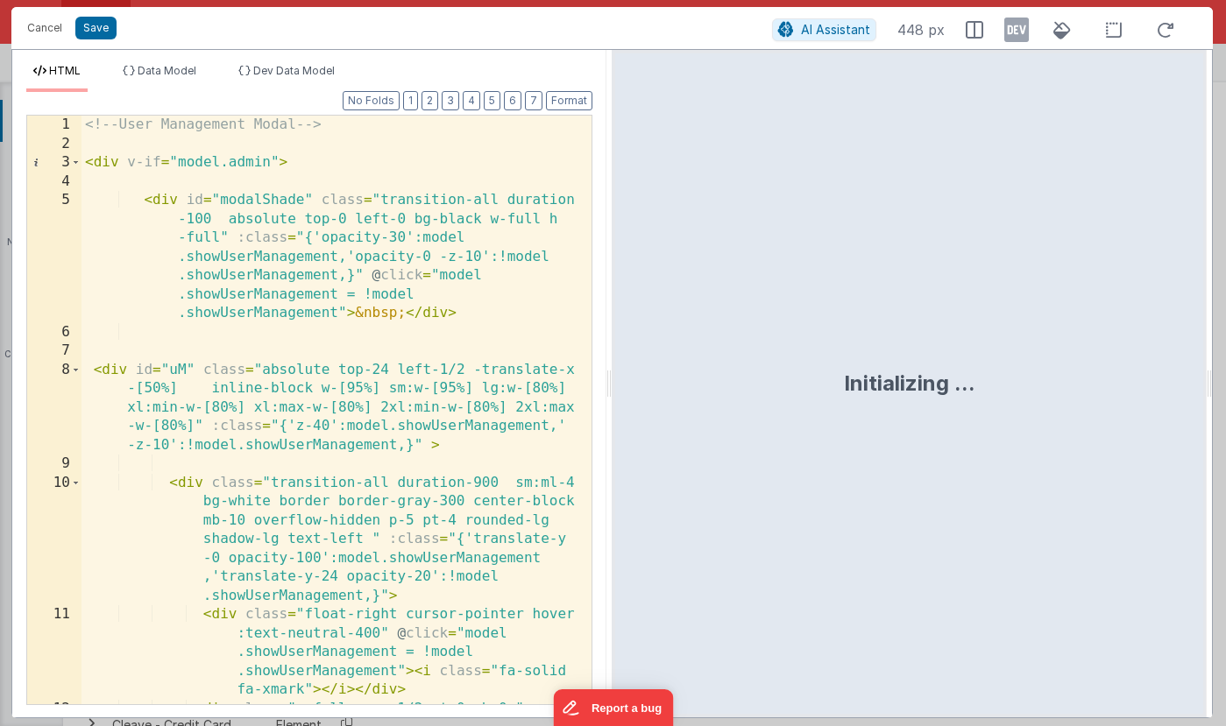
click at [448, 458] on div "<!-- User Management Modal --> < div v-if = "model.admin" > < div id = "modalSh…" at bounding box center [329, 429] width 497 height 627
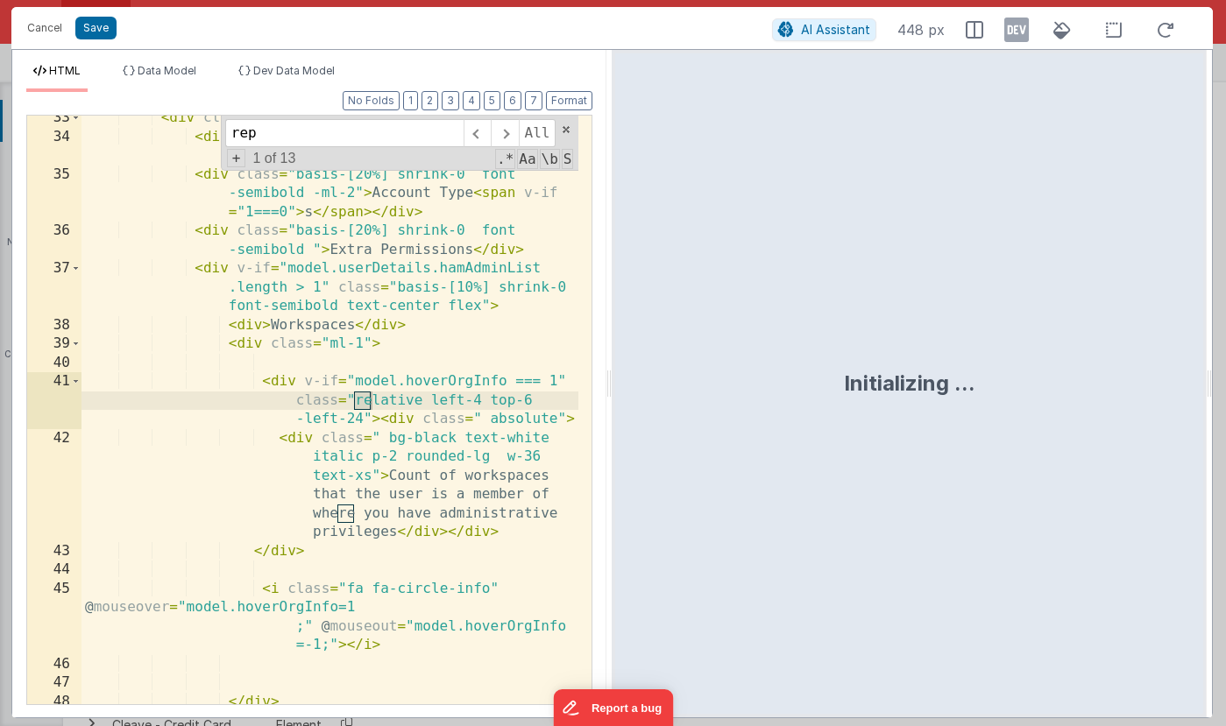
scroll to position [4416, 0]
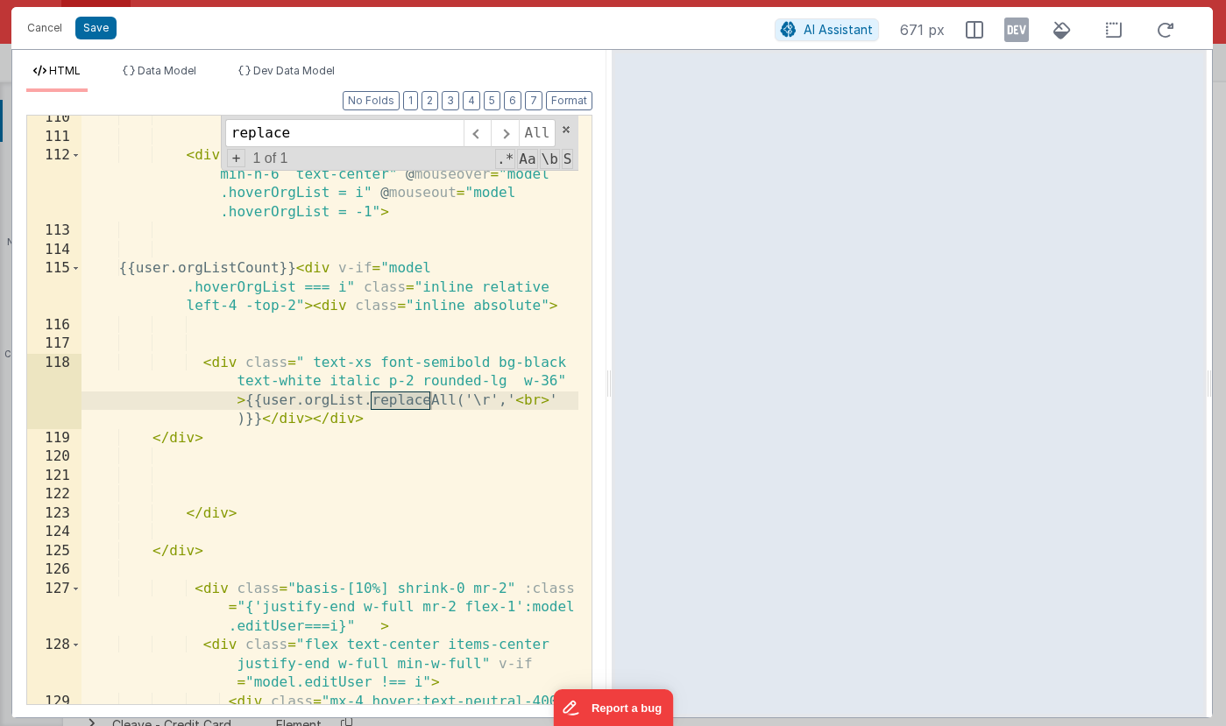
type input "replace"
click at [324, 424] on div "< div class = "underline cursor-pointer min-w-8 min-h-6 text-center" @ mouseove…" at bounding box center [329, 469] width 497 height 721
click at [490, 398] on div "< div class = "underline cursor-pointer min-w-8 min-h-6 text-center" @ mouseove…" at bounding box center [329, 469] width 497 height 721
drag, startPoint x: 490, startPoint y: 398, endPoint x: 474, endPoint y: 398, distance: 15.8
click at [474, 398] on div "< div class = "underline cursor-pointer min-w-8 min-h-6 text-center" @ mouseove…" at bounding box center [329, 469] width 497 height 721
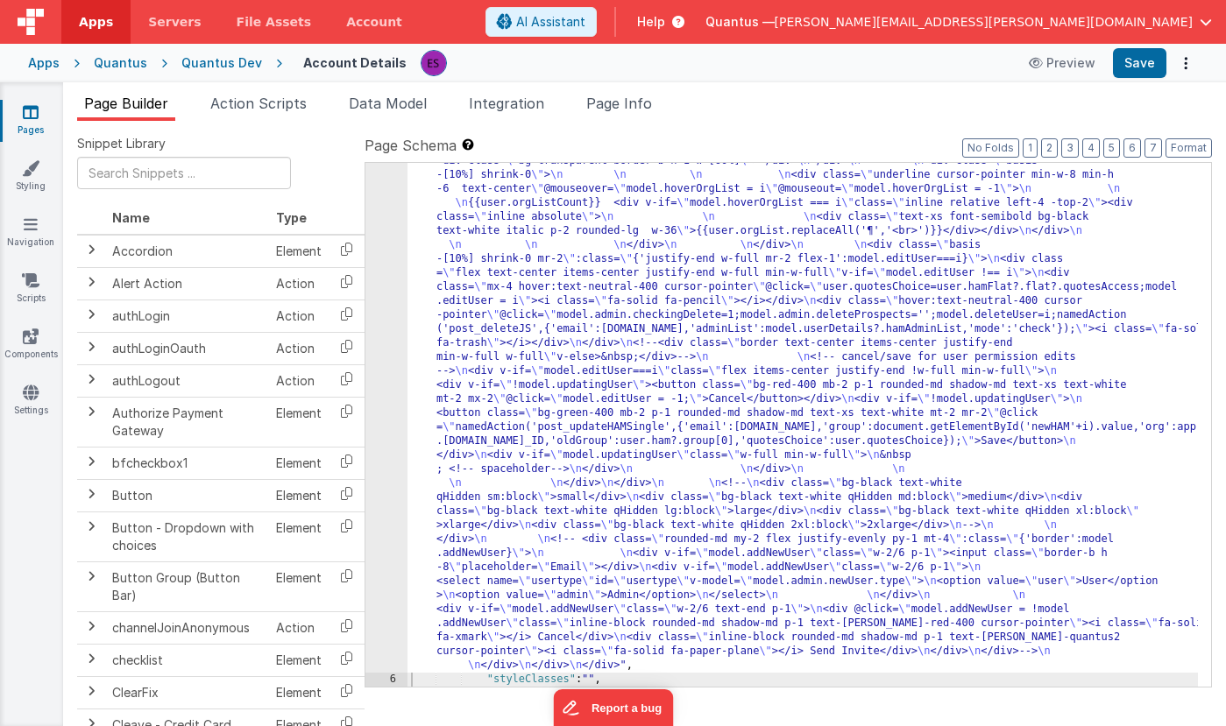
click at [519, 523] on div ""html" : "<!-- User Management Modal--> \n\n <div v-if= \" model.admin \" > \n\…" at bounding box center [802, 206] width 790 height 2010
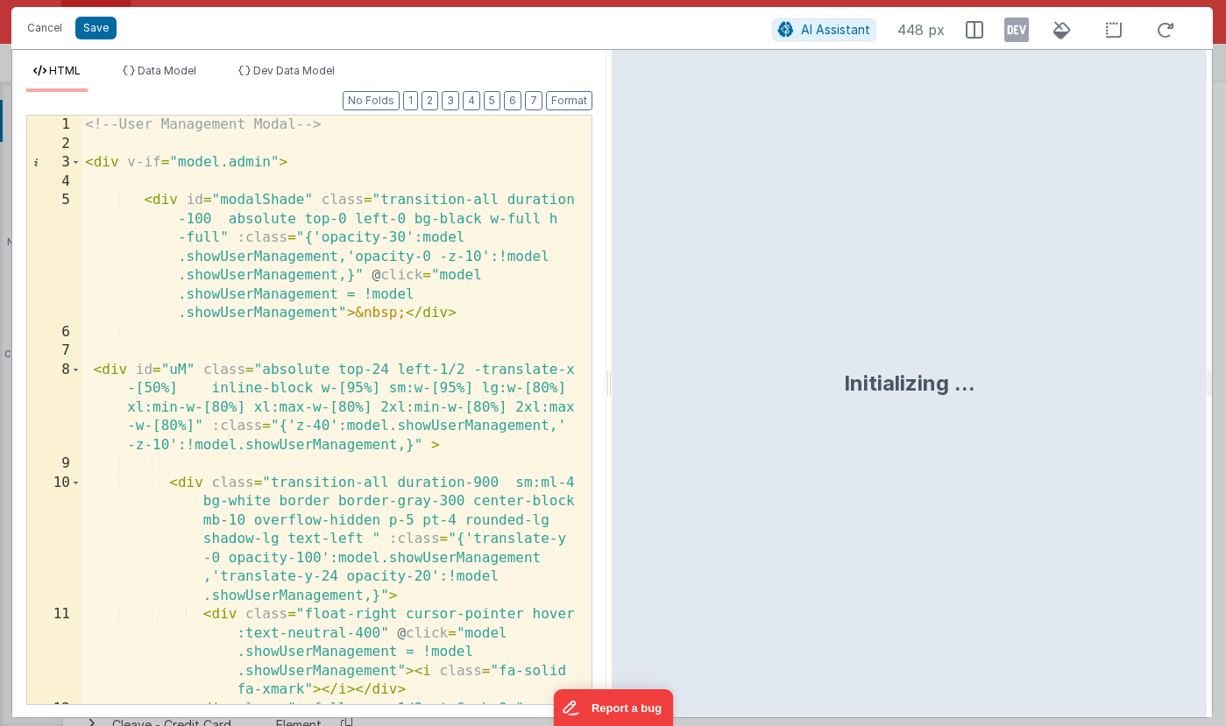
click at [426, 388] on div "<!-- User Management Modal --> < div v-if = "model.admin" > < div id = "modalSh…" at bounding box center [329, 429] width 497 height 627
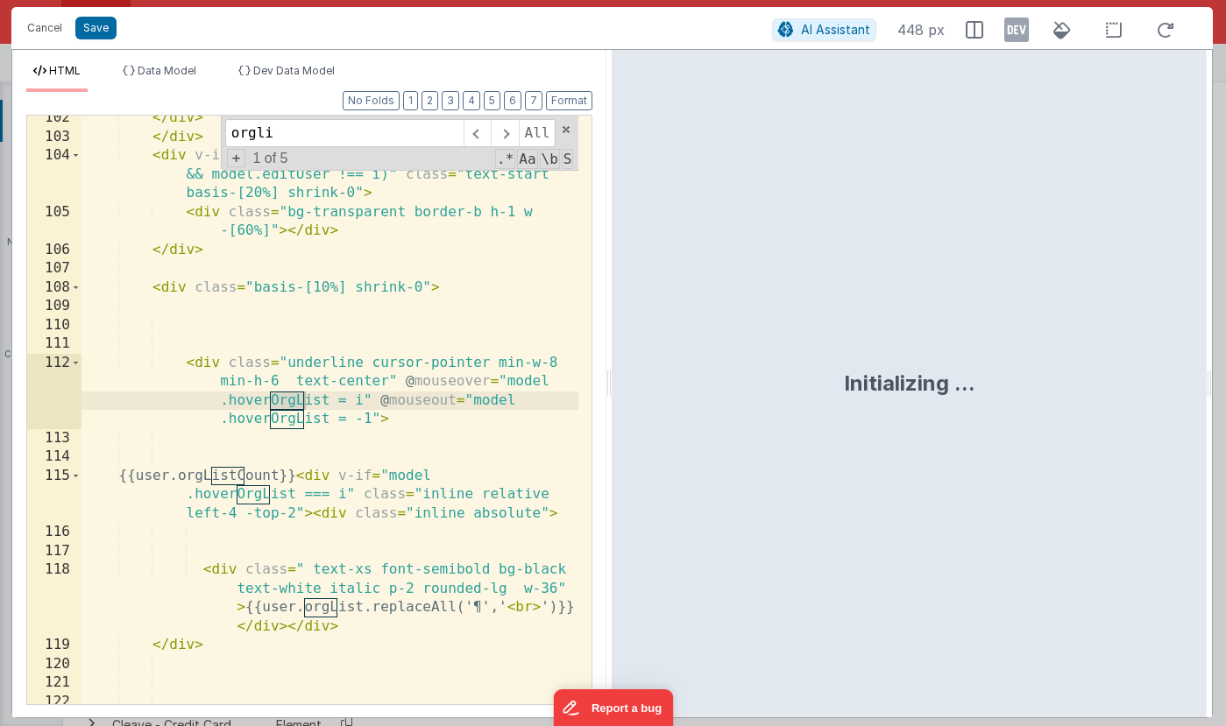
scroll to position [4208, 0]
type input "orglist"
click at [412, 637] on div "</ div > </ div > < div v-if = "(user.hamFlat?.flat?.quotesAccess !== 1 && mode…" at bounding box center [329, 422] width 497 height 627
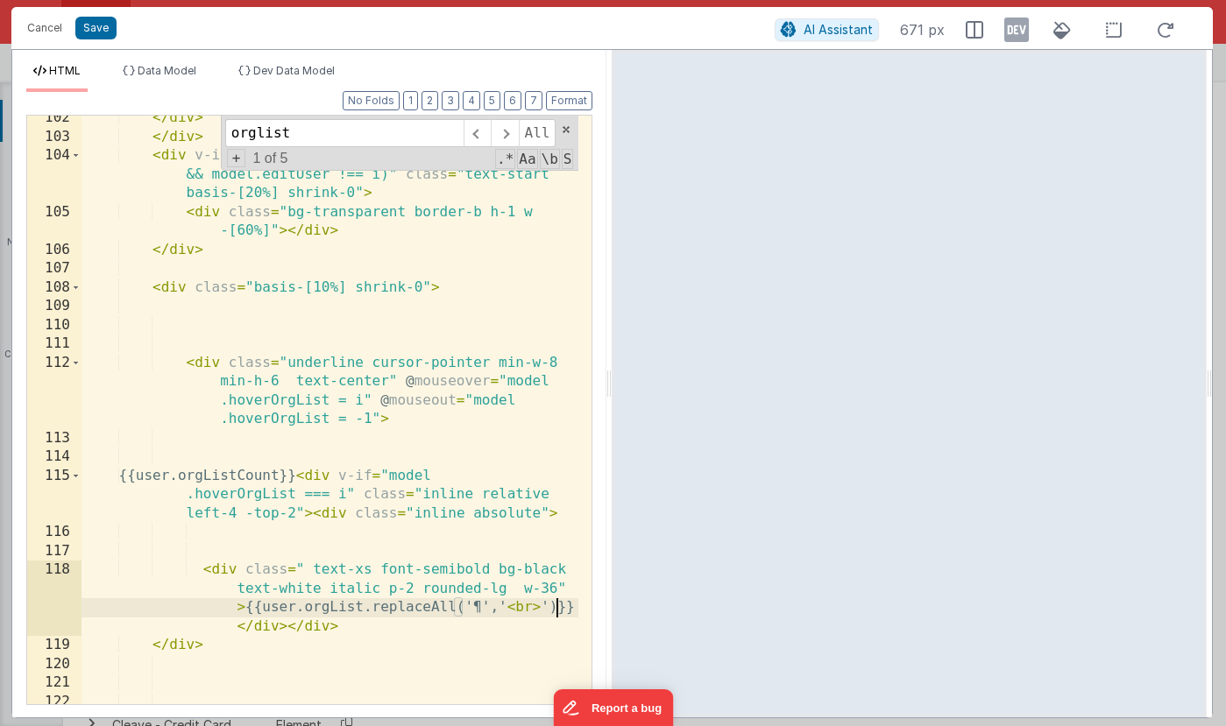
click at [552, 606] on div "</ div > </ div > < div v-if = "(user.hamFlat?.flat?.quotesAccess !== 1 && mode…" at bounding box center [329, 422] width 497 height 627
drag, startPoint x: 361, startPoint y: 608, endPoint x: 552, endPoint y: 613, distance: 191.1
click at [552, 613] on div "</ div > </ div > < div v-if = "(user.hamFlat?.flat?.quotesAccess !== 1 && mode…" at bounding box center [329, 422] width 497 height 627
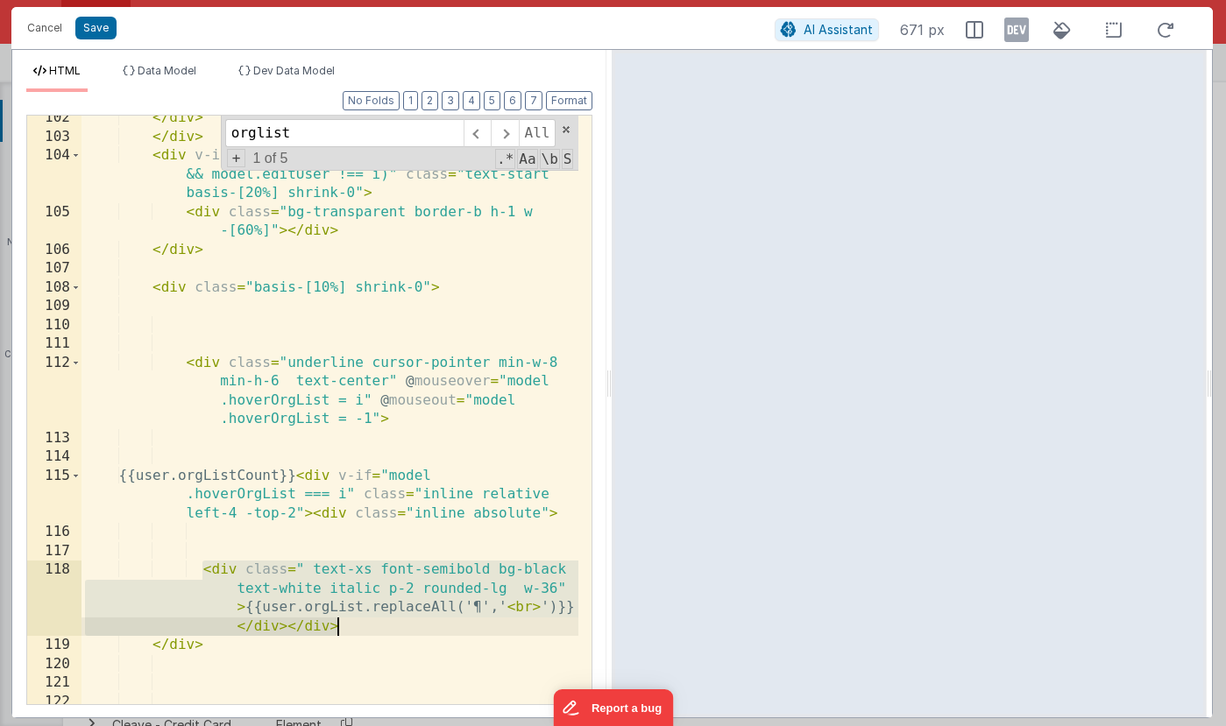
drag, startPoint x: 202, startPoint y: 571, endPoint x: 375, endPoint y: 620, distance: 179.2
click at [375, 620] on div "</ div > </ div > < div v-if = "(user.hamFlat?.flat?.quotesAccess !== 1 && mode…" at bounding box center [329, 422] width 497 height 627
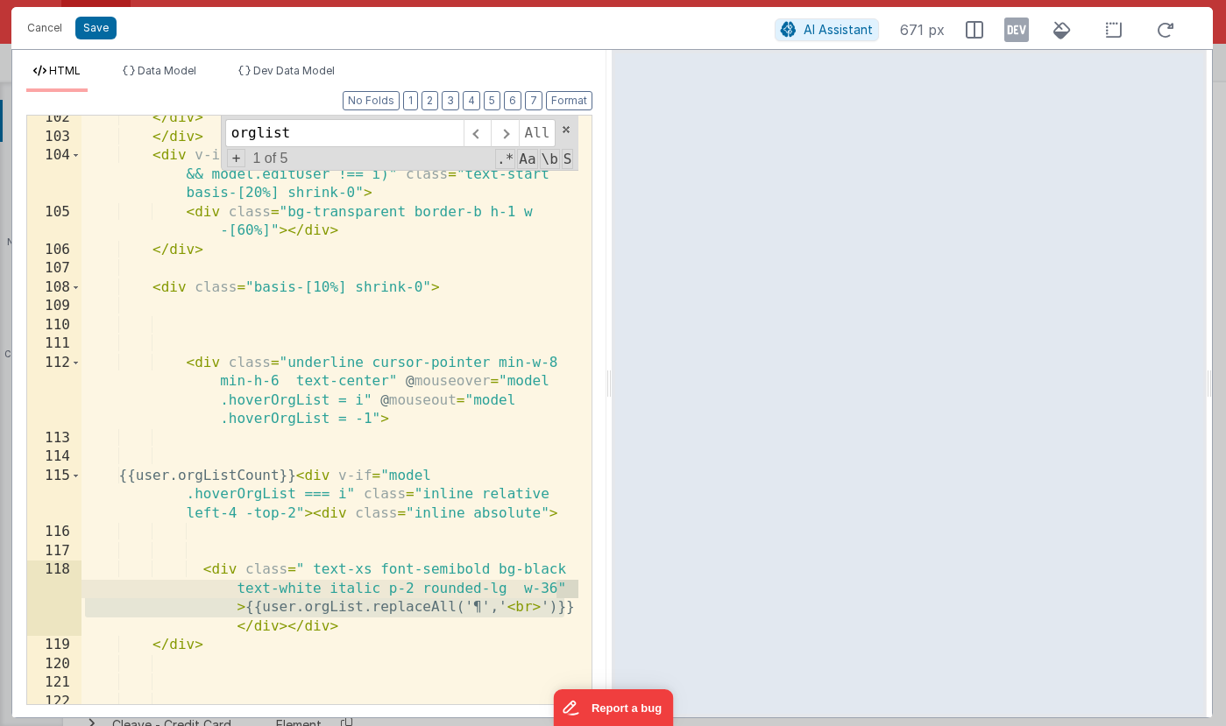
drag, startPoint x: 571, startPoint y: 610, endPoint x: 567, endPoint y: 592, distance: 18.1
click at [567, 592] on div "</ div > </ div > < div v-if = "(user.hamFlat?.flat?.quotesAccess !== 1 && mode…" at bounding box center [329, 422] width 497 height 627
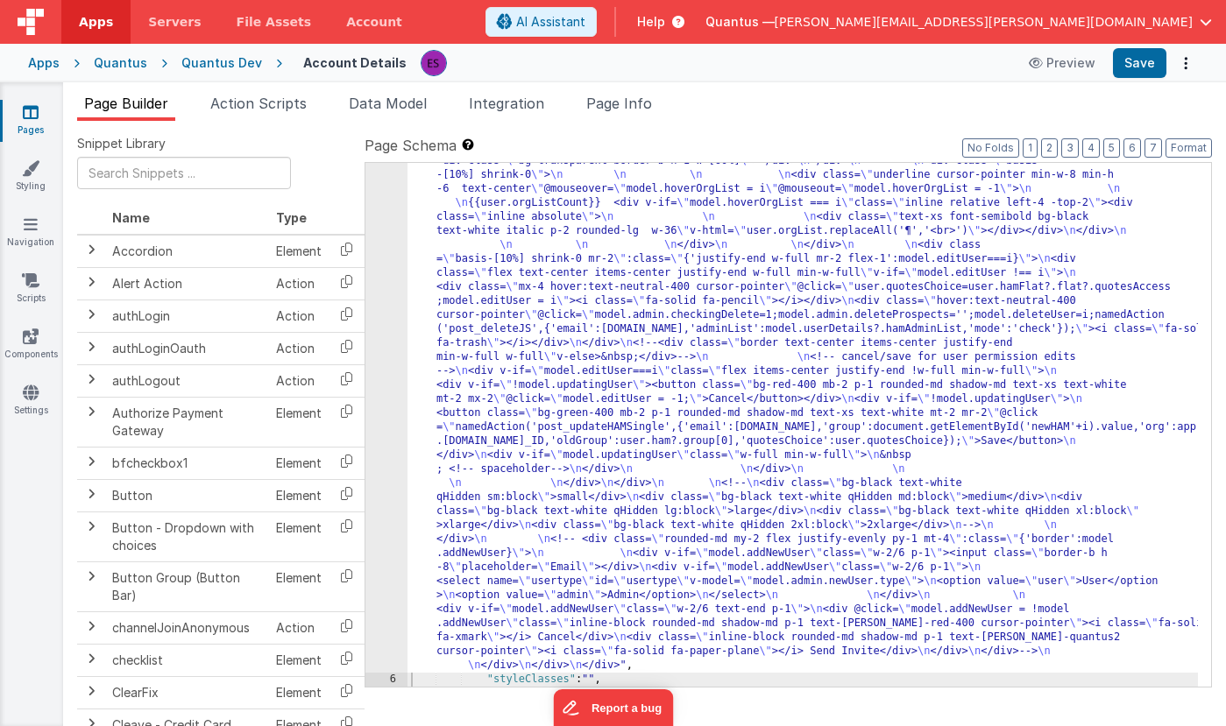
click at [467, 510] on div ""html" : "<!-- User Management Modal--> \n\n <div v-if= \" model.admin \" > \n\…" at bounding box center [802, 206] width 790 height 2010
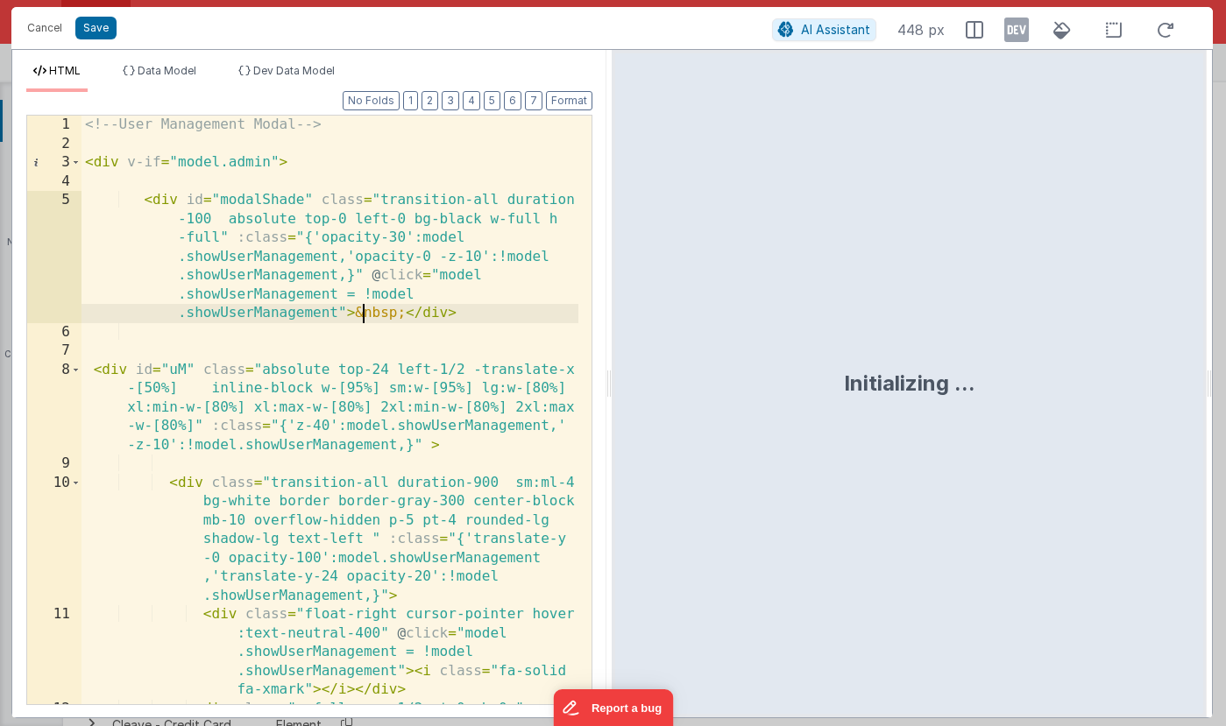
click at [365, 317] on div "<!-- User Management Modal --> < div v-if = "model.admin" > < div id = "modalSh…" at bounding box center [329, 429] width 497 height 627
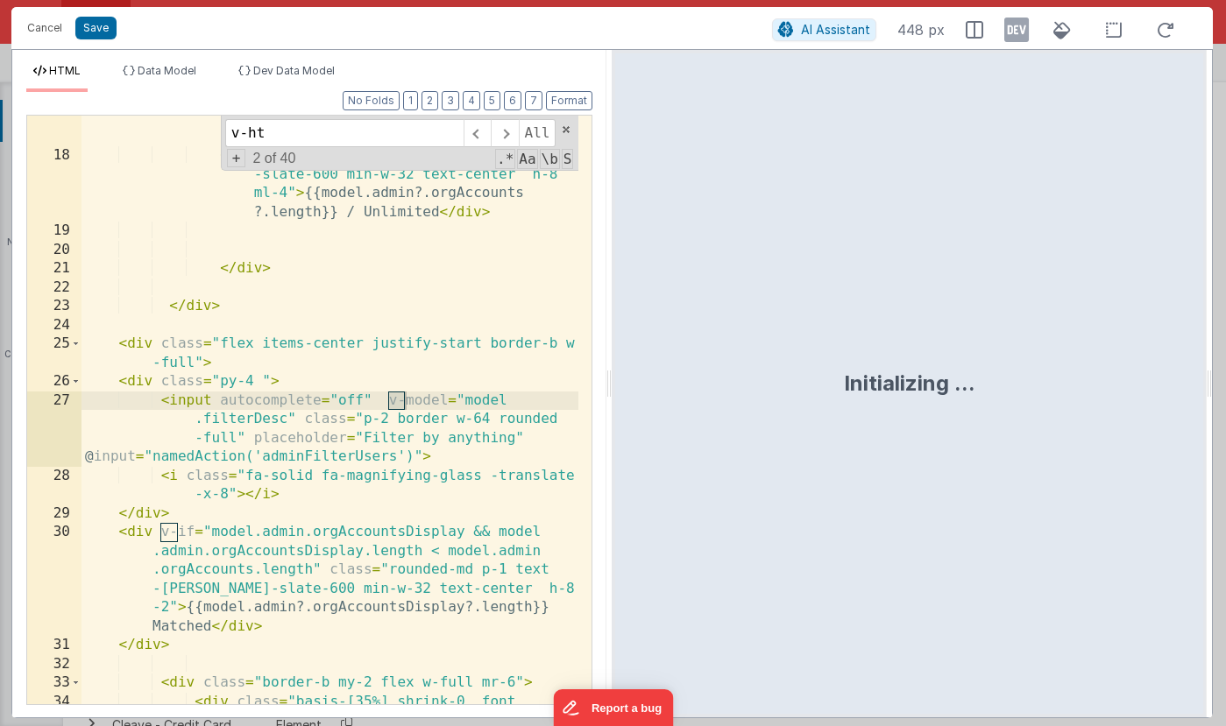
scroll to position [4416, 0]
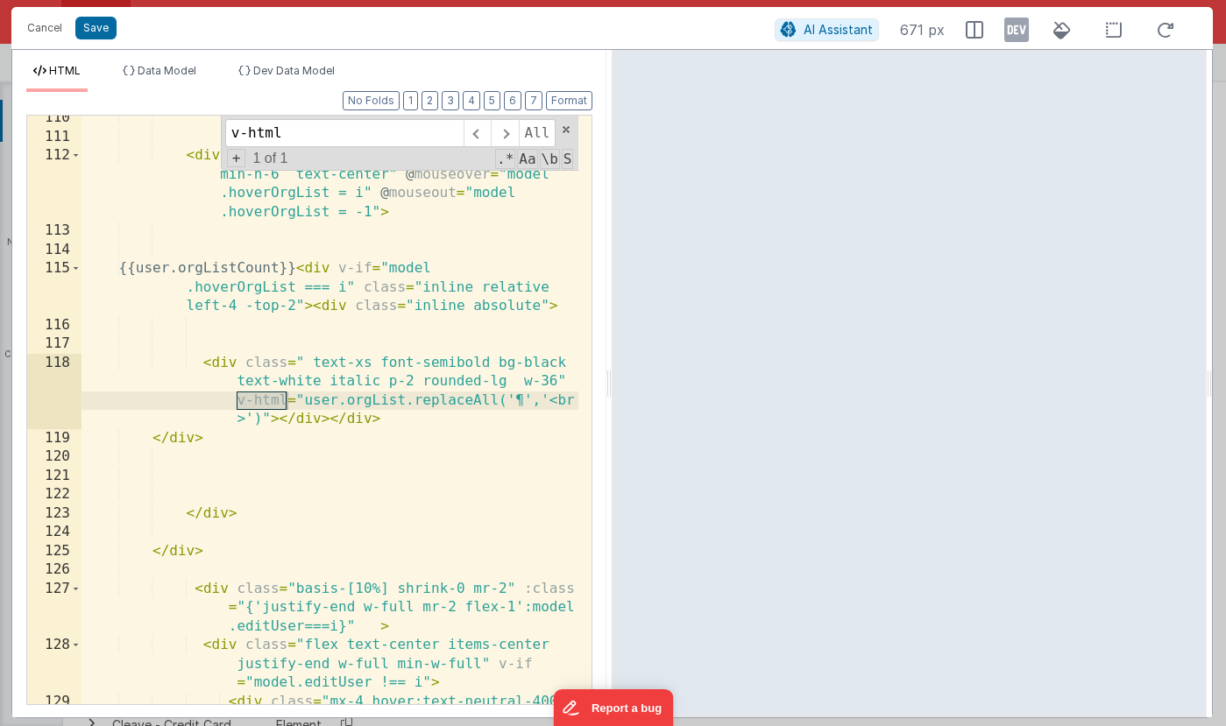
type input "v-html"
click at [521, 400] on div "< div class = "underline cursor-pointer min-w-8 min-h-6 text-center" @ mouseove…" at bounding box center [329, 469] width 497 height 721
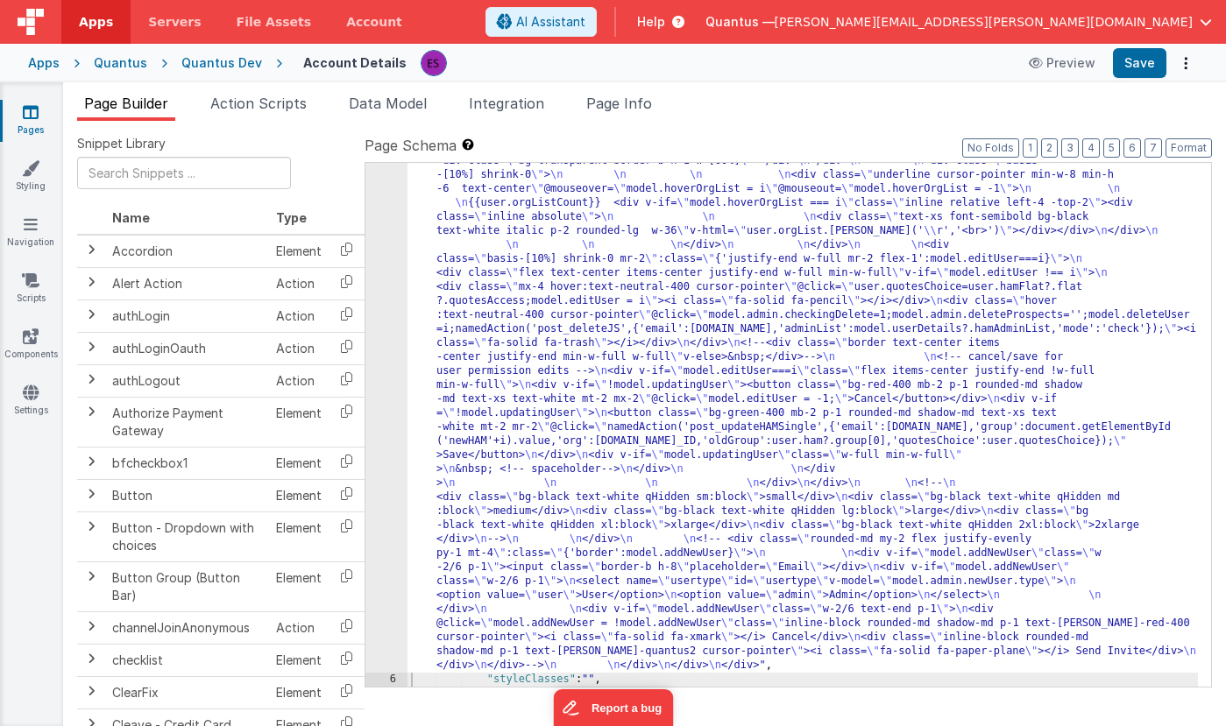
click at [442, 322] on div ""html" : "<!-- User Management Modal--> \n\n <div v-if= \" model.admin \" > \n\…" at bounding box center [802, 206] width 790 height 2010
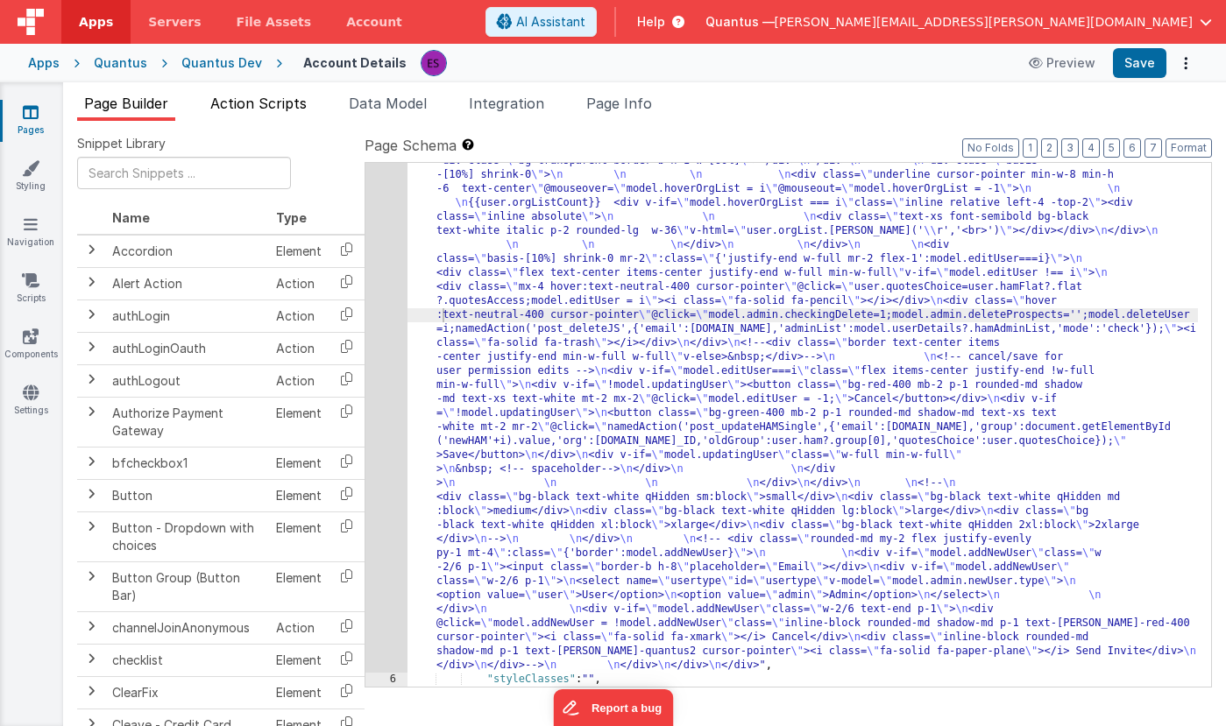
click at [234, 104] on span "Action Scripts" at bounding box center [258, 104] width 96 height 18
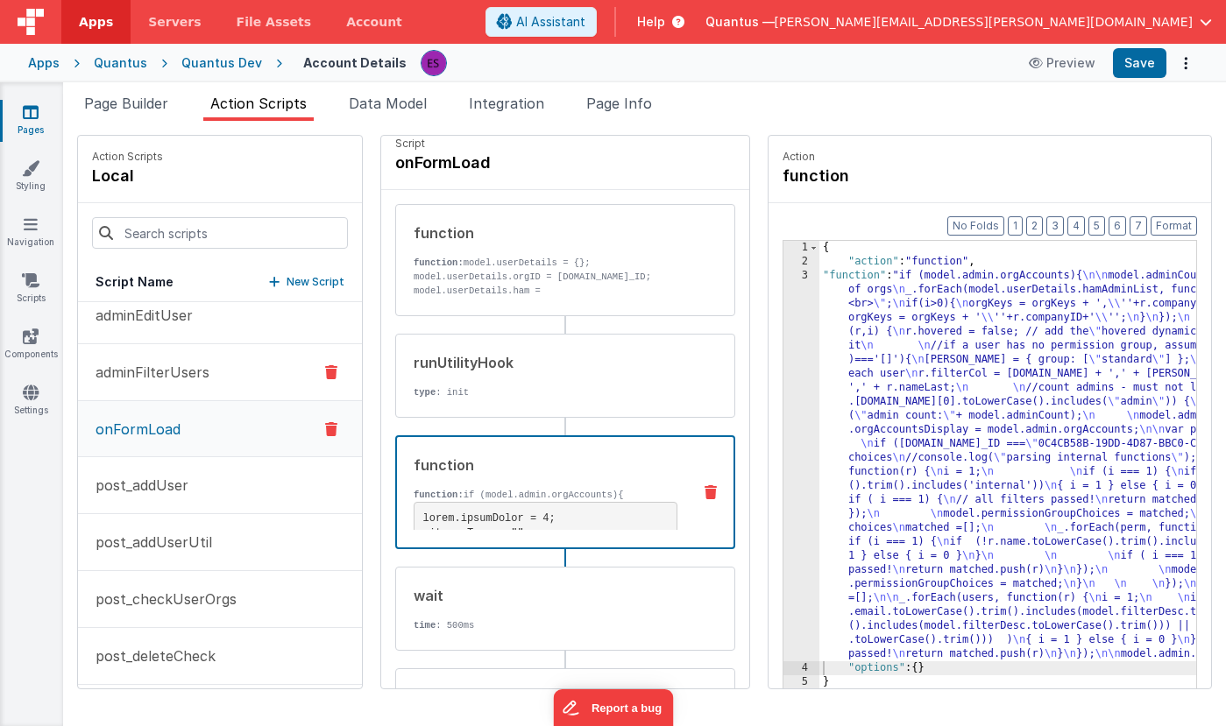
click at [200, 383] on p "adminFilterUsers" at bounding box center [147, 372] width 124 height 21
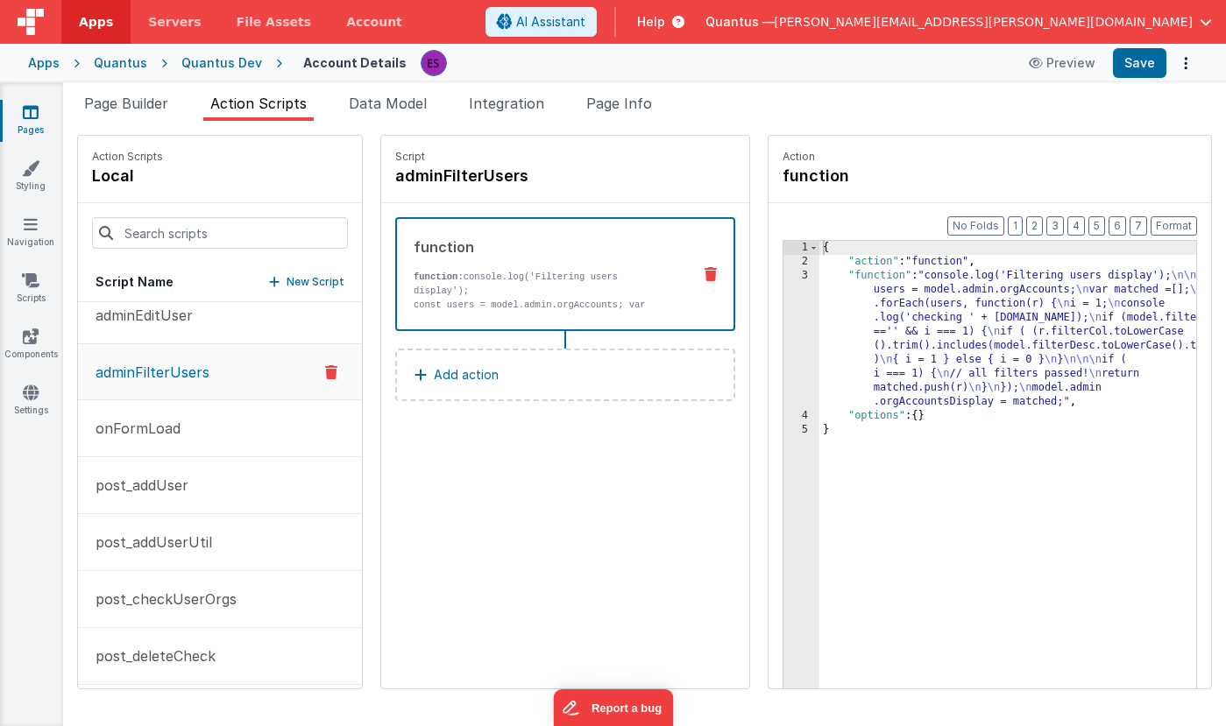
scroll to position [0, 0]
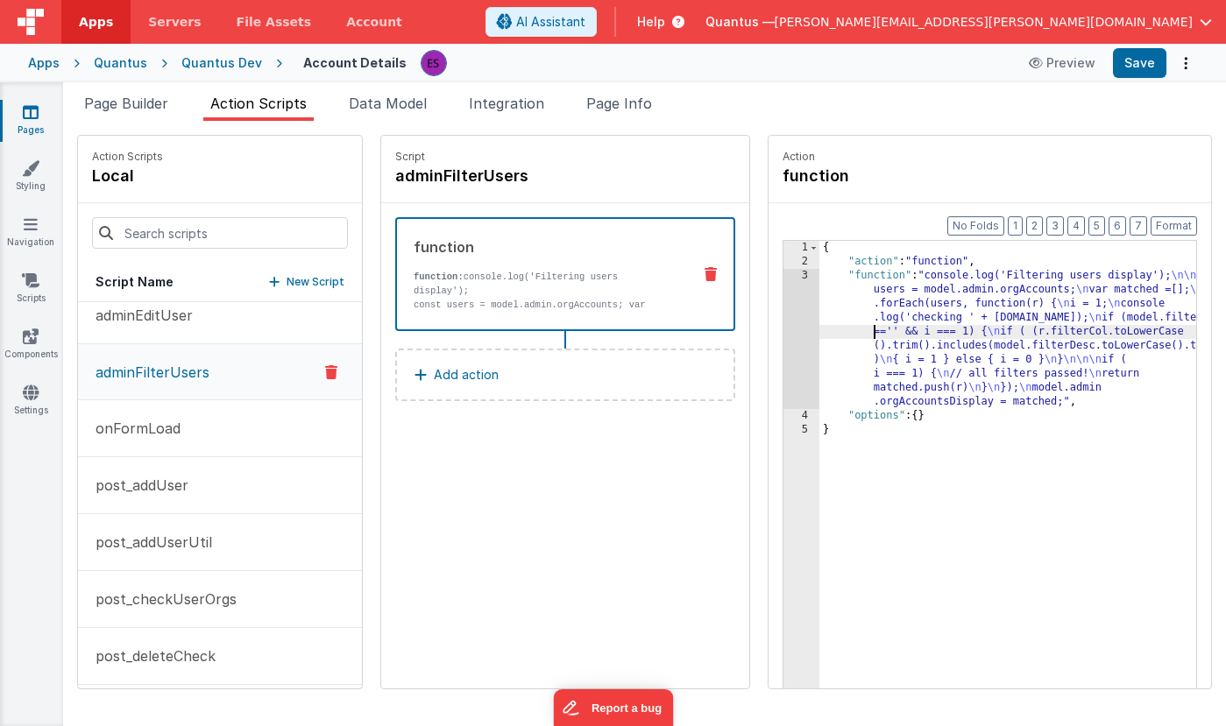
click at [819, 332] on div "{ "action" : "function" , "function" : "console.log('Filtering users display');…" at bounding box center [1033, 506] width 429 height 530
click at [783, 330] on div "3" at bounding box center [801, 339] width 36 height 140
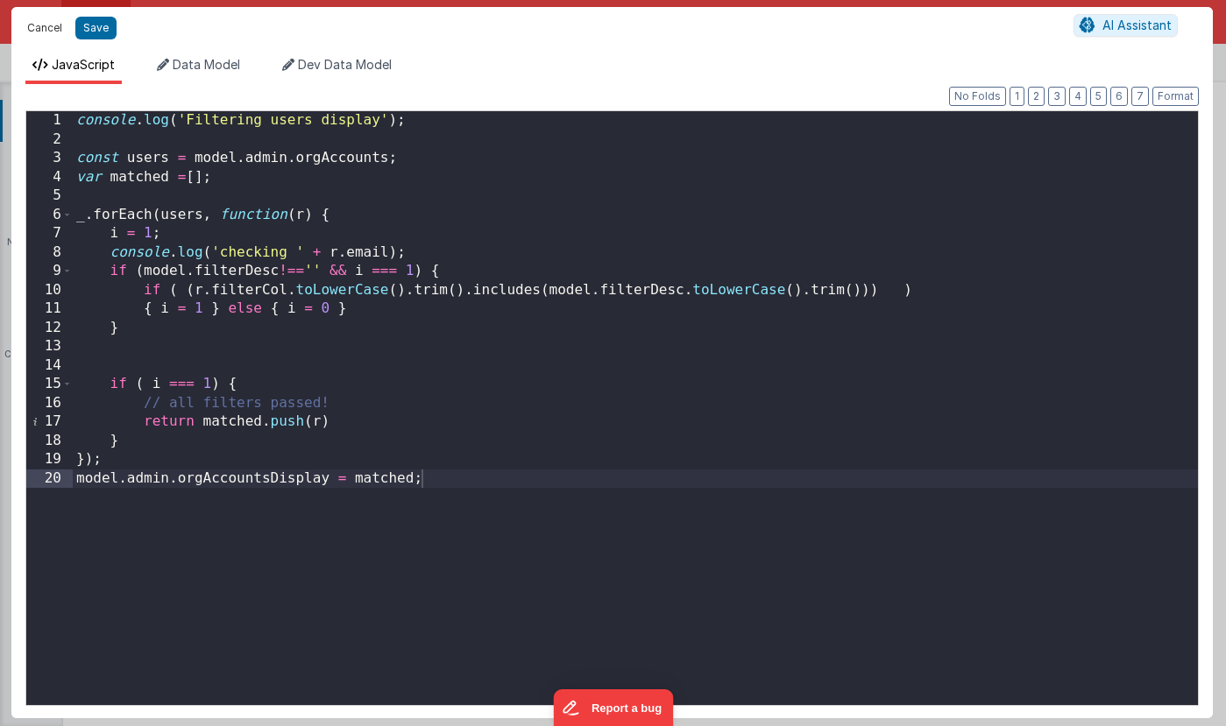
click at [38, 25] on button "Cancel" at bounding box center [44, 28] width 53 height 25
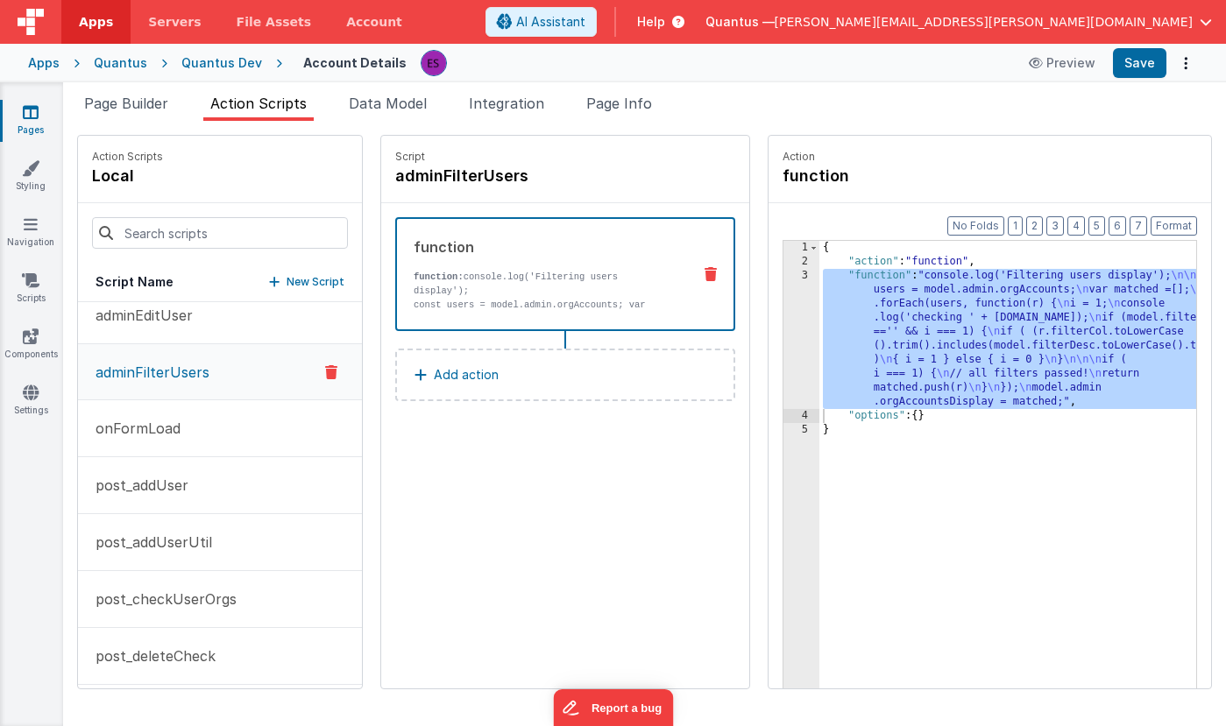
click at [131, 269] on p "adminCountAdmins" at bounding box center [155, 258] width 140 height 21
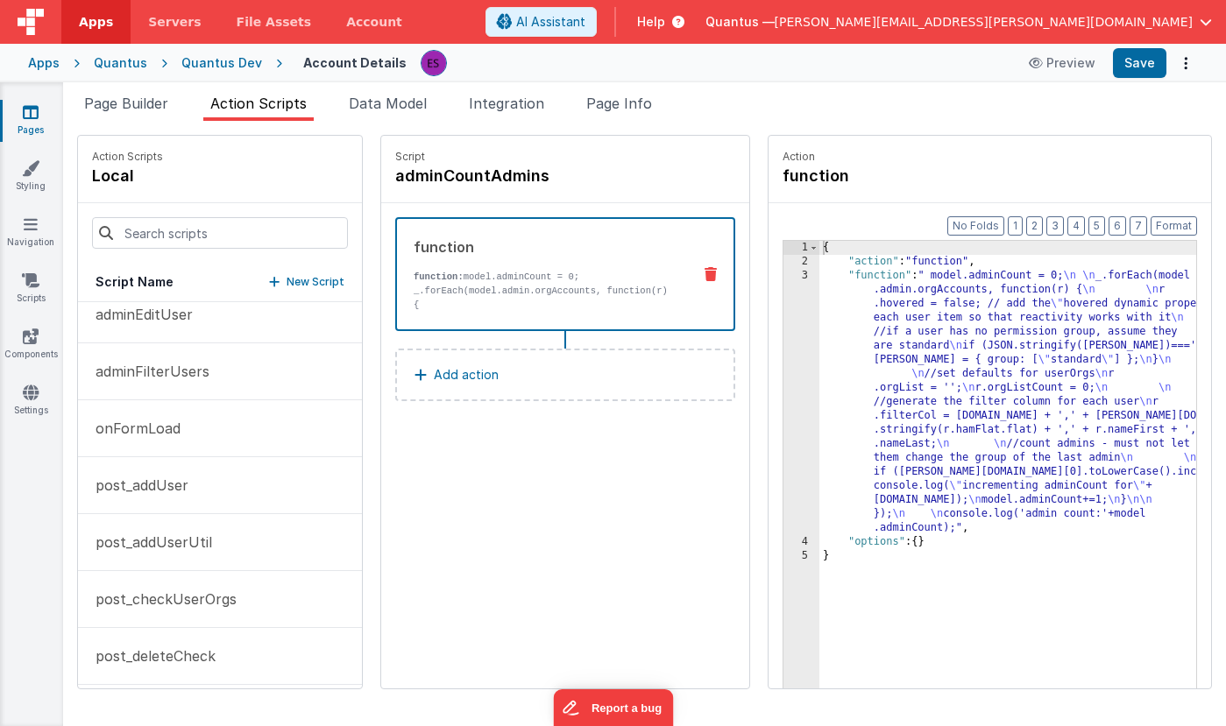
click at [433, 288] on p "_.forEach(model.admin.orgAccounts, function(r) {" at bounding box center [546, 298] width 264 height 28
click at [839, 355] on div "{ "action" : "function" , "function" : " model.adminCount = 0; \n \n _.forEach(…" at bounding box center [1033, 506] width 429 height 530
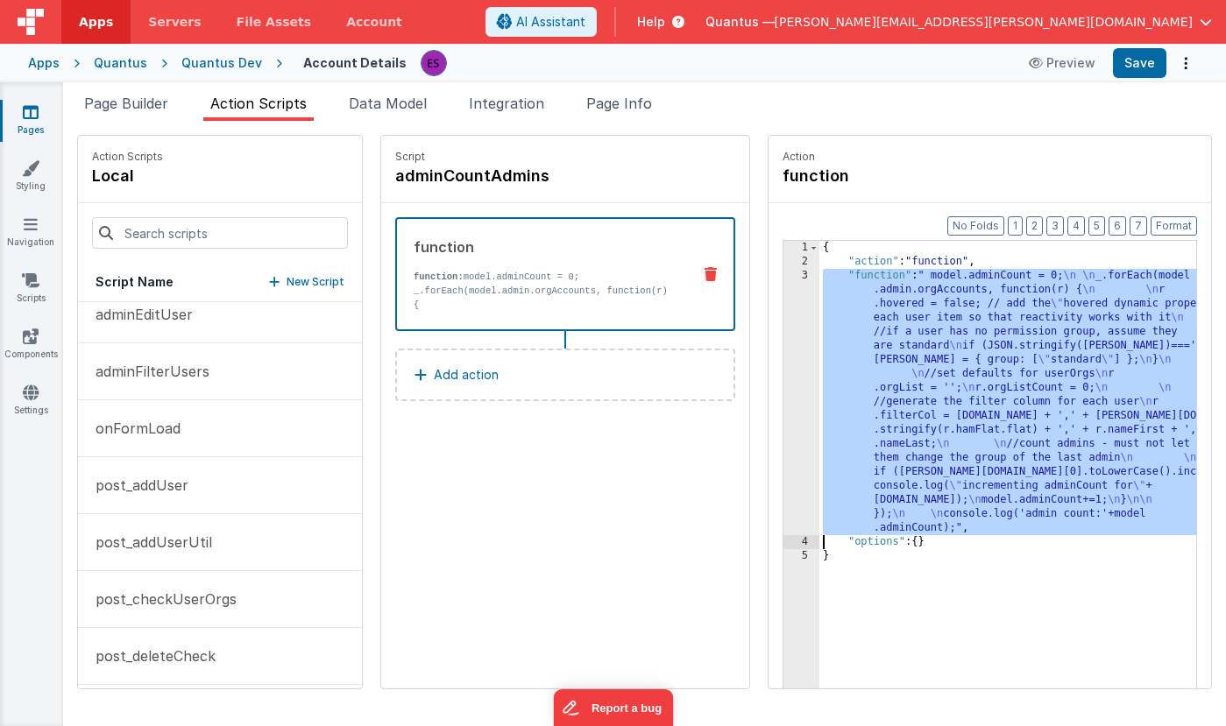
click at [783, 358] on div "3" at bounding box center [801, 402] width 36 height 266
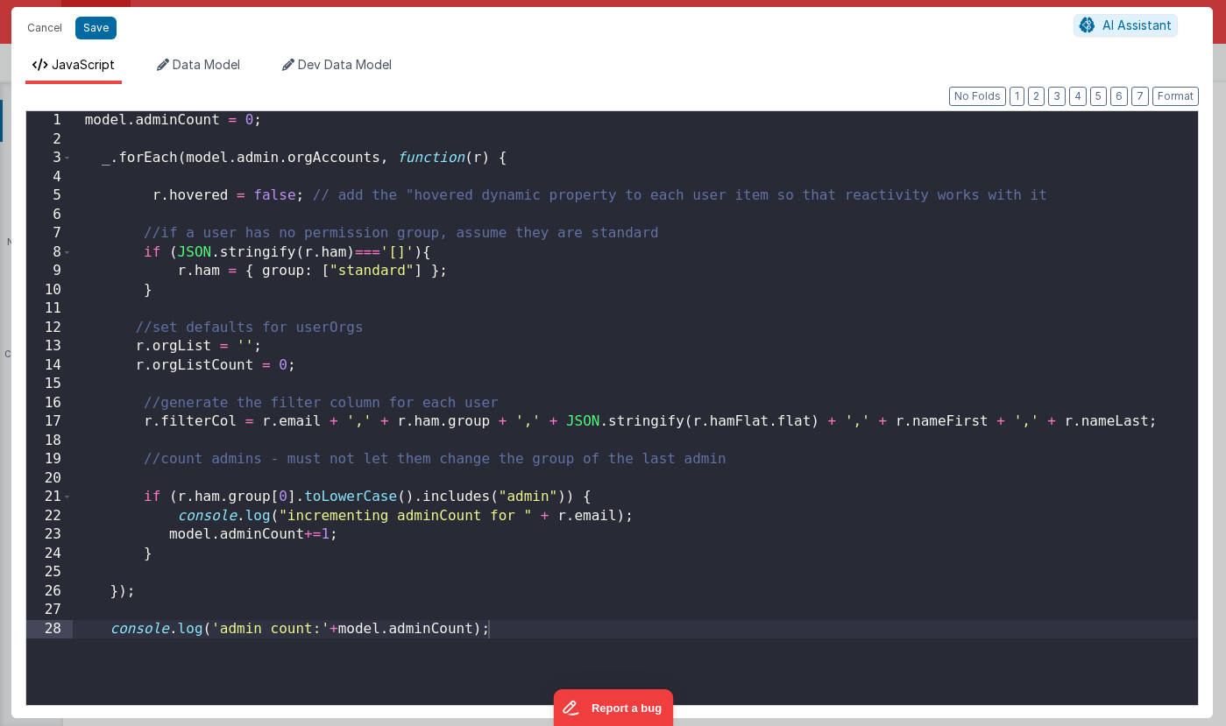
click at [441, 479] on div "model . adminCount = 0 ; _ . forEach ( model . admin . orgAccounts , function (…" at bounding box center [635, 427] width 1125 height 632
